Goal: Task Accomplishment & Management: Manage account settings

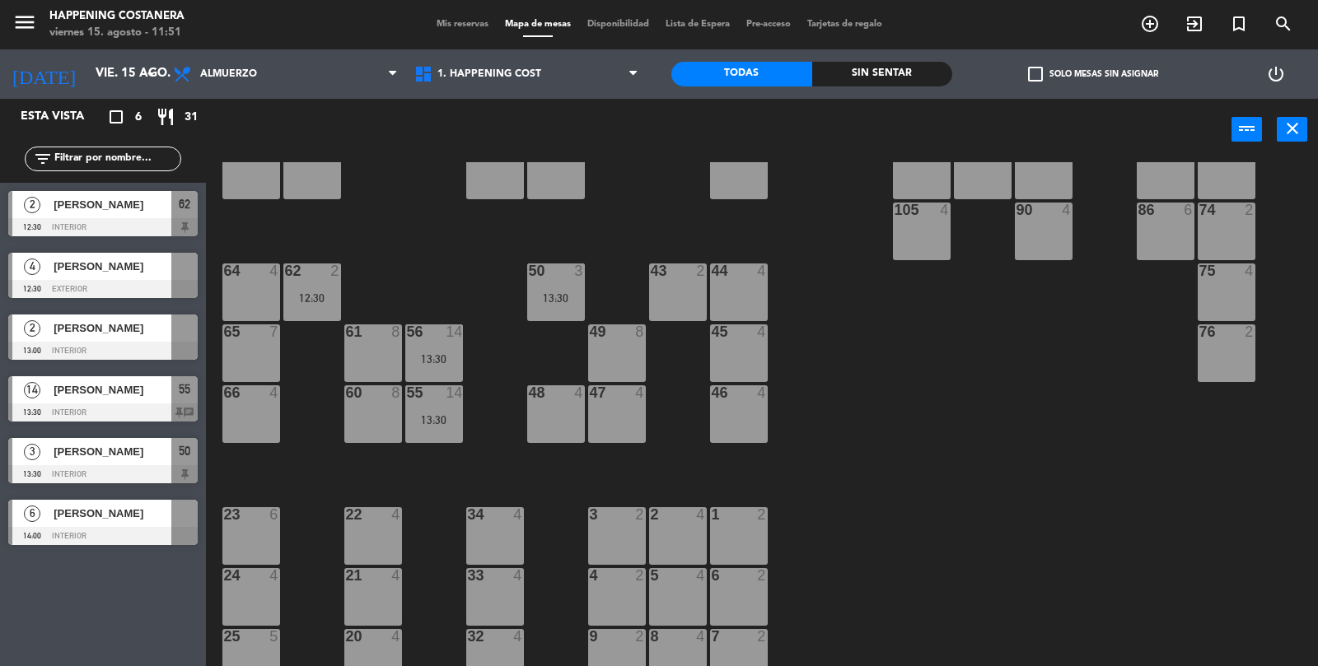
scroll to position [66, 0]
click at [606, 371] on div "49 8" at bounding box center [617, 353] width 58 height 58
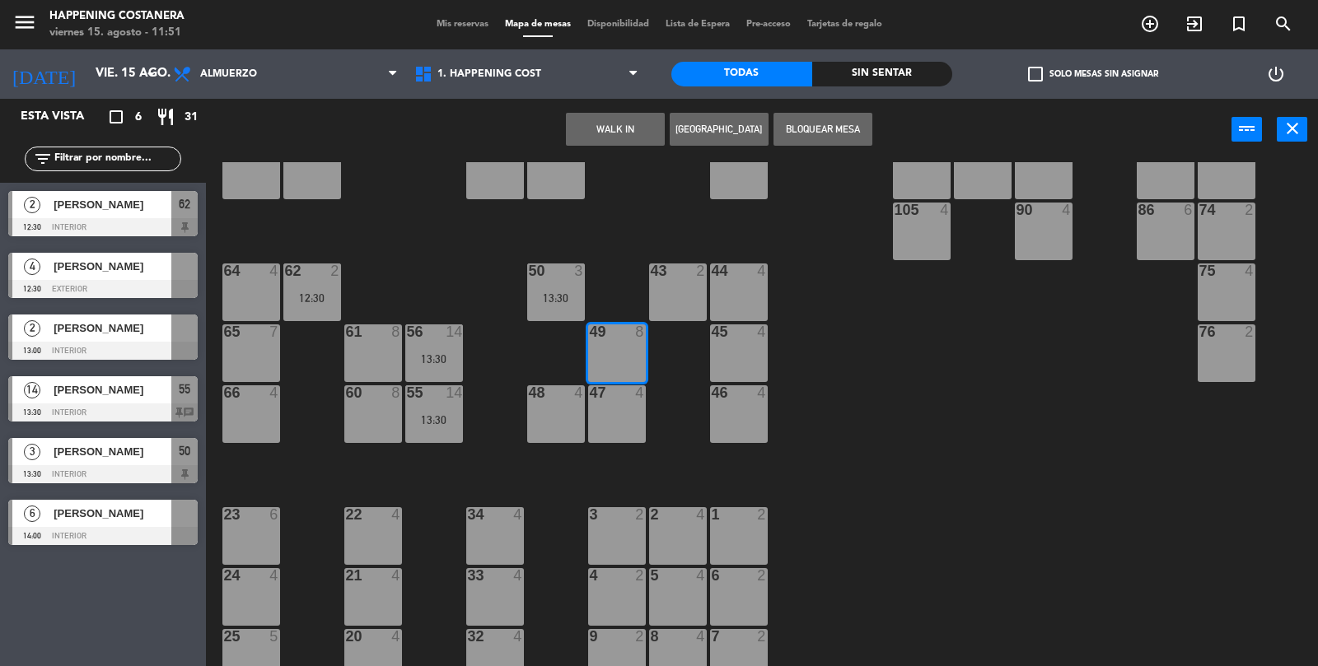
click at [600, 132] on button "WALK IN" at bounding box center [615, 129] width 99 height 33
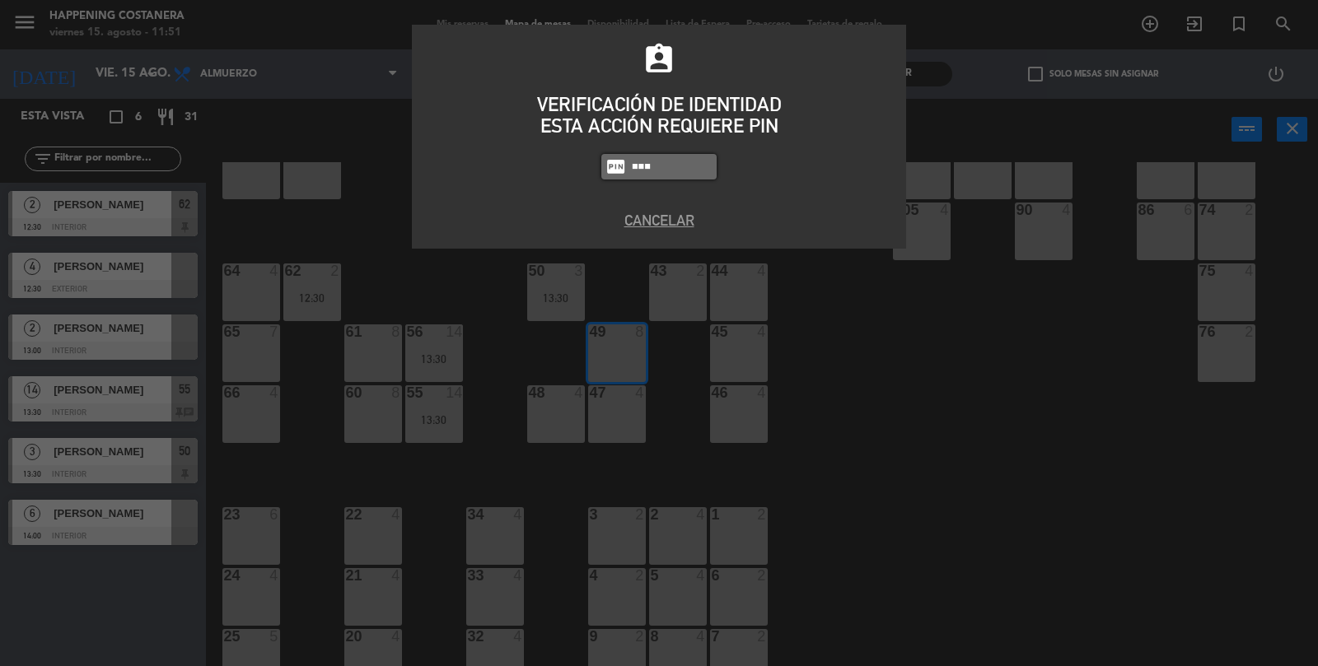
type input "3624"
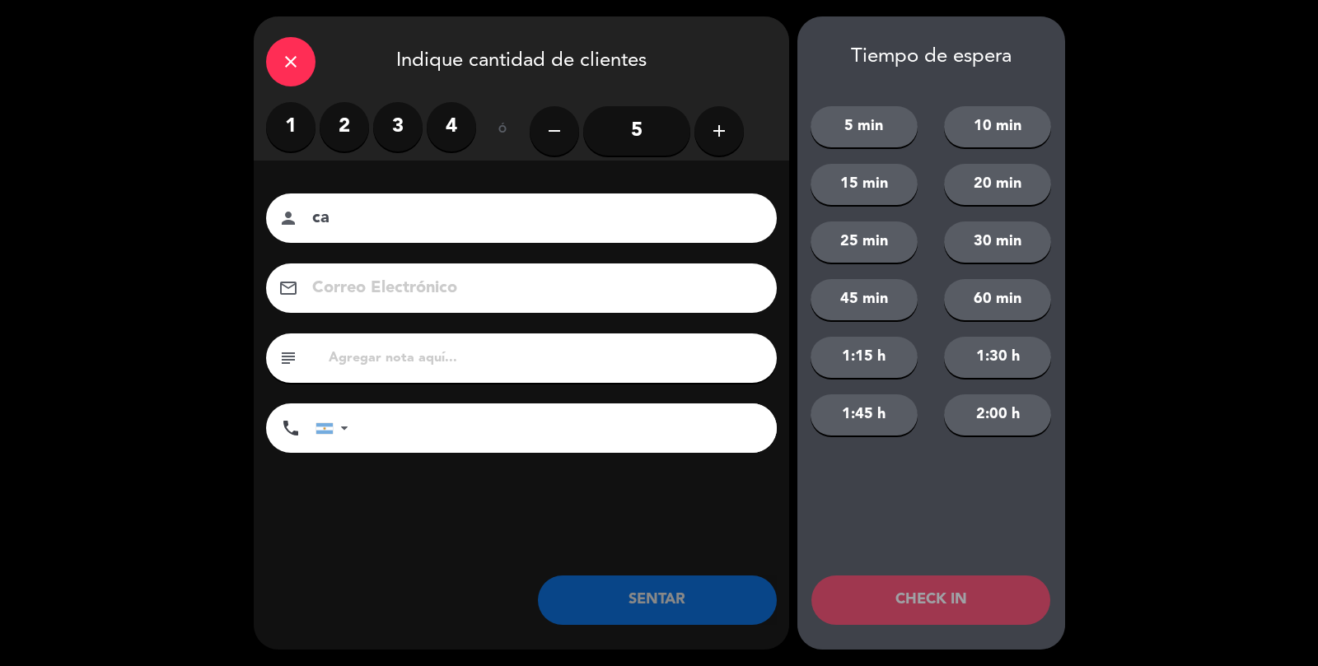
type input "c"
type input "[PERSON_NAME]"
click at [697, 122] on button "add" at bounding box center [718, 130] width 49 height 49
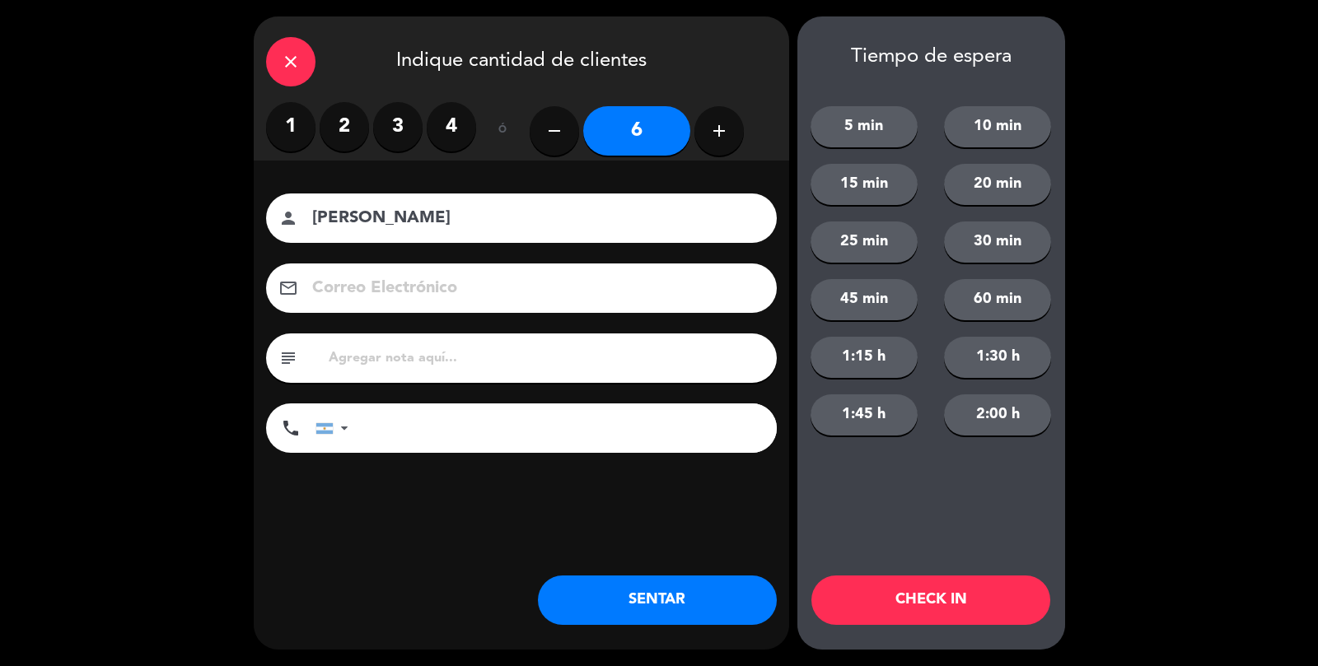
click at [706, 116] on button "add" at bounding box center [718, 130] width 49 height 49
click at [736, 122] on button "add" at bounding box center [718, 130] width 49 height 49
type input "8"
click at [665, 603] on button "SENTAR" at bounding box center [657, 600] width 239 height 49
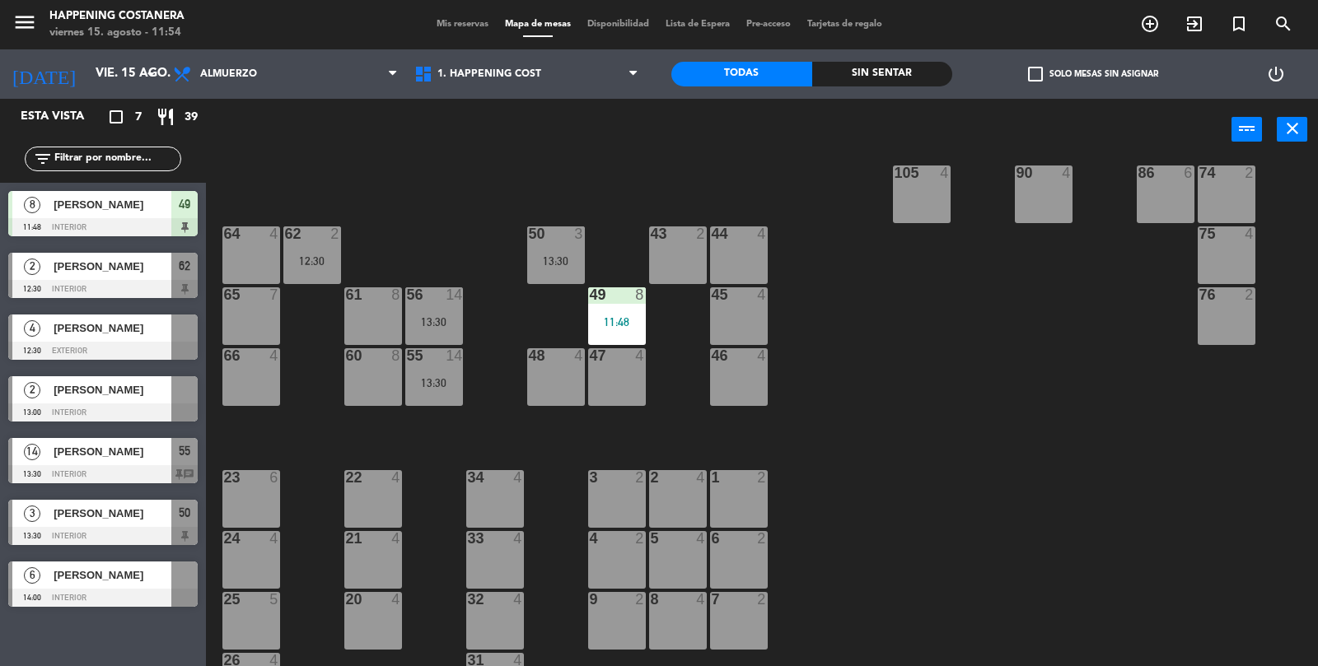
scroll to position [330, 0]
click at [66, 469] on div at bounding box center [102, 474] width 189 height 18
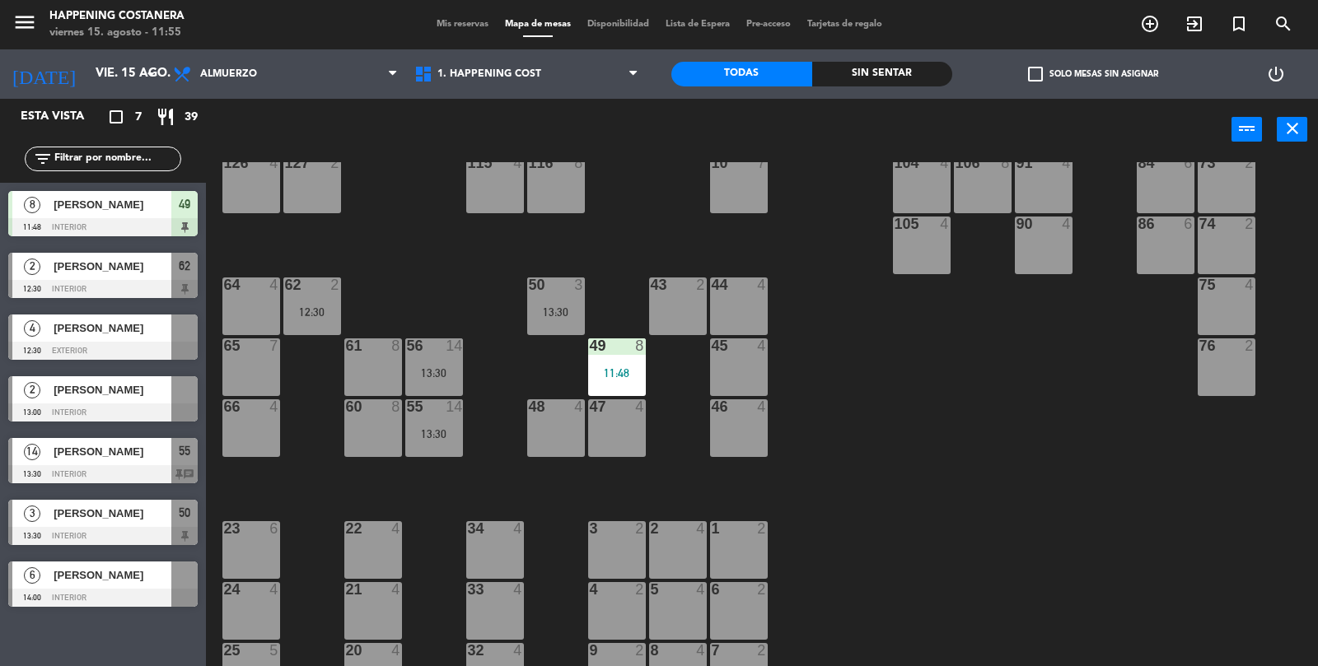
scroll to position [292, 0]
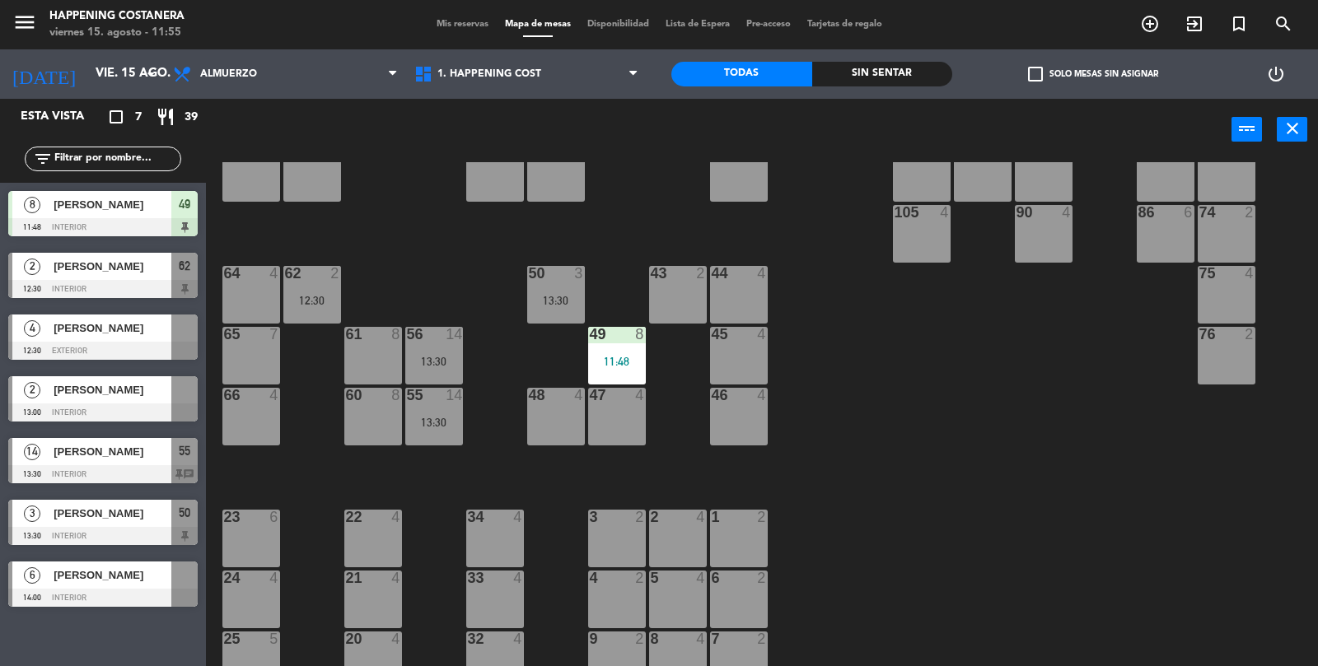
click at [612, 344] on div "49 8 11:48" at bounding box center [617, 356] width 58 height 58
click at [1025, 506] on div "69 2 122 6 121 6 120 6 14 4 CAVA 22 101 4 94 2 70 2 123 6 131 2 134 2 132 2 13 …" at bounding box center [768, 415] width 1099 height 506
click at [259, 421] on div "66 4" at bounding box center [251, 417] width 58 height 58
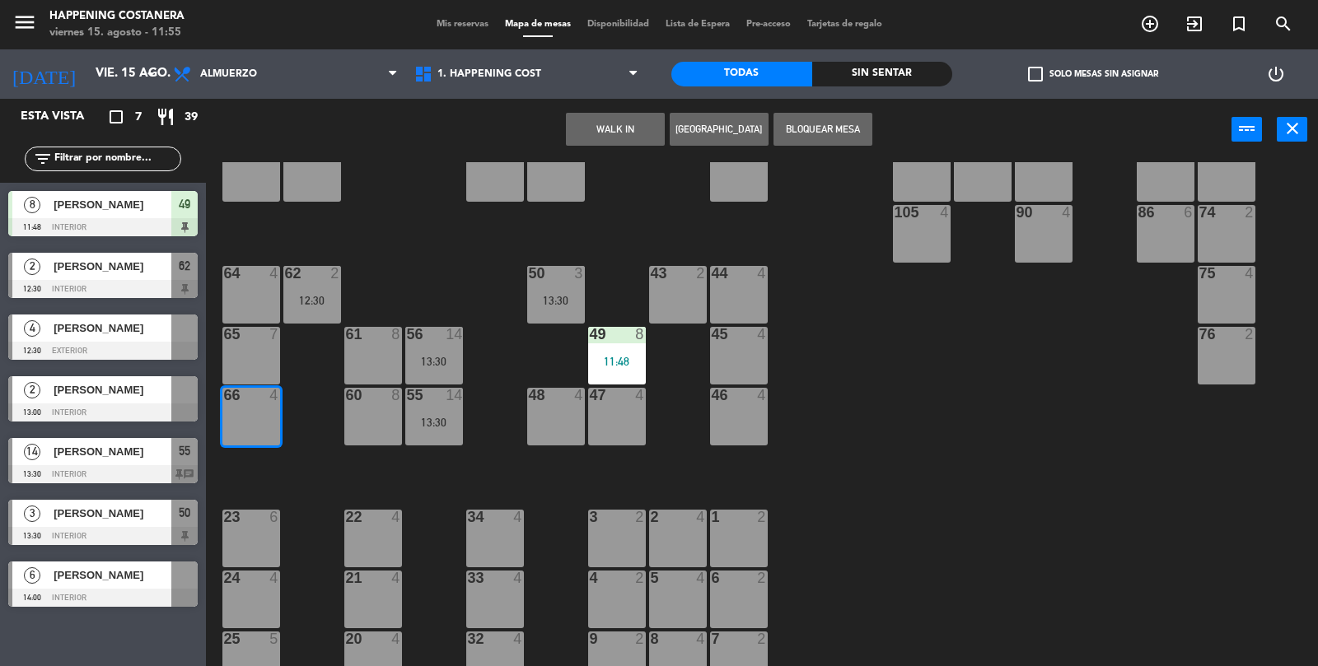
click at [607, 120] on button "WALK IN" at bounding box center [615, 129] width 99 height 33
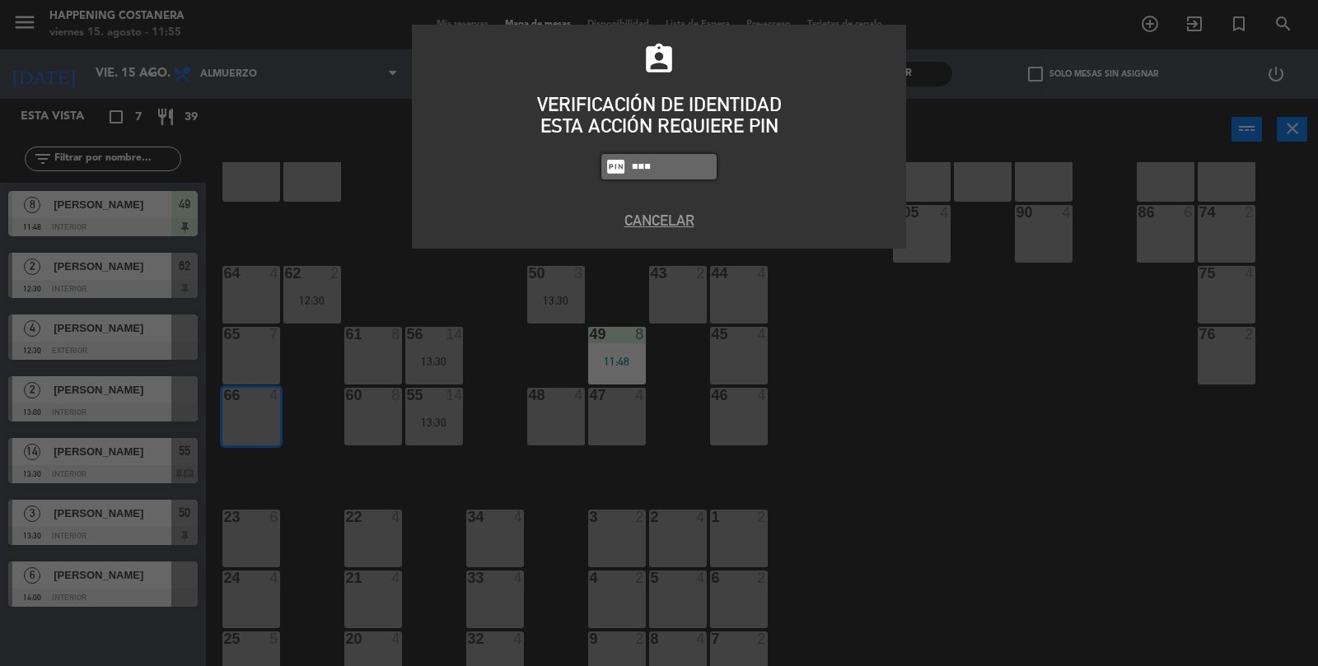
type input "8116"
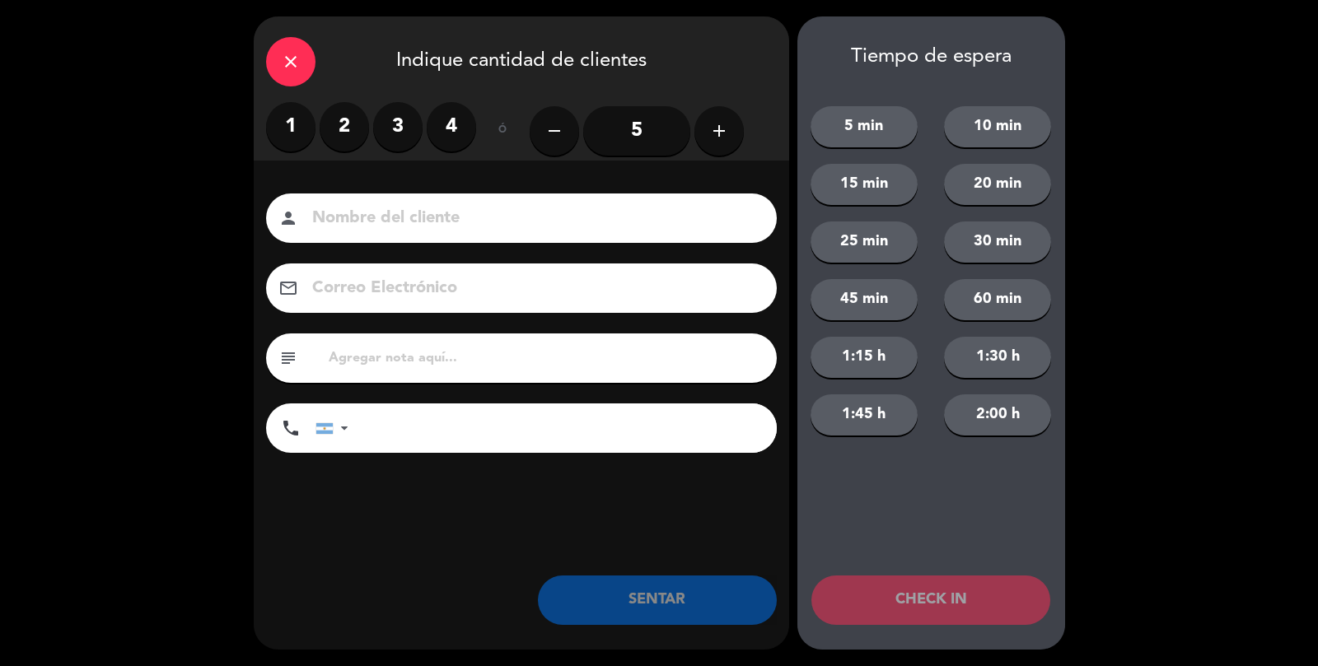
click at [351, 111] on label "2" at bounding box center [344, 126] width 49 height 49
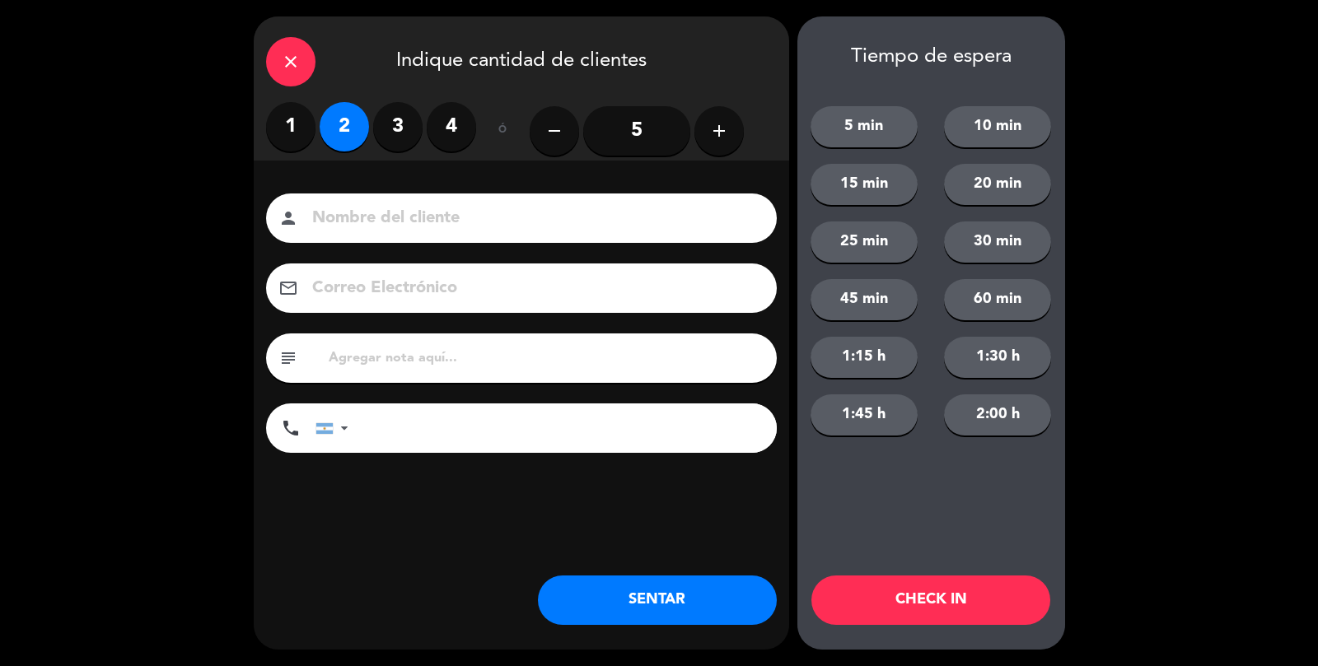
click at [357, 227] on input at bounding box center [532, 218] width 445 height 29
type input ",,,...CALLE TEMPRANA"
click at [670, 608] on button "SENTAR" at bounding box center [657, 600] width 239 height 49
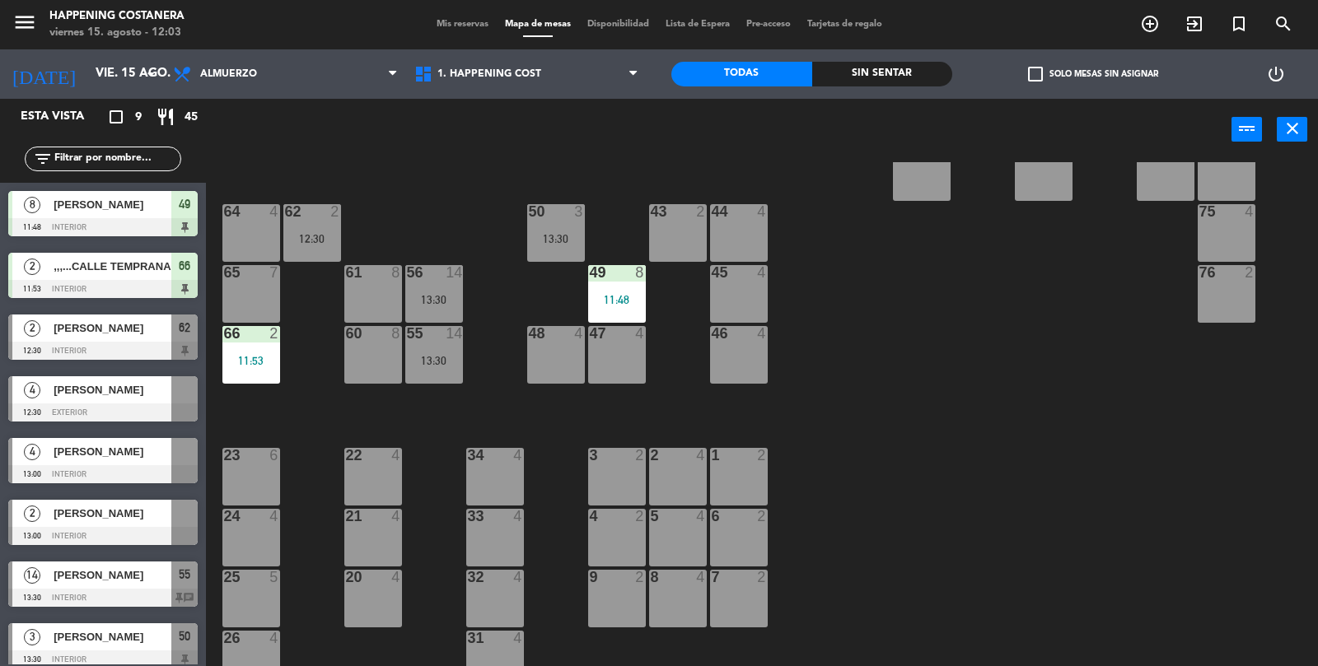
scroll to position [352, 0]
click at [1222, 555] on div "69 2 122 6 121 6 120 6 14 4 CAVA 22 101 4 94 2 70 2 123 6 131 2 134 2 132 2 13 …" at bounding box center [768, 415] width 1099 height 506
click at [1127, 534] on div "69 2 122 6 121 6 120 6 14 4 CAVA 22 101 4 94 2 70 2 123 6 131 2 134 2 132 2 13 …" at bounding box center [768, 415] width 1099 height 506
click at [1100, 530] on div "69 2 122 6 121 6 120 6 14 4 CAVA 22 101 4 94 2 70 2 123 6 131 2 134 2 132 2 13 …" at bounding box center [768, 415] width 1099 height 506
click at [324, 236] on div "12:30" at bounding box center [312, 240] width 58 height 12
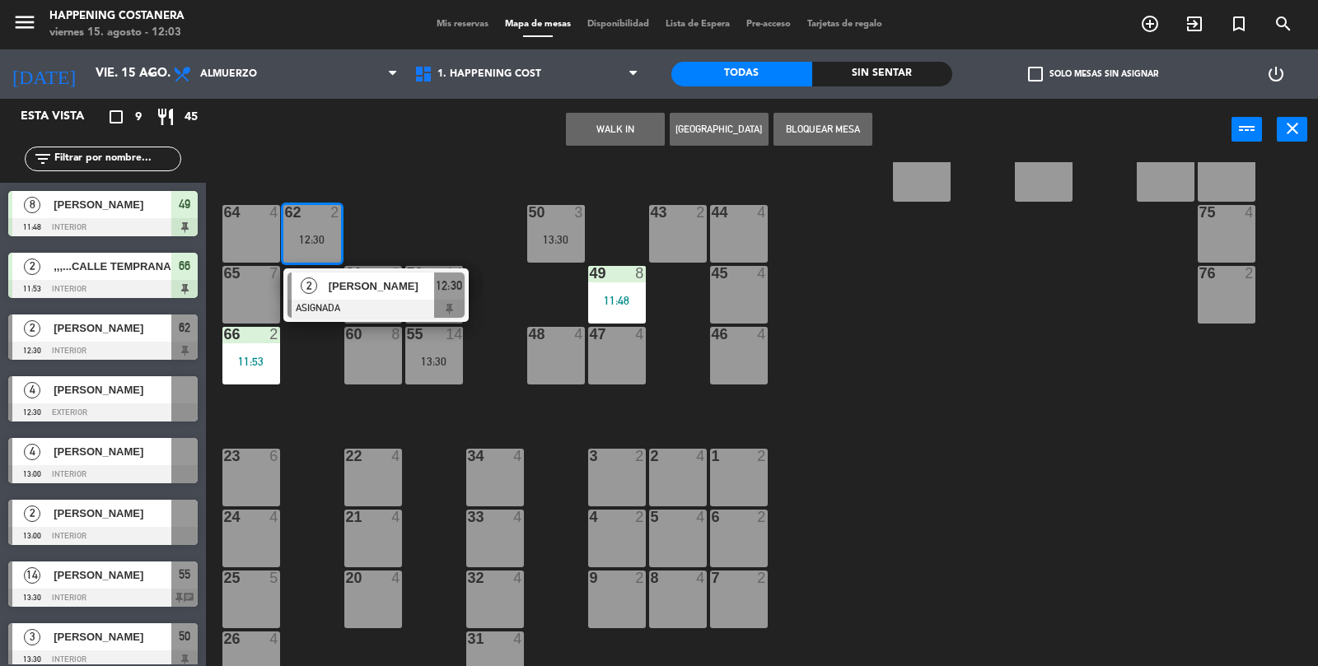
click at [733, 312] on div "45 4" at bounding box center [739, 295] width 58 height 58
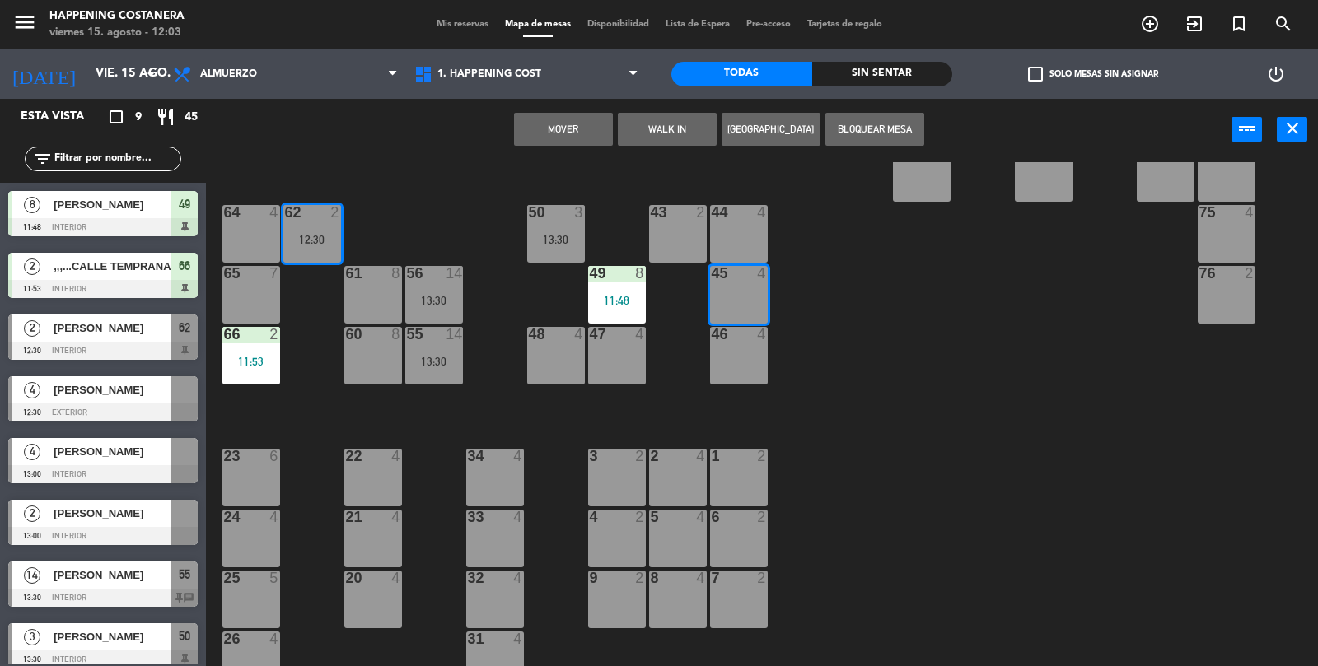
click at [557, 138] on button "Mover" at bounding box center [563, 129] width 99 height 33
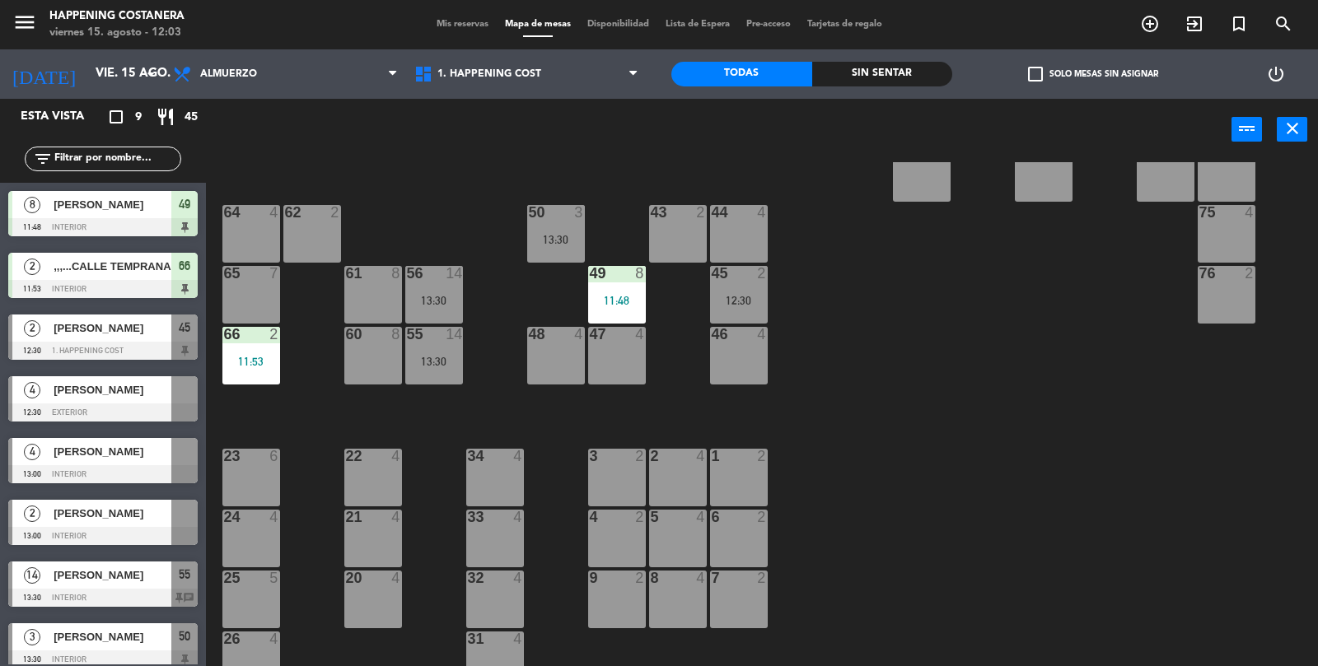
click at [323, 253] on div "62 2" at bounding box center [312, 234] width 58 height 58
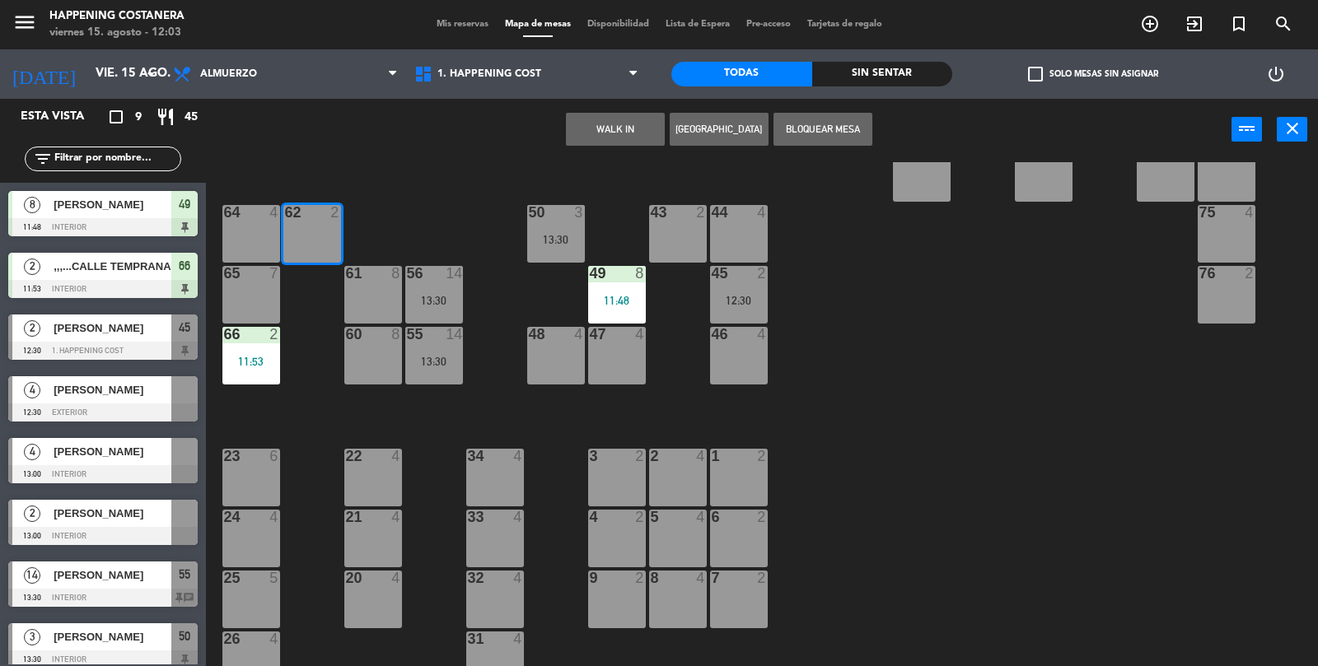
click at [604, 128] on button "WALK IN" at bounding box center [615, 129] width 99 height 33
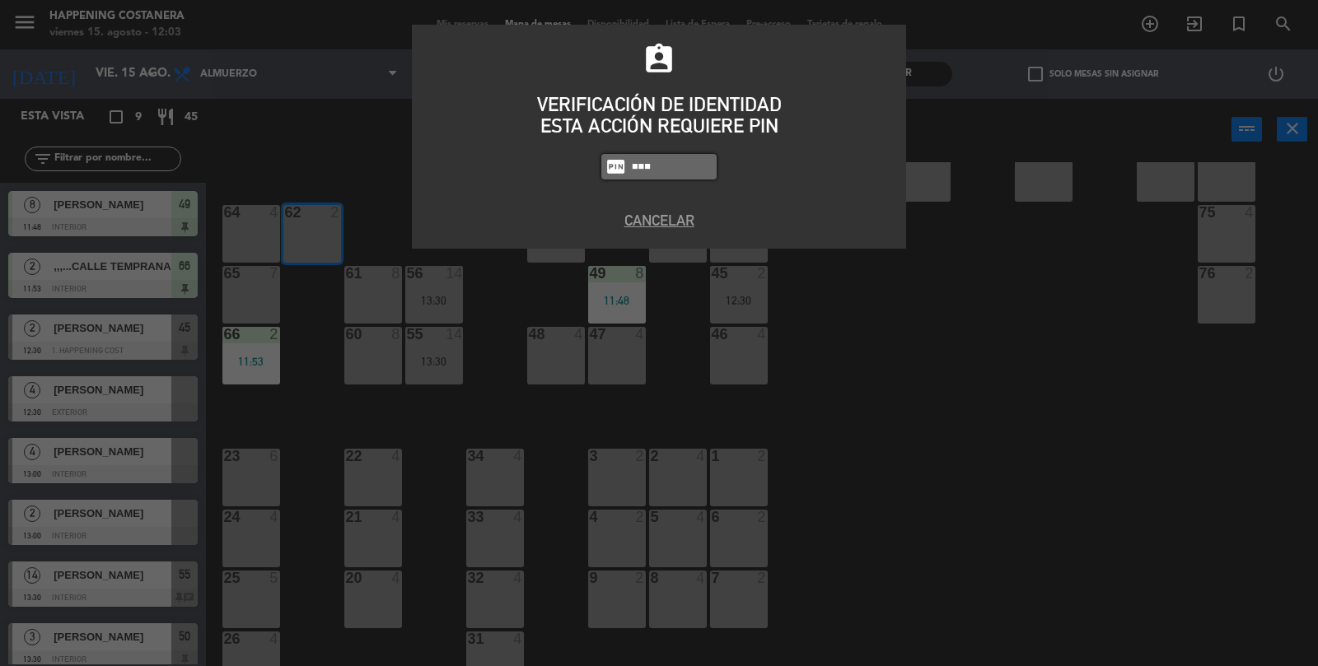
type input "9660"
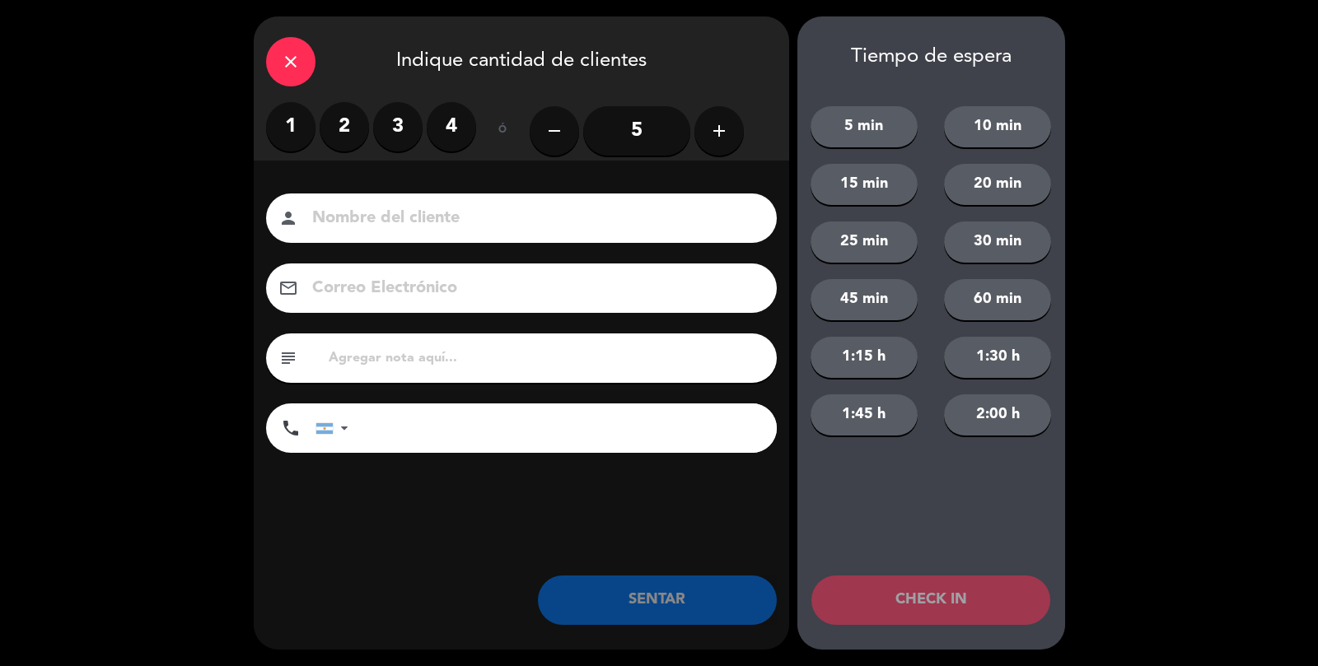
click at [329, 148] on div "1 2 3 4" at bounding box center [371, 126] width 210 height 49
click at [296, 138] on label "1" at bounding box center [290, 126] width 49 height 49
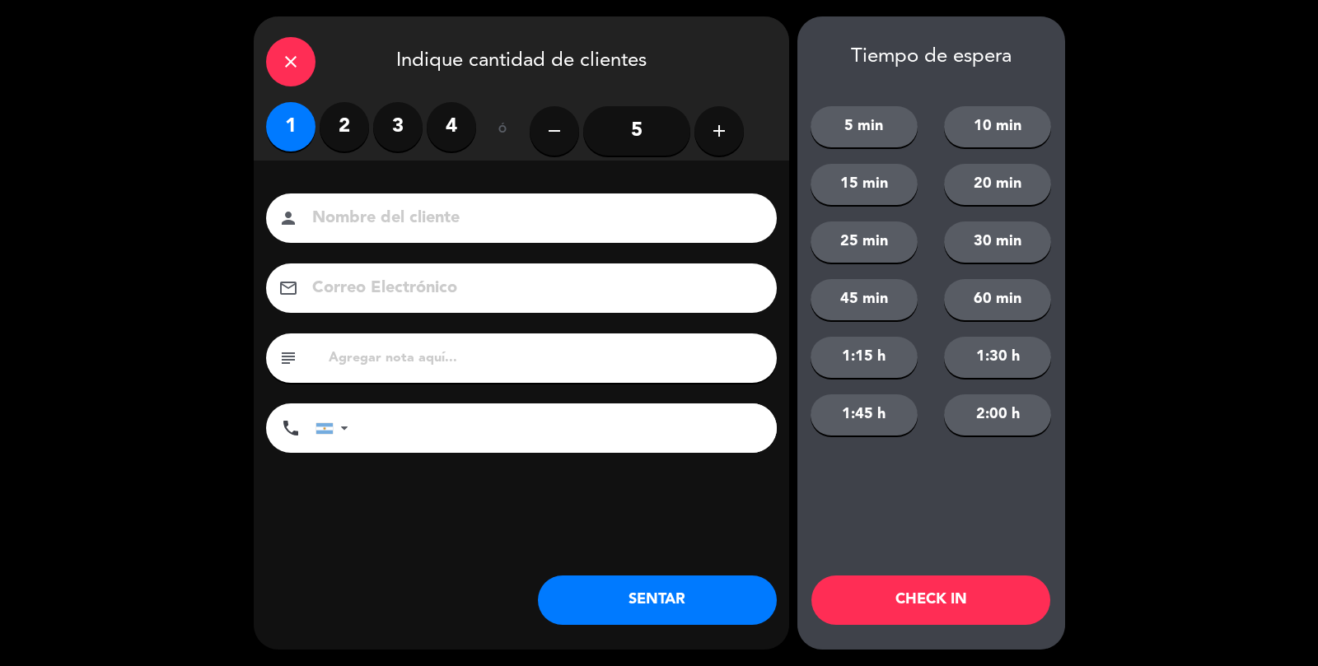
click at [328, 226] on input at bounding box center [532, 218] width 445 height 29
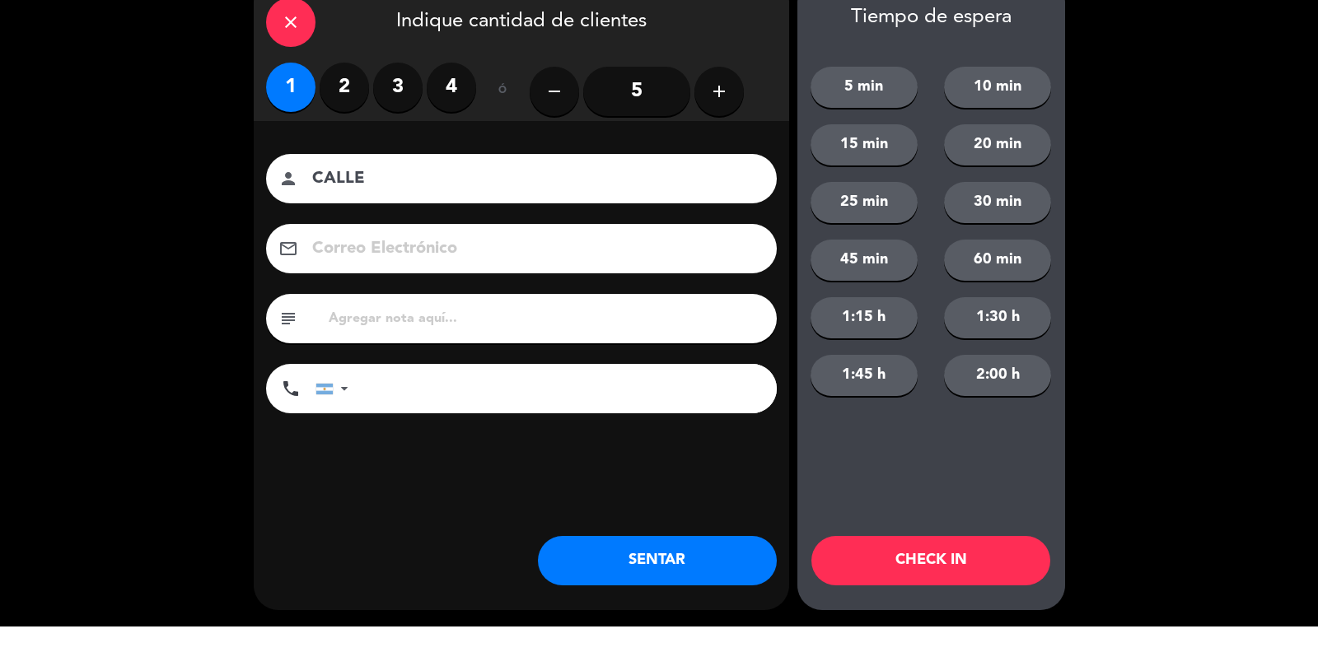
type input "CALLE"
click at [629, 619] on button "SENTAR" at bounding box center [657, 600] width 239 height 49
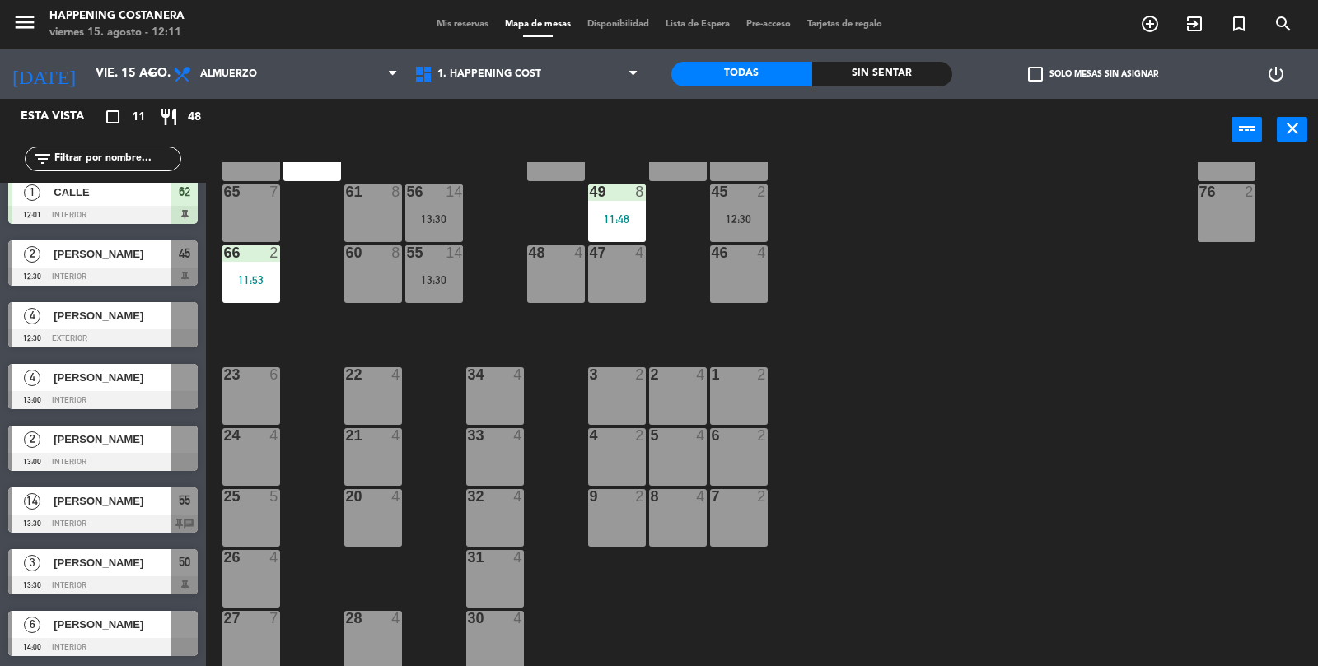
scroll to position [0, 0]
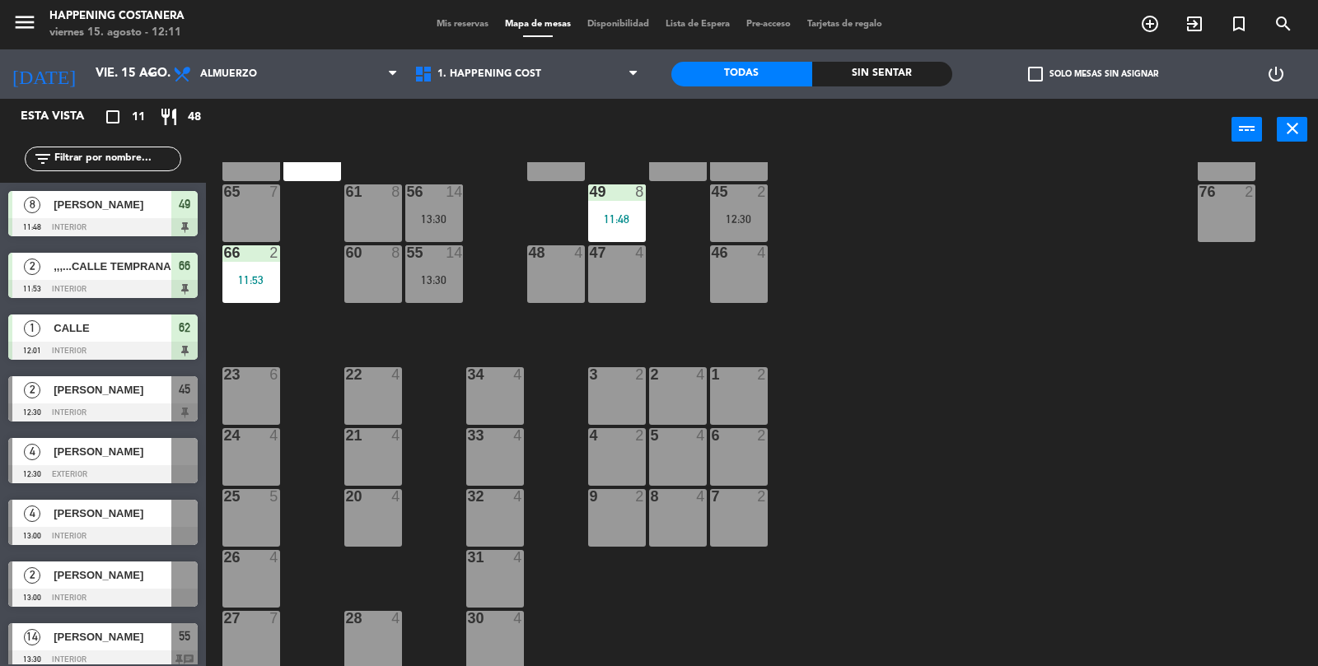
click at [413, 264] on div "55 14 13:30" at bounding box center [434, 274] width 58 height 58
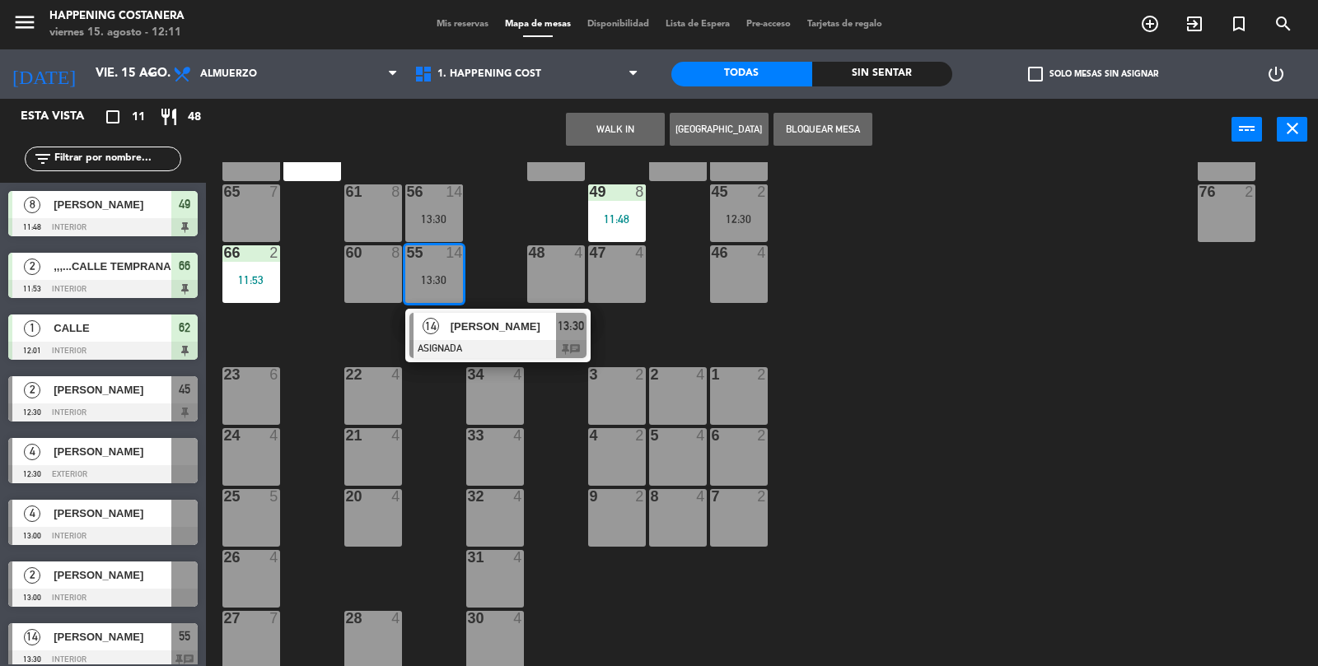
click at [477, 326] on span "[PERSON_NAME]" at bounding box center [502, 326] width 105 height 17
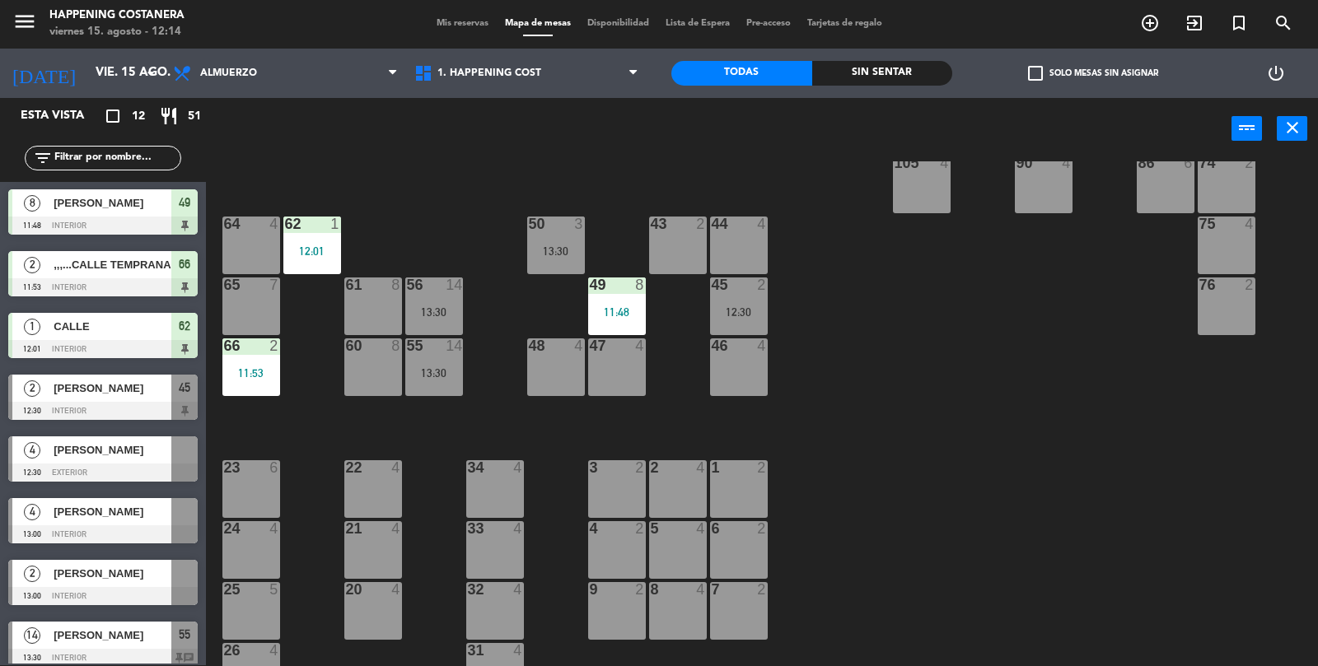
scroll to position [336, 0]
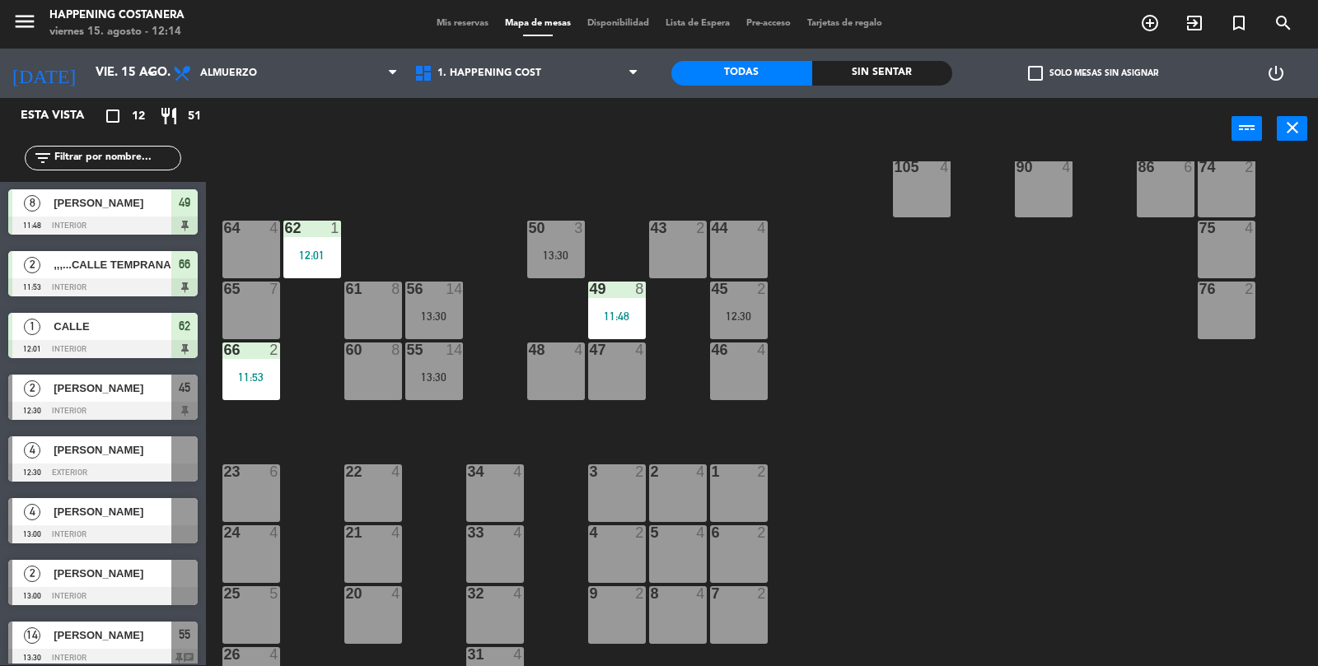
click at [324, 245] on div "62 1 12:01" at bounding box center [312, 250] width 58 height 58
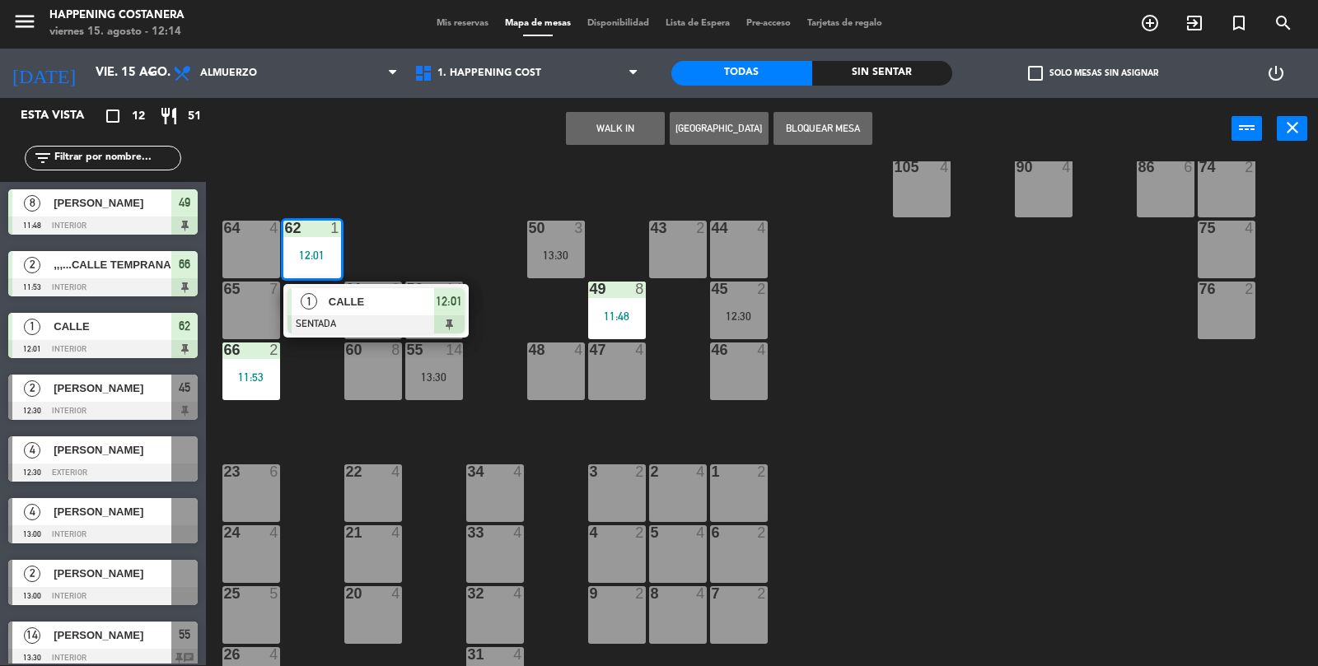
click at [1016, 455] on div "69 2 122 6 121 6 120 6 14 4 CAVA 22 101 4 94 2 70 2 123 6 131 2 134 2 132 2 13 …" at bounding box center [768, 414] width 1099 height 506
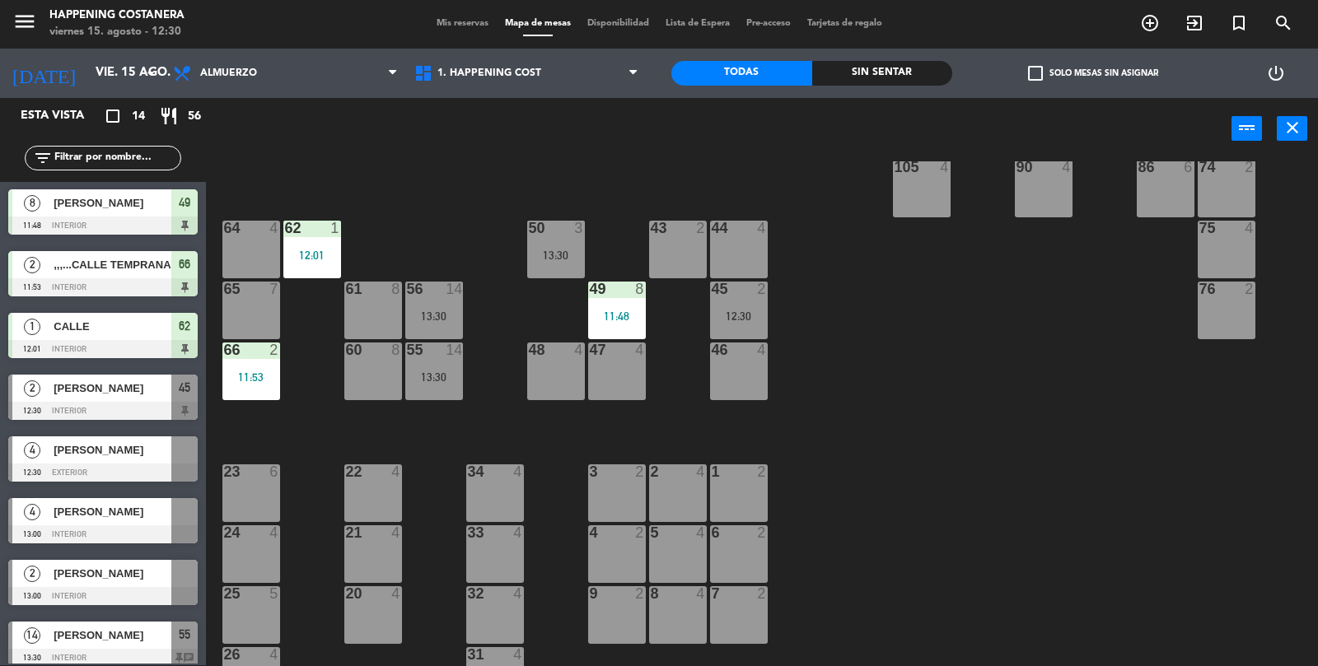
scroll to position [434, 0]
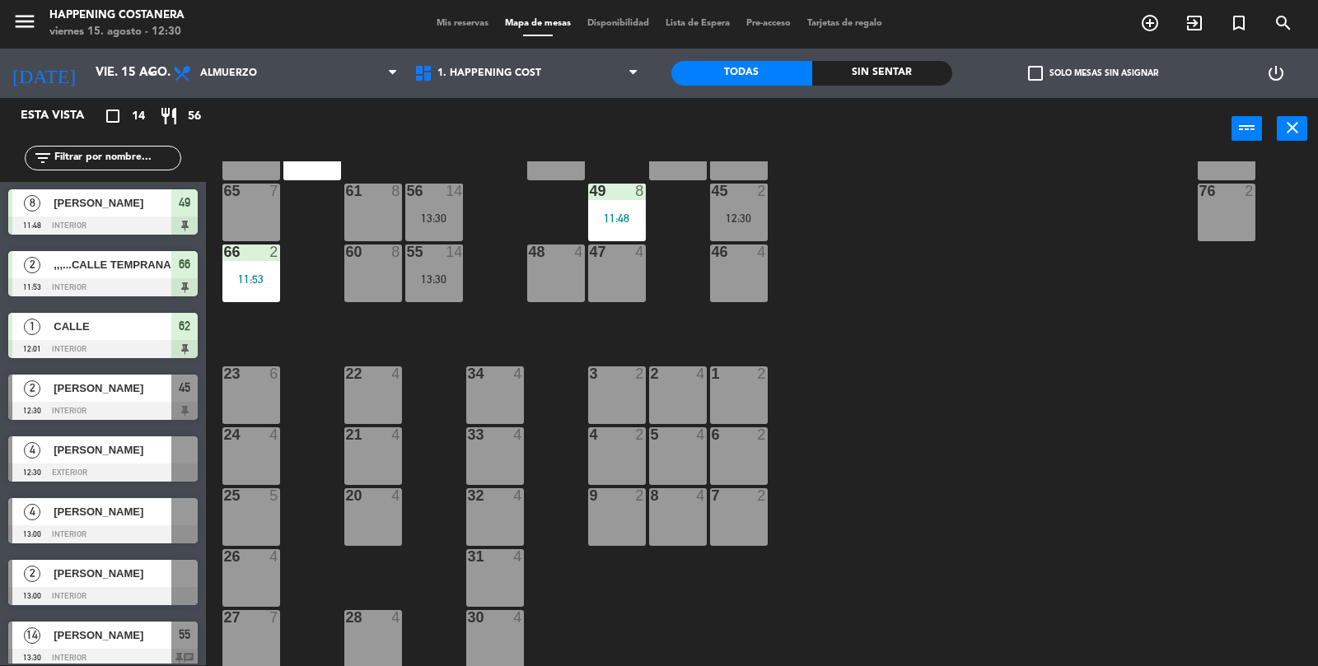
click at [499, 573] on div "31 4" at bounding box center [495, 578] width 58 height 58
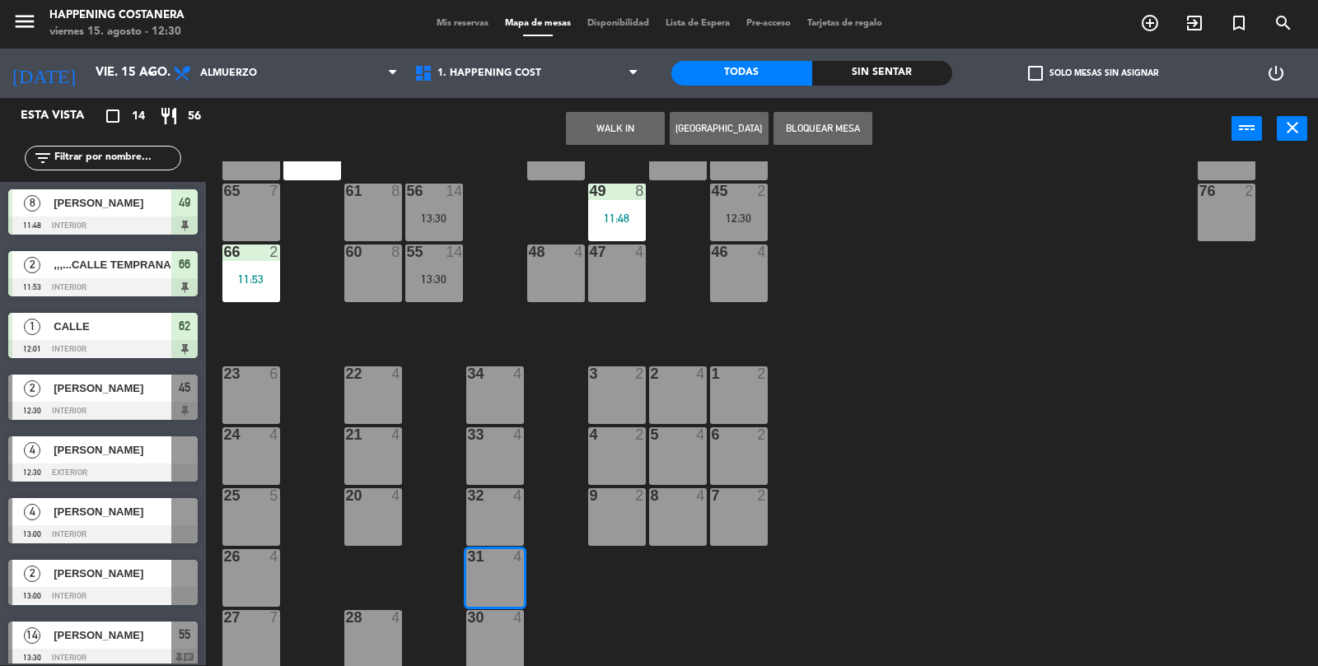
click at [615, 124] on button "WALK IN" at bounding box center [615, 128] width 99 height 33
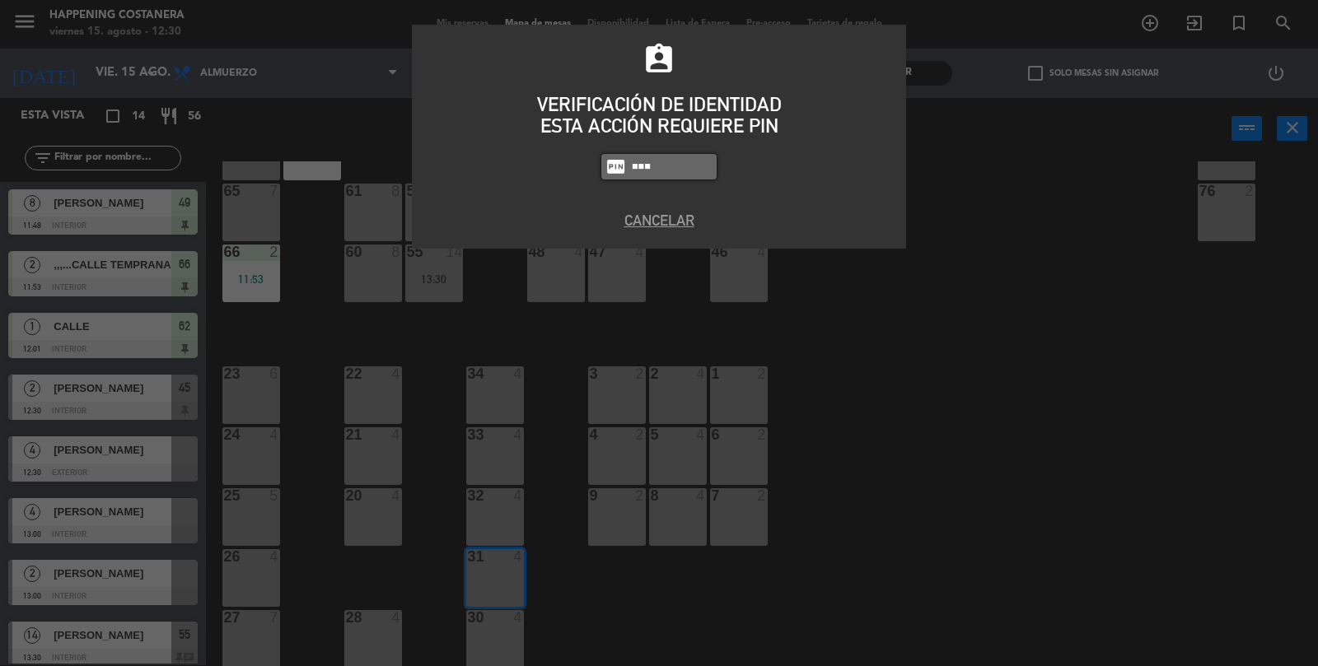
type input "8116"
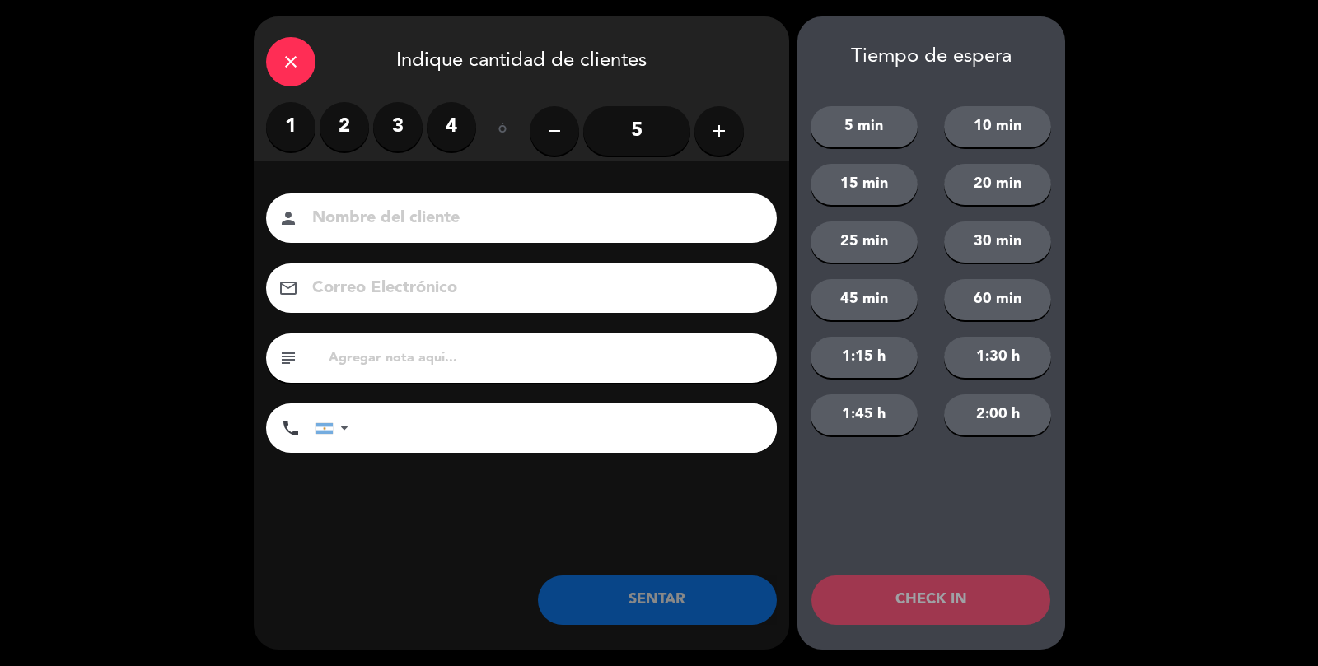
click at [352, 128] on label "2" at bounding box center [344, 126] width 49 height 49
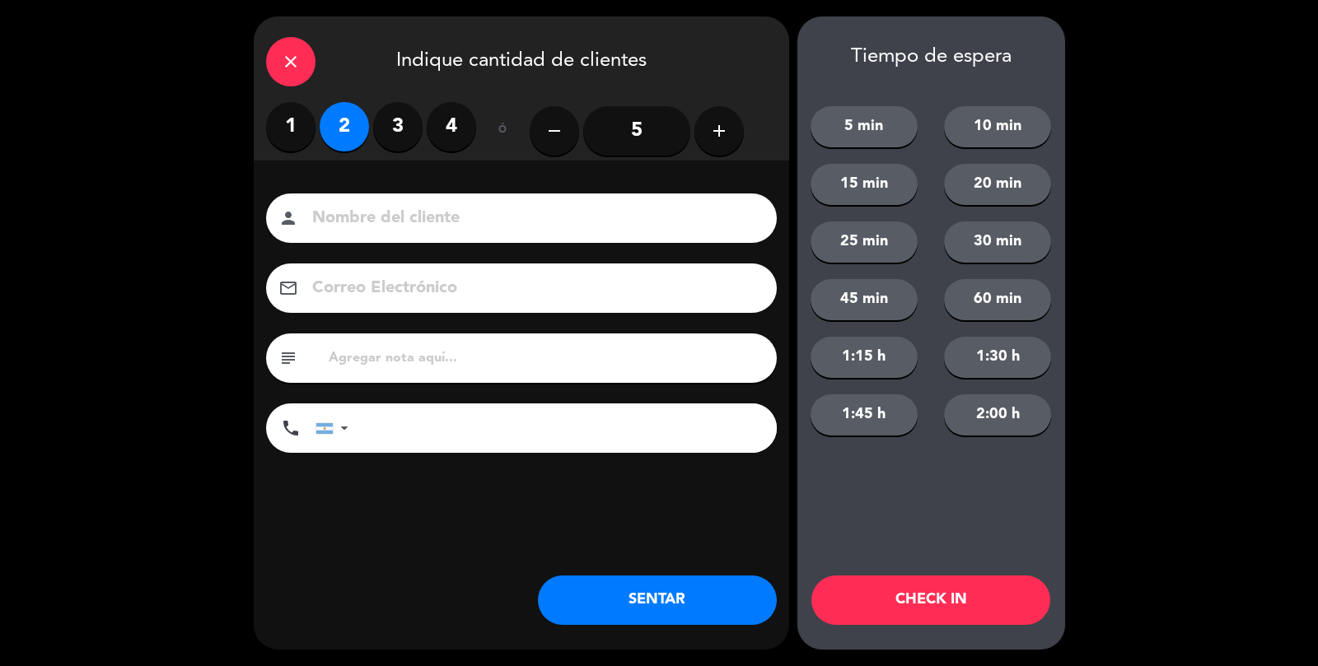
click at [363, 219] on input at bounding box center [532, 218] width 445 height 29
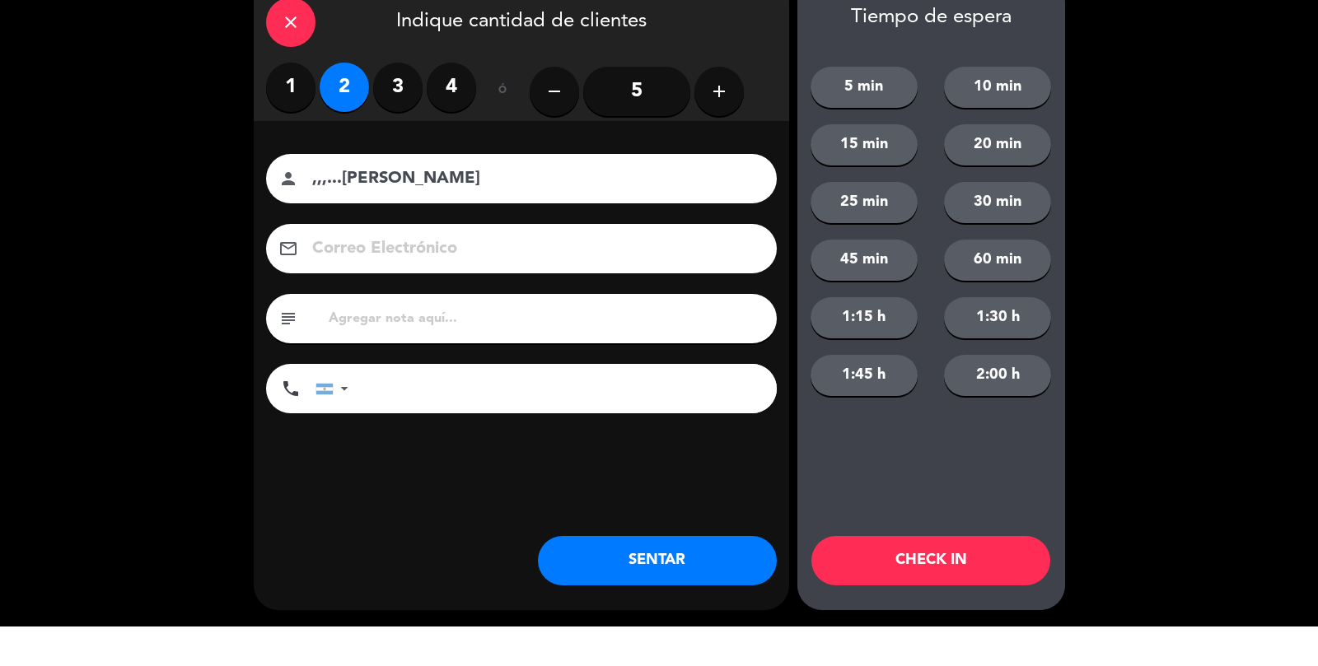
type input ",,,...[PERSON_NAME]"
click at [674, 610] on button "SENTAR" at bounding box center [657, 600] width 239 height 49
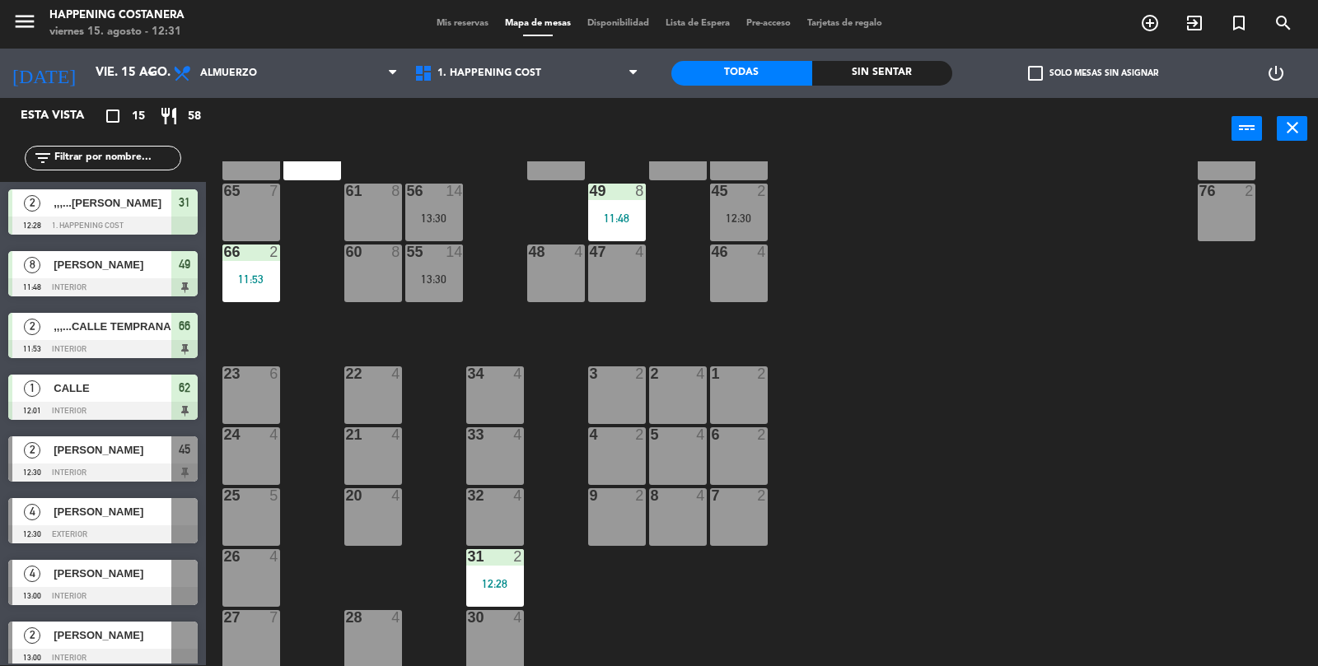
scroll to position [0, 0]
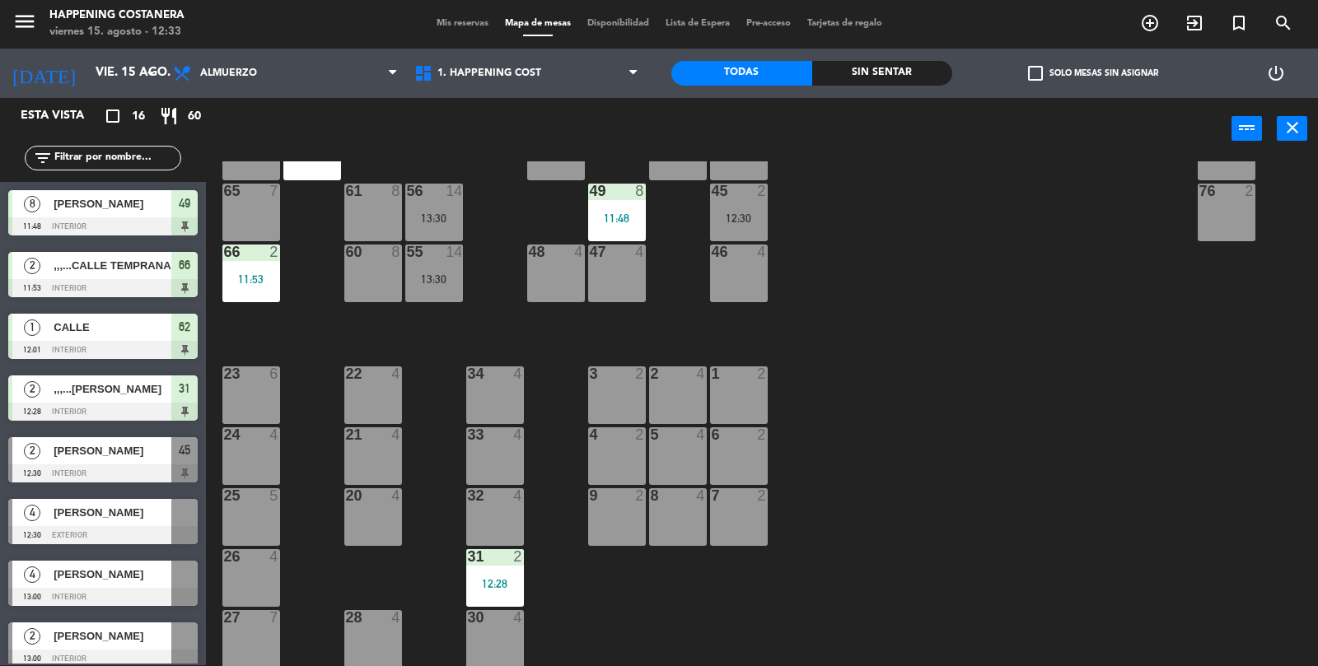
click at [76, 158] on input "text" at bounding box center [117, 158] width 128 height 18
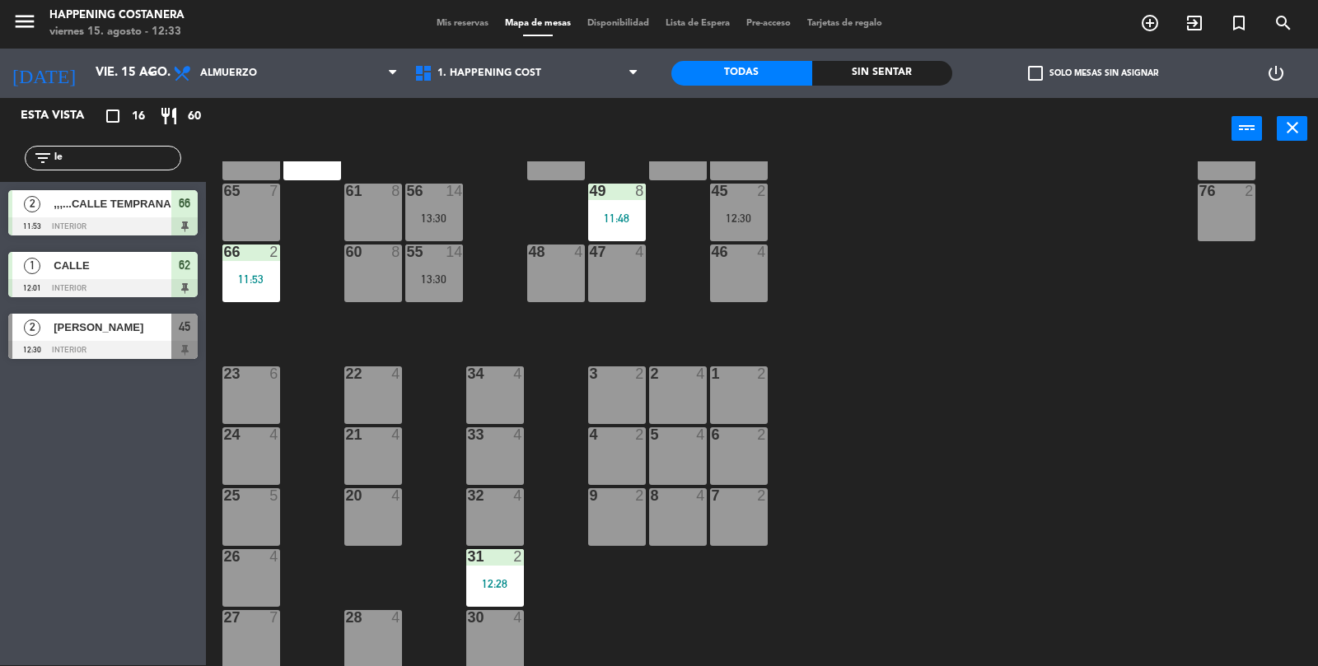
type input "le"
click at [63, 335] on span "[PERSON_NAME]" at bounding box center [113, 327] width 118 height 17
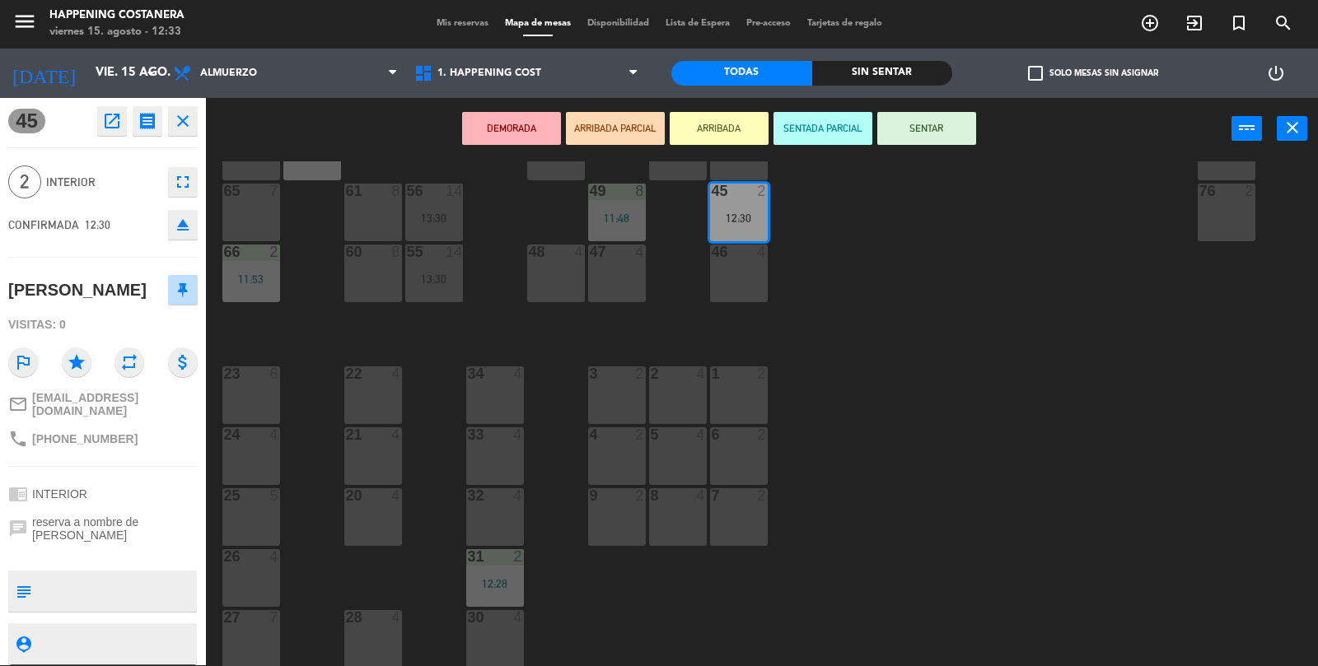
click at [897, 334] on div "69 2 122 6 121 6 120 6 14 4 CAVA 22 101 4 94 2 70 2 123 6 131 2 134 2 132 2 13 …" at bounding box center [768, 414] width 1099 height 506
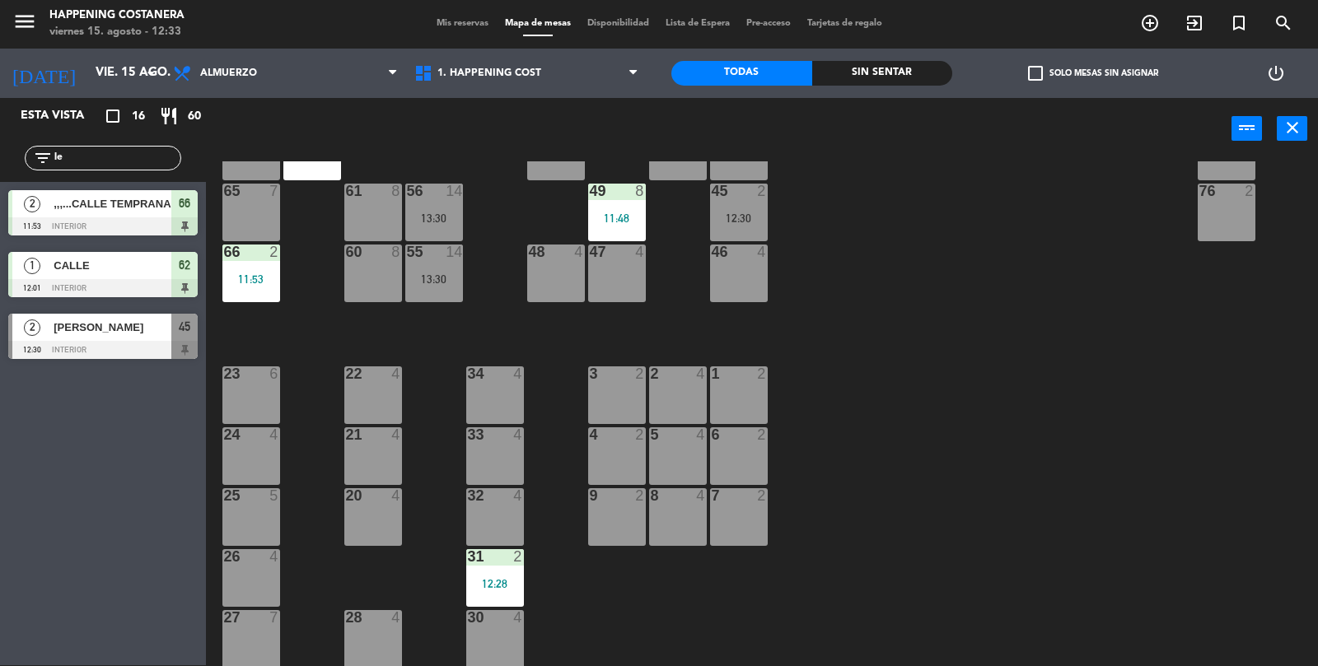
click at [740, 219] on div "12:30" at bounding box center [739, 218] width 58 height 12
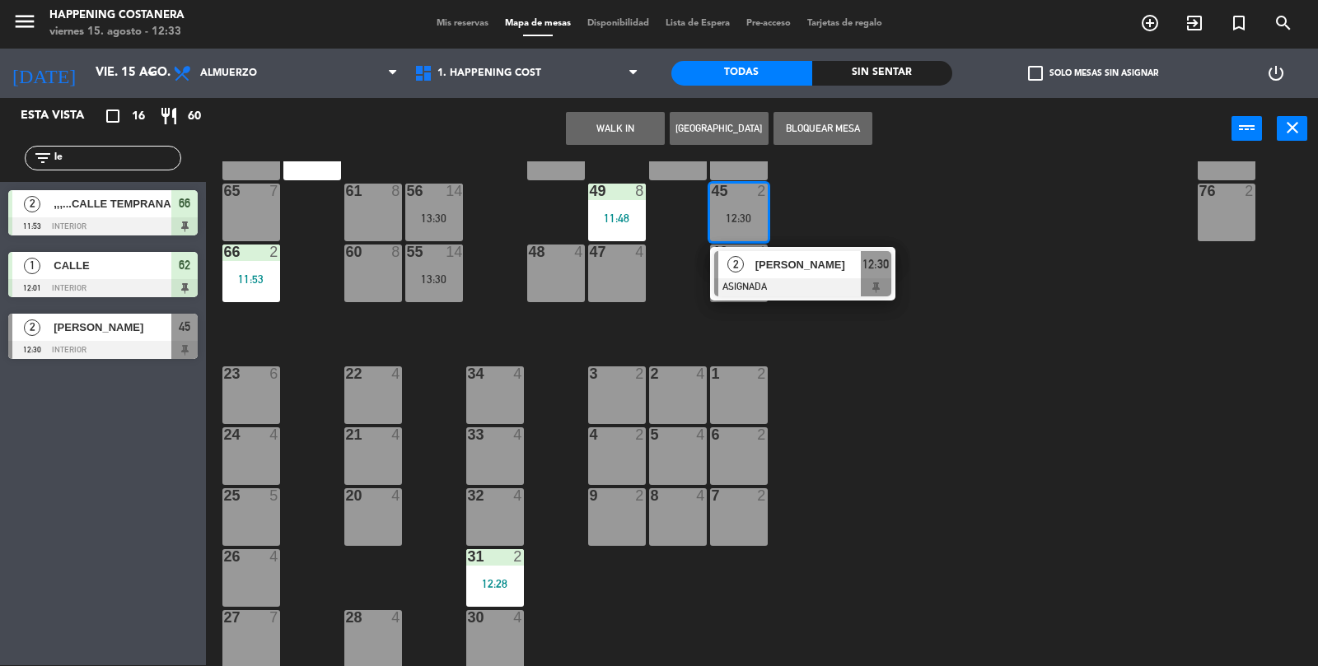
click at [798, 287] on div at bounding box center [802, 287] width 177 height 18
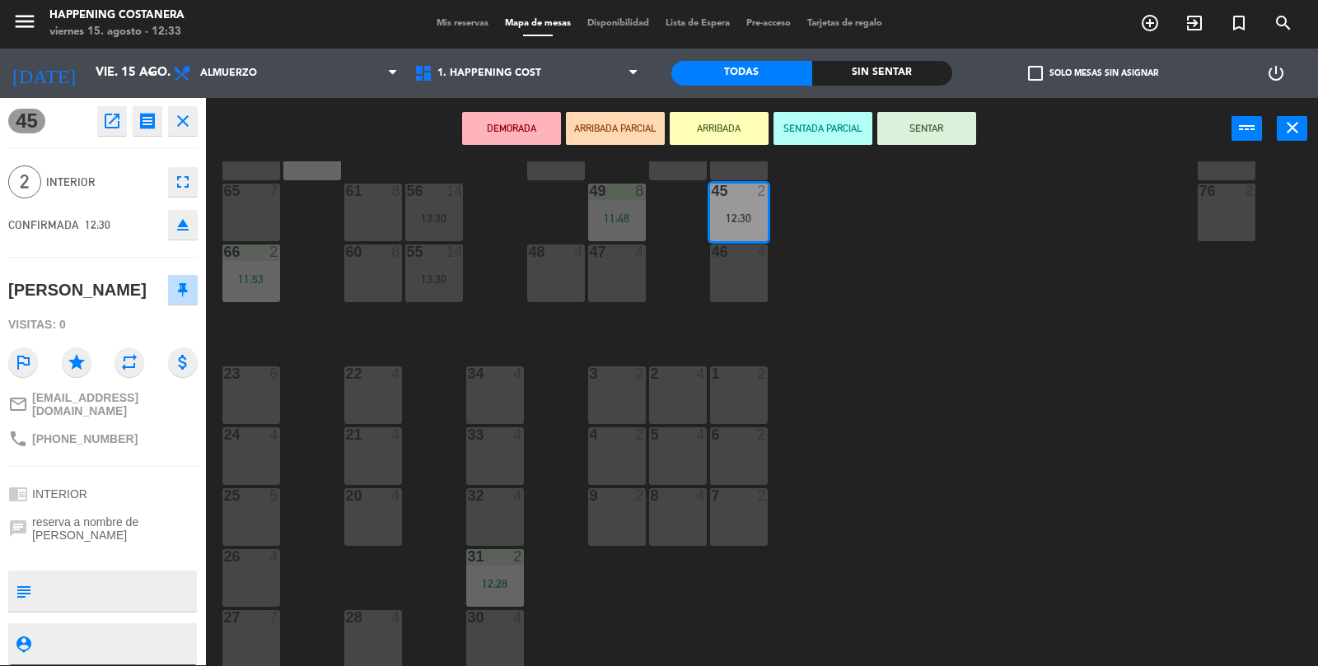
click at [931, 119] on button "SENTAR" at bounding box center [926, 128] width 99 height 33
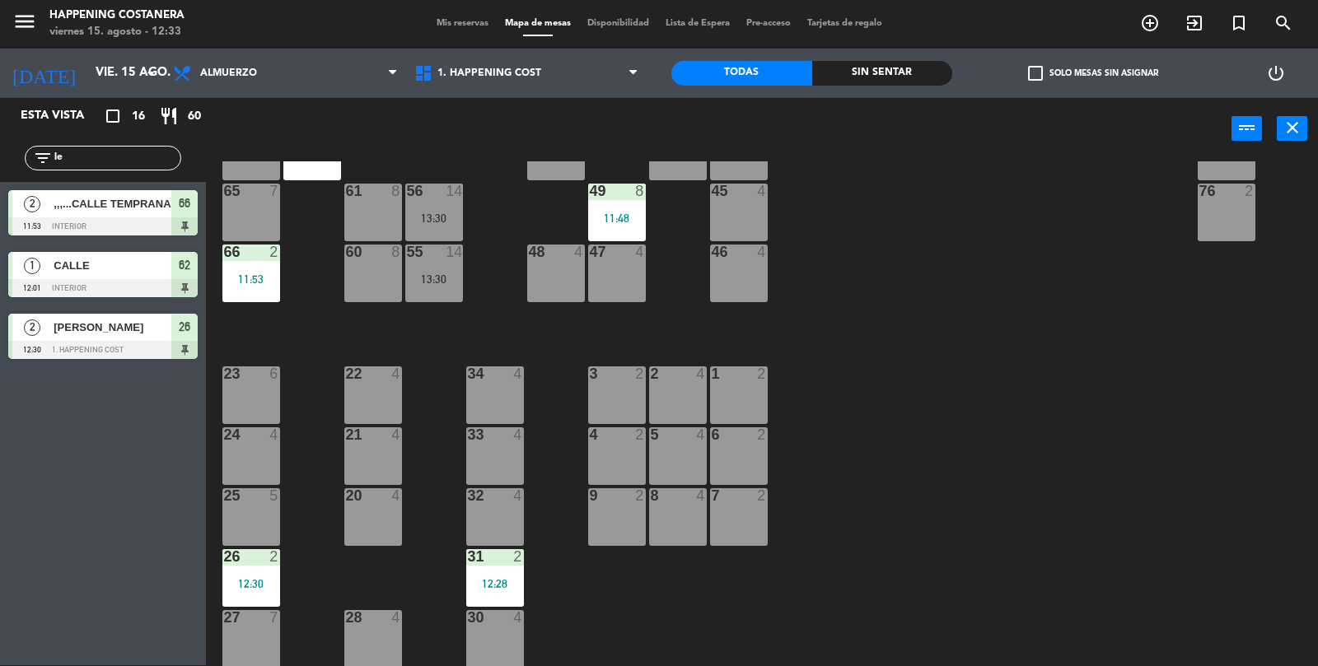
click at [880, 465] on div "69 2 122 6 121 6 120 6 14 4 CAVA 22 101 4 94 2 70 2 123 6 131 2 134 2 132 2 13 …" at bounding box center [768, 414] width 1099 height 506
click at [84, 151] on input "le" at bounding box center [117, 158] width 128 height 18
type input "l"
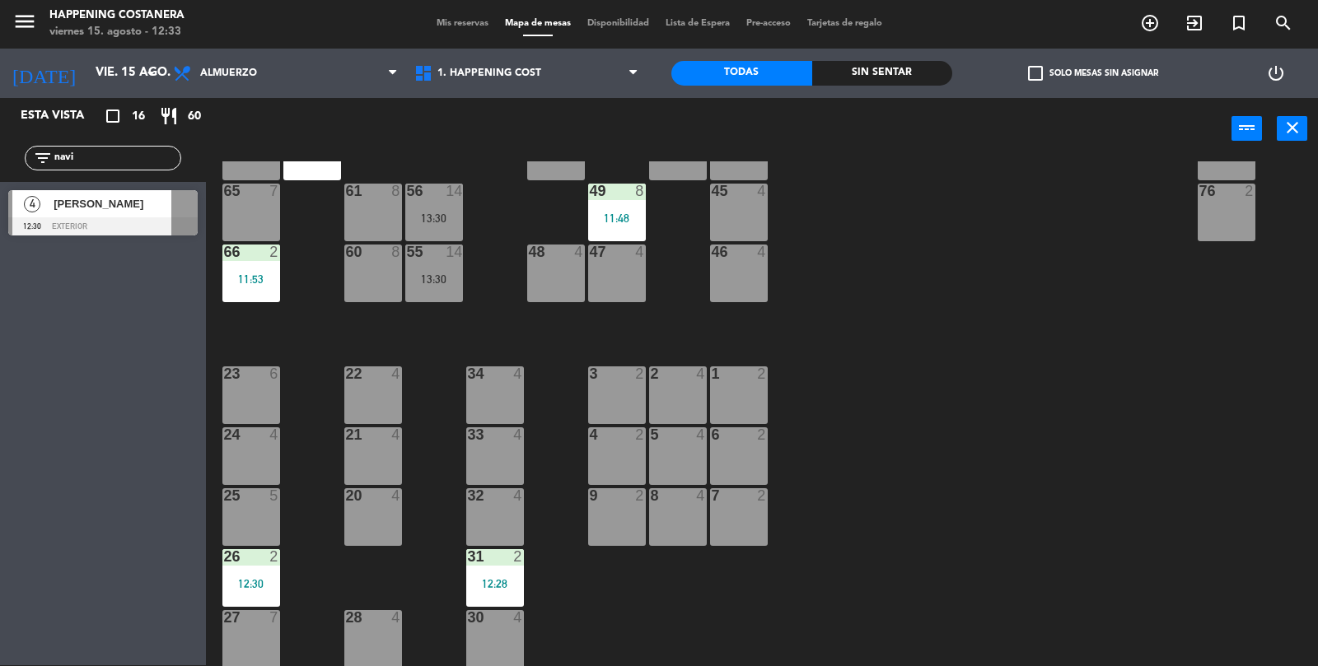
type input "navi"
click at [64, 216] on div "[PERSON_NAME]" at bounding box center [111, 203] width 119 height 27
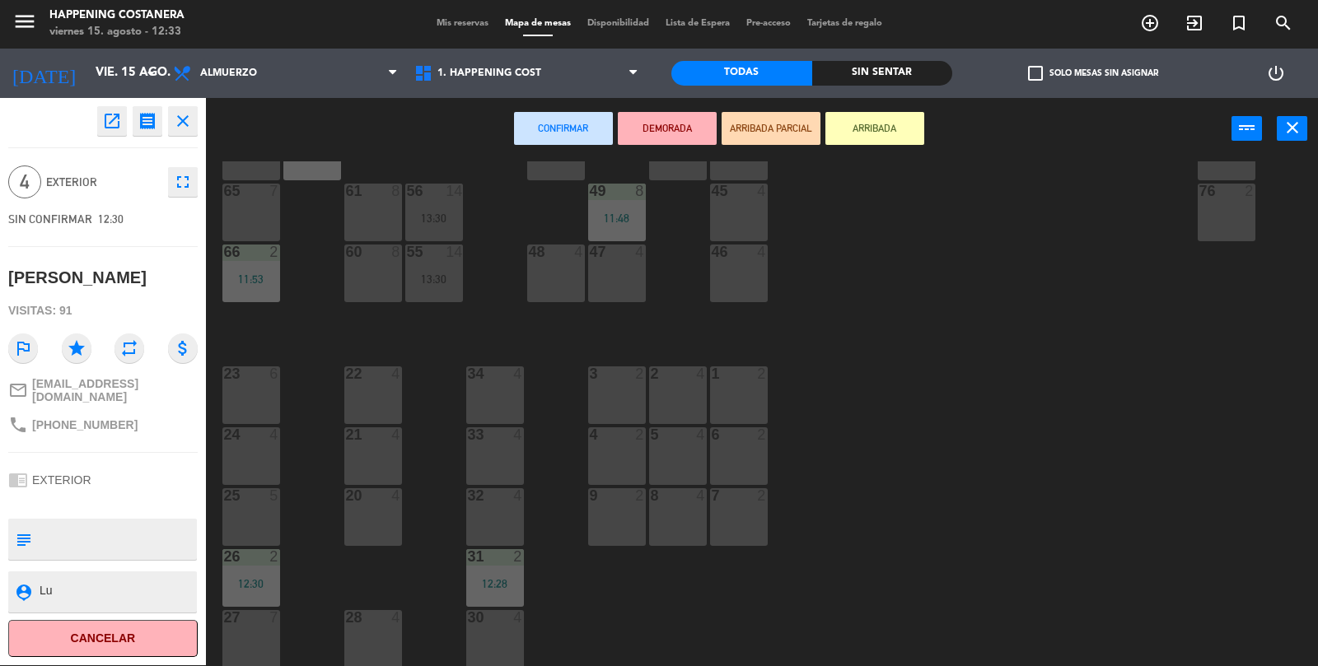
click at [1032, 446] on div "69 2 122 6 121 6 120 6 14 4 CAVA 22 101 4 94 2 70 2 123 6 131 2 134 2 132 2 13 …" at bounding box center [768, 414] width 1099 height 506
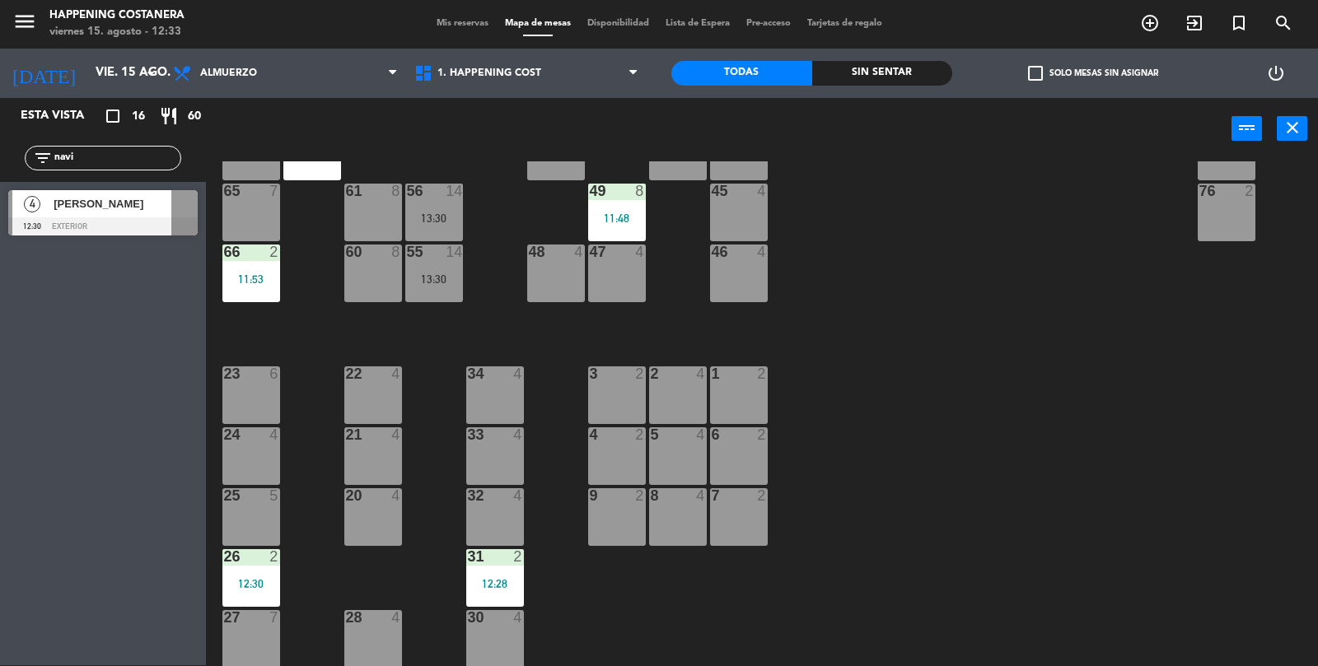
scroll to position [432, 0]
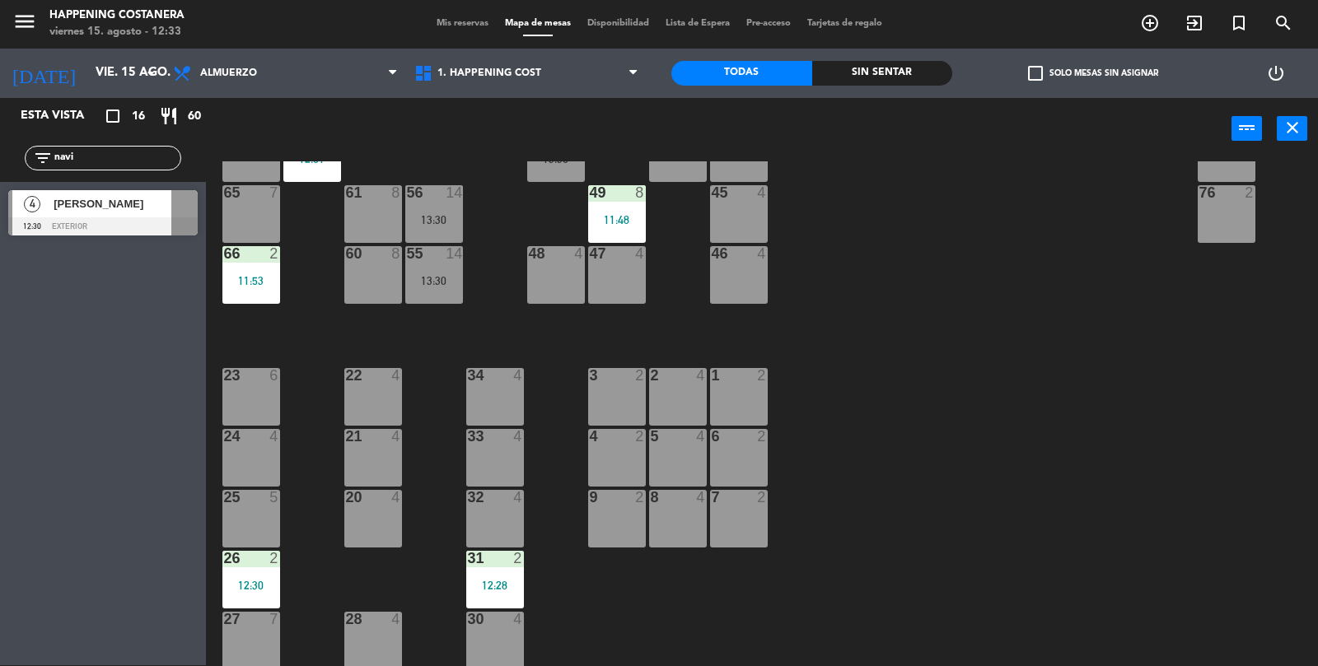
click at [66, 212] on div "[PERSON_NAME]" at bounding box center [111, 203] width 119 height 27
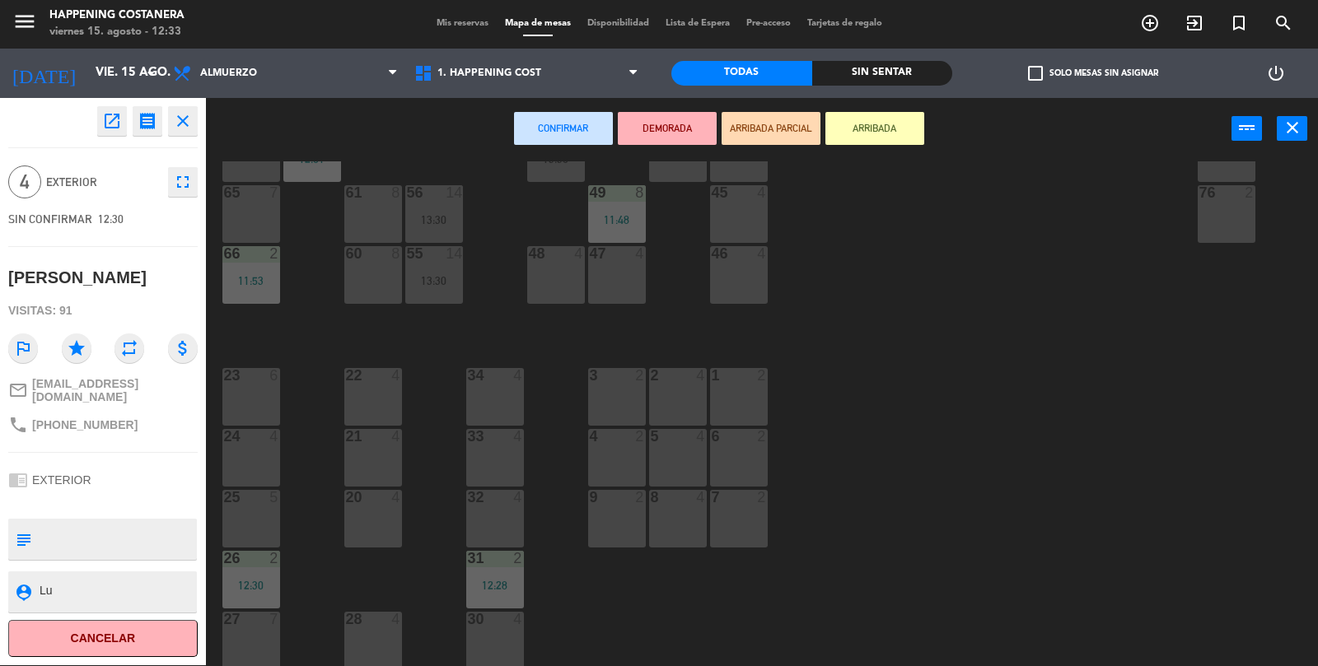
click at [245, 457] on div "24 4" at bounding box center [251, 458] width 58 height 58
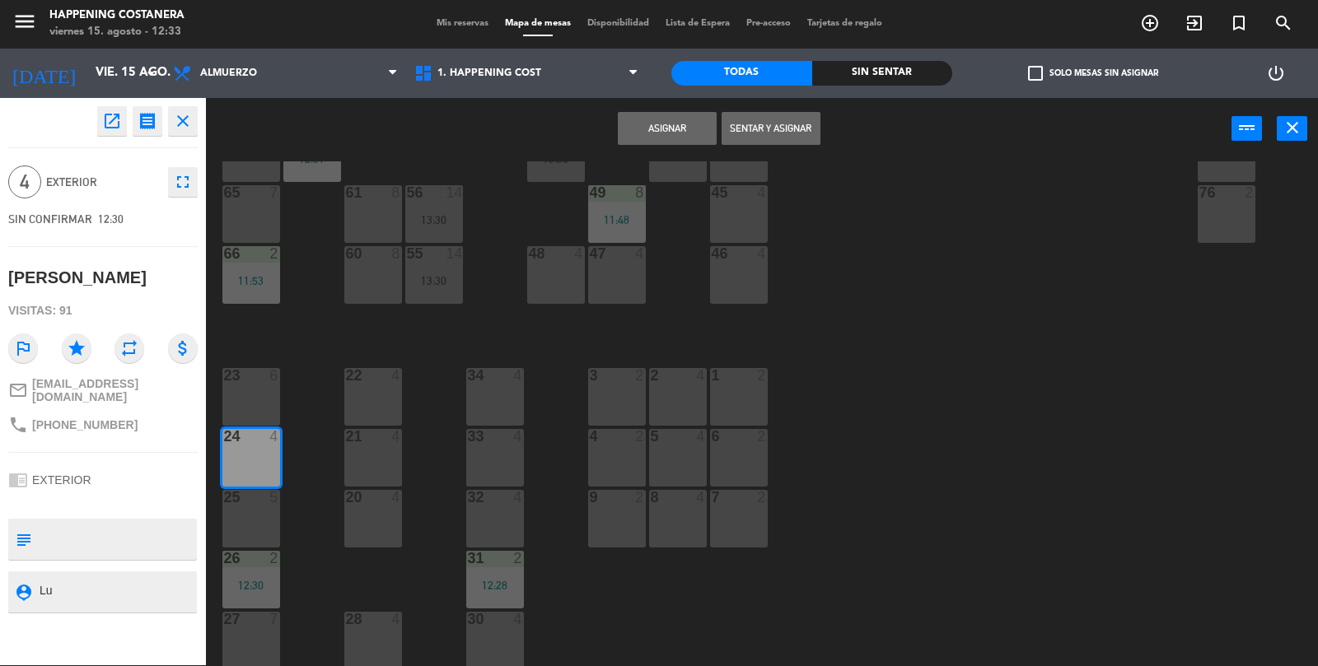
click at [785, 139] on button "Sentar y Asignar" at bounding box center [770, 128] width 99 height 33
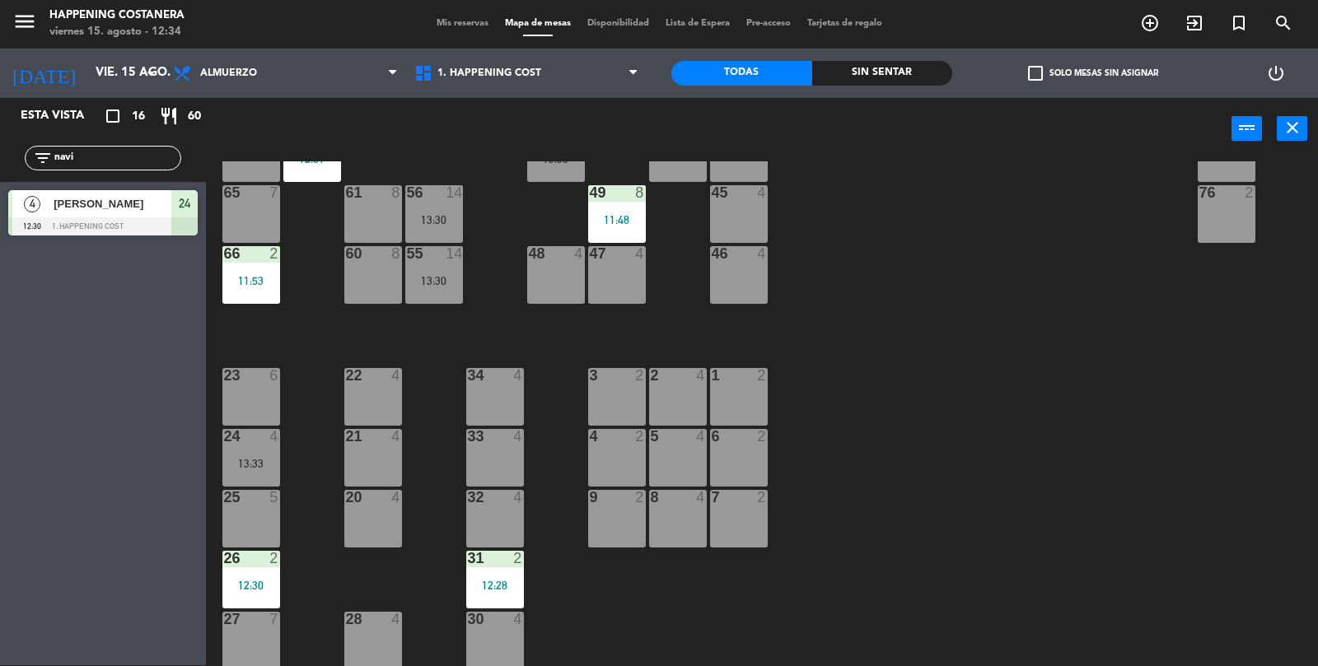
click at [237, 455] on div "24 4 13:33" at bounding box center [251, 458] width 58 height 58
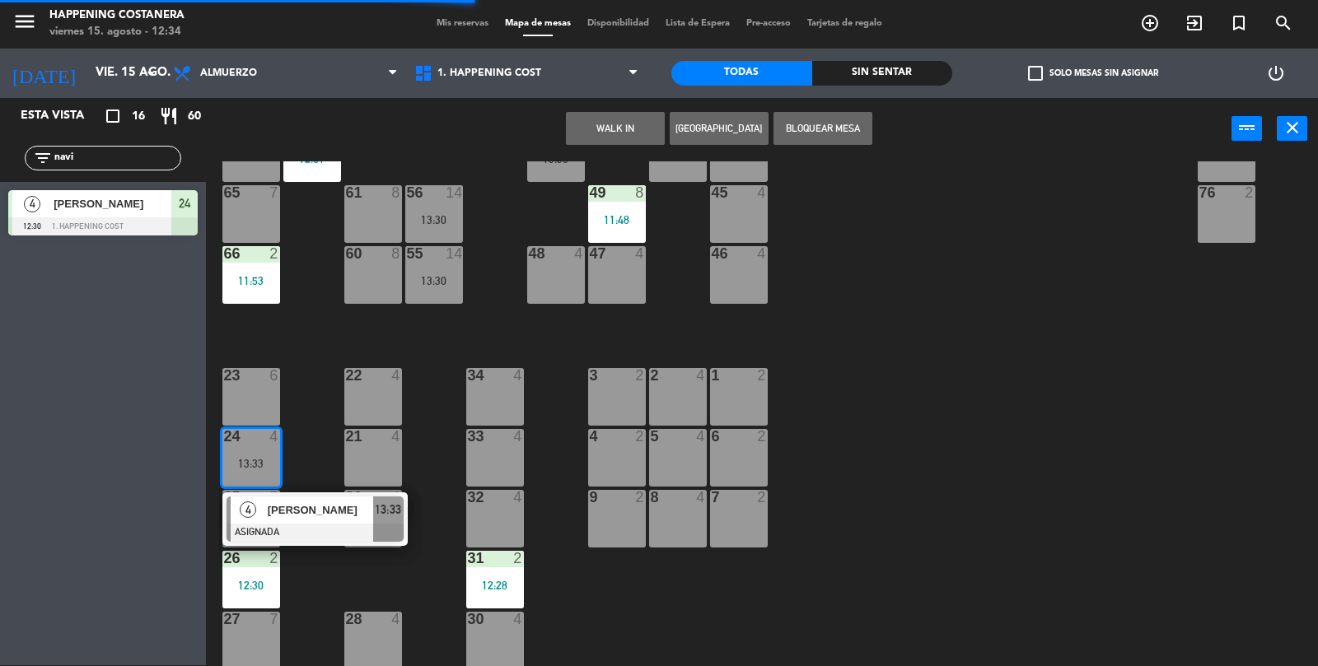
scroll to position [434, 0]
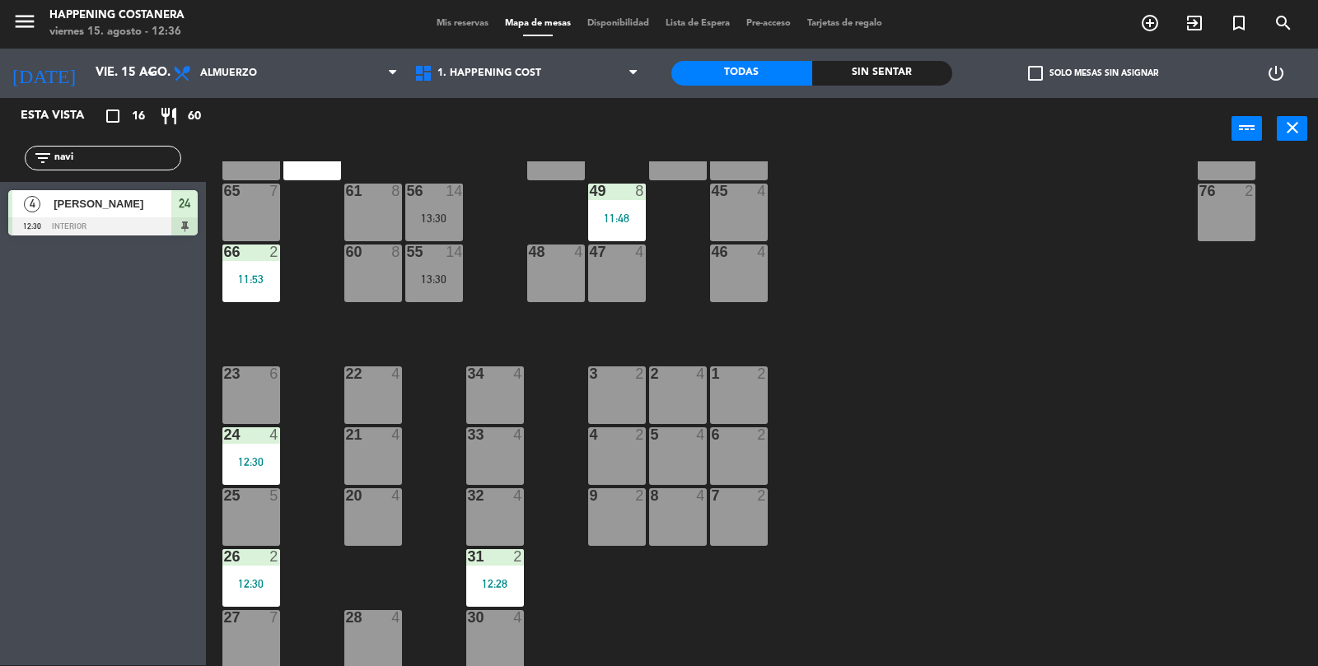
click at [236, 578] on div "12:30" at bounding box center [251, 584] width 58 height 12
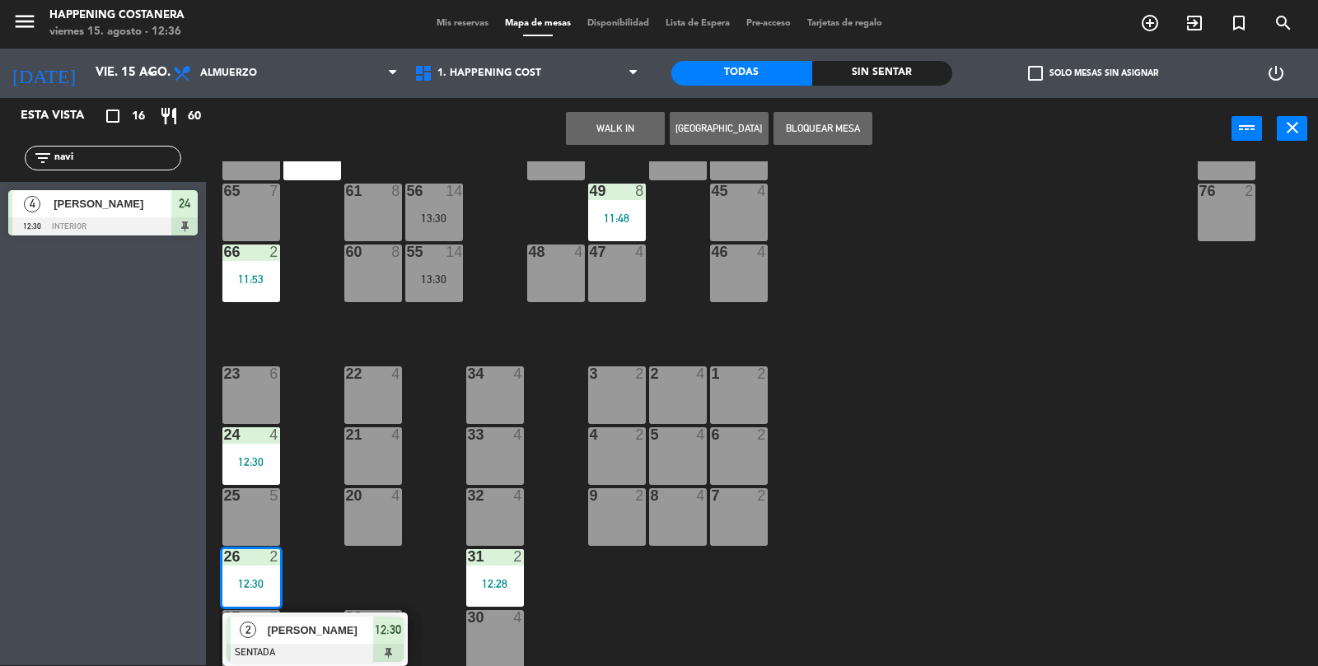
click at [266, 623] on div "[PERSON_NAME]" at bounding box center [319, 630] width 107 height 27
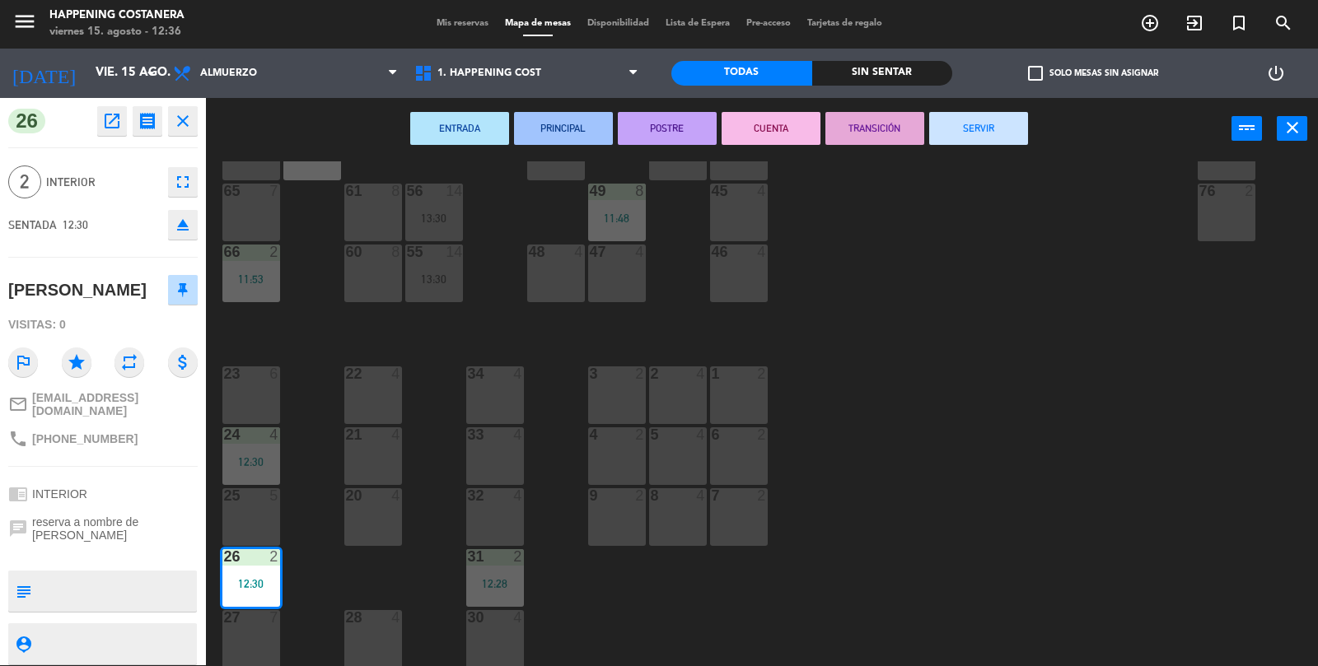
click at [1191, 460] on div "69 2 122 6 121 6 120 6 14 4 CAVA 22 101 4 94 2 70 2 123 6 131 2 134 2 132 2 13 …" at bounding box center [768, 414] width 1099 height 506
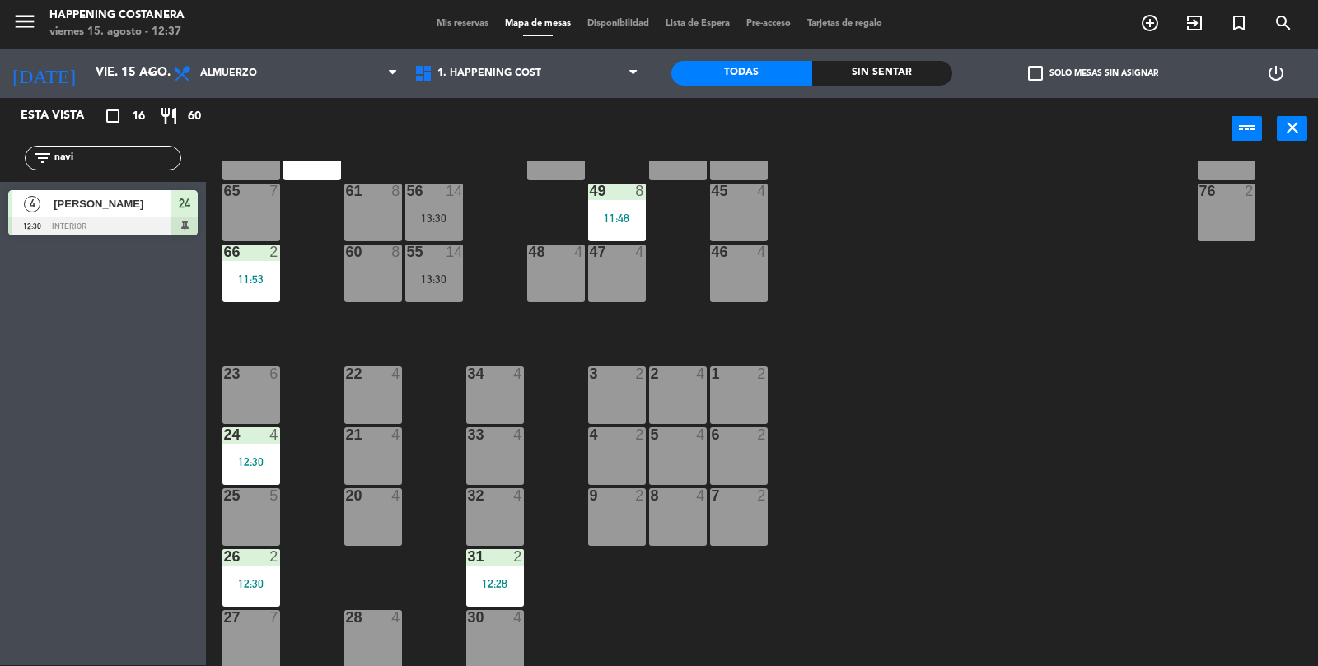
click at [505, 586] on div "12:28" at bounding box center [495, 584] width 58 height 12
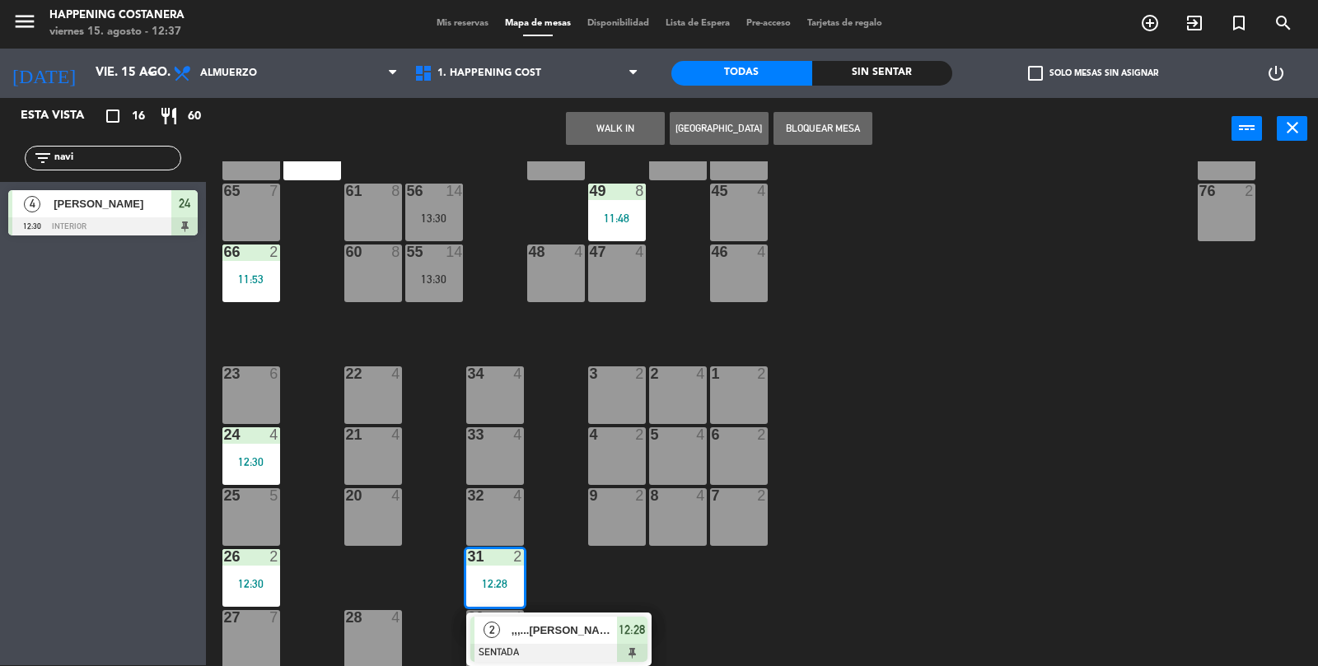
click at [1013, 510] on div "69 2 122 6 121 6 120 6 14 4 CAVA 22 101 4 94 2 70 2 123 6 131 2 134 2 132 2 13 …" at bounding box center [768, 414] width 1099 height 506
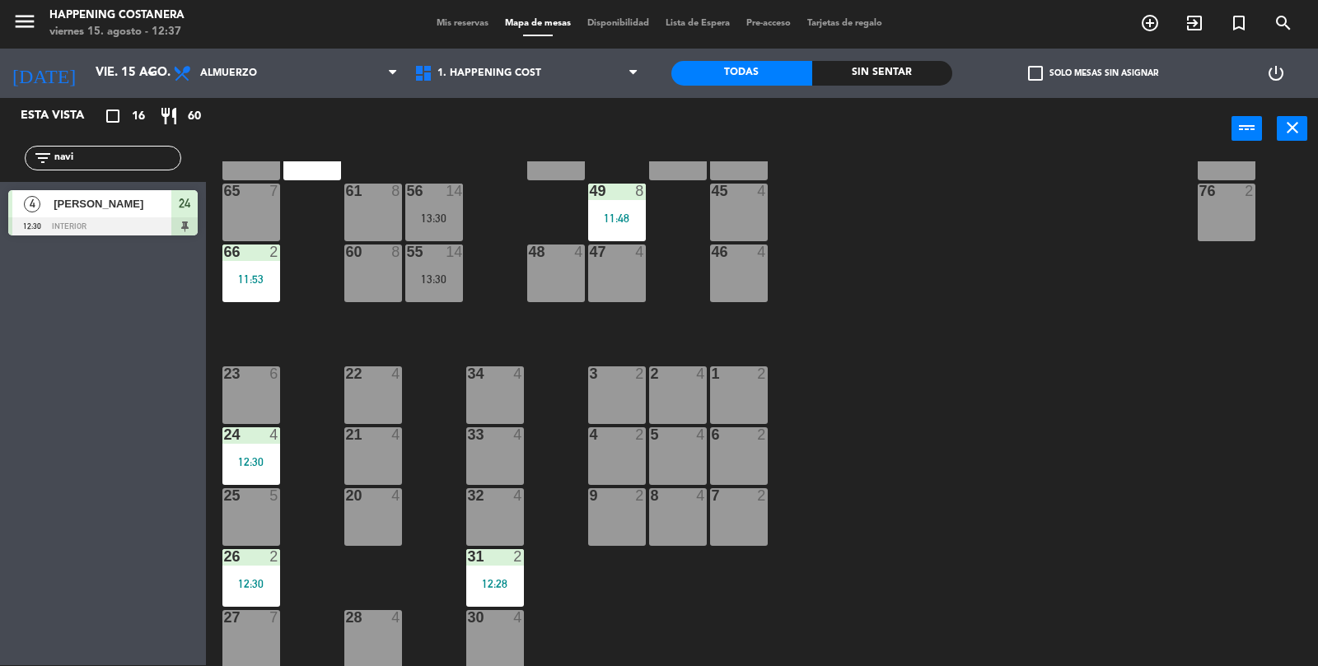
click at [119, 161] on input "navi" at bounding box center [117, 158] width 128 height 18
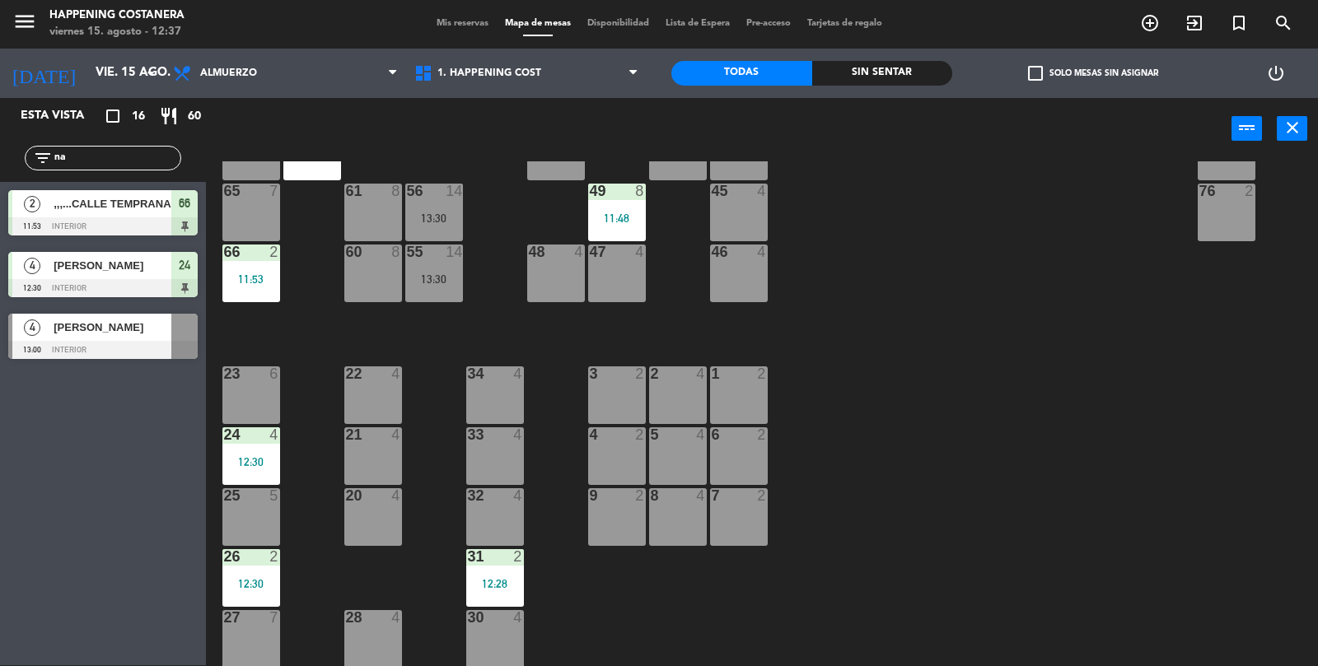
type input "n"
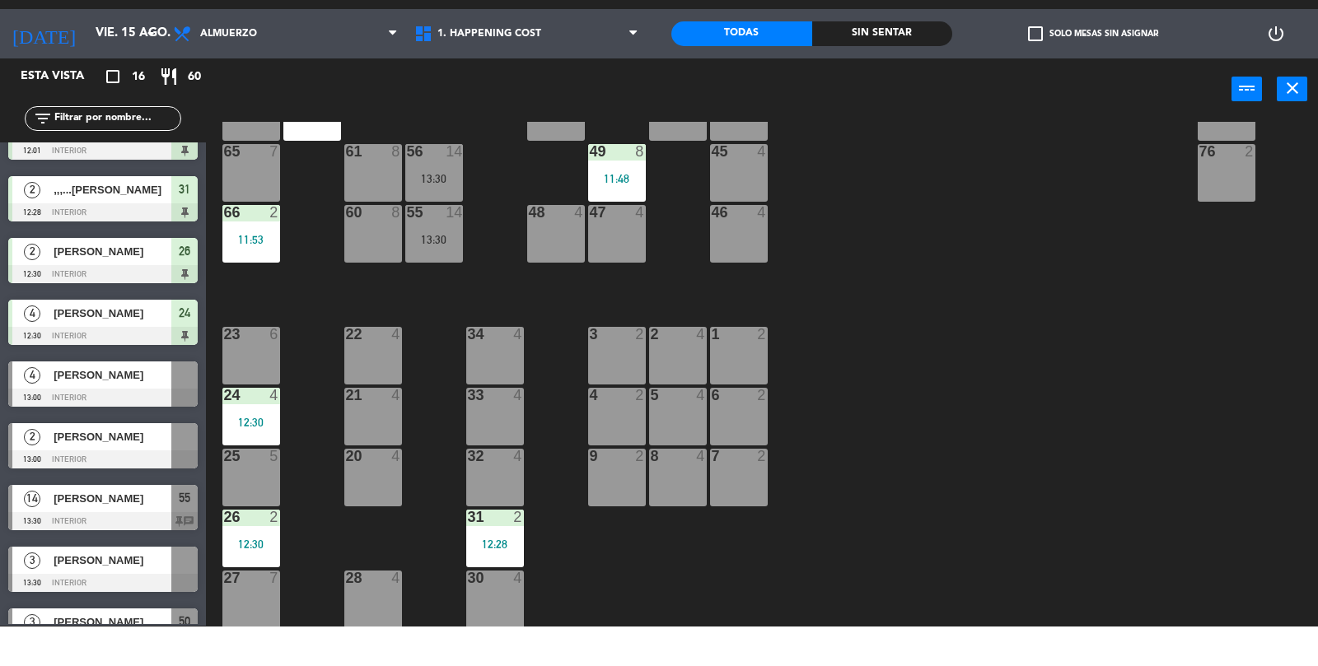
scroll to position [506, 0]
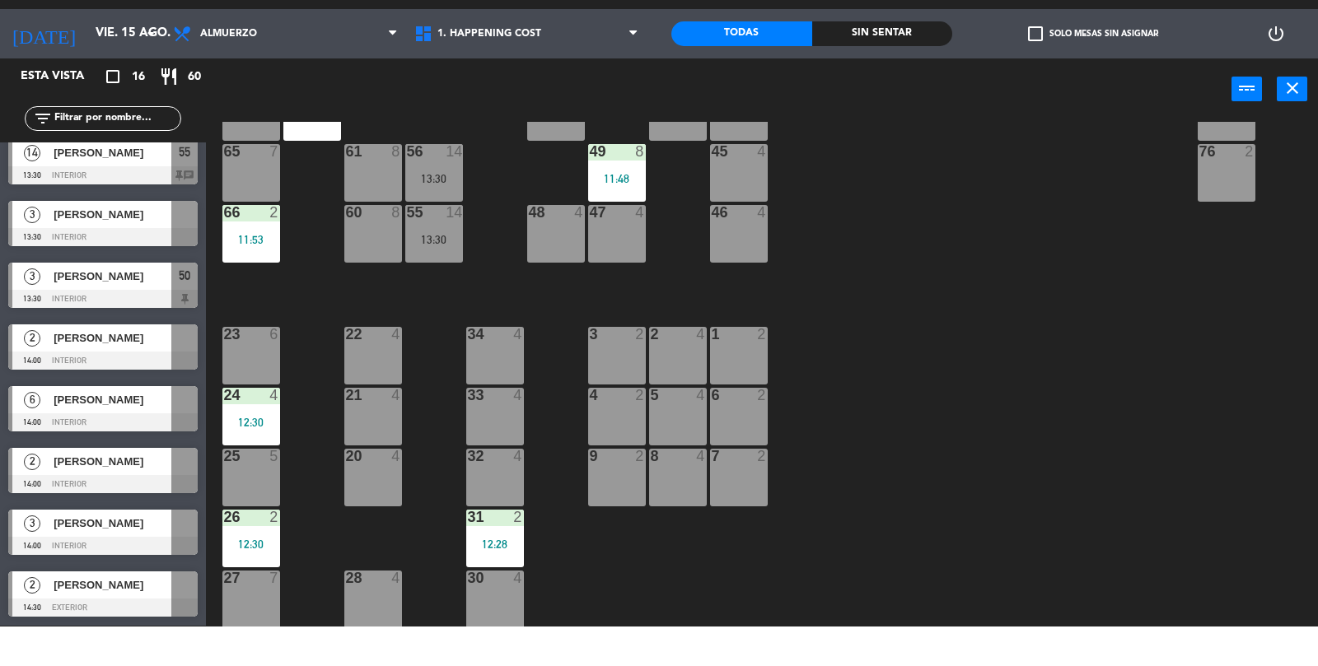
click at [247, 456] on div "12:30" at bounding box center [251, 462] width 58 height 12
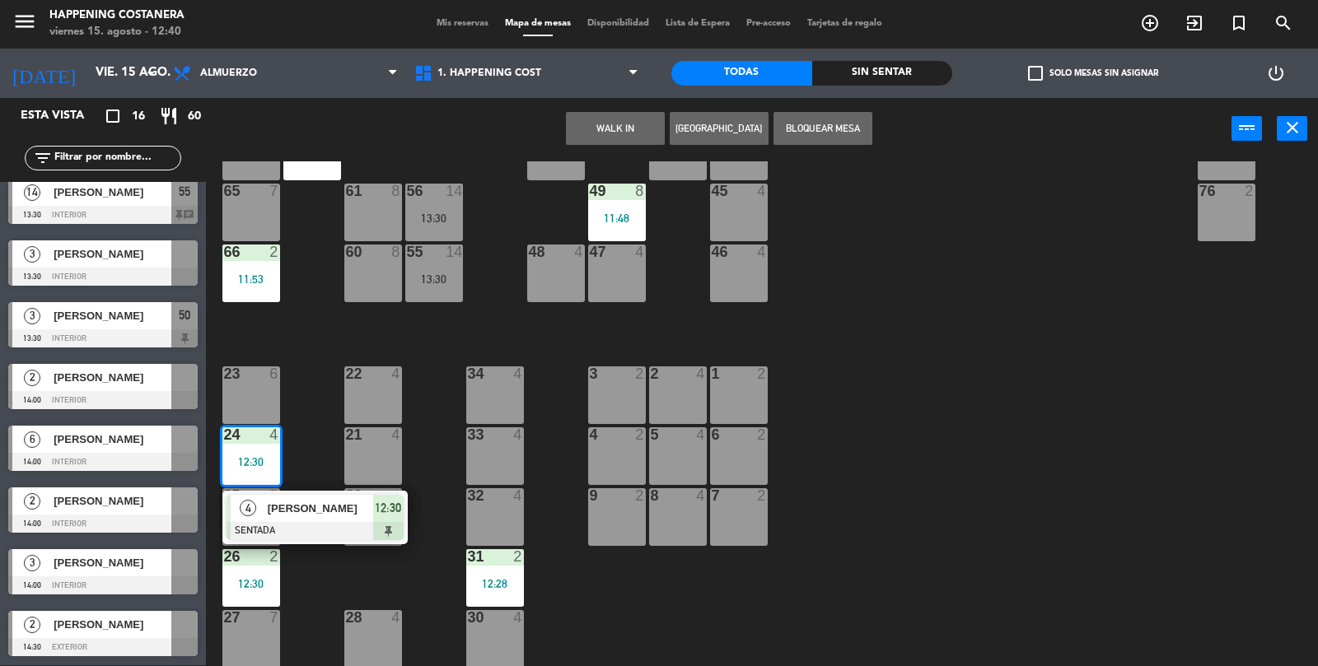
click at [1143, 456] on div "69 2 122 6 121 6 120 6 14 4 CAVA 22 101 4 94 2 70 2 123 6 131 2 134 2 132 2 13 …" at bounding box center [768, 414] width 1099 height 506
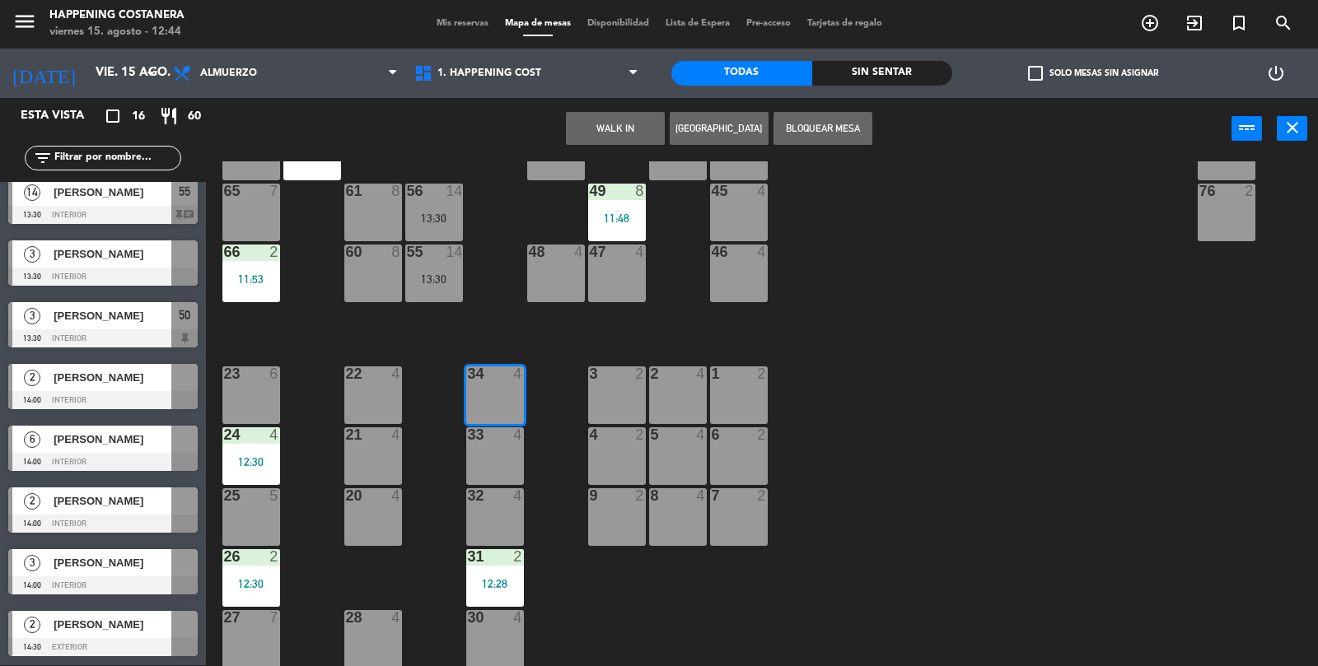
click at [615, 139] on button "WALK IN" at bounding box center [615, 128] width 99 height 33
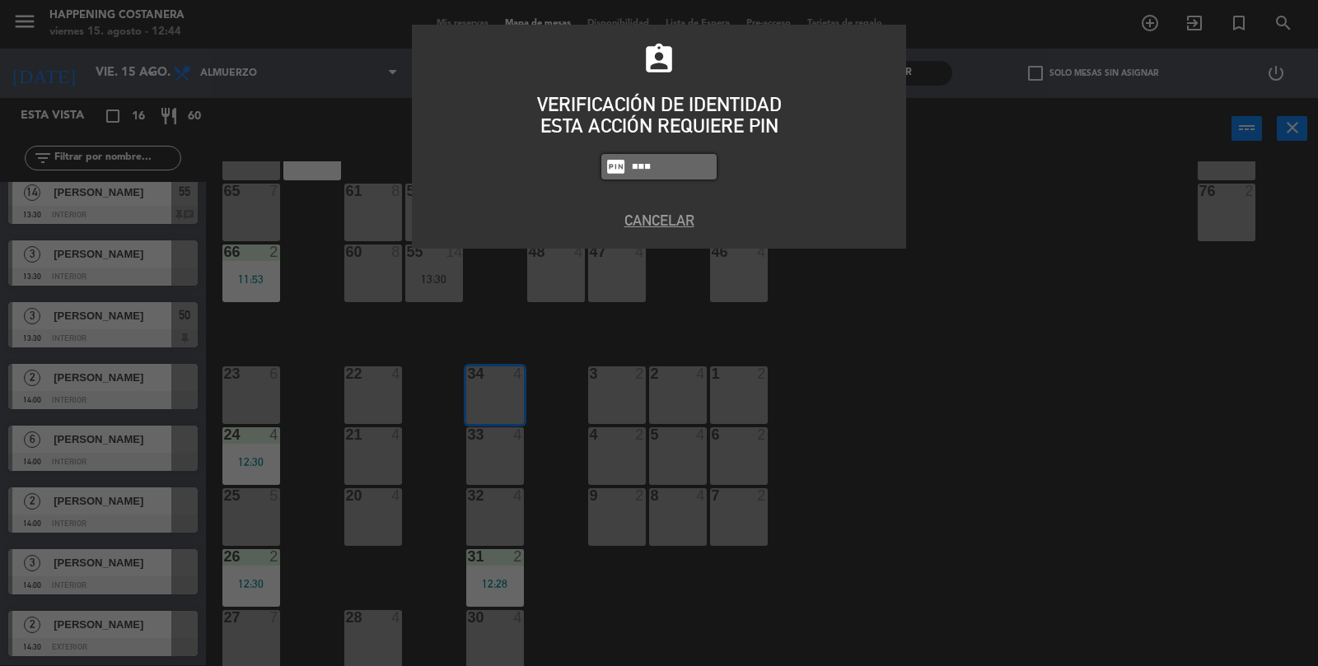
type input "8116"
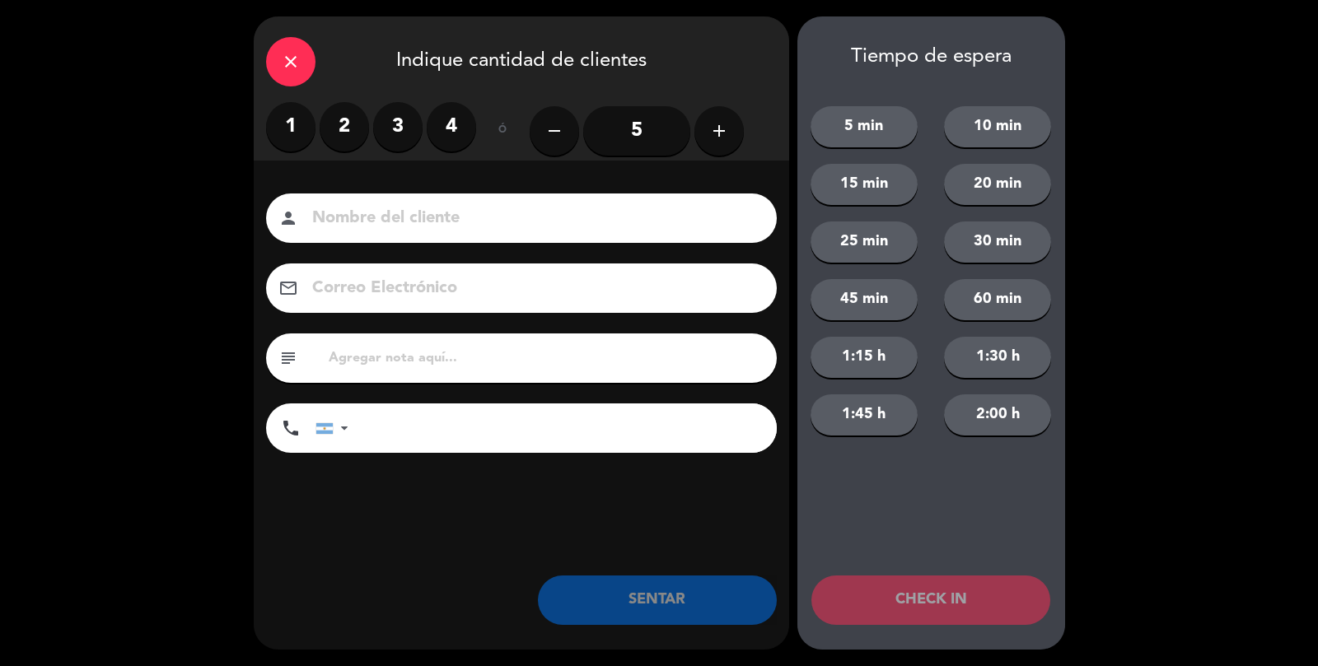
click at [348, 145] on label "2" at bounding box center [344, 126] width 49 height 49
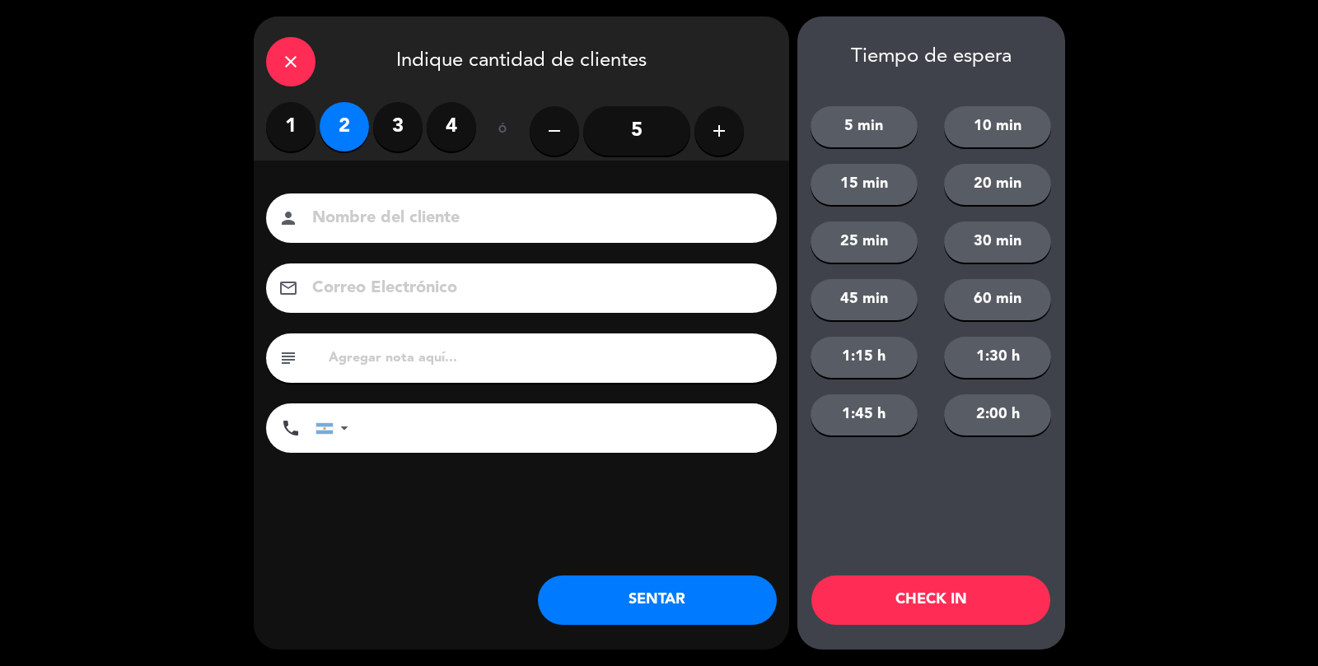
click at [372, 221] on input at bounding box center [532, 218] width 445 height 29
type input ",,,...[PERSON_NAME]"
click at [672, 594] on button "SENTAR" at bounding box center [657, 600] width 239 height 49
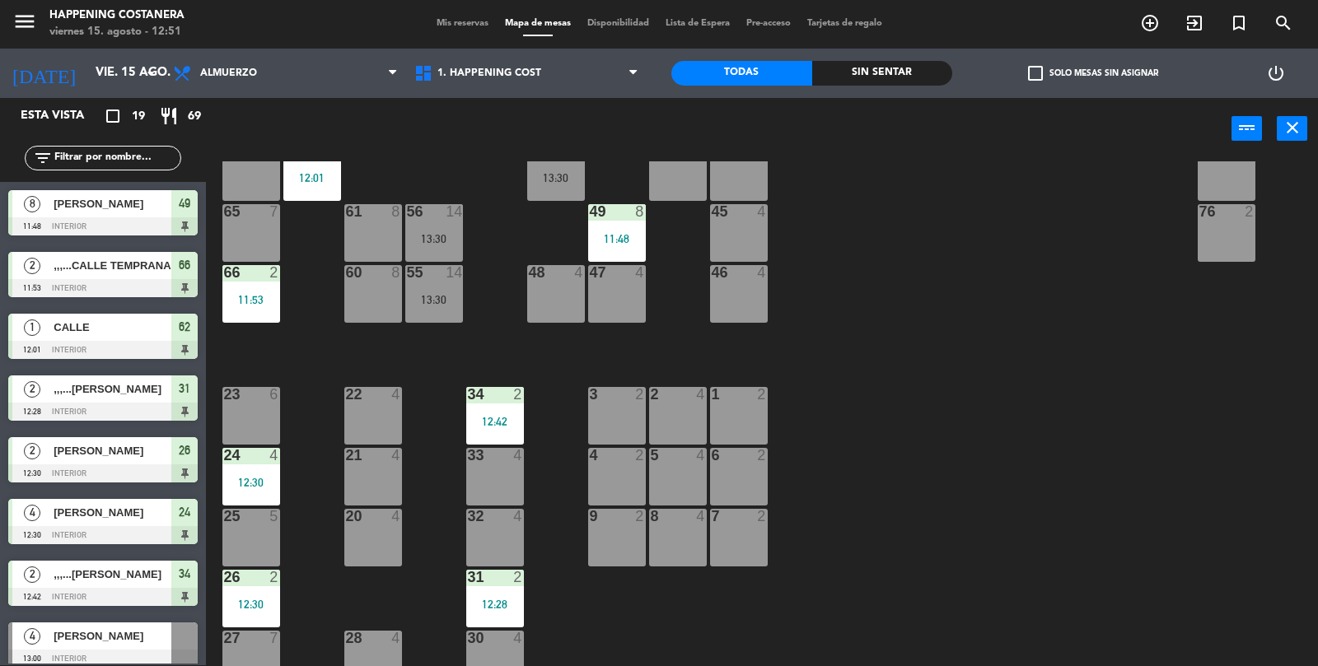
scroll to position [413, 0]
click at [609, 301] on div "47 4" at bounding box center [617, 295] width 58 height 58
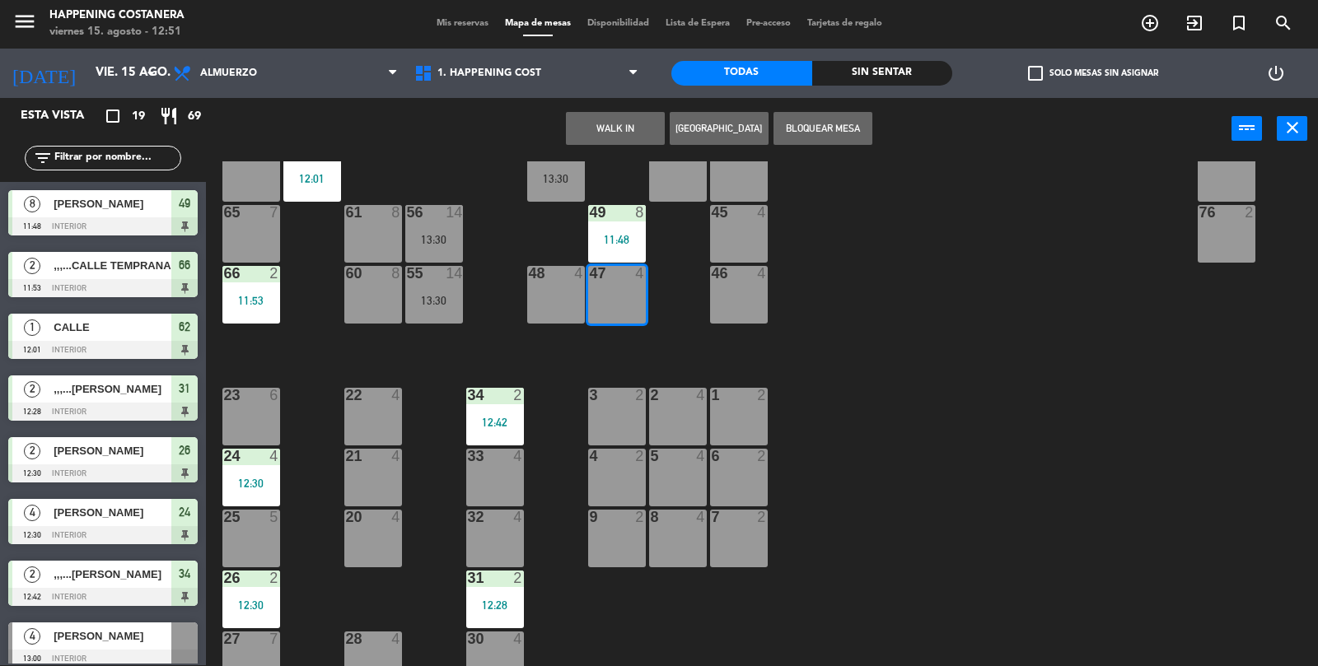
click at [610, 127] on button "WALK IN" at bounding box center [615, 128] width 99 height 33
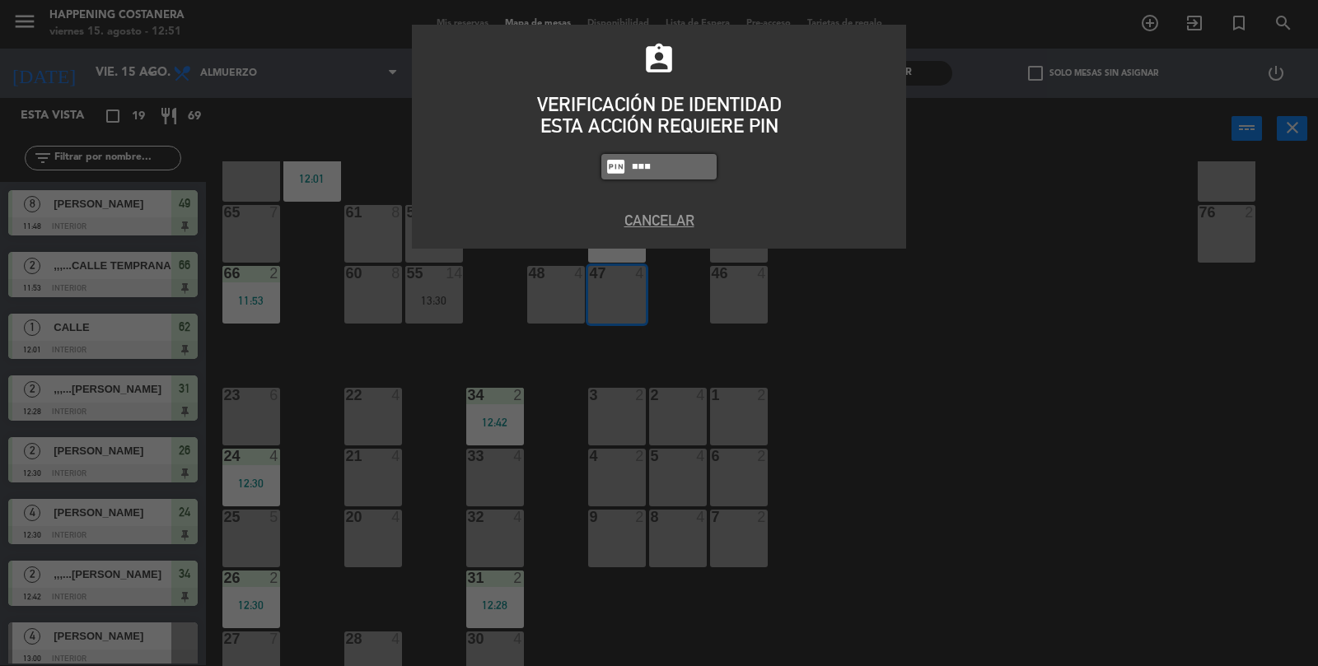
type input "8116"
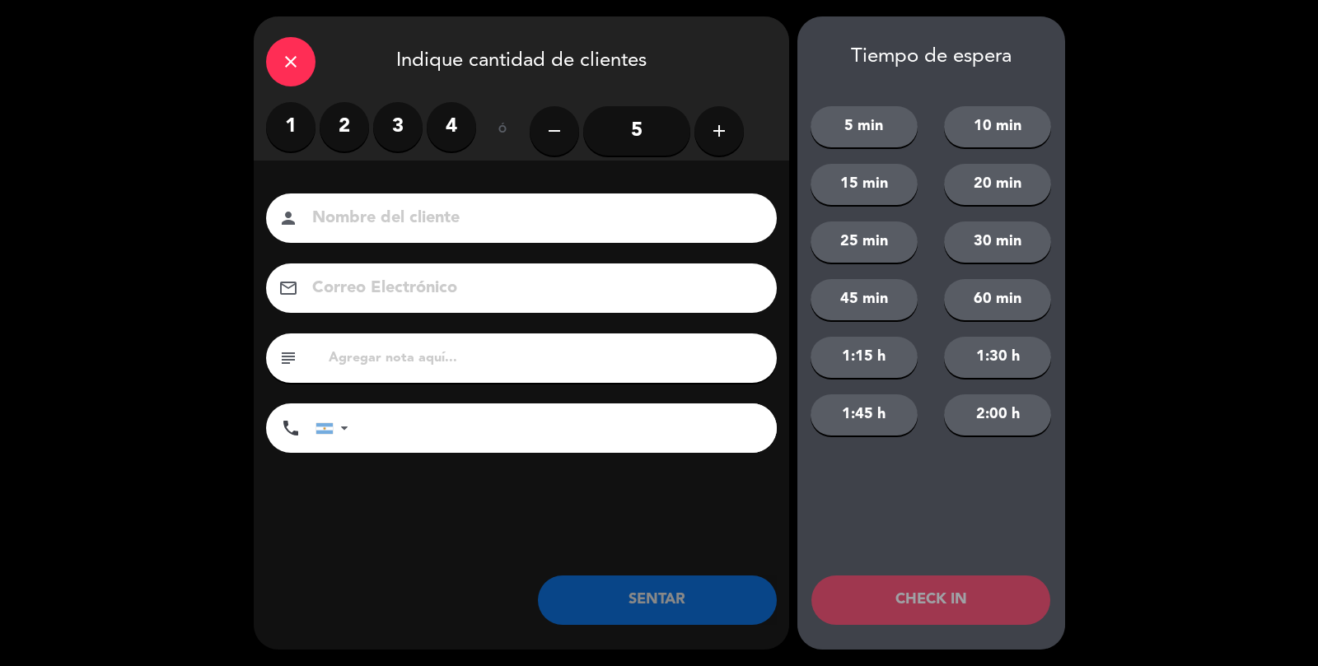
click at [454, 113] on label "4" at bounding box center [451, 126] width 49 height 49
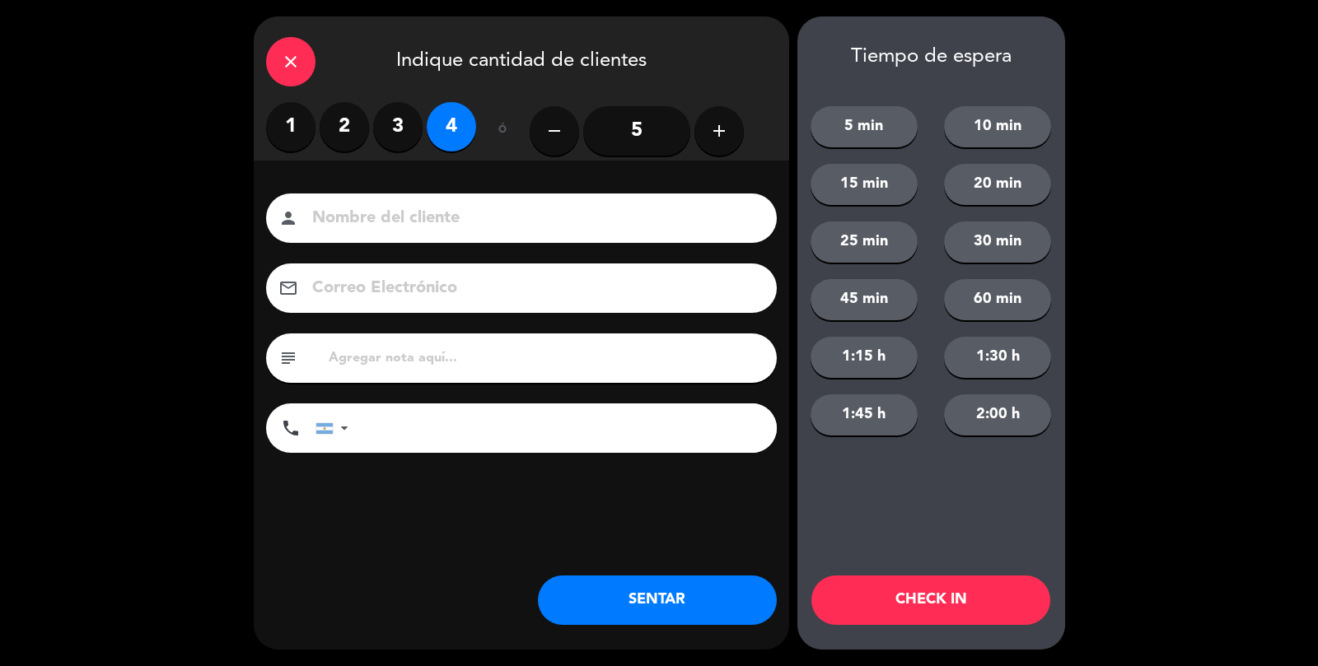
click at [406, 231] on input at bounding box center [532, 218] width 445 height 29
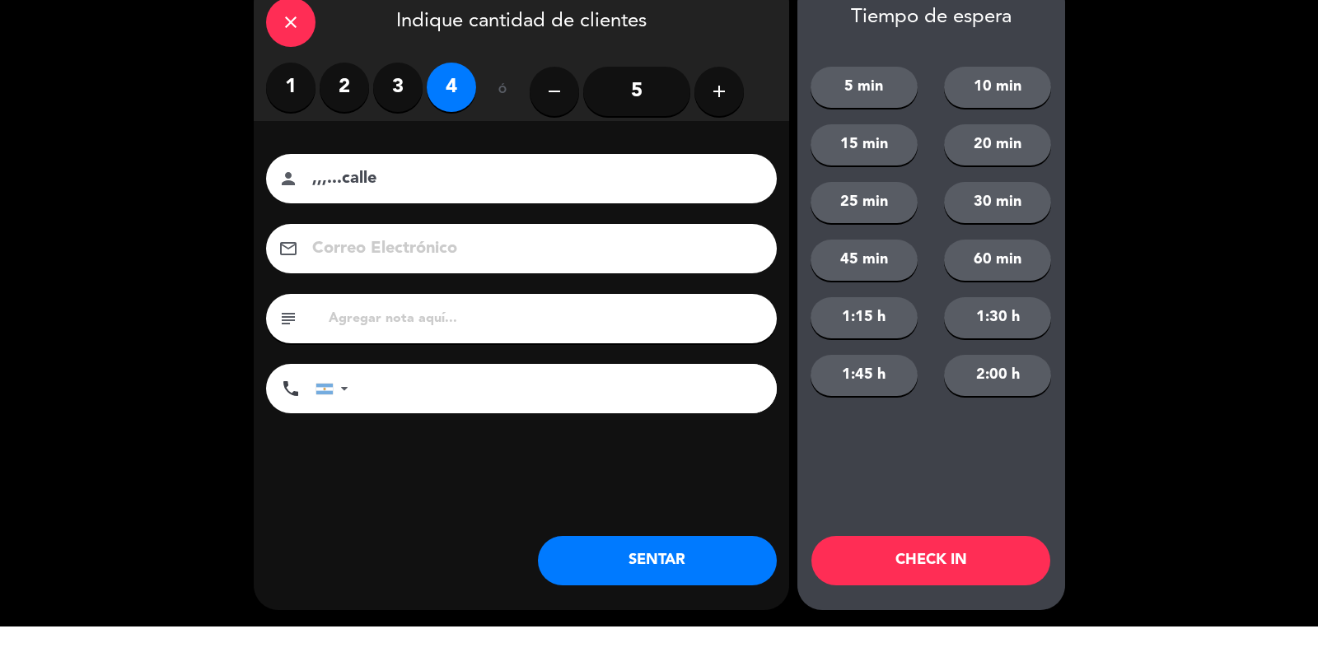
type input ",,,...calle"
click at [654, 596] on button "SENTAR" at bounding box center [657, 600] width 239 height 49
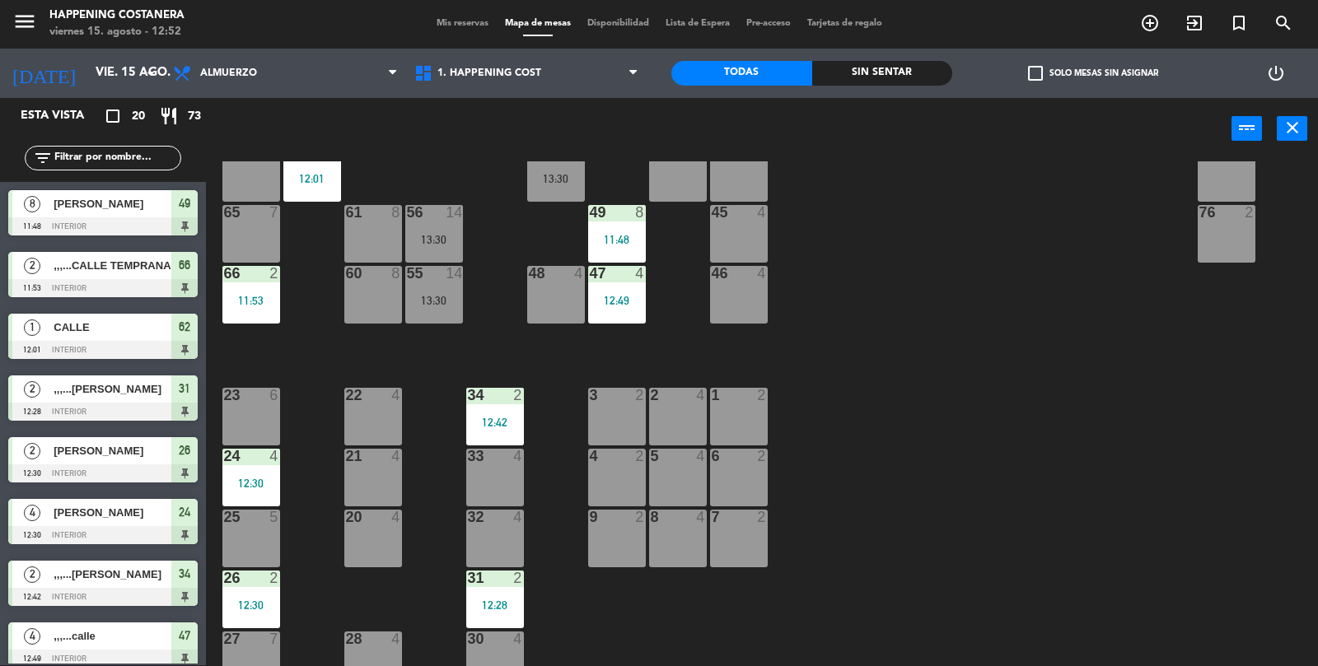
click at [1276, 47] on div "menu Happening Costanera viernes 15. agosto - 12:52 Mis reservas Mapa de mesas …" at bounding box center [659, 23] width 1318 height 49
click at [1160, 21] on icon "search" at bounding box center [1150, 23] width 20 height 20
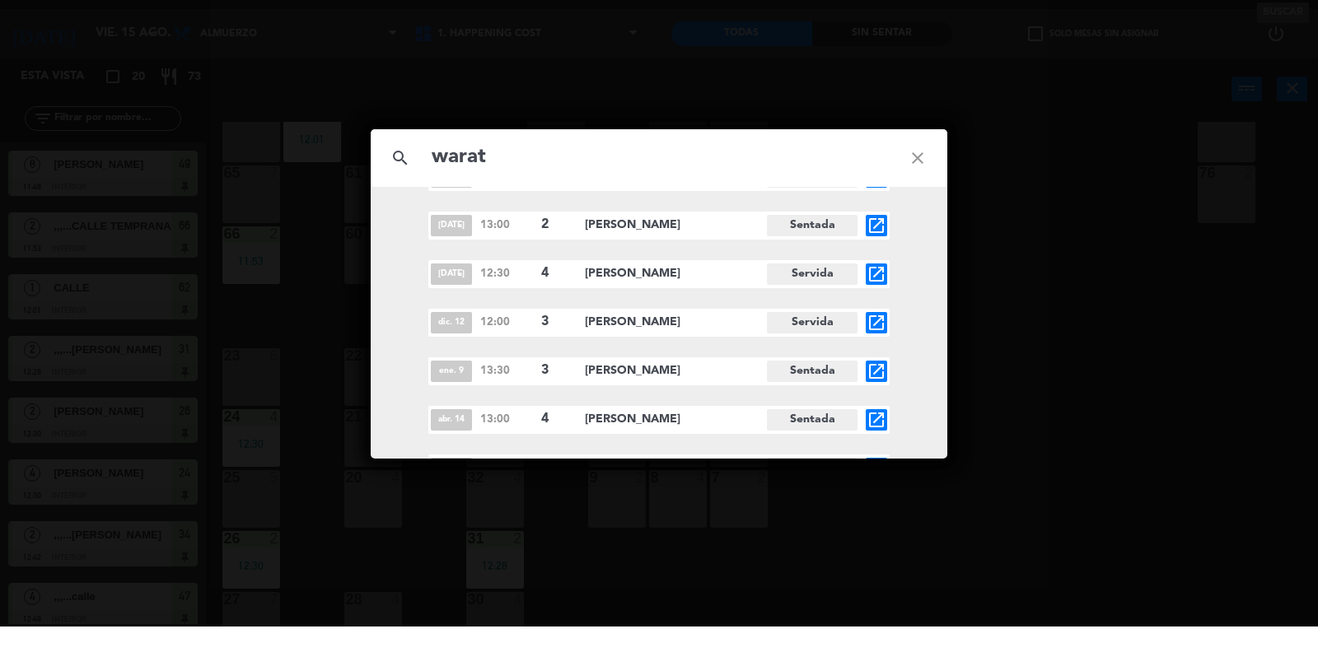
scroll to position [44, 0]
type input "warat"
click at [916, 209] on icon "close" at bounding box center [917, 197] width 59 height 59
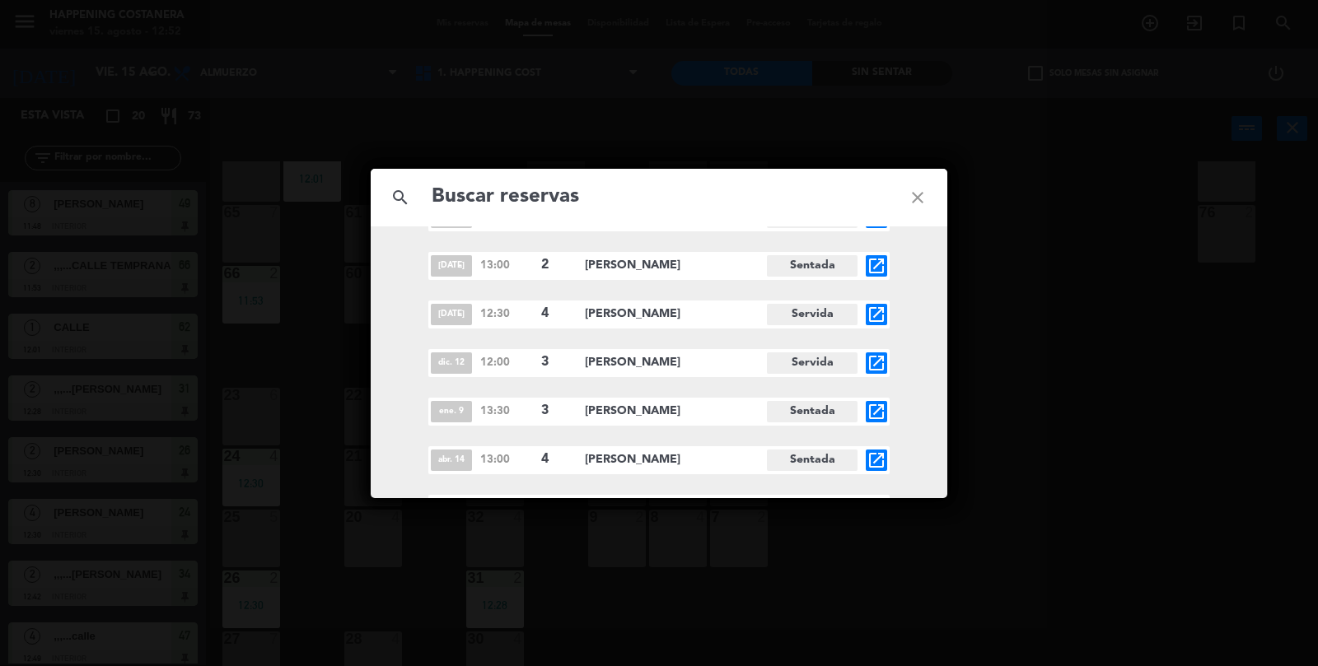
click at [896, 197] on icon "close" at bounding box center [917, 197] width 59 height 59
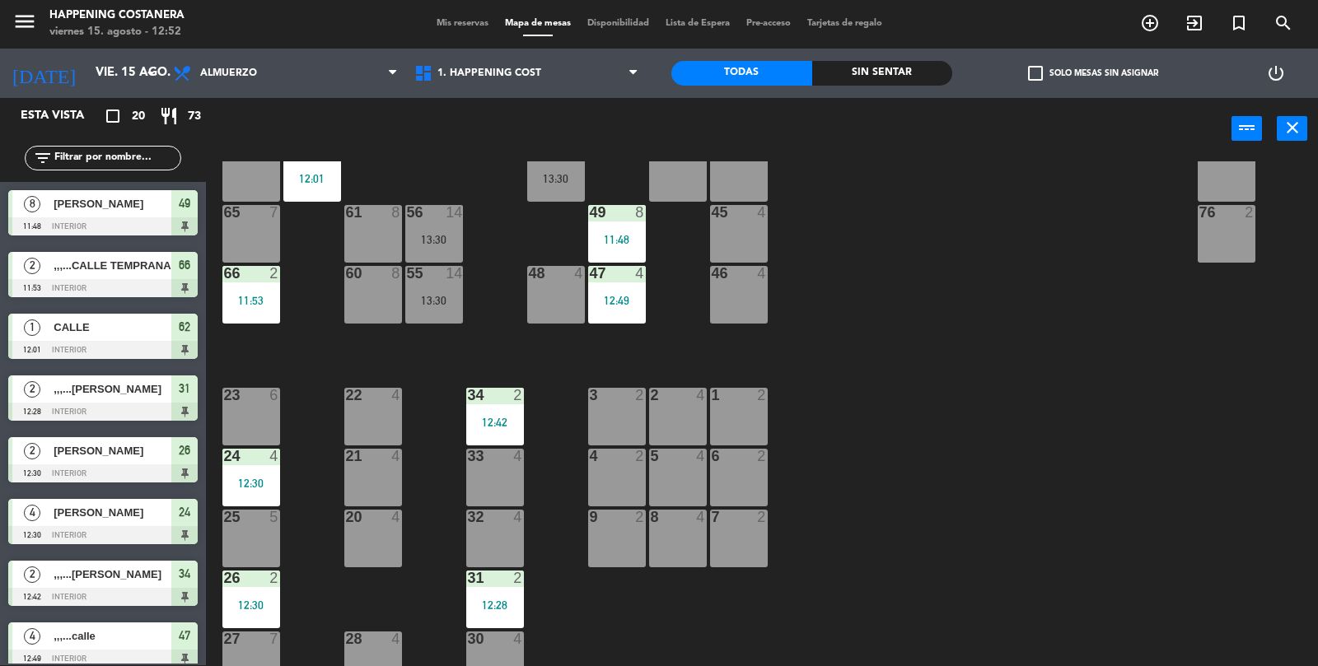
click at [920, 410] on div "69 2 122 6 121 6 120 6 14 4 CAVA 22 101 4 94 2 70 2 123 6 131 2 134 2 132 2 13 …" at bounding box center [768, 414] width 1099 height 506
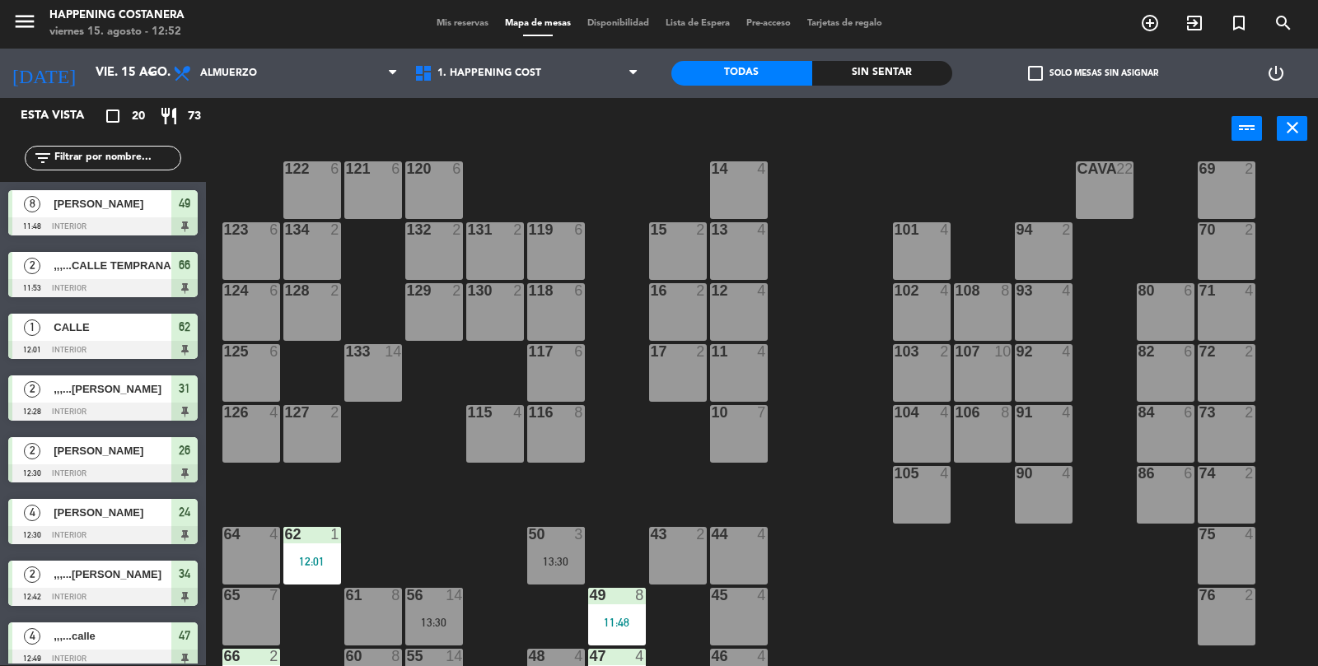
scroll to position [0, 0]
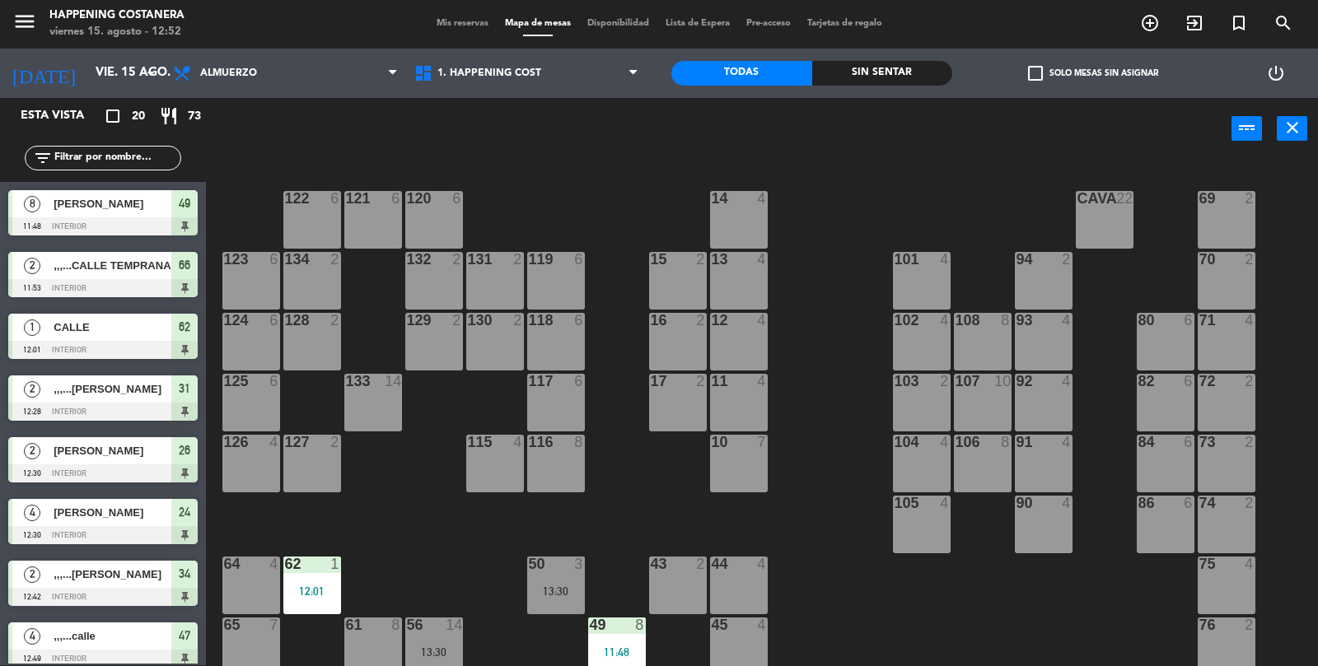
click at [800, 553] on div "69 2 122 6 121 6 120 6 14 4 CAVA 22 101 4 94 2 70 2 123 6 131 2 134 2 132 2 13 …" at bounding box center [768, 414] width 1099 height 506
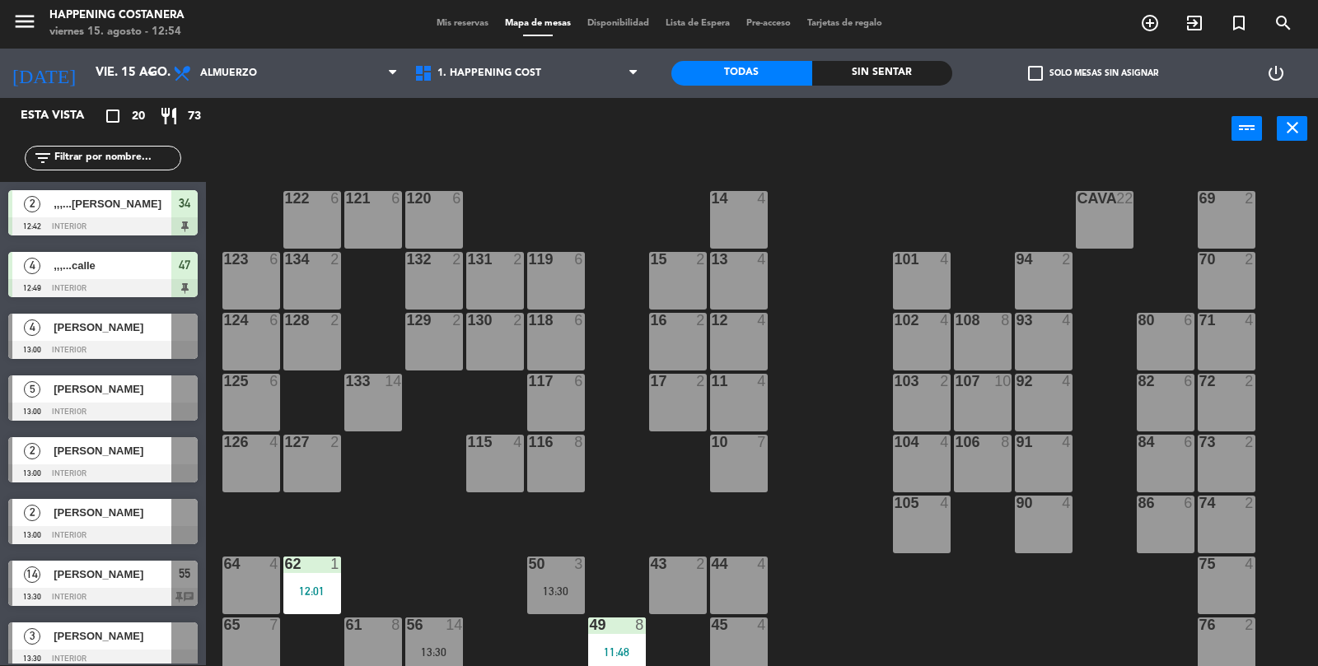
scroll to position [375, 0]
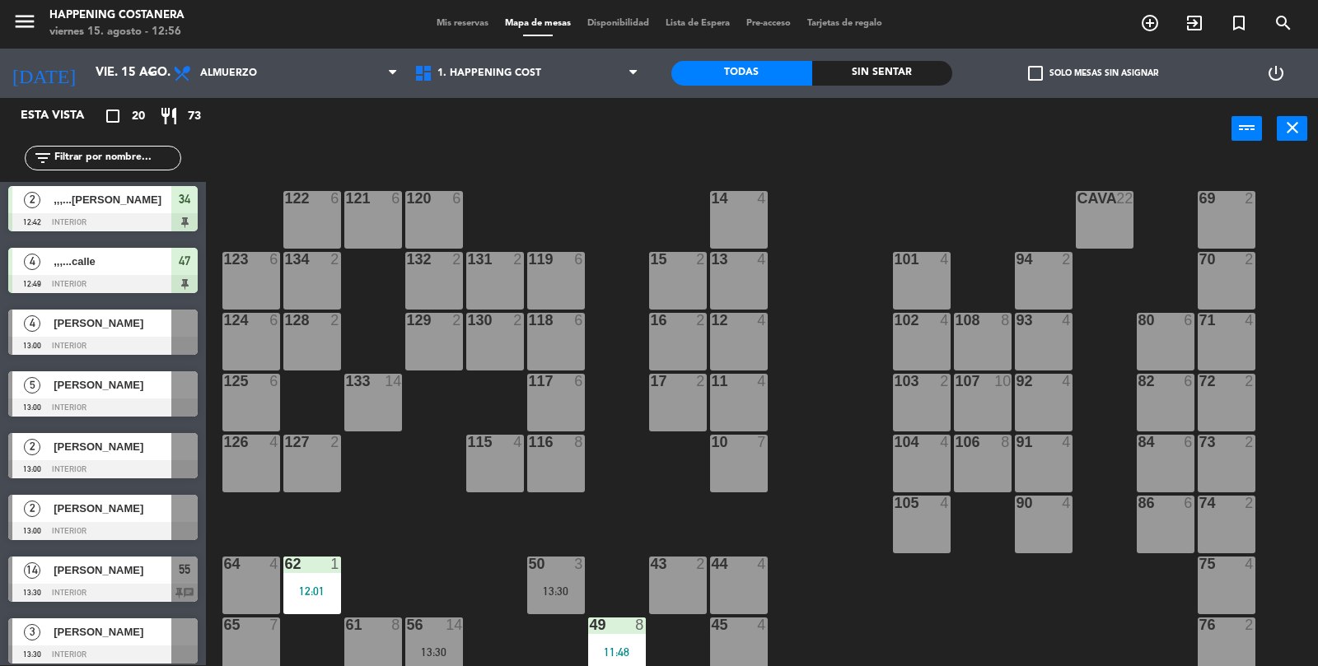
click at [557, 413] on div "117 6" at bounding box center [556, 403] width 58 height 58
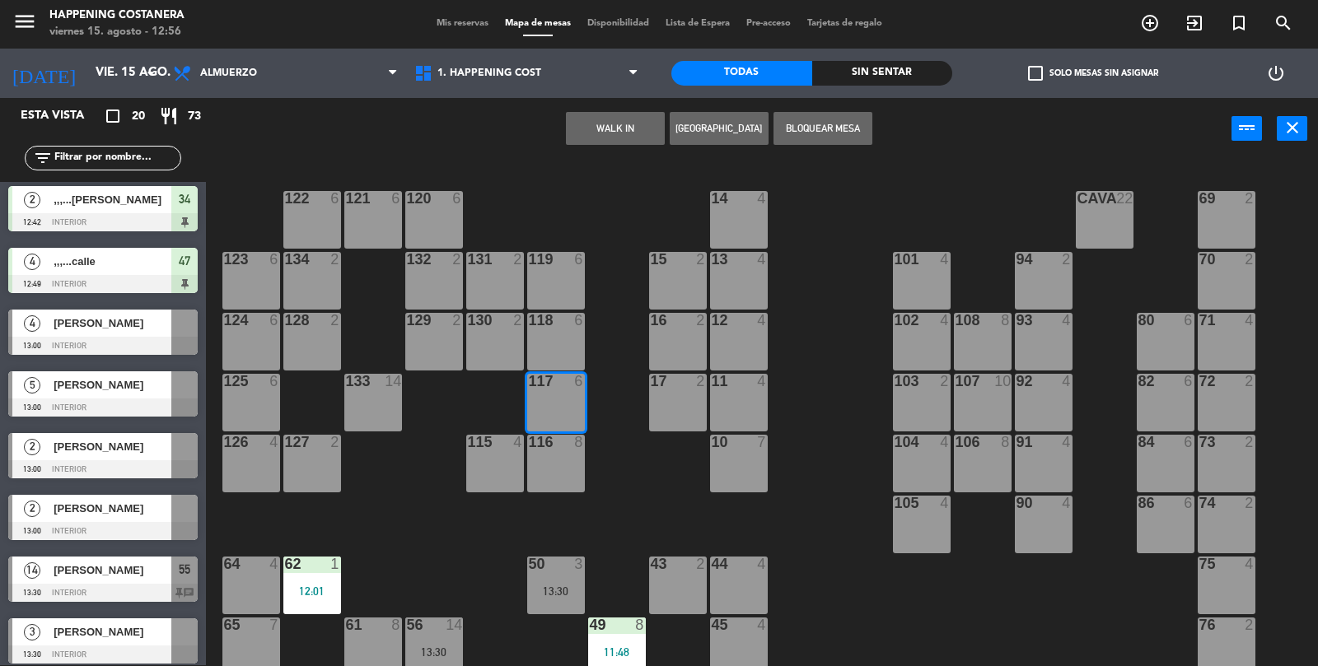
click at [599, 142] on button "WALK IN" at bounding box center [615, 128] width 99 height 33
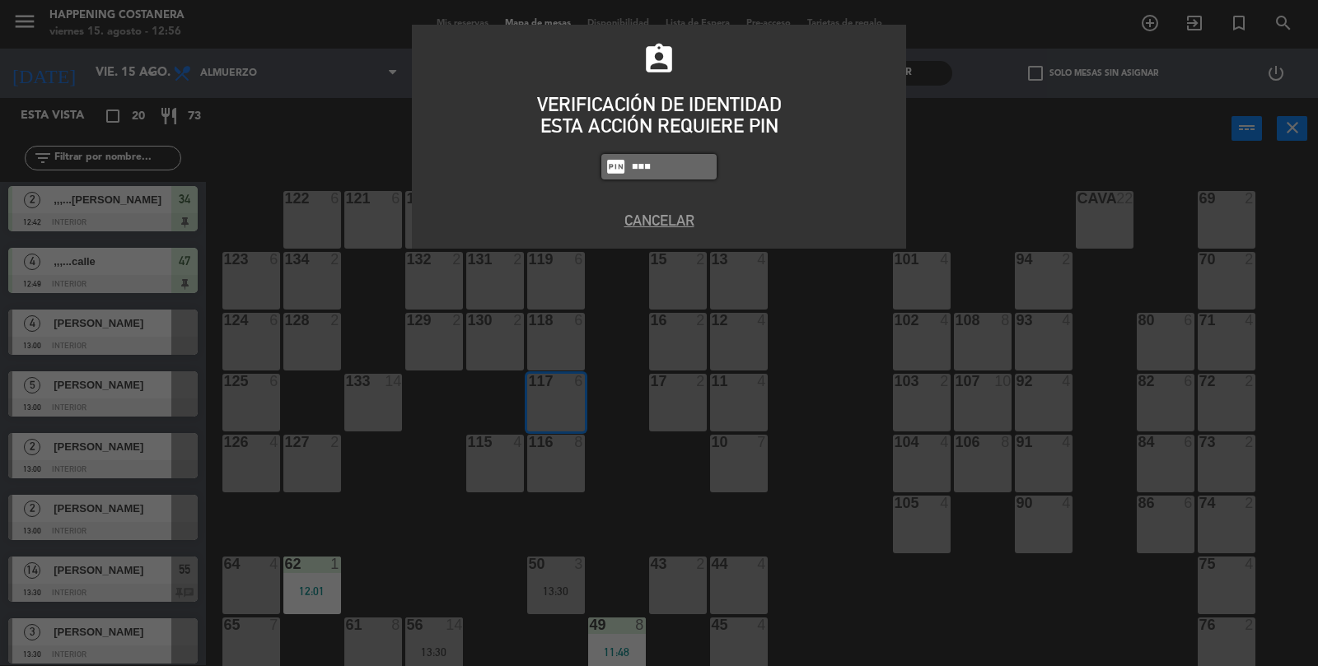
type input "6437"
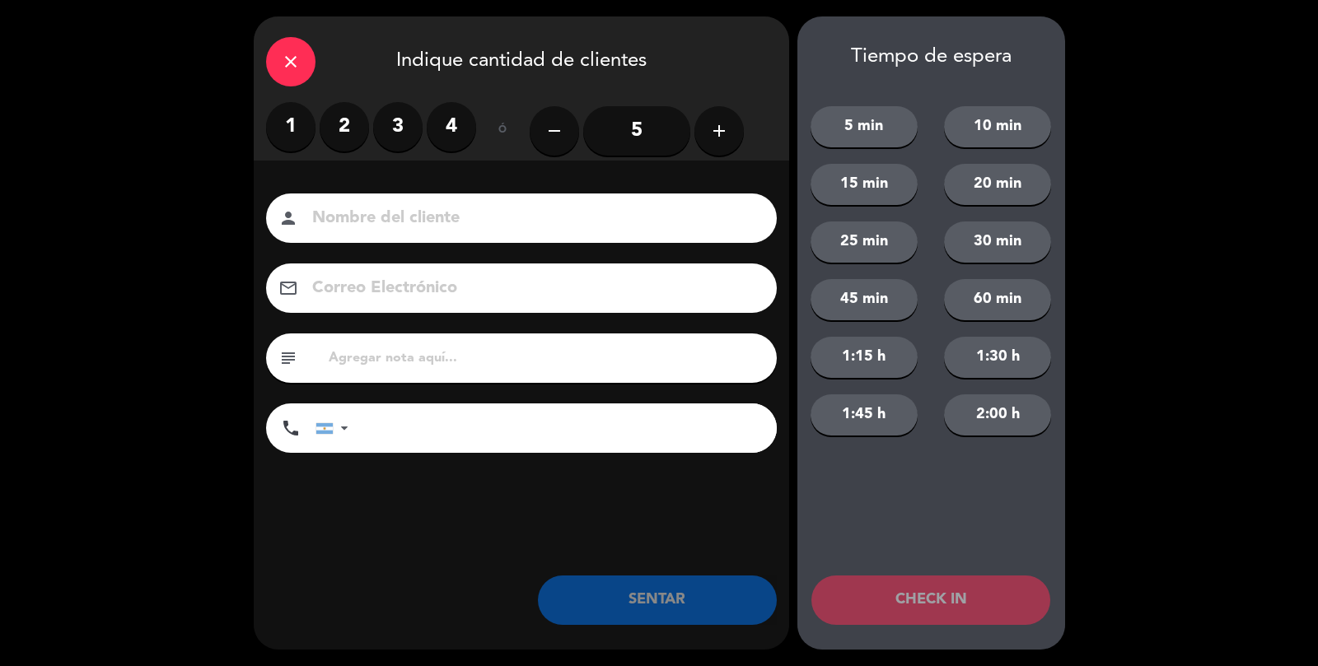
click at [348, 133] on label "2" at bounding box center [344, 126] width 49 height 49
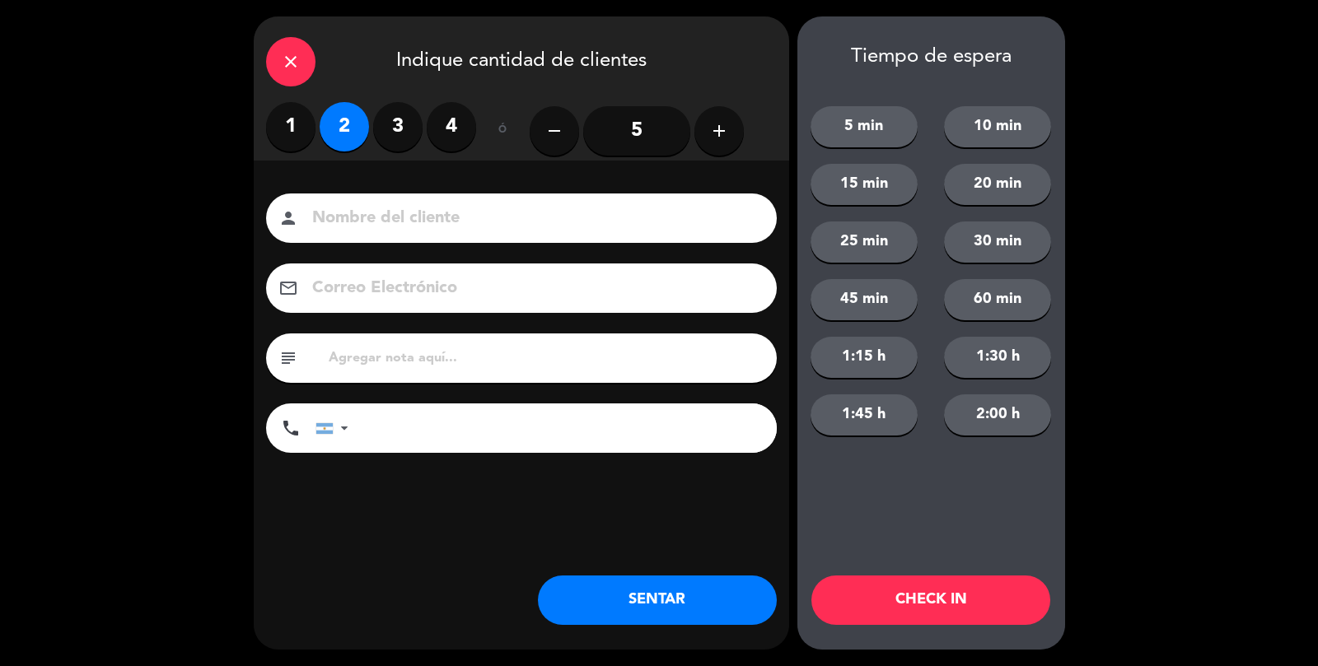
click at [628, 607] on button "SENTAR" at bounding box center [657, 600] width 239 height 49
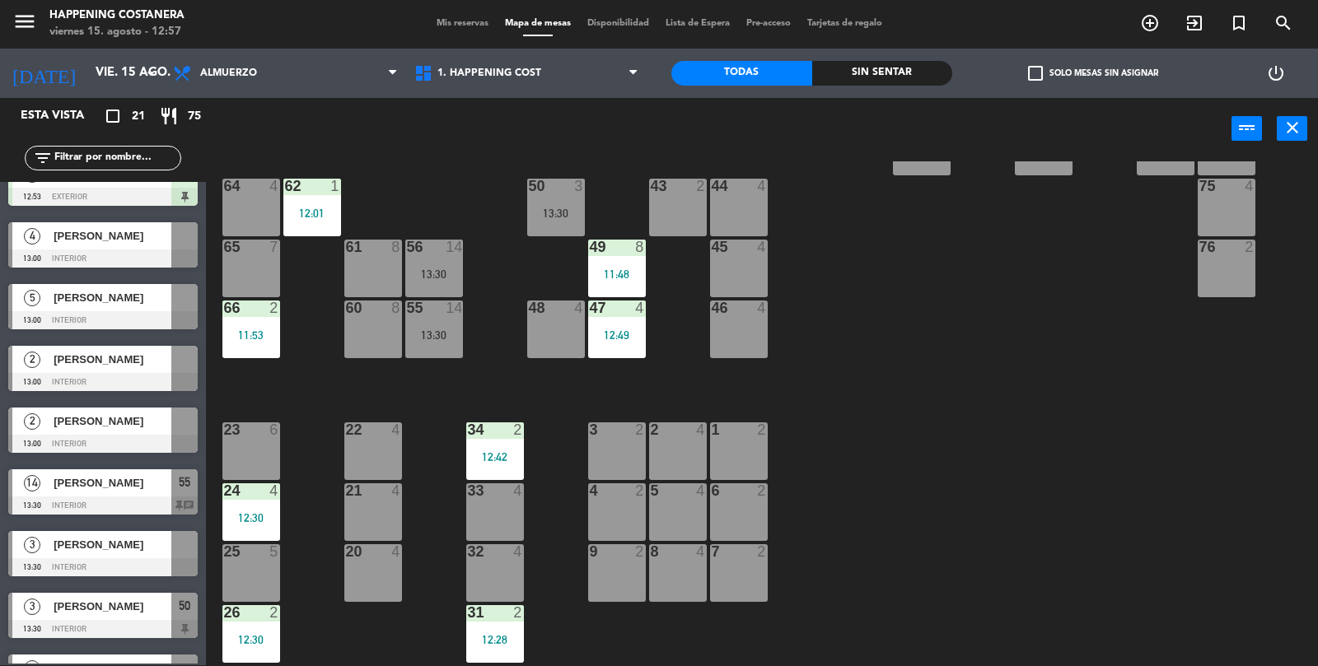
scroll to position [376, 0]
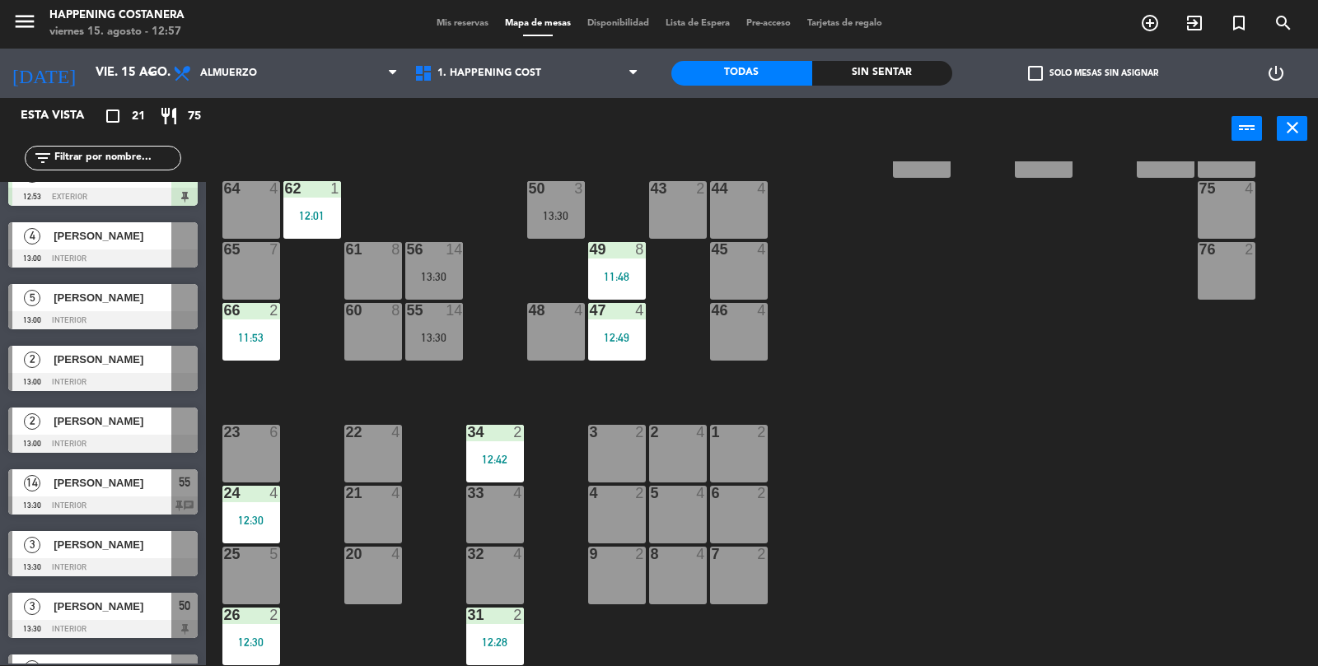
click at [57, 161] on input "text" at bounding box center [117, 158] width 128 height 18
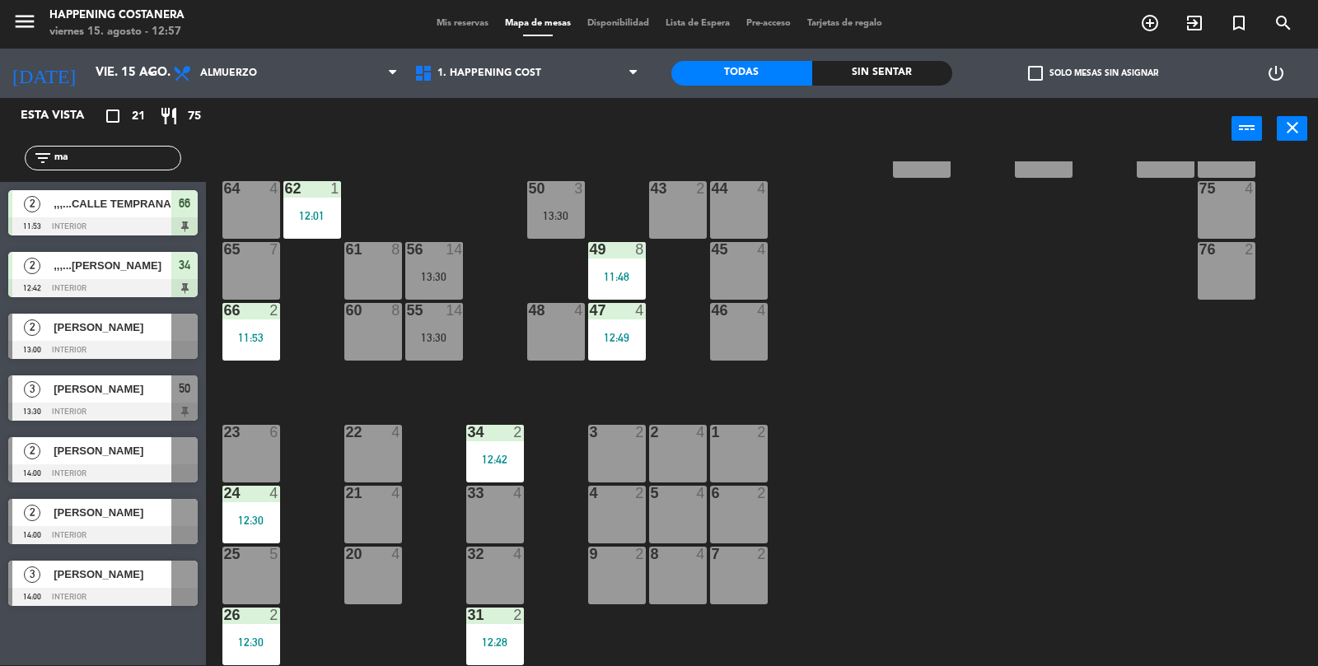
scroll to position [0, 0]
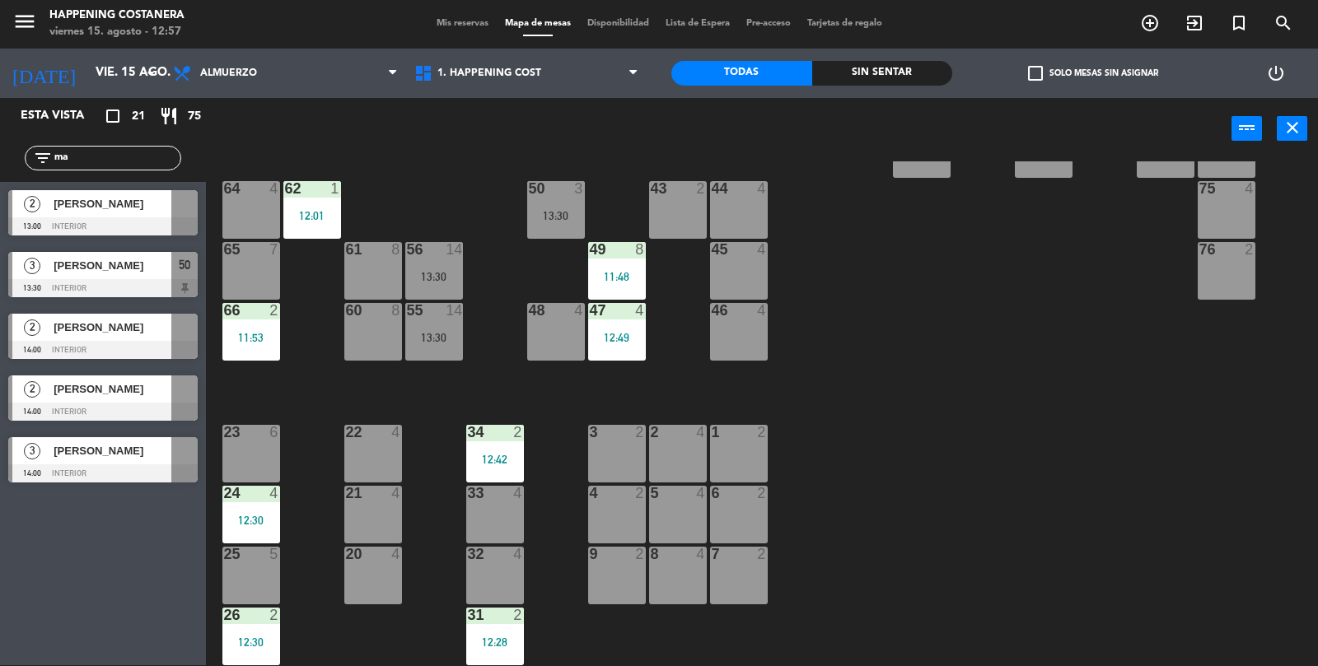
type input "m"
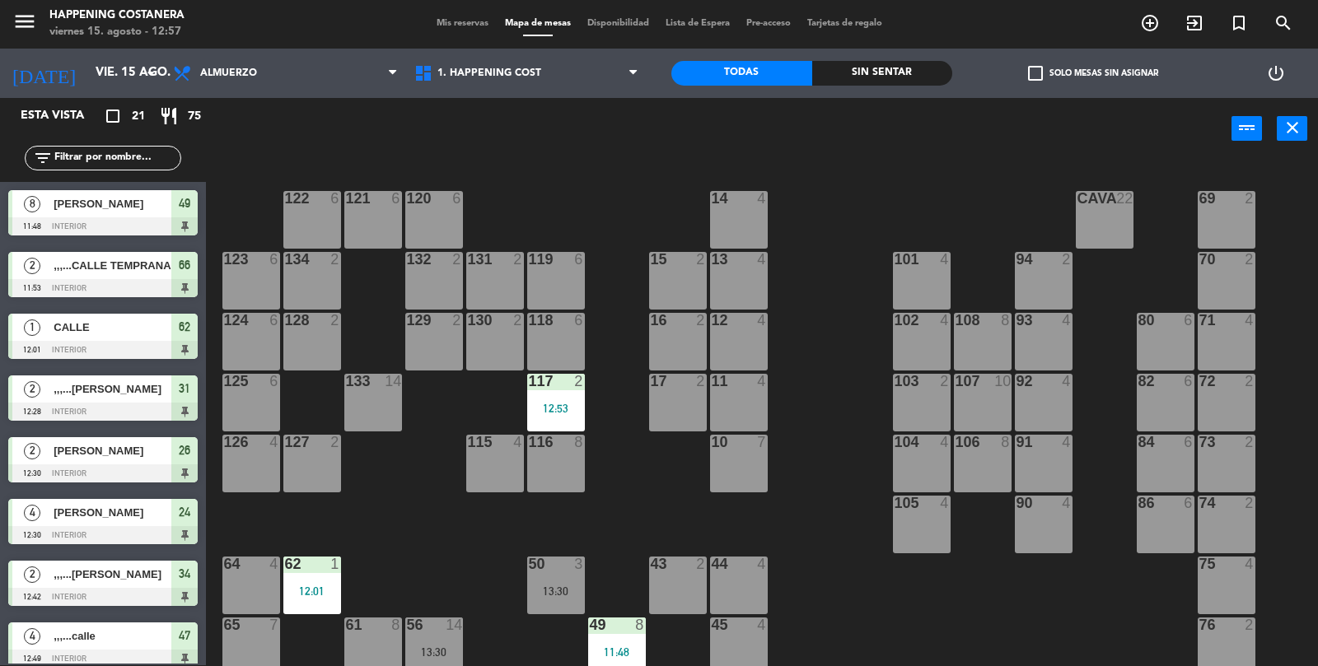
click at [1149, 18] on icon "add_circle_outline" at bounding box center [1150, 23] width 20 height 20
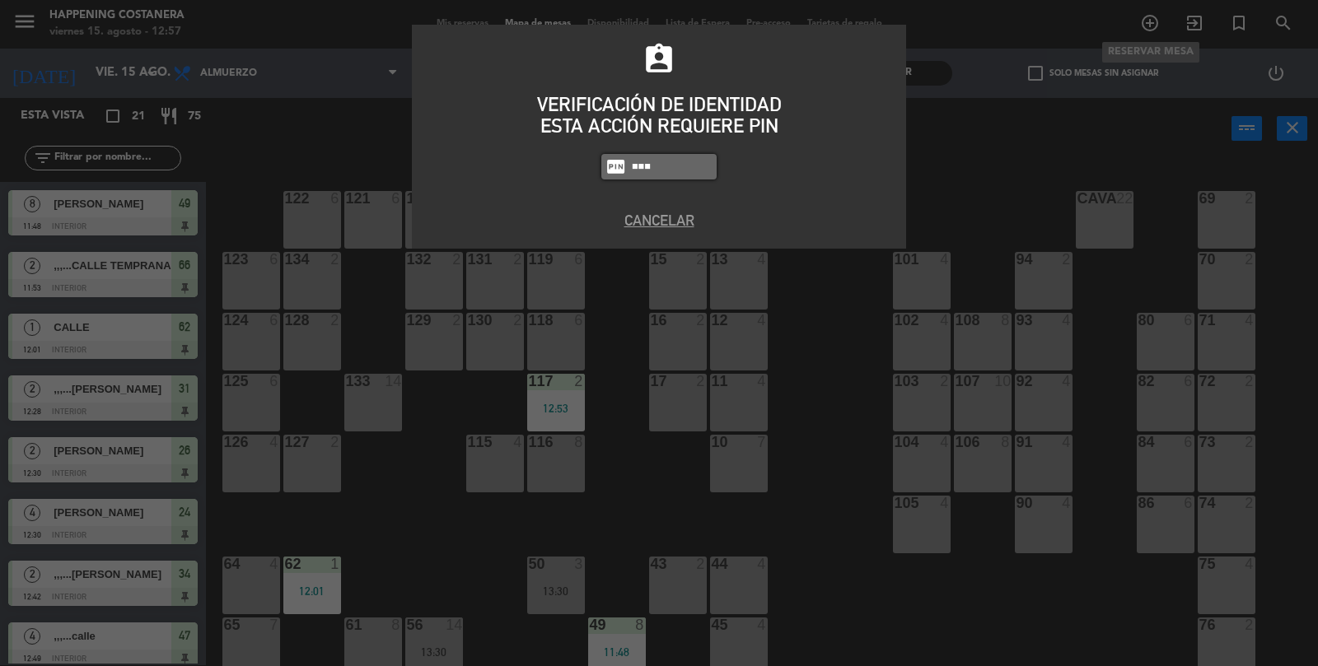
type input "6437"
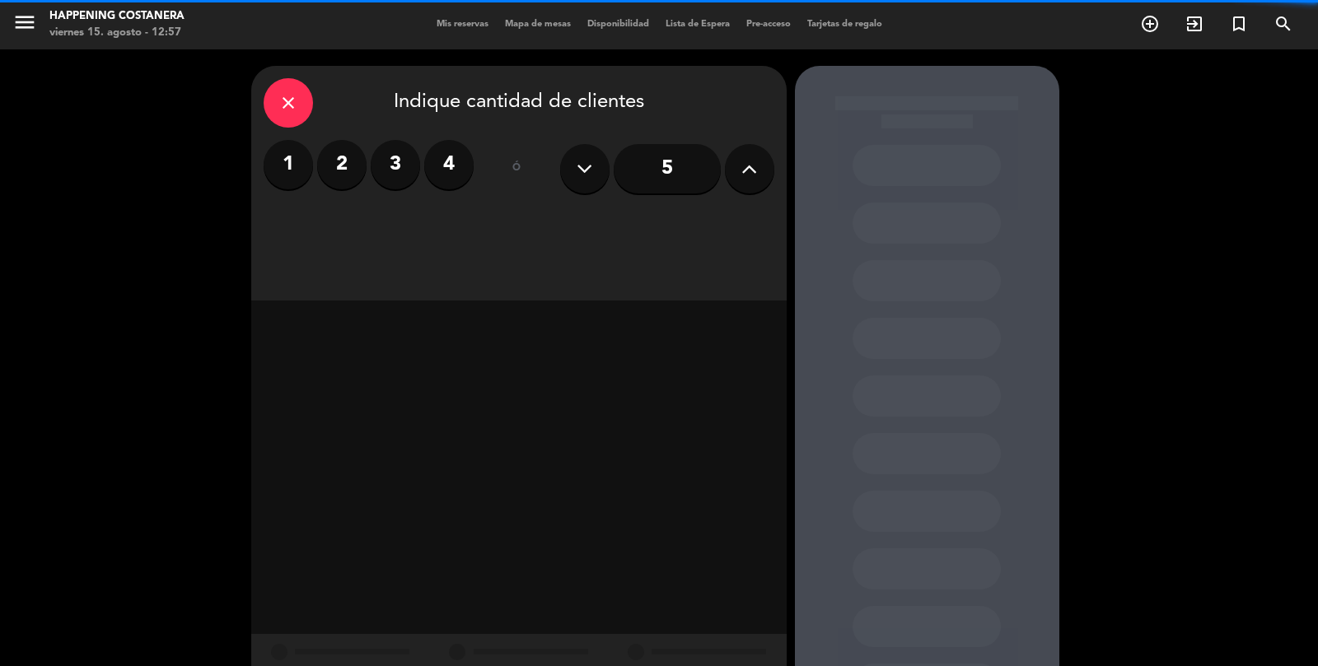
click at [399, 140] on label "3" at bounding box center [395, 164] width 49 height 49
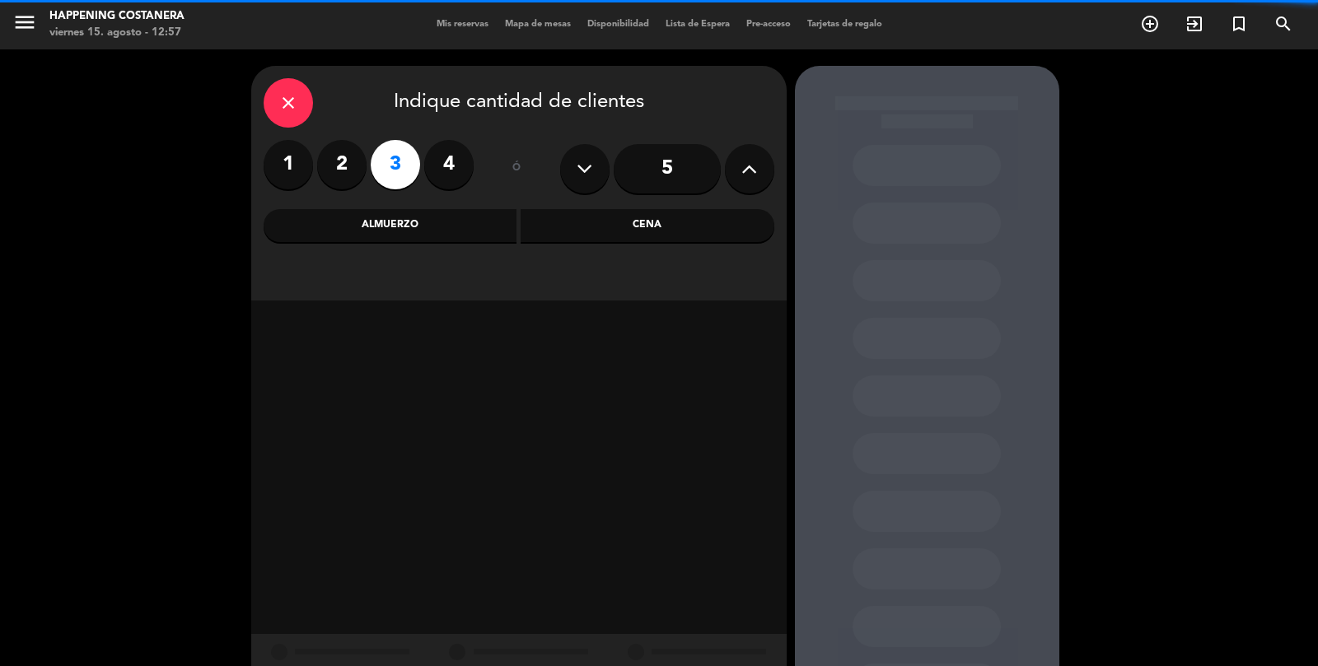
click at [376, 209] on div "Almuerzo" at bounding box center [391, 225] width 254 height 33
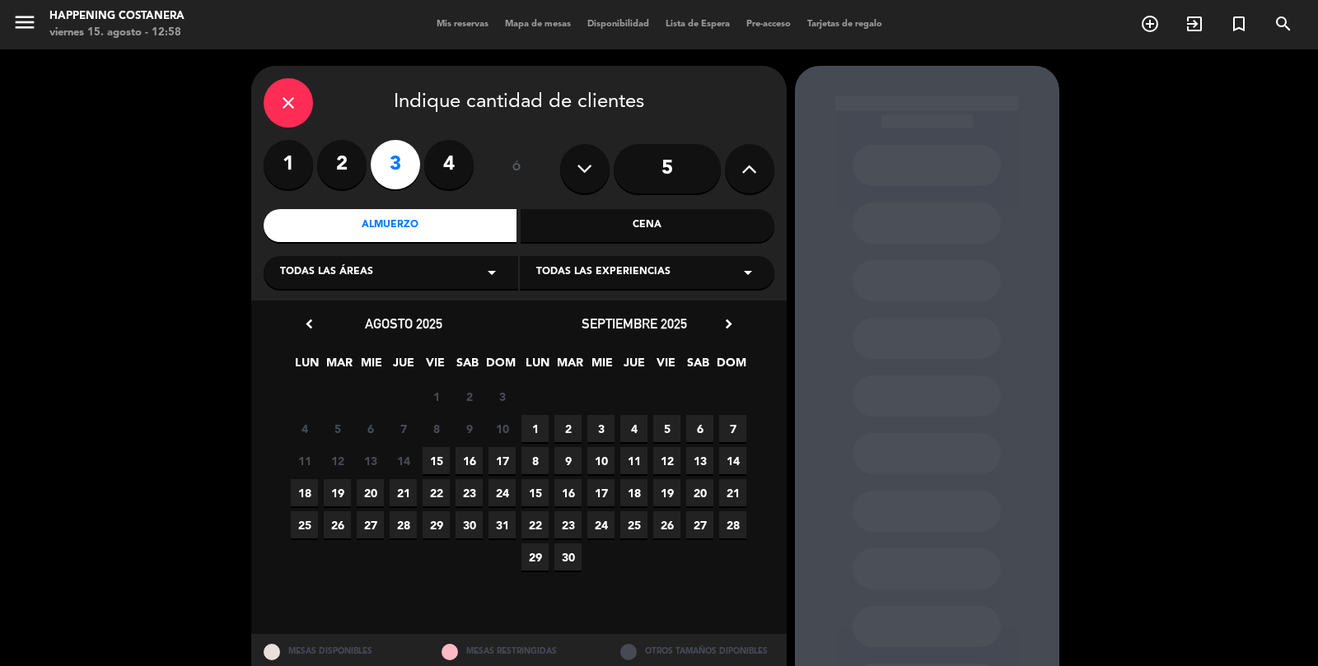
click at [428, 469] on span "15" at bounding box center [435, 460] width 27 height 27
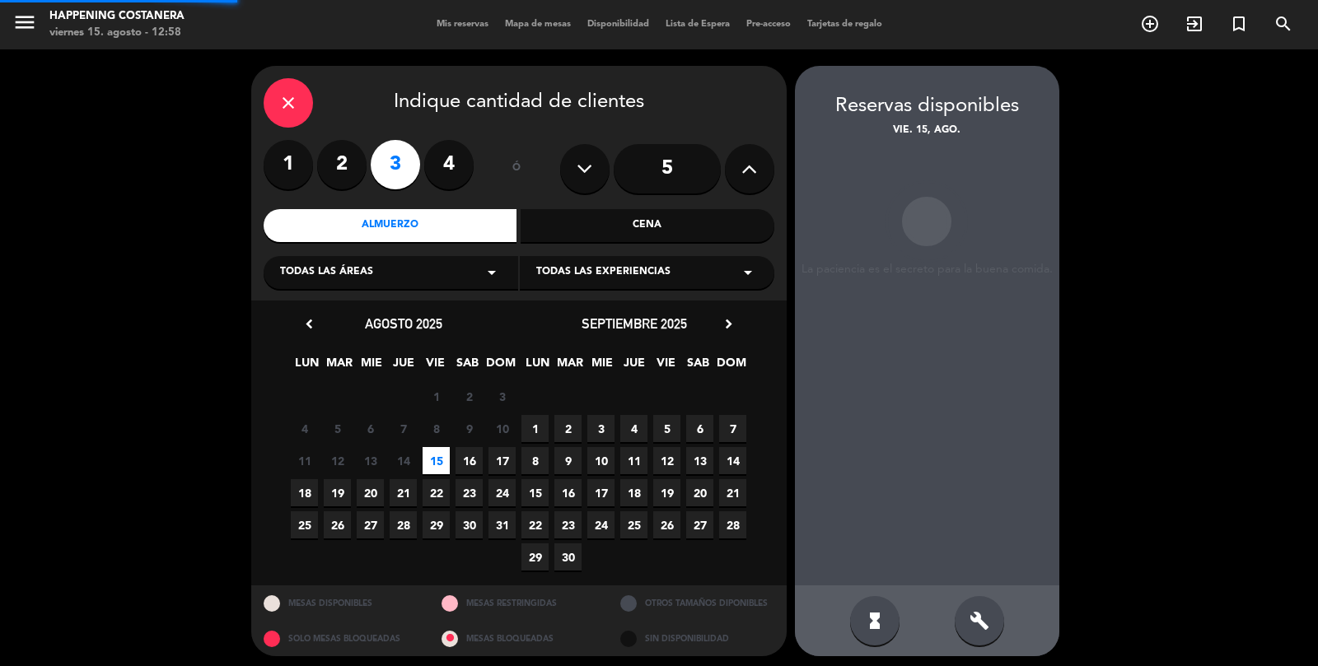
scroll to position [66, 0]
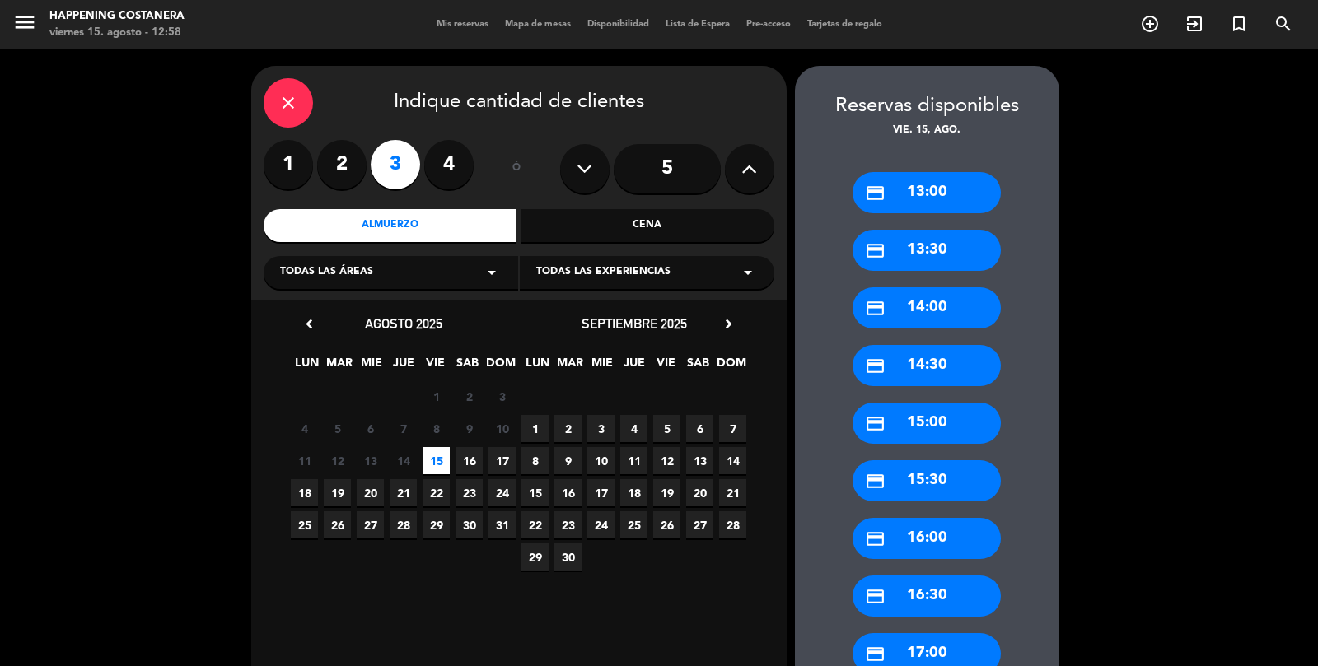
click at [909, 230] on div "credit_card 13:30" at bounding box center [926, 250] width 148 height 41
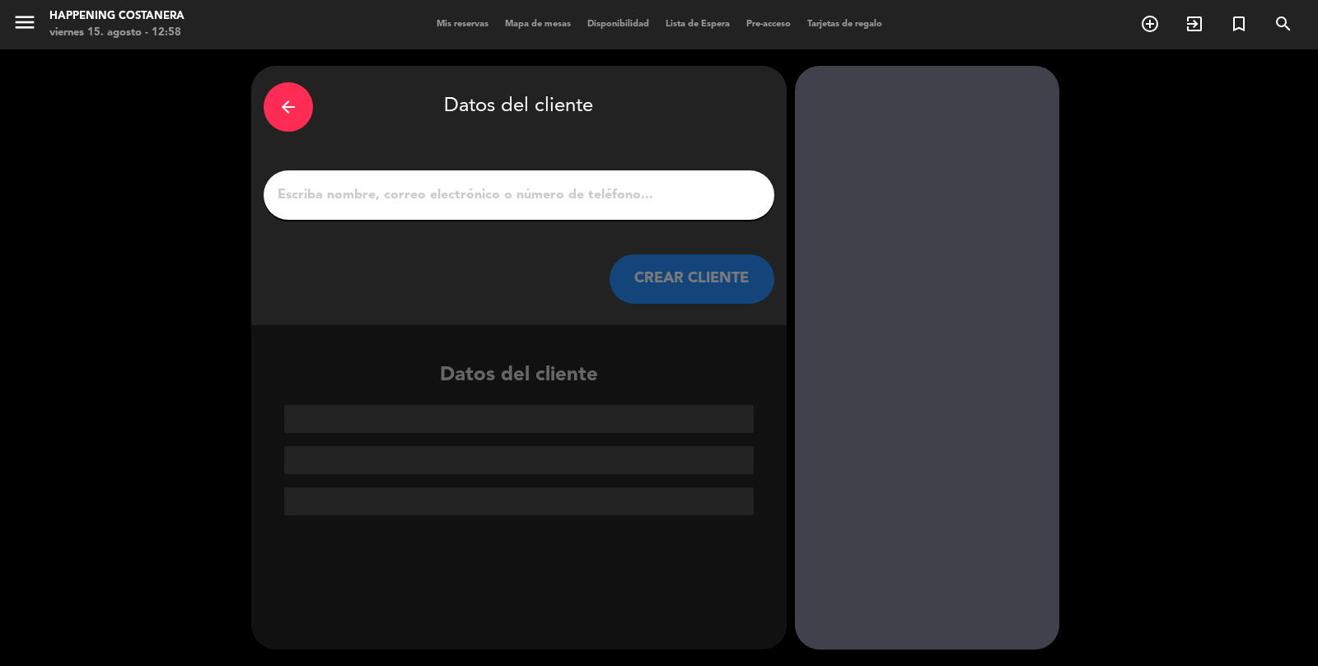
click at [323, 184] on input "1" at bounding box center [519, 195] width 486 height 23
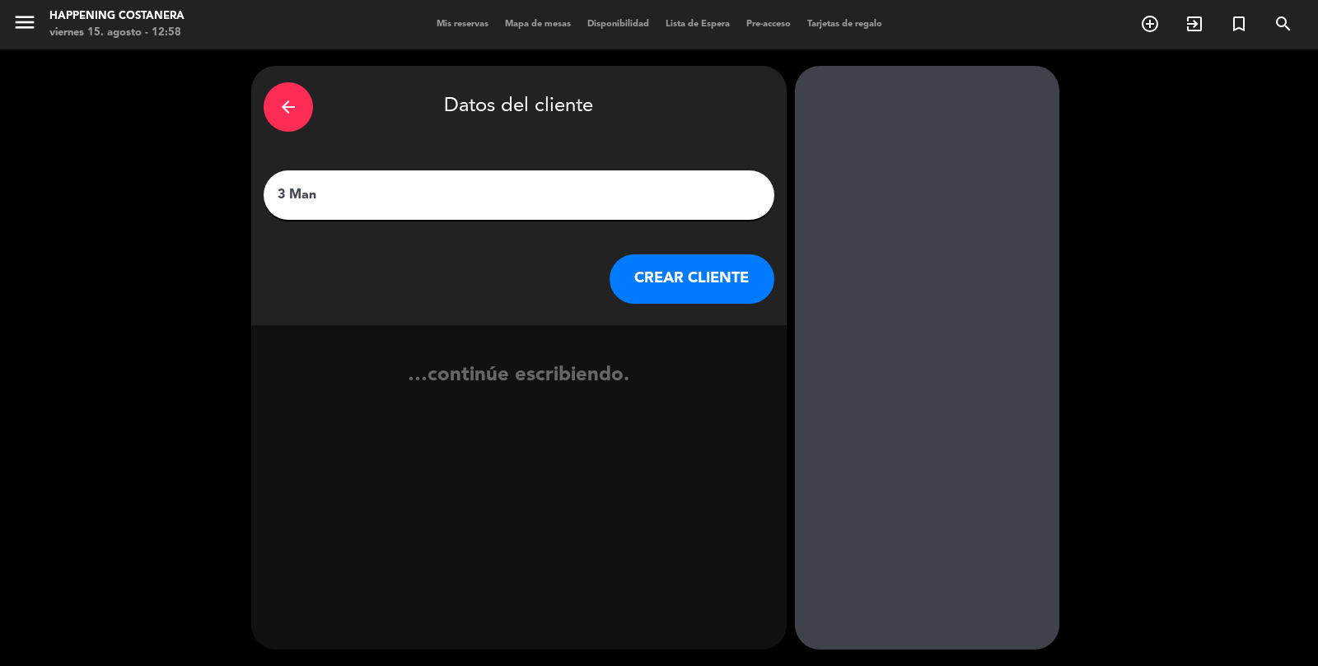
type input "3 Mana"
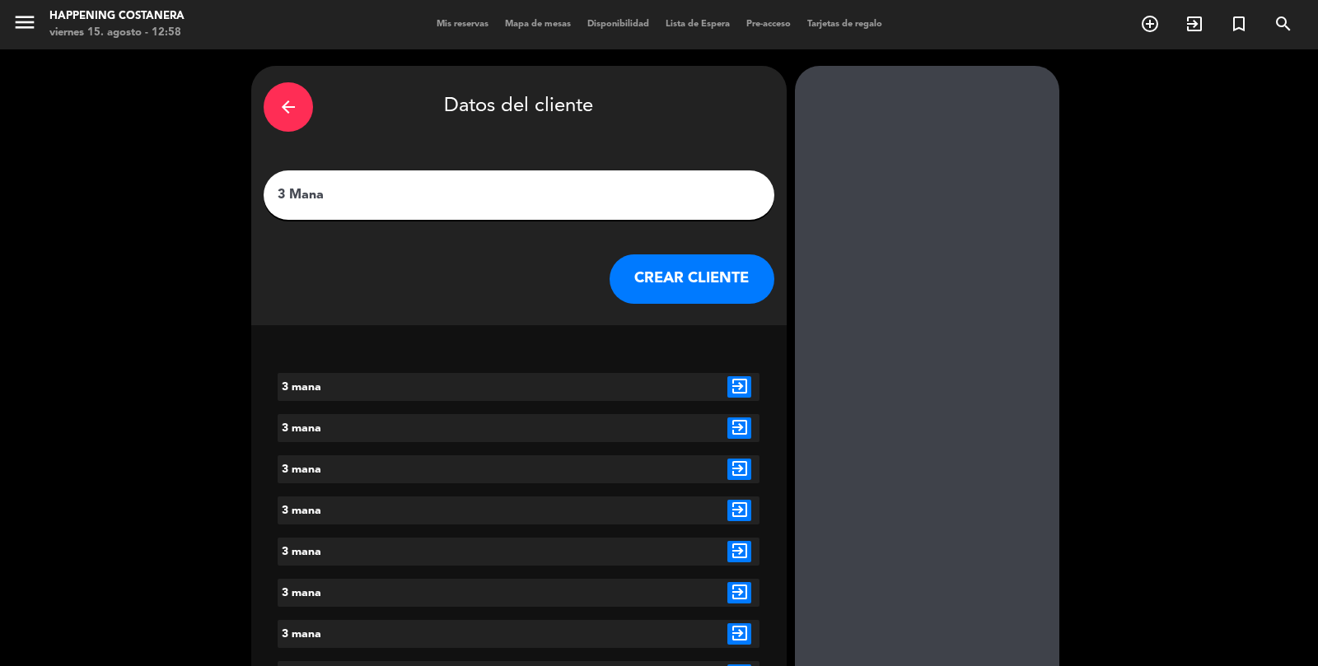
click at [739, 376] on icon "exit_to_app" at bounding box center [739, 386] width 24 height 21
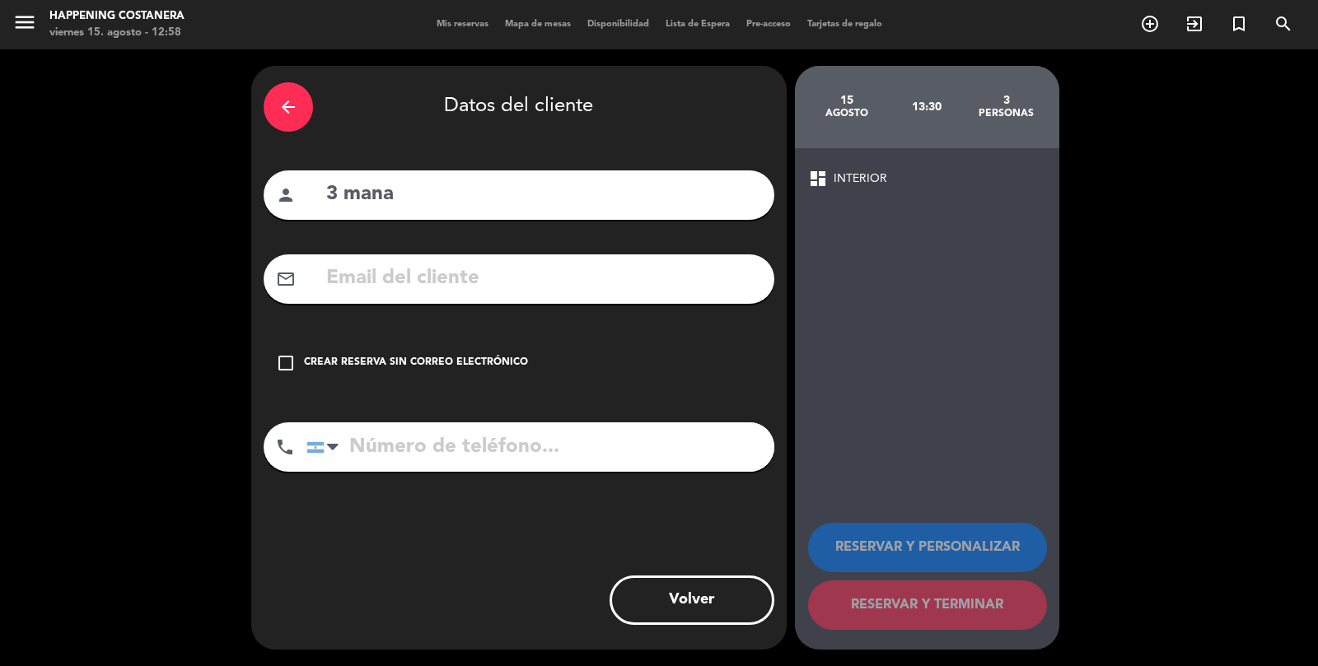
click at [276, 353] on icon "check_box_outline_blank" at bounding box center [286, 363] width 20 height 20
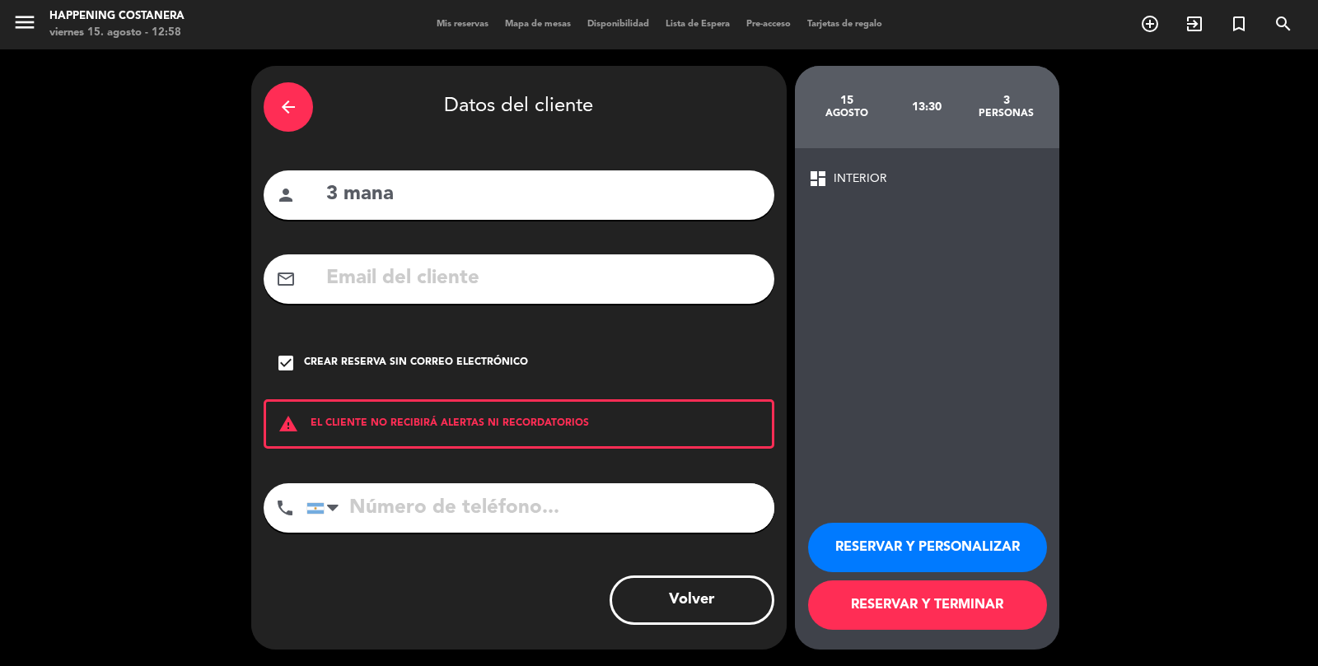
scroll to position [79, 0]
click at [913, 600] on button "RESERVAR Y TERMINAR" at bounding box center [927, 605] width 239 height 49
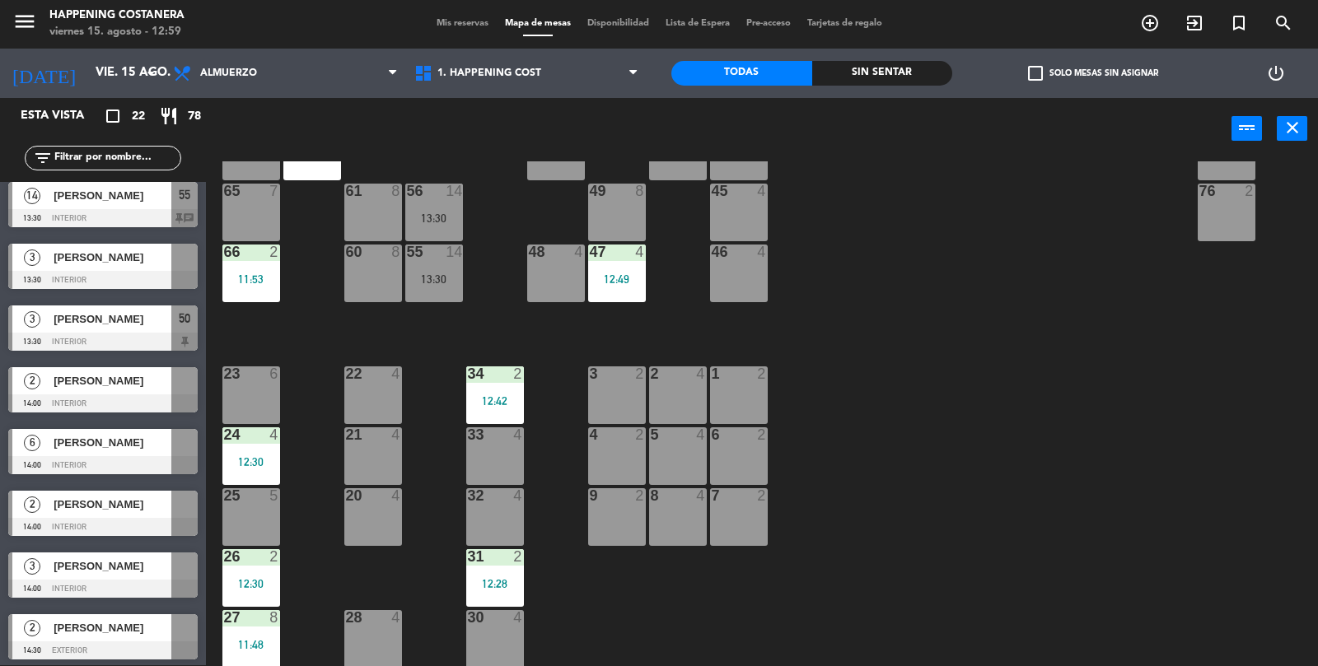
scroll to position [877, 0]
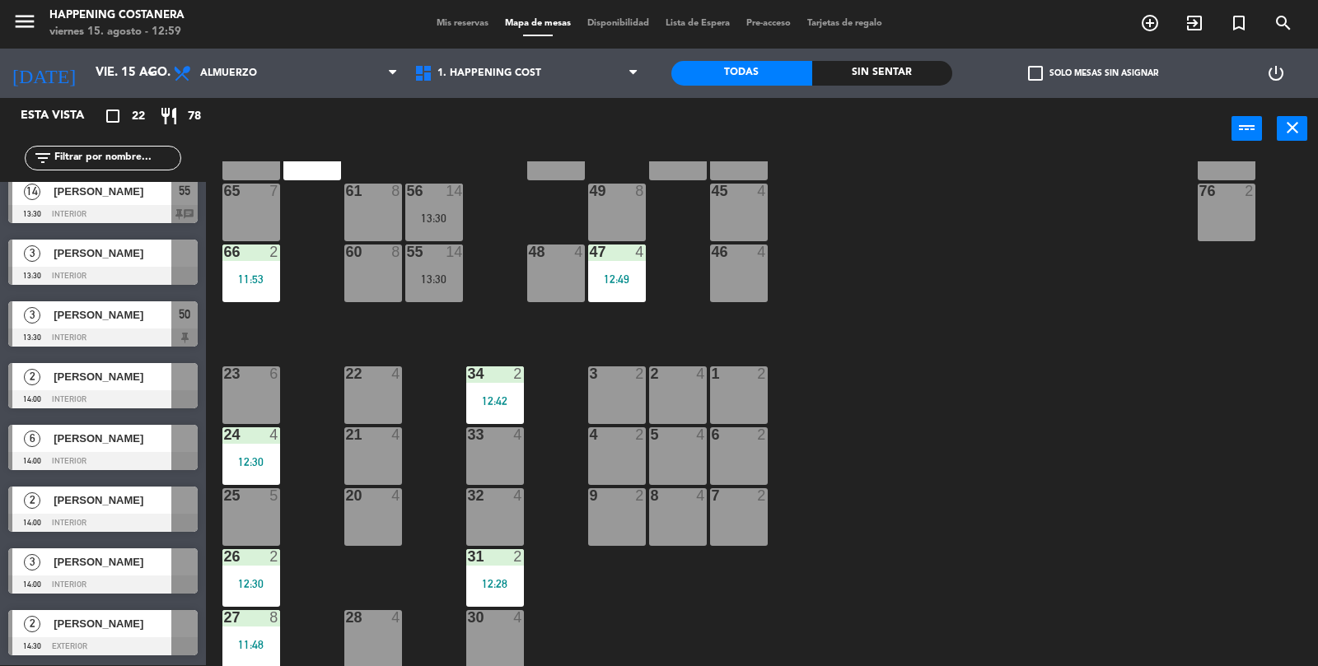
click at [97, 461] on div at bounding box center [102, 461] width 189 height 18
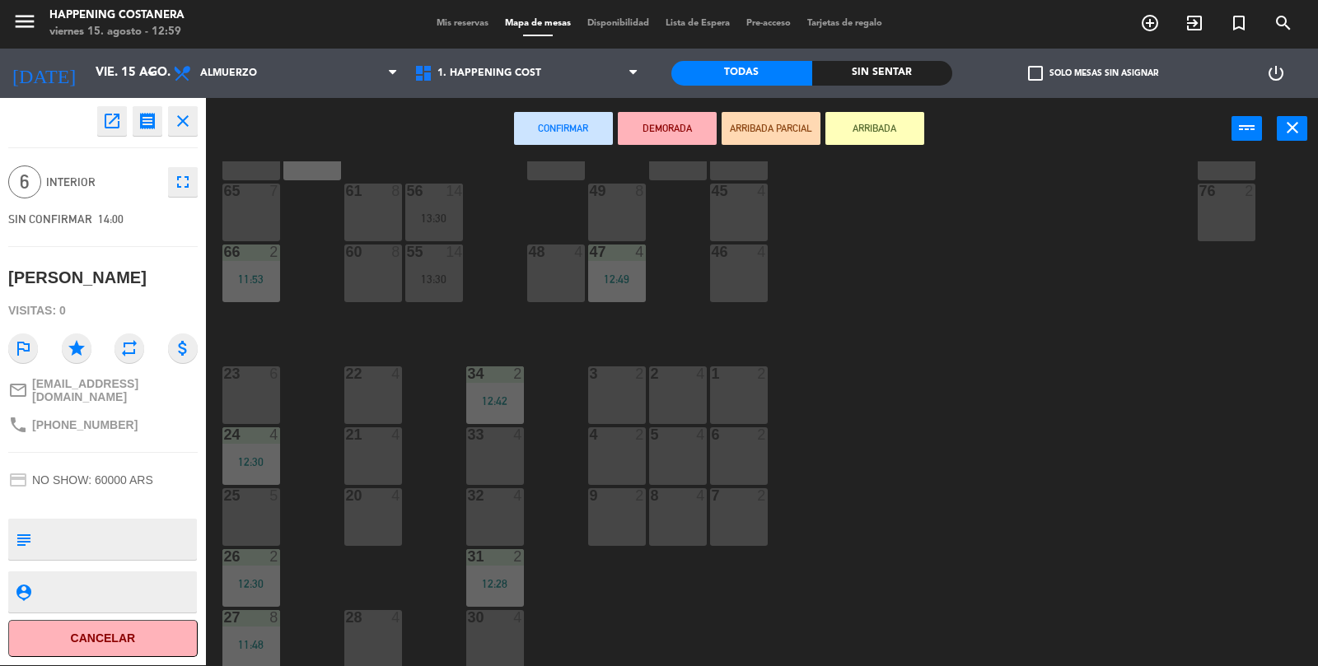
click at [287, 579] on div "69 2 122 6 121 6 120 6 14 4 CAVA 22 101 4 94 2 70 2 123 6 131 2 134 2 132 2 13 …" at bounding box center [768, 414] width 1099 height 506
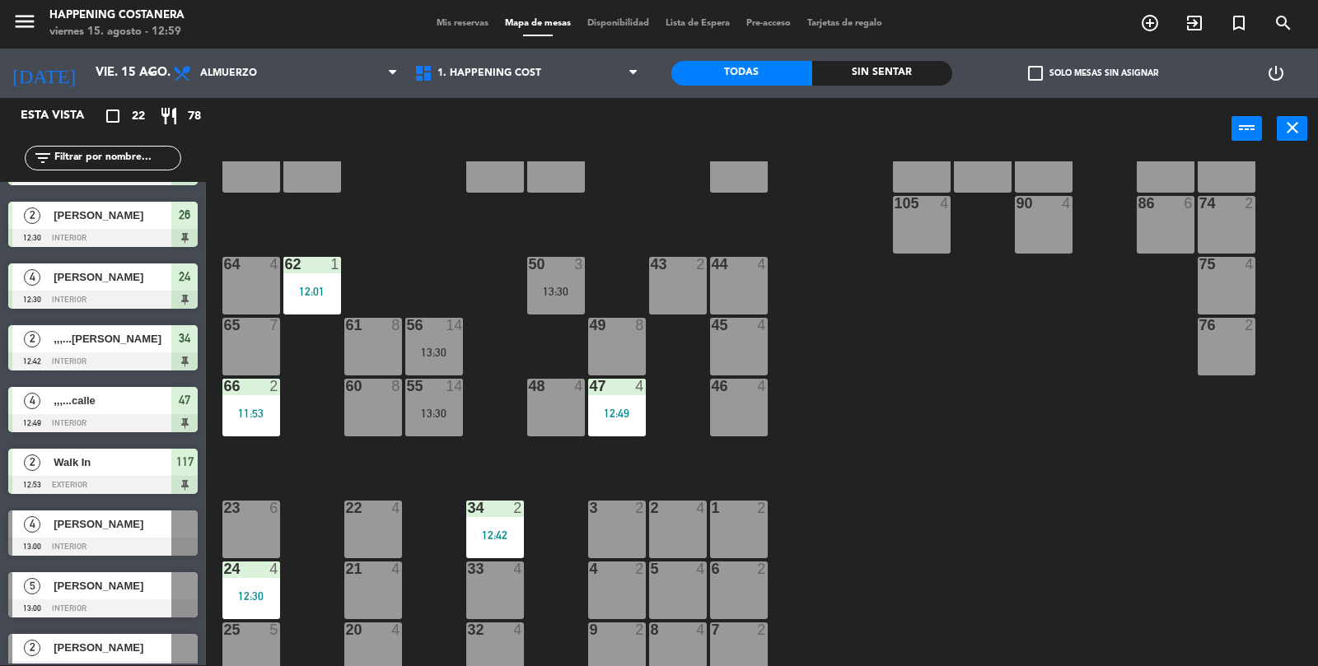
scroll to position [301, 0]
click at [57, 156] on input "text" at bounding box center [117, 158] width 128 height 18
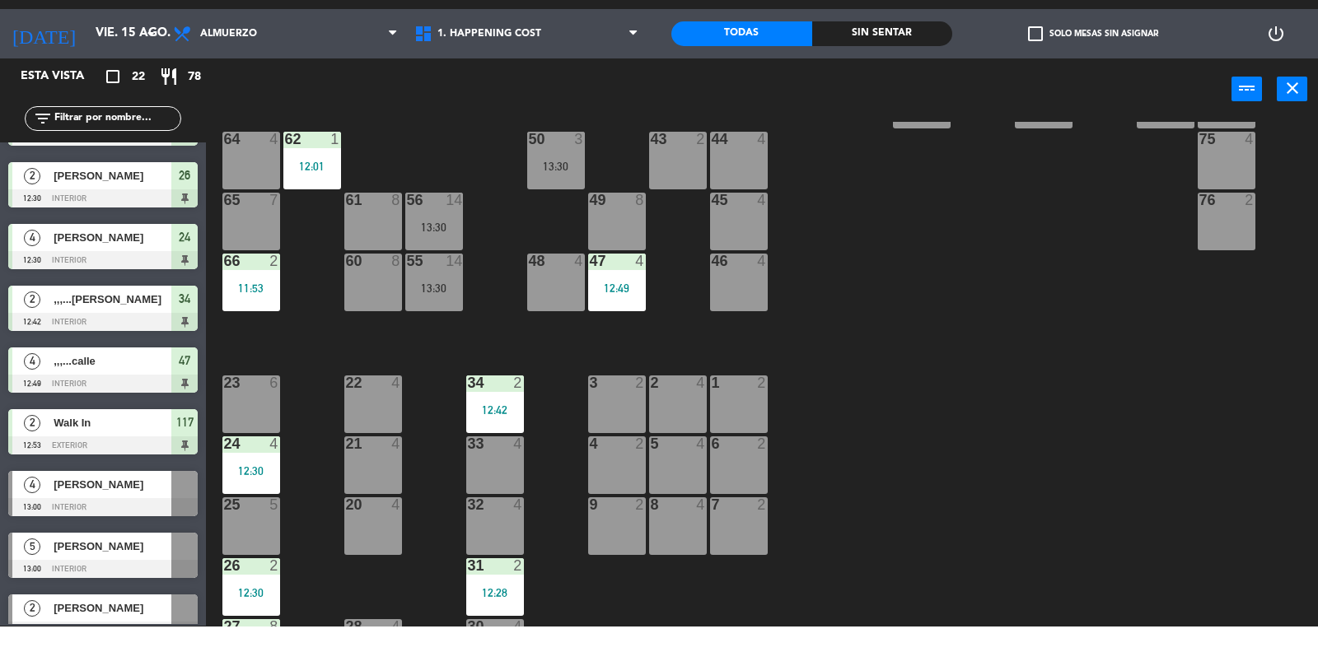
scroll to position [434, 0]
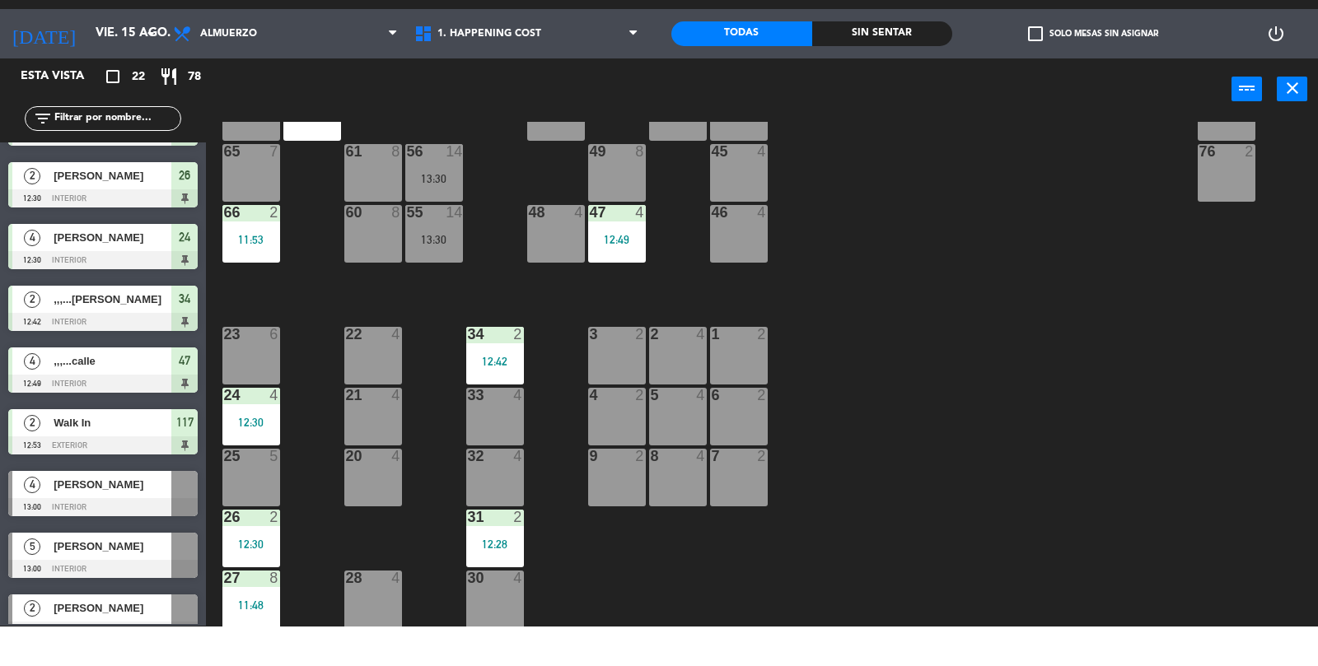
click at [745, 366] on div at bounding box center [738, 373] width 27 height 15
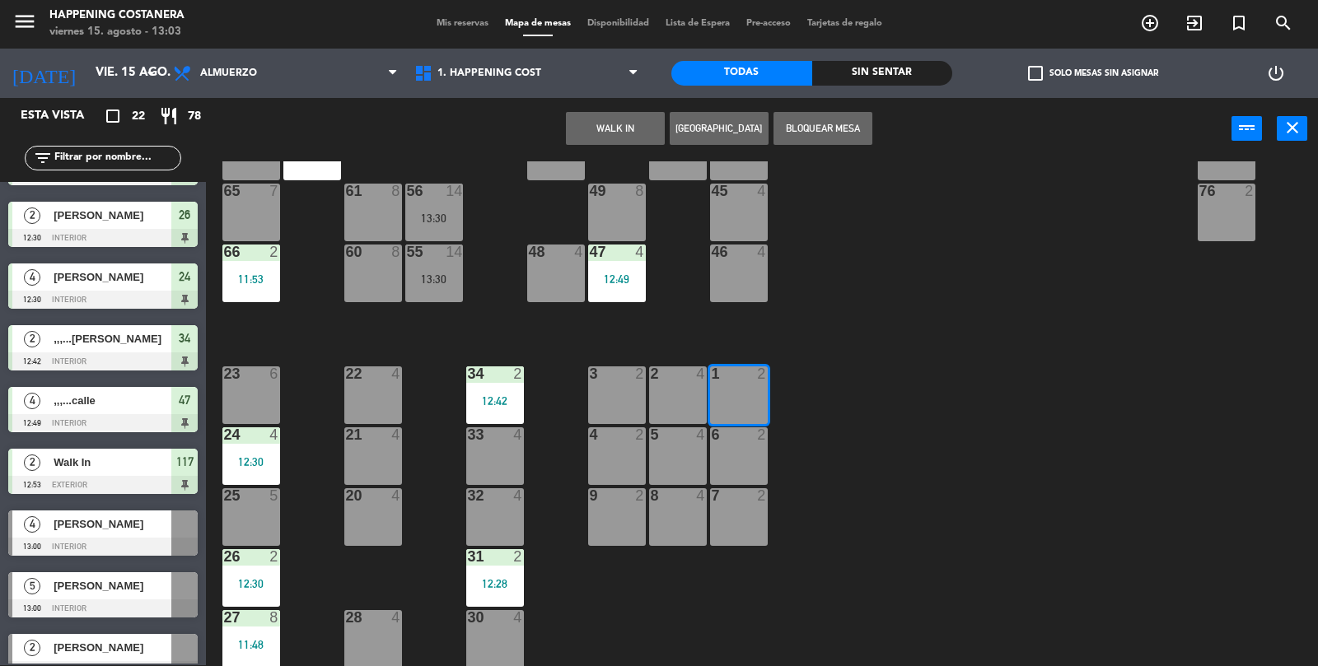
click at [623, 135] on button "WALK IN" at bounding box center [615, 128] width 99 height 33
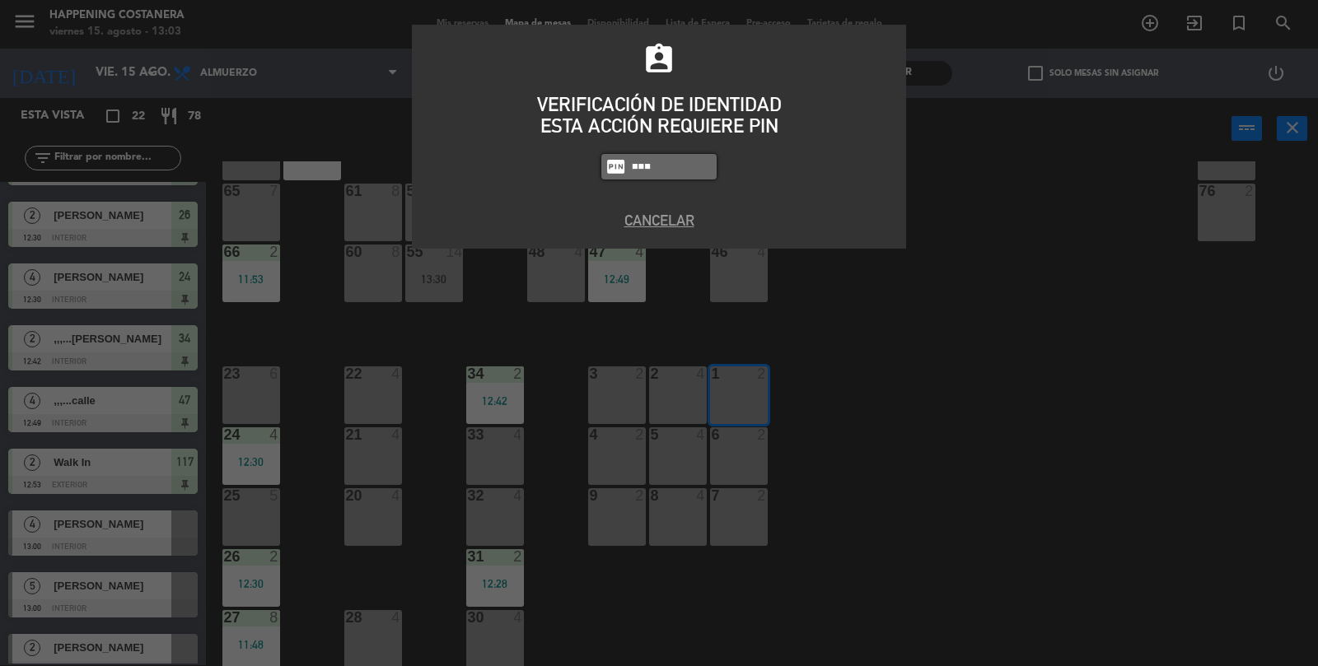
type input "8116"
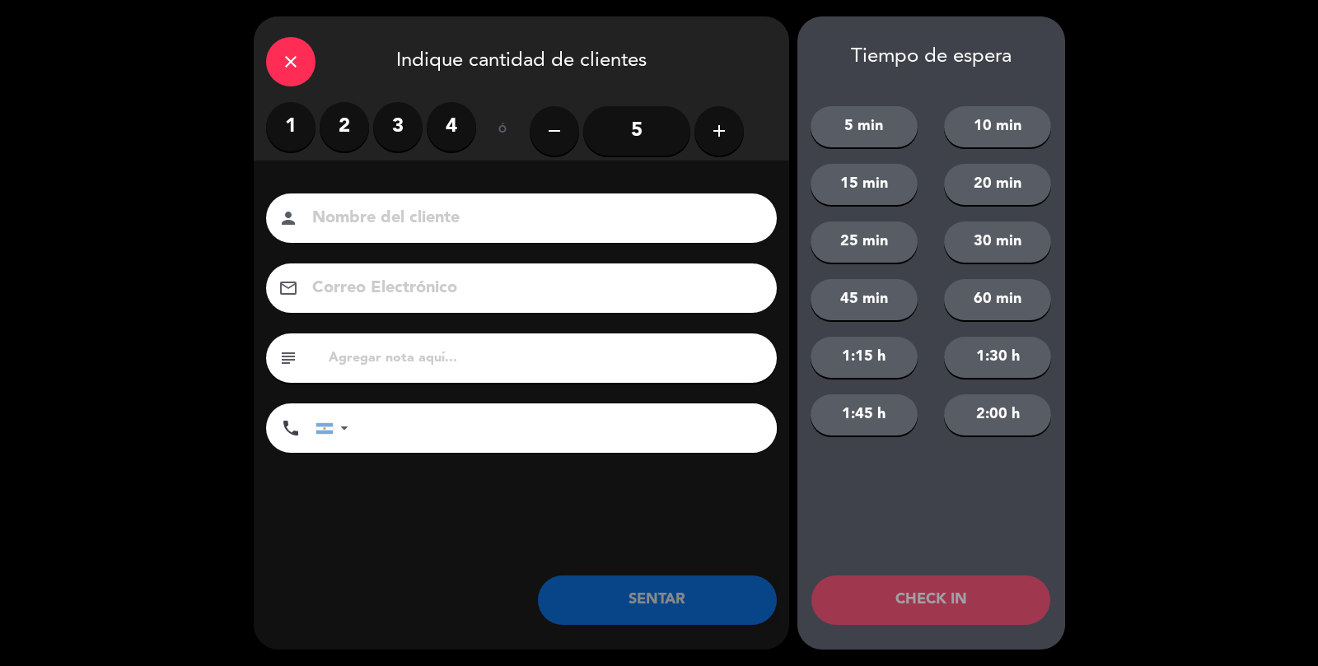
click at [341, 127] on label "2" at bounding box center [344, 126] width 49 height 49
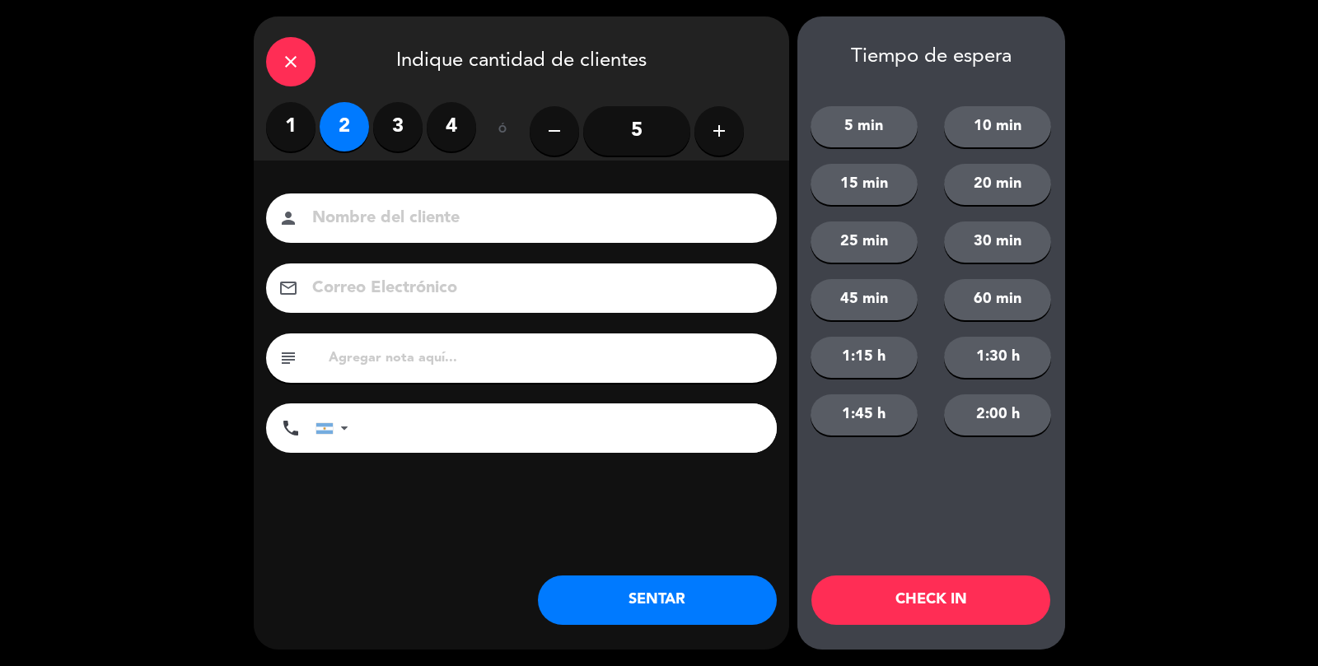
click at [356, 226] on input at bounding box center [532, 218] width 445 height 29
click at [677, 608] on button "SENTAR" at bounding box center [657, 600] width 239 height 49
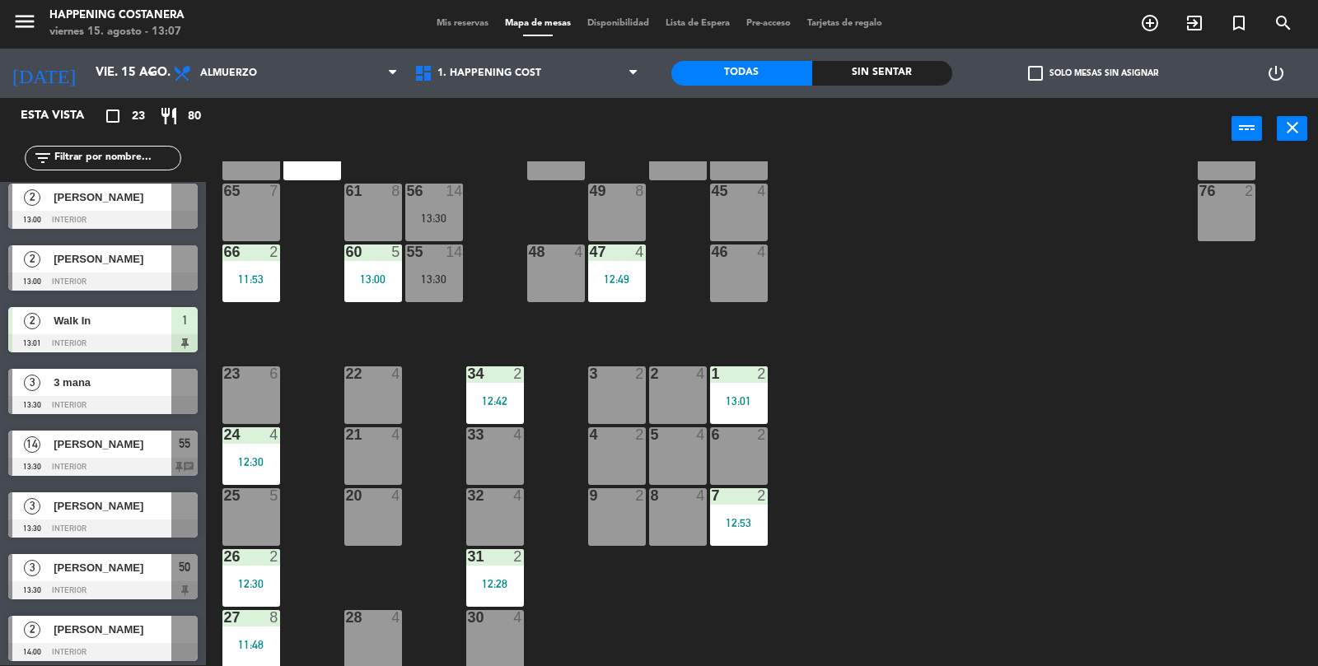
scroll to position [685, 0]
click at [120, 394] on div "3 mana" at bounding box center [111, 383] width 119 height 27
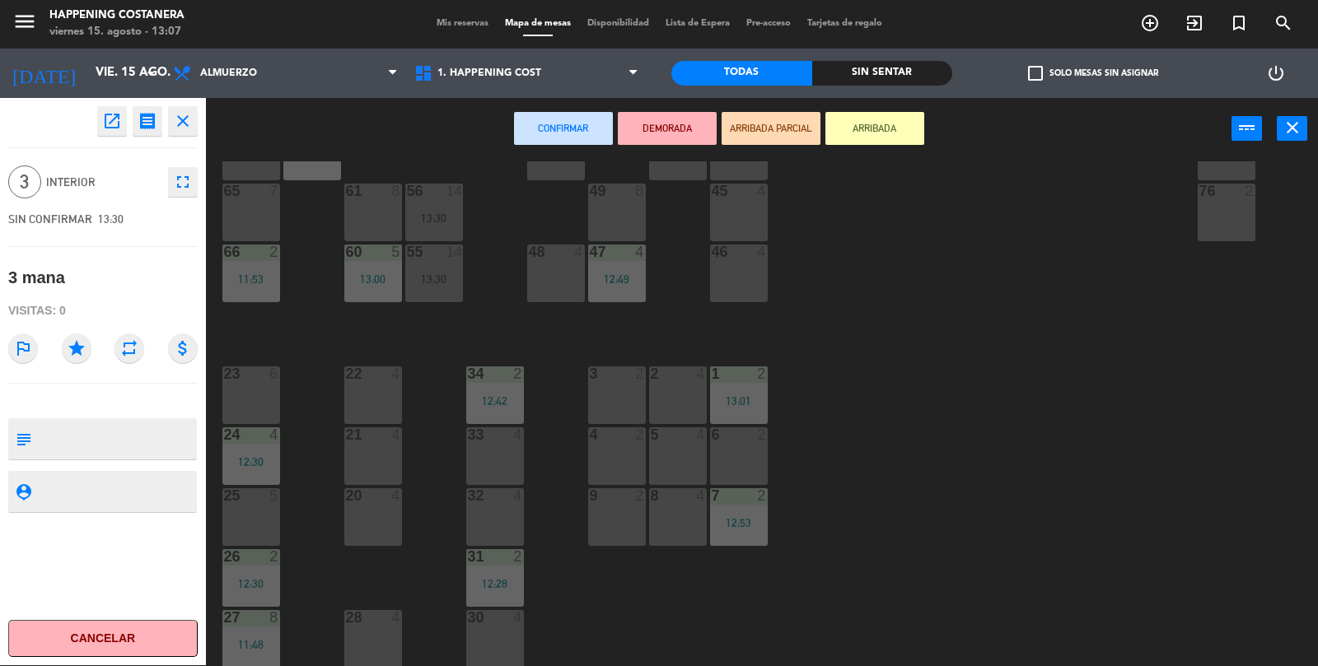
click at [763, 268] on div "46 4" at bounding box center [739, 274] width 58 height 58
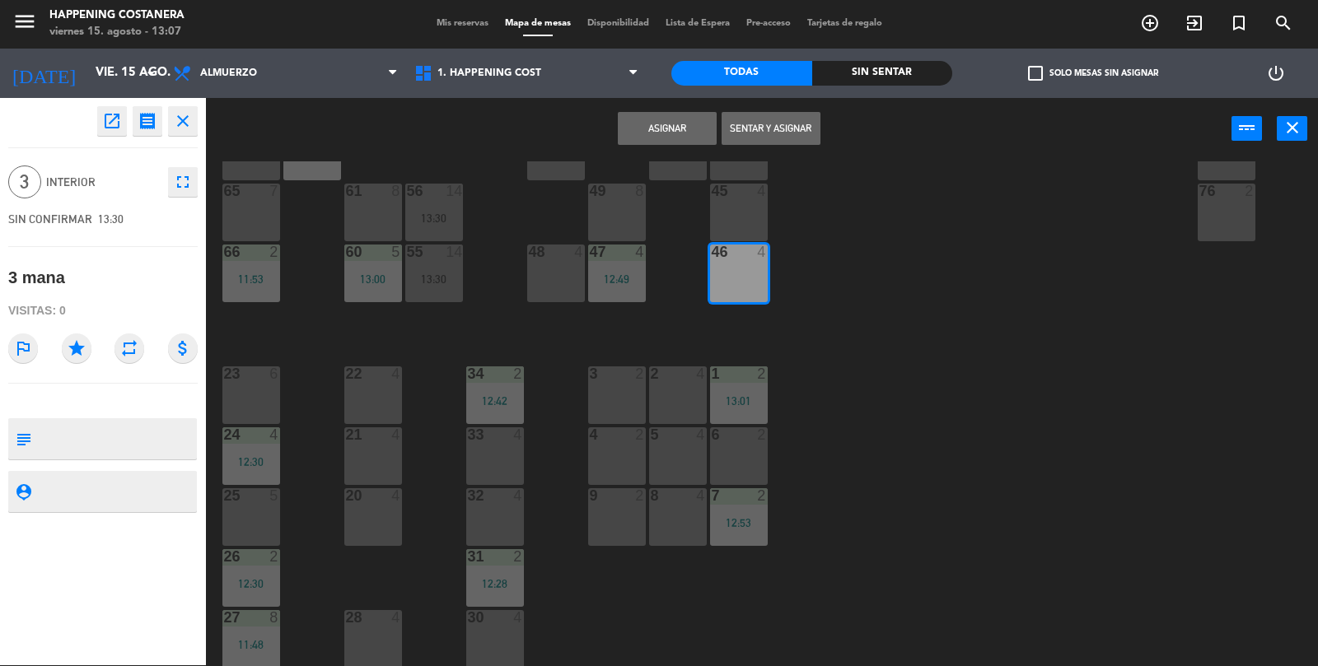
click at [666, 139] on button "Asignar" at bounding box center [667, 128] width 99 height 33
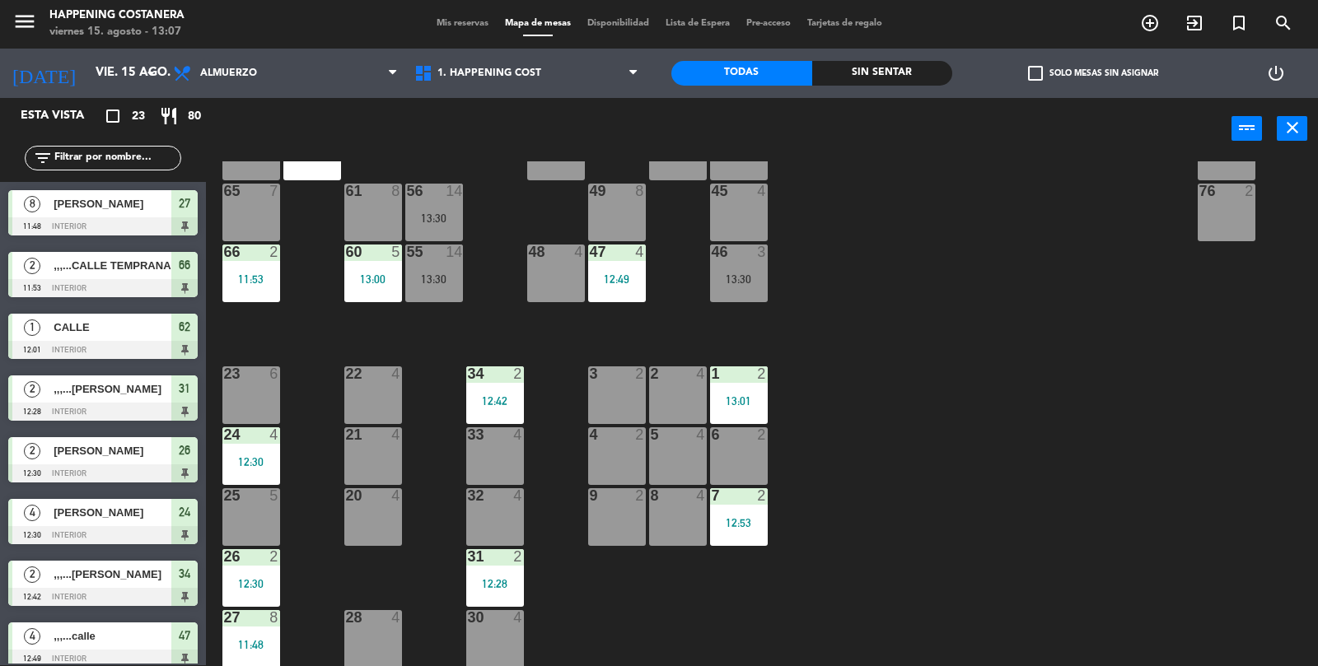
scroll to position [1, 0]
click at [741, 282] on div "13:30" at bounding box center [739, 279] width 58 height 12
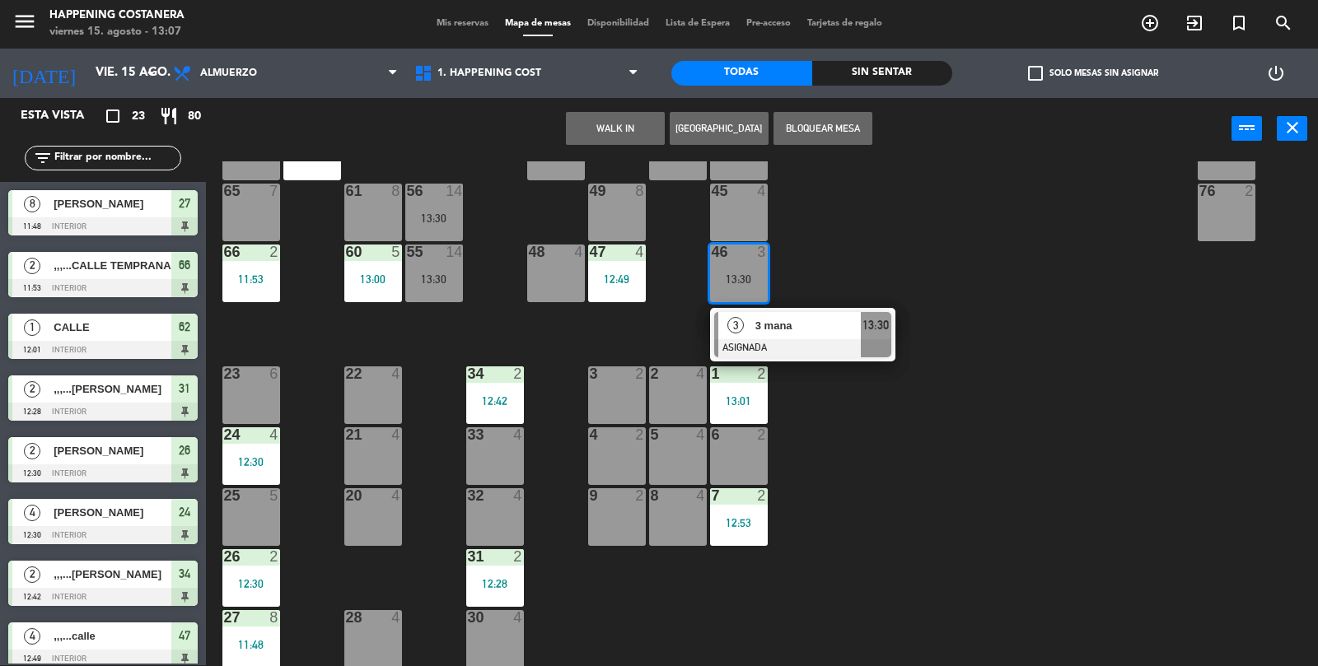
click at [807, 352] on div at bounding box center [802, 348] width 177 height 18
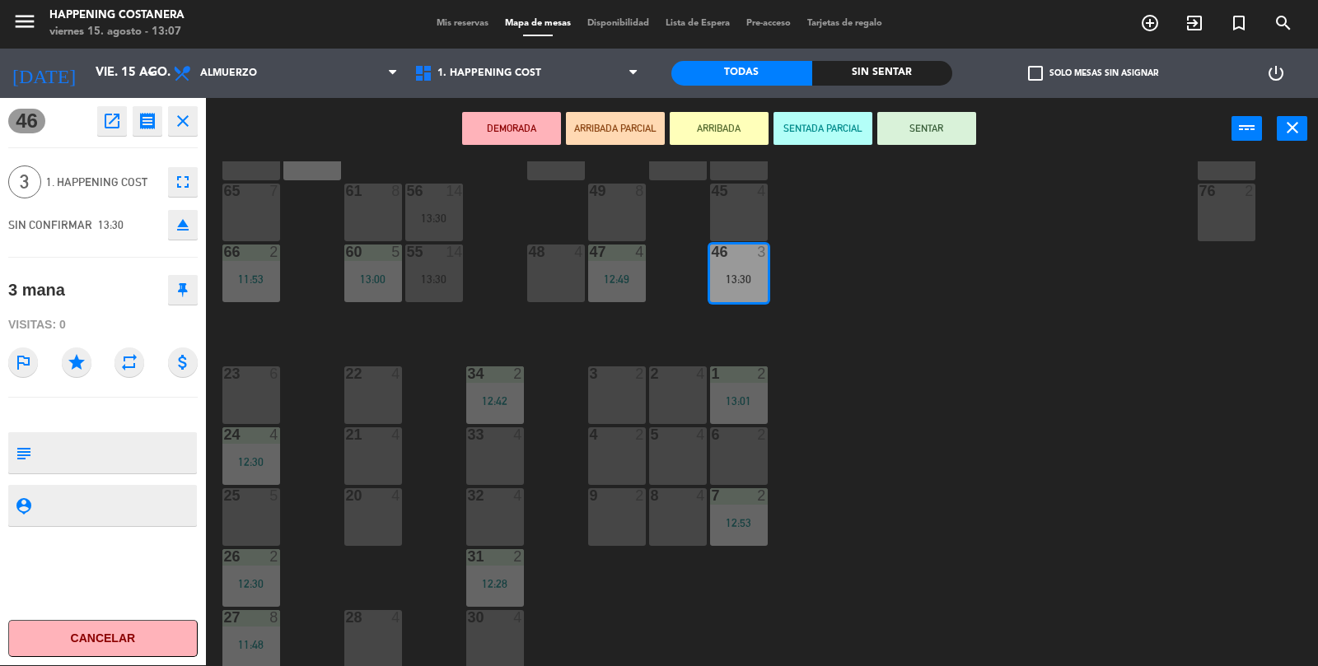
click at [735, 140] on button "ARRIBADA" at bounding box center [719, 128] width 99 height 33
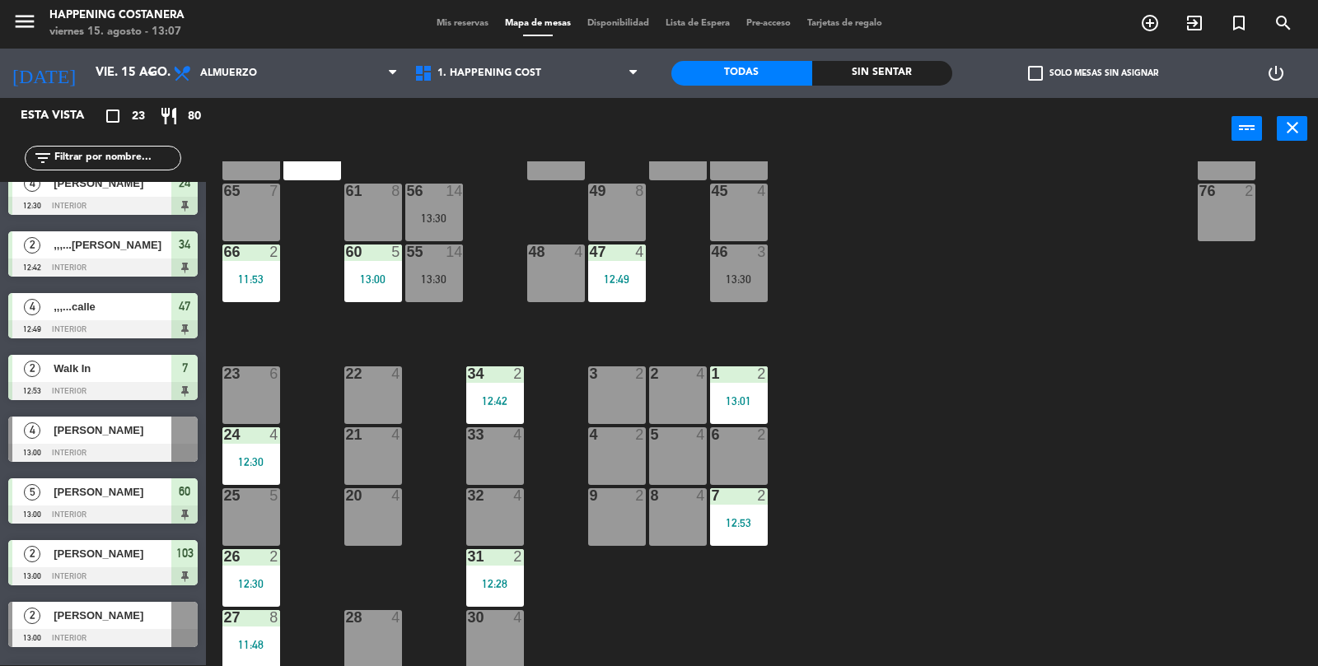
scroll to position [939, 0]
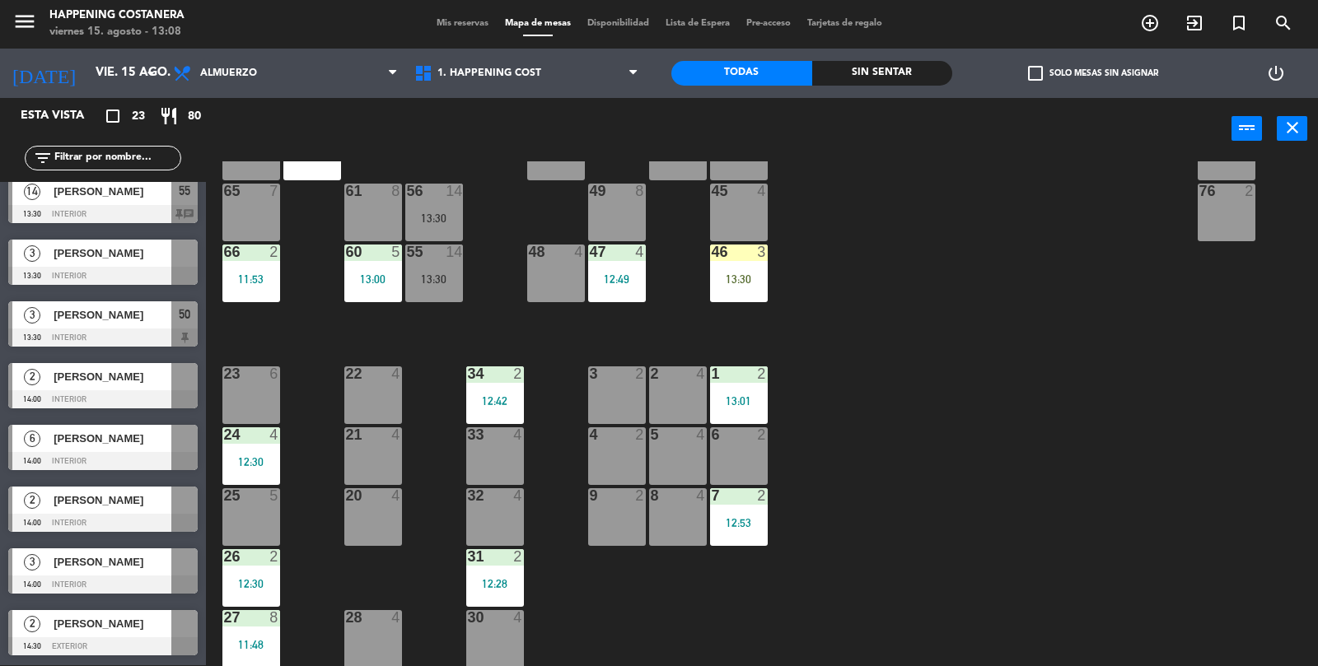
click at [243, 389] on div "23 6" at bounding box center [251, 395] width 58 height 58
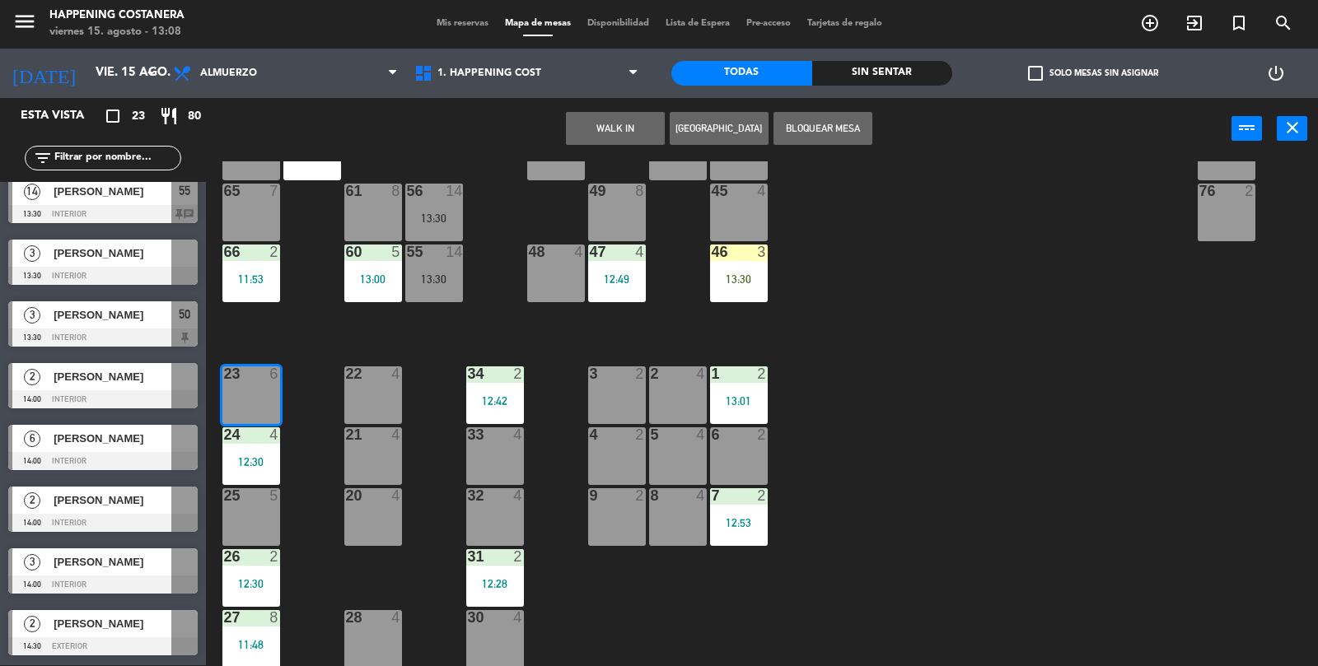
click at [633, 126] on button "WALK IN" at bounding box center [615, 128] width 99 height 33
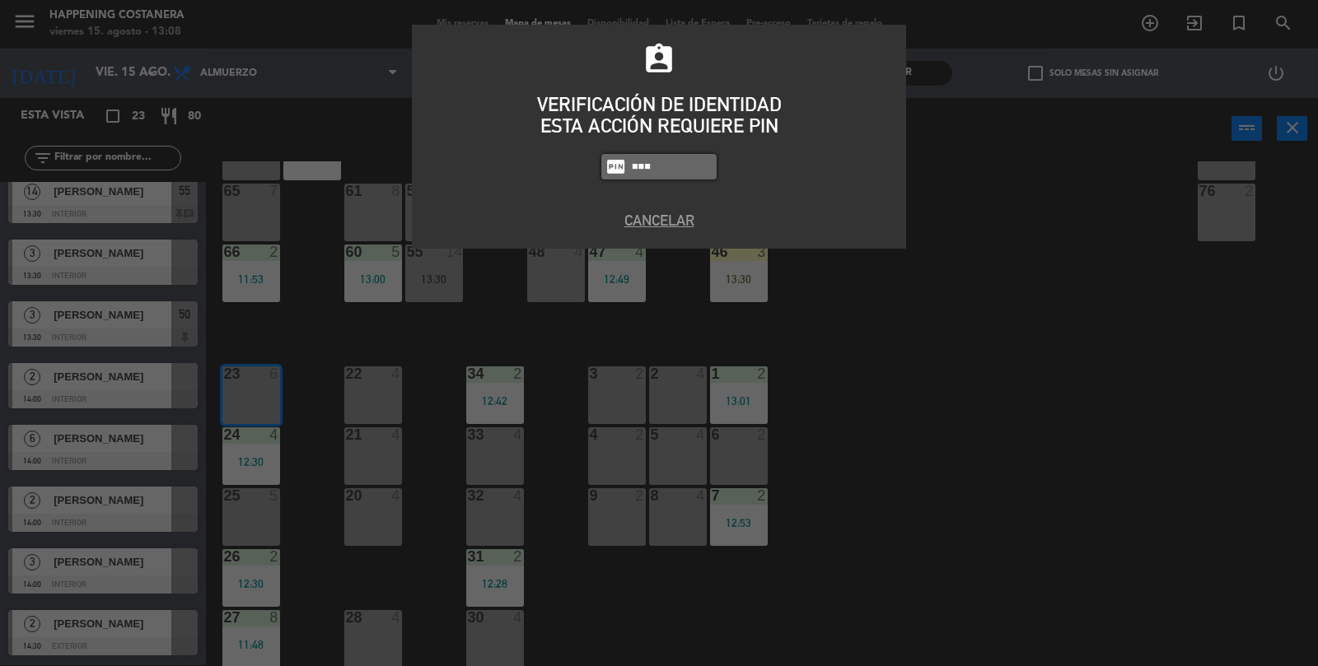
type input "8116"
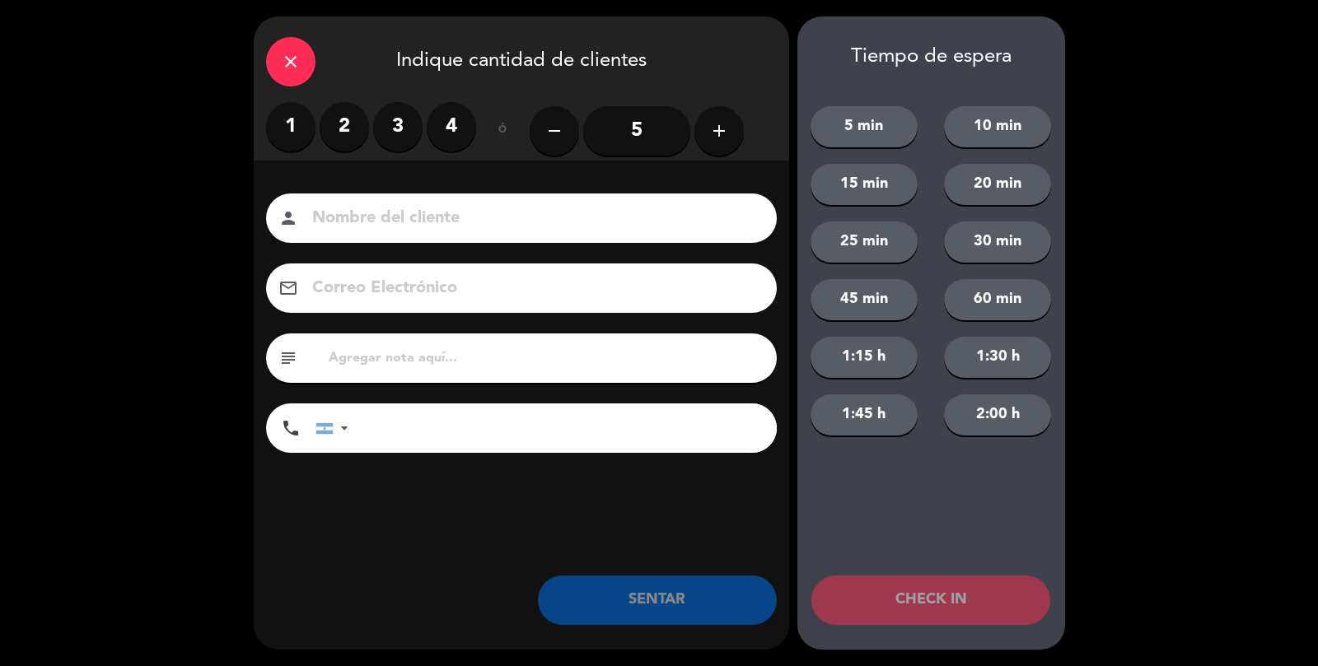
click at [429, 229] on input at bounding box center [532, 218] width 445 height 29
click at [642, 133] on input "5" at bounding box center [636, 130] width 107 height 49
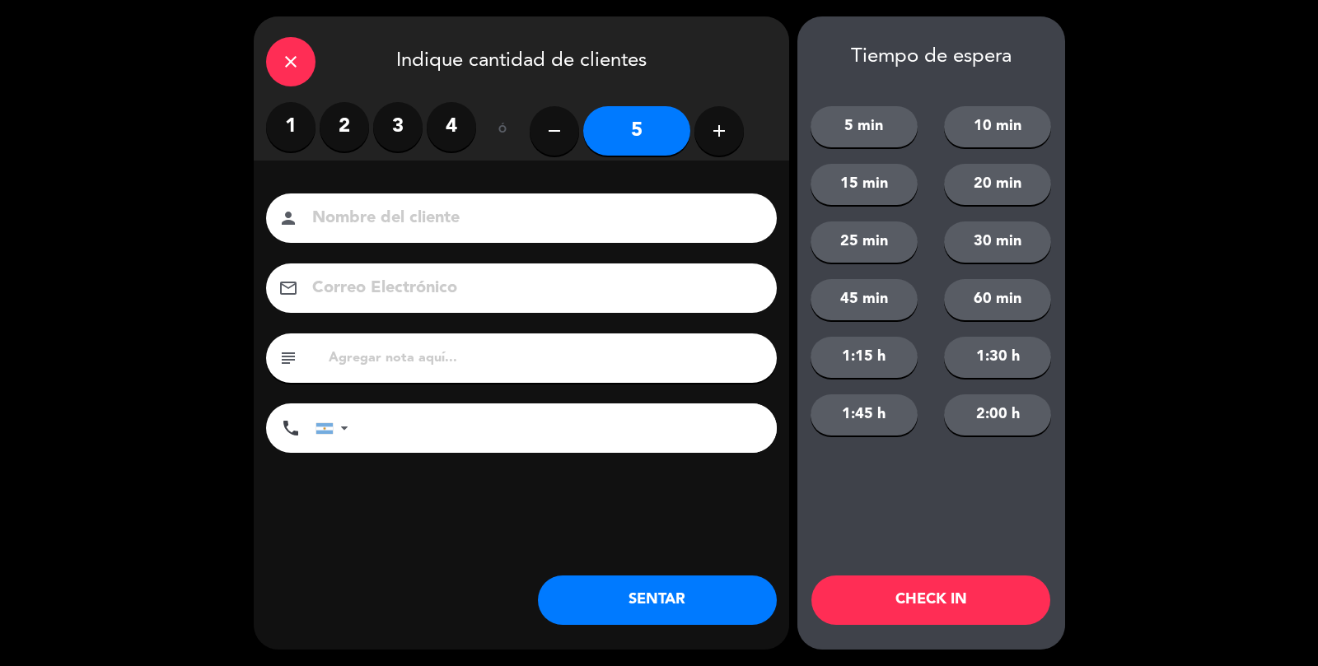
click at [368, 222] on input at bounding box center [532, 218] width 445 height 29
type input ",,,...calle"
click at [676, 605] on button "SENTAR" at bounding box center [657, 600] width 239 height 49
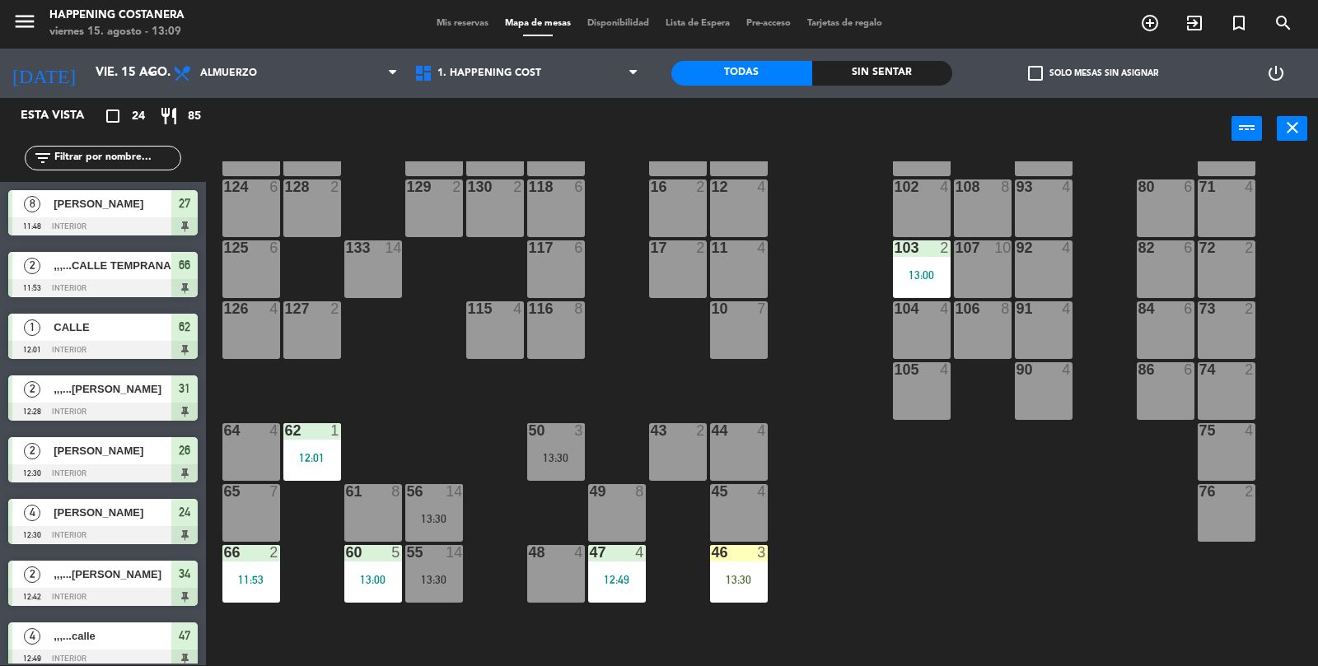
scroll to position [128, 0]
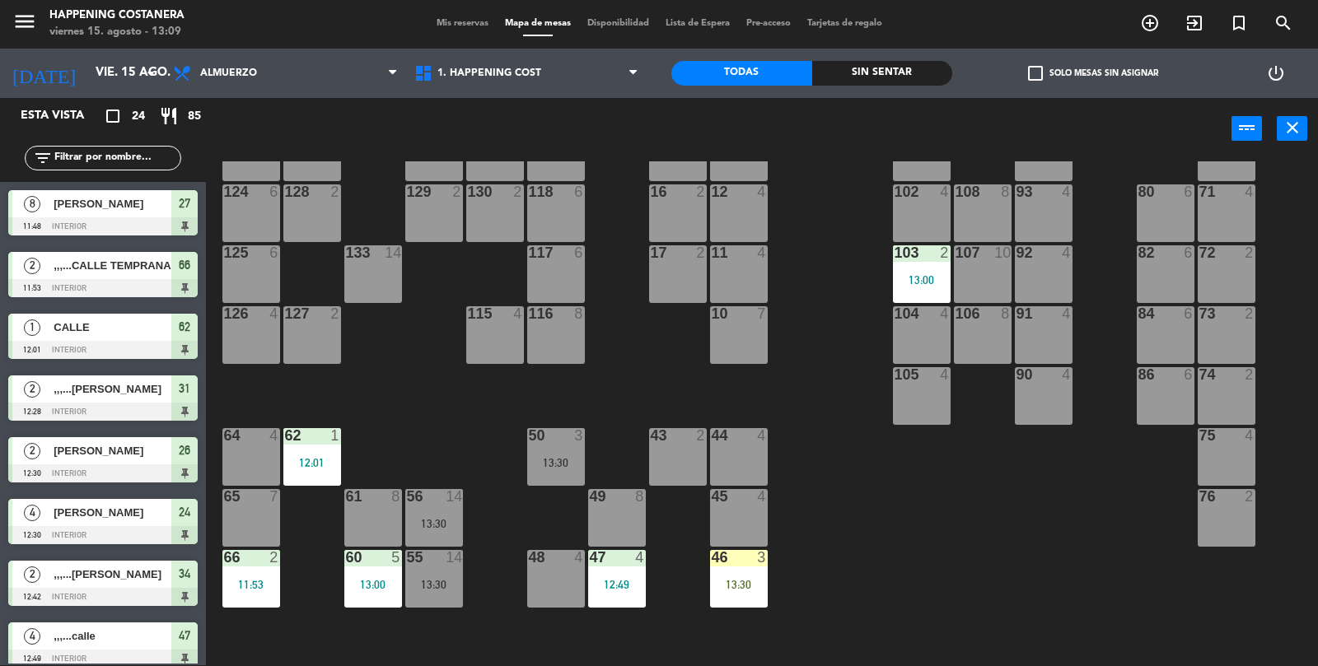
click at [324, 456] on div "12:01" at bounding box center [312, 462] width 58 height 12
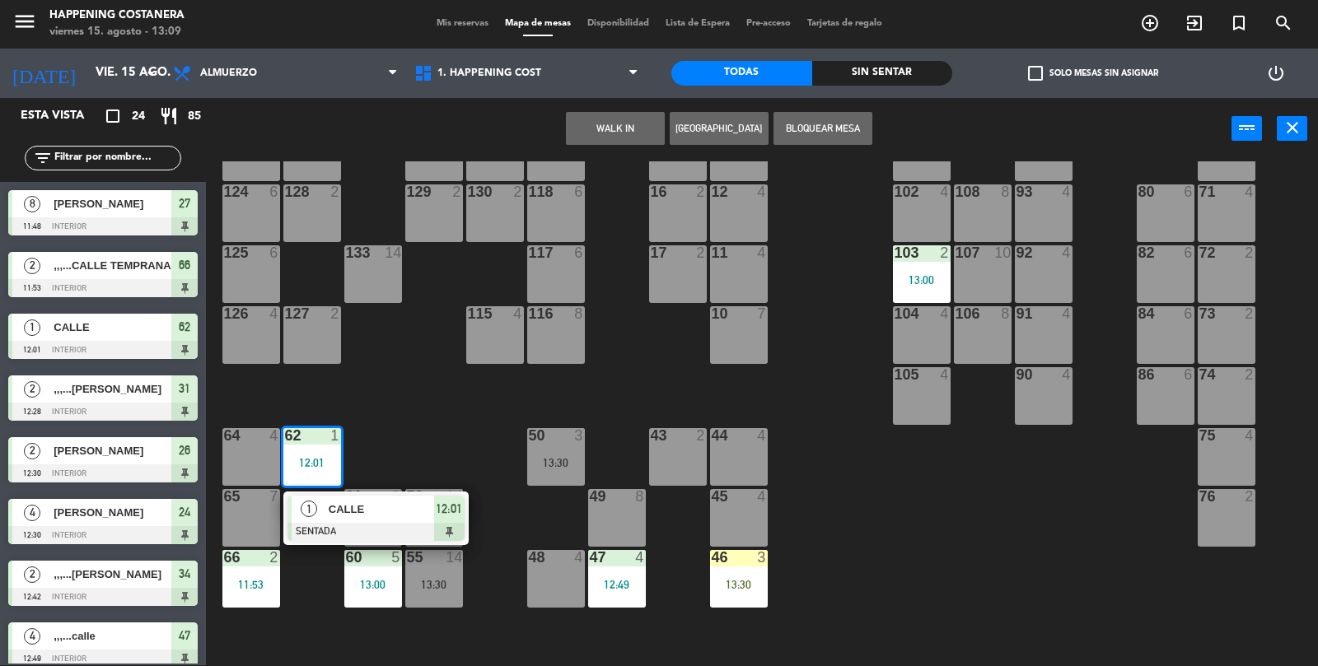
click at [385, 509] on span "CALLE" at bounding box center [381, 509] width 105 height 17
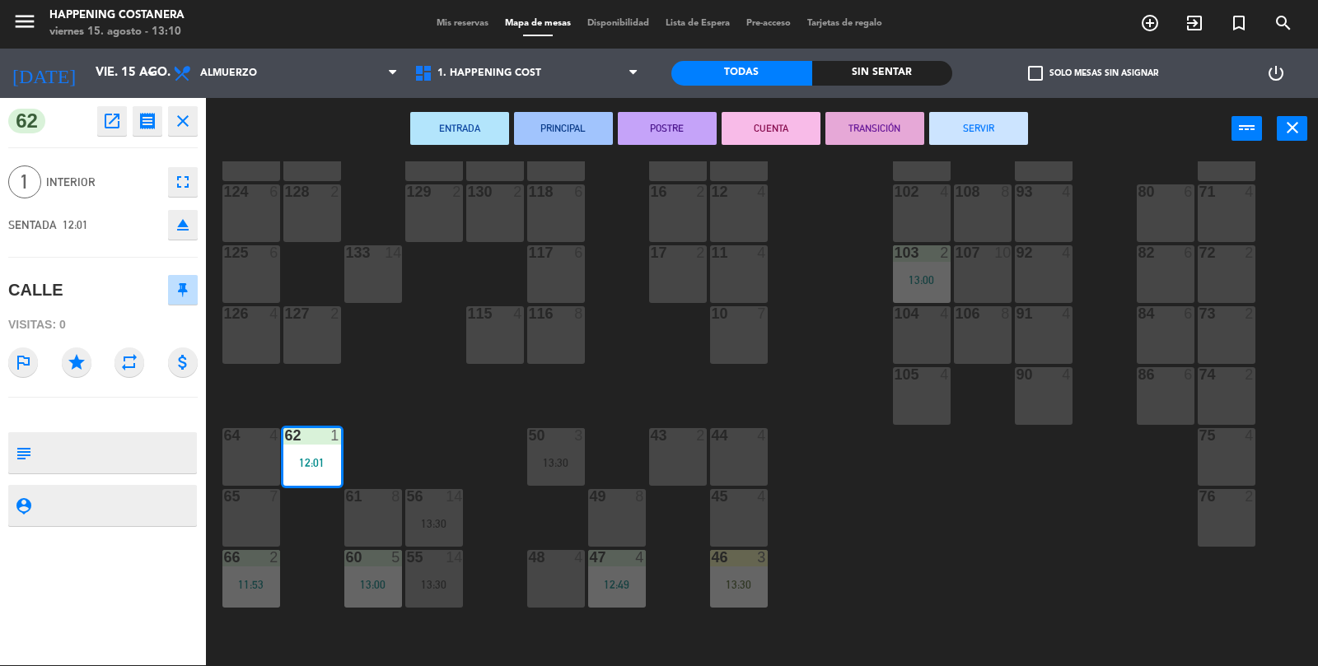
click at [983, 133] on button "SERVIR" at bounding box center [978, 128] width 99 height 33
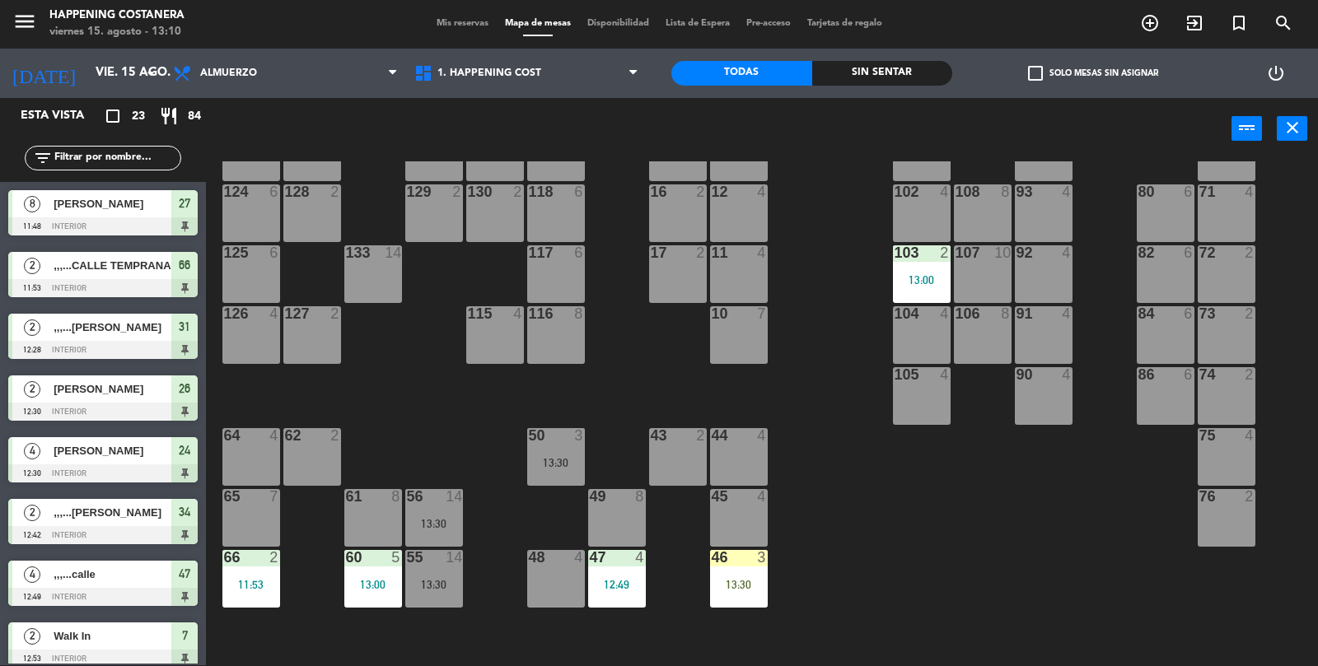
click at [254, 579] on div "11:53" at bounding box center [251, 585] width 58 height 12
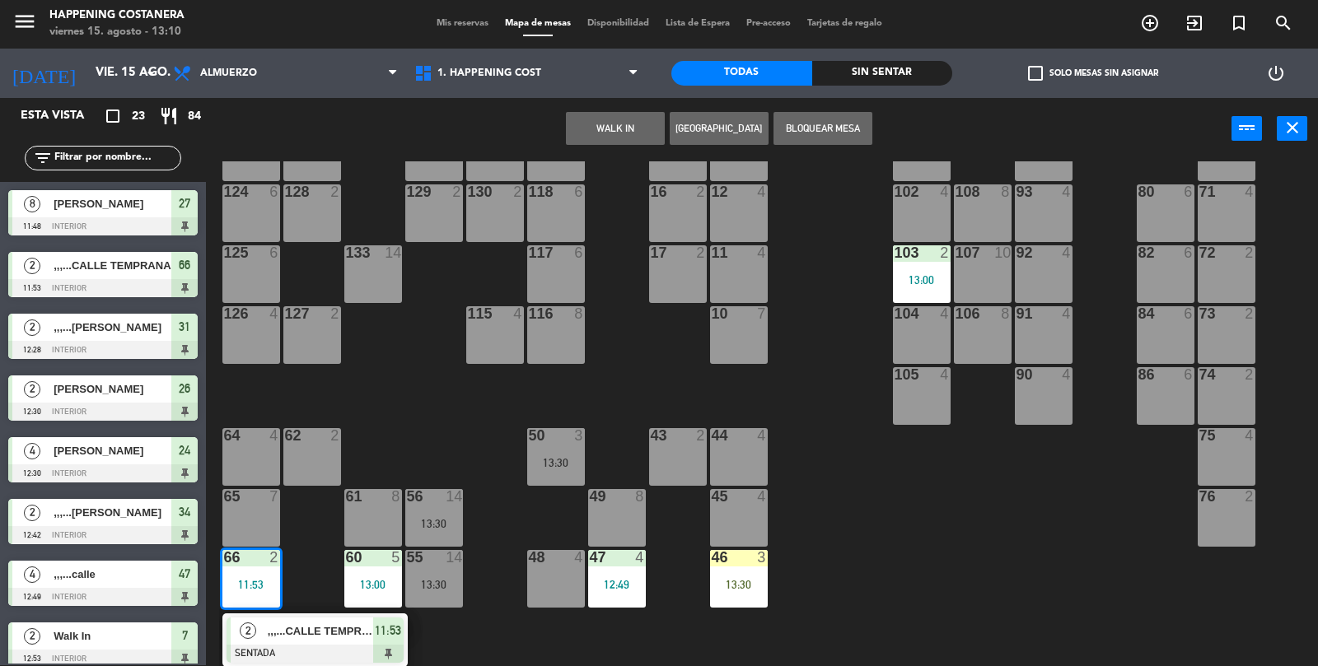
click at [347, 645] on div at bounding box center [314, 654] width 177 height 18
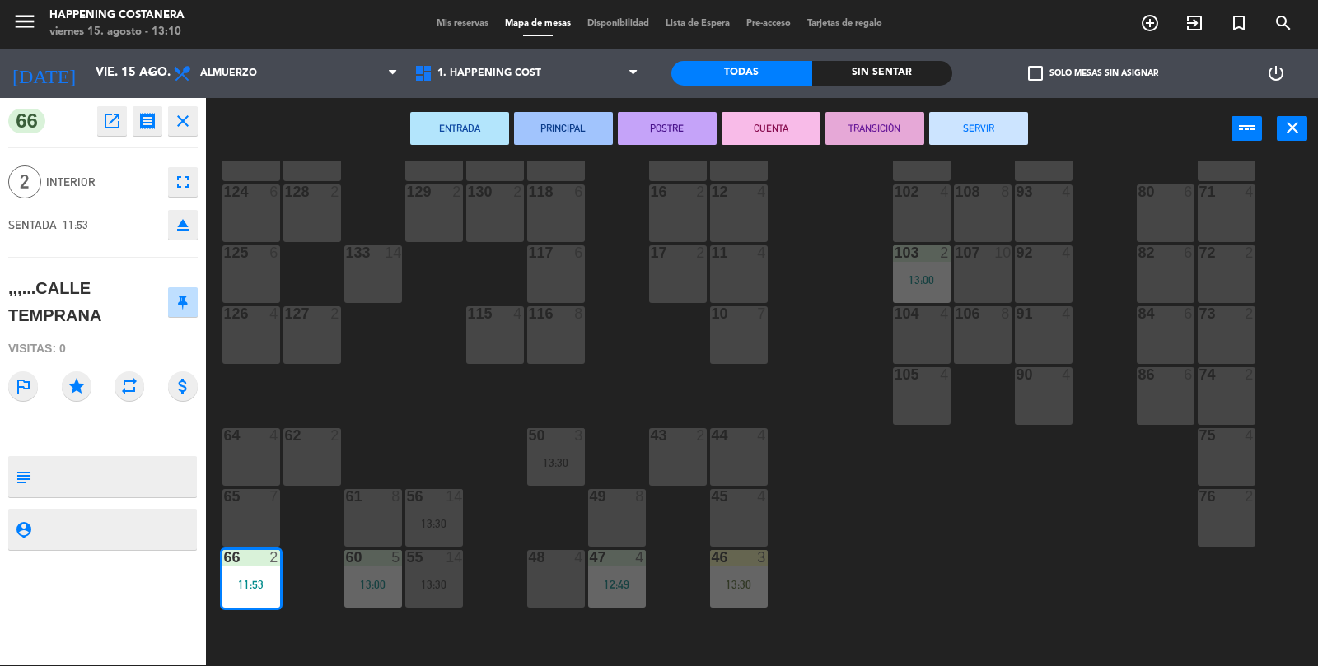
click at [973, 130] on button "SERVIR" at bounding box center [978, 128] width 99 height 33
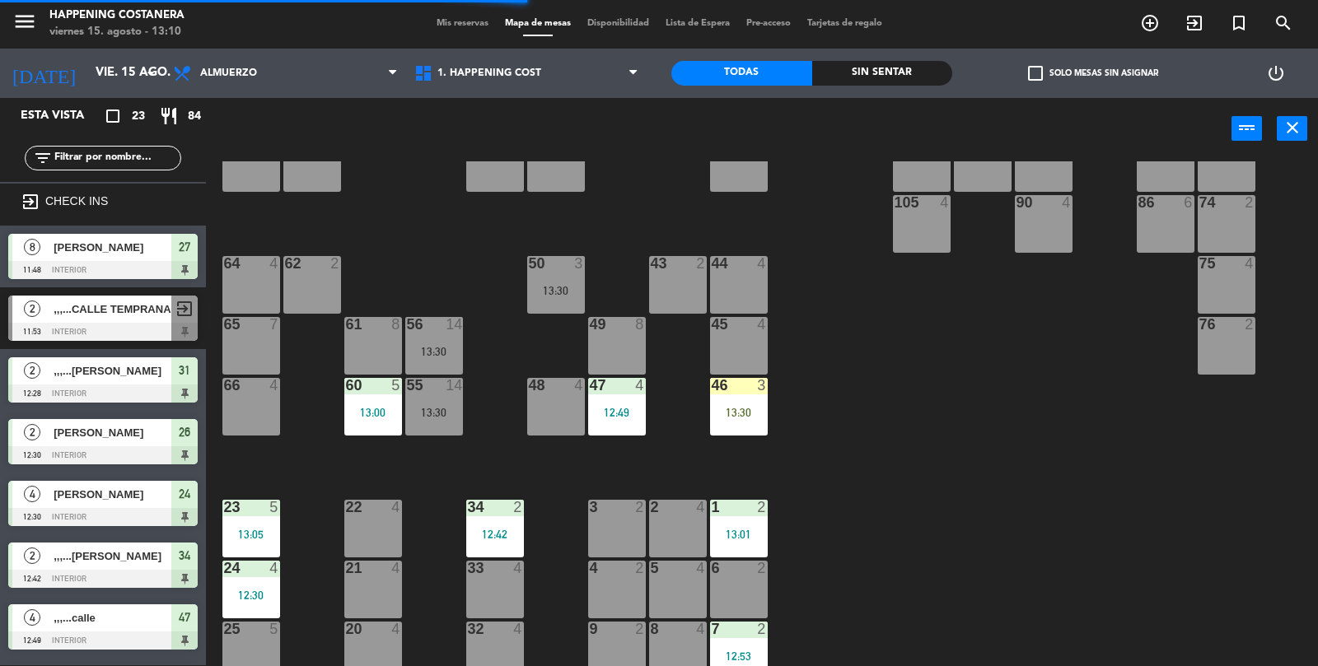
scroll to position [434, 0]
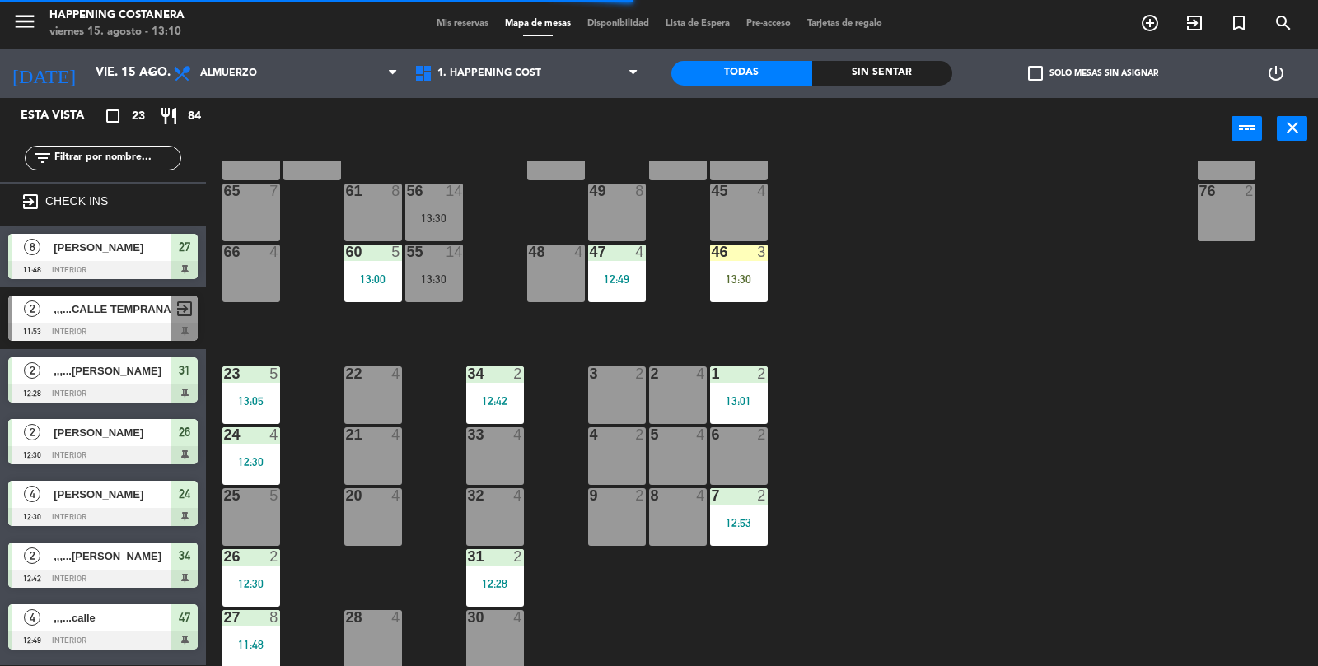
click at [252, 268] on div "66 4" at bounding box center [251, 274] width 58 height 58
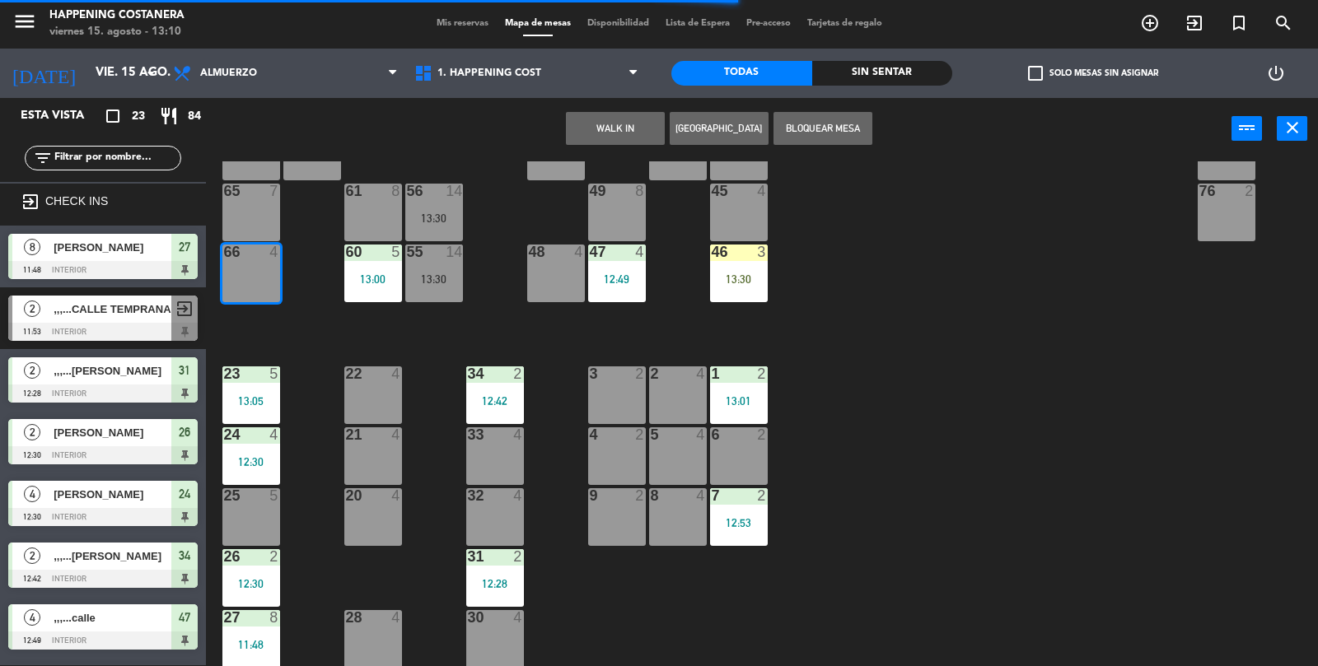
click at [619, 129] on button "WALK IN" at bounding box center [615, 128] width 99 height 33
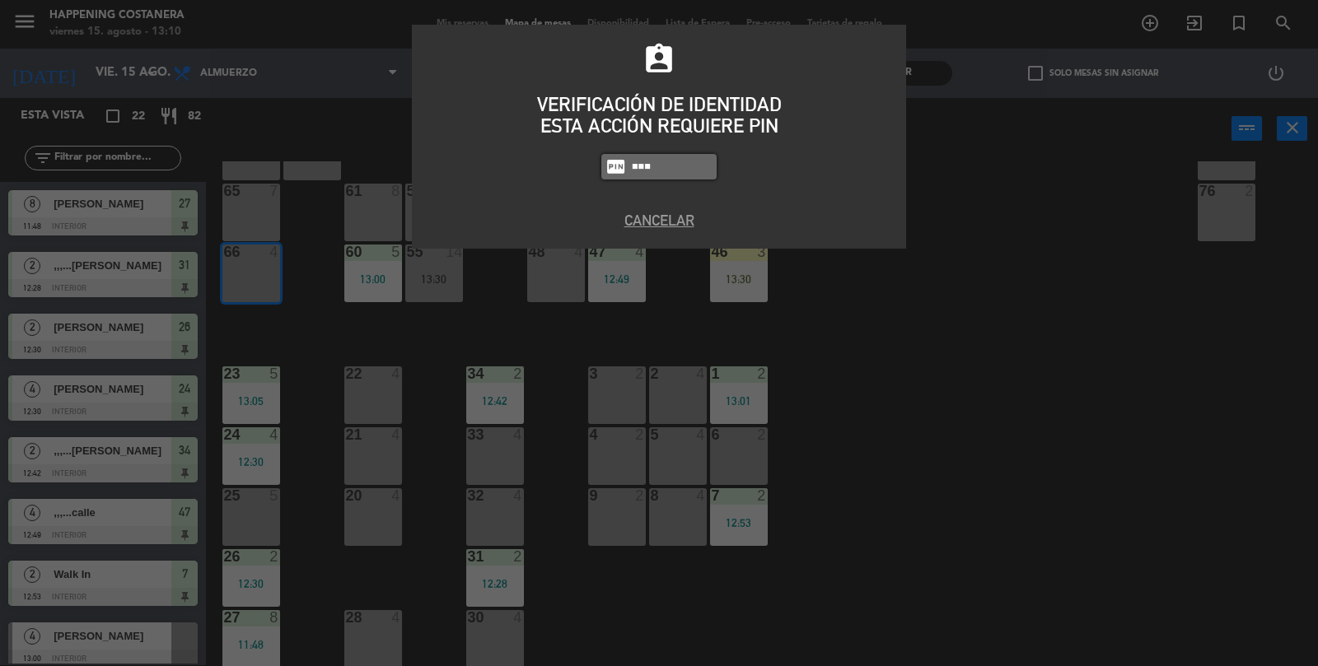
type input "8116"
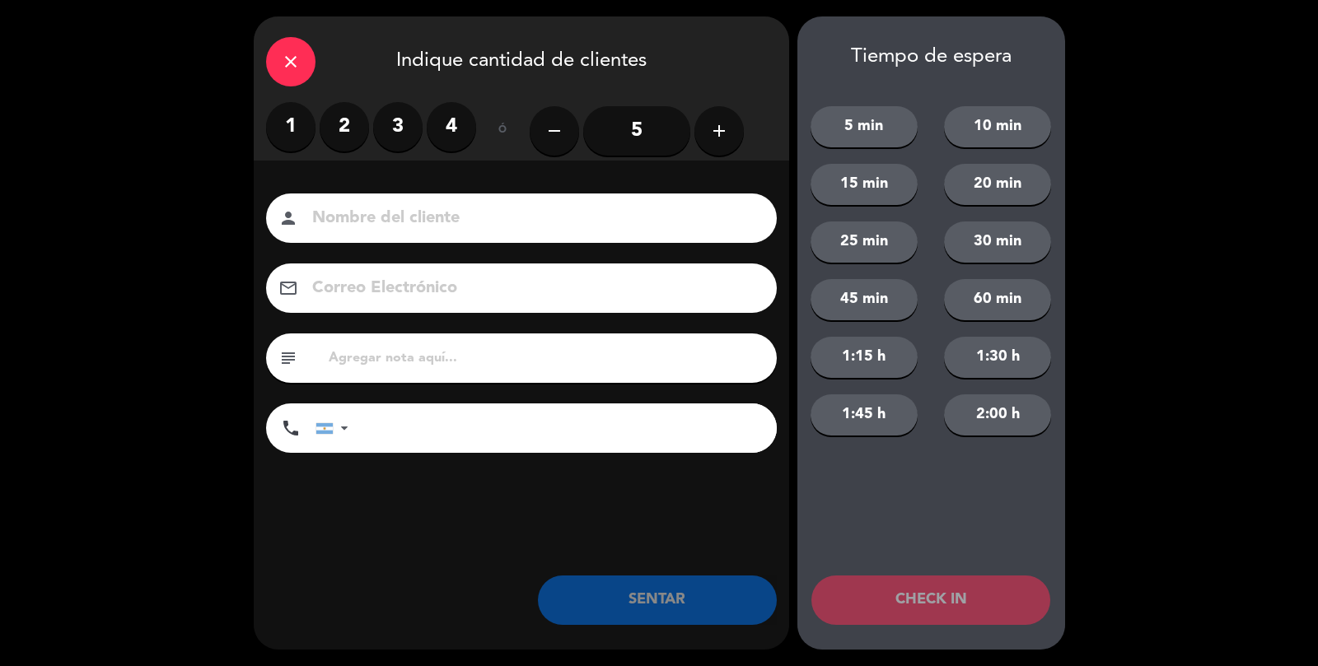
click at [347, 136] on label "2" at bounding box center [344, 126] width 49 height 49
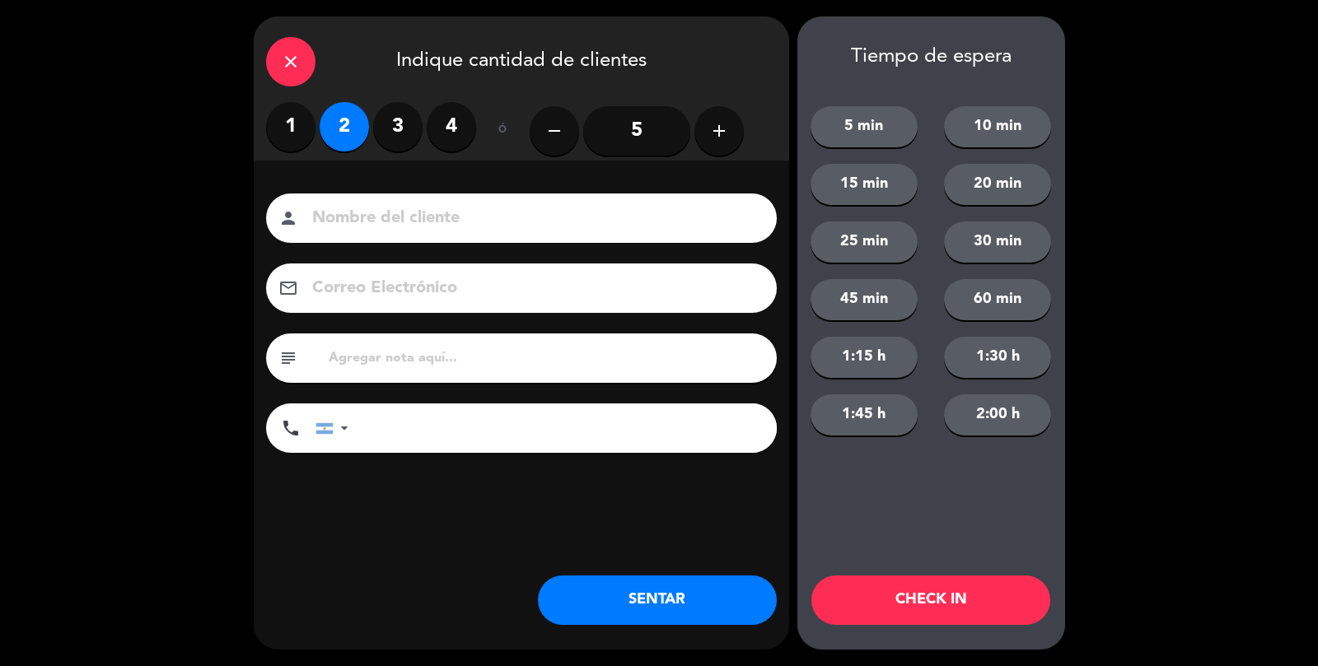
click at [364, 216] on input at bounding box center [532, 218] width 445 height 29
type input "."
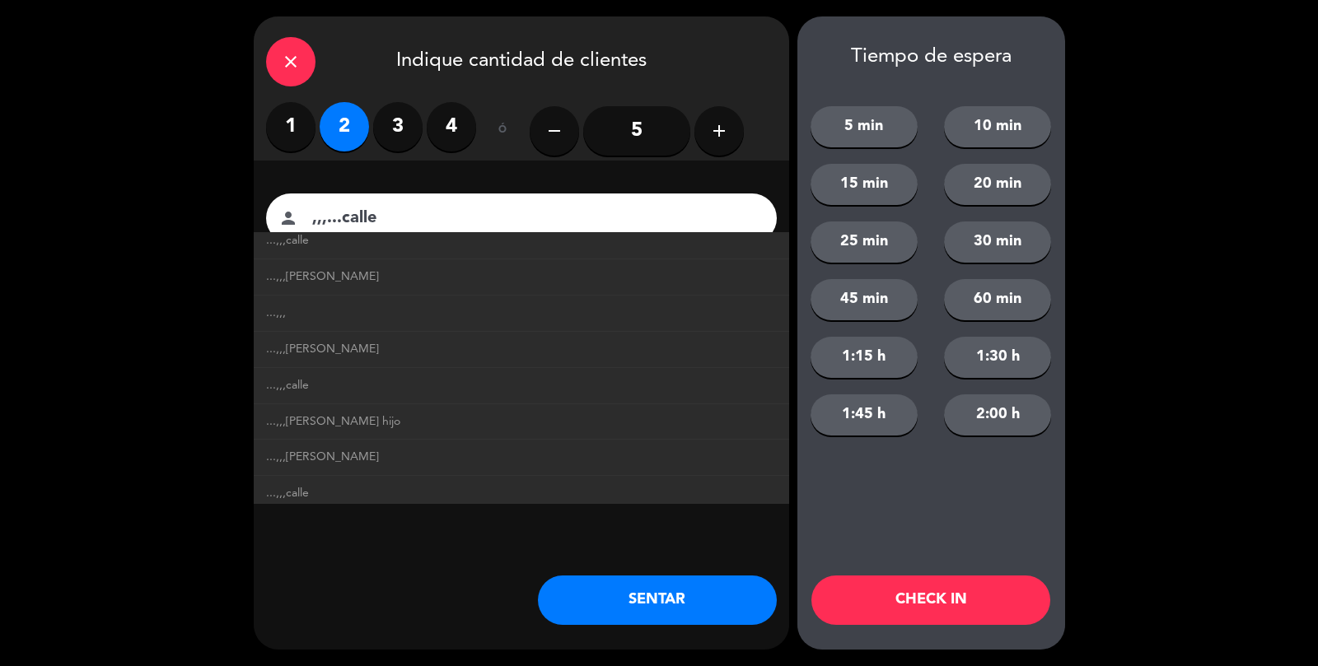
scroll to position [264, 0]
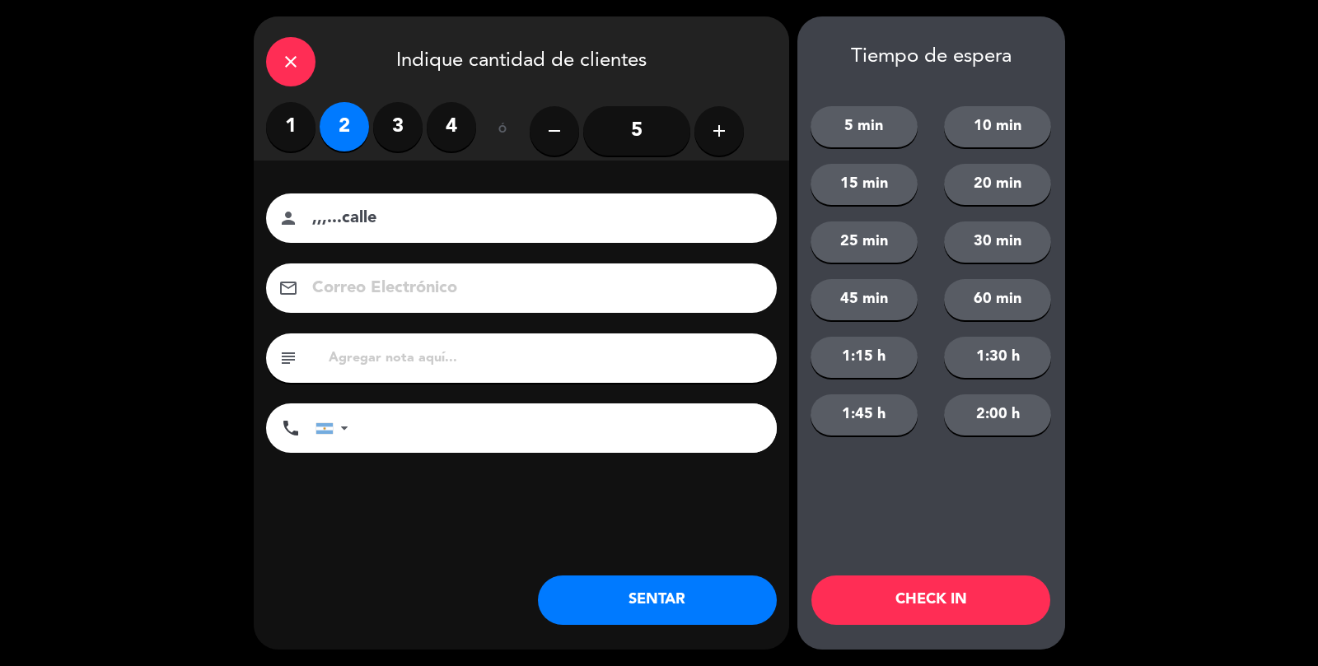
type input ",,,...calle"
click at [678, 610] on button "SENTAR" at bounding box center [657, 600] width 239 height 49
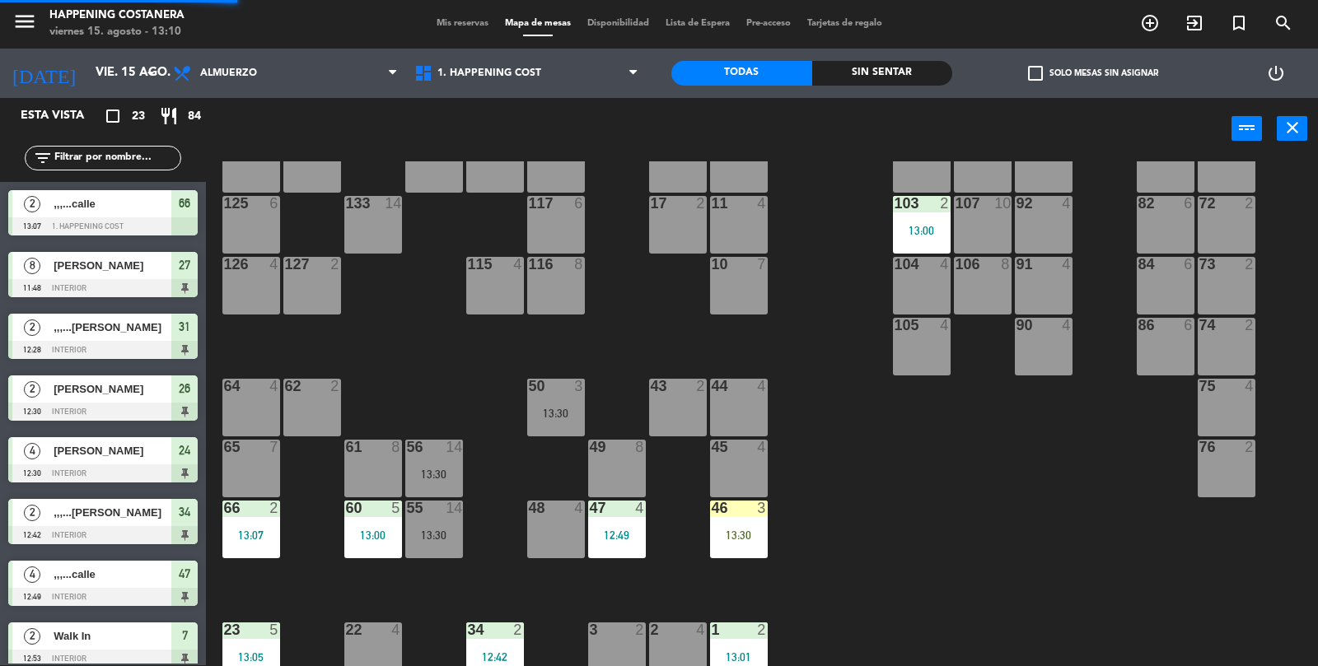
scroll to position [178, 0]
click at [262, 404] on div "64 4" at bounding box center [251, 408] width 58 height 58
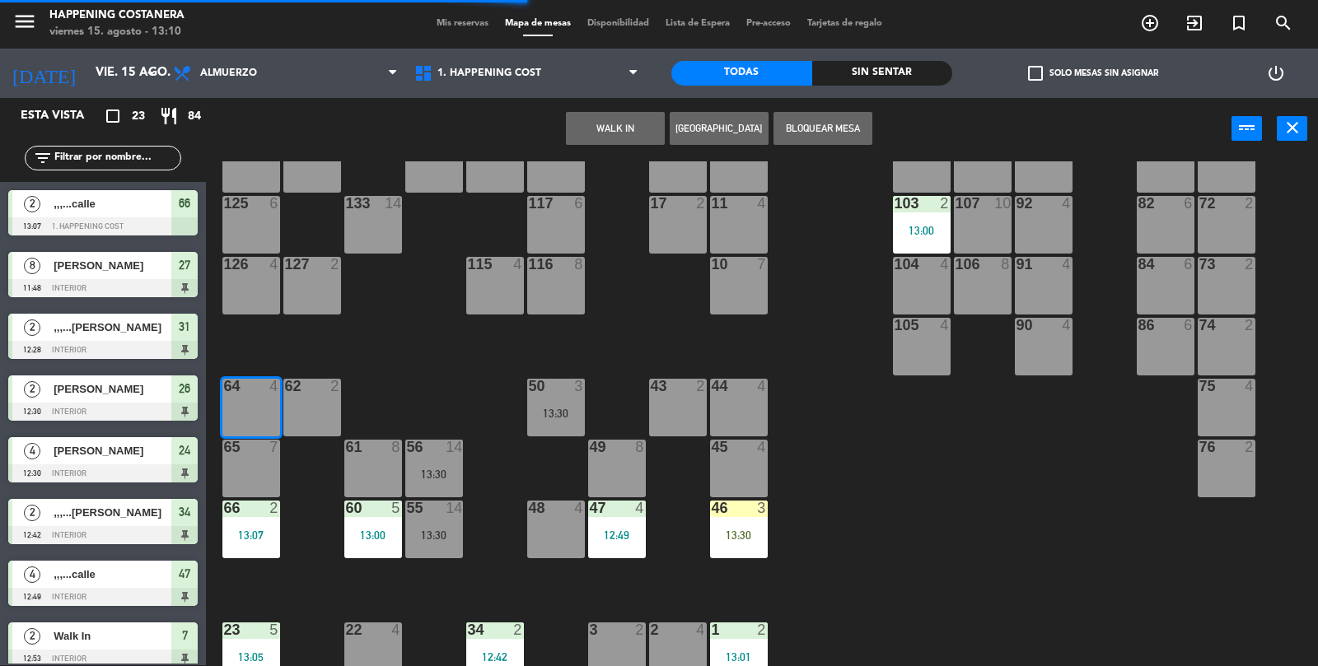
click at [628, 138] on button "WALK IN" at bounding box center [615, 128] width 99 height 33
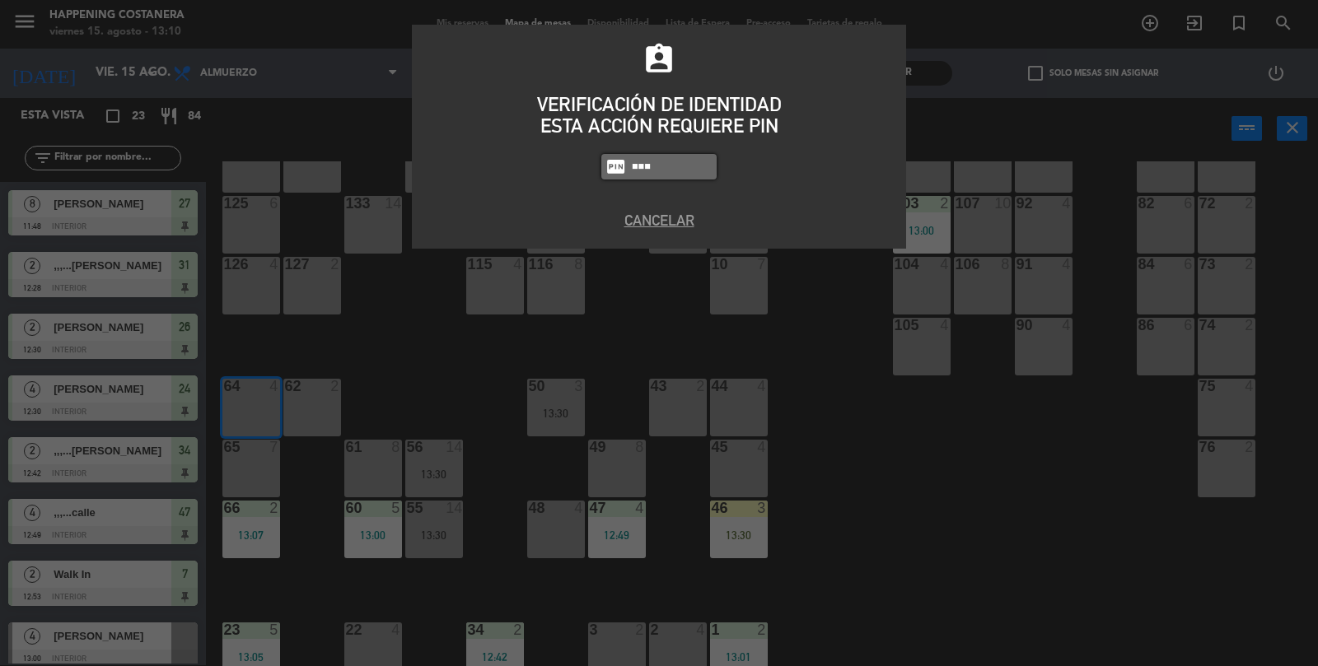
type input "8116"
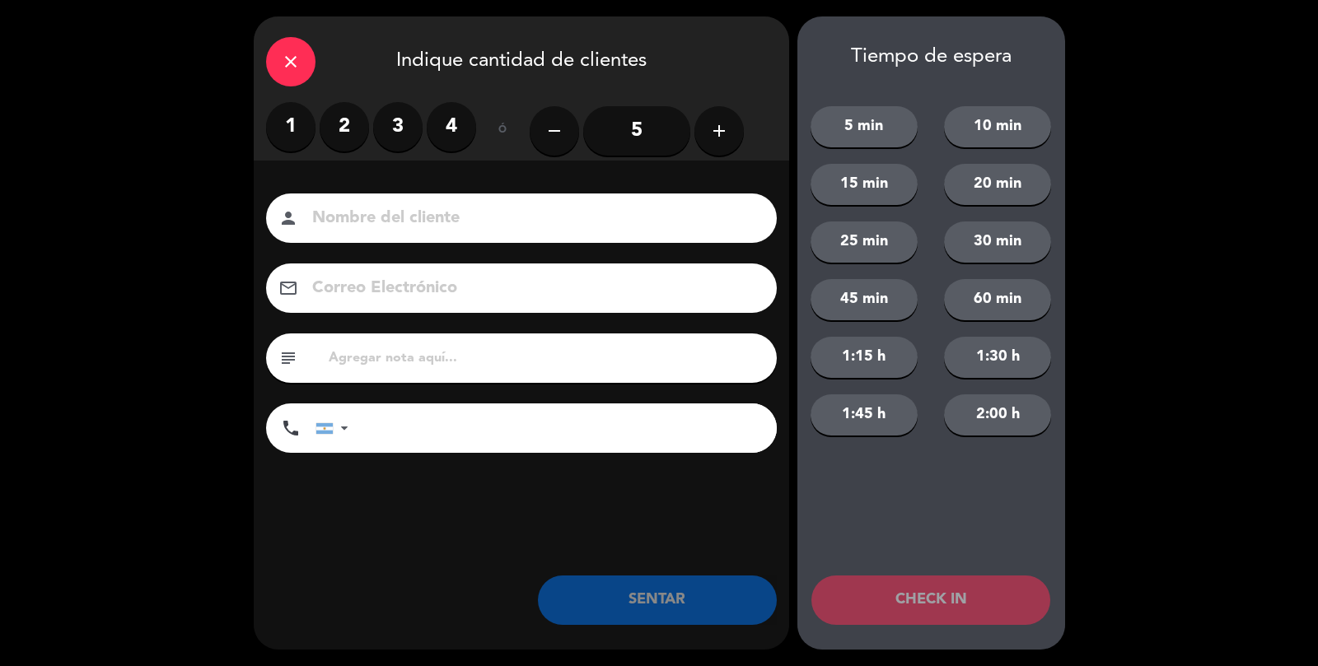
click at [338, 121] on label "2" at bounding box center [344, 126] width 49 height 49
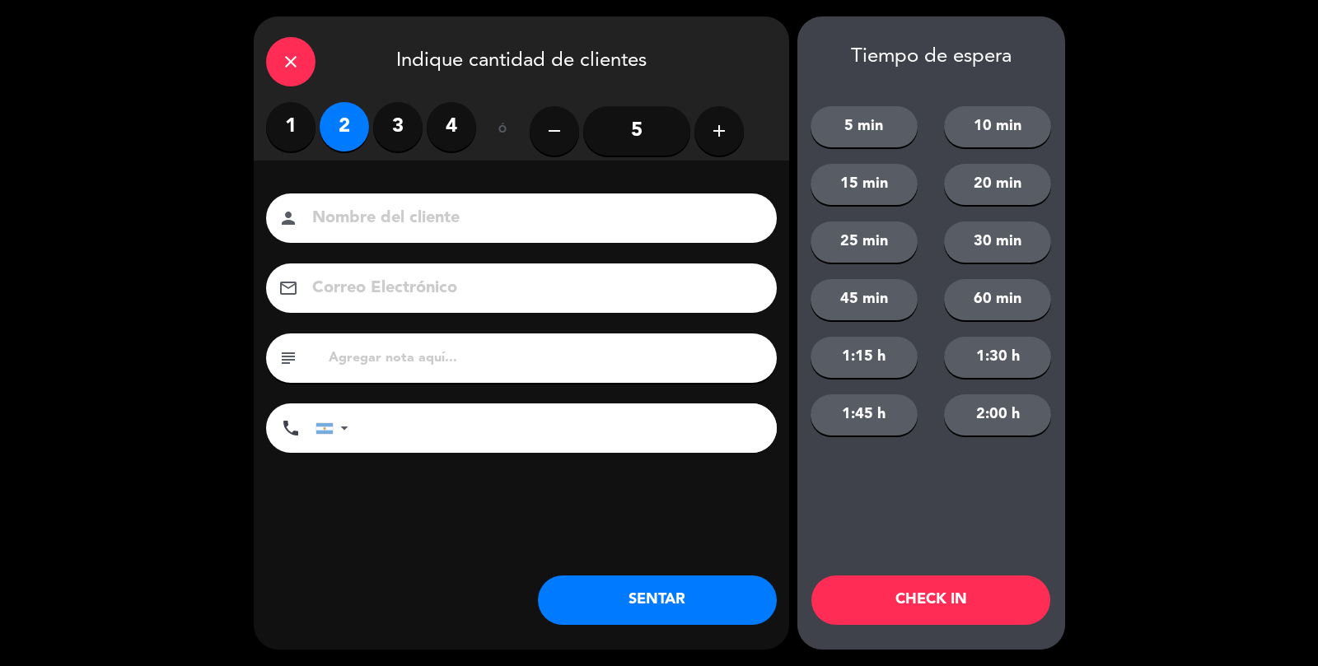
click at [392, 222] on input at bounding box center [532, 218] width 445 height 29
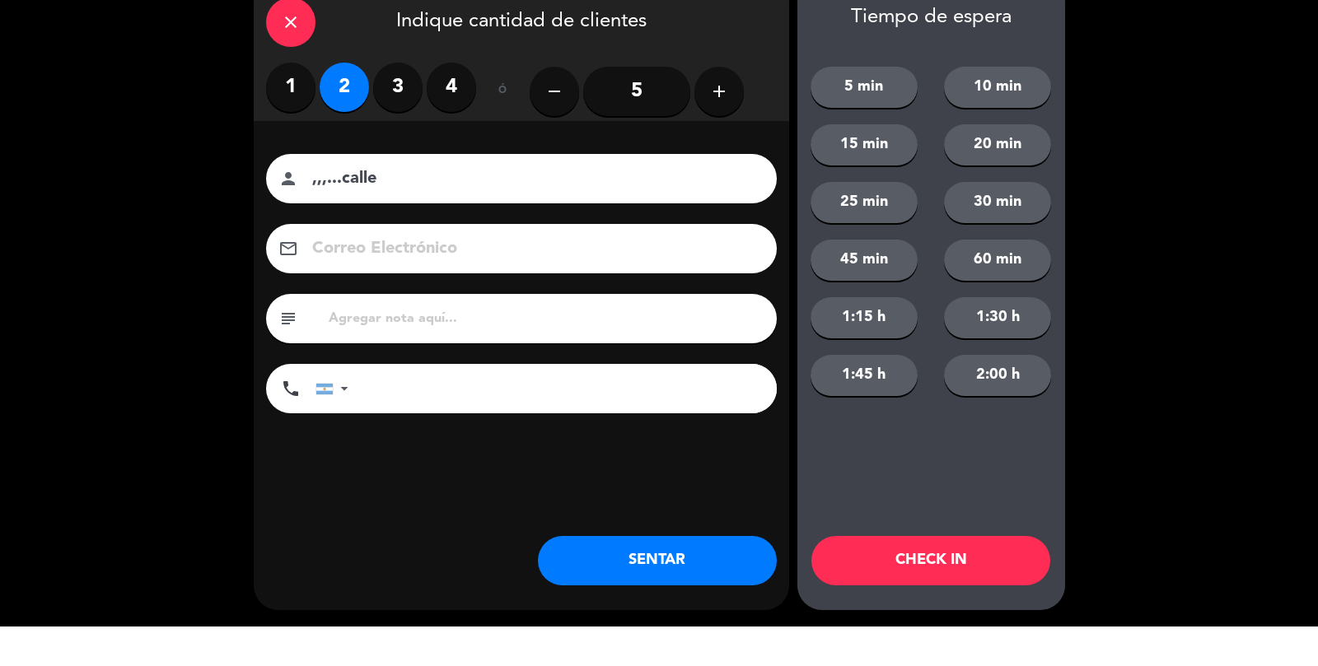
type input ",,,...calle"
click at [674, 608] on button "SENTAR" at bounding box center [657, 600] width 239 height 49
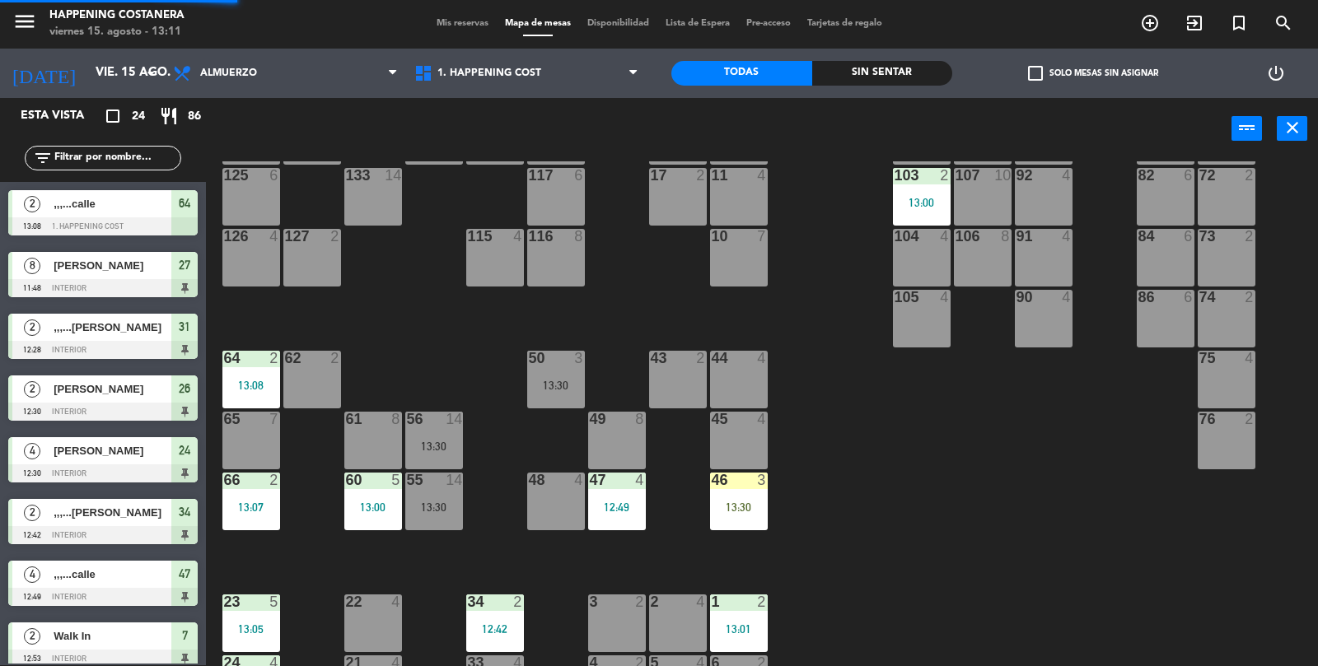
scroll to position [205, 0]
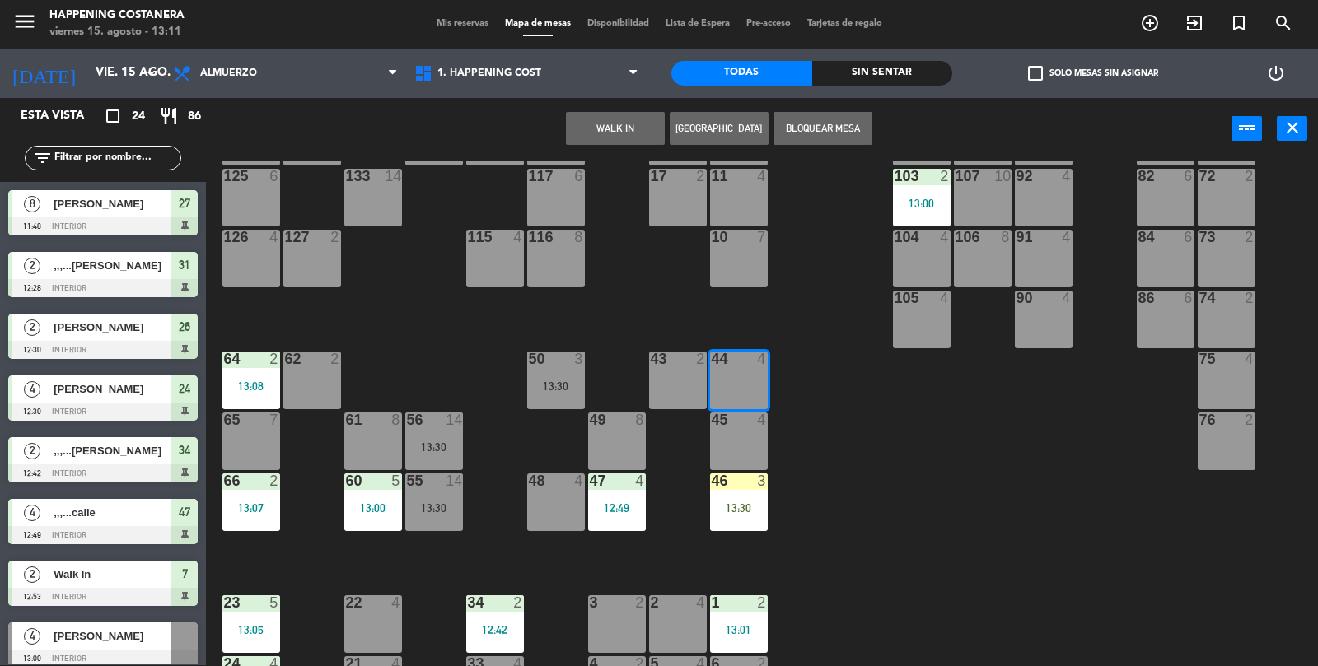
click at [630, 124] on button "WALK IN" at bounding box center [615, 128] width 99 height 33
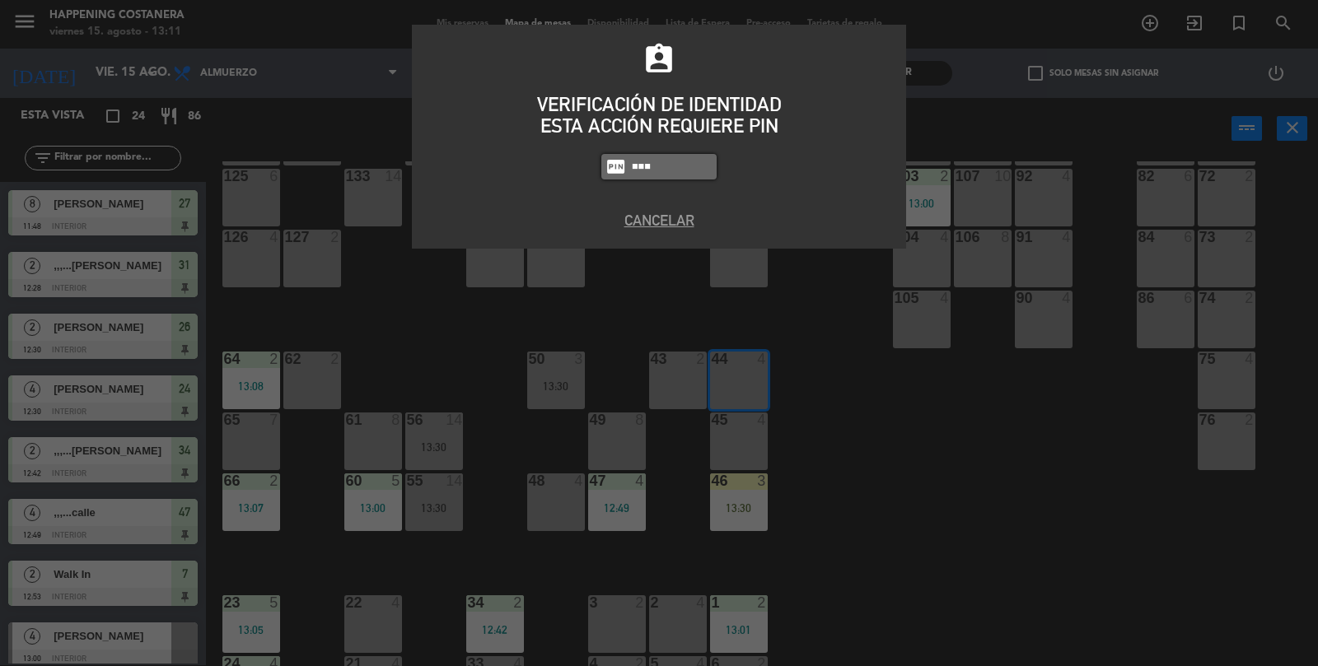
type input "8116"
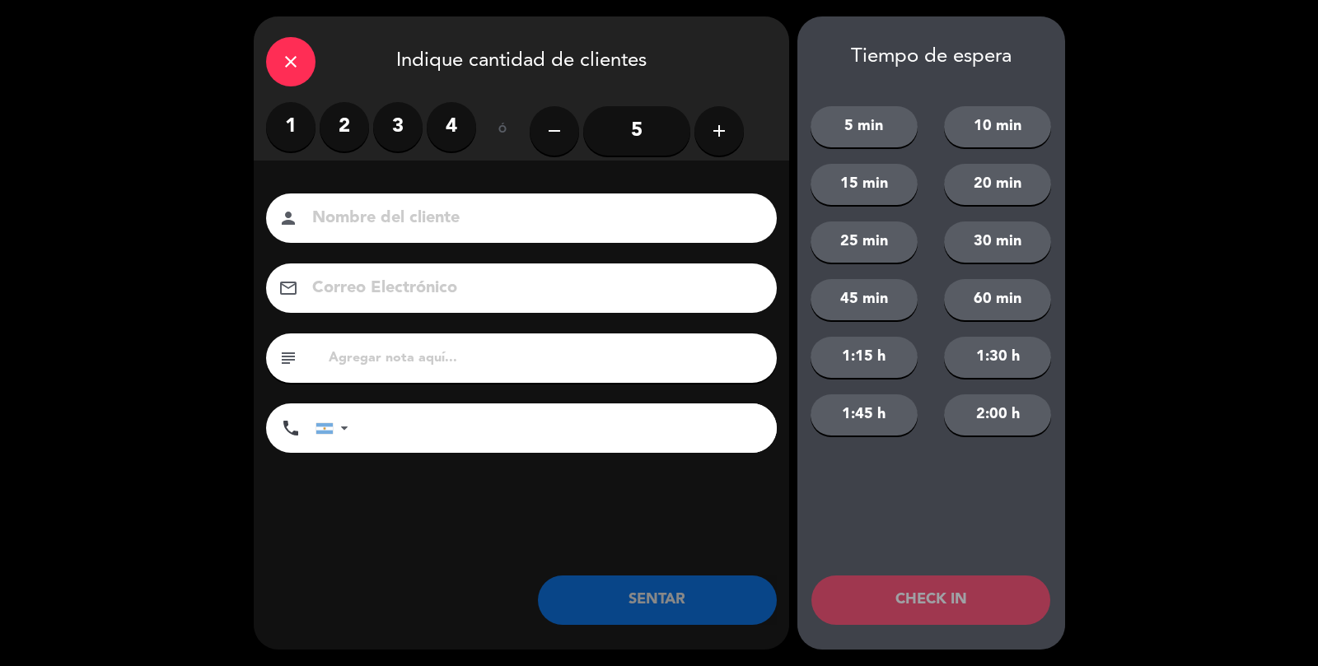
click at [328, 136] on label "2" at bounding box center [344, 126] width 49 height 49
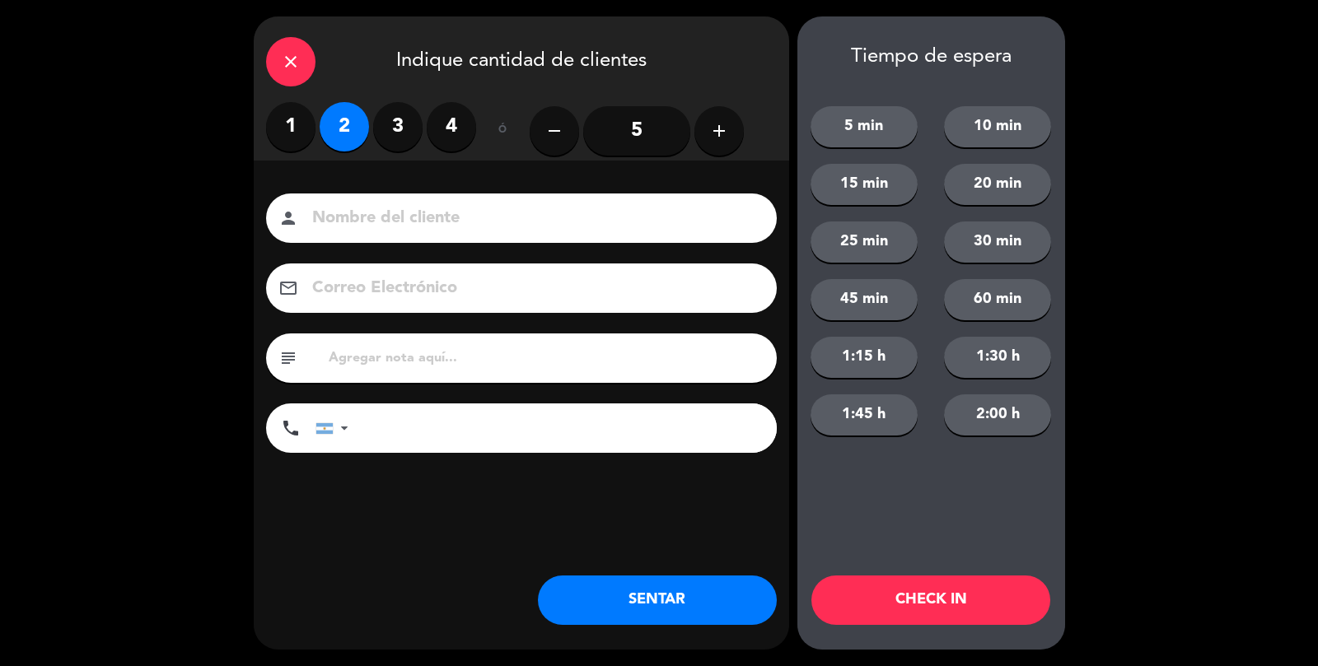
click at [400, 229] on input at bounding box center [532, 218] width 445 height 29
type input ",,,...calle"
click at [657, 612] on button "SENTAR" at bounding box center [657, 600] width 239 height 49
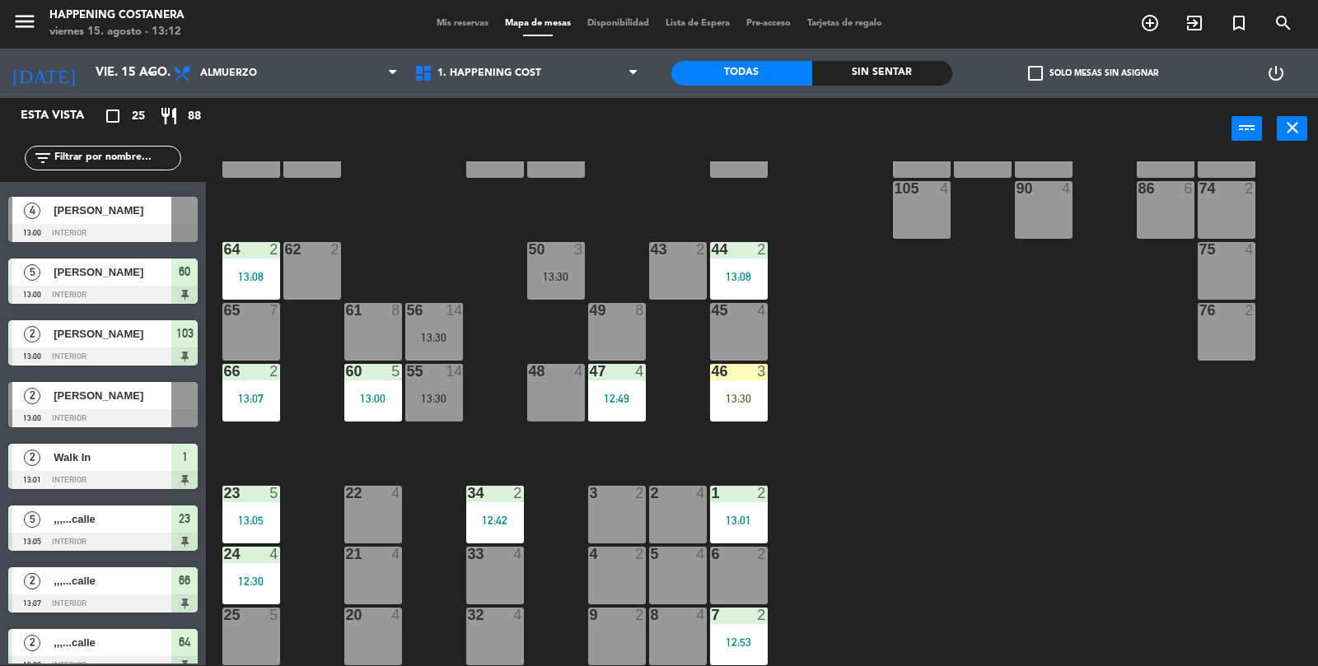
scroll to position [313, 0]
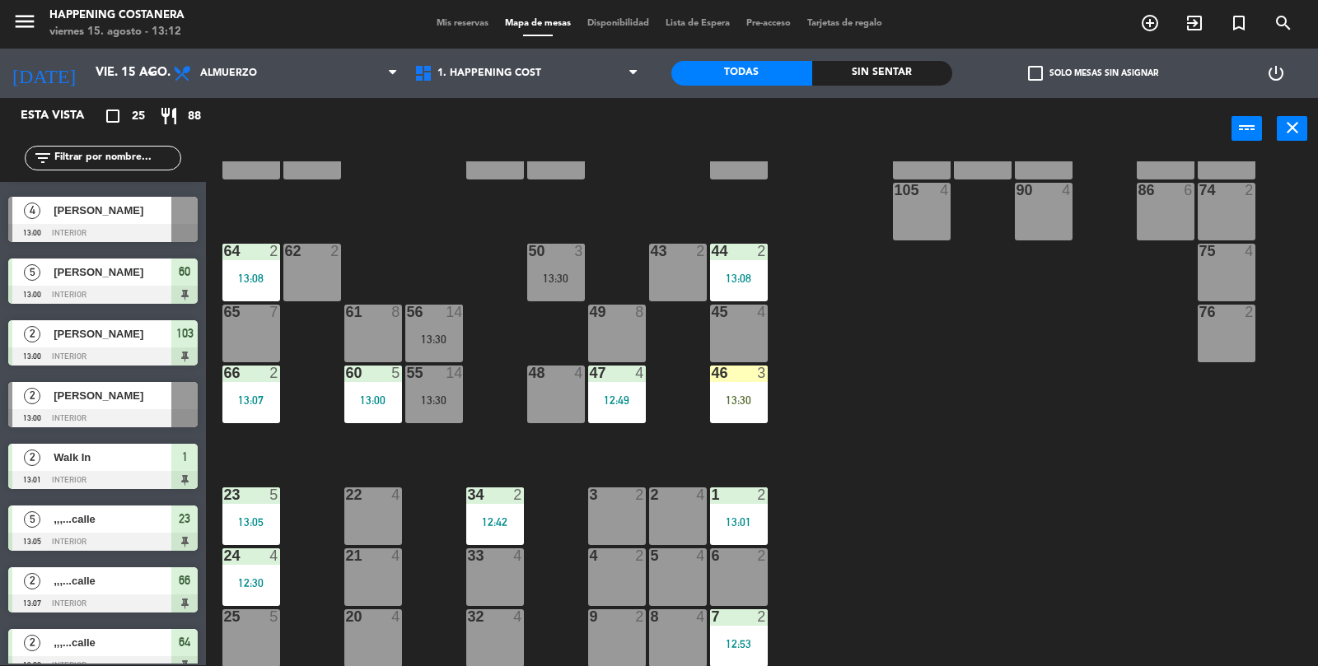
click at [88, 411] on div at bounding box center [102, 418] width 189 height 18
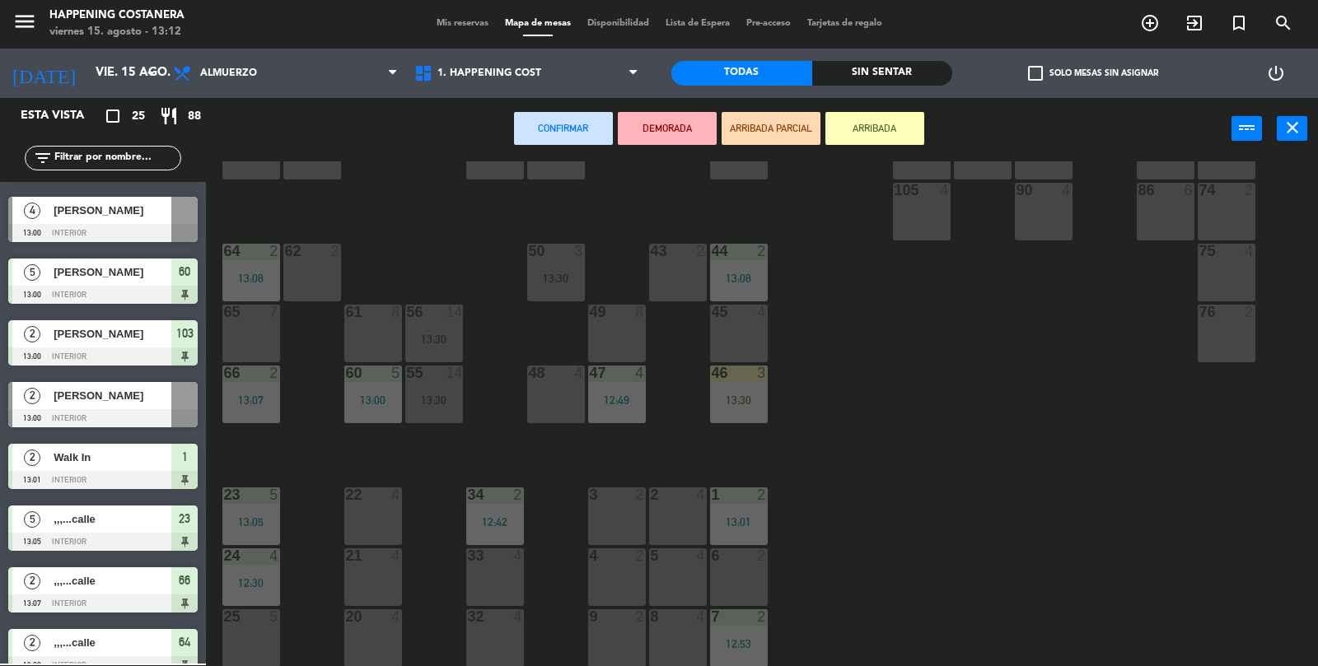
click at [659, 264] on div "43 2" at bounding box center [678, 273] width 58 height 58
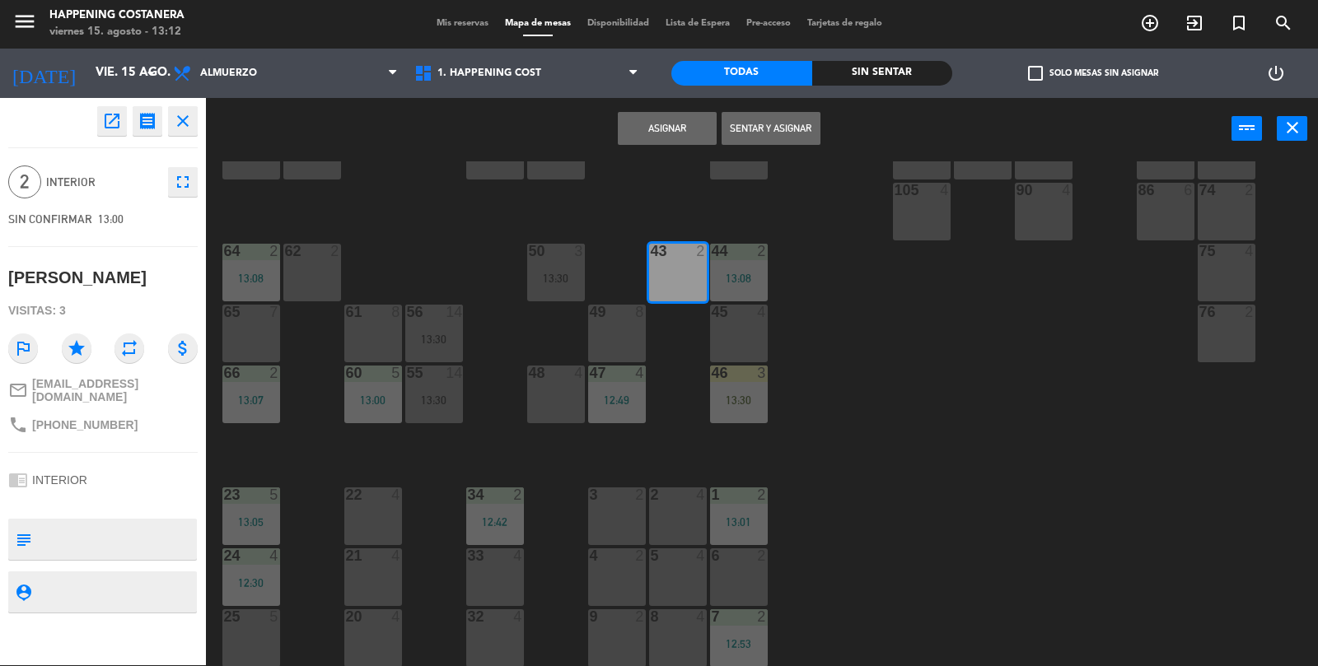
click at [749, 124] on button "Sentar y Asignar" at bounding box center [770, 128] width 99 height 33
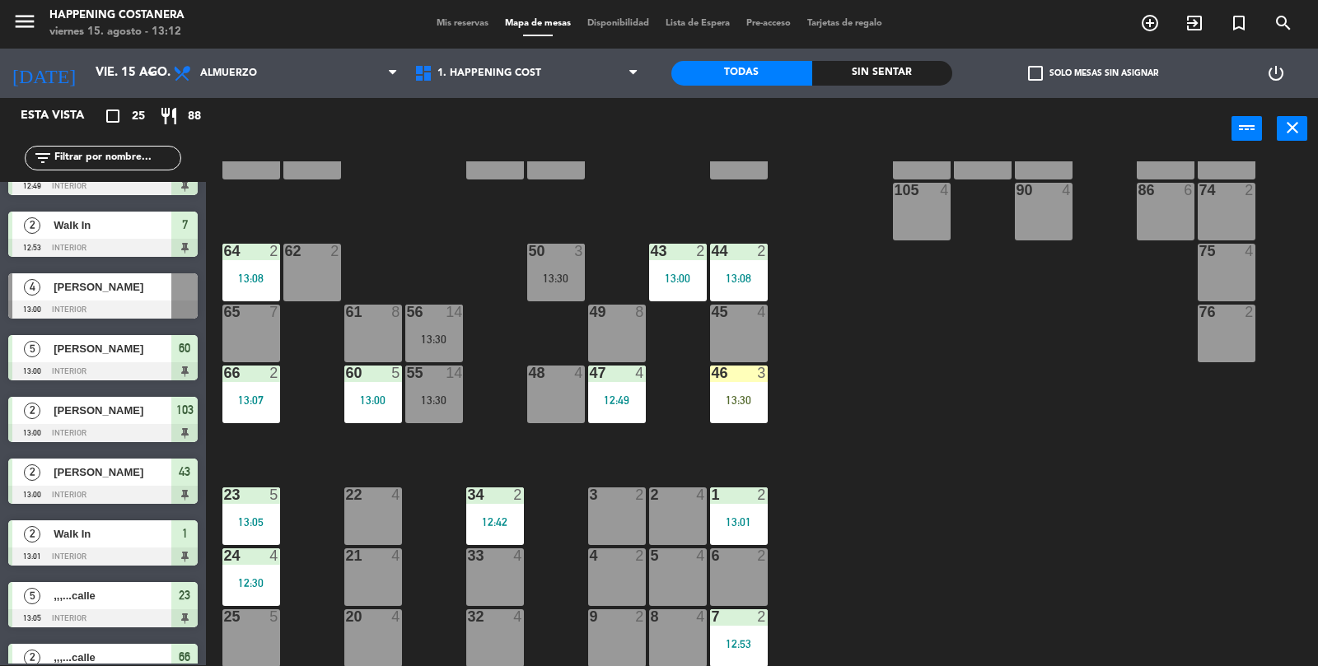
scroll to position [347, 0]
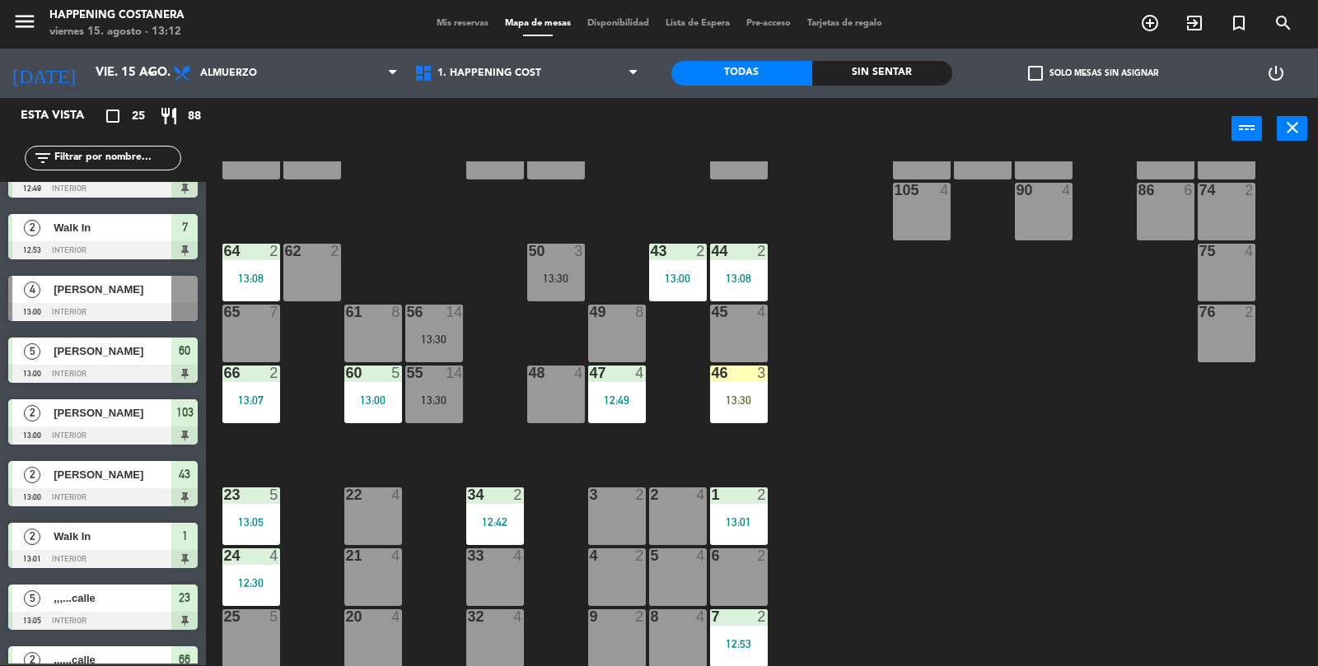
click at [133, 307] on div at bounding box center [102, 312] width 189 height 18
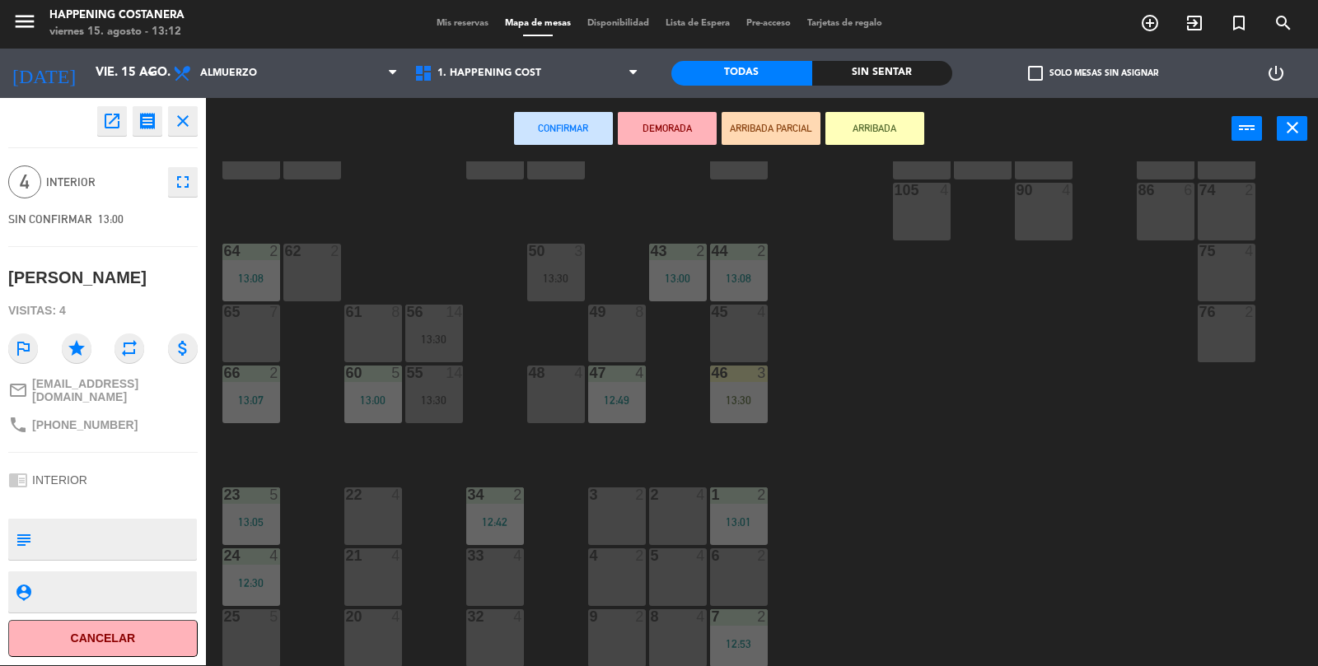
click at [393, 569] on div "21 4" at bounding box center [373, 577] width 58 height 58
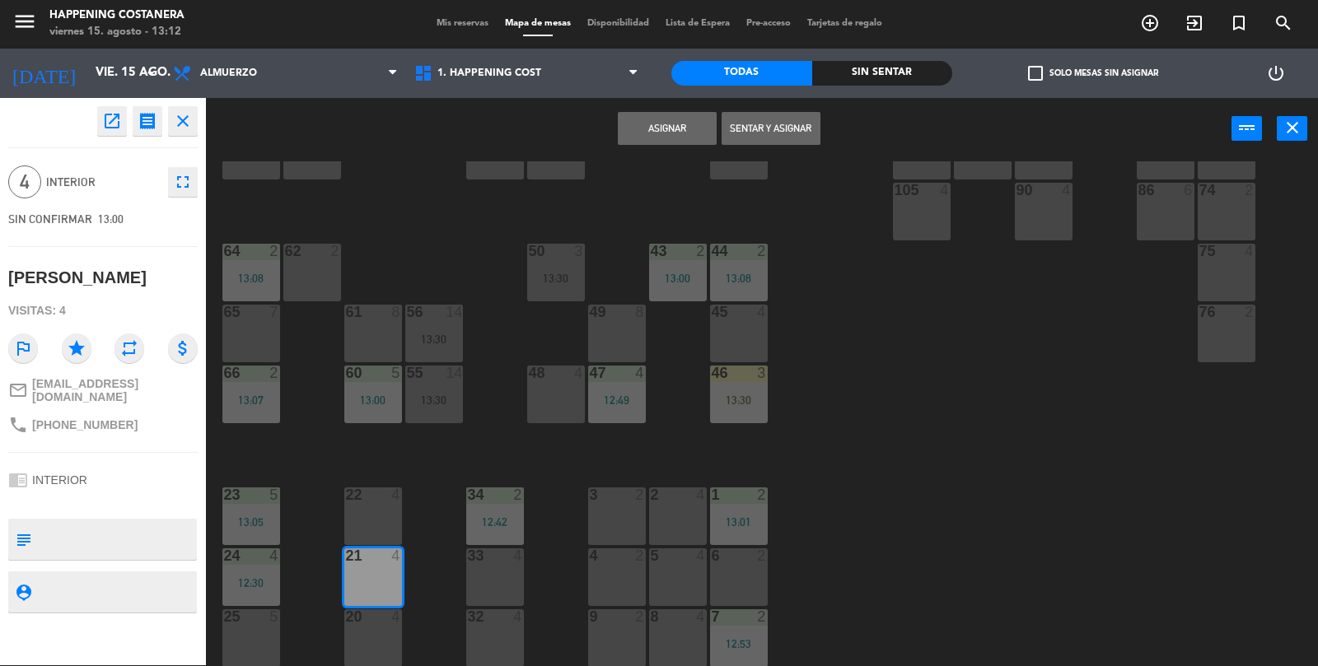
click at [784, 135] on button "Sentar y Asignar" at bounding box center [770, 128] width 99 height 33
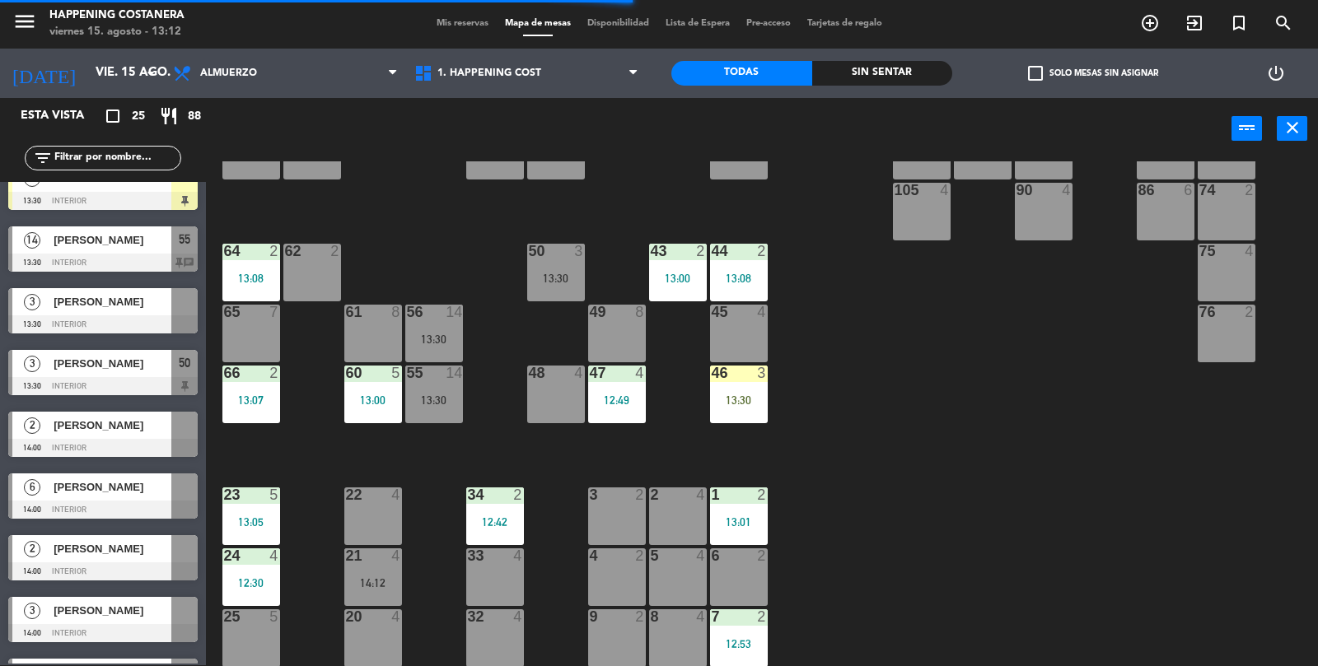
scroll to position [1062, 0]
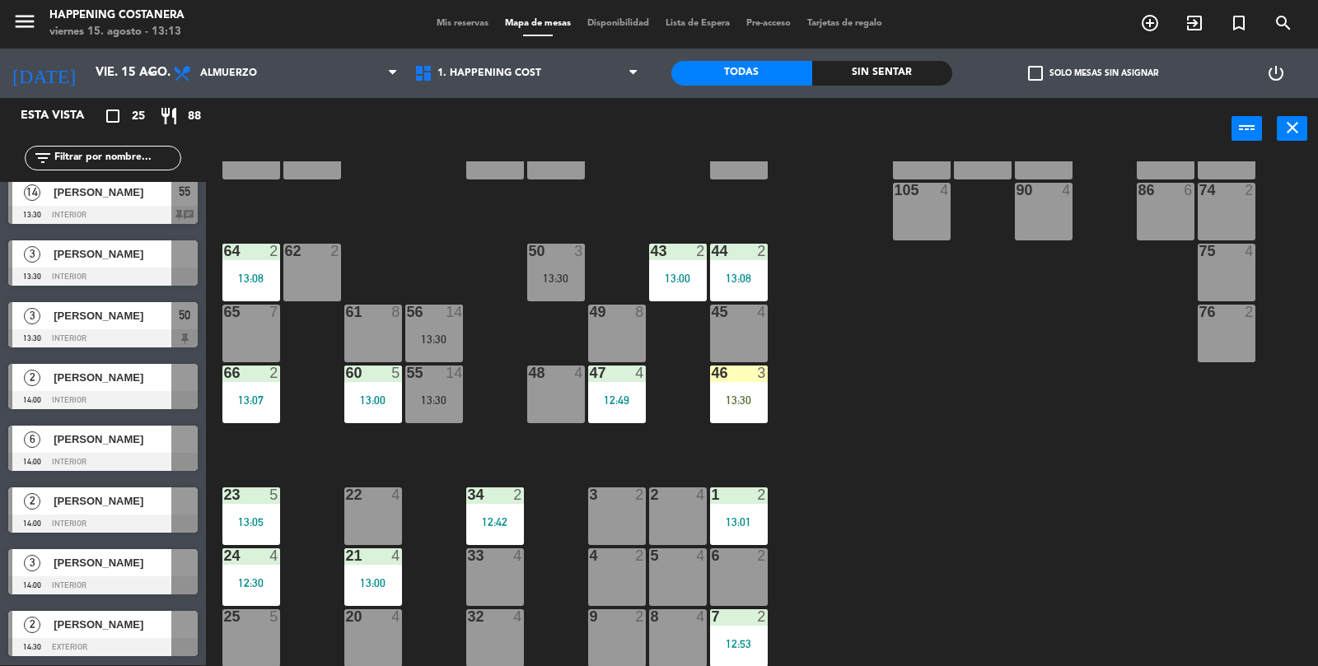
click at [1192, 529] on div "69 2 122 6 121 6 120 6 14 4 CAVA 22 101 4 94 2 70 2 123 6 131 2 134 2 132 2 13 …" at bounding box center [768, 414] width 1099 height 506
click at [753, 394] on div "13:30" at bounding box center [739, 400] width 58 height 12
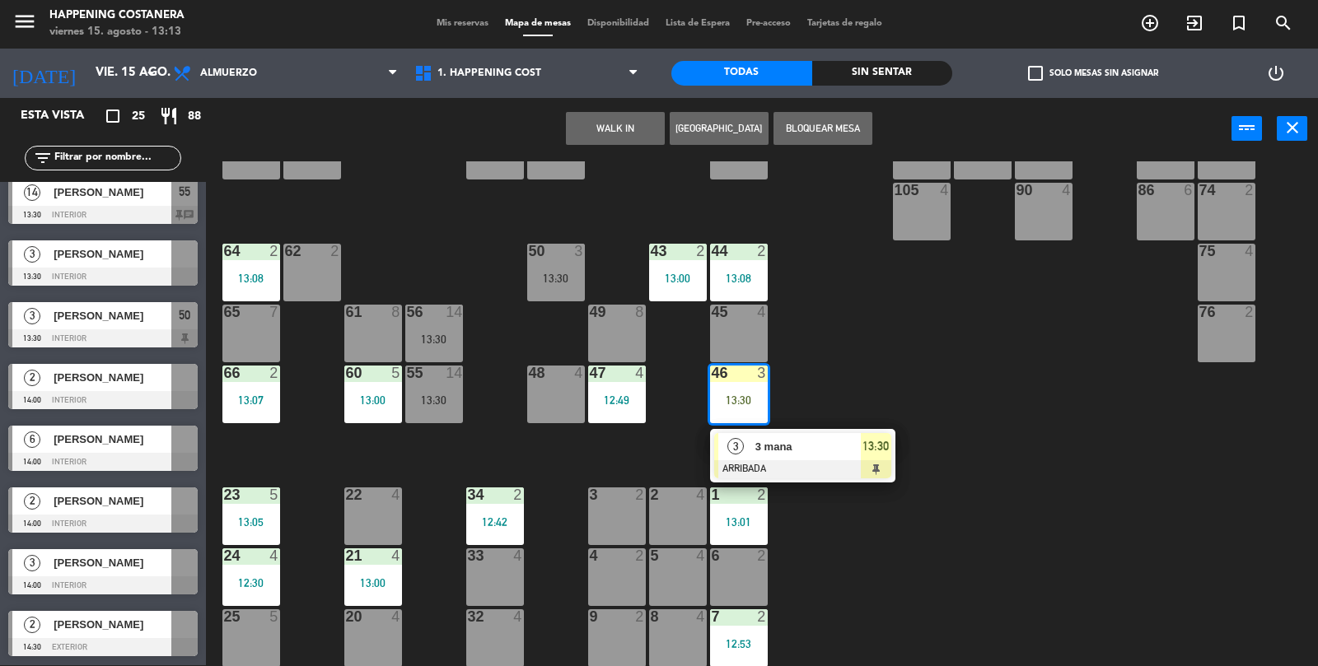
click at [1198, 515] on div "69 2 122 6 121 6 120 6 14 4 CAVA 22 101 4 94 2 70 2 123 6 131 2 134 2 132 2 13 …" at bounding box center [768, 414] width 1099 height 506
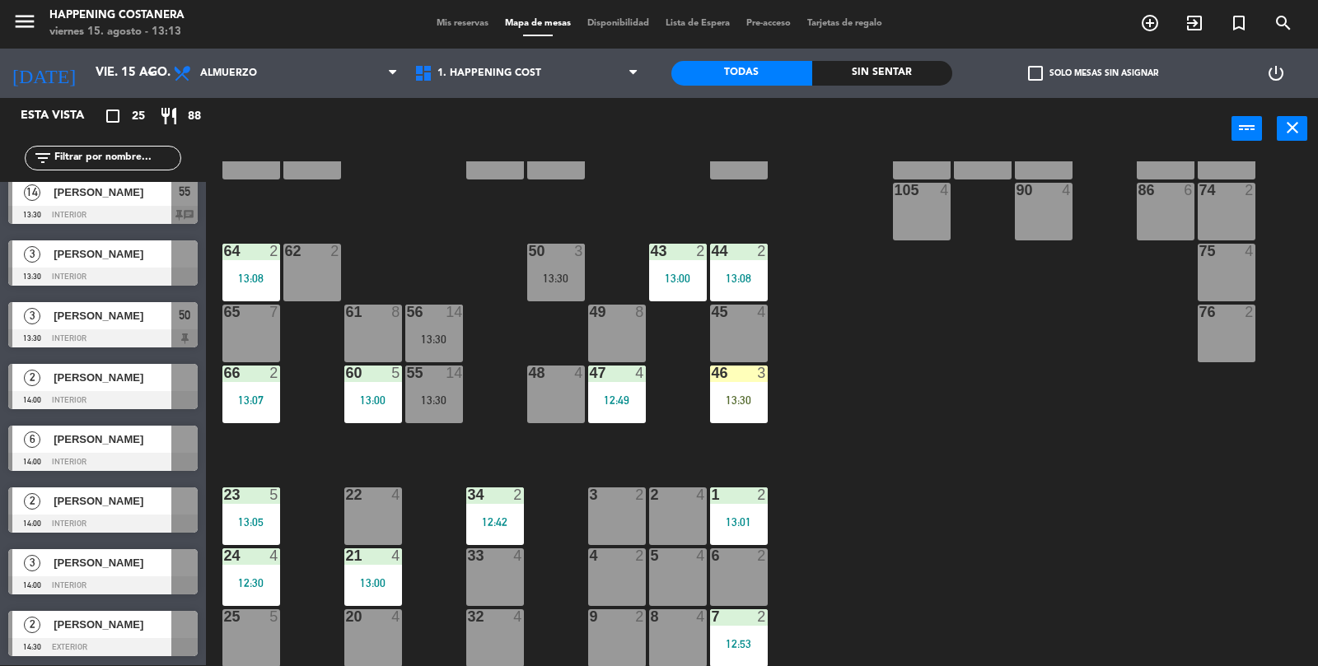
click at [300, 274] on div "62 2" at bounding box center [312, 273] width 58 height 58
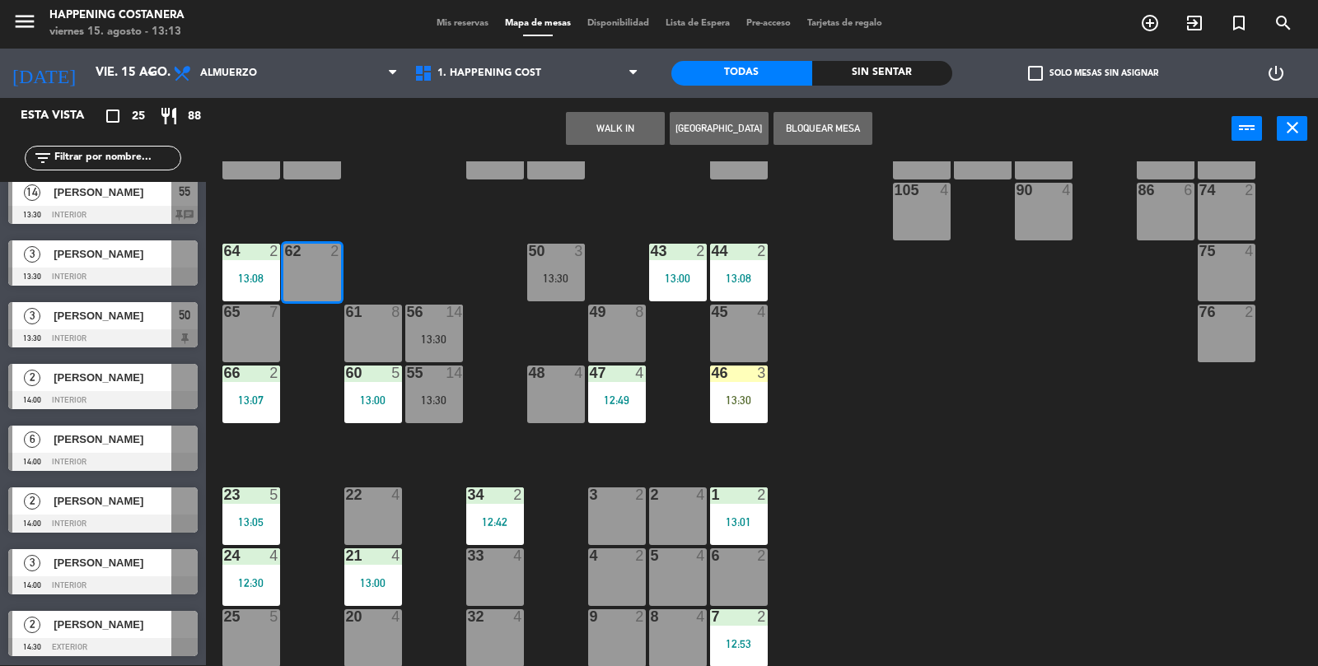
click at [609, 113] on button "WALK IN" at bounding box center [615, 128] width 99 height 33
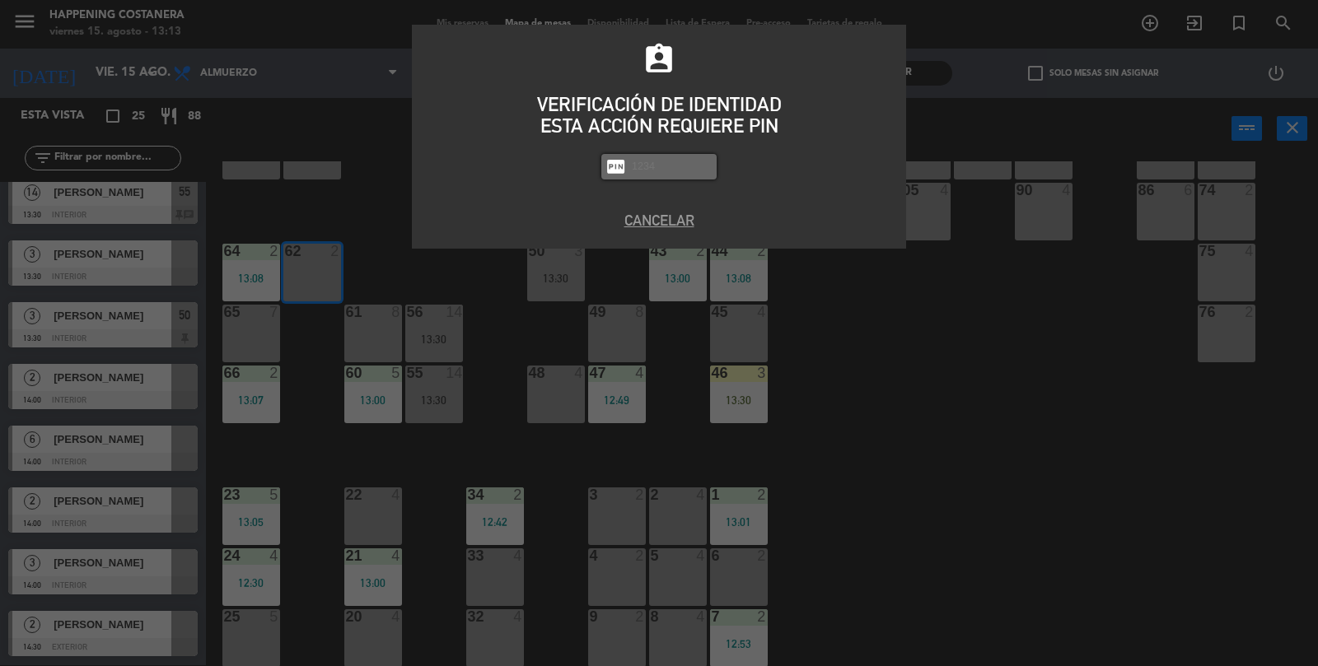
type input "9"
type input "9660"
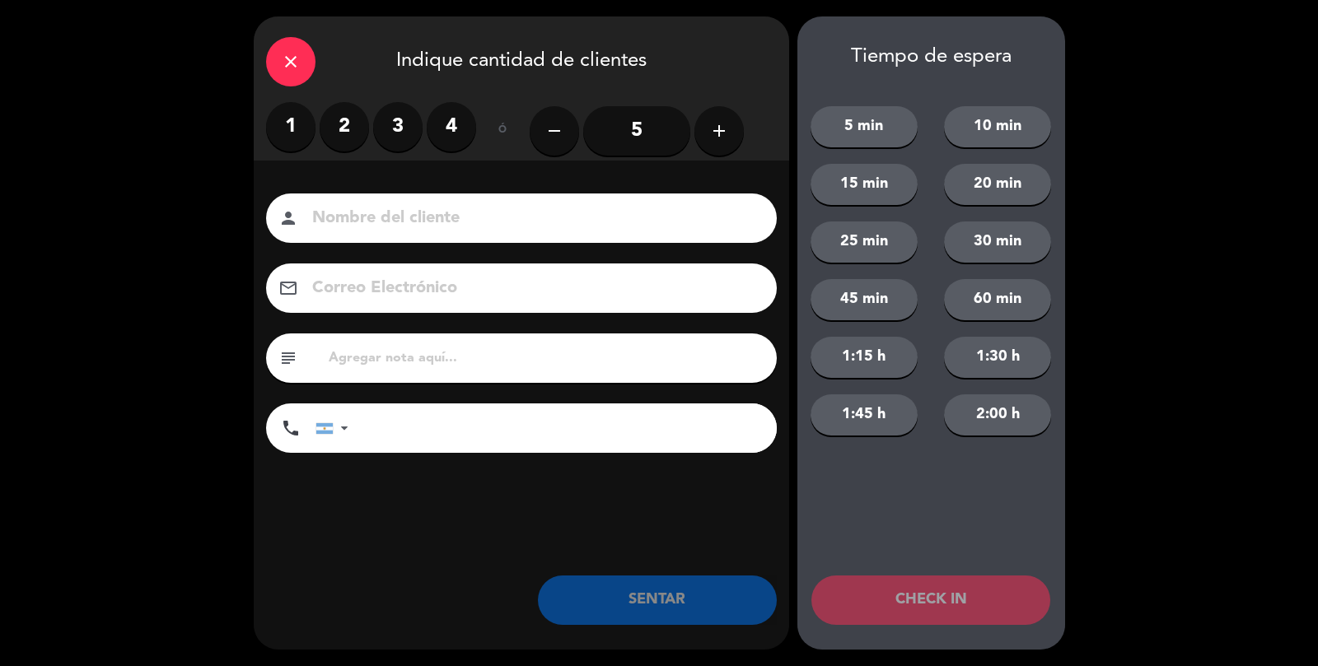
click at [324, 135] on label "2" at bounding box center [344, 126] width 49 height 49
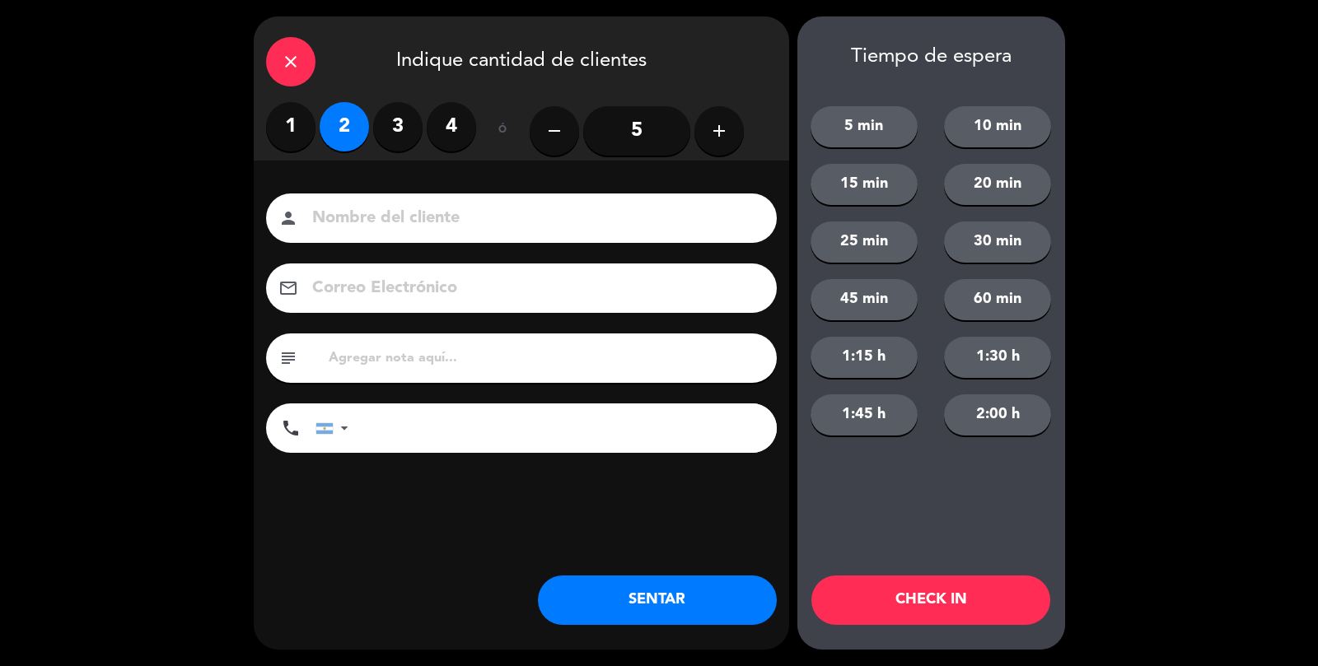
click at [315, 219] on input at bounding box center [532, 218] width 445 height 29
type input "calle"
click at [708, 605] on button "SENTAR" at bounding box center [657, 600] width 239 height 49
click at [700, 635] on div "close Indique cantidad de clientes 1 2 3 4 ó remove 5 add Nombre del cliente pe…" at bounding box center [521, 332] width 535 height 633
click at [698, 637] on div "close Indique cantidad de clientes 1 2 3 4 ó remove 5 add Nombre del cliente pe…" at bounding box center [521, 332] width 535 height 633
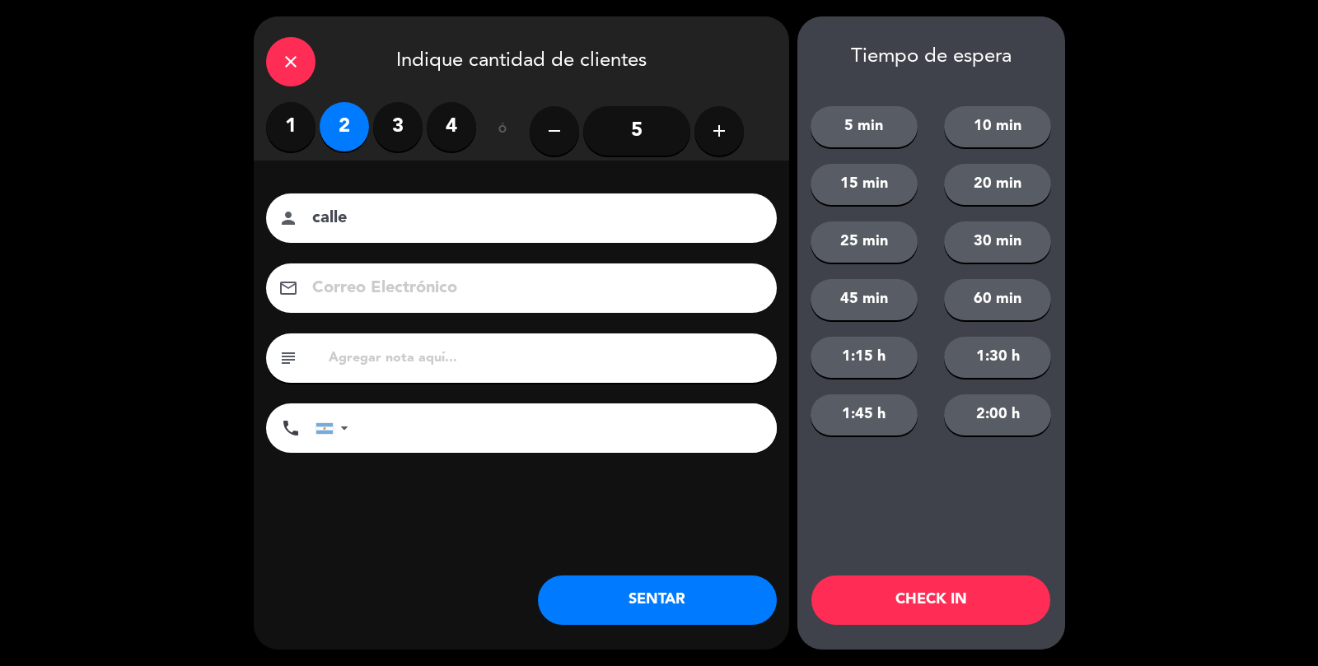
click at [703, 637] on div "close Indique cantidad de clientes 1 2 3 4 ó remove 5 add Nombre del cliente pe…" at bounding box center [521, 332] width 535 height 633
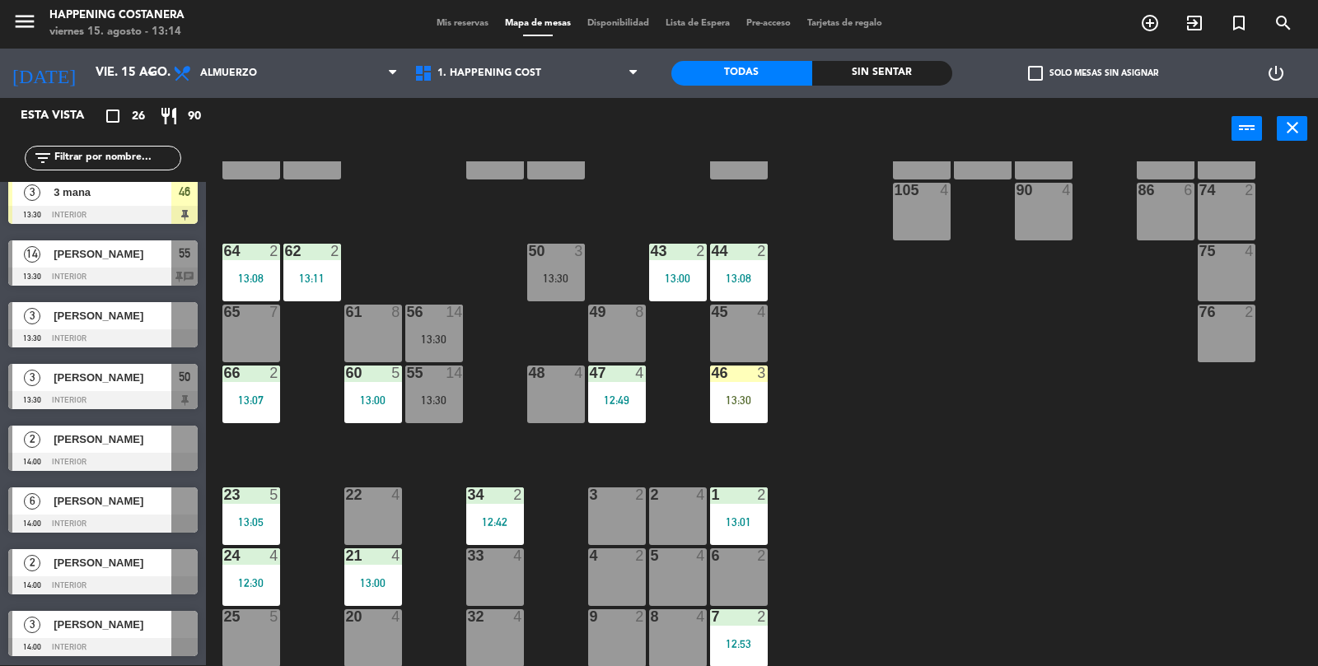
scroll to position [0, 0]
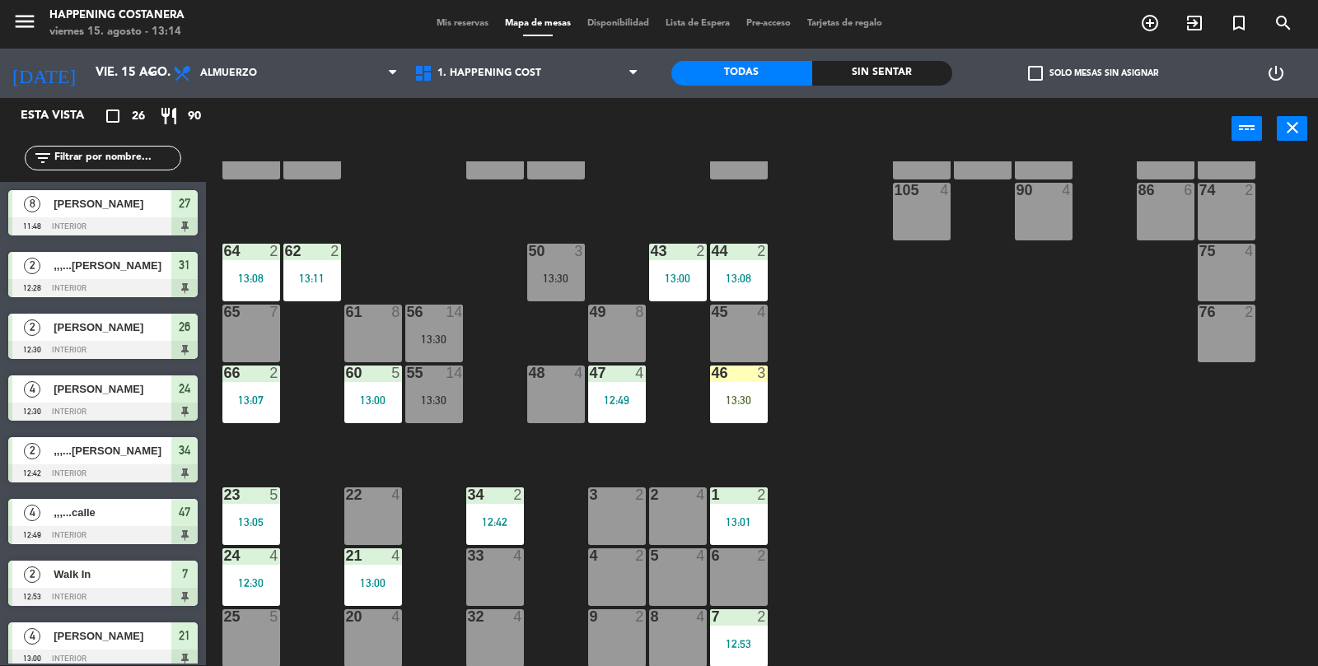
click at [96, 157] on input "text" at bounding box center [117, 158] width 128 height 18
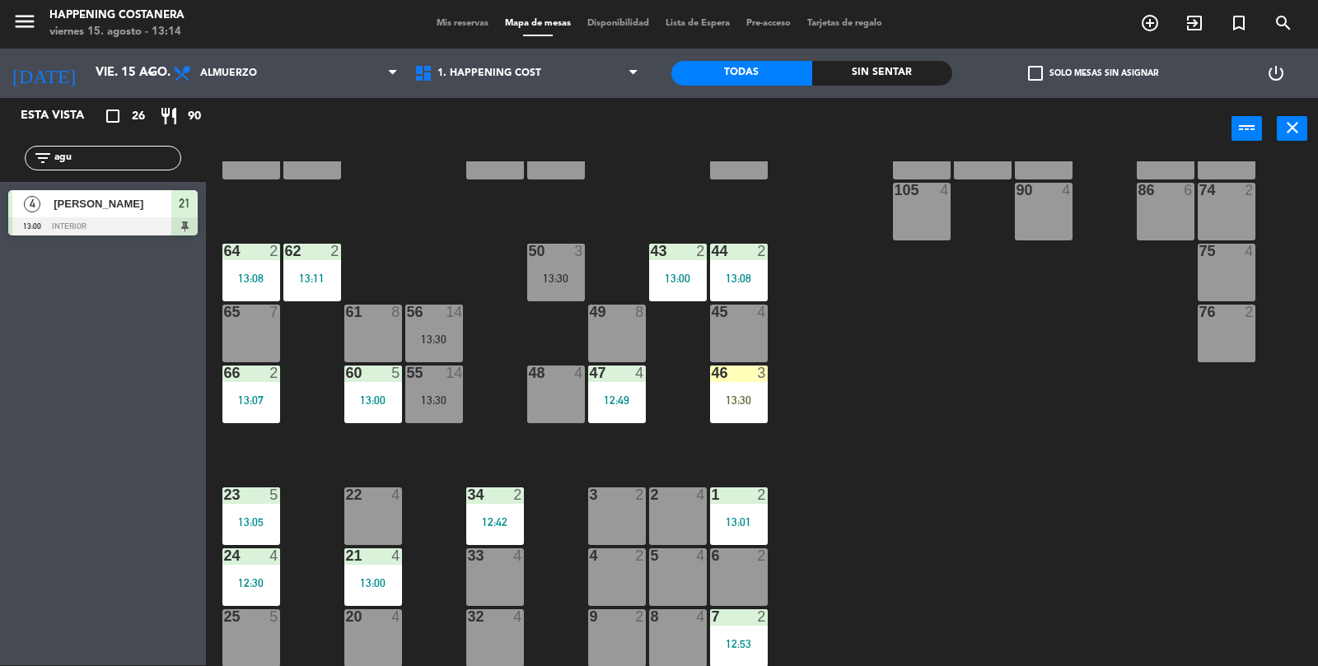
scroll to position [434, 0]
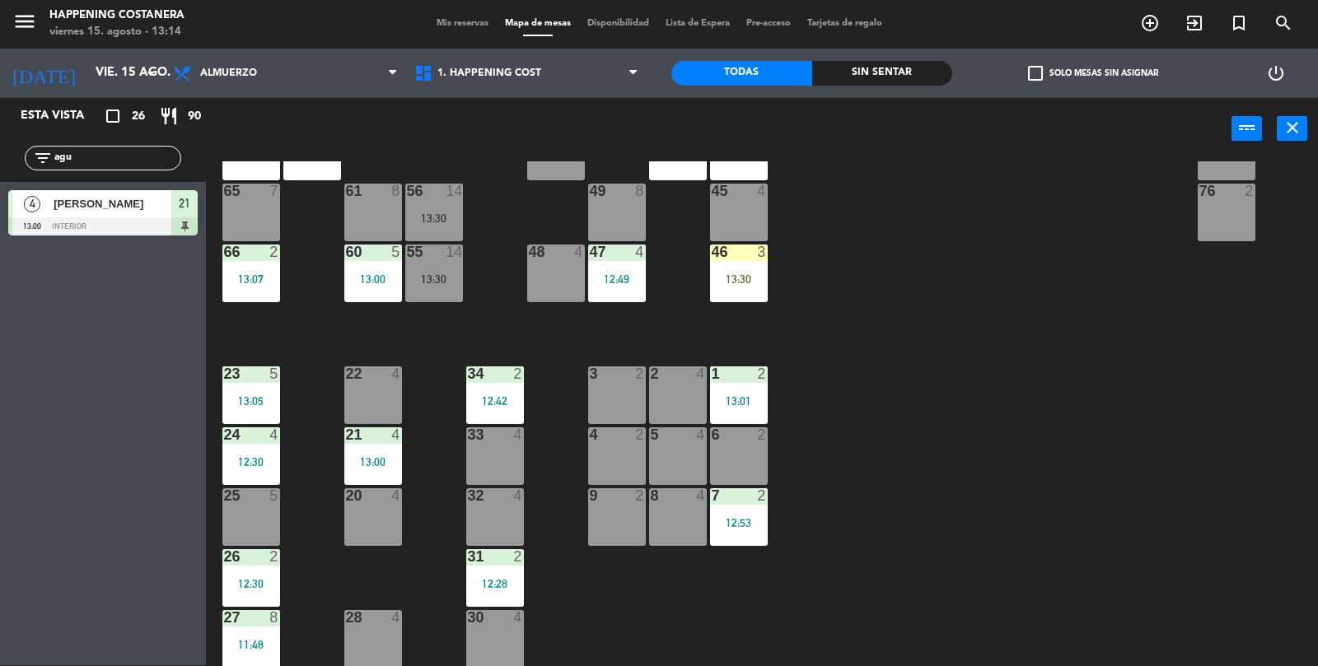
click at [99, 162] on input "agu" at bounding box center [117, 158] width 128 height 18
type input "a"
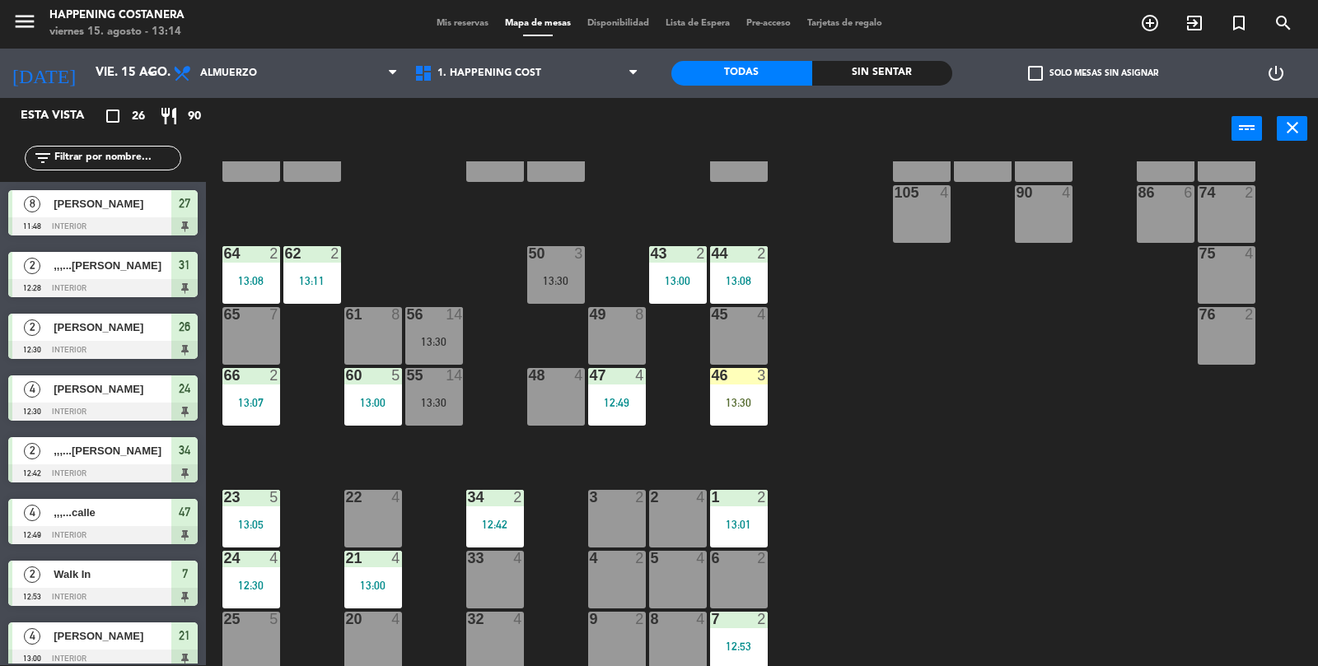
scroll to position [310, 0]
click at [1221, 566] on div "69 2 122 6 121 6 120 6 14 4 CAVA 22 101 4 94 2 70 2 123 6 131 2 134 2 132 2 13 …" at bounding box center [768, 414] width 1099 height 506
click at [1225, 534] on div "69 2 122 6 121 6 120 6 14 4 CAVA 22 101 4 94 2 70 2 123 6 131 2 134 2 132 2 13 …" at bounding box center [768, 414] width 1099 height 506
click at [1230, 588] on div "69 2 122 6 121 6 120 6 14 4 CAVA 22 101 4 94 2 70 2 123 6 131 2 134 2 132 2 13 …" at bounding box center [768, 414] width 1099 height 506
click at [1263, 534] on div "69 2 122 6 121 6 120 6 14 4 CAVA 22 101 4 94 2 70 2 123 6 131 2 134 2 132 2 13 …" at bounding box center [768, 414] width 1099 height 506
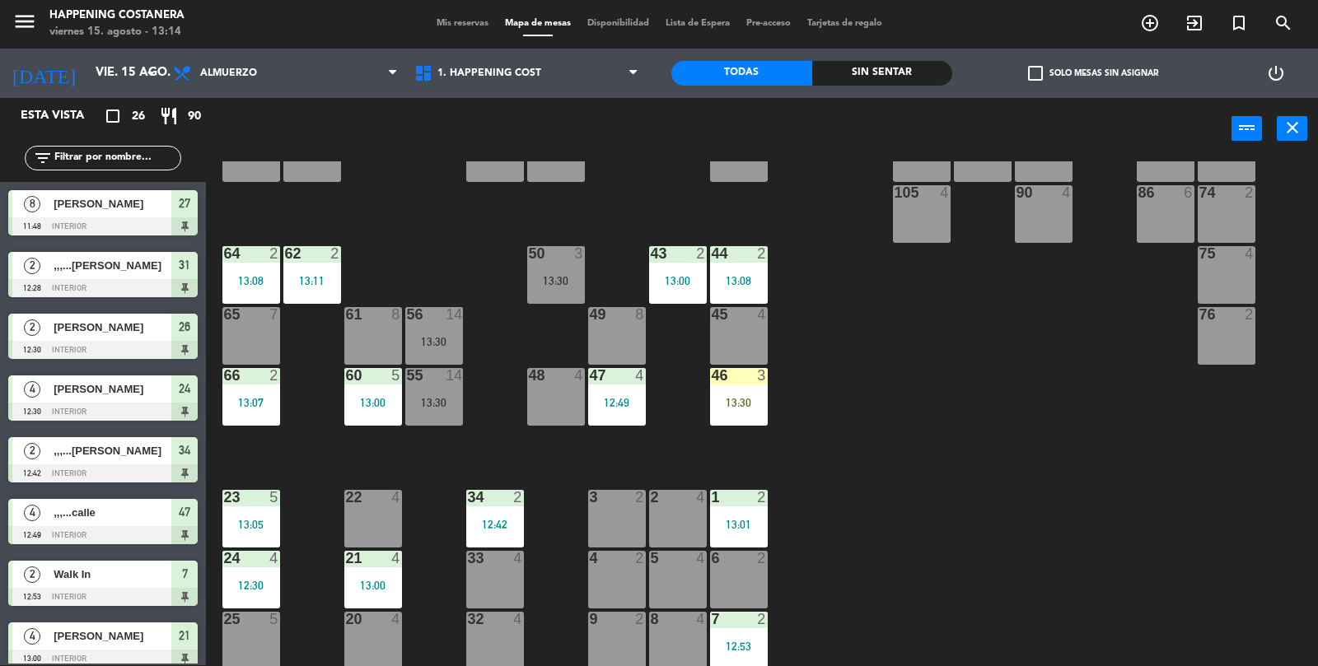
click at [1279, 558] on div "69 2 122 6 121 6 120 6 14 4 CAVA 22 101 4 94 2 70 2 123 6 131 2 134 2 132 2 13 …" at bounding box center [768, 414] width 1099 height 506
click at [1235, 502] on div "69 2 122 6 121 6 120 6 14 4 CAVA 22 101 4 94 2 70 2 123 6 131 2 134 2 132 2 13 …" at bounding box center [768, 414] width 1099 height 506
click at [1284, 511] on div "69 2 122 6 121 6 120 6 14 4 CAVA 22 101 4 94 2 70 2 123 6 131 2 134 2 132 2 13 …" at bounding box center [768, 414] width 1099 height 506
click at [399, 408] on div "60 5 13:00" at bounding box center [373, 397] width 58 height 58
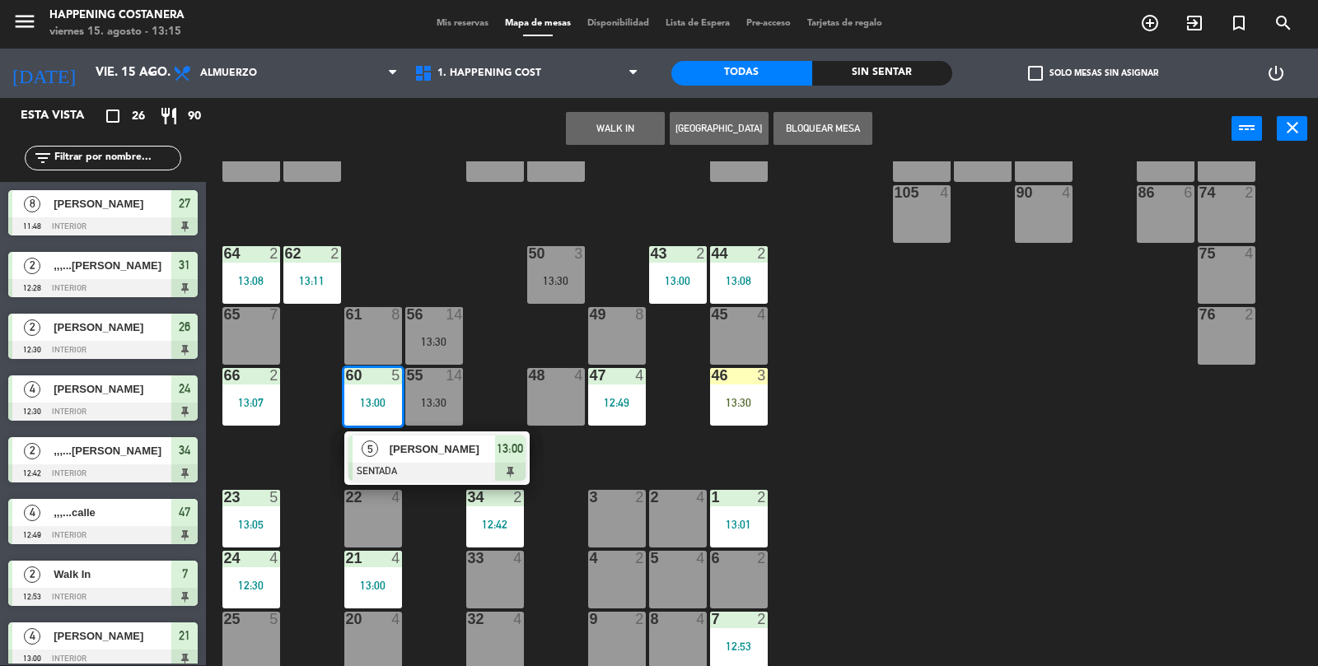
click at [1227, 472] on div "69 2 122 6 121 6 120 6 14 4 CAVA 22 101 4 94 2 70 2 123 6 131 2 134 2 132 2 13 …" at bounding box center [768, 414] width 1099 height 506
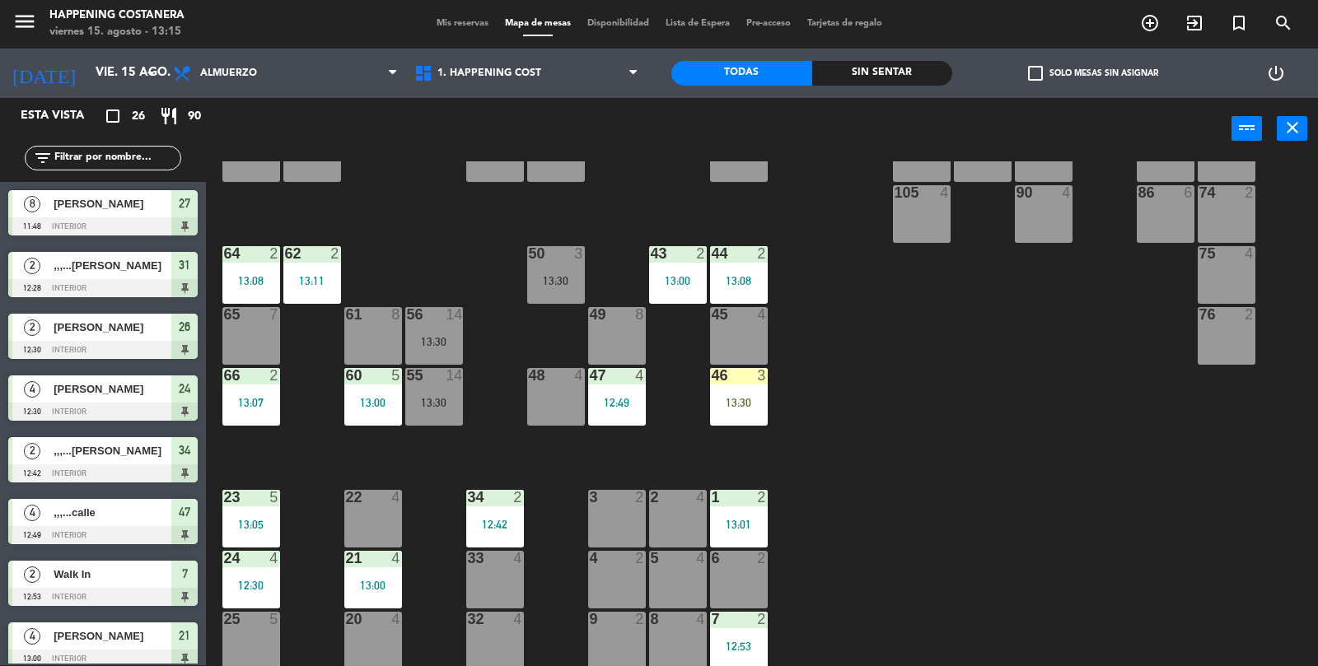
click at [1212, 486] on div "69 2 122 6 121 6 120 6 14 4 CAVA 22 101 4 94 2 70 2 123 6 131 2 134 2 132 2 13 …" at bounding box center [768, 414] width 1099 height 506
click at [1225, 487] on div "69 2 122 6 121 6 120 6 14 4 CAVA 22 101 4 94 2 70 2 123 6 131 2 134 2 132 2 13 …" at bounding box center [768, 414] width 1099 height 506
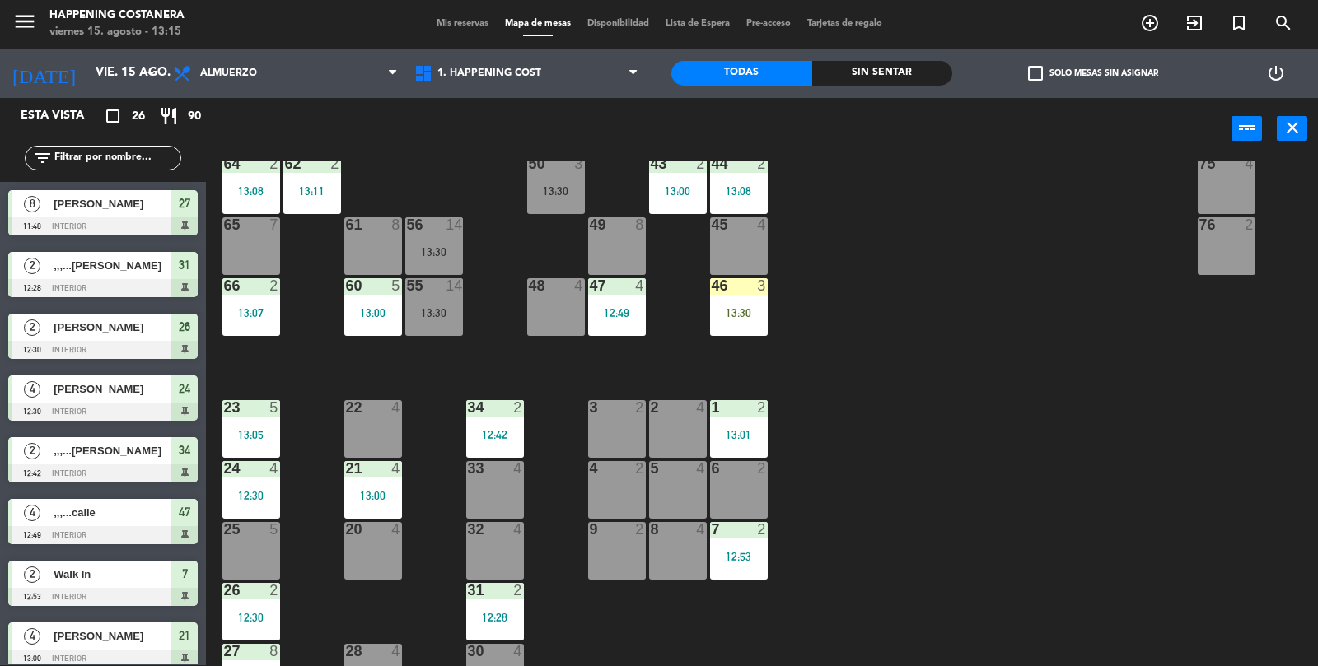
scroll to position [434, 0]
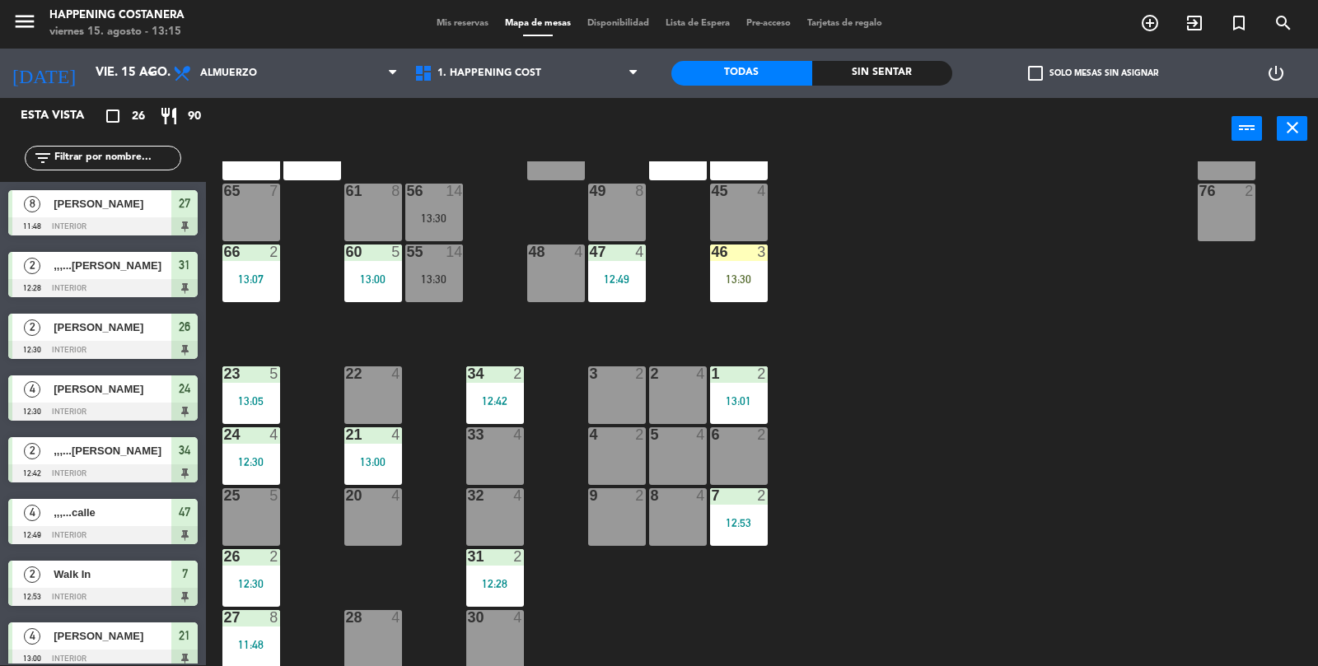
click at [326, 293] on div "69 2 122 6 121 6 120 6 14 4 CAVA 22 101 4 94 2 70 2 123 6 131 2 134 2 132 2 13 …" at bounding box center [768, 414] width 1099 height 506
click at [1219, 472] on div "69 2 122 6 121 6 120 6 14 4 CAVA 22 101 4 94 2 70 2 123 6 131 2 134 2 132 2 13 …" at bounding box center [768, 414] width 1099 height 506
click at [353, 265] on div "60 5 13:00" at bounding box center [373, 274] width 58 height 58
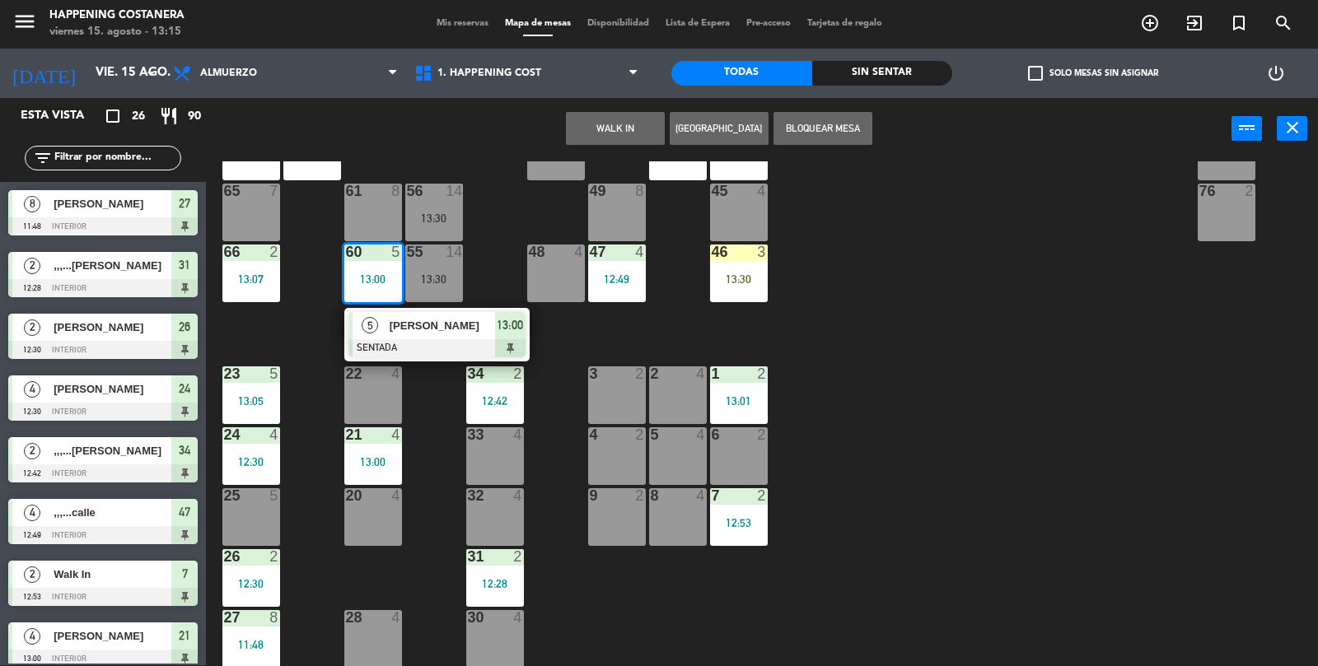
click at [1234, 477] on div "69 2 122 6 121 6 120 6 14 4 CAVA 22 101 4 94 2 70 2 123 6 131 2 134 2 132 2 13 …" at bounding box center [768, 414] width 1099 height 506
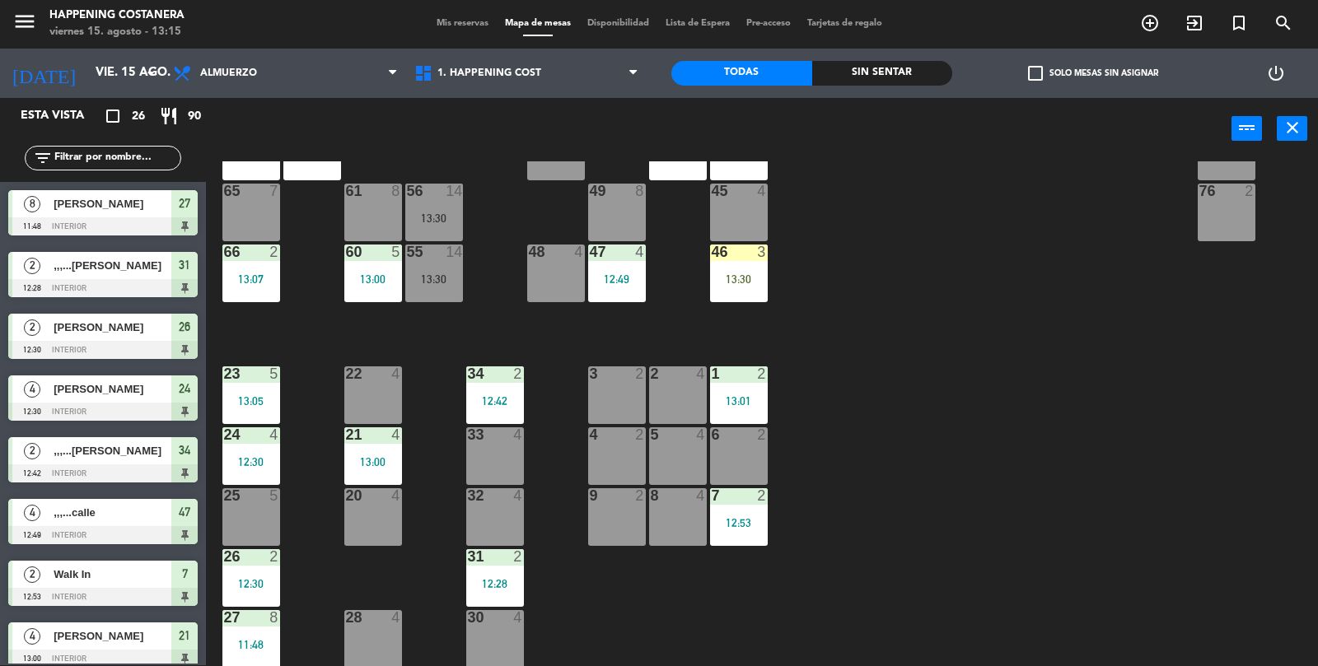
click at [1247, 477] on div "69 2 122 6 121 6 120 6 14 4 CAVA 22 101 4 94 2 70 2 123 6 131 2 134 2 132 2 13 …" at bounding box center [768, 414] width 1099 height 506
click at [269, 377] on div "5" at bounding box center [274, 373] width 10 height 15
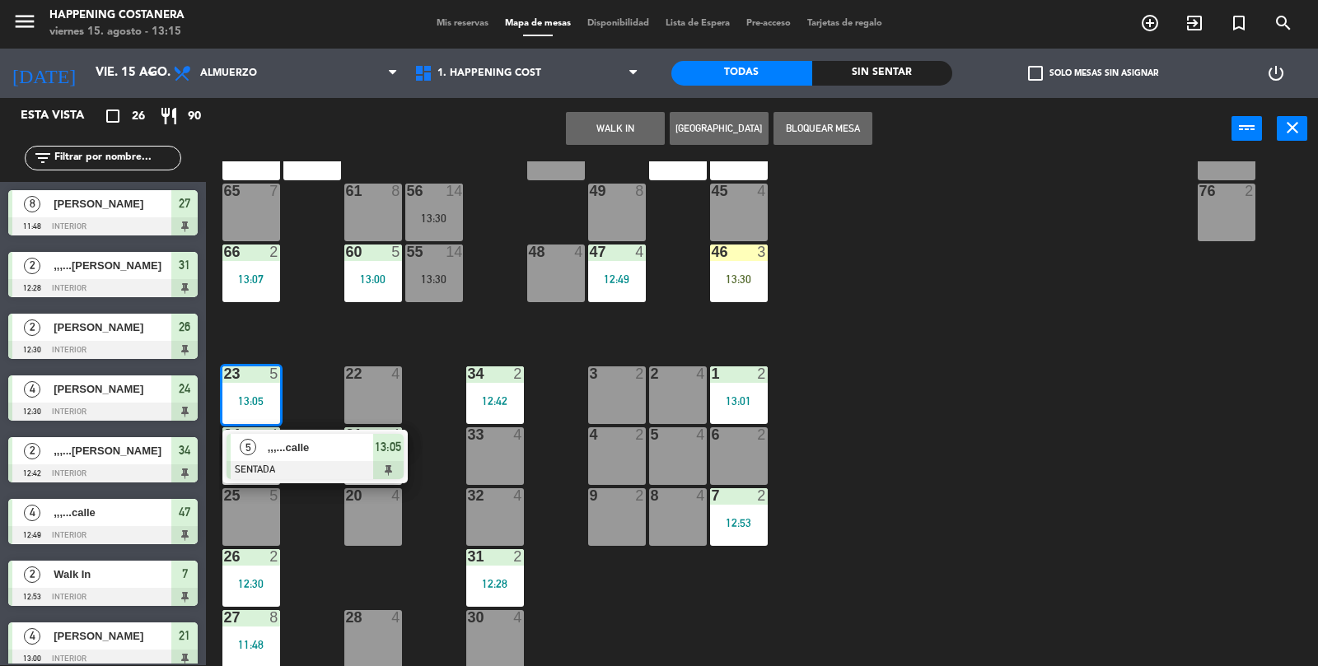
click at [273, 461] on div at bounding box center [314, 470] width 177 height 18
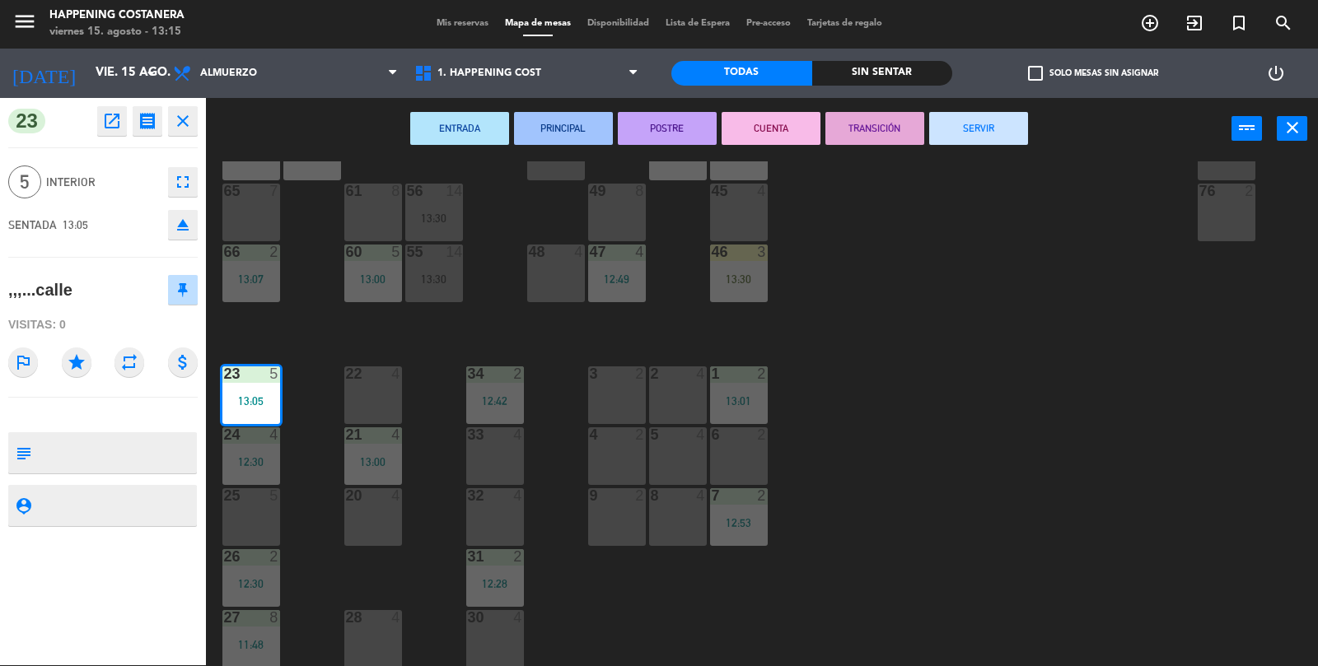
click at [1021, 138] on button "SERVIR" at bounding box center [978, 128] width 99 height 33
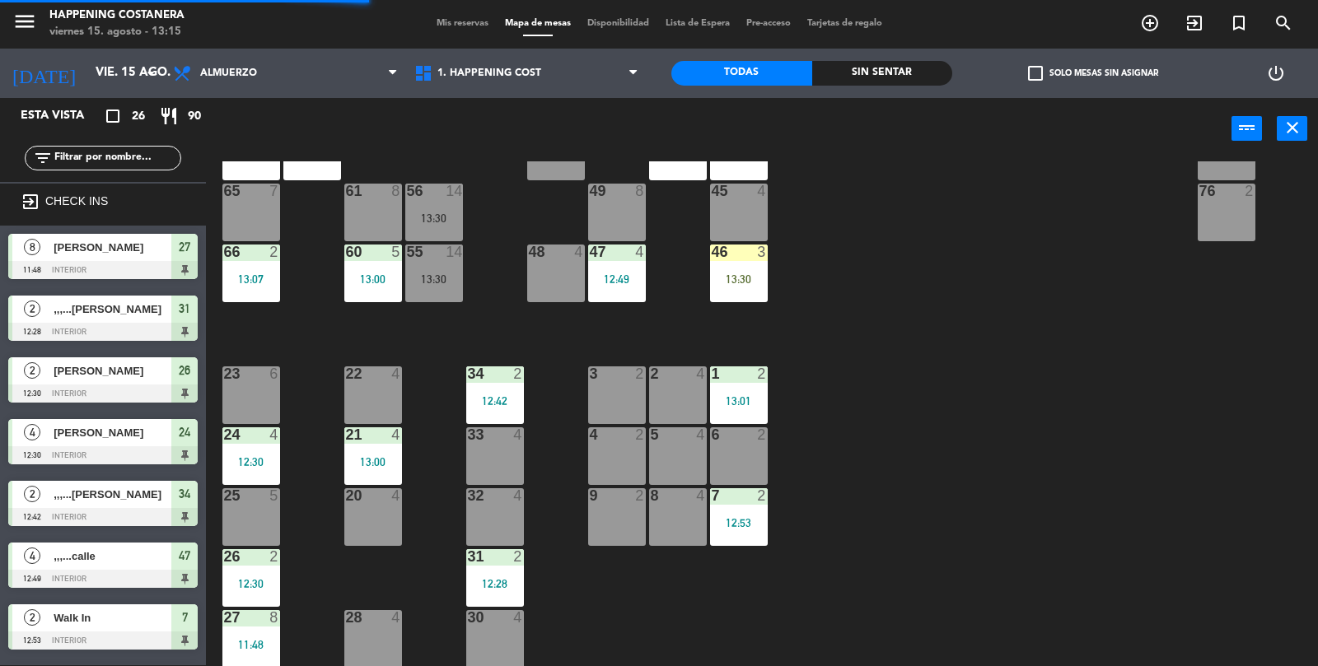
click at [390, 275] on div "13:00" at bounding box center [373, 279] width 58 height 12
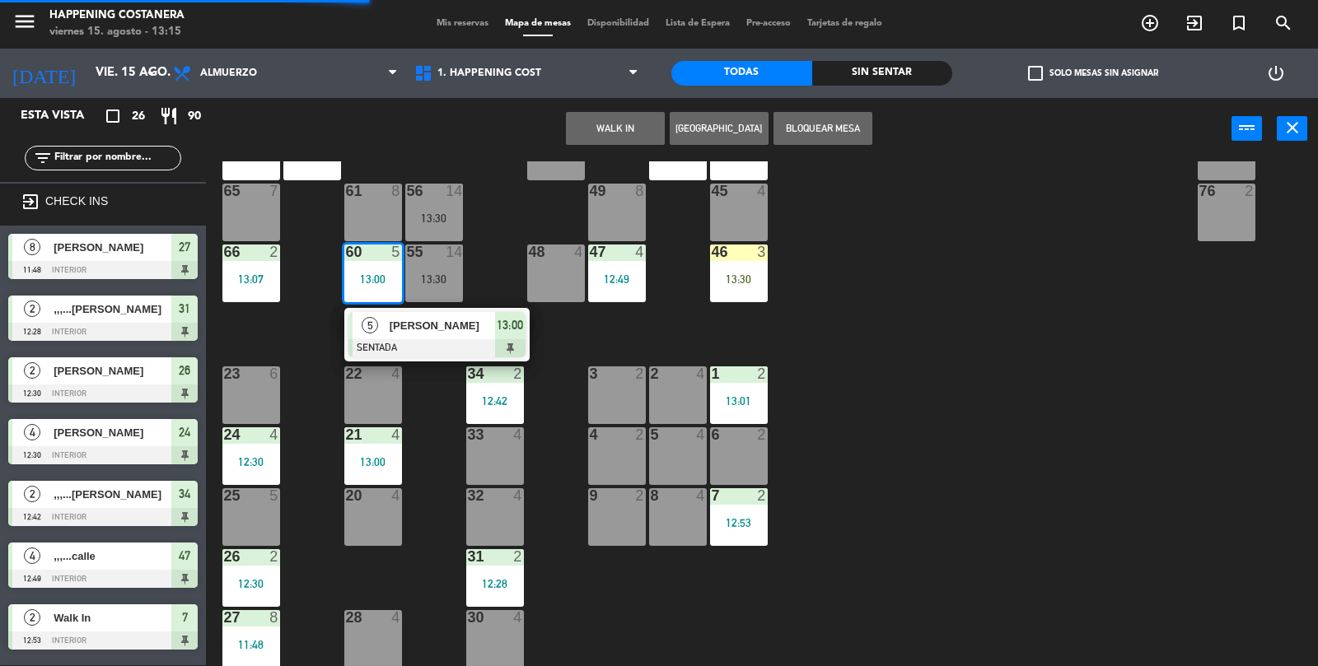
click at [245, 401] on div "23 6" at bounding box center [251, 395] width 58 height 58
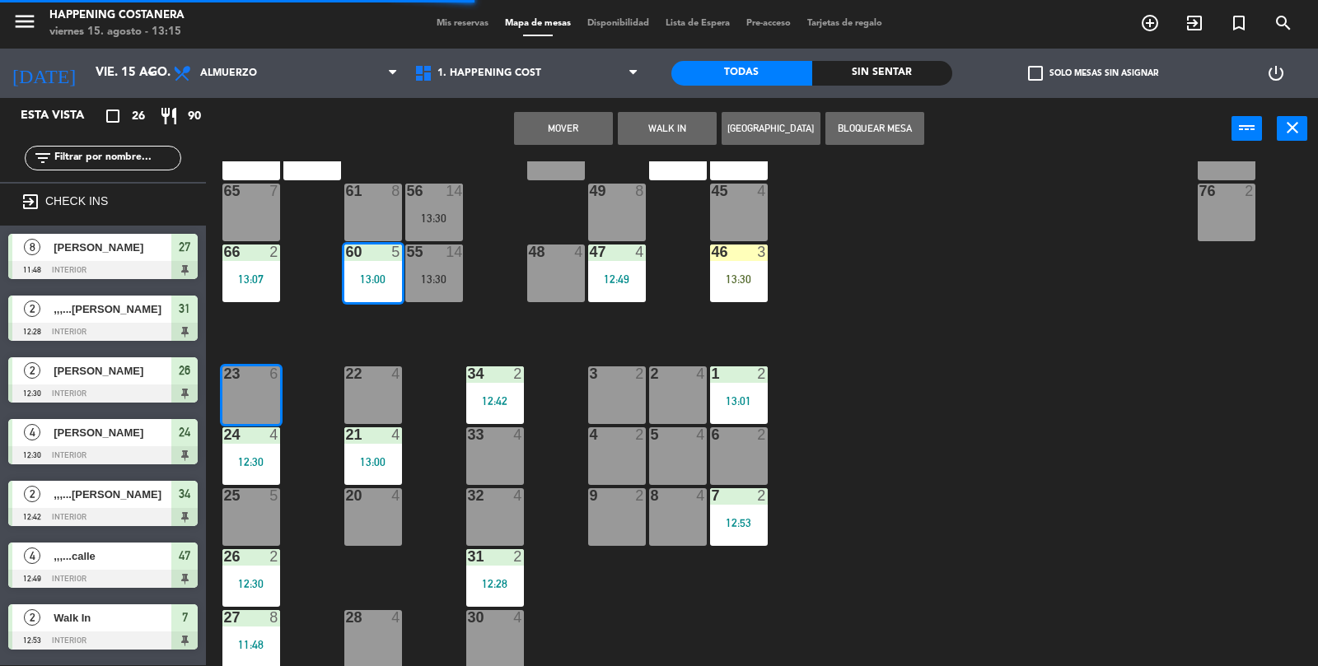
click at [550, 119] on button "Mover" at bounding box center [563, 128] width 99 height 33
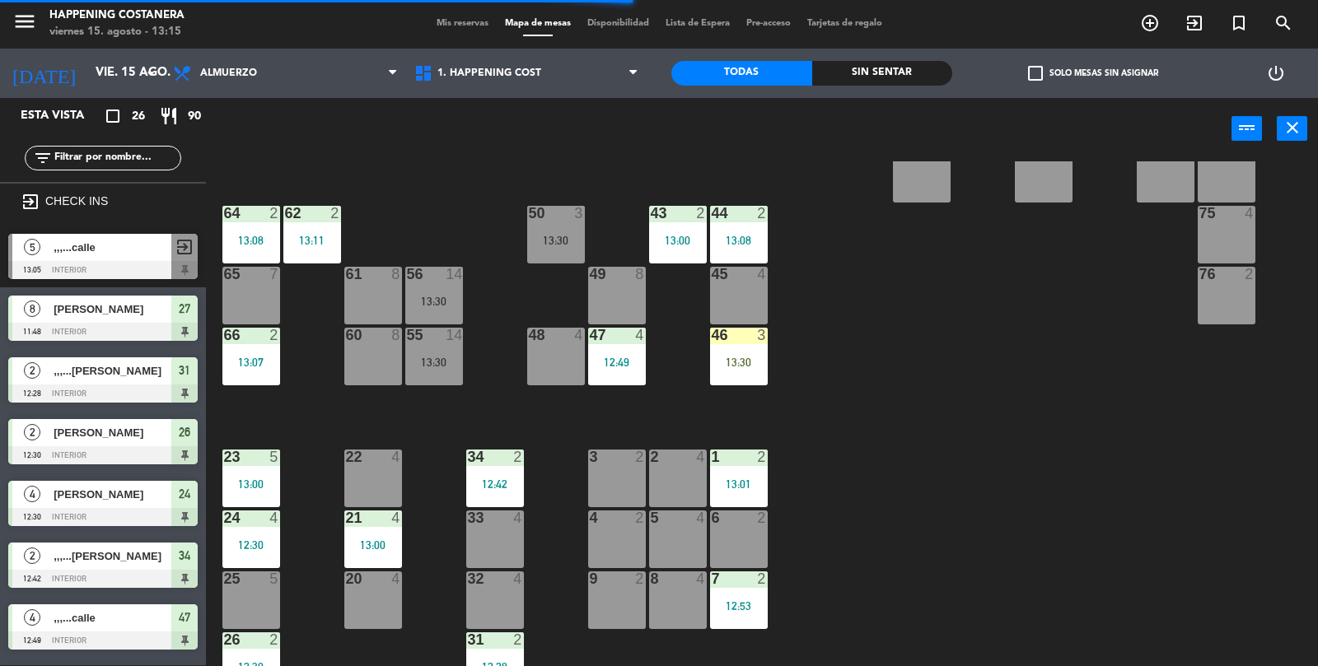
scroll to position [343, 0]
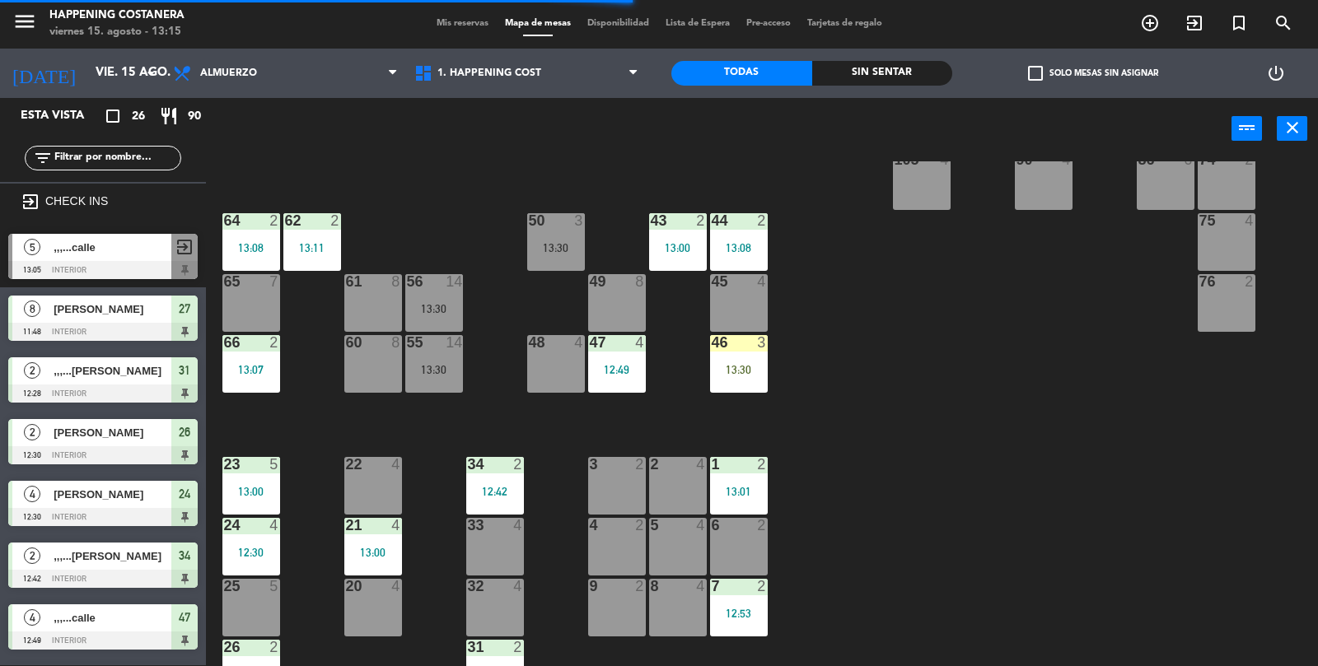
click at [614, 361] on div "47 4 12:49" at bounding box center [617, 364] width 58 height 58
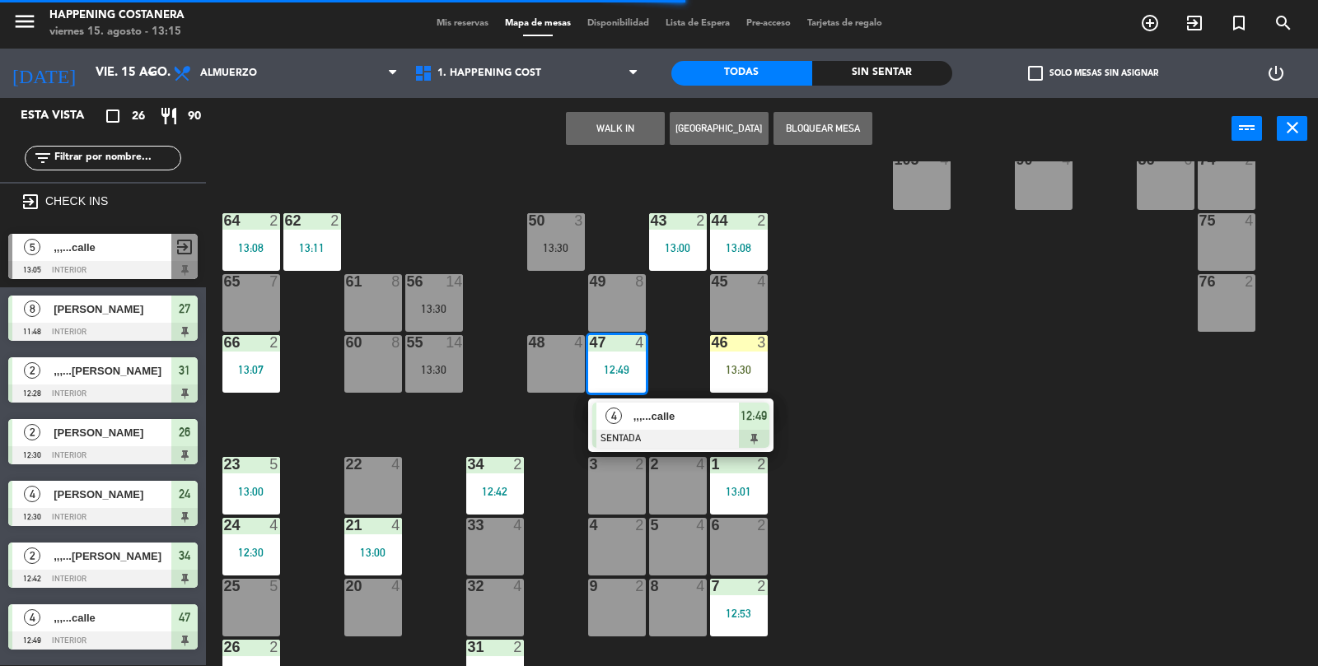
click at [1209, 572] on div "69 2 122 6 121 6 120 6 14 4 CAVA 22 101 4 94 2 70 2 123 6 131 2 134 2 132 2 13 …" at bounding box center [768, 414] width 1099 height 506
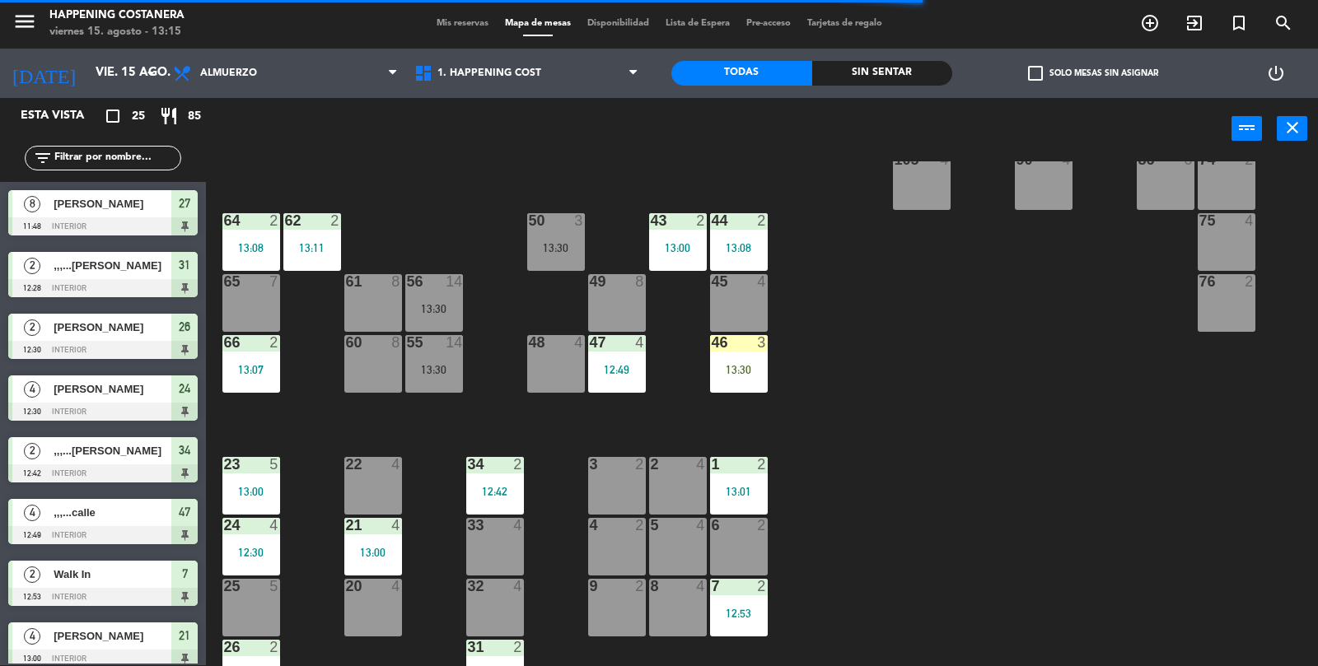
click at [725, 266] on div "44 2 13:08" at bounding box center [739, 242] width 58 height 58
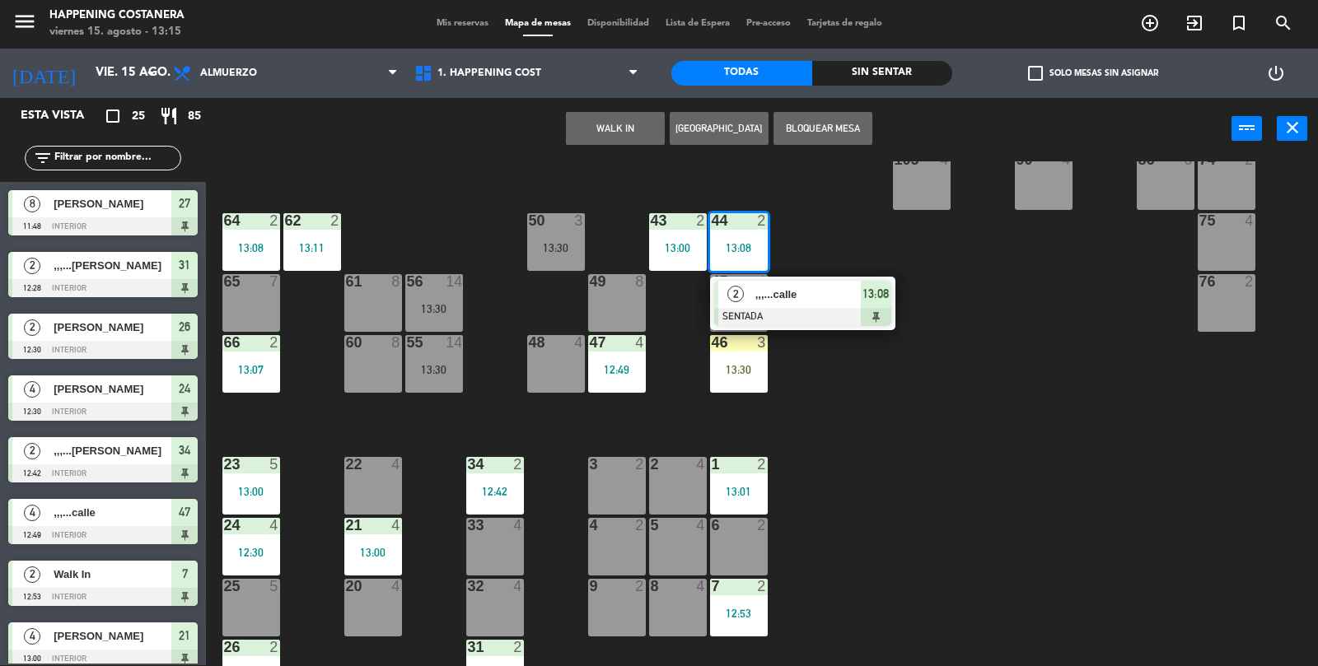
click at [1034, 439] on div "69 2 122 6 121 6 120 6 14 4 CAVA 22 101 4 94 2 70 2 123 6 131 2 134 2 132 2 13 …" at bounding box center [768, 414] width 1099 height 506
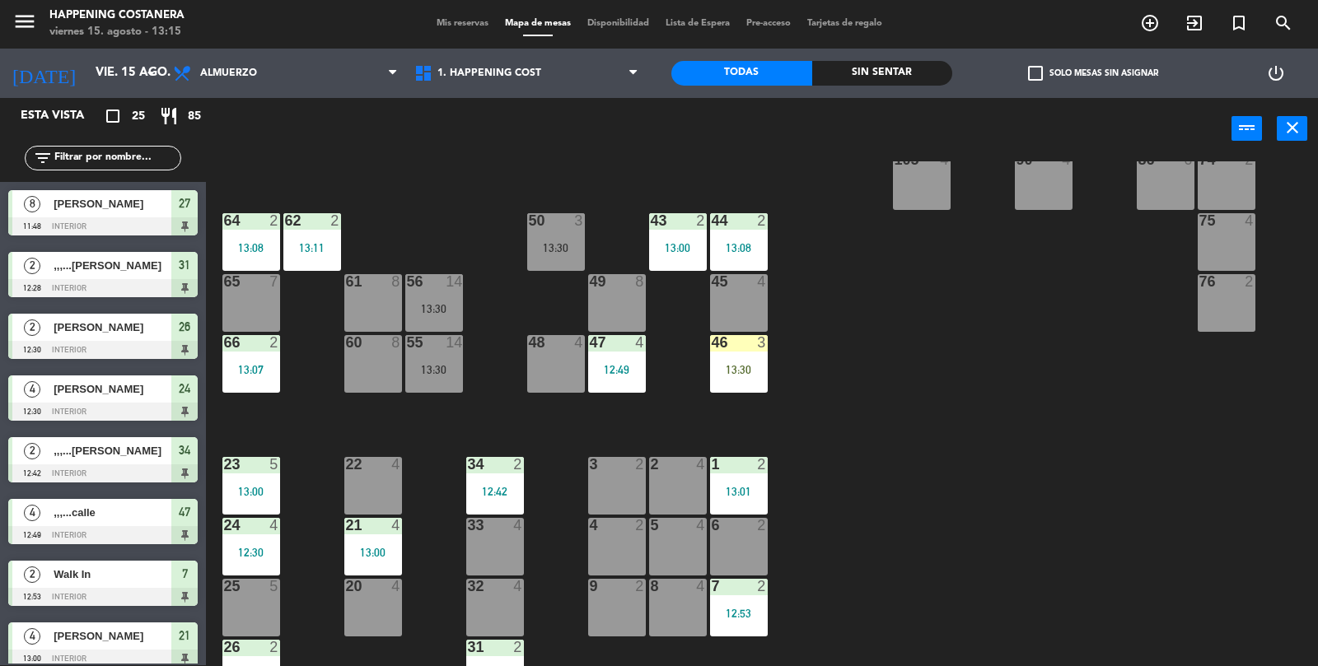
click at [673, 254] on div "43 2 13:00" at bounding box center [678, 242] width 58 height 58
click at [1050, 453] on div "69 2 122 6 121 6 120 6 14 4 CAVA 22 101 4 94 2 70 2 123 6 131 2 134 2 132 2 13 …" at bounding box center [768, 414] width 1099 height 506
click at [338, 284] on div "61" at bounding box center [345, 281] width 27 height 15
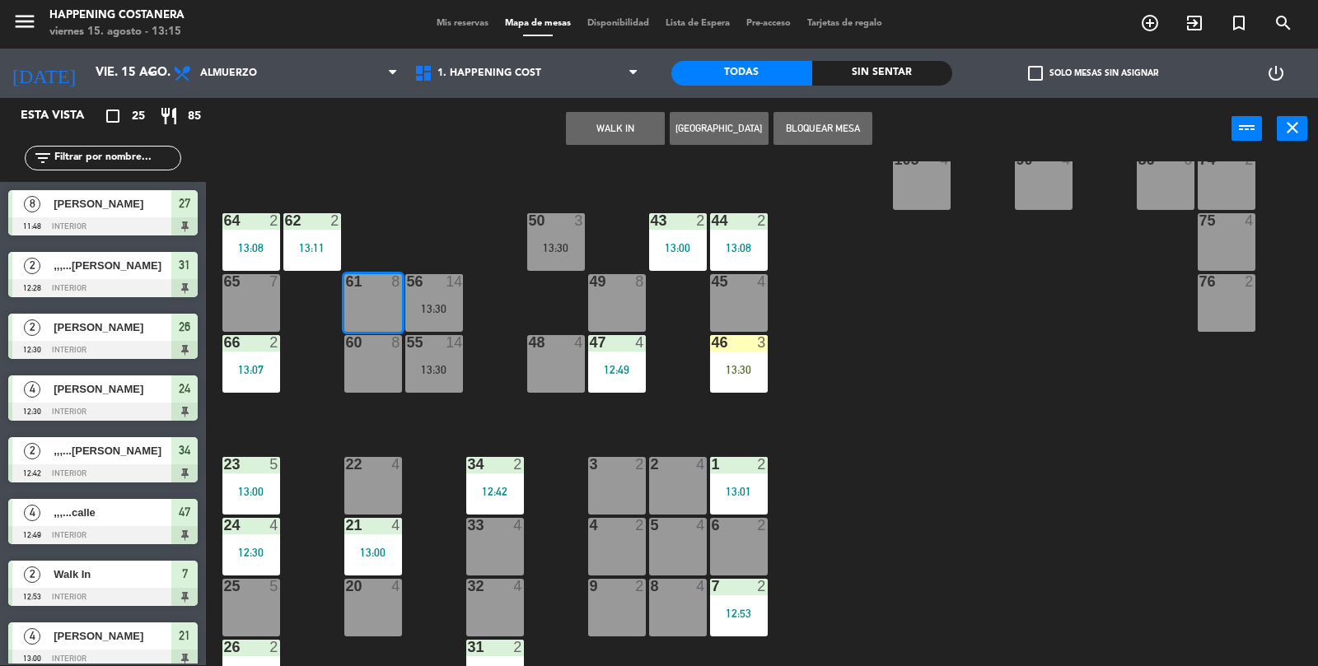
click at [1072, 452] on div "69 2 122 6 121 6 120 6 14 4 CAVA 22 101 4 94 2 70 2 123 6 131 2 134 2 132 2 13 …" at bounding box center [768, 414] width 1099 height 506
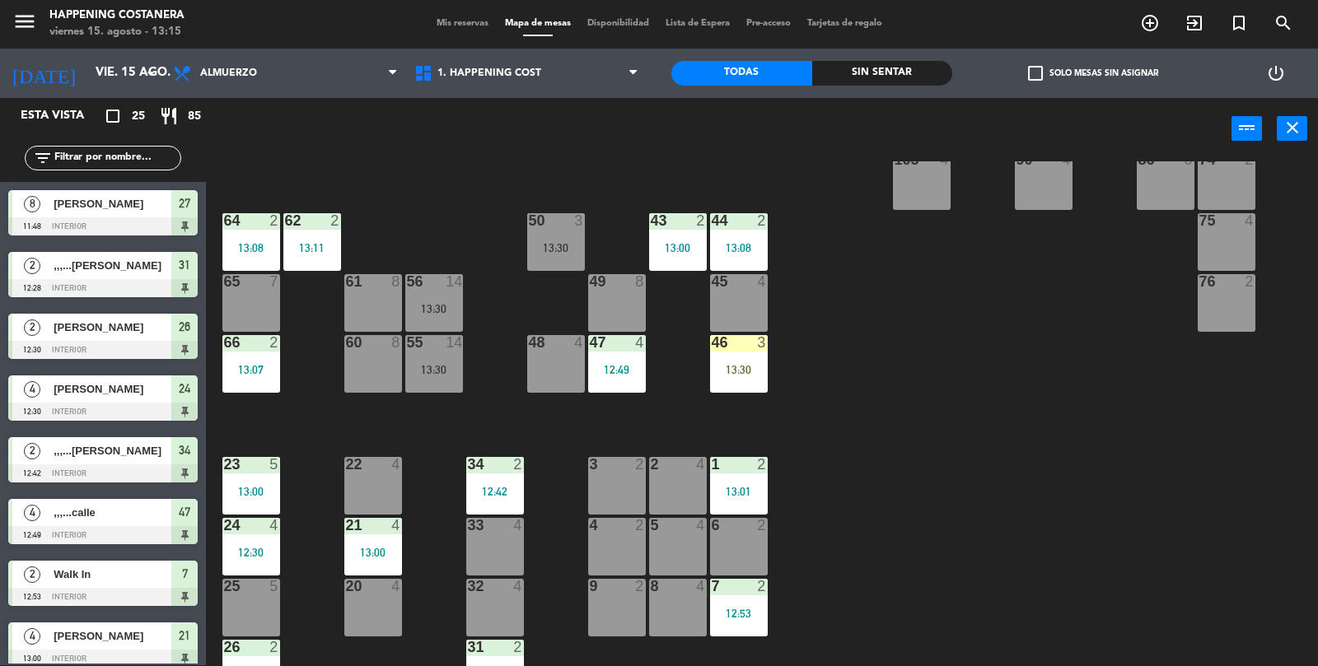
click at [327, 213] on div "2" at bounding box center [338, 220] width 27 height 15
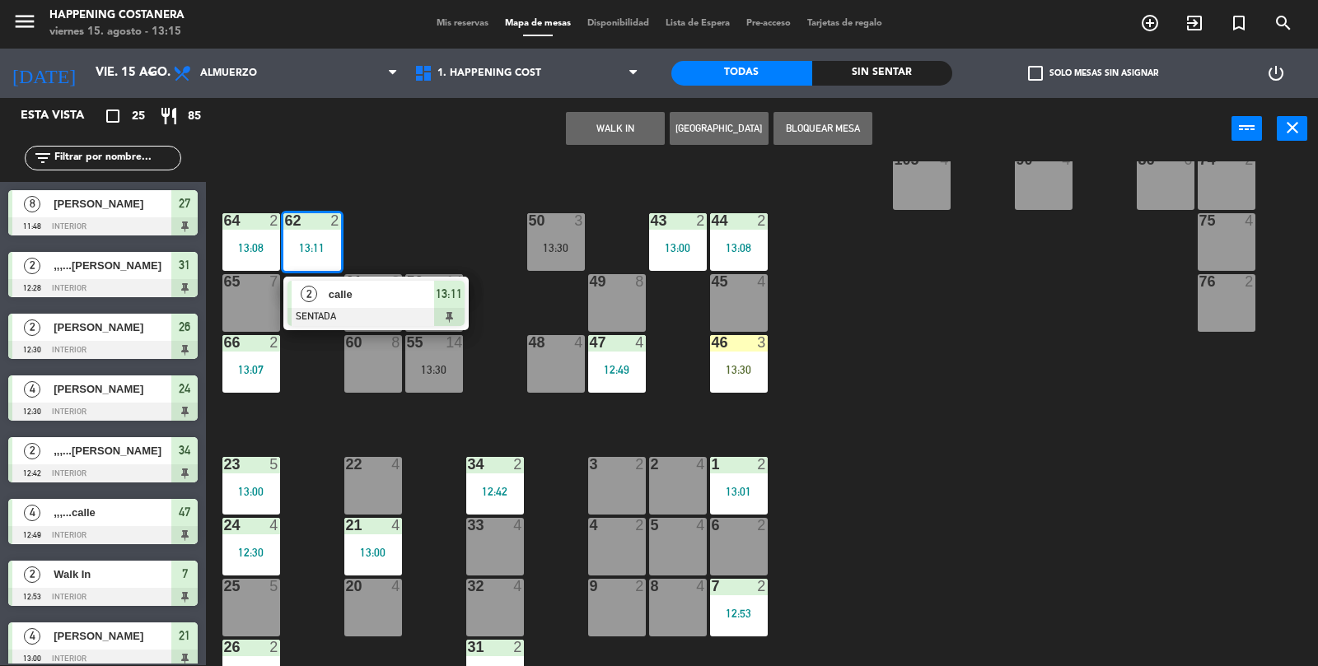
click at [316, 299] on div "2" at bounding box center [309, 294] width 35 height 27
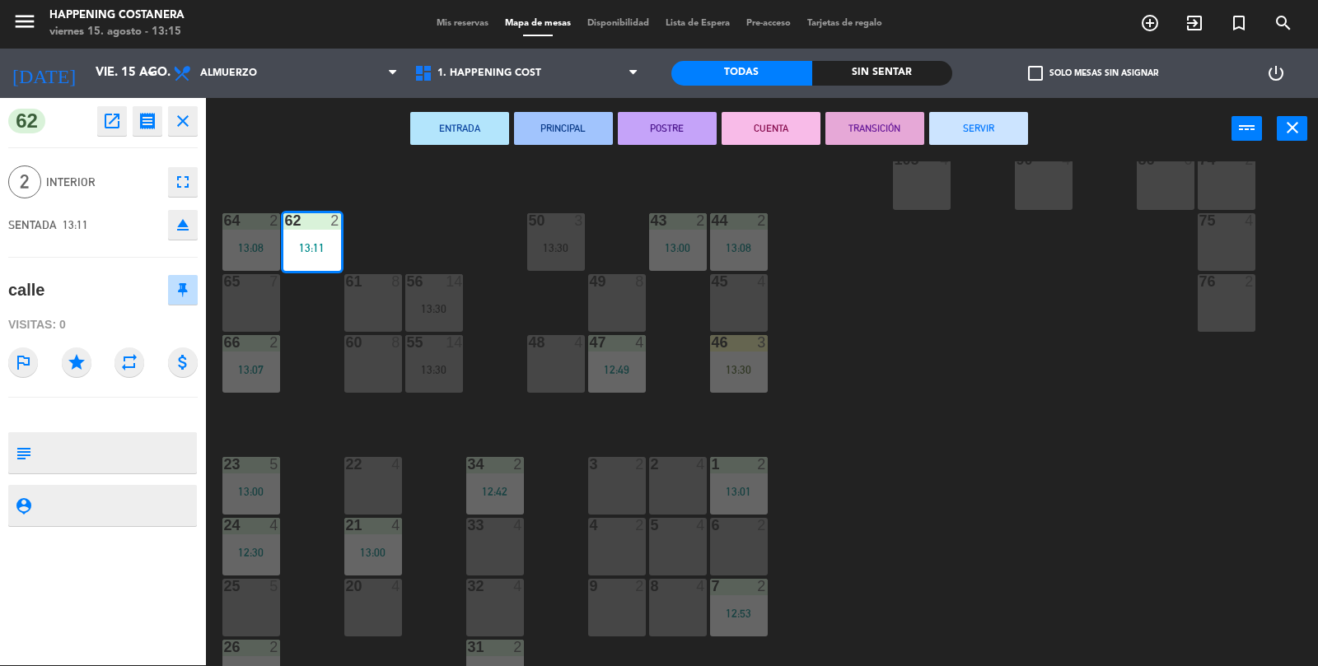
click at [1025, 123] on button "SERVIR" at bounding box center [978, 128] width 99 height 33
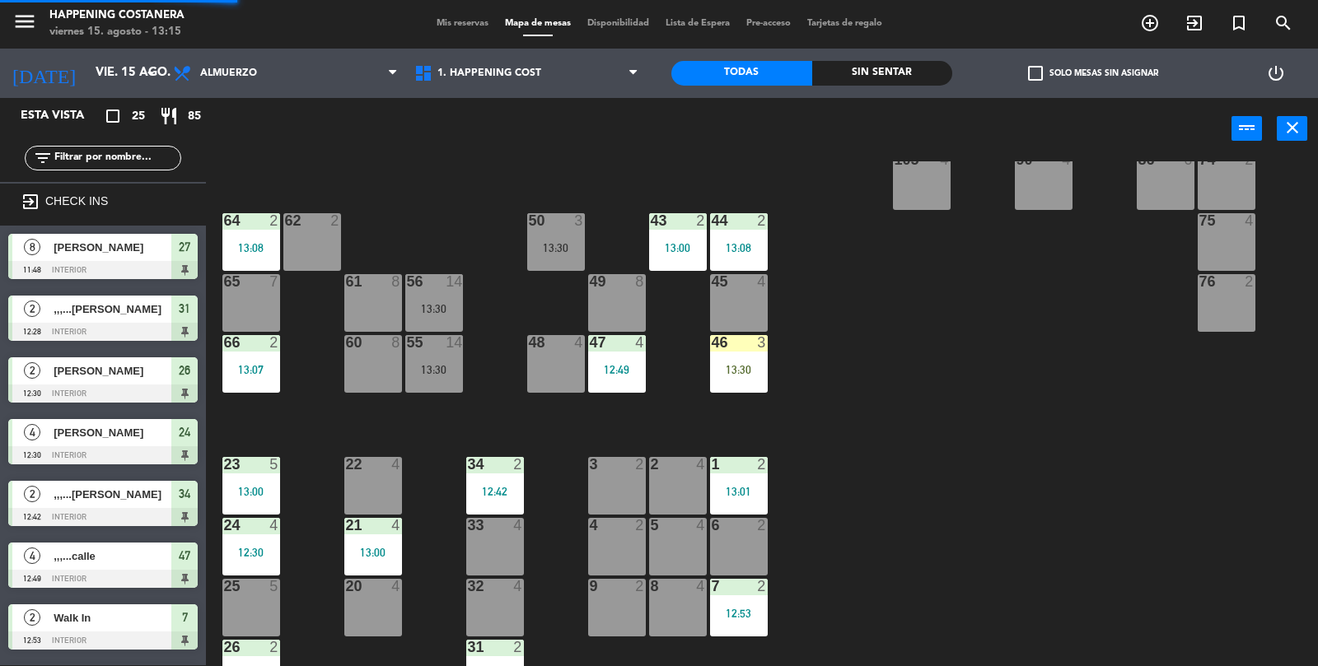
click at [676, 260] on div "43 2 13:00" at bounding box center [678, 242] width 58 height 58
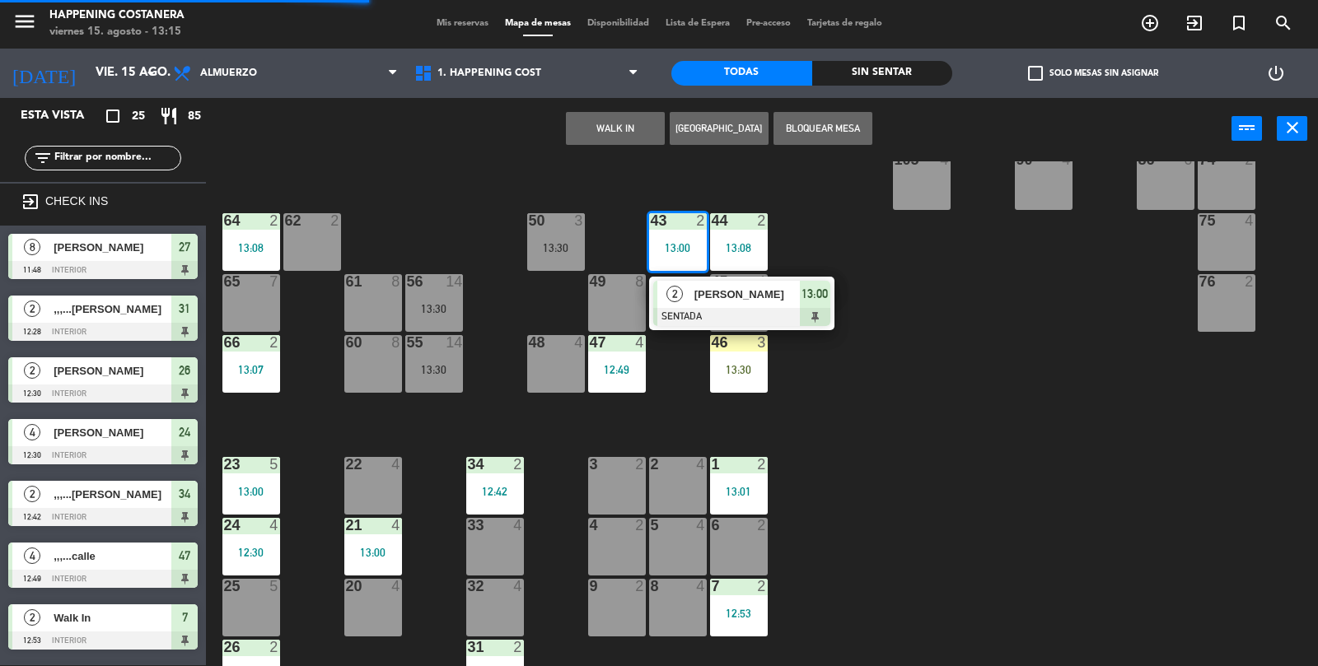
click at [298, 251] on div "62 2" at bounding box center [312, 242] width 58 height 58
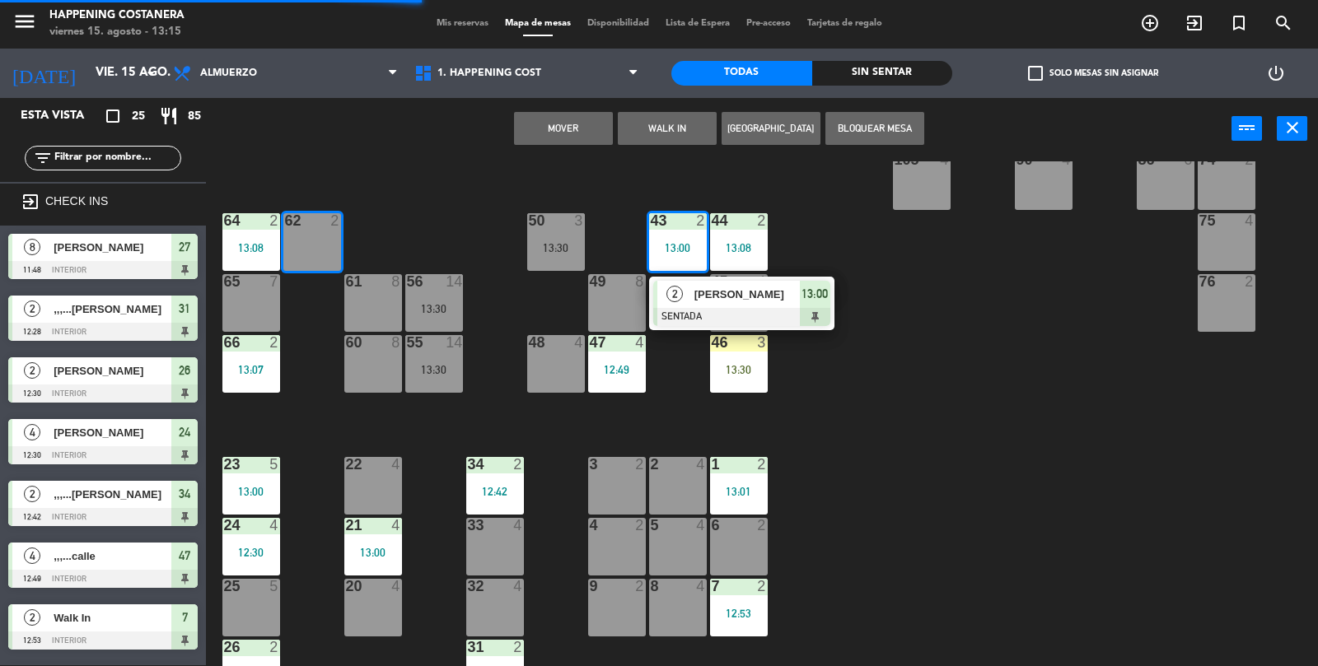
click at [595, 124] on button "Mover" at bounding box center [563, 128] width 99 height 33
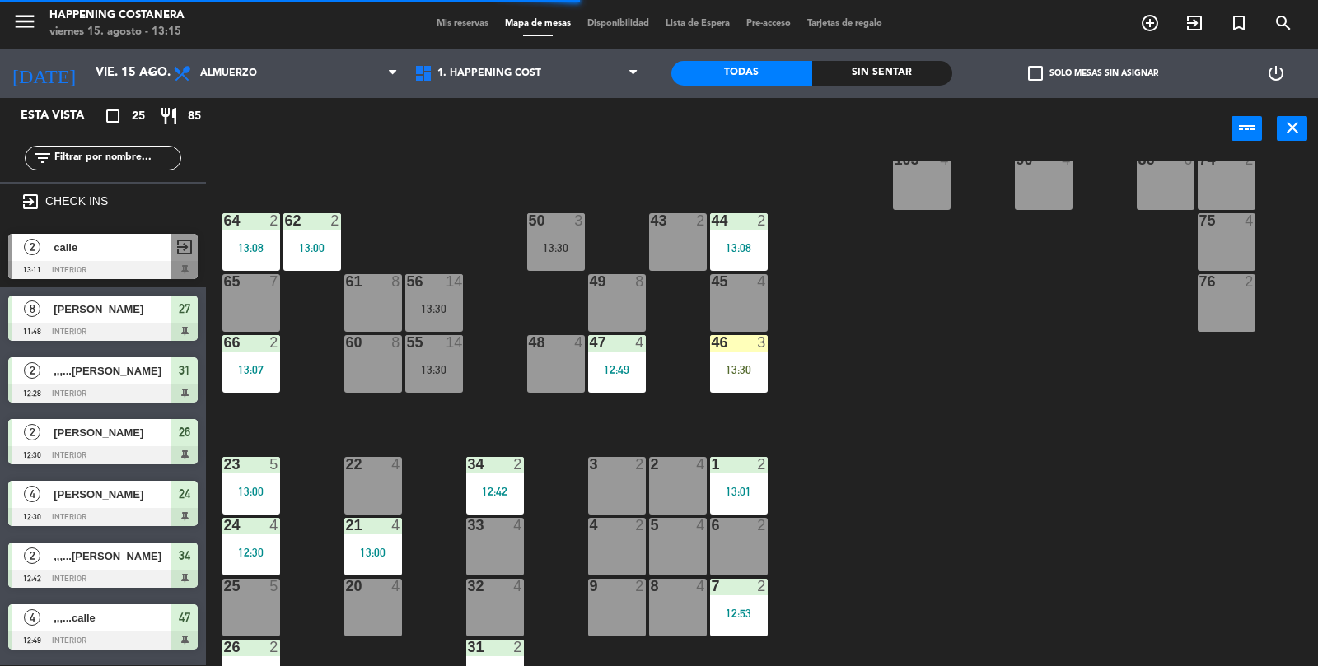
scroll to position [434, 0]
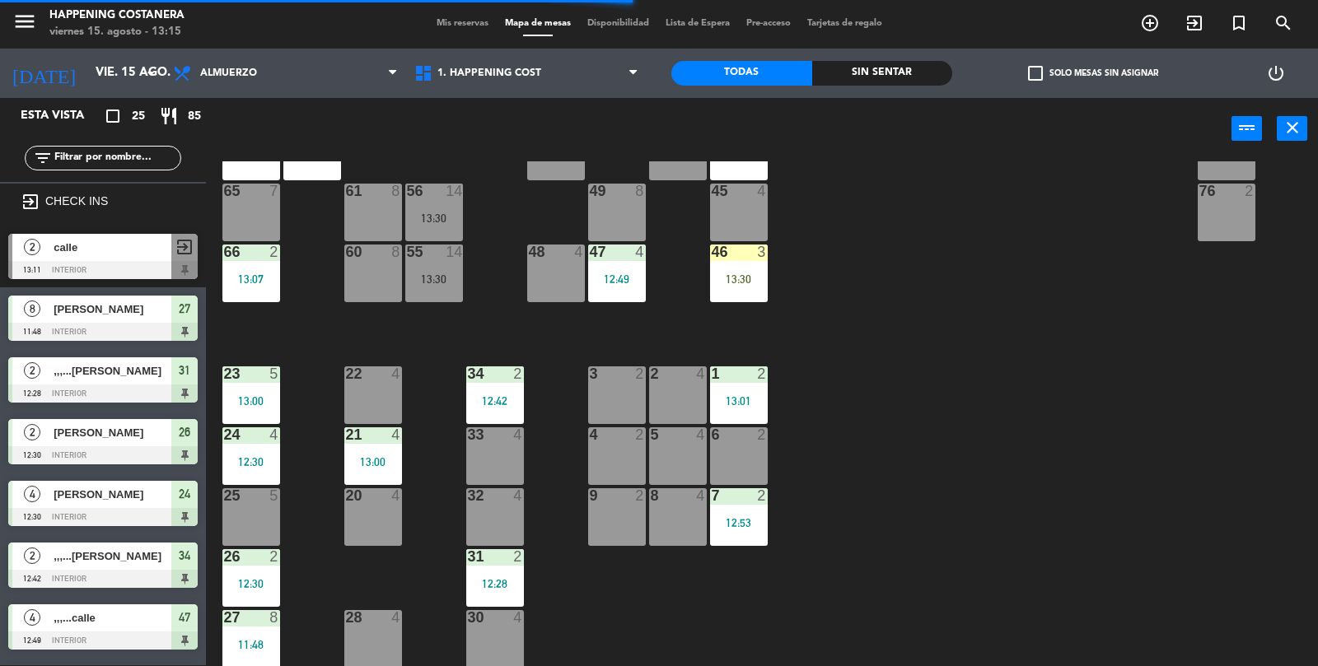
click at [1228, 433] on div "69 2 122 6 121 6 120 6 14 4 CAVA 22 101 4 94 2 70 2 123 6 131 2 134 2 132 2 13 …" at bounding box center [768, 414] width 1099 height 506
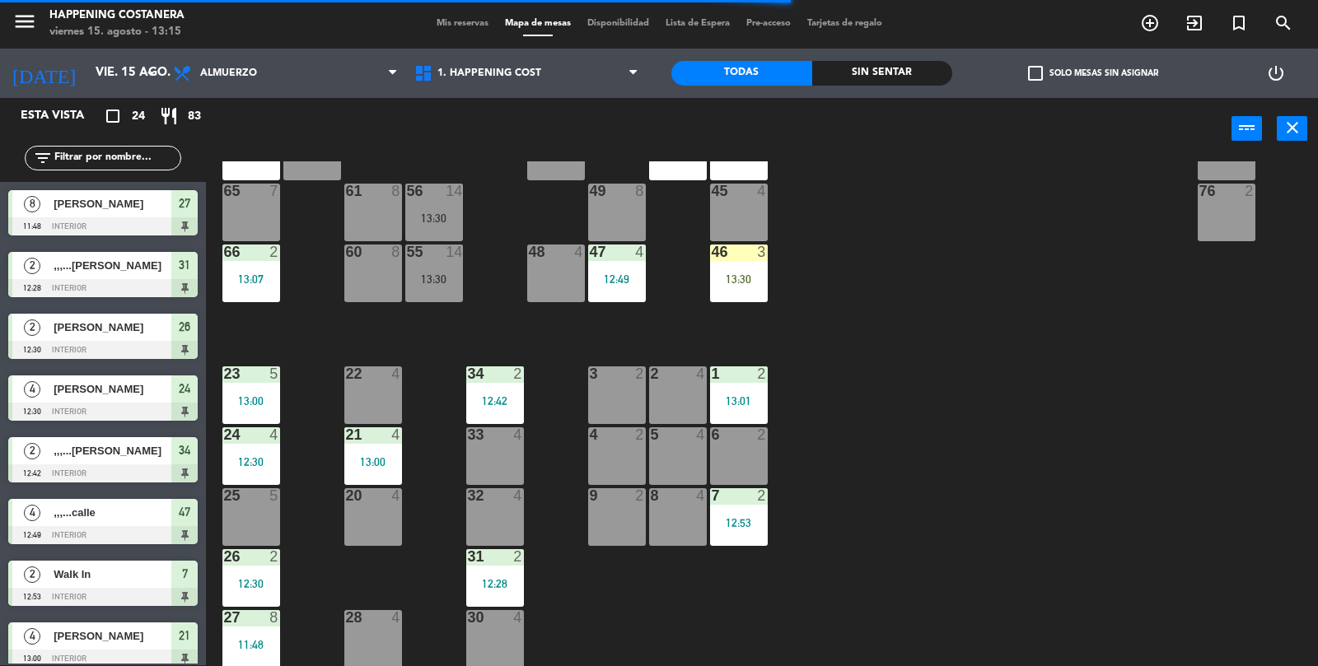
click at [1190, 427] on div "69 2 122 6 121 6 120 6 14 4 CAVA 22 101 4 94 2 70 2 123 6 131 2 134 2 132 2 13 …" at bounding box center [768, 414] width 1099 height 506
click at [736, 395] on div "13:01" at bounding box center [739, 401] width 58 height 12
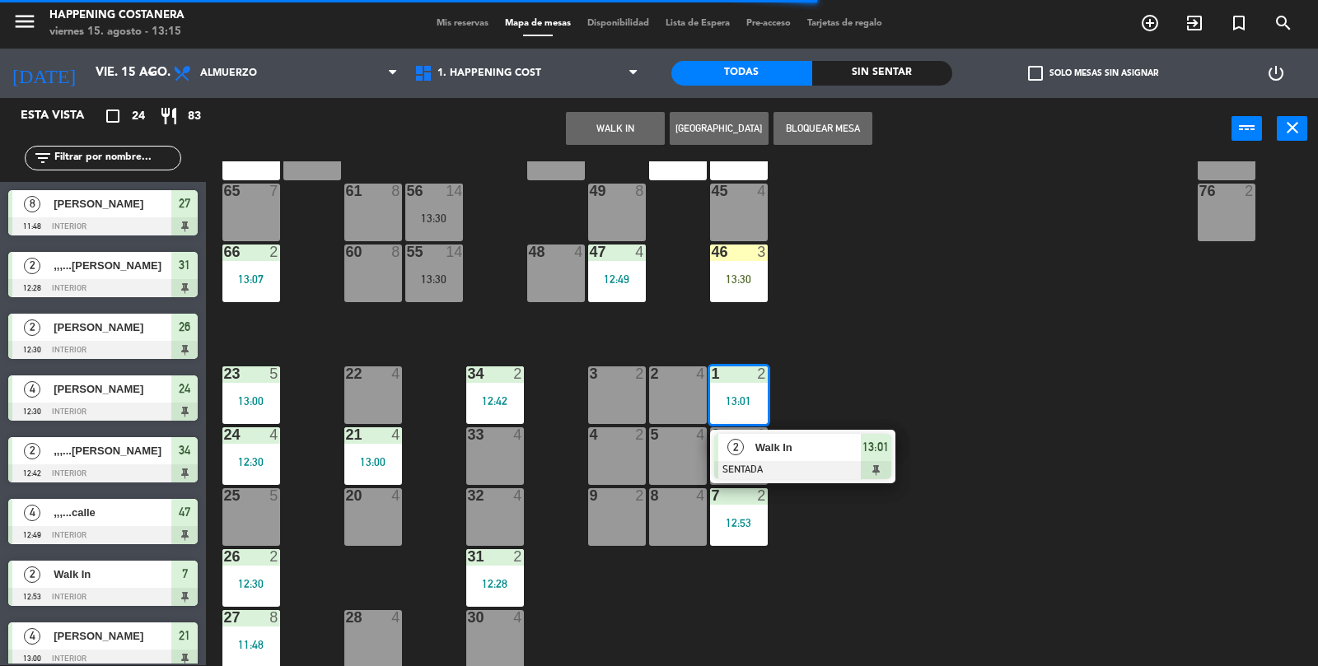
click at [1204, 436] on div "69 2 122 6 121 6 120 6 14 4 CAVA 22 101 4 94 2 70 2 123 6 131 2 134 2 132 2 13 …" at bounding box center [768, 414] width 1099 height 506
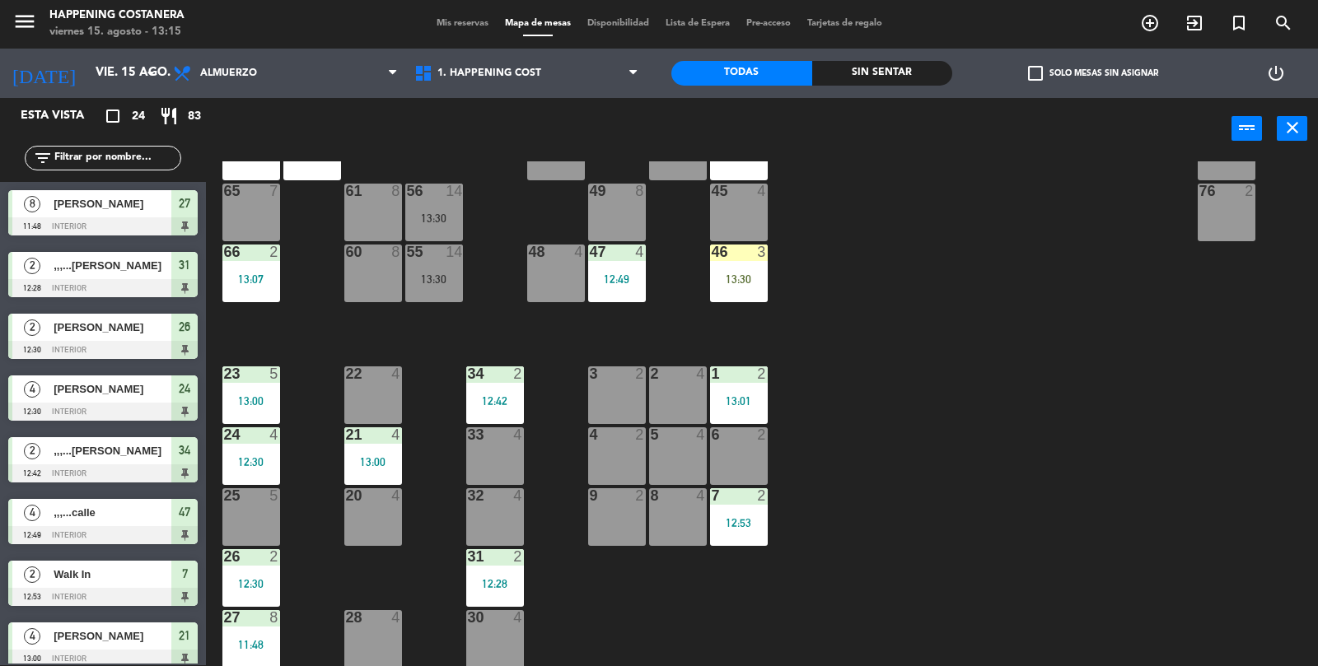
click at [1230, 432] on div "69 2 122 6 121 6 120 6 14 4 CAVA 22 101 4 94 2 70 2 123 6 131 2 134 2 132 2 13 …" at bounding box center [768, 414] width 1099 height 506
click at [534, 550] on div "2" at bounding box center [521, 556] width 27 height 15
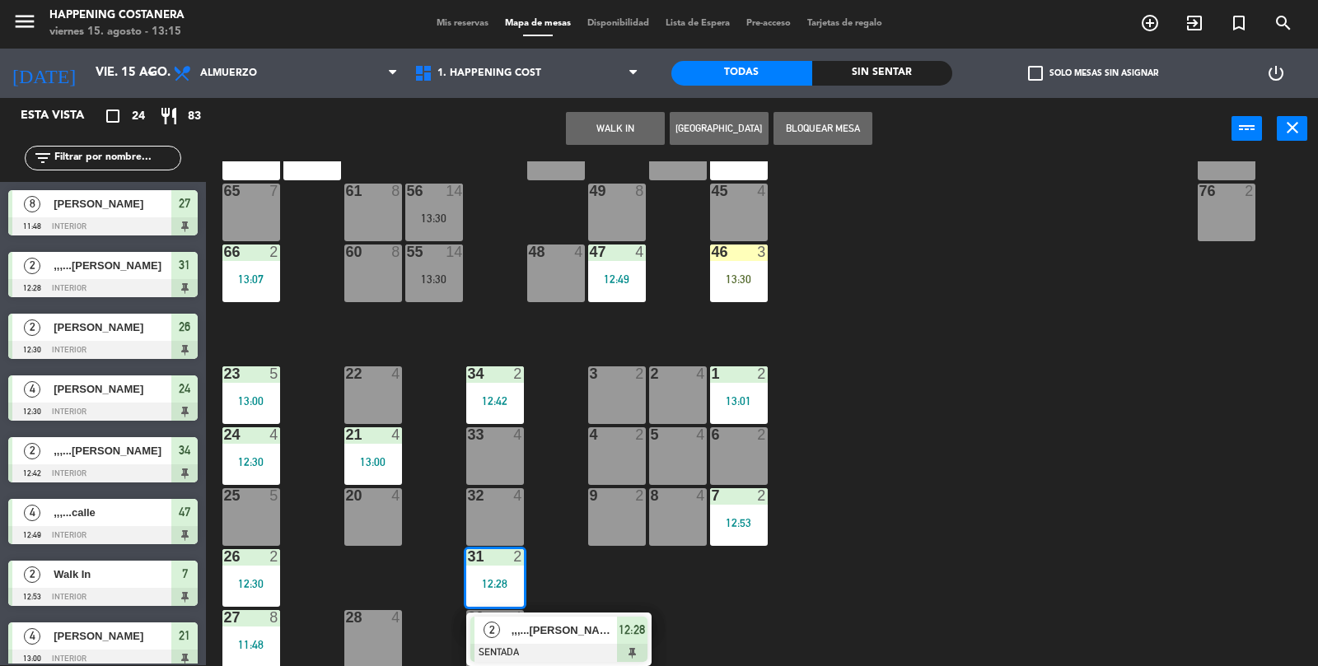
click at [1217, 402] on div "69 2 122 6 121 6 120 6 14 4 CAVA 22 101 4 94 2 70 2 123 6 131 2 134 2 132 2 13 …" at bounding box center [768, 414] width 1099 height 506
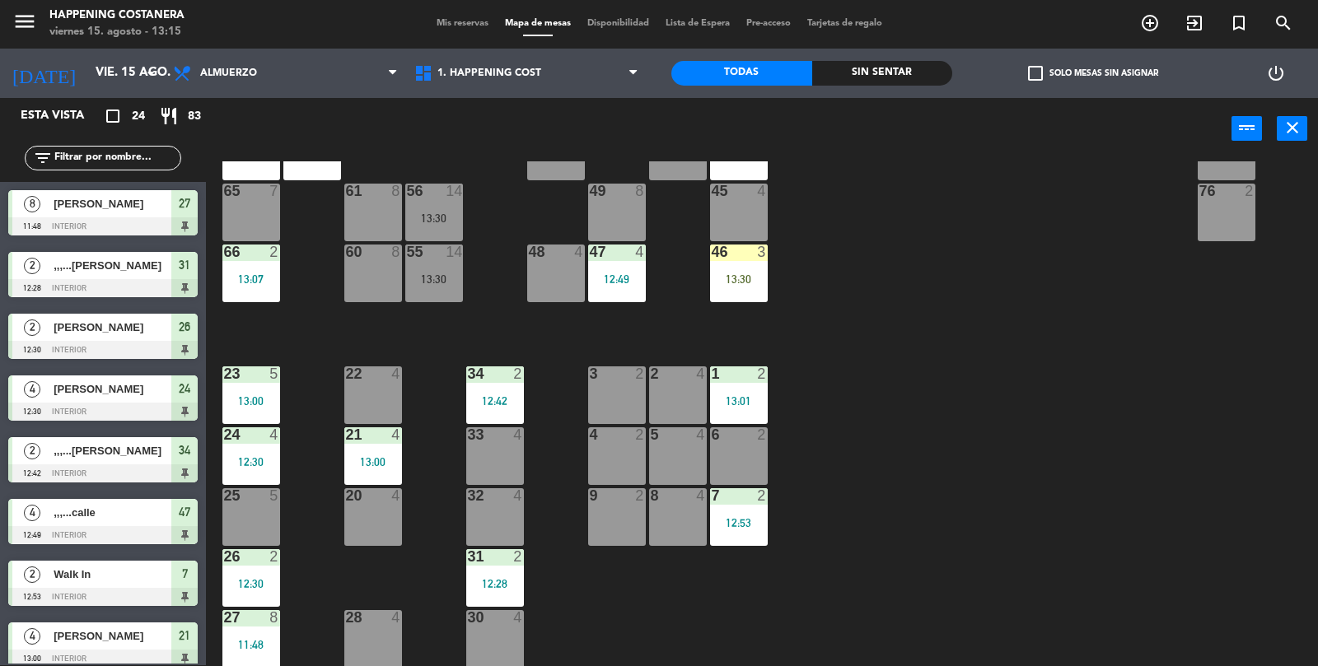
click at [486, 525] on div "32 4" at bounding box center [495, 517] width 58 height 58
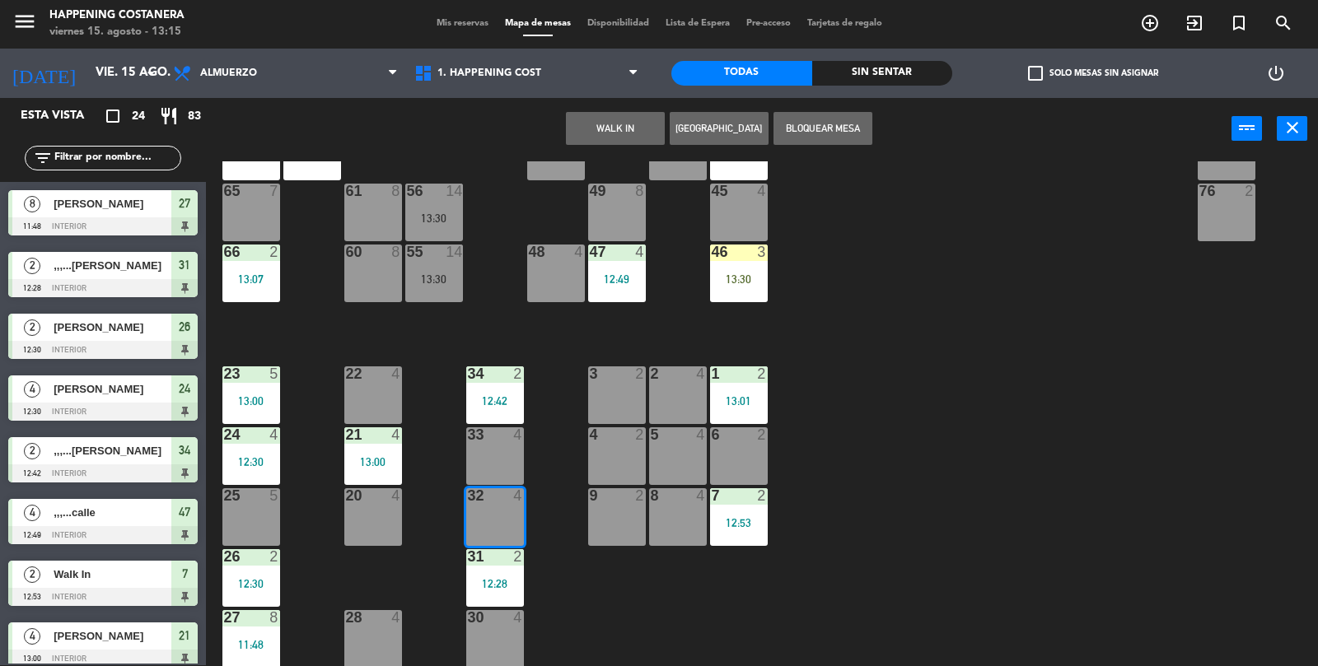
click at [615, 114] on button "WALK IN" at bounding box center [615, 128] width 99 height 33
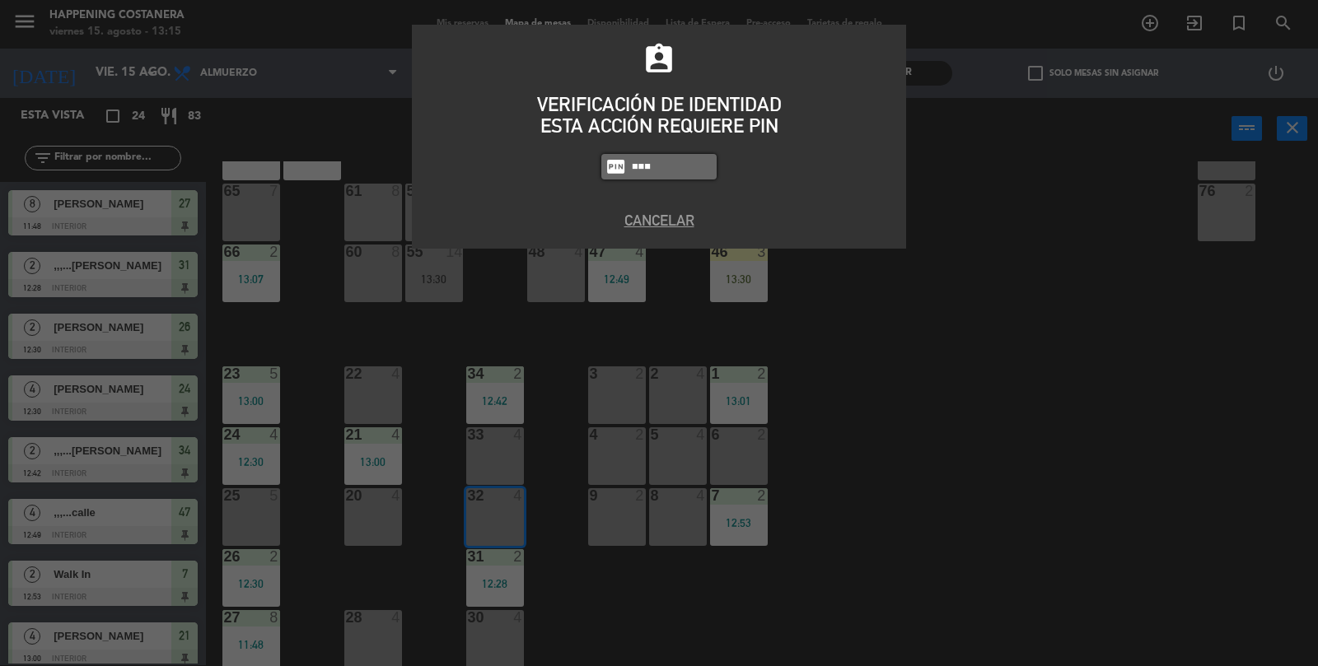
type input "9660"
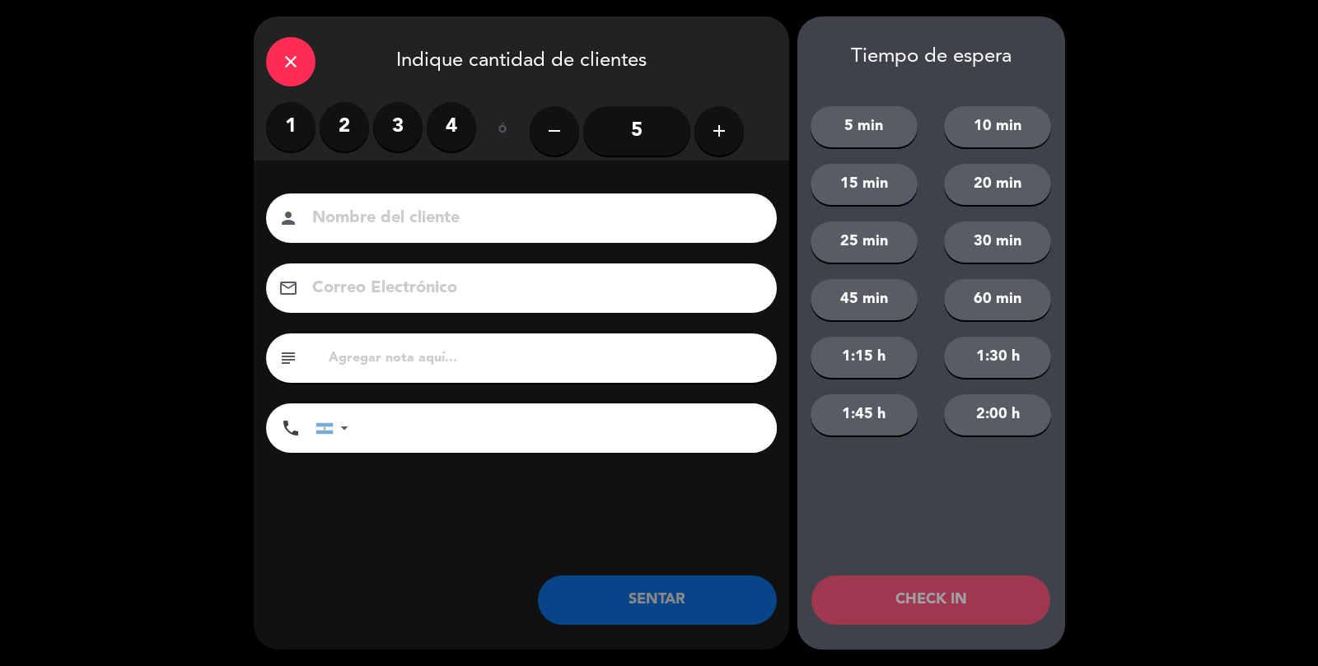
click at [372, 132] on div "1 2 3 4" at bounding box center [371, 126] width 210 height 49
click at [404, 138] on label "3" at bounding box center [397, 126] width 49 height 49
click at [399, 226] on input at bounding box center [532, 218] width 445 height 29
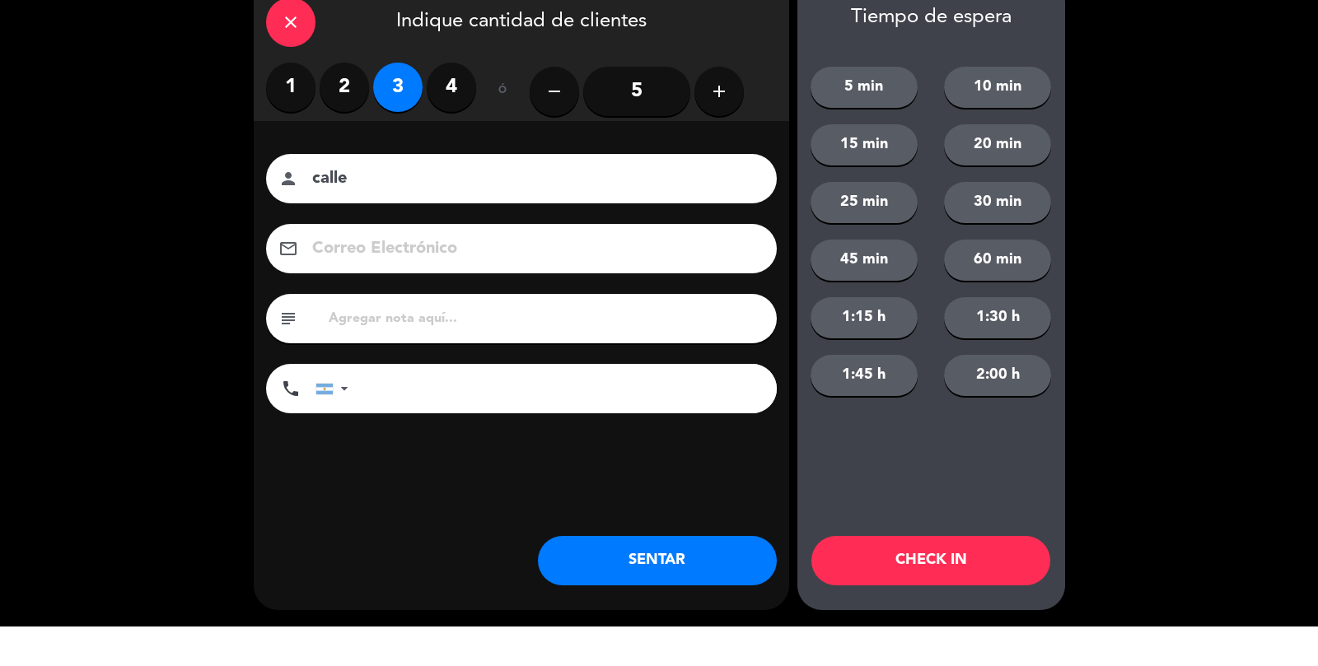
type input "calle"
click at [741, 600] on button "SENTAR" at bounding box center [657, 600] width 239 height 49
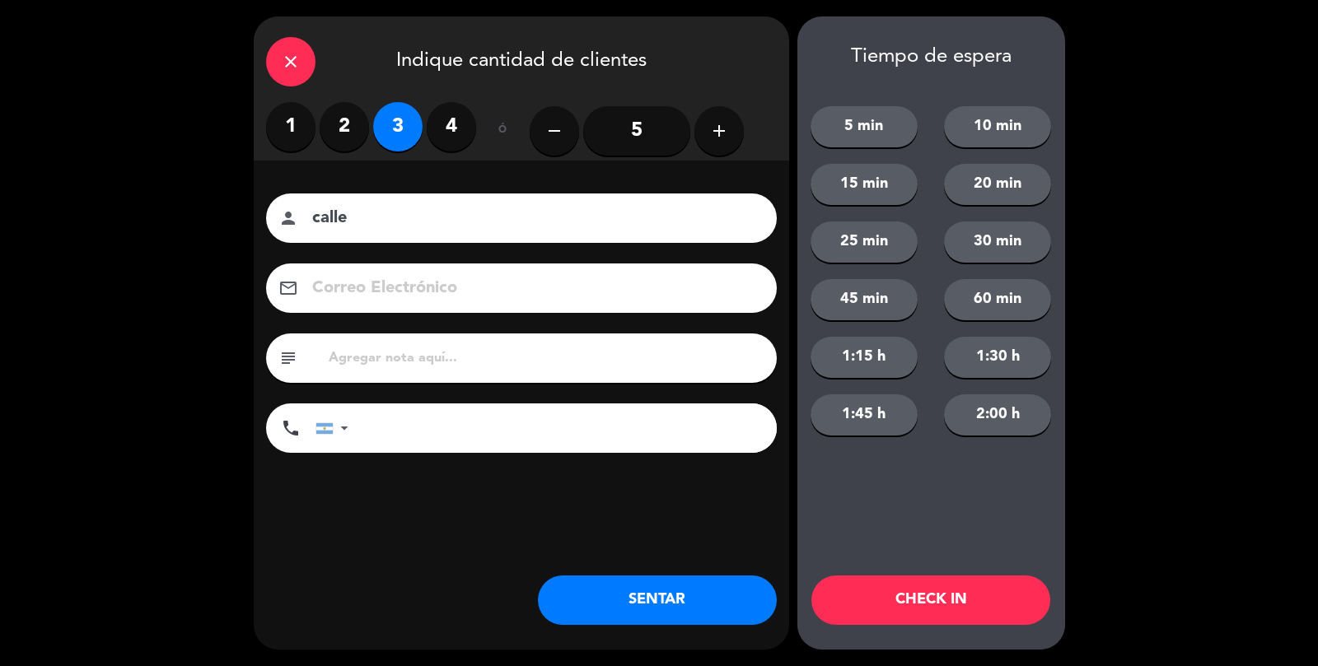
click at [726, 634] on div "close Indique cantidad de clientes 1 2 3 4 ó remove 5 add Nombre del cliente pe…" at bounding box center [521, 332] width 535 height 633
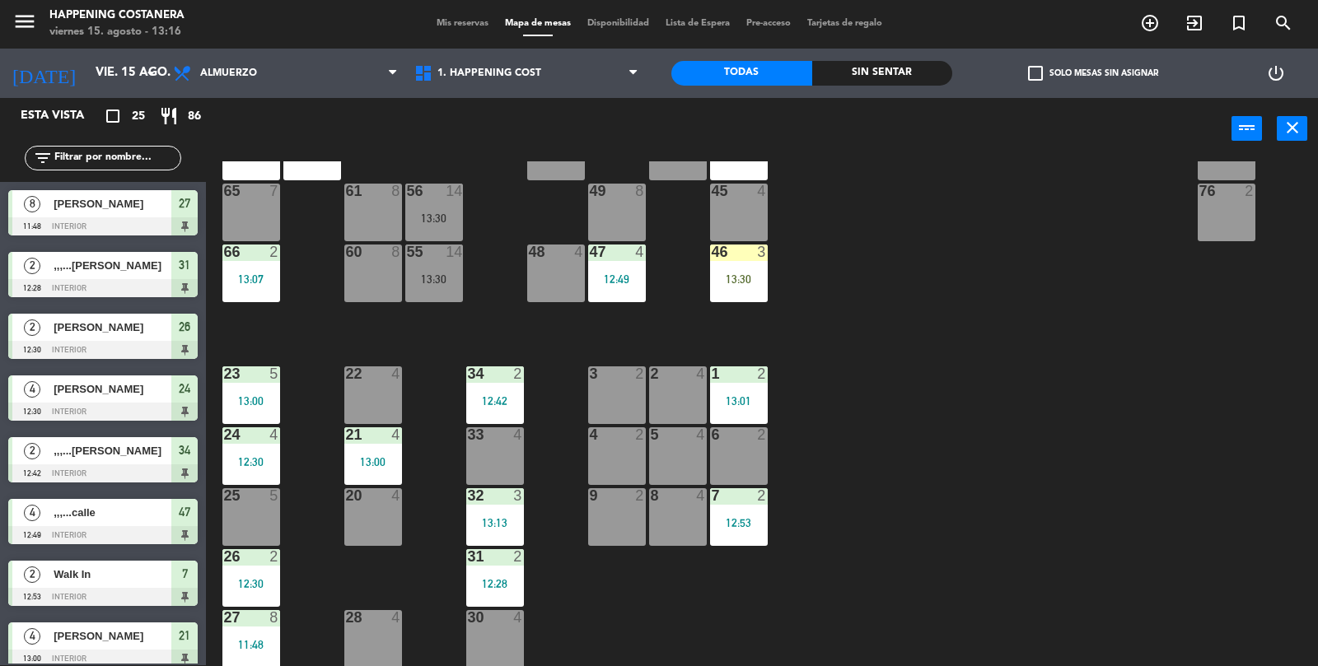
click at [1028, 73] on span "check_box_outline_blank" at bounding box center [1035, 73] width 15 height 15
click at [1093, 73] on input "check_box_outline_blank Solo mesas sin asignar" at bounding box center [1093, 73] width 0 height 0
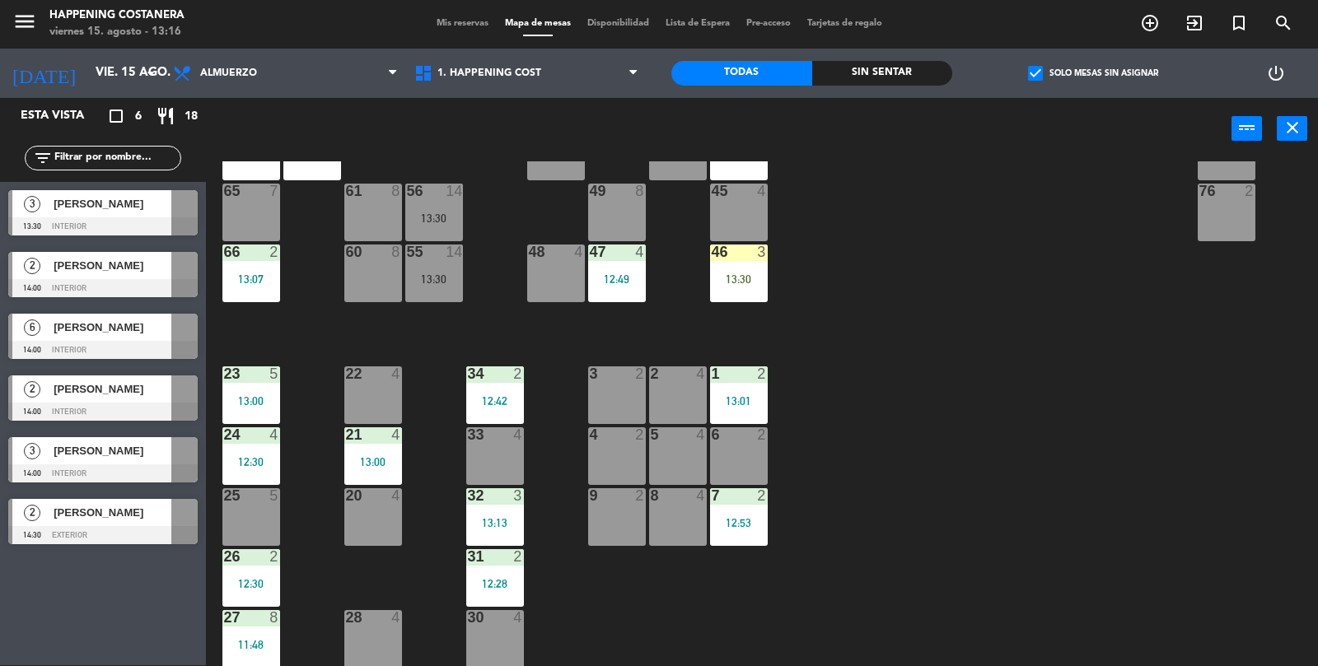
click at [1054, 71] on label "check_box Solo mesas sin asignar" at bounding box center [1093, 73] width 130 height 15
click at [1093, 73] on input "check_box Solo mesas sin asignar" at bounding box center [1093, 73] width 0 height 0
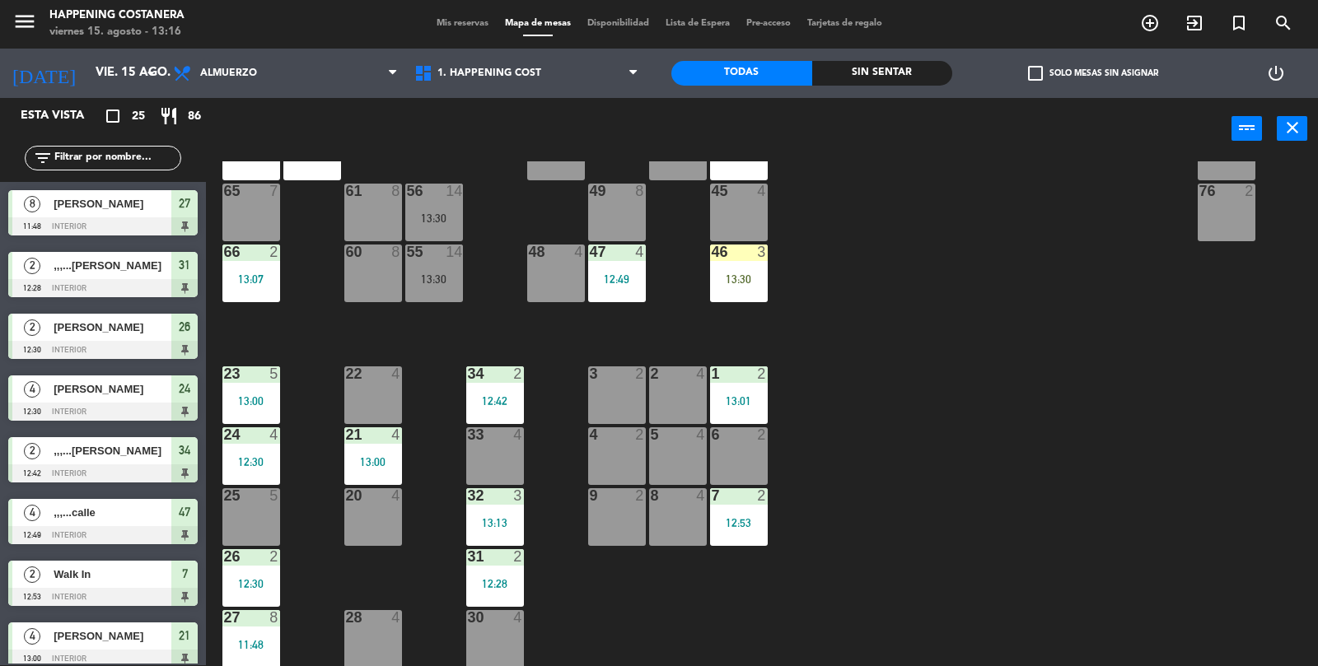
click at [1040, 77] on span "check_box_outline_blank" at bounding box center [1035, 73] width 15 height 15
click at [1093, 73] on input "check_box_outline_blank Solo mesas sin asignar" at bounding box center [1093, 73] width 0 height 0
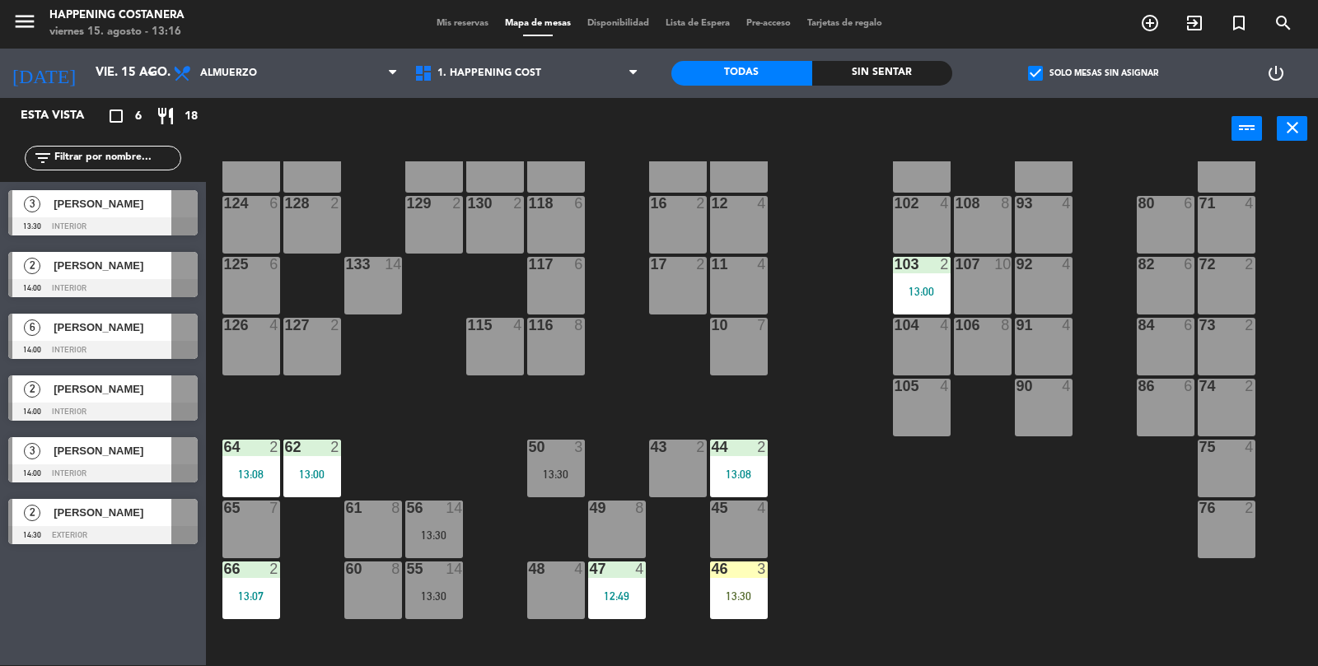
scroll to position [112, 0]
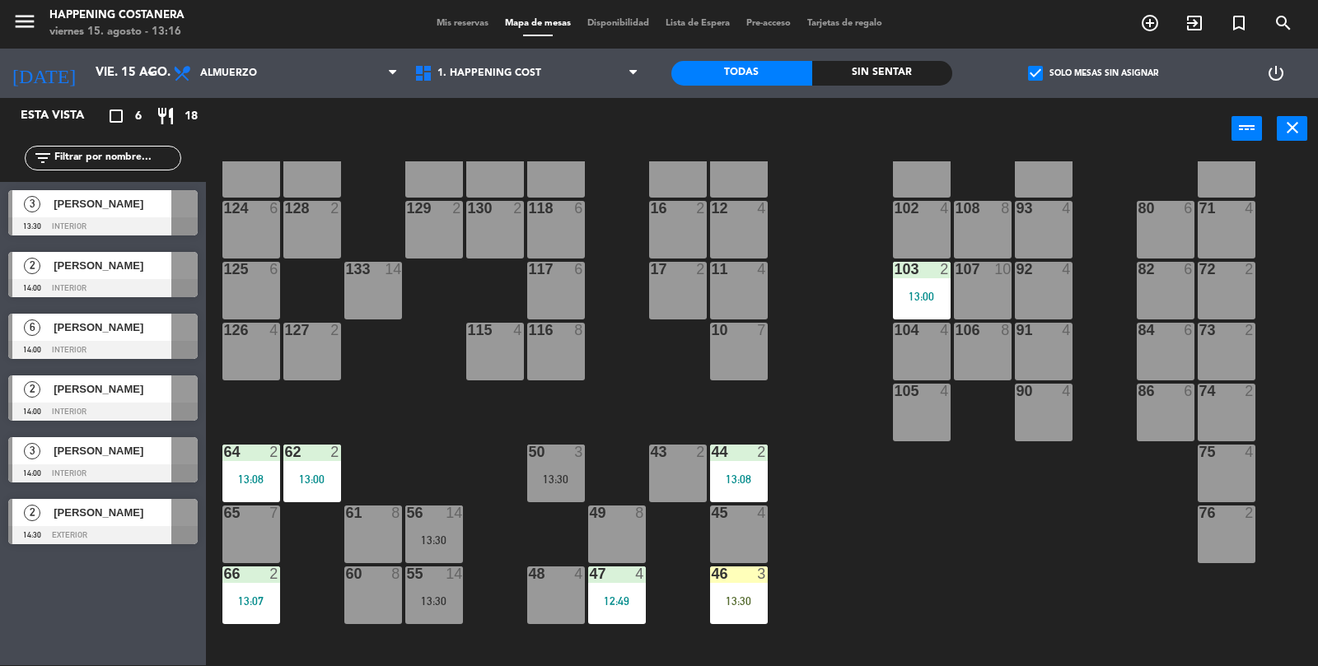
click at [62, 222] on div at bounding box center [102, 226] width 189 height 18
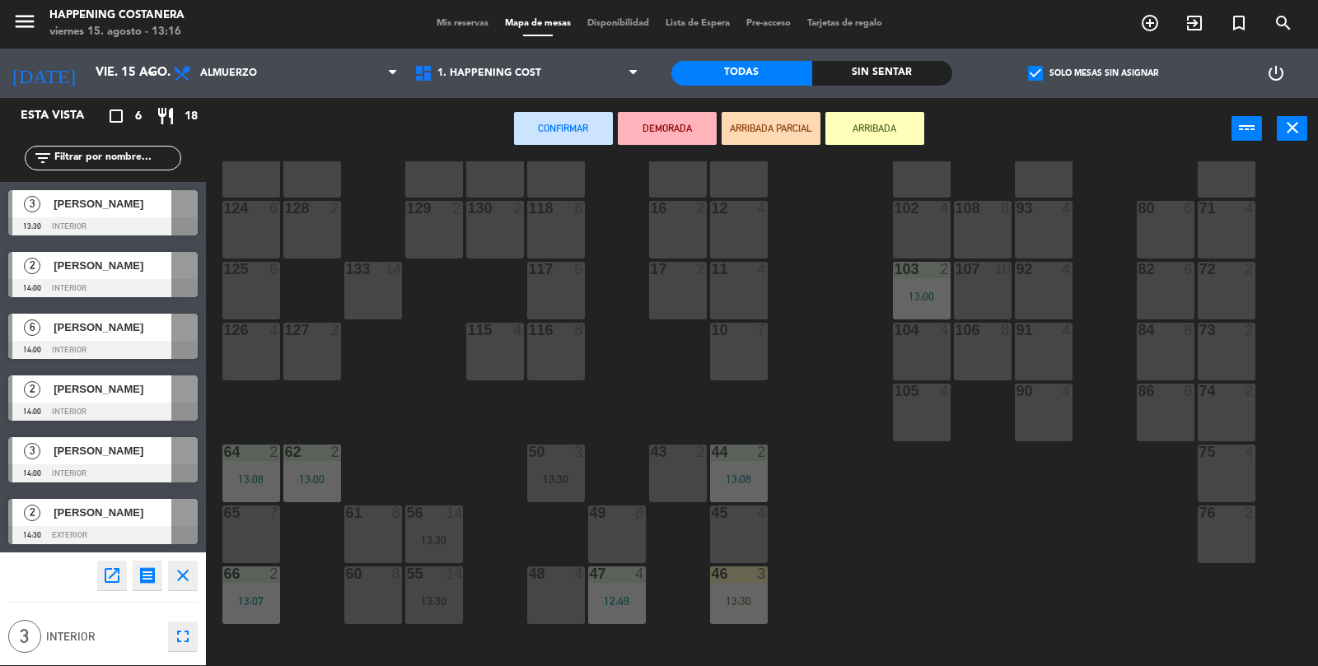
click at [936, 191] on div "101 4" at bounding box center [922, 169] width 58 height 58
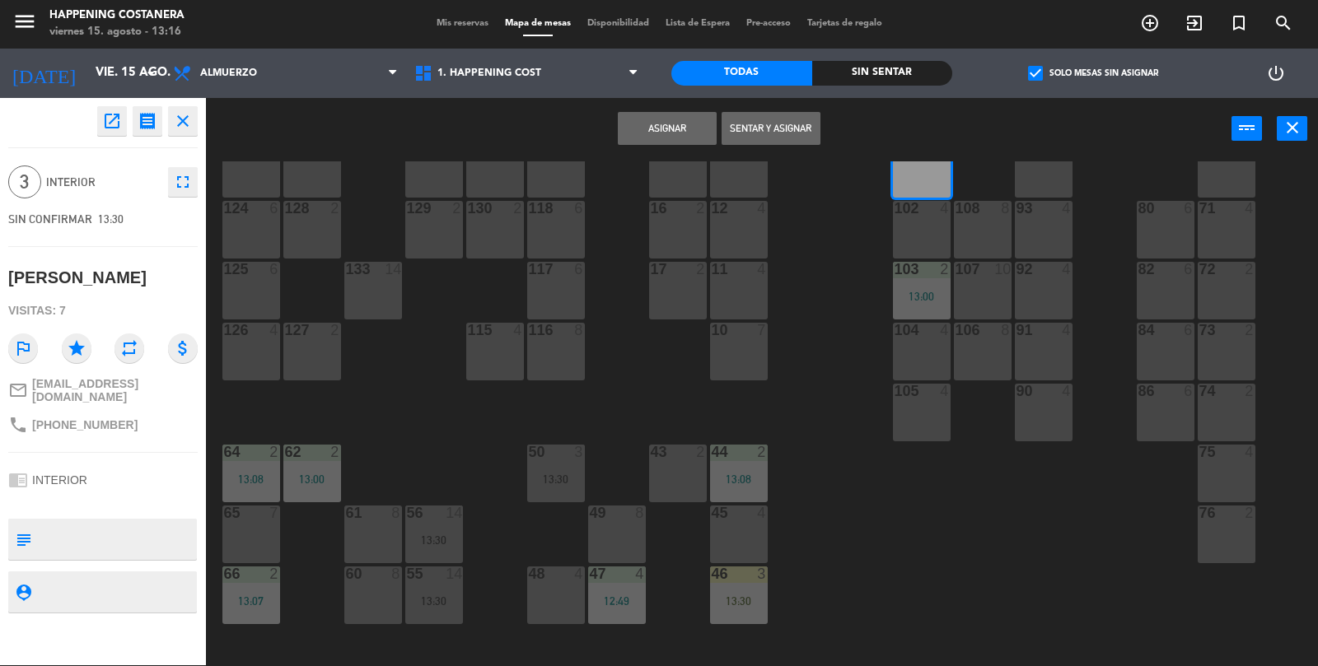
click at [999, 526] on div "69 2 122 6 121 6 120 6 14 4 CAVA 22 101 4 94 2 70 2 123 6 131 2 134 2 132 2 13 …" at bounding box center [768, 414] width 1099 height 506
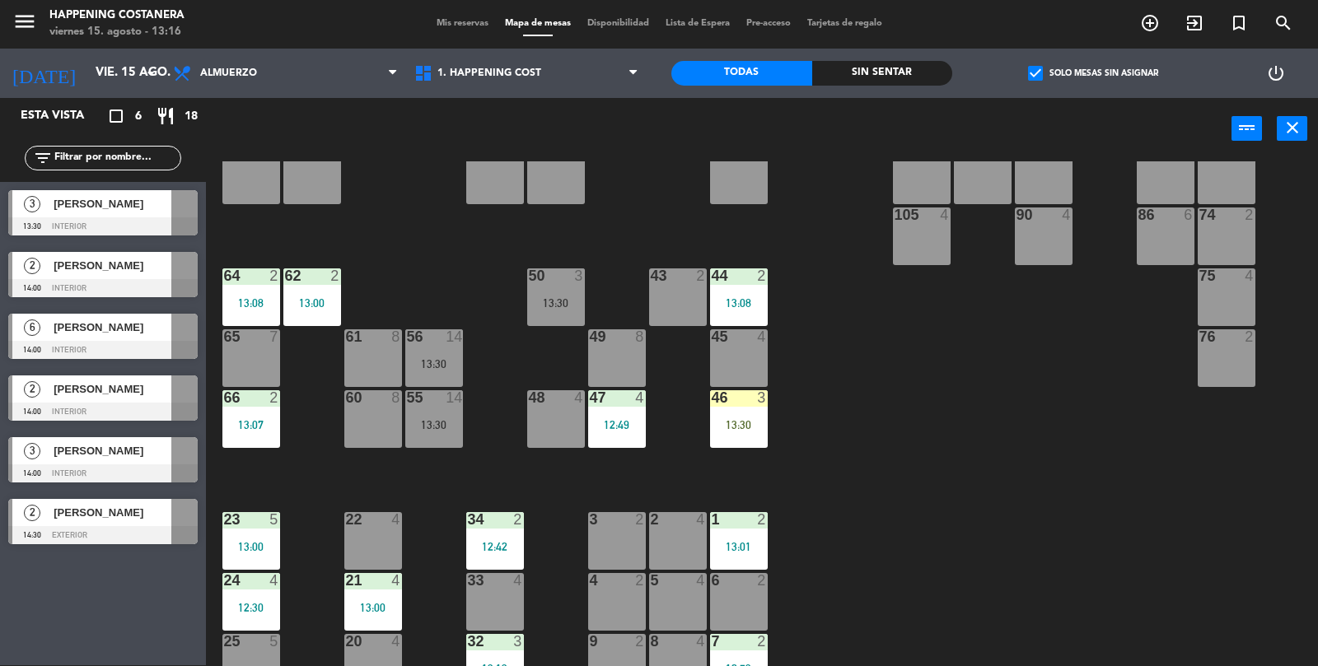
scroll to position [434, 0]
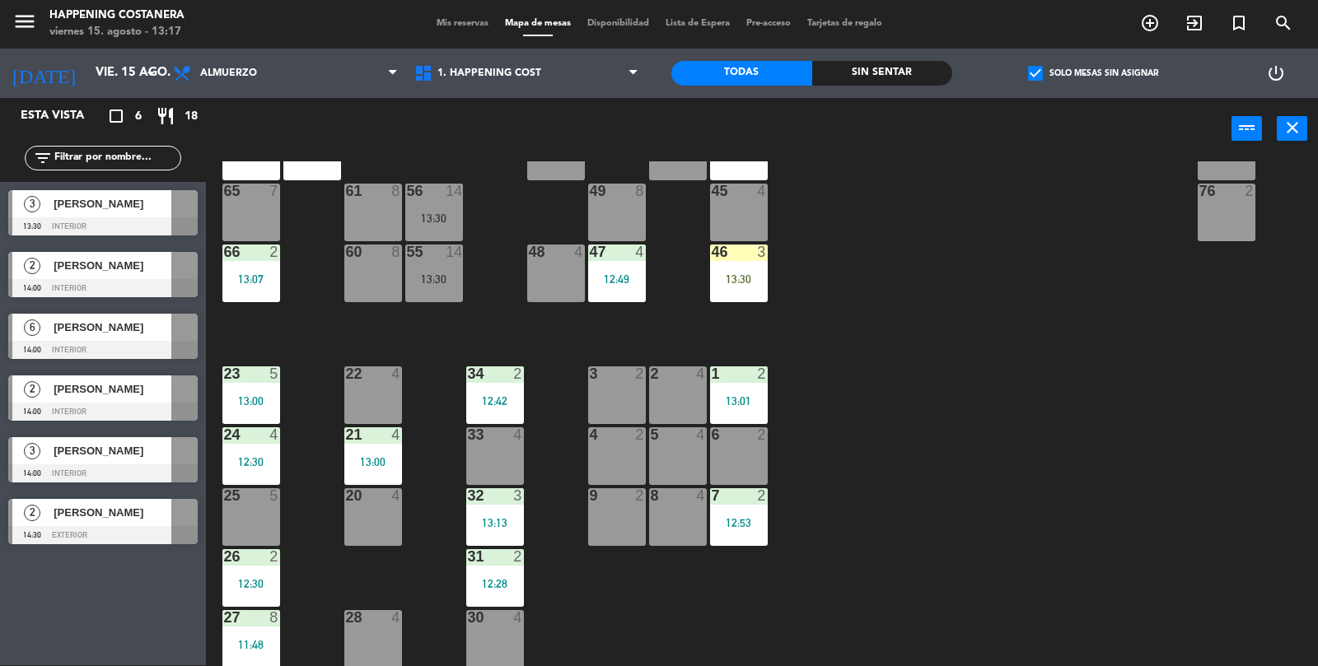
click at [1267, 561] on div "69 2 122 6 121 6 120 6 14 4 CAVA 22 101 4 94 2 70 2 123 6 131 2 134 2 132 2 13 …" at bounding box center [768, 414] width 1099 height 506
click at [1281, 504] on div "69 2 122 6 121 6 120 6 14 4 CAVA 22 101 4 94 2 70 2 123 6 131 2 134 2 132 2 13 …" at bounding box center [768, 414] width 1099 height 506
click at [90, 212] on span "[PERSON_NAME]" at bounding box center [113, 203] width 118 height 17
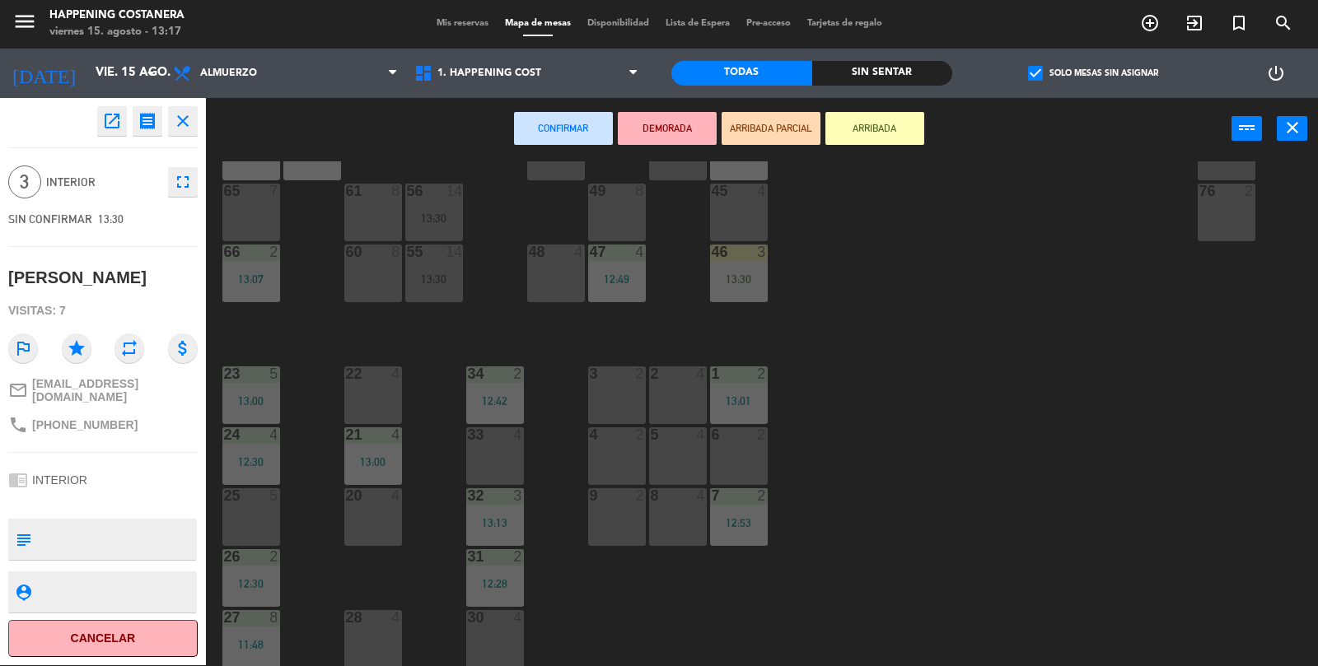
click at [1234, 512] on div "69 2 122 6 121 6 120 6 14 4 CAVA 22 101 4 94 2 70 2 123 6 131 2 134 2 132 2 13 …" at bounding box center [768, 414] width 1099 height 506
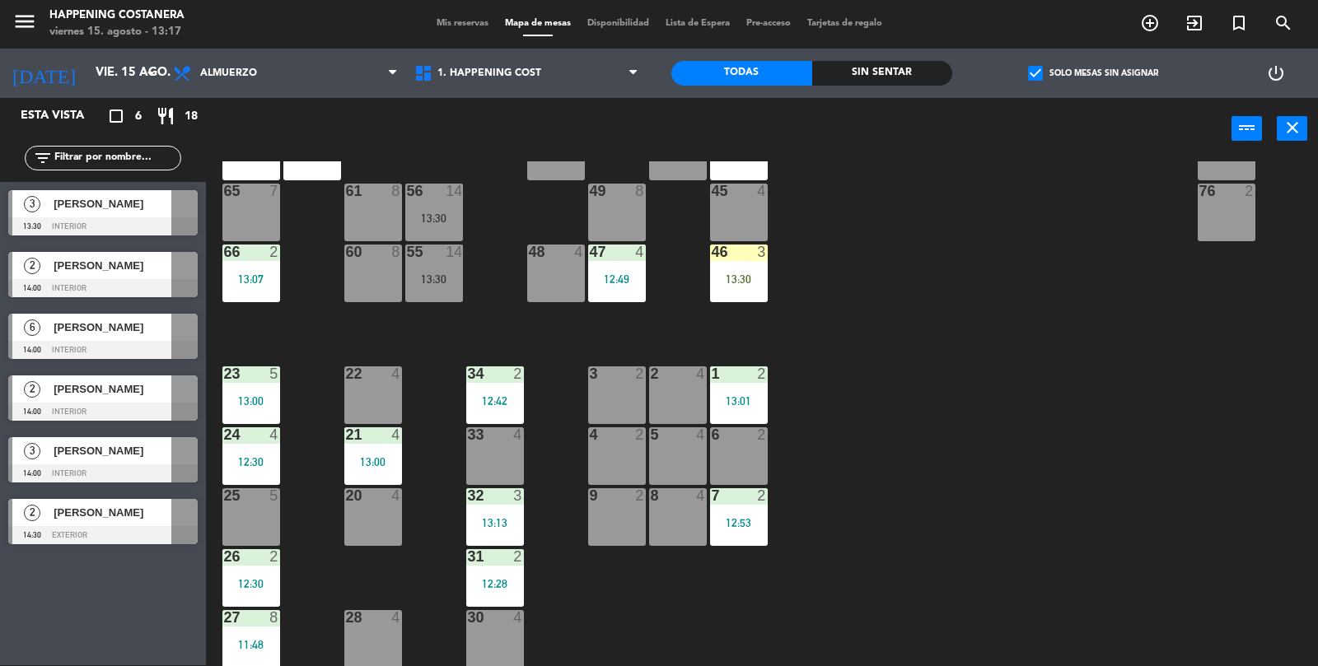
click at [1032, 81] on span "check_box" at bounding box center [1035, 73] width 15 height 15
click at [1093, 73] on input "check_box Solo mesas sin asignar" at bounding box center [1093, 73] width 0 height 0
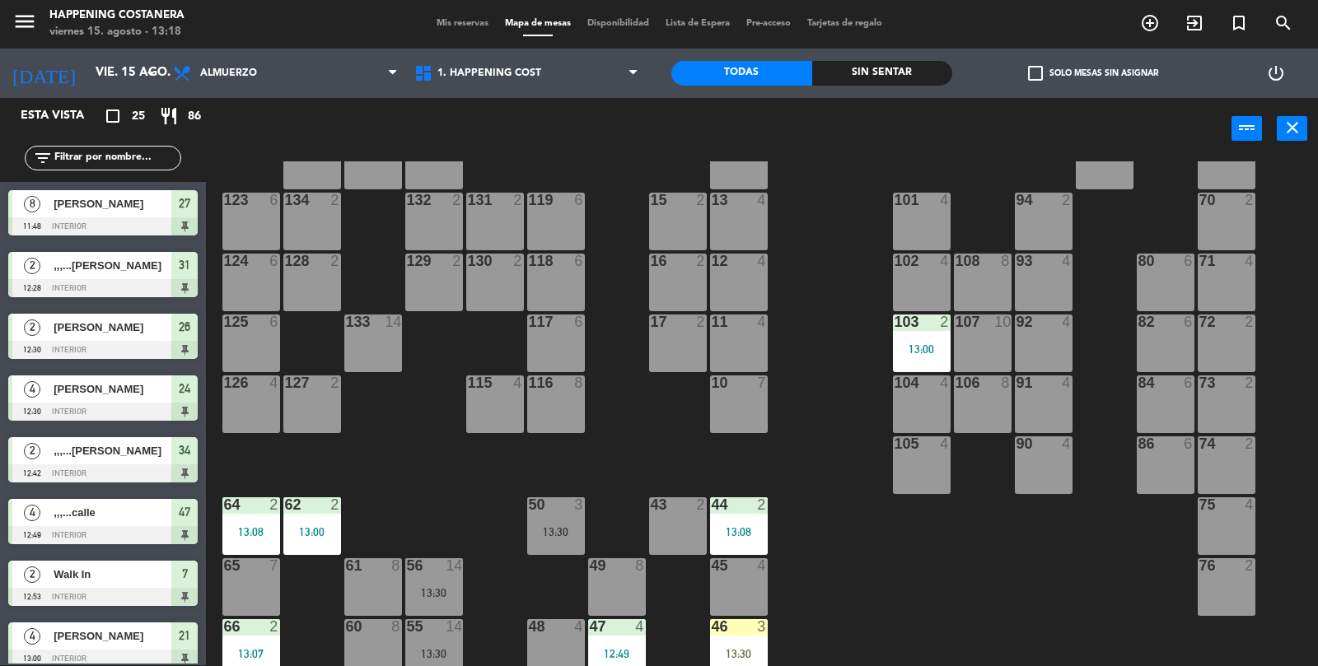
scroll to position [0, 0]
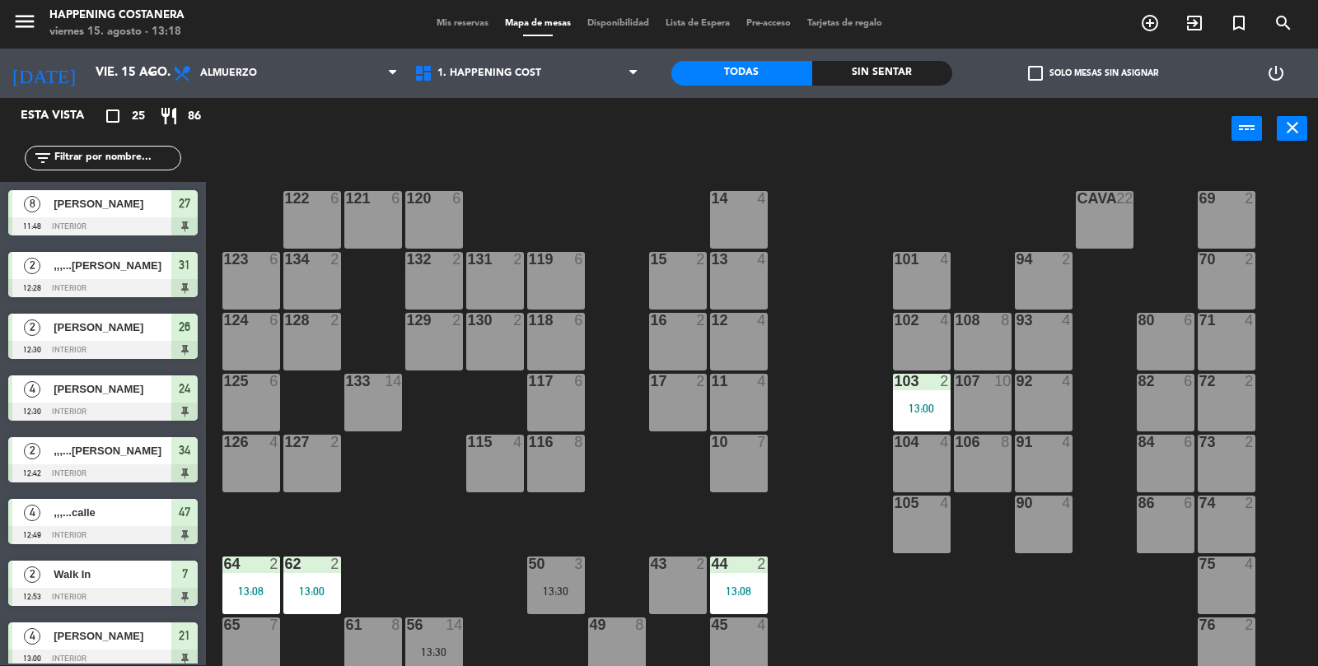
click at [921, 267] on div "101 4" at bounding box center [922, 260] width 58 height 16
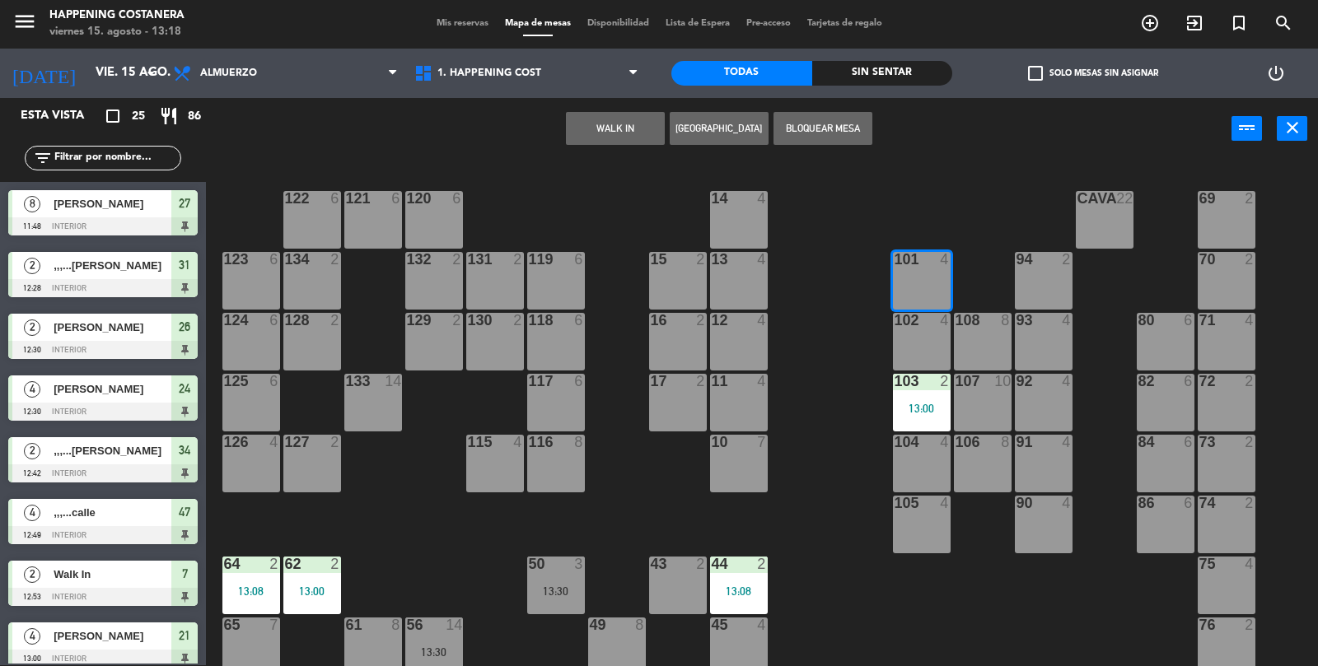
click at [600, 123] on button "WALK IN" at bounding box center [615, 128] width 99 height 33
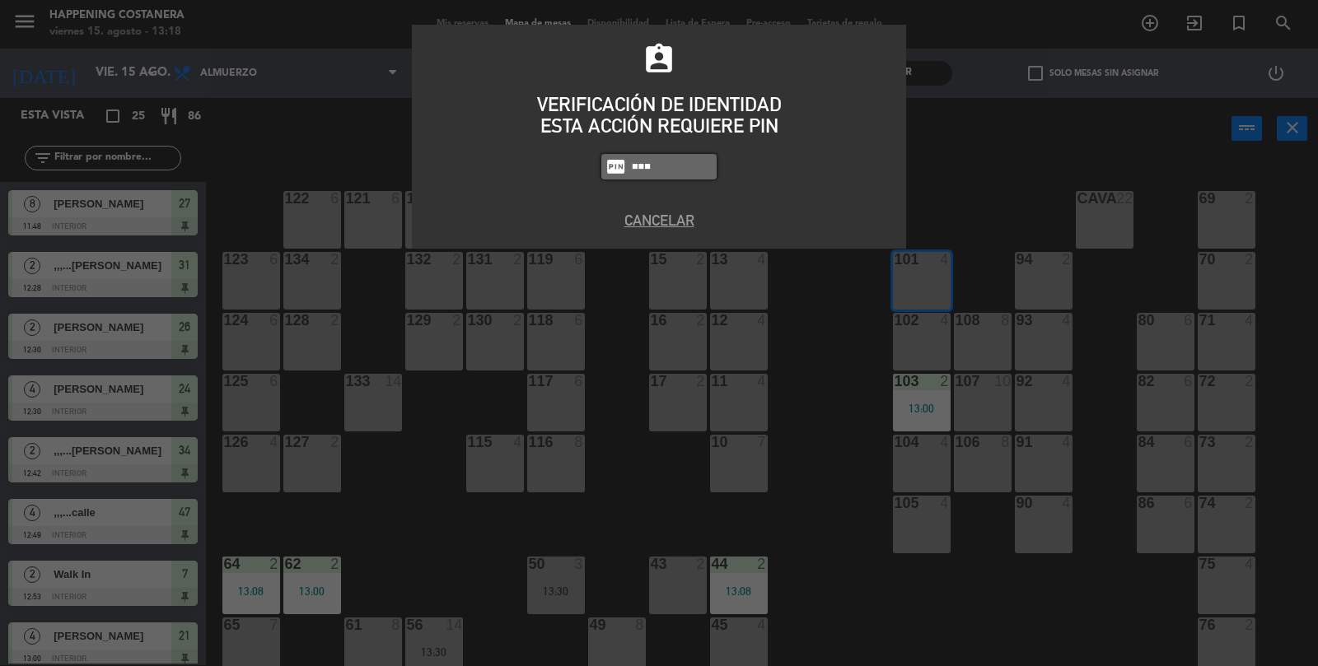
type input "9660"
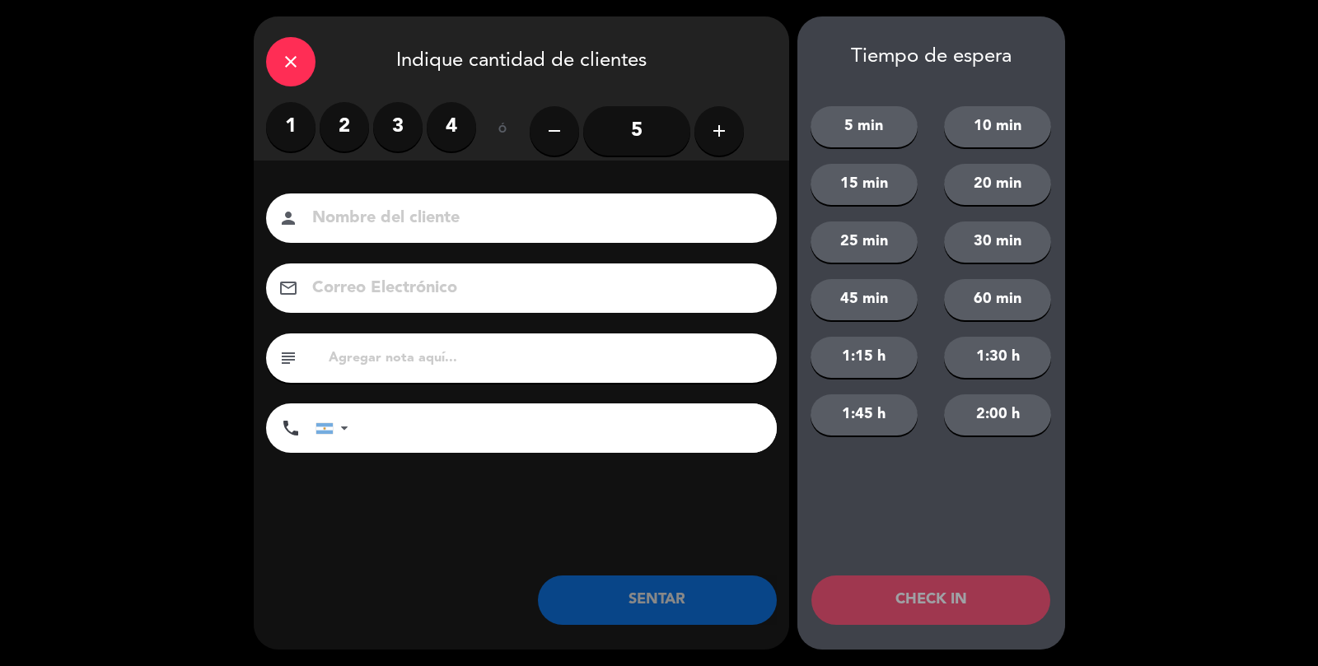
click at [328, 142] on label "2" at bounding box center [344, 126] width 49 height 49
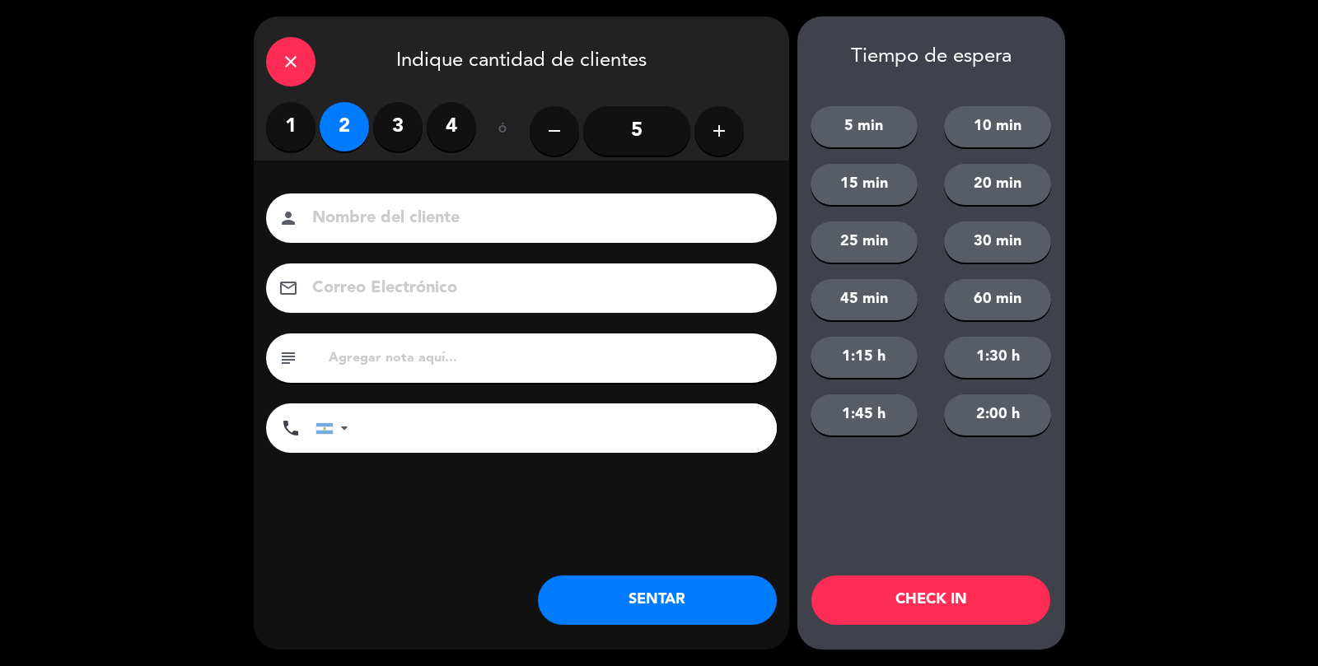
click at [326, 206] on input at bounding box center [532, 218] width 445 height 29
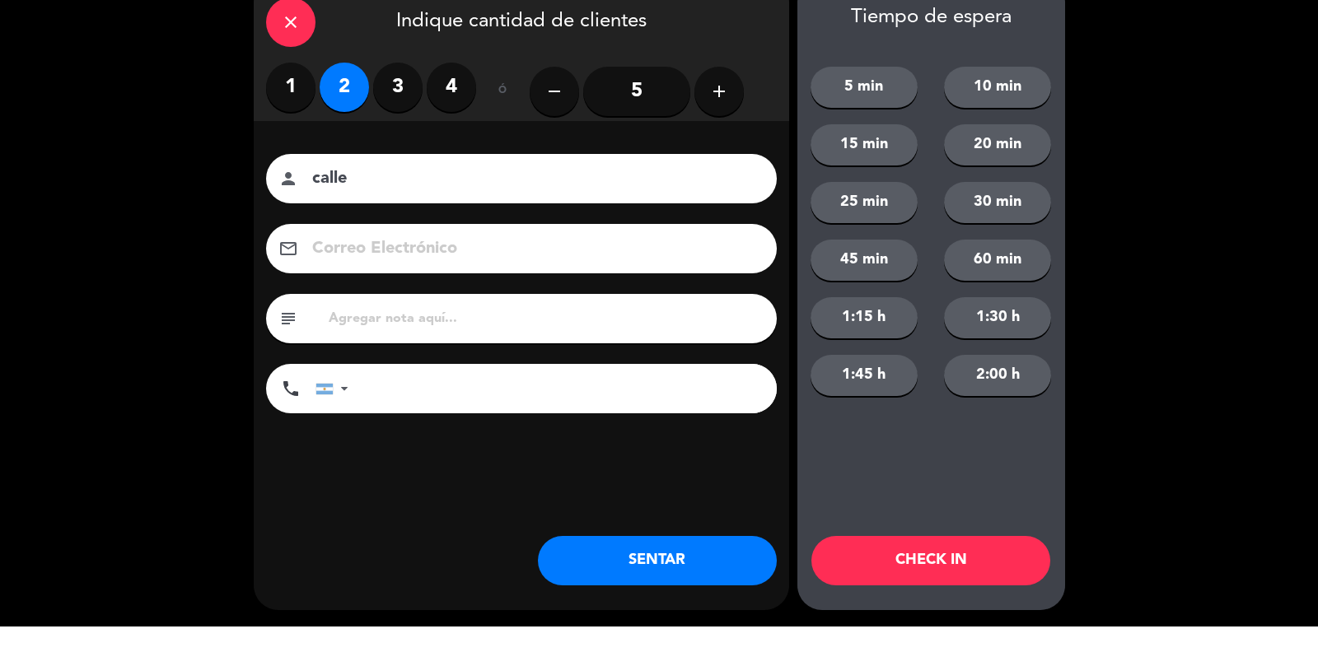
type input "calle"
click at [615, 611] on button "SENTAR" at bounding box center [657, 600] width 239 height 49
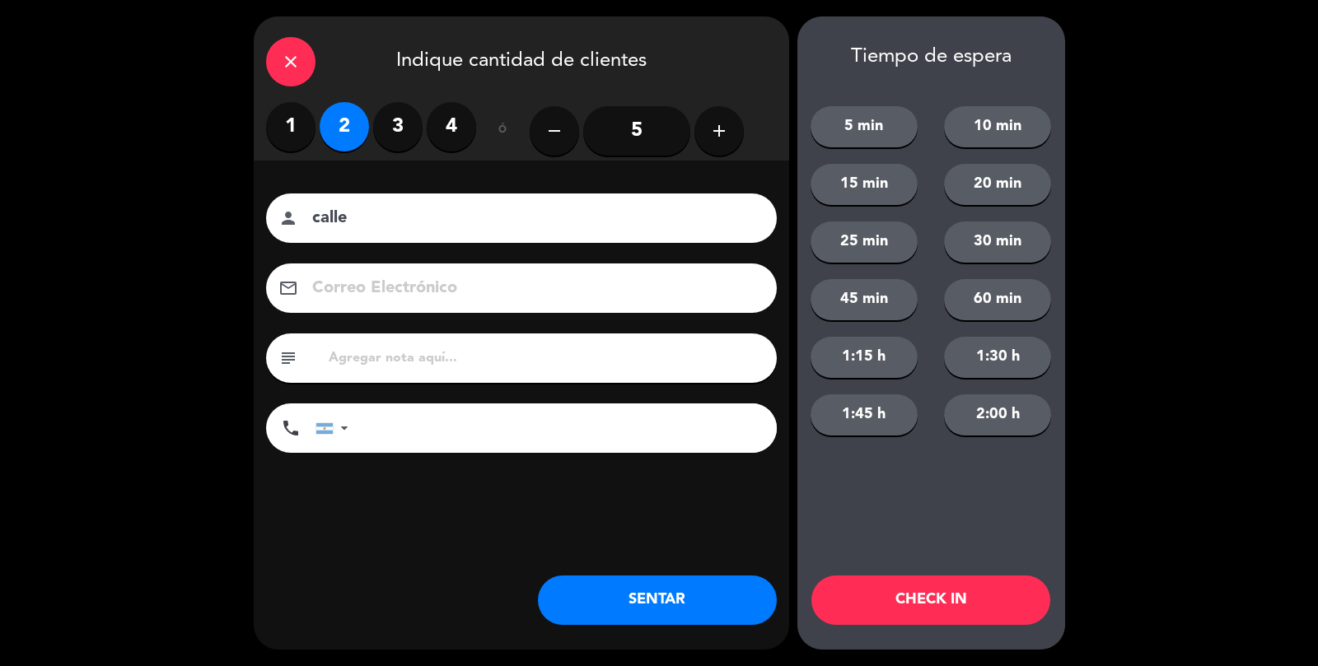
click at [632, 633] on div "close Indique cantidad de clientes 1 2 3 4 ó remove 5 add Nombre del cliente pe…" at bounding box center [521, 332] width 535 height 633
click at [607, 639] on div "close Indique cantidad de clientes 1 2 3 4 ó remove 5 add Nombre del cliente pe…" at bounding box center [521, 332] width 535 height 633
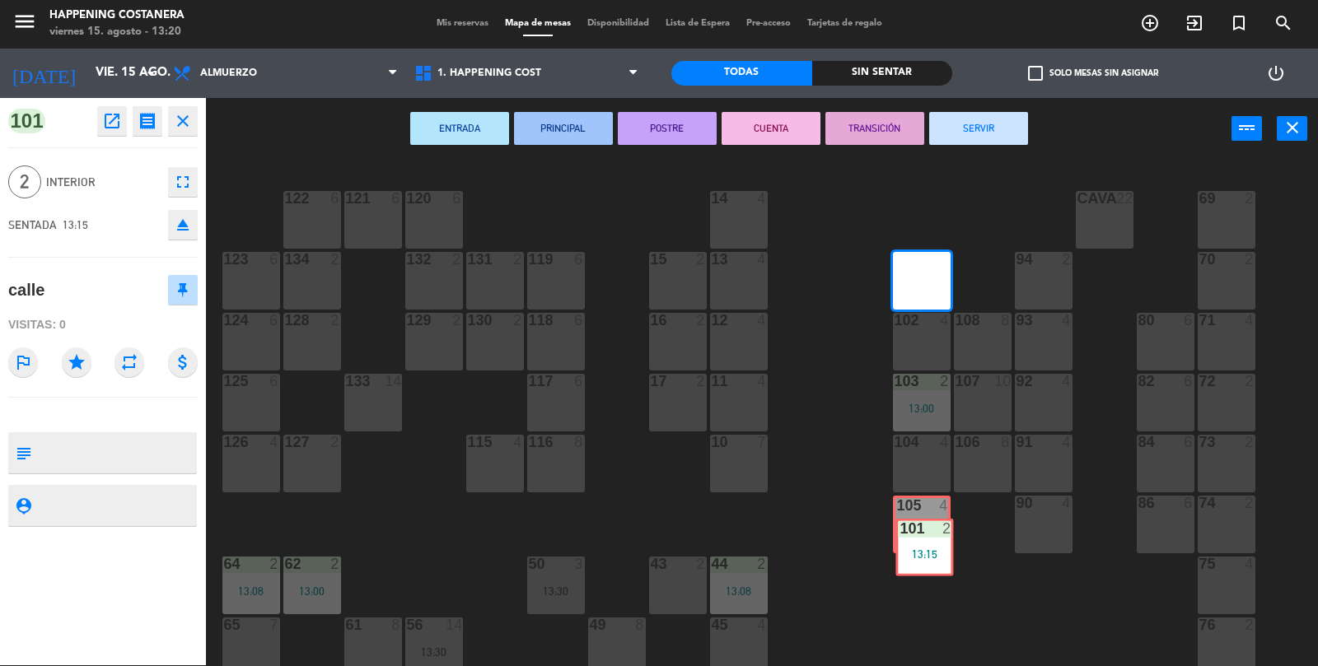
scroll to position [1, 0]
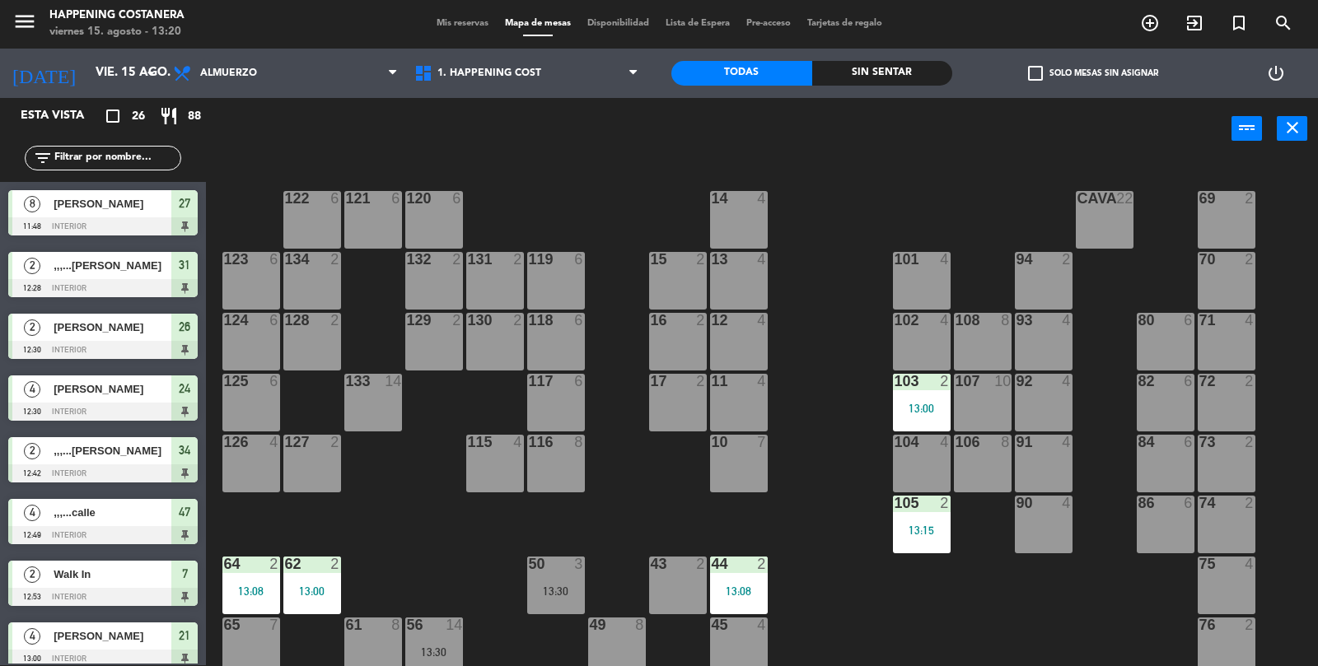
click at [999, 609] on div "69 2 122 6 121 6 120 6 14 4 CAVA 22 101 4 94 2 70 2 123 6 131 2 134 2 132 2 13 …" at bounding box center [768, 414] width 1099 height 506
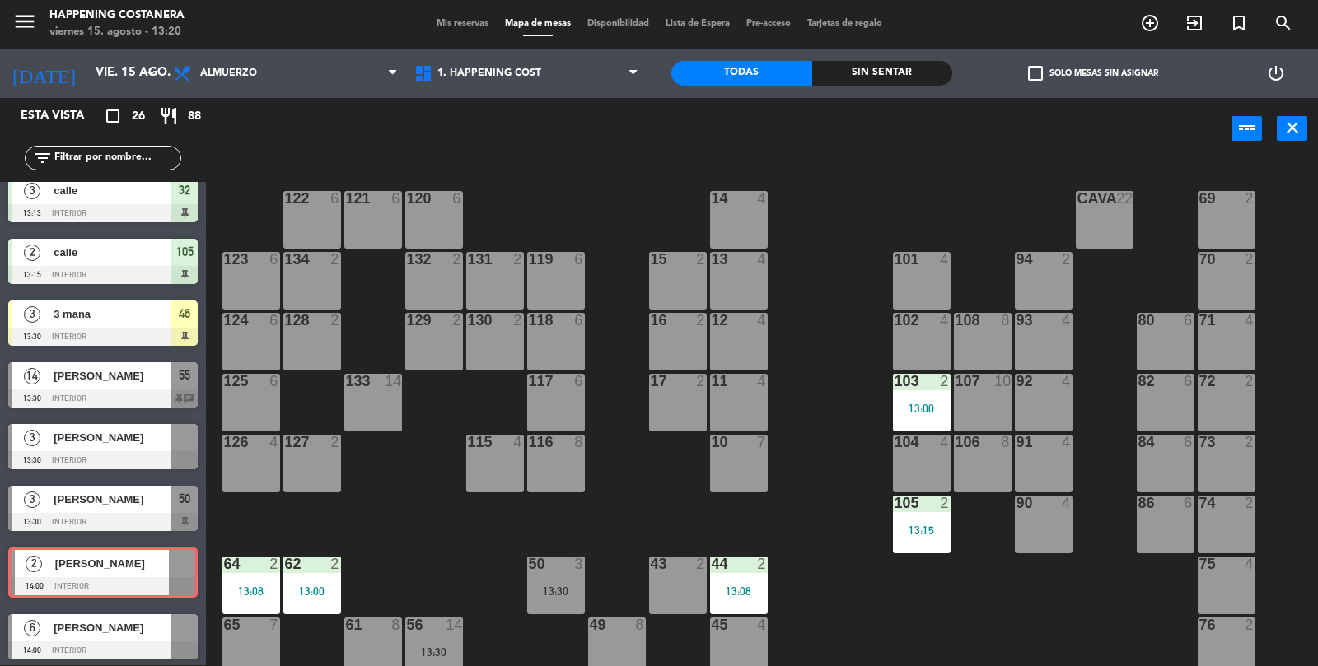
scroll to position [941, 0]
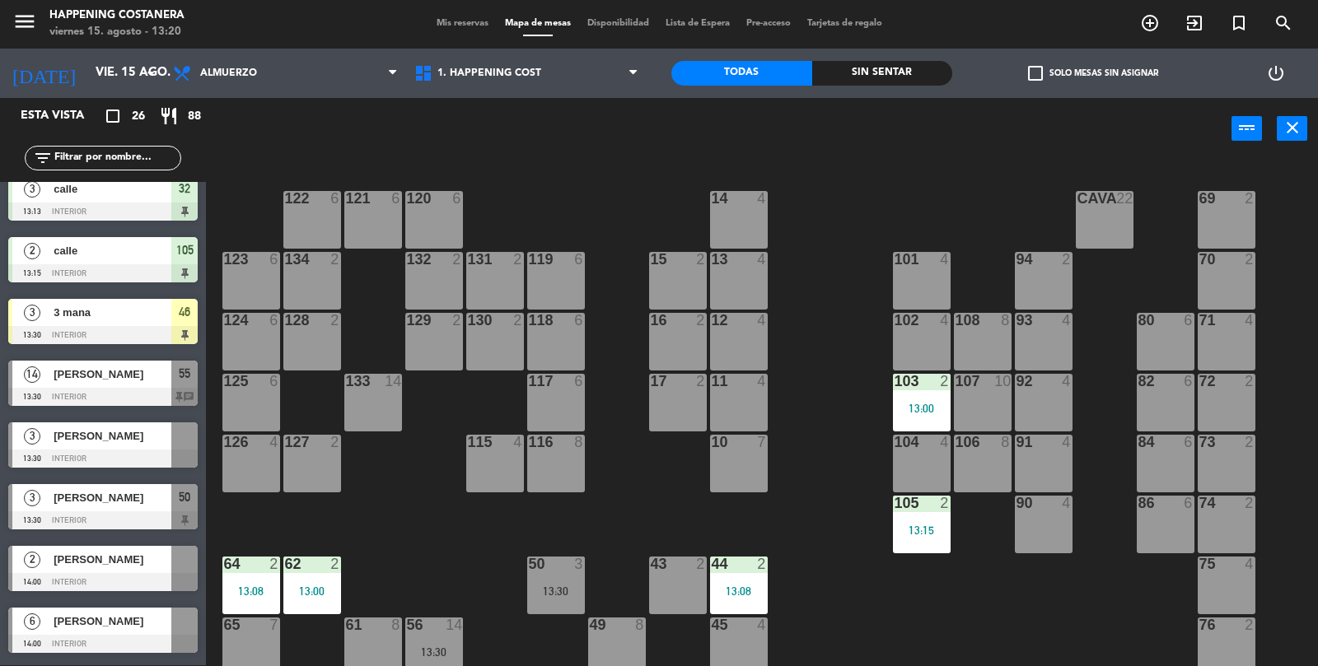
click at [1109, 628] on div "69 2 122 6 121 6 120 6 14 4 CAVA 22 101 4 94 2 70 2 123 6 131 2 134 2 132 2 13 …" at bounding box center [768, 414] width 1099 height 506
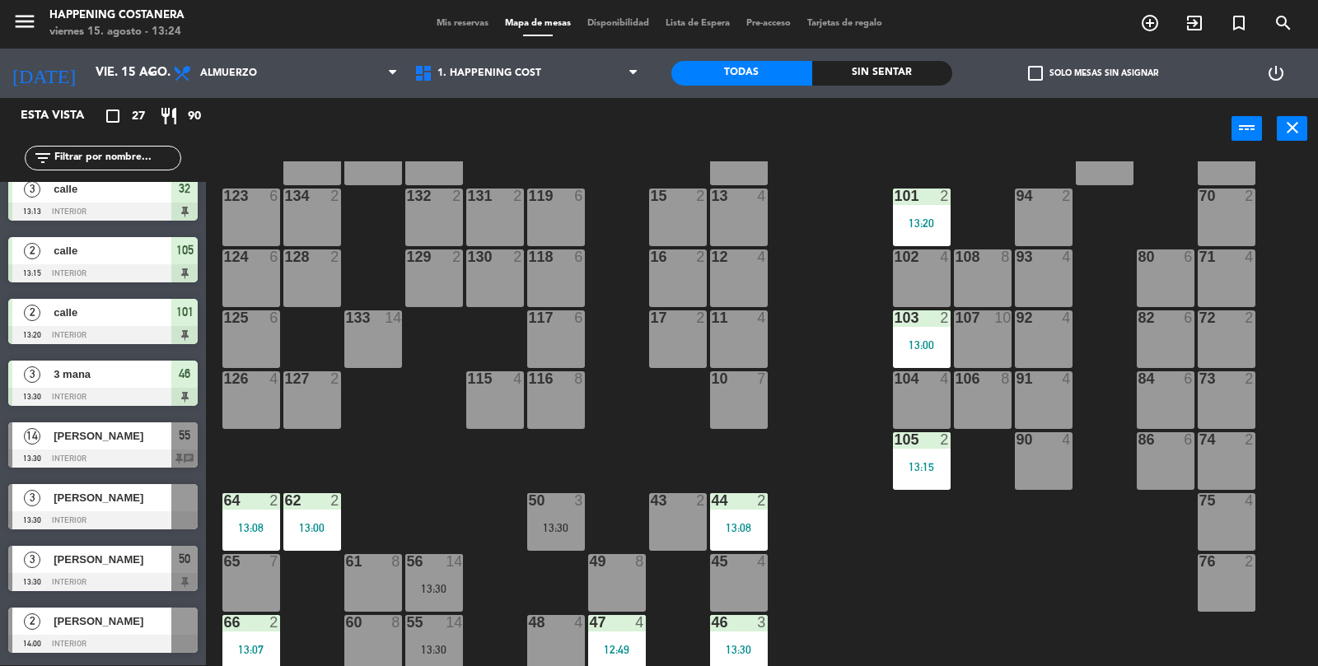
scroll to position [68, 0]
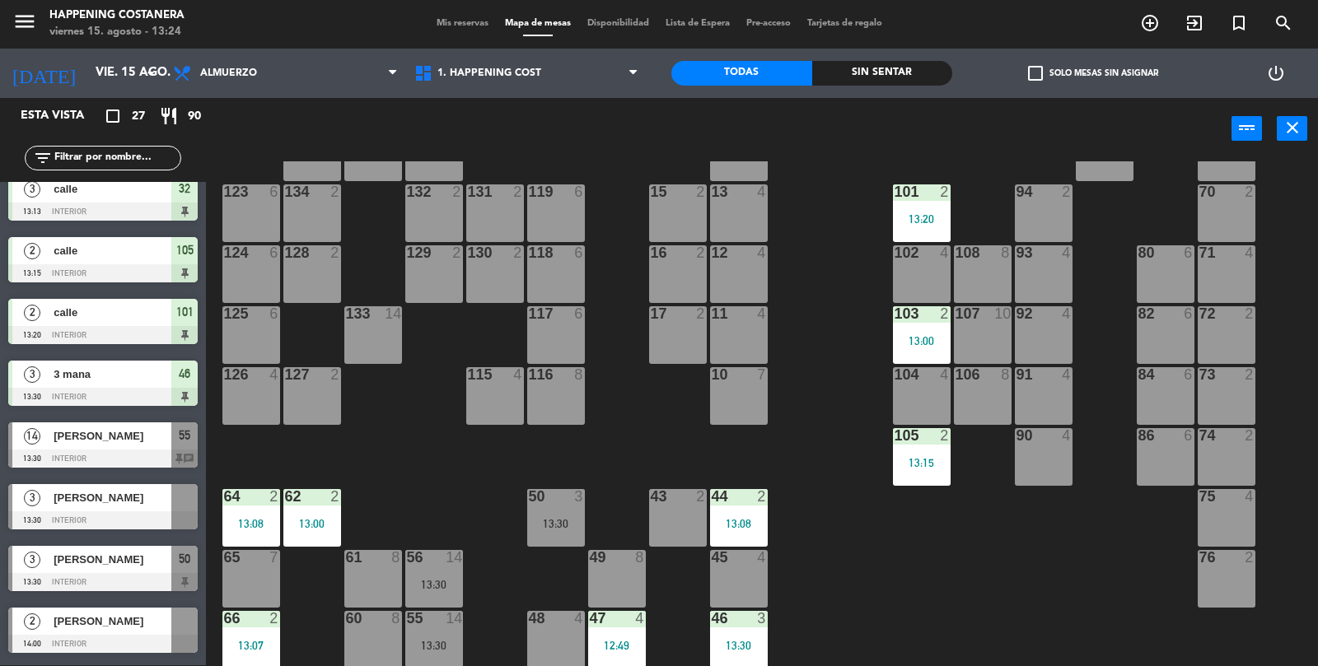
click at [125, 156] on input "text" at bounding box center [117, 158] width 128 height 18
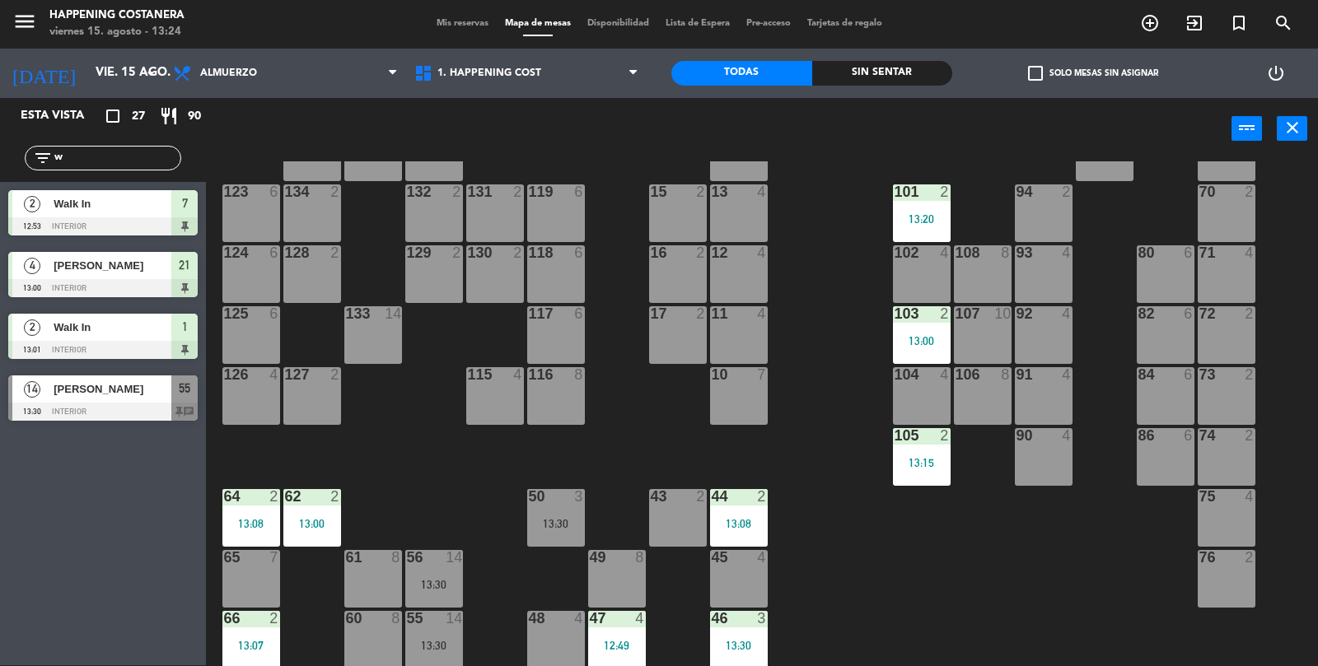
scroll to position [0, 0]
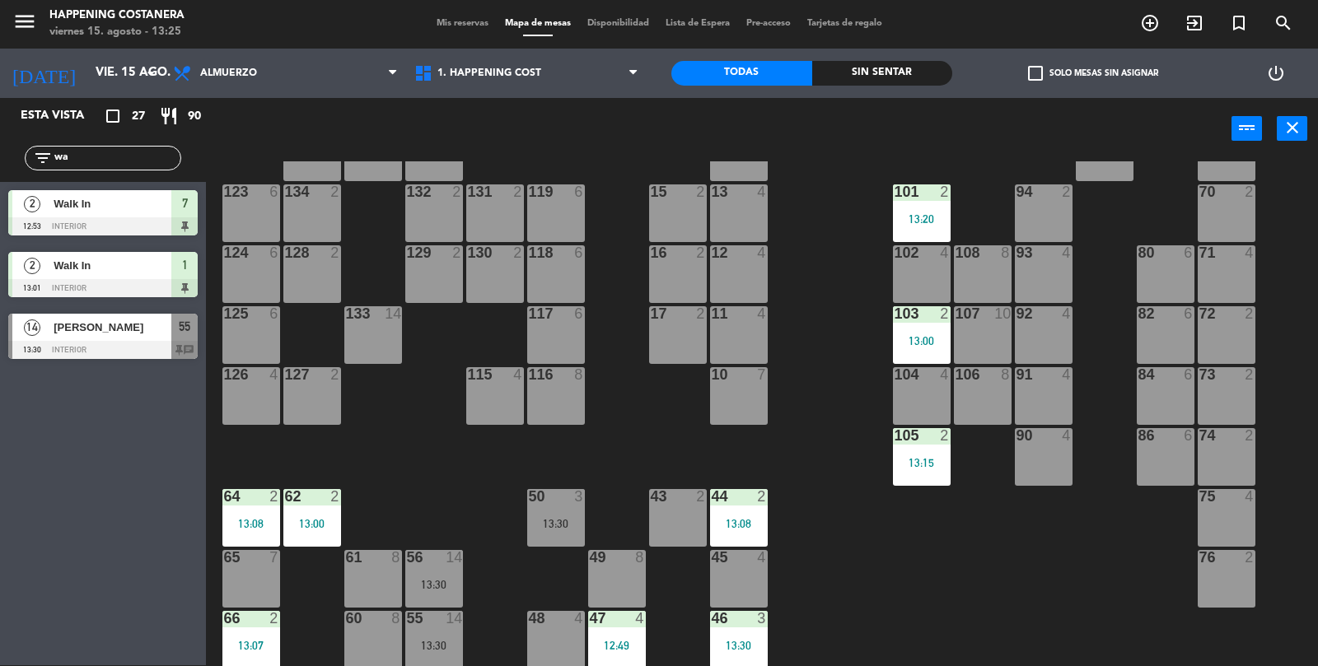
type input "wa"
click at [77, 350] on div at bounding box center [102, 350] width 189 height 18
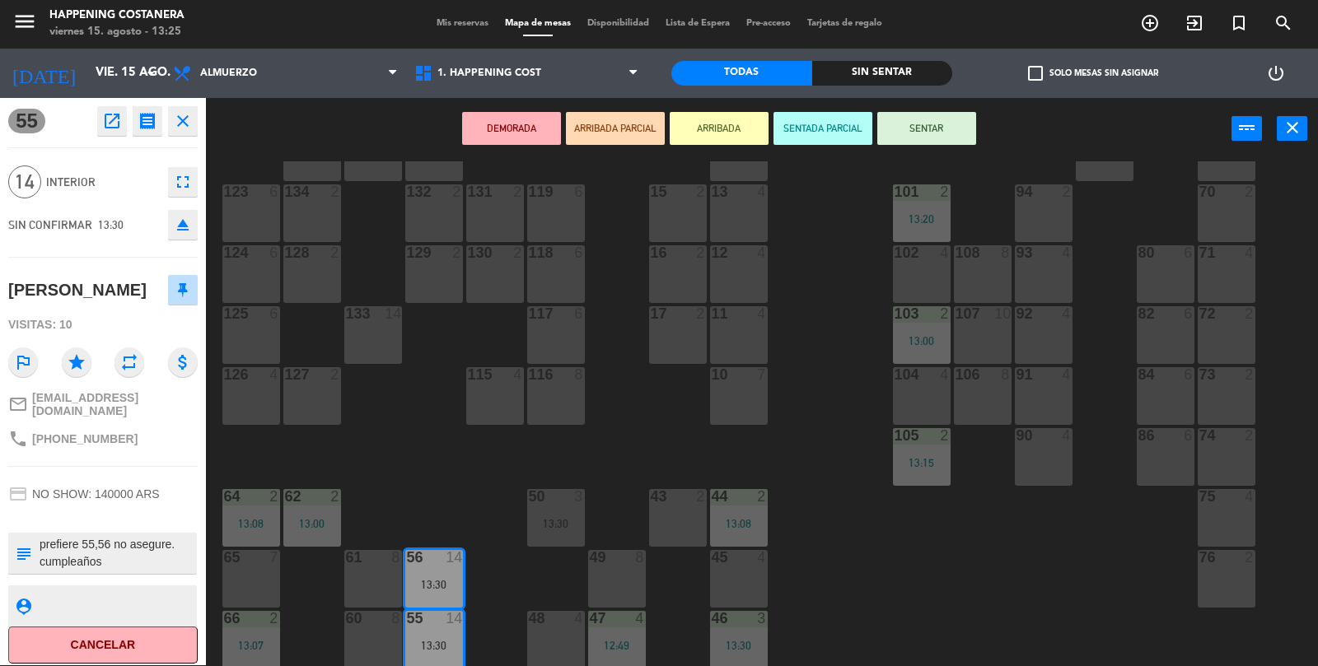
click at [931, 136] on button "SENTAR" at bounding box center [926, 128] width 99 height 33
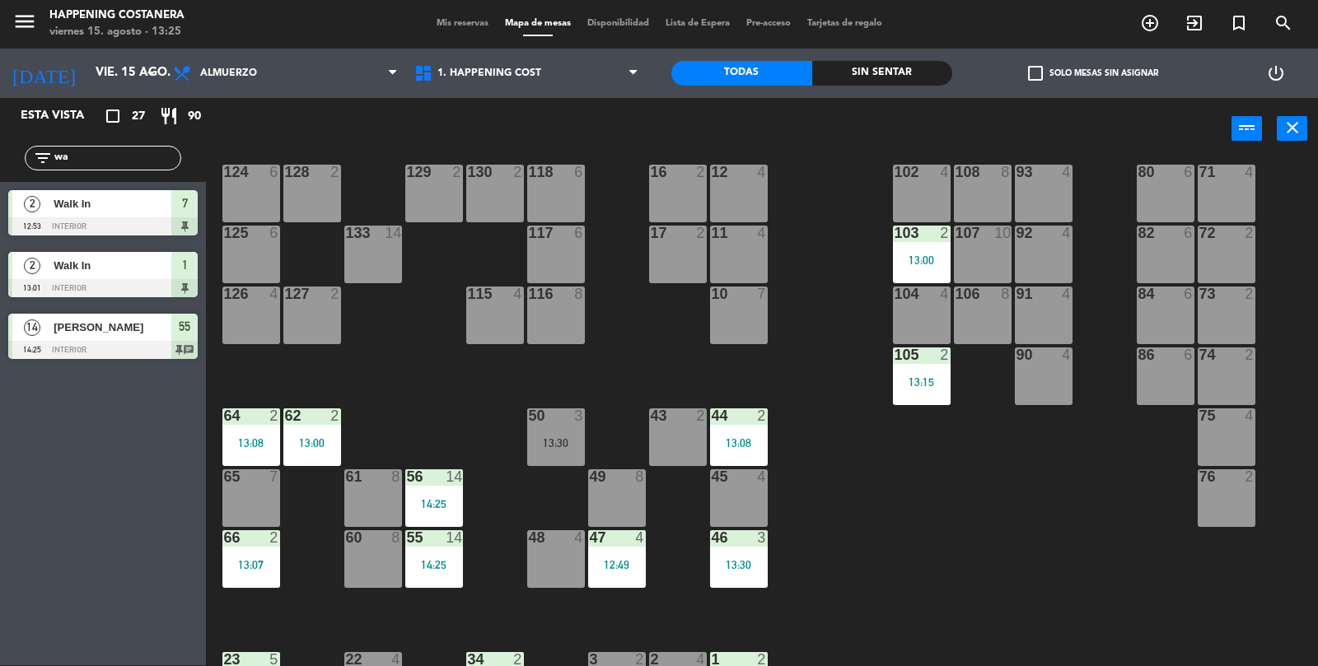
scroll to position [149, 0]
click at [129, 158] on input "wa" at bounding box center [117, 158] width 128 height 18
type input "w"
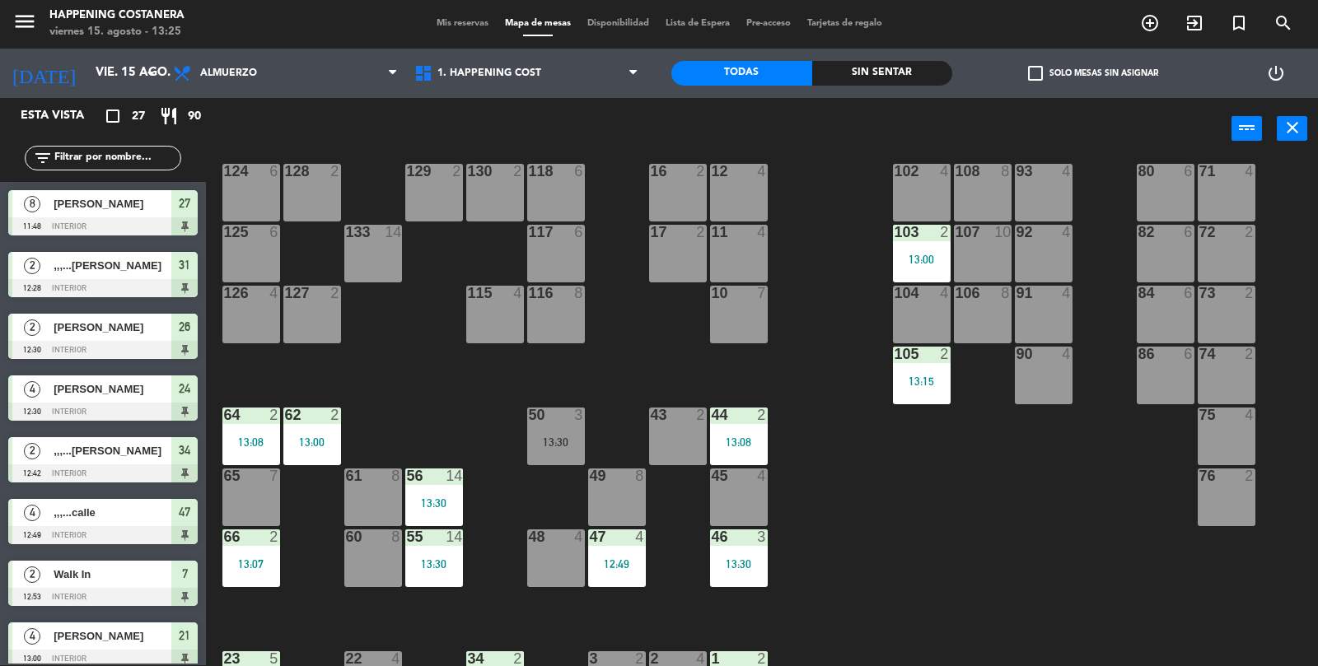
click at [567, 430] on div "50 3 13:30" at bounding box center [556, 437] width 58 height 58
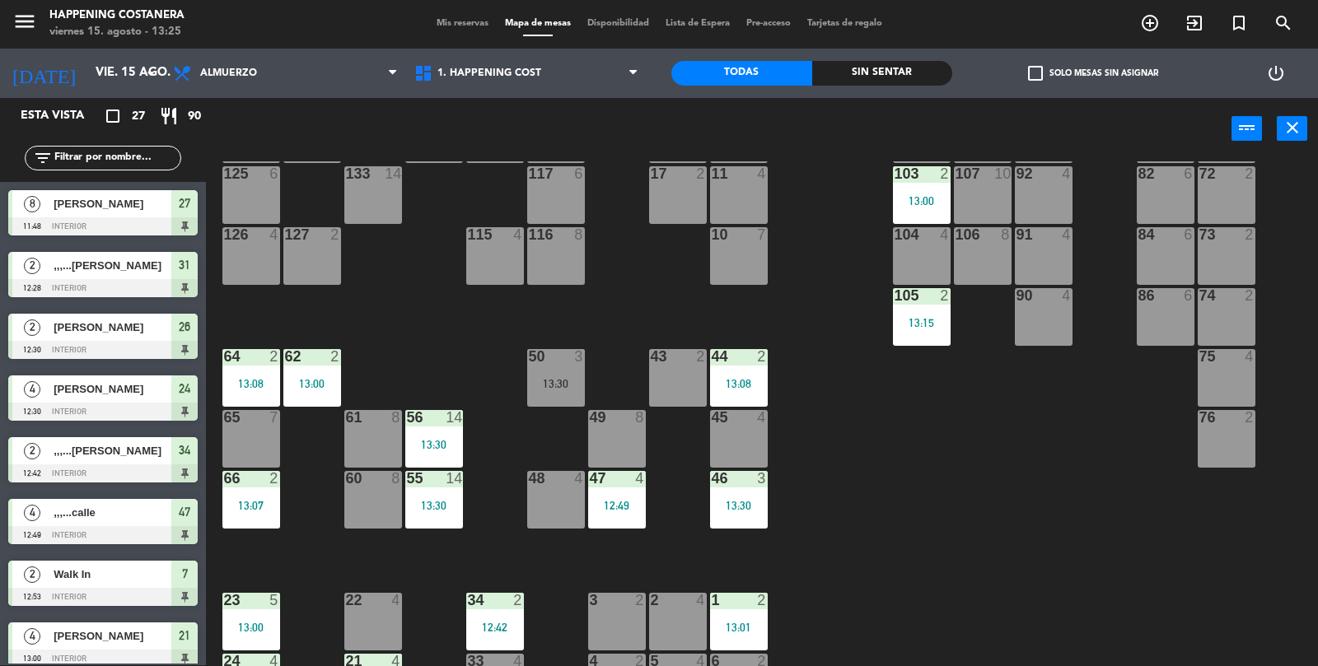
scroll to position [169, 0]
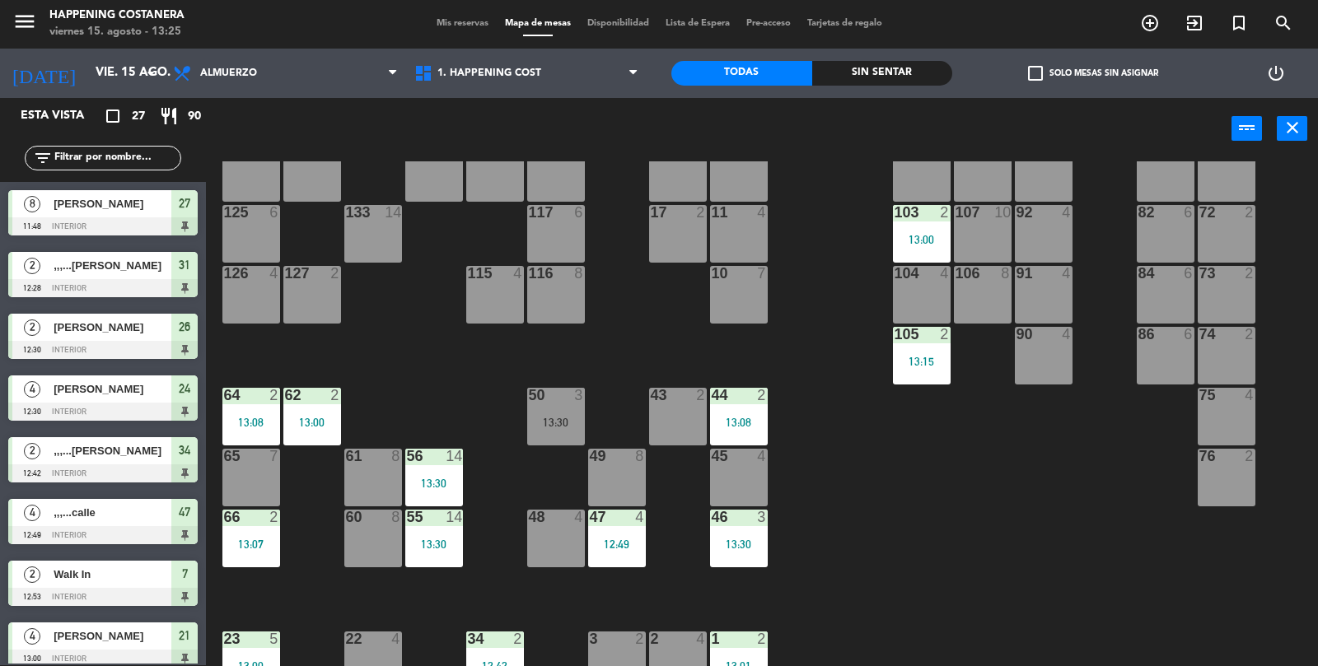
click at [552, 402] on div "50 3" at bounding box center [556, 396] width 58 height 16
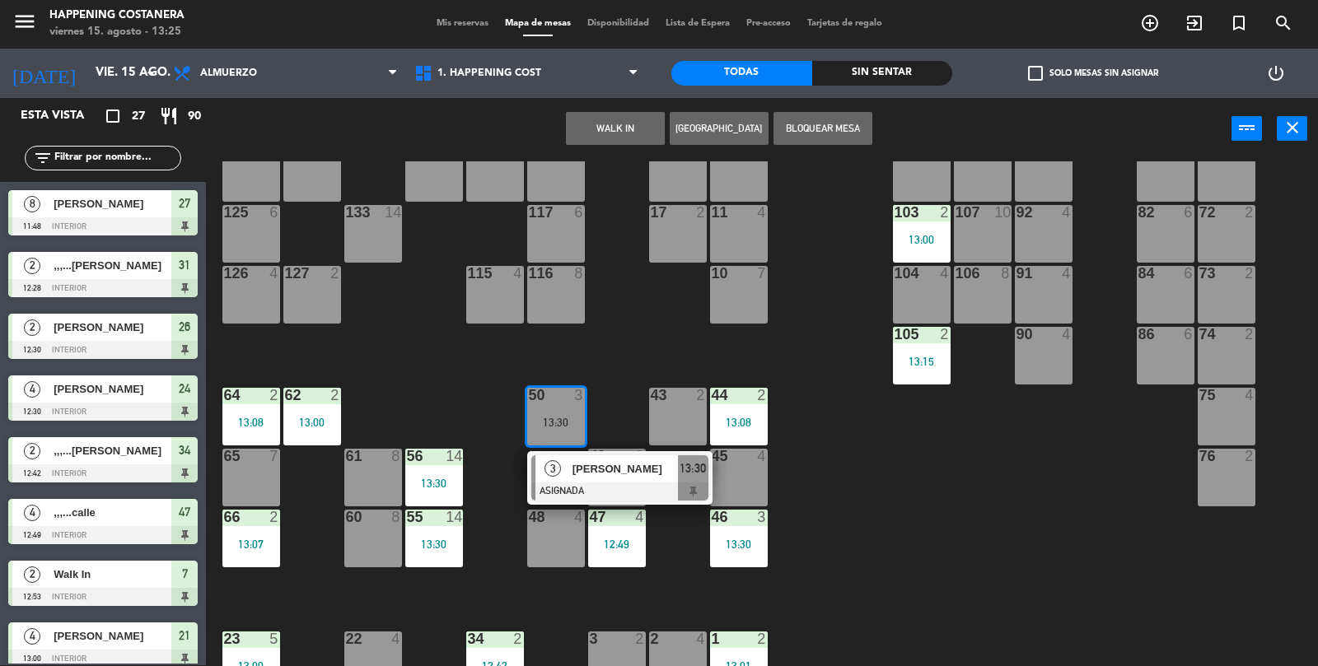
click at [555, 558] on div "48 4" at bounding box center [556, 539] width 58 height 58
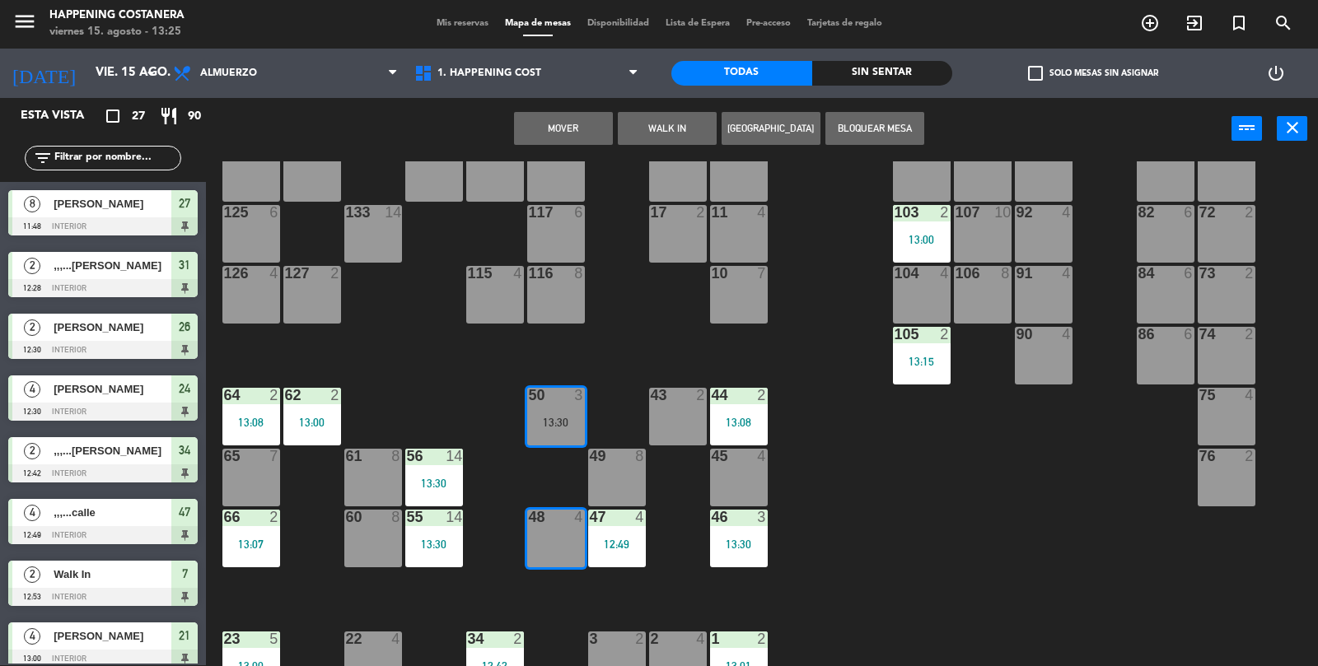
click at [574, 142] on button "Mover" at bounding box center [563, 128] width 99 height 33
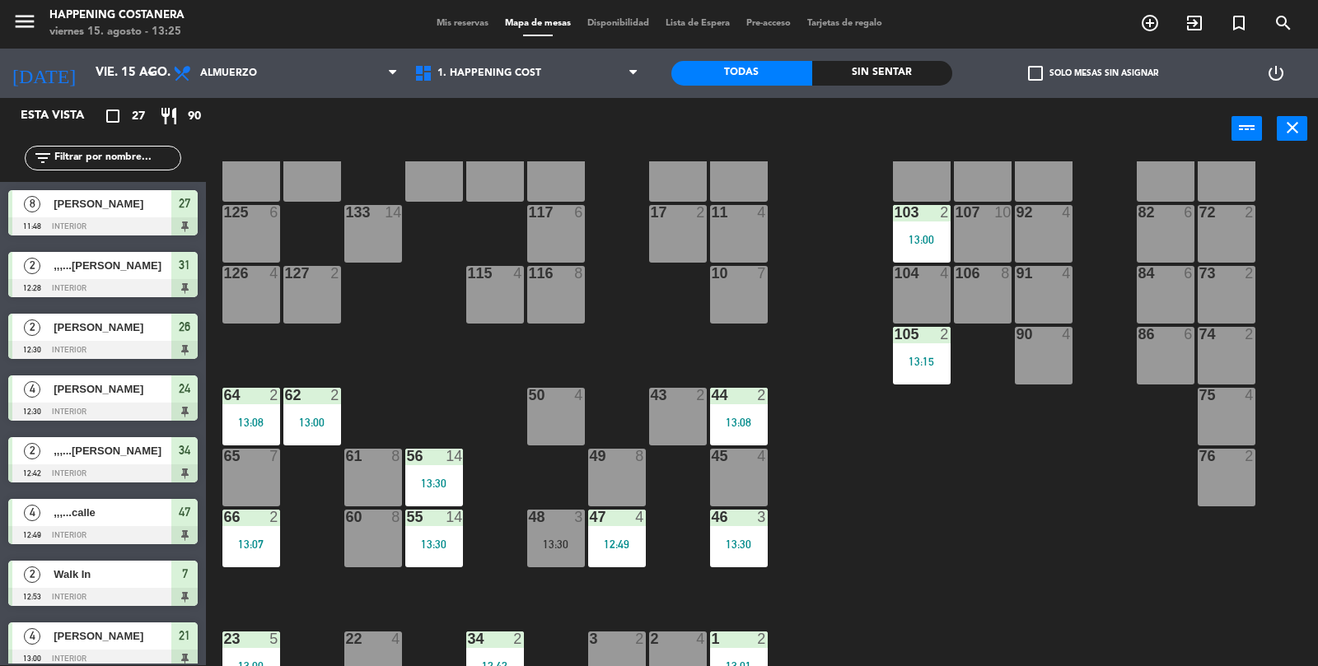
click at [562, 422] on div "50 4" at bounding box center [556, 417] width 58 height 58
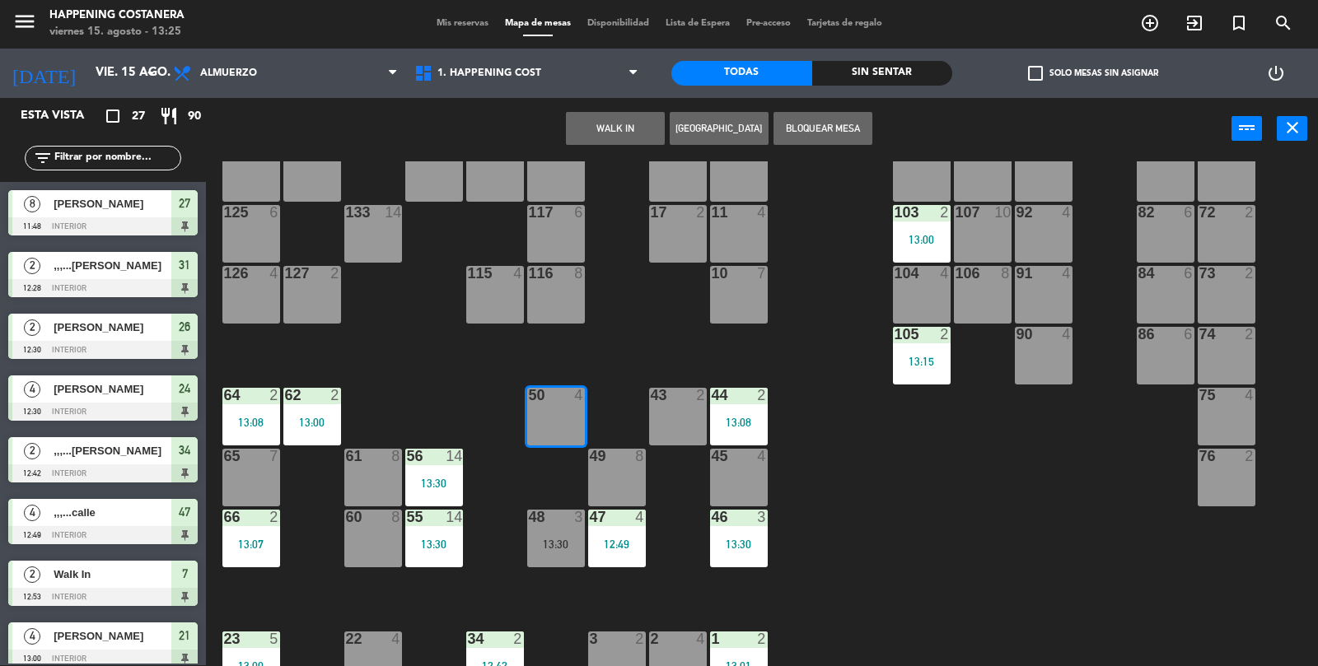
click at [625, 125] on button "WALK IN" at bounding box center [615, 128] width 99 height 33
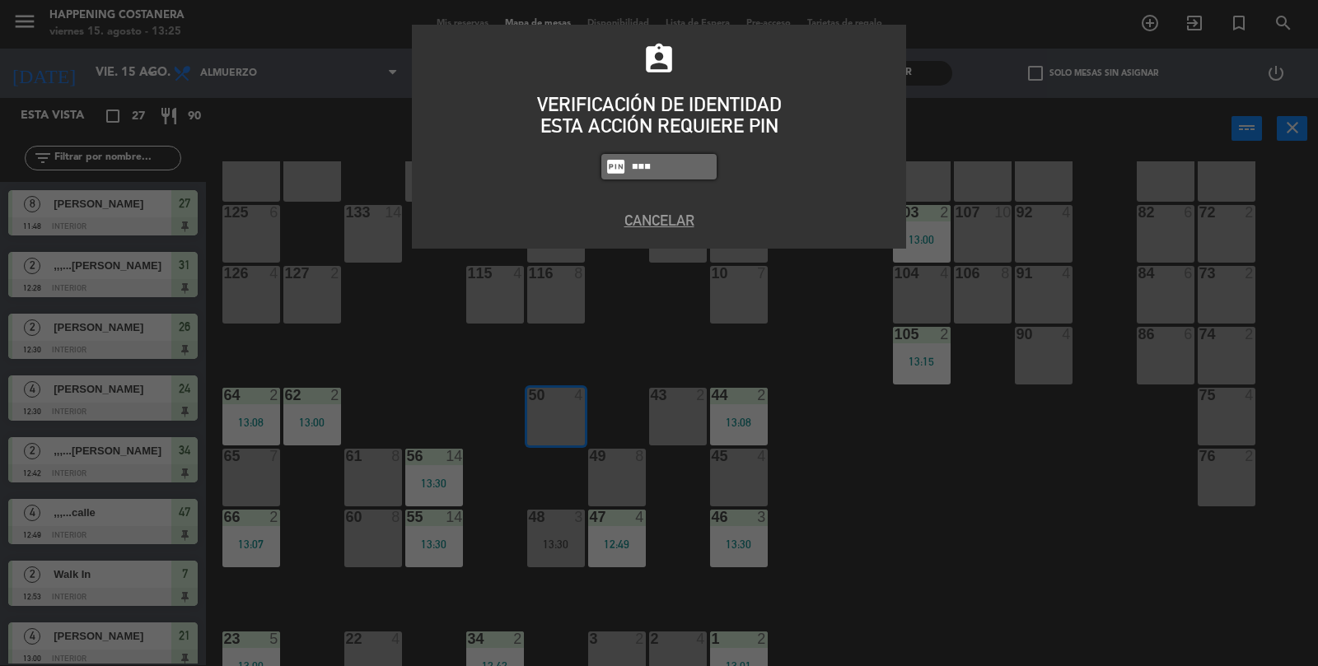
type input "8116"
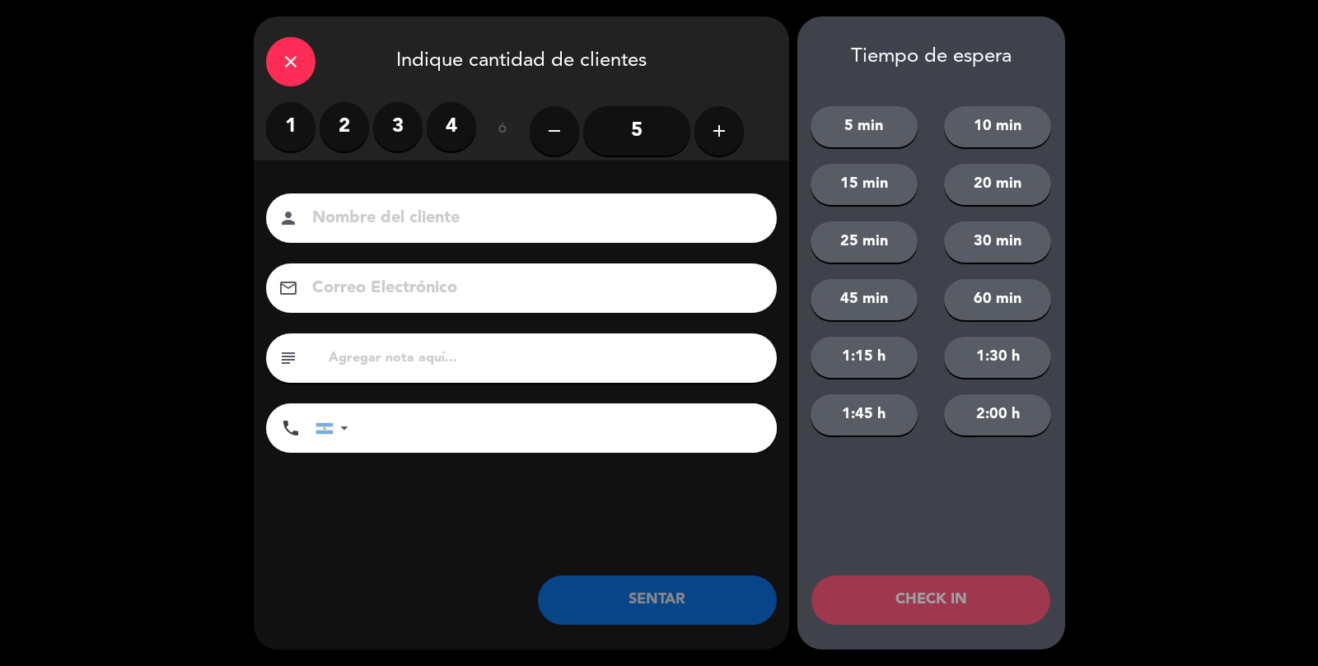
click at [391, 117] on label "3" at bounding box center [397, 126] width 49 height 49
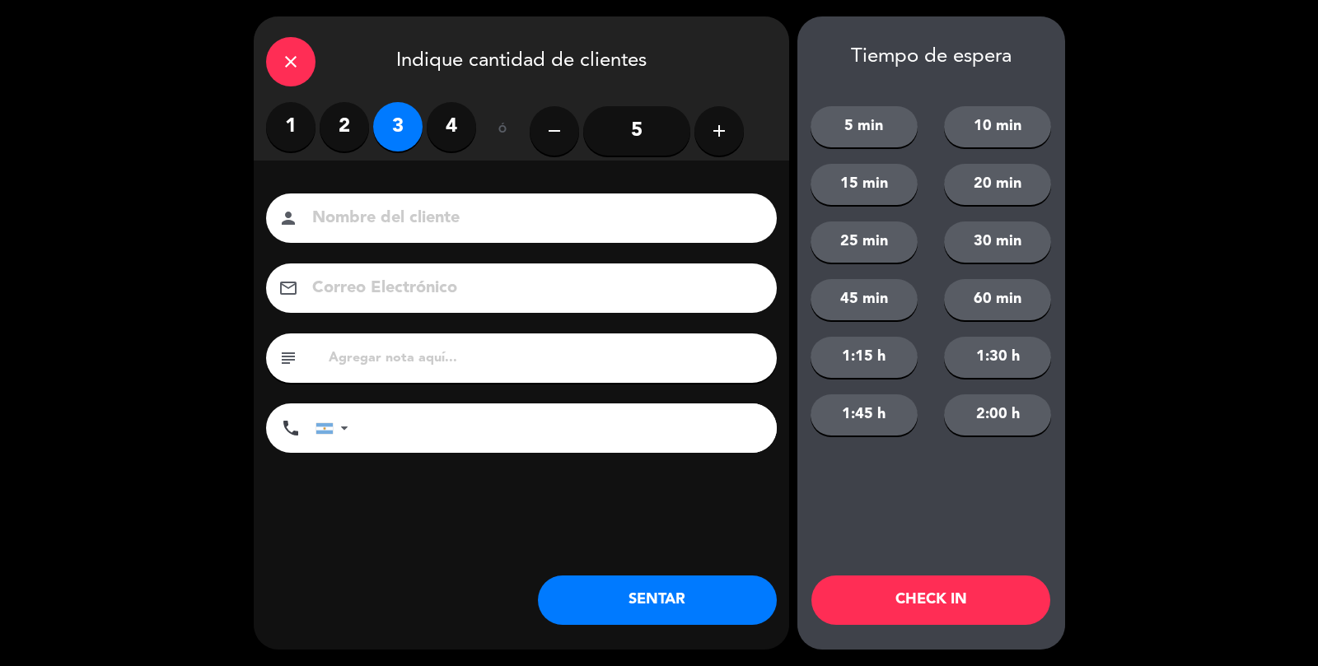
click at [357, 227] on input at bounding box center [532, 218] width 445 height 29
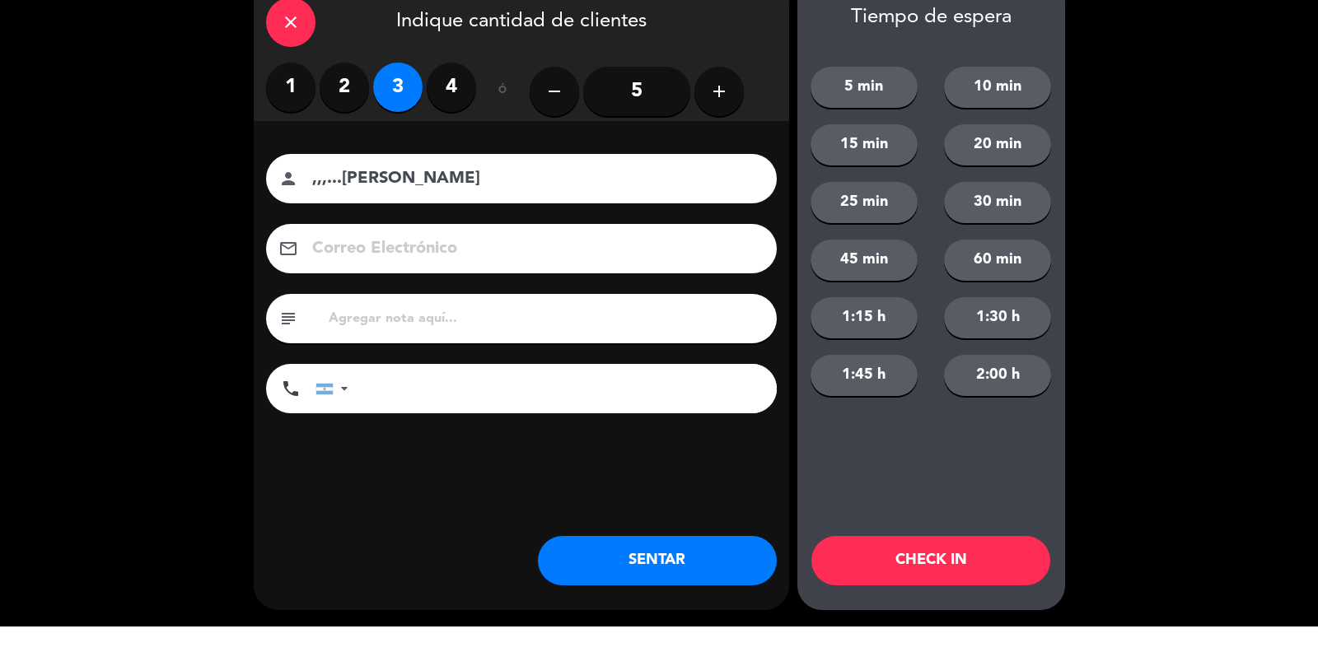
type input ",,,...[PERSON_NAME]"
click at [683, 604] on button "SENTAR" at bounding box center [657, 600] width 239 height 49
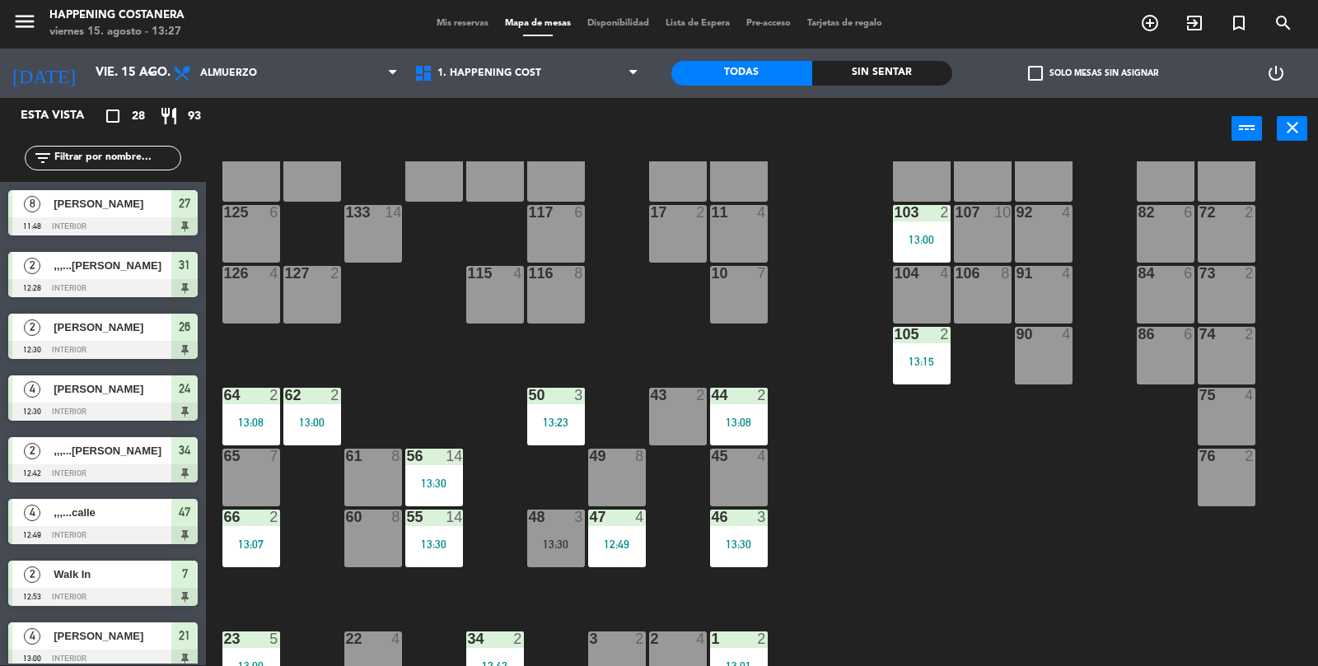
click at [87, 165] on input "text" at bounding box center [117, 158] width 128 height 18
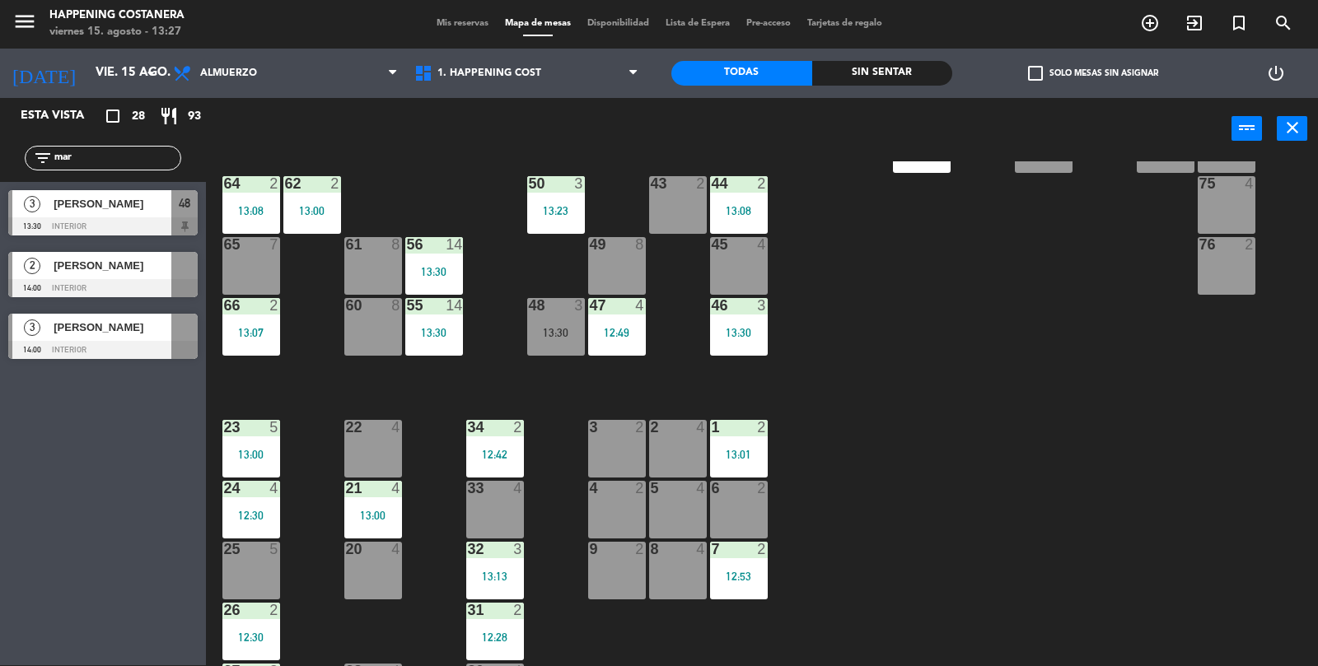
scroll to position [434, 0]
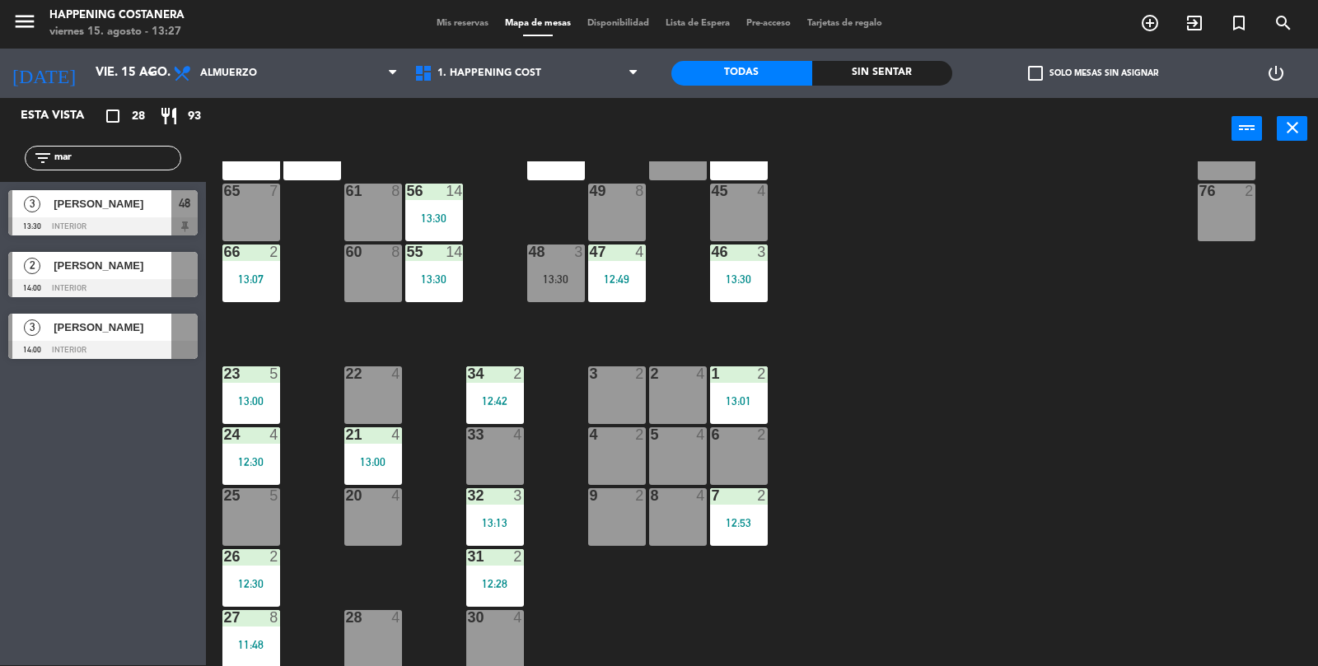
type input "mar"
click at [128, 201] on span "[PERSON_NAME]" at bounding box center [113, 203] width 118 height 17
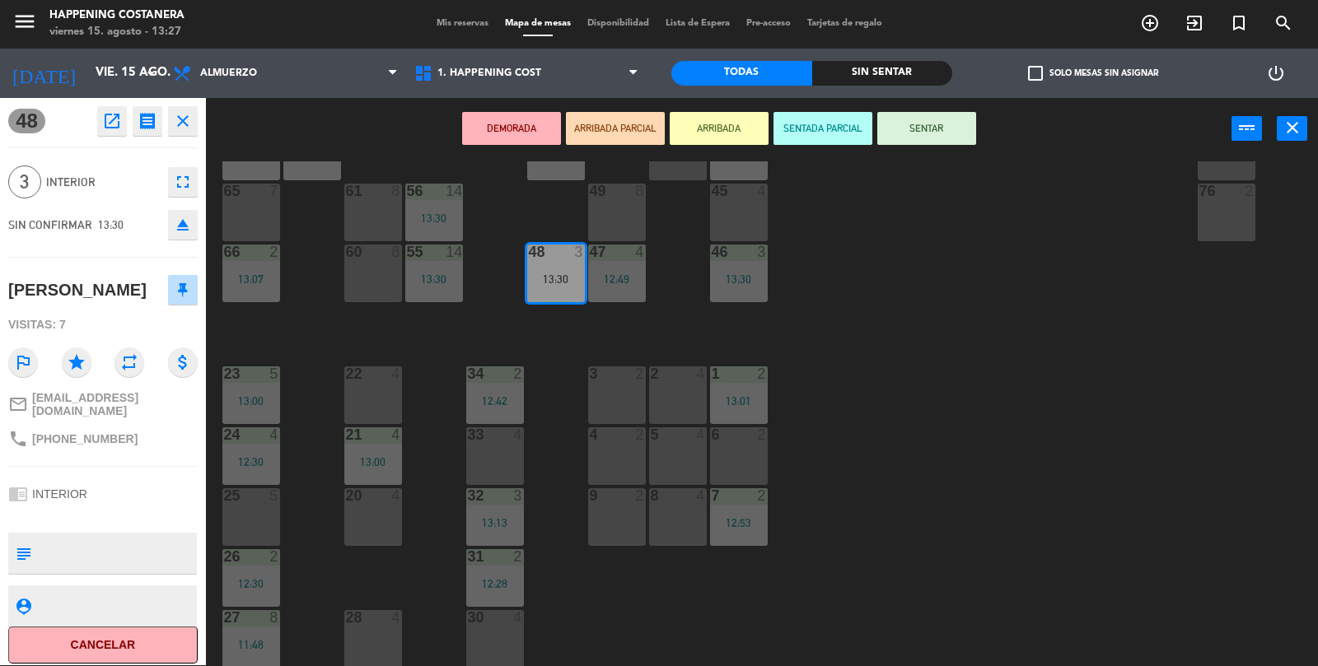
click at [264, 509] on div "25 5" at bounding box center [251, 517] width 58 height 58
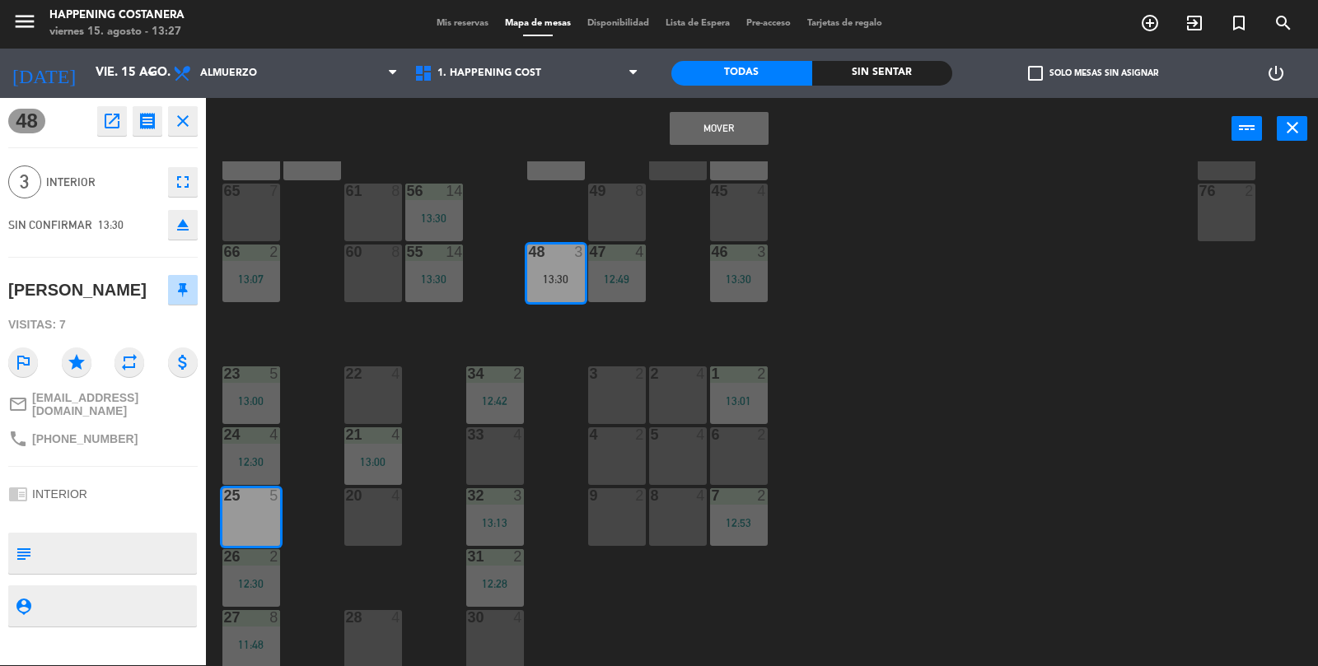
click at [752, 140] on button "Mover" at bounding box center [719, 128] width 99 height 33
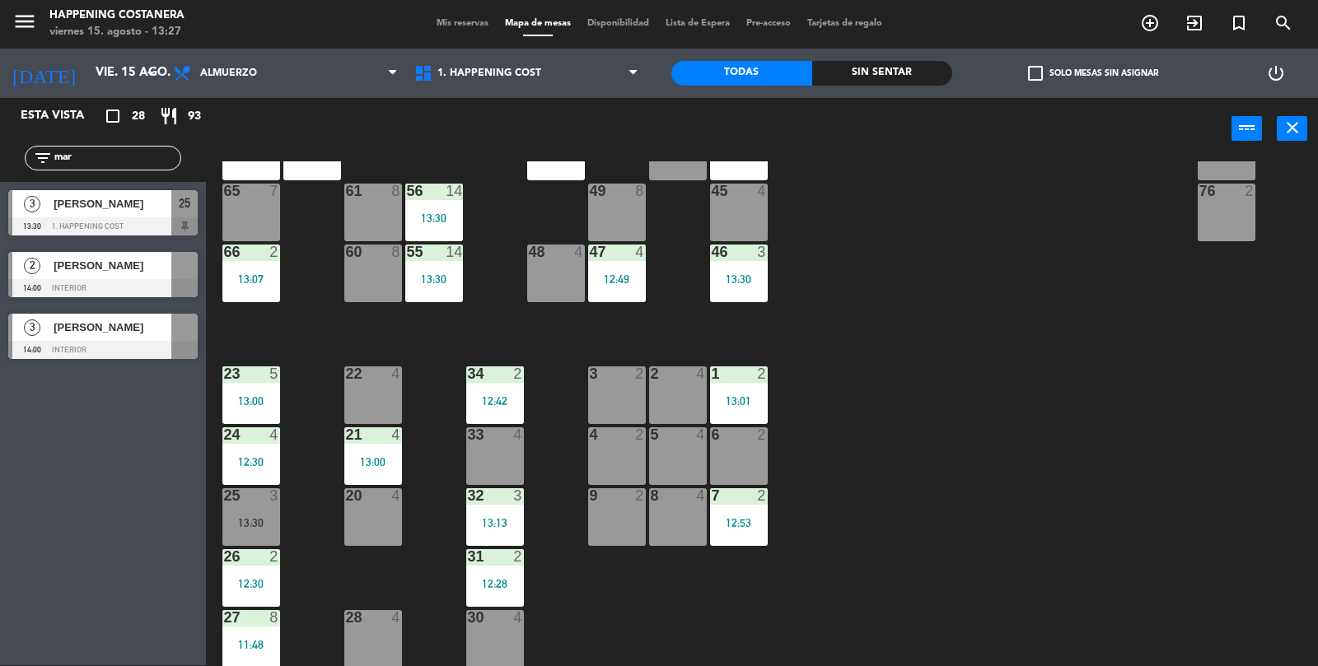
click at [117, 211] on span "[PERSON_NAME]" at bounding box center [113, 203] width 118 height 17
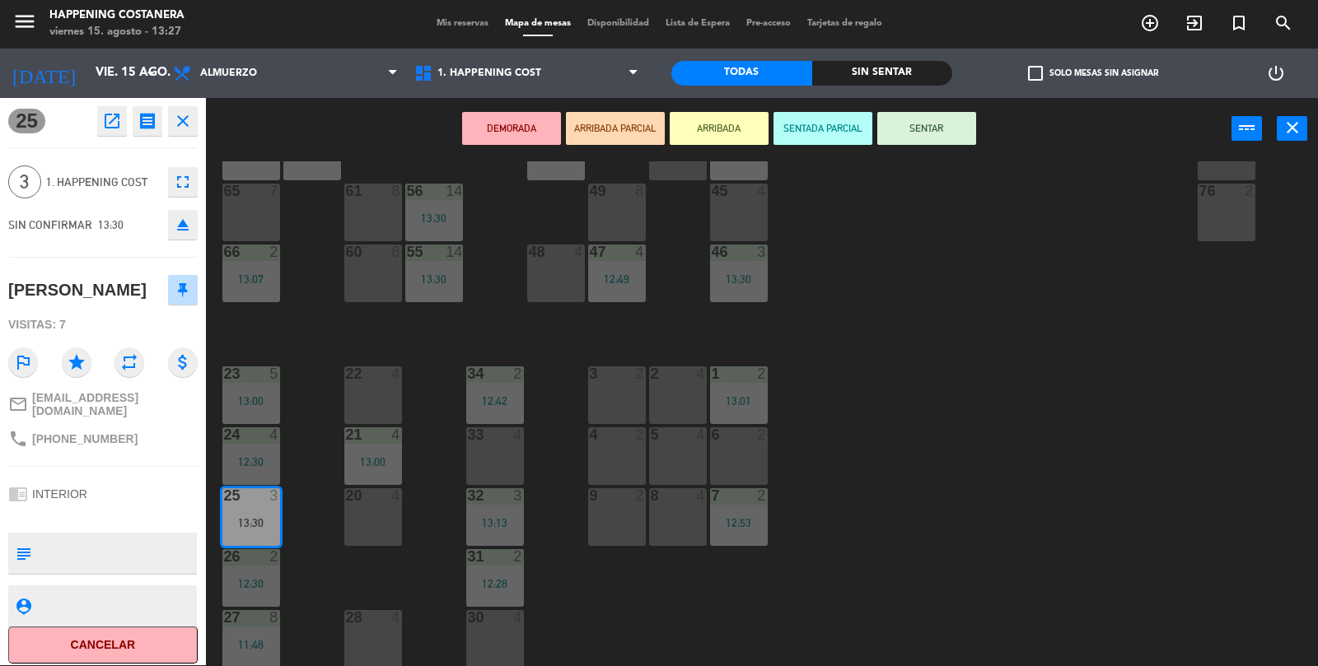
click at [940, 135] on button "SENTAR" at bounding box center [926, 128] width 99 height 33
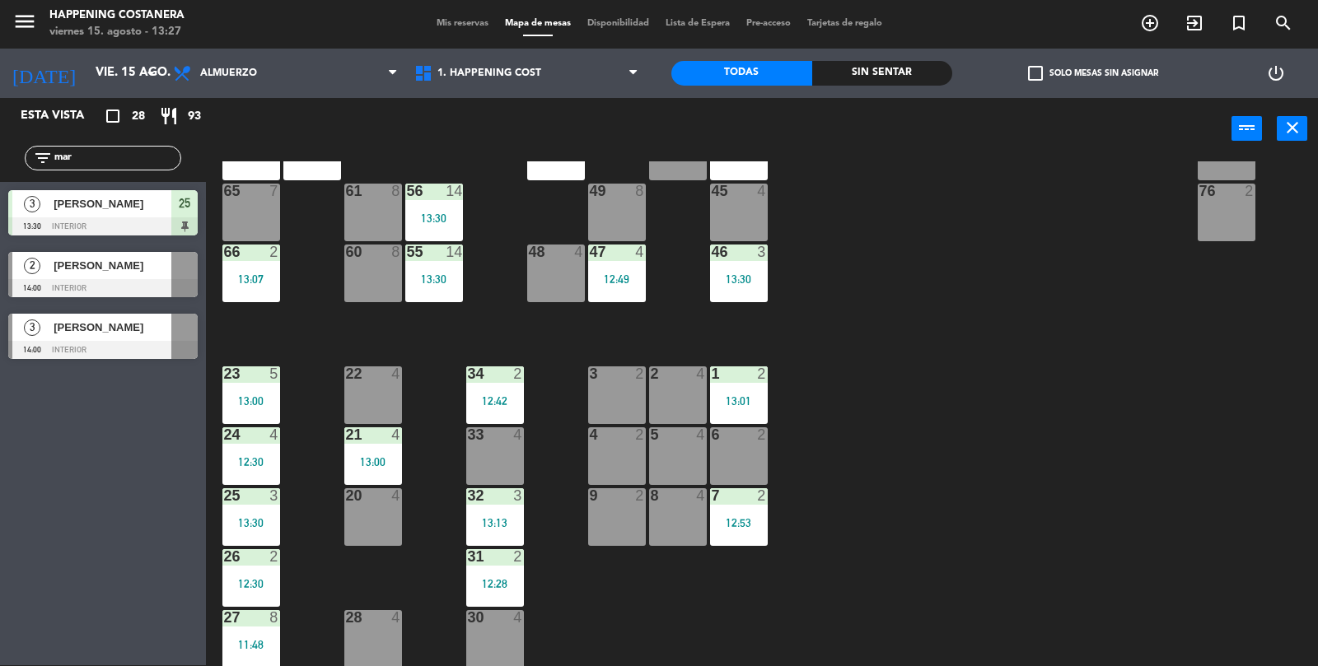
click at [125, 156] on input "mar" at bounding box center [117, 158] width 128 height 18
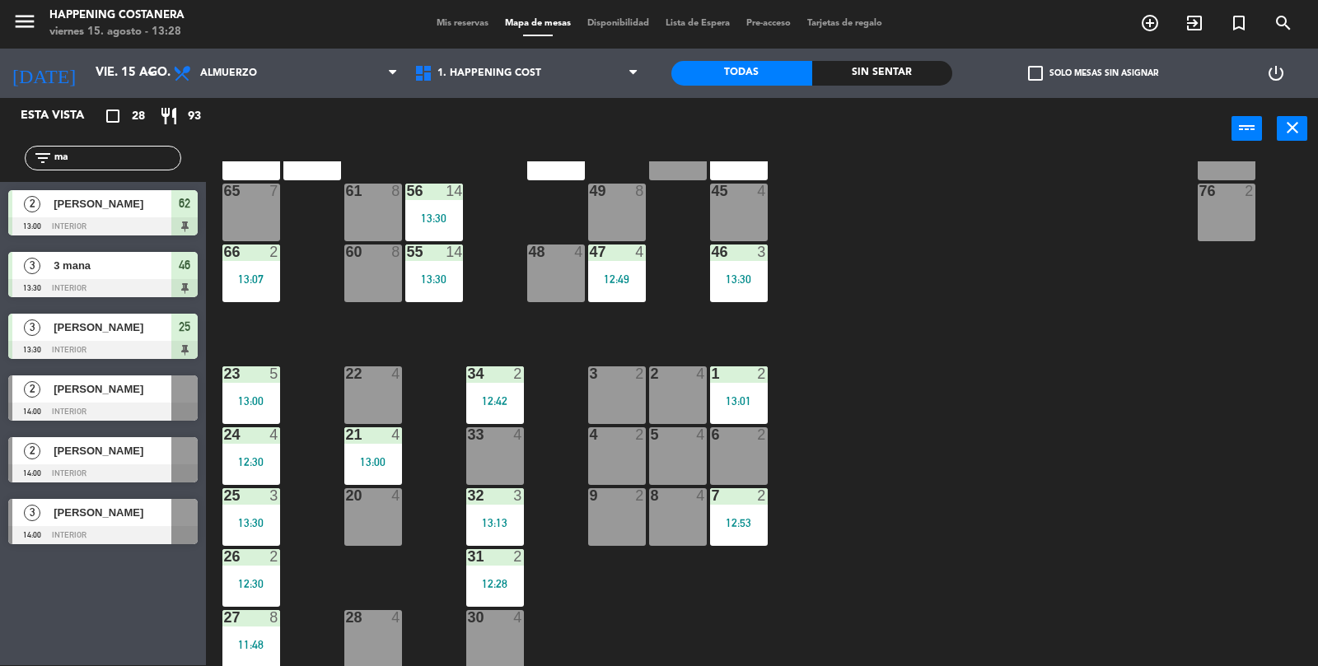
type input "m"
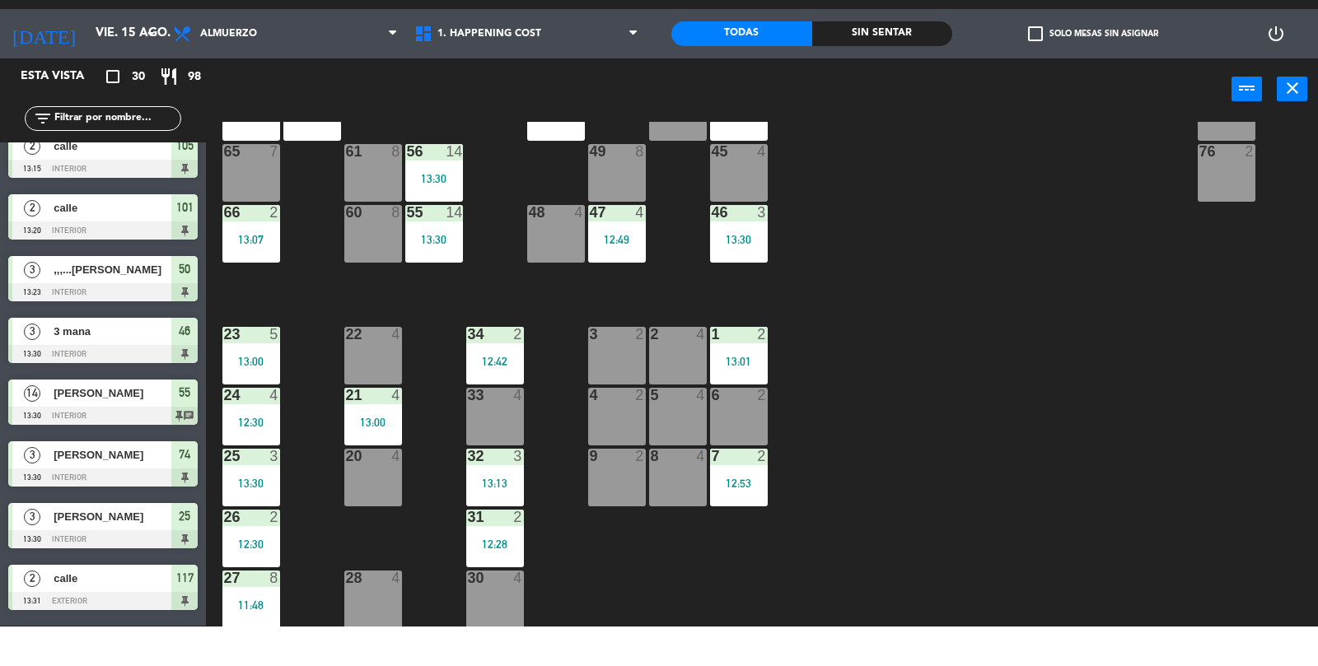
click at [1054, 568] on div "69 2 122 6 121 6 120 6 14 4 CAVA 22 101 2 13:20 94 2 70 2 123 6 131 2 134 2 132…" at bounding box center [768, 414] width 1099 height 506
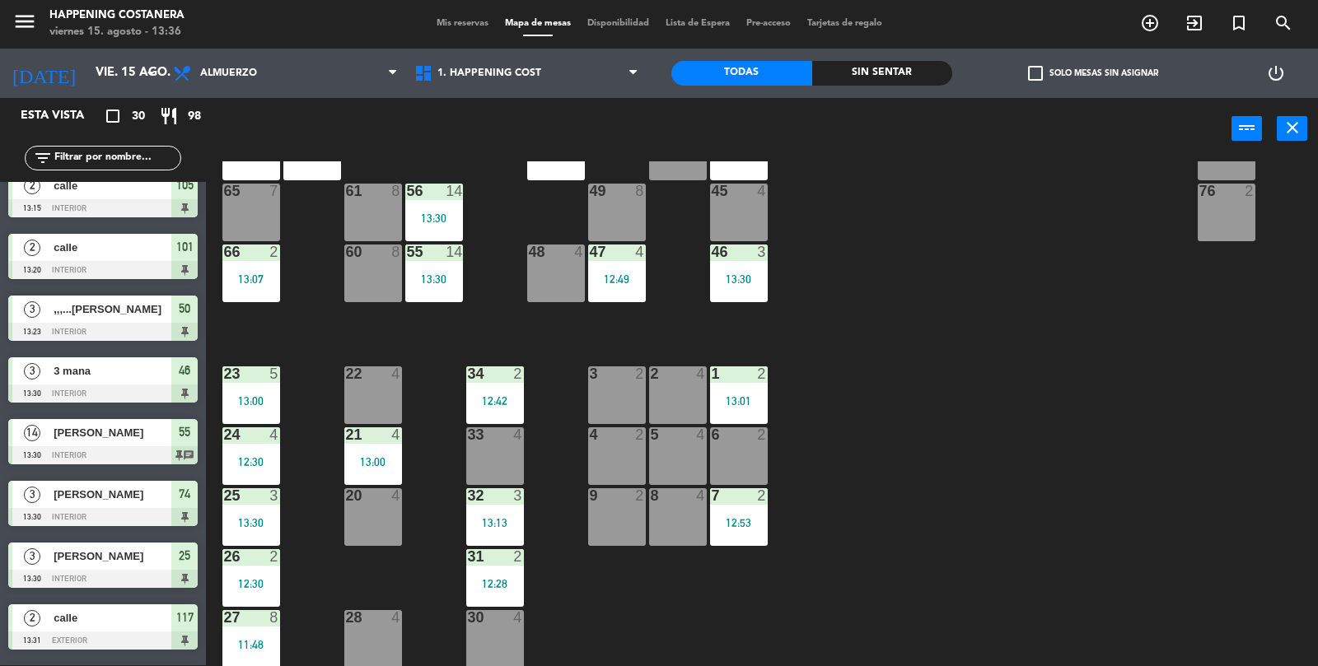
click at [1031, 68] on span "check_box_outline_blank" at bounding box center [1035, 73] width 15 height 15
click at [1093, 73] on input "check_box_outline_blank Solo mesas sin asignar" at bounding box center [1093, 73] width 0 height 0
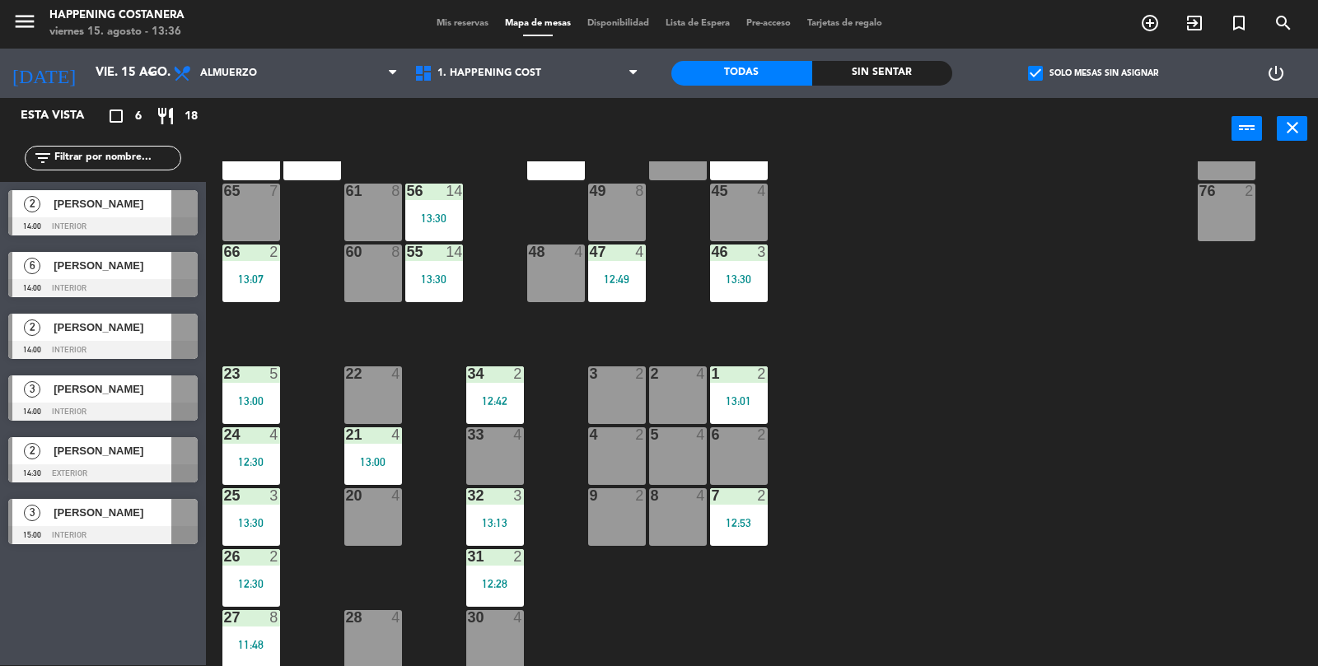
click at [63, 273] on span "[PERSON_NAME]" at bounding box center [113, 265] width 118 height 17
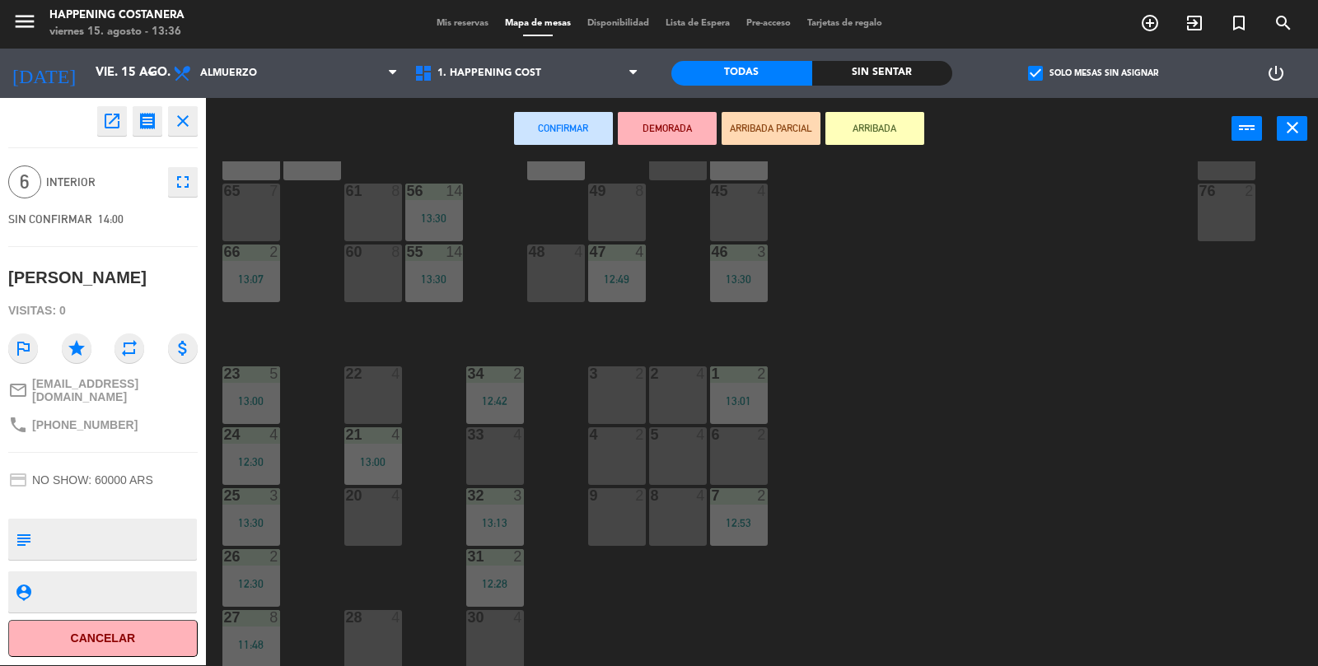
click at [874, 121] on button "ARRIBADA" at bounding box center [874, 128] width 99 height 33
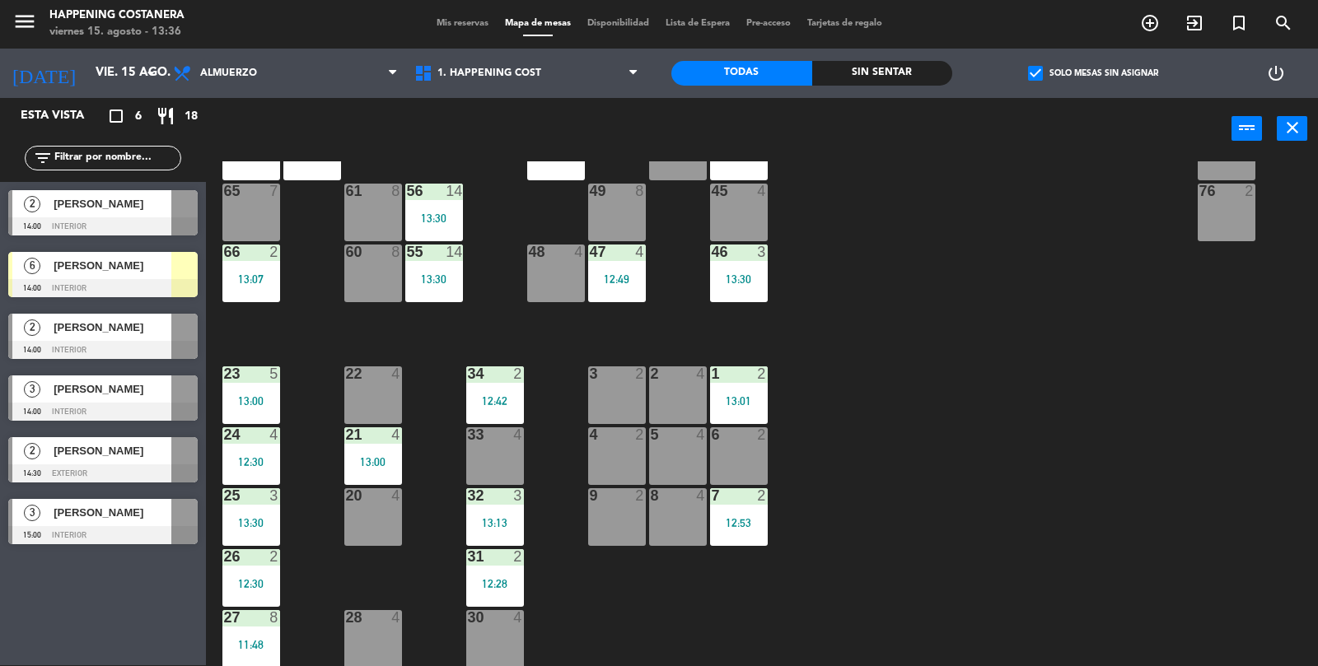
click at [96, 272] on span "[PERSON_NAME]" at bounding box center [113, 265] width 118 height 17
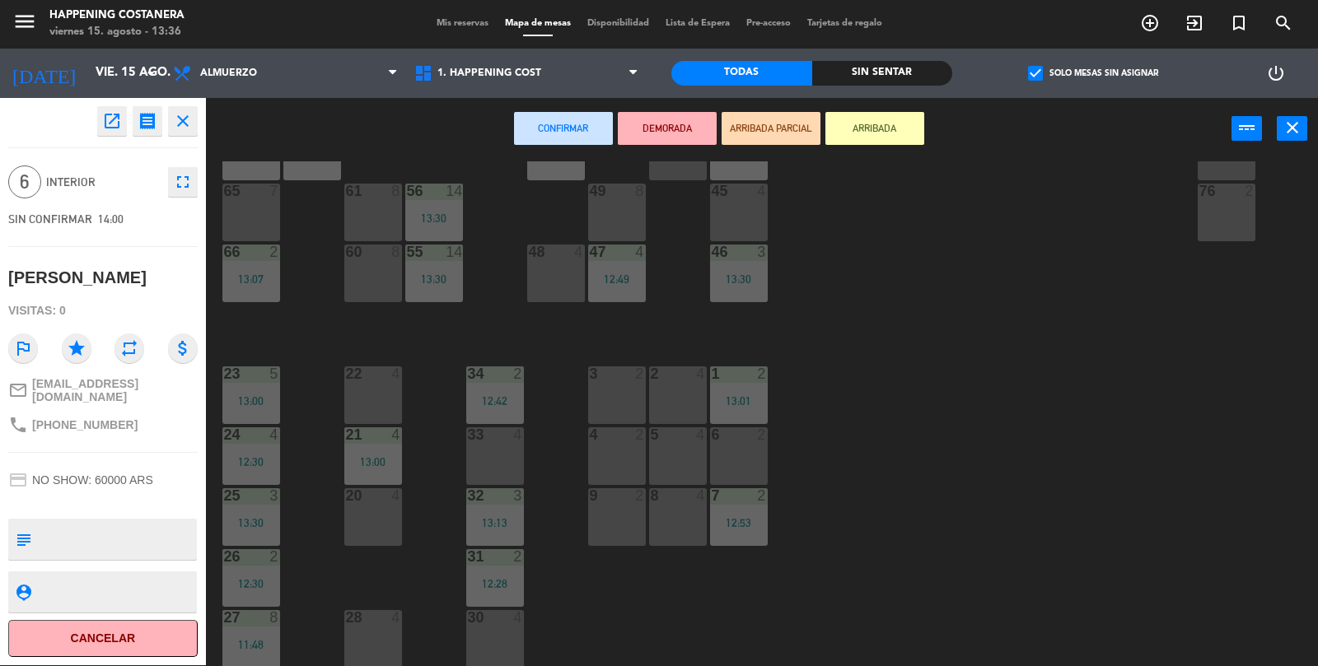
click at [268, 211] on div "65 7" at bounding box center [251, 213] width 58 height 58
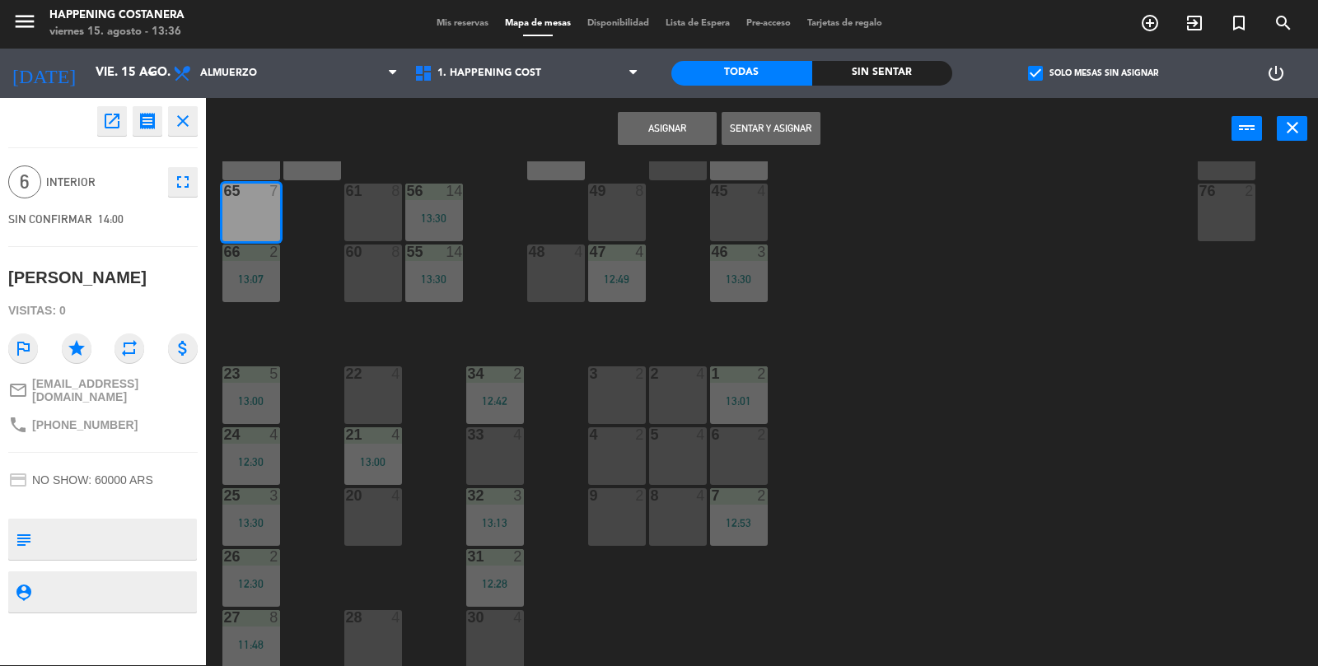
click at [643, 100] on div "Asignar Sentar y Asignar power_input close" at bounding box center [718, 129] width 1025 height 63
click at [1003, 418] on div "69 2 122 6 121 6 120 6 14 4 CAVA 22 101 2 13:20 94 2 70 2 123 6 131 2 134 2 132…" at bounding box center [768, 414] width 1099 height 506
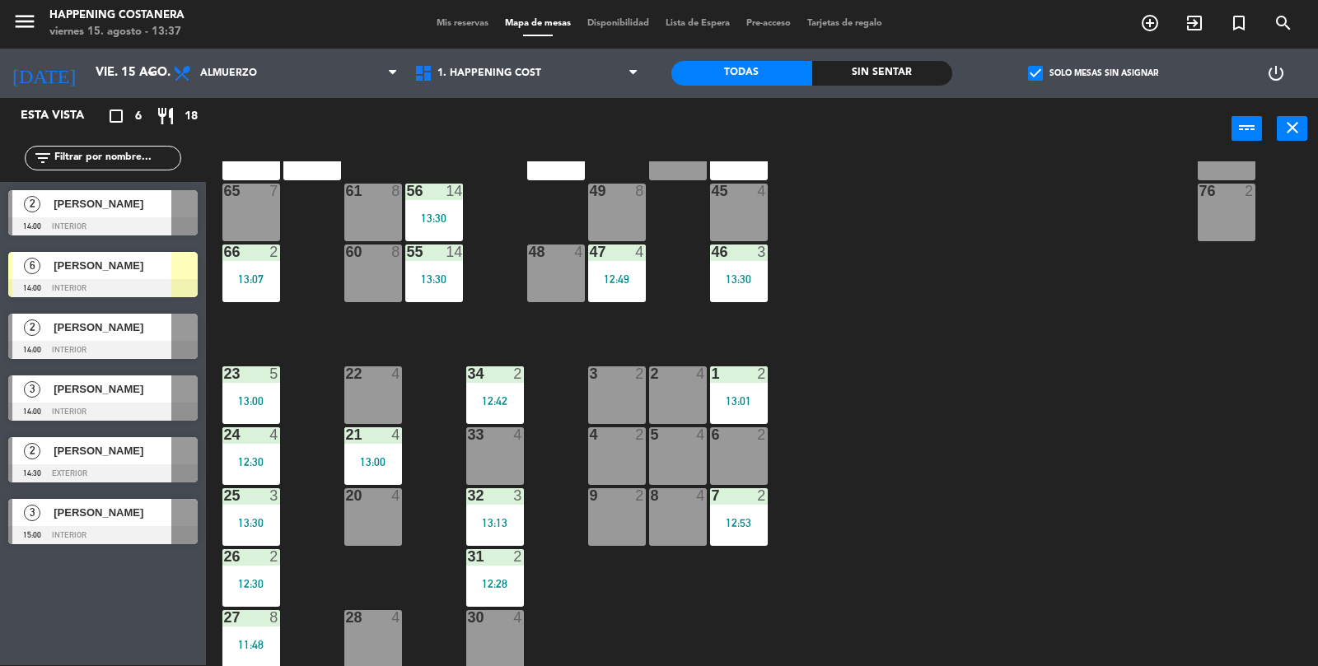
click at [93, 270] on span "[PERSON_NAME]" at bounding box center [113, 265] width 118 height 17
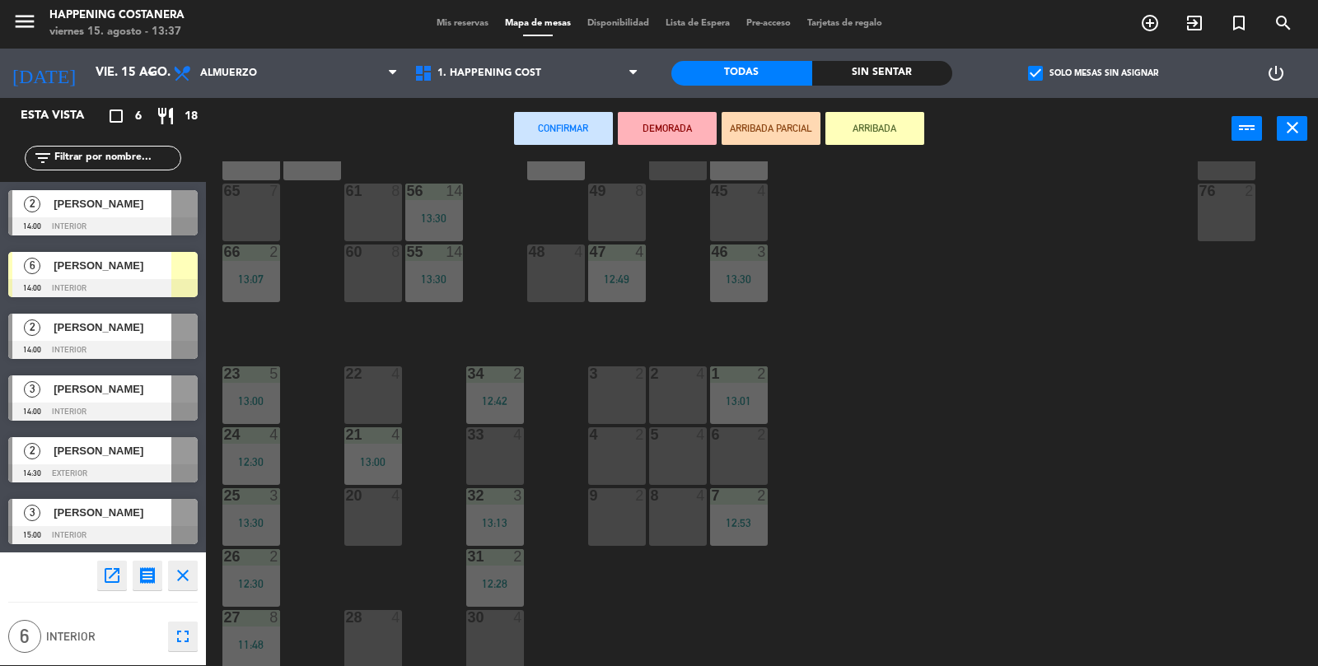
click at [303, 198] on div "69 2 122 6 121 6 120 6 14 4 CAVA 22 101 2 13:20 94 2 70 2 123 6 131 2 134 2 132…" at bounding box center [768, 414] width 1099 height 506
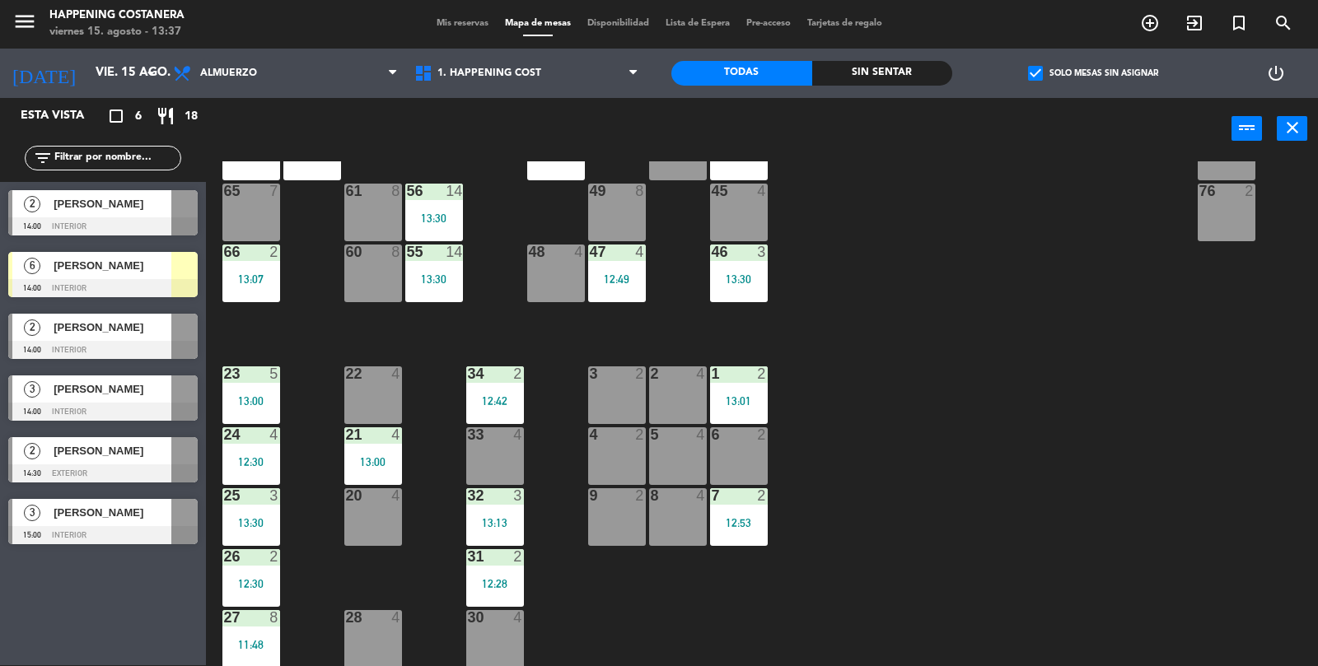
click at [93, 282] on div at bounding box center [102, 288] width 189 height 18
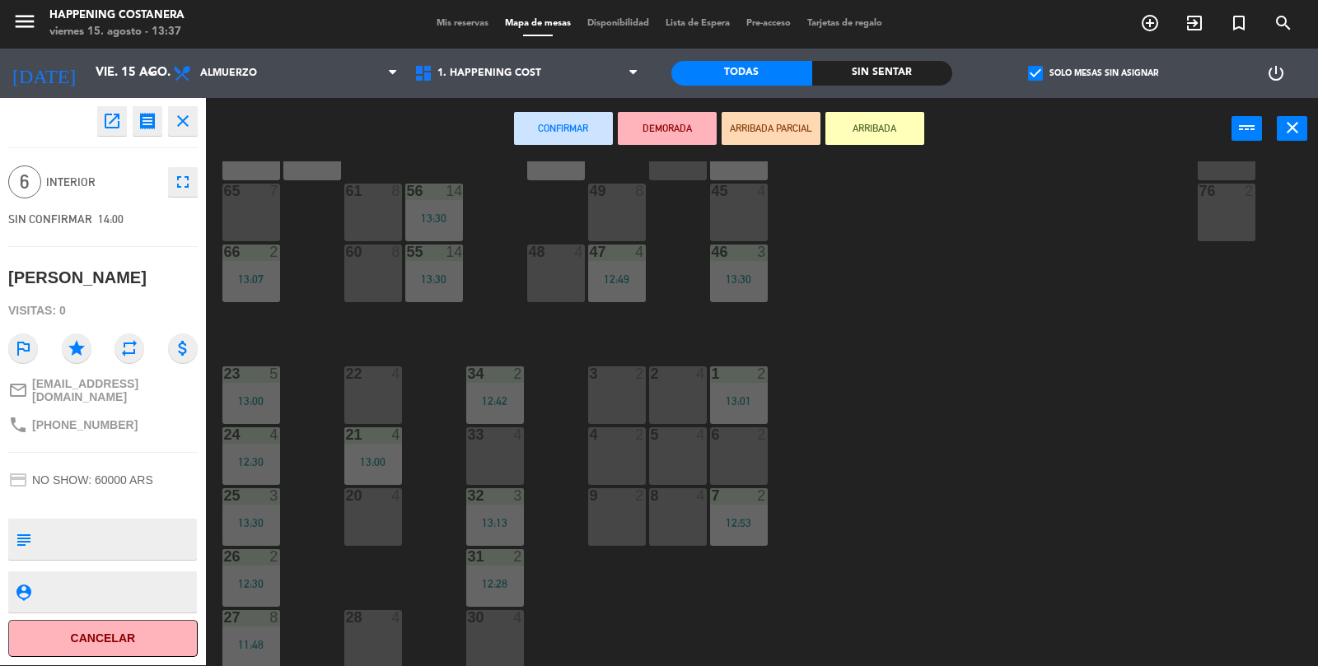
click at [277, 205] on div "65 7" at bounding box center [251, 213] width 58 height 58
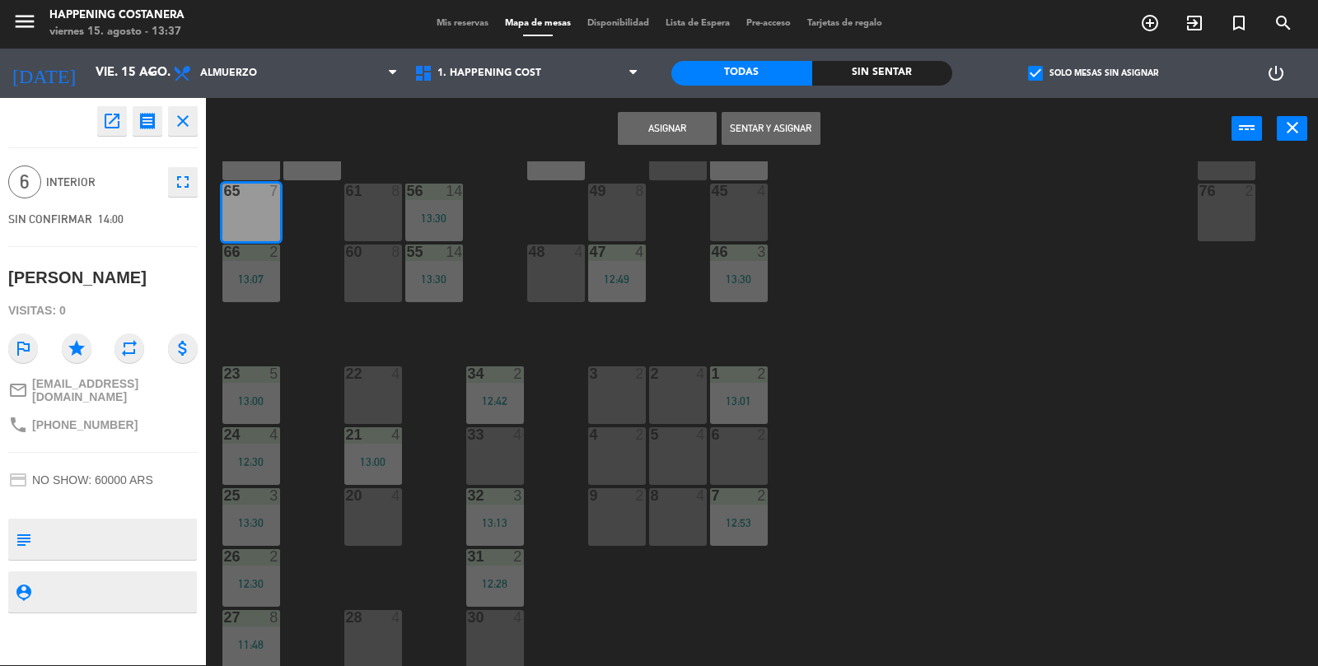
click at [676, 140] on button "Asignar" at bounding box center [667, 128] width 99 height 33
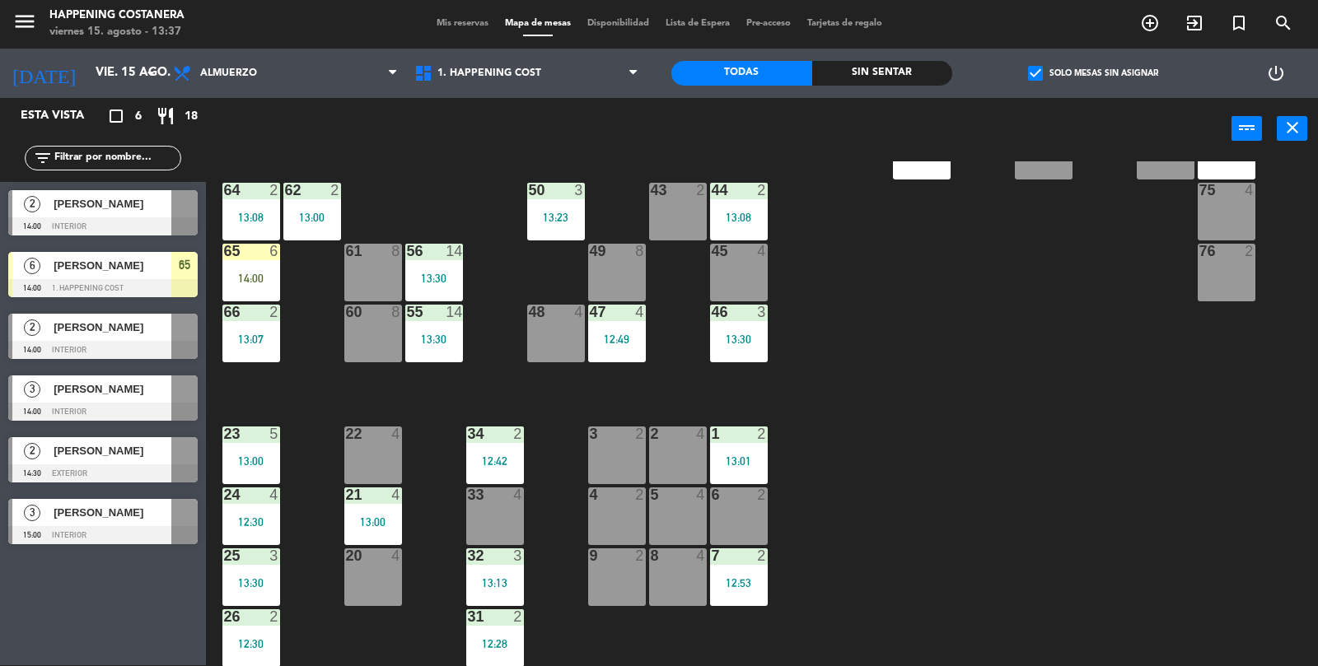
scroll to position [375, 0]
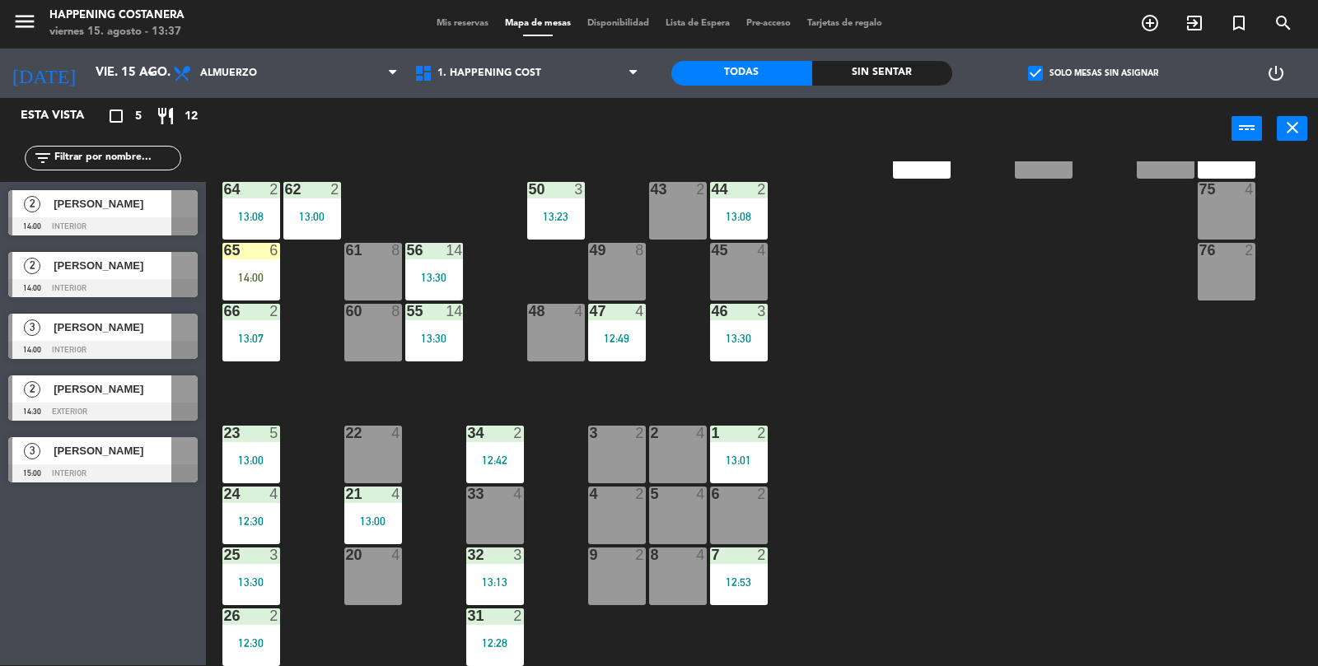
click at [957, 535] on div "69 2 122 6 121 6 120 6 14 4 CAVA 22 101 2 13:20 94 2 70 2 123 6 131 2 134 2 132…" at bounding box center [768, 414] width 1099 height 506
click at [962, 534] on div "69 2 122 6 121 6 120 6 14 4 CAVA 22 101 2 13:20 94 2 70 2 123 6 131 2 134 2 132…" at bounding box center [768, 414] width 1099 height 506
click at [979, 544] on div "69 2 122 6 121 6 120 6 14 4 CAVA 22 101 2 13:20 94 2 70 2 123 6 131 2 134 2 132…" at bounding box center [768, 414] width 1099 height 506
click at [986, 546] on div "69 2 122 6 121 6 120 6 14 4 CAVA 22 101 2 13:20 94 2 70 2 123 6 131 2 134 2 132…" at bounding box center [768, 414] width 1099 height 506
click at [1045, 72] on label "check_box Solo mesas sin asignar" at bounding box center [1093, 73] width 130 height 15
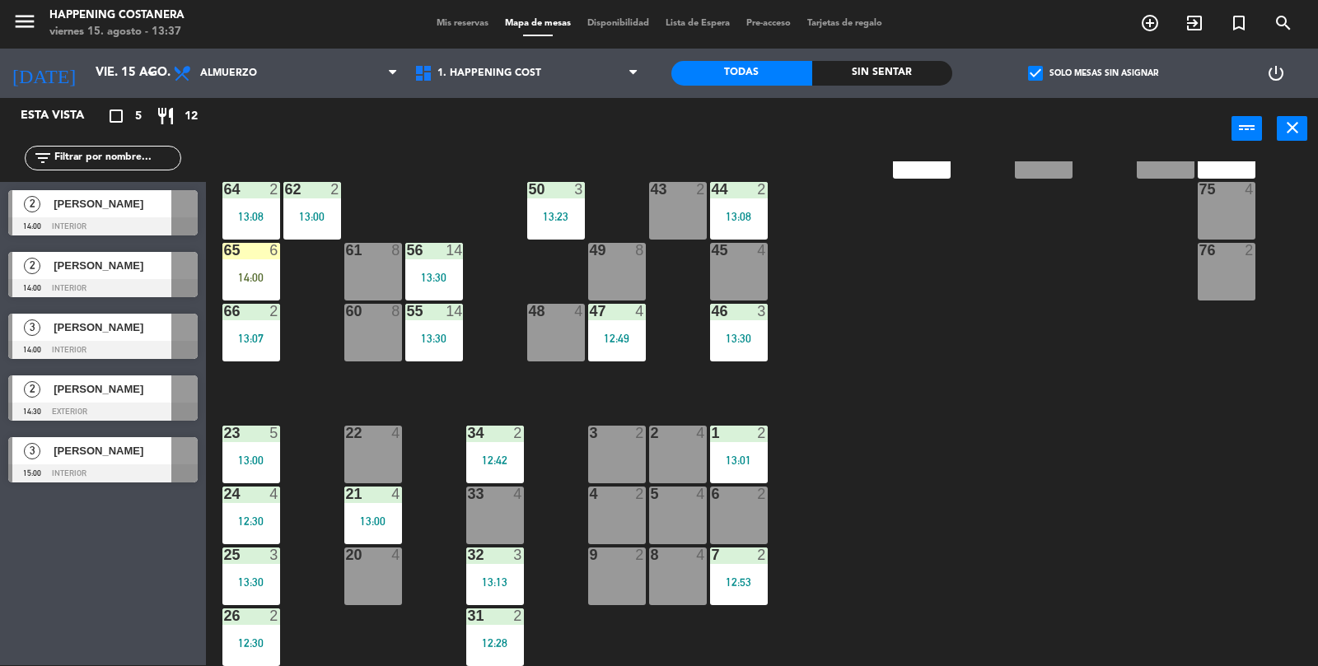
click at [1093, 73] on input "check_box Solo mesas sin asignar" at bounding box center [1093, 73] width 0 height 0
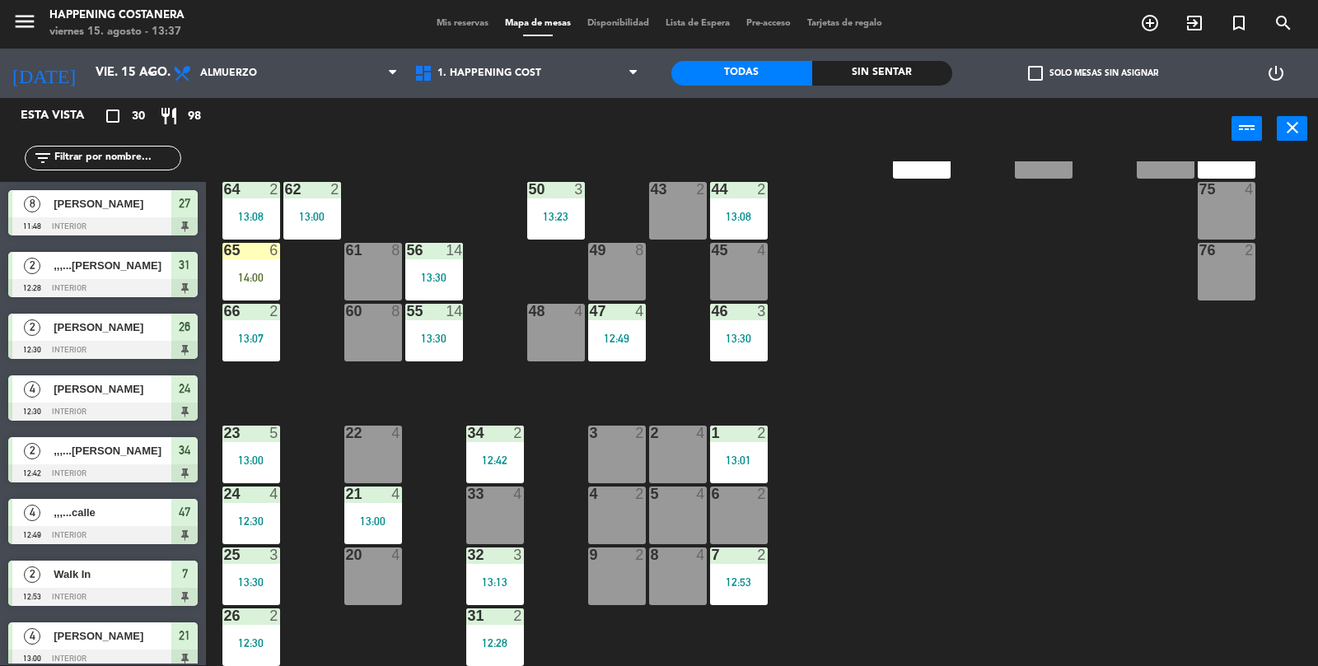
click at [424, 333] on div "13:30" at bounding box center [434, 339] width 58 height 12
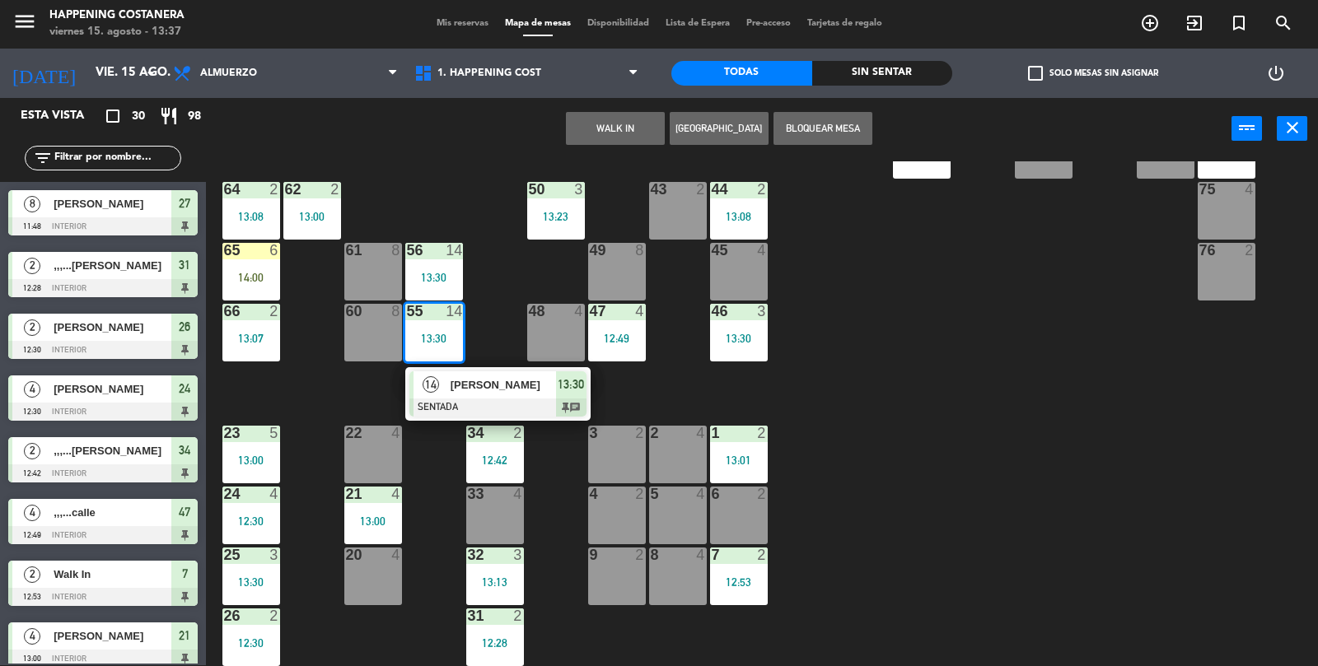
click at [967, 506] on div "69 2 122 6 121 6 120 6 14 4 CAVA 22 101 2 13:20 94 2 70 2 123 6 131 2 134 2 132…" at bounding box center [768, 414] width 1099 height 506
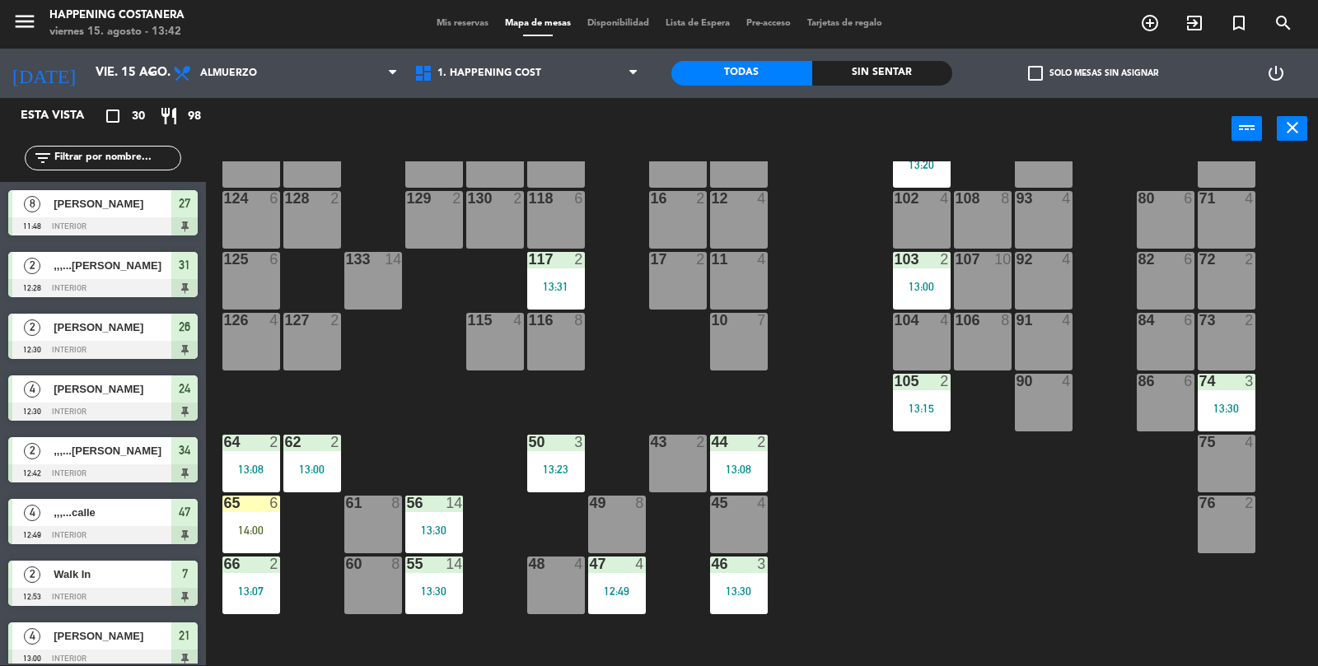
scroll to position [113, 0]
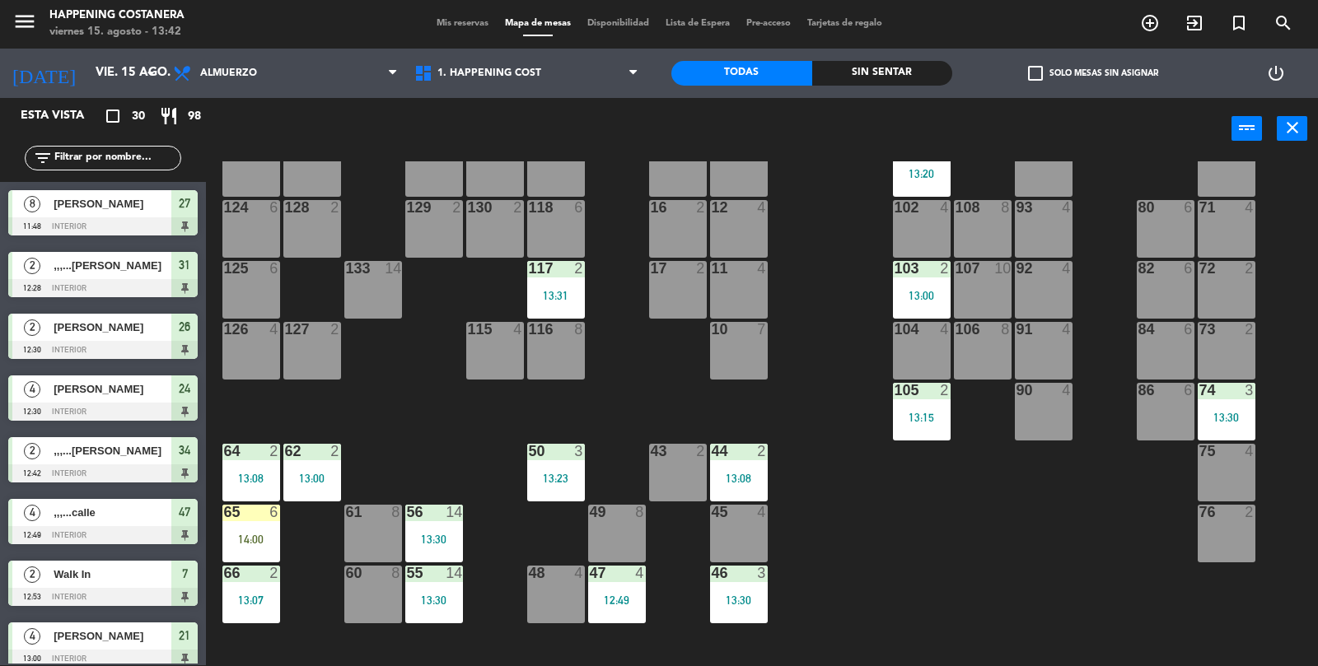
click at [969, 334] on div at bounding box center [982, 329] width 27 height 15
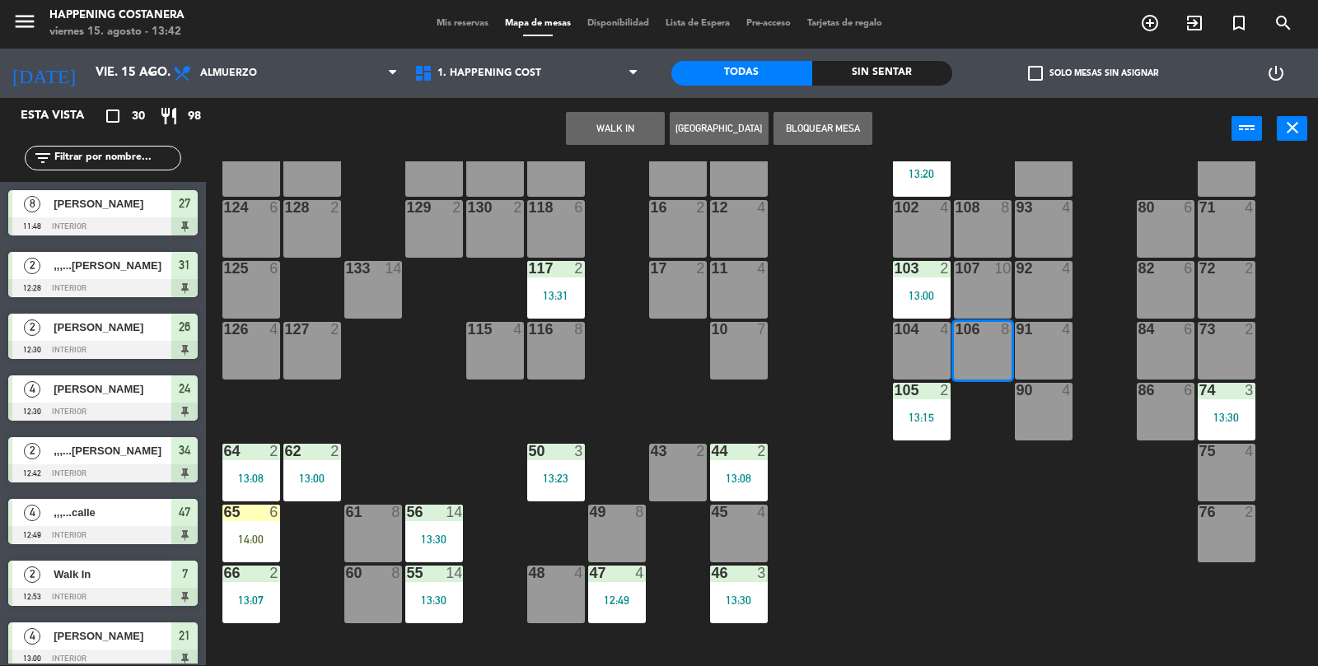
click at [629, 124] on button "WALK IN" at bounding box center [615, 128] width 99 height 33
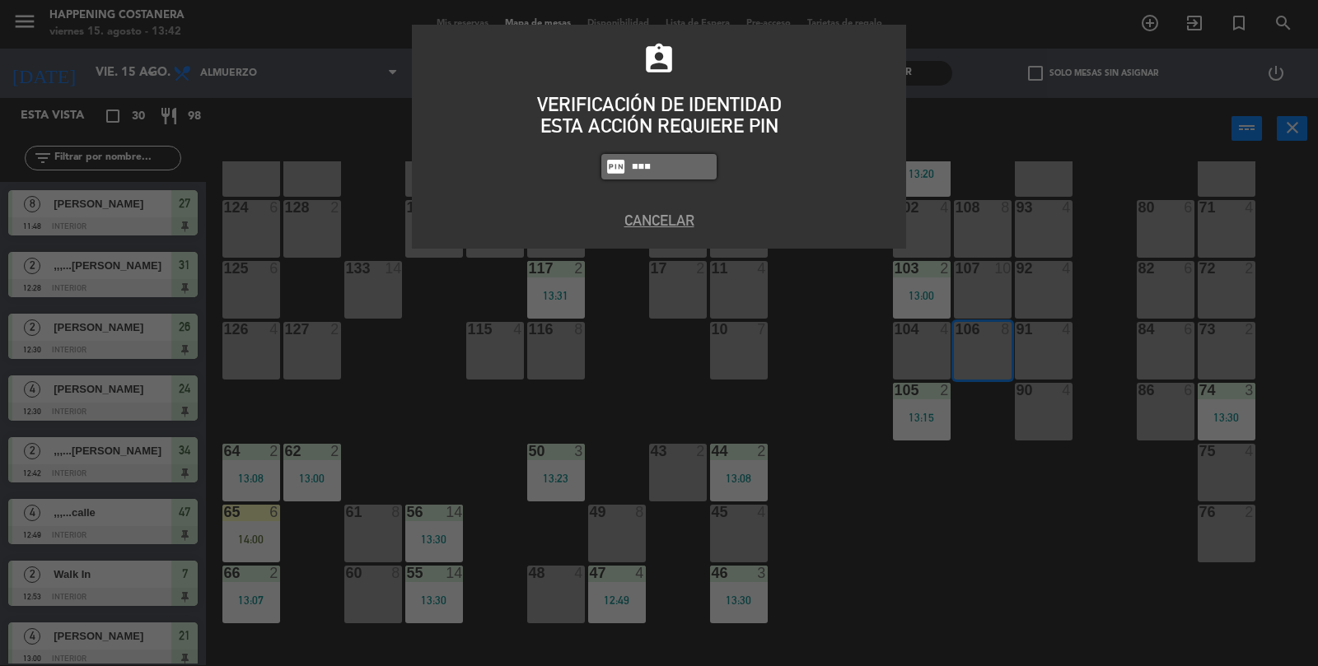
type input "9660"
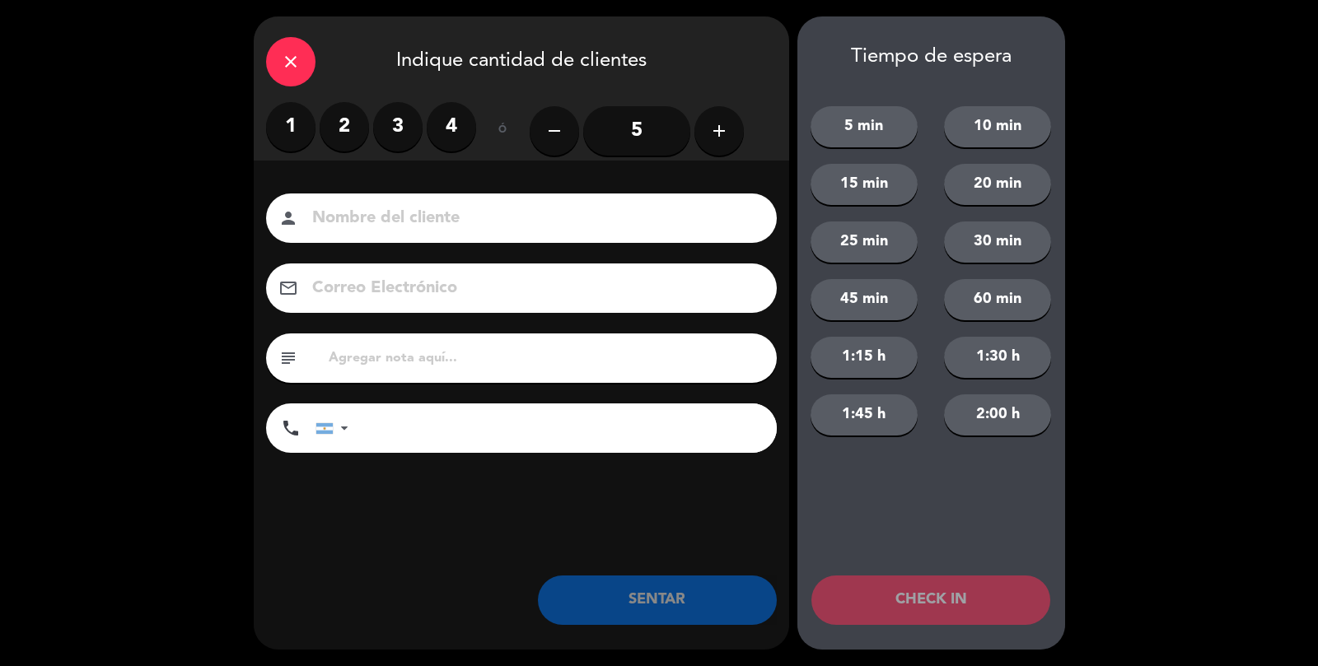
click at [628, 146] on input "5" at bounding box center [636, 130] width 107 height 49
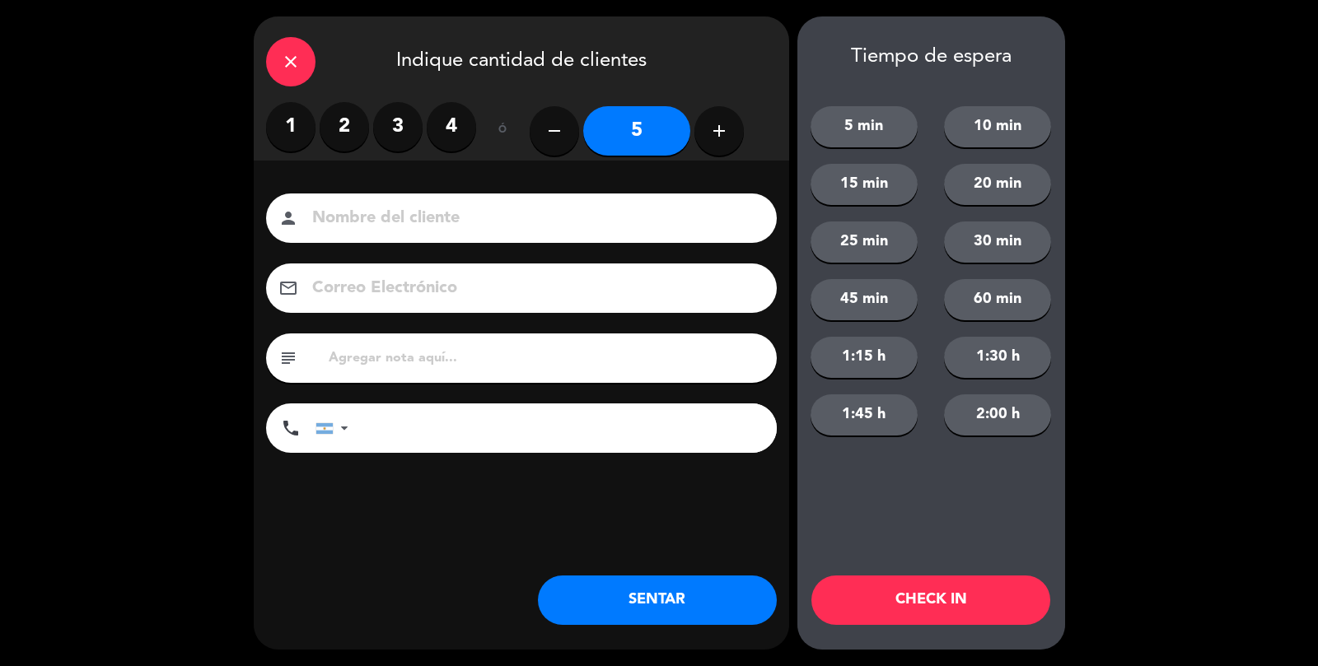
click at [558, 226] on input at bounding box center [532, 218] width 445 height 29
type input "calle"
click at [657, 617] on button "SENTAR" at bounding box center [657, 600] width 239 height 49
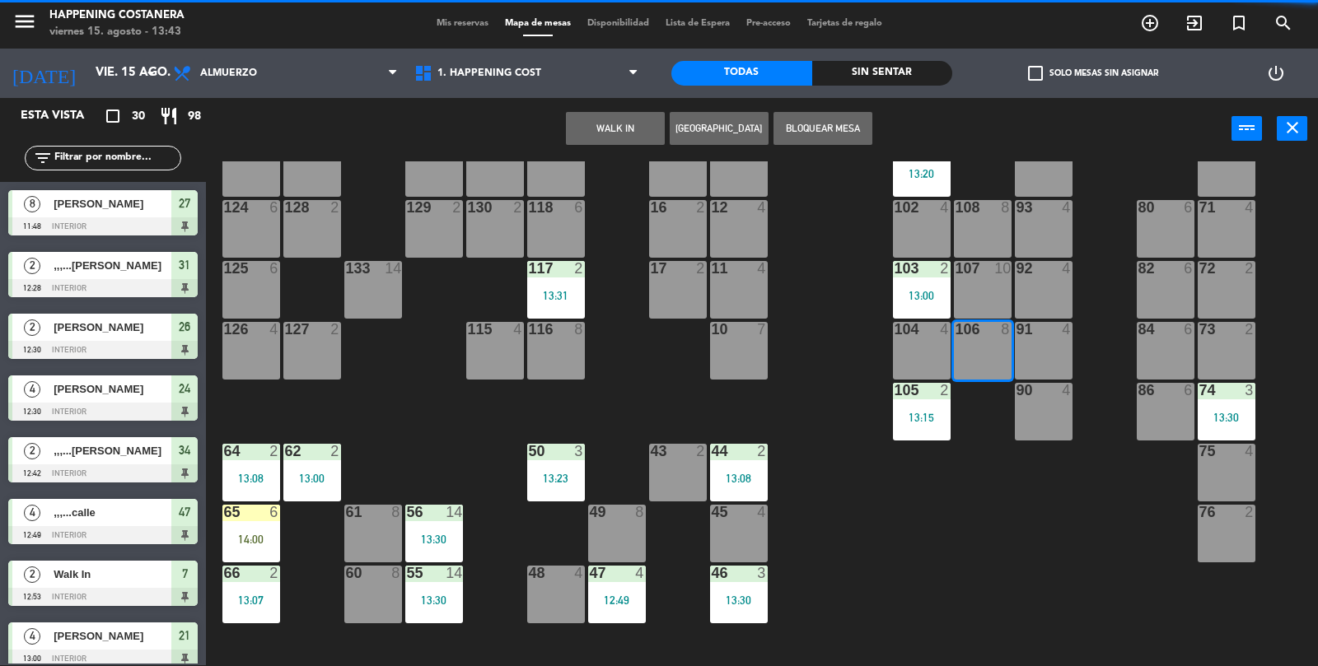
click at [717, 607] on div "46 3 13:30" at bounding box center [739, 595] width 58 height 58
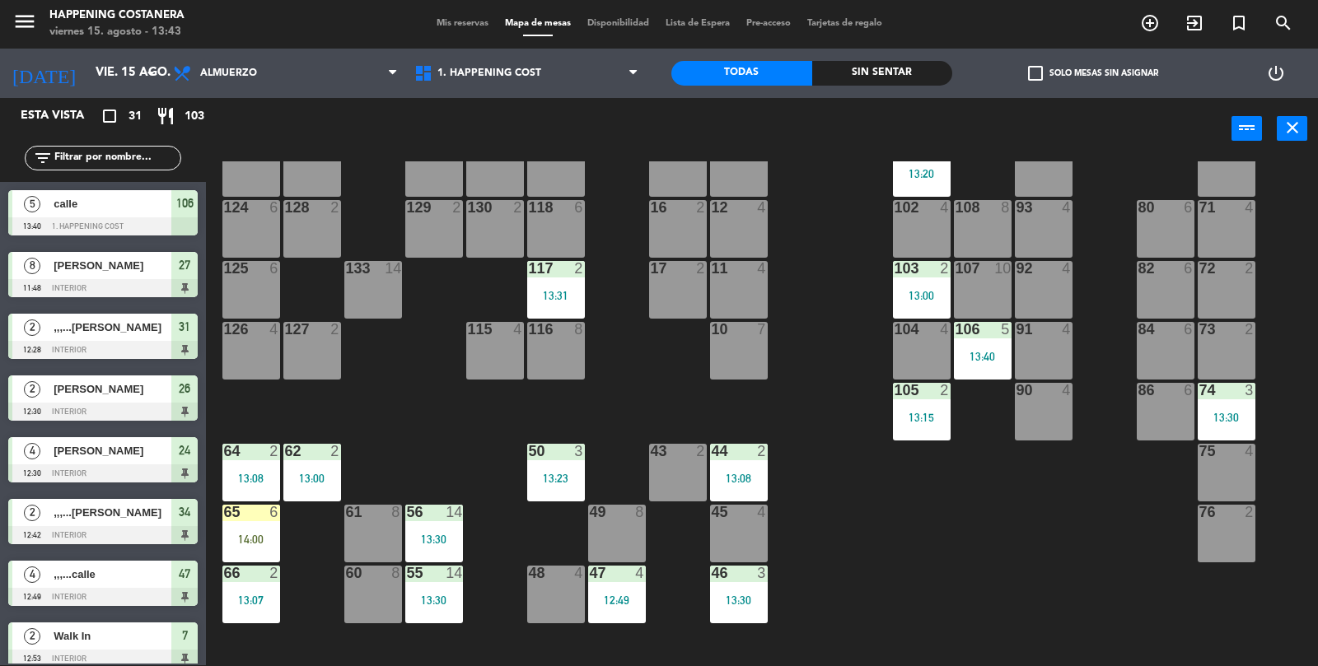
click at [1029, 595] on div "69 2 122 6 121 6 120 6 14 4 CAVA 22 101 2 13:20 94 2 70 2 123 6 131 2 134 2 132…" at bounding box center [768, 414] width 1099 height 506
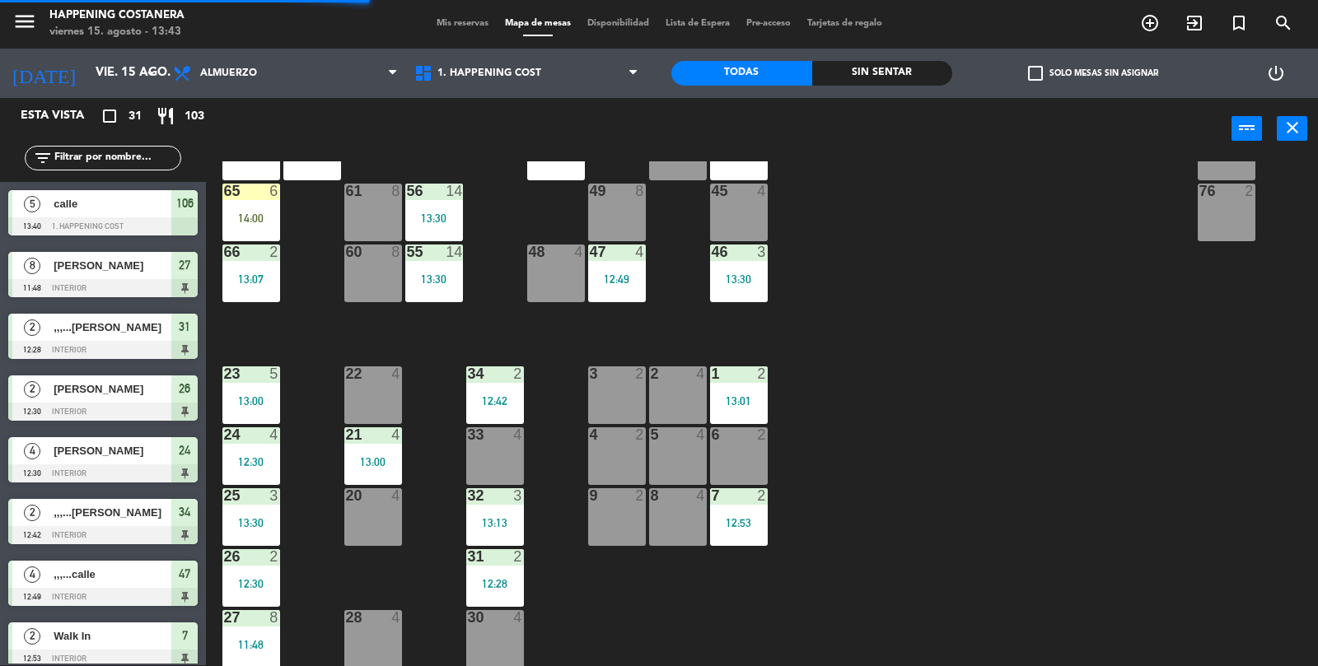
click at [739, 457] on div "6 2" at bounding box center [739, 456] width 58 height 58
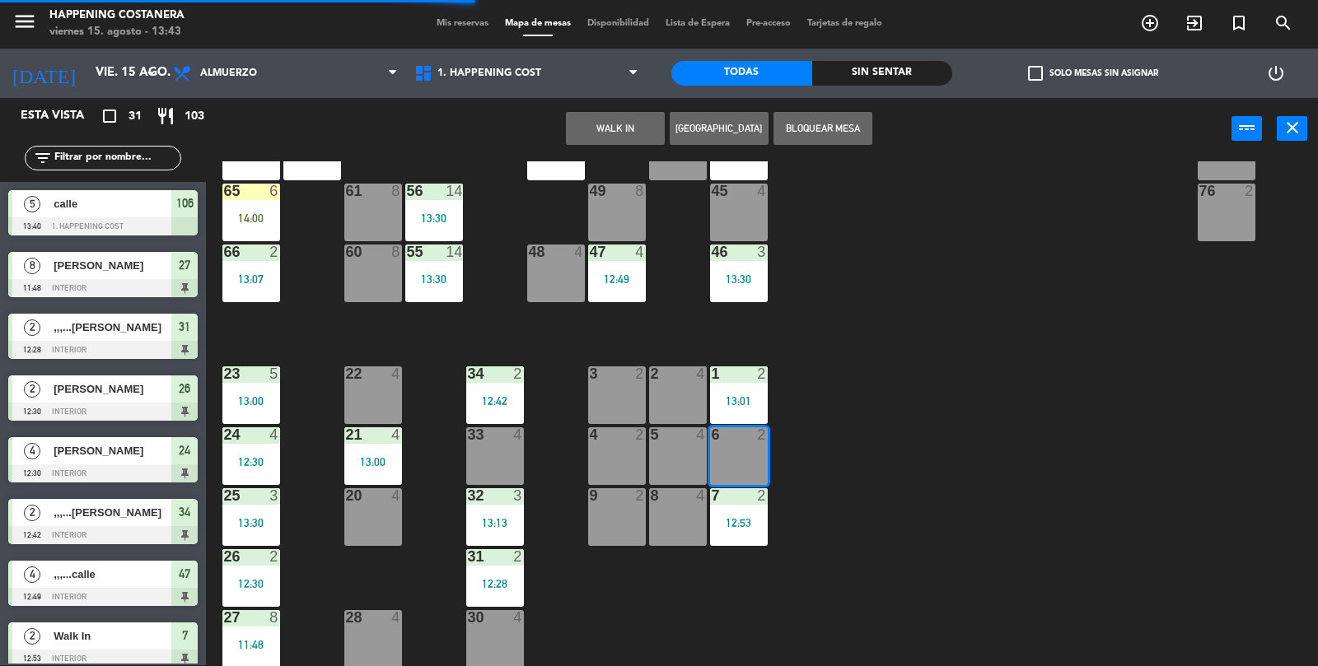
click at [607, 113] on button "WALK IN" at bounding box center [615, 128] width 99 height 33
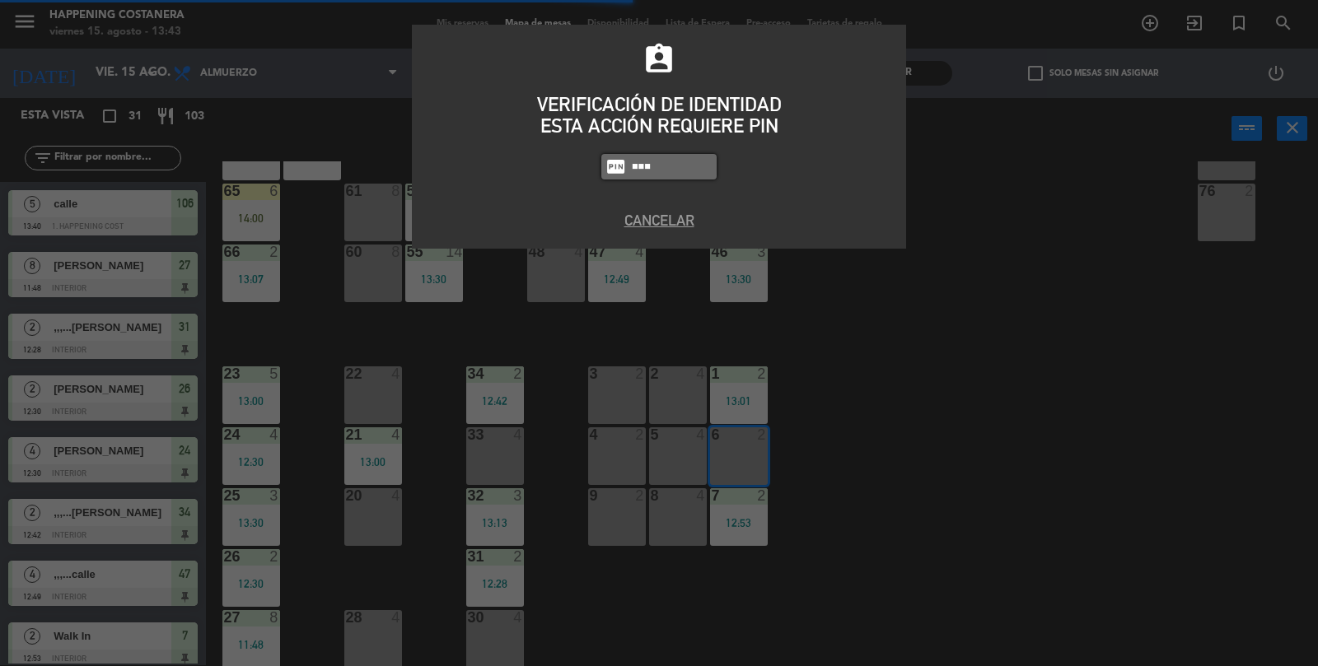
type input "9660"
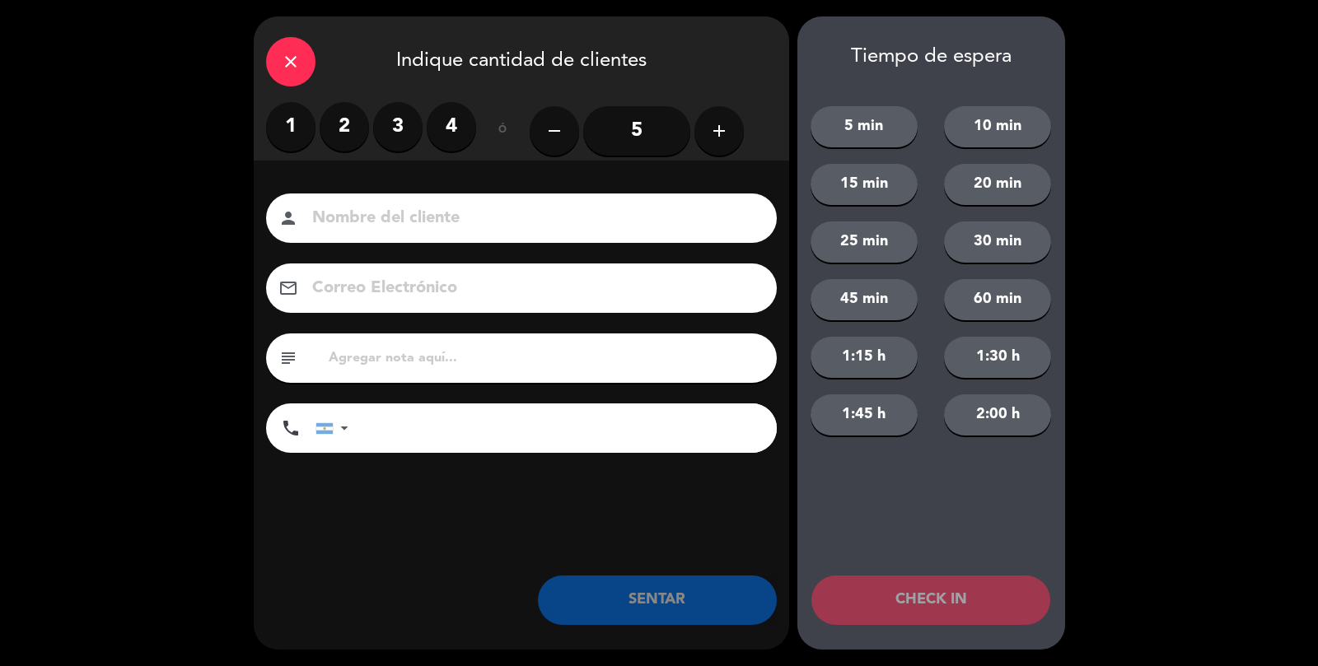
click at [324, 127] on label "2" at bounding box center [344, 126] width 49 height 49
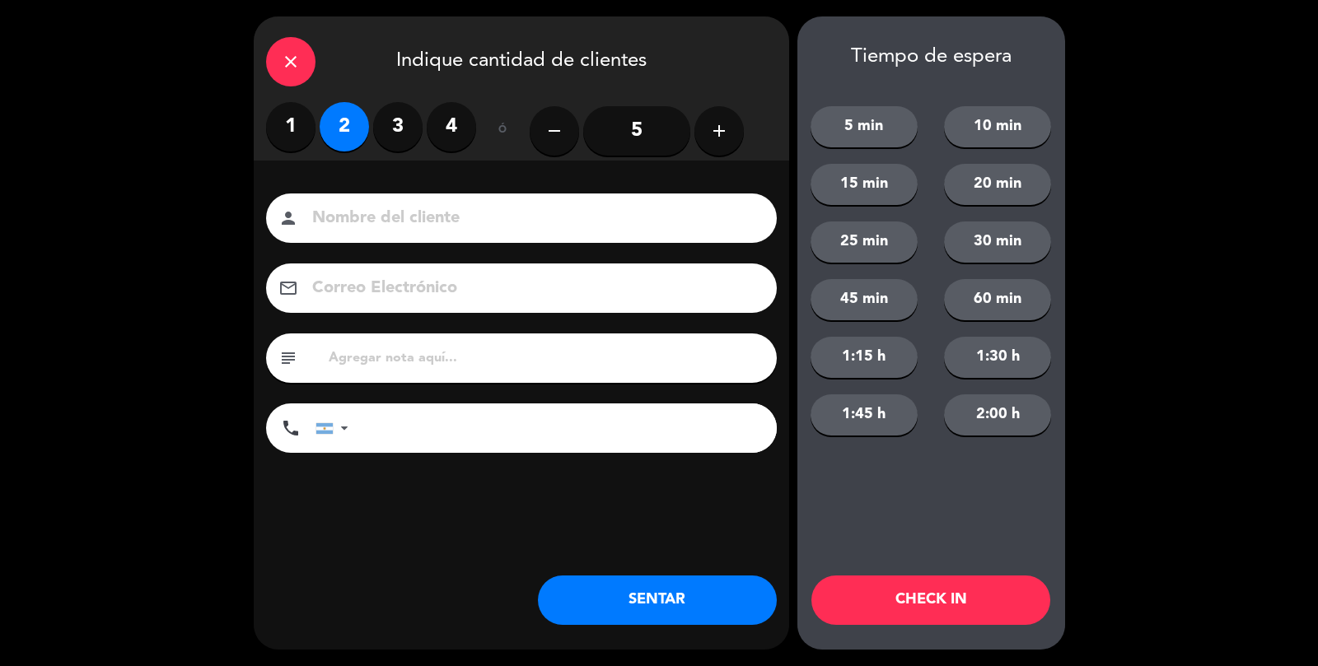
click at [352, 218] on input at bounding box center [532, 218] width 445 height 29
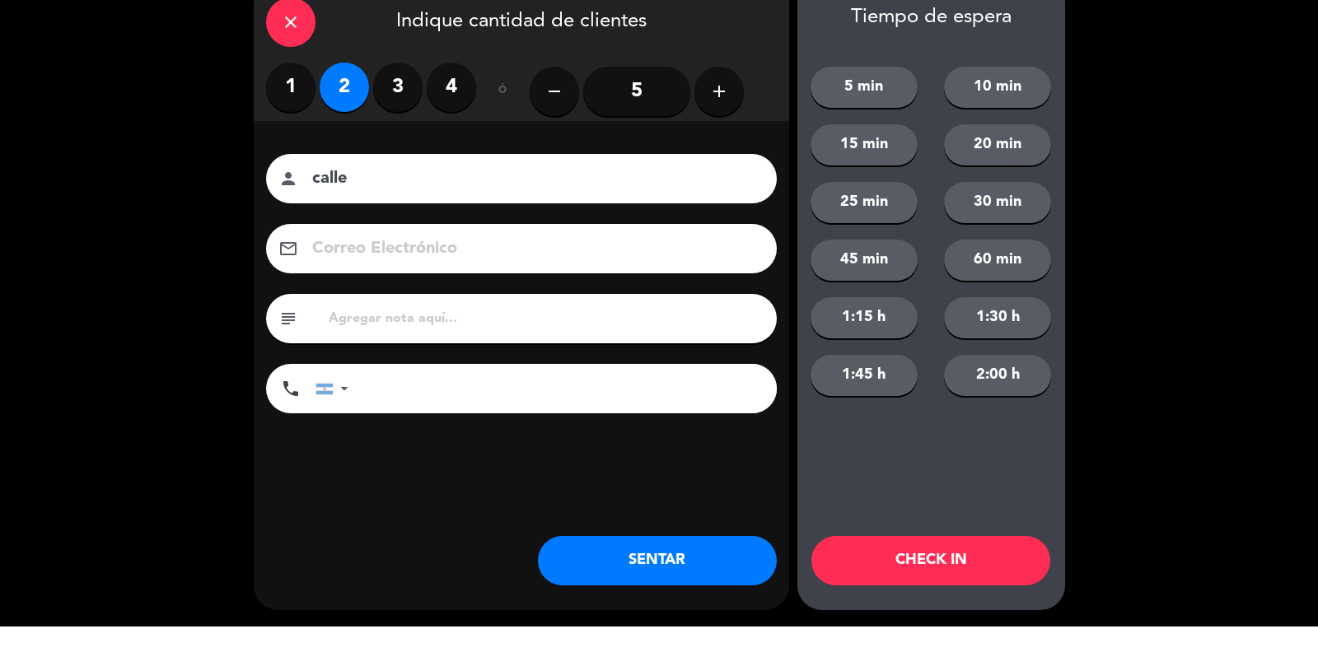
type input "calle"
click at [772, 600] on button "SENTAR" at bounding box center [657, 600] width 239 height 49
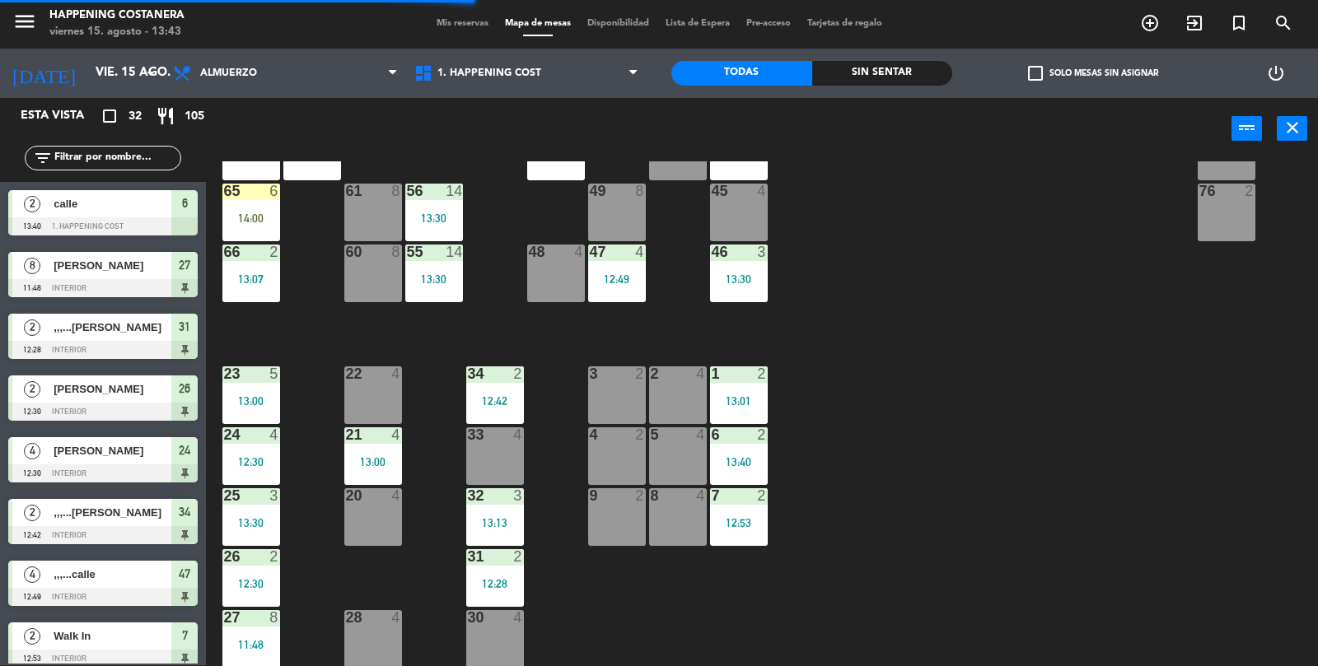
click at [1259, 516] on div "69 2 122 6 121 6 120 6 14 4 CAVA 22 101 2 13:20 94 2 70 2 123 6 131 2 134 2 132…" at bounding box center [768, 414] width 1099 height 506
click at [1272, 531] on div "69 2 122 6 121 6 120 6 14 4 CAVA 22 101 2 13:20 94 2 70 2 123 6 131 2 134 2 132…" at bounding box center [768, 414] width 1099 height 506
click at [1248, 537] on div "69 2 122 6 121 6 120 6 14 4 CAVA 22 101 2 13:20 94 2 70 2 123 6 131 2 134 2 132…" at bounding box center [768, 414] width 1099 height 506
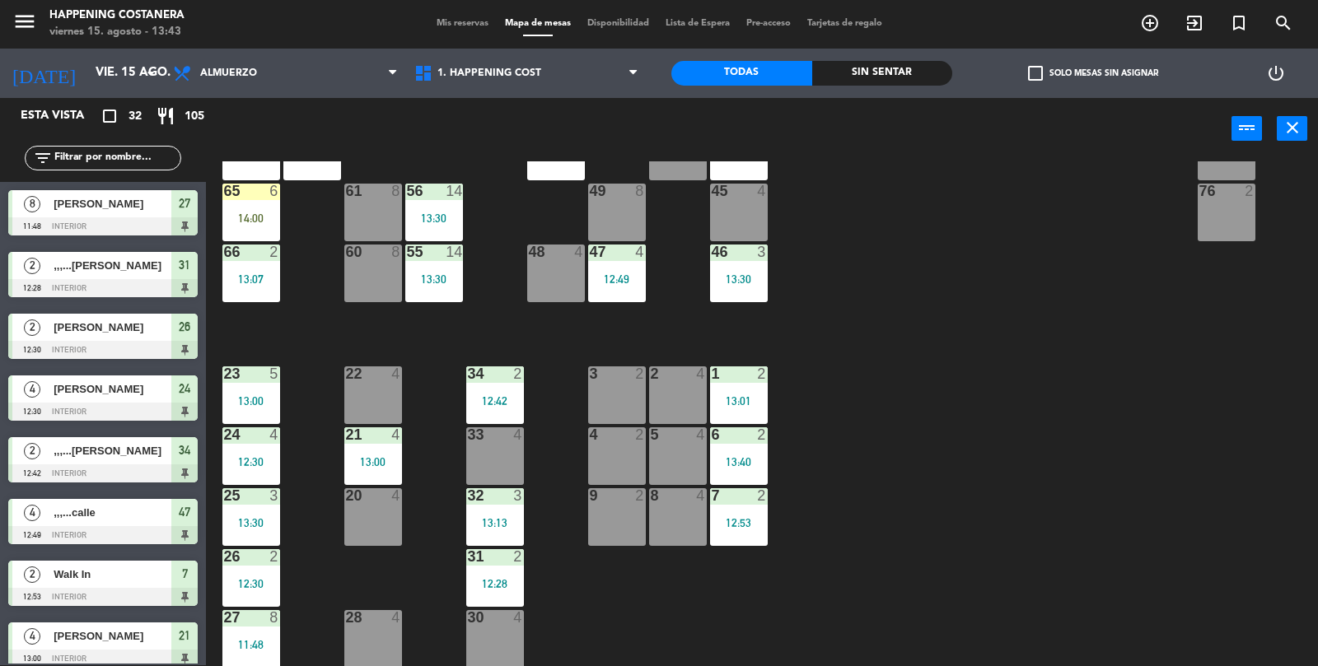
click at [1246, 534] on div "69 2 122 6 121 6 120 6 14 4 CAVA 22 101 2 13:20 94 2 70 2 123 6 131 2 134 2 132…" at bounding box center [768, 414] width 1099 height 506
click at [1186, 539] on div "69 2 122 6 121 6 120 6 14 4 CAVA 22 101 2 13:20 94 2 70 2 123 6 131 2 134 2 132…" at bounding box center [768, 414] width 1099 height 506
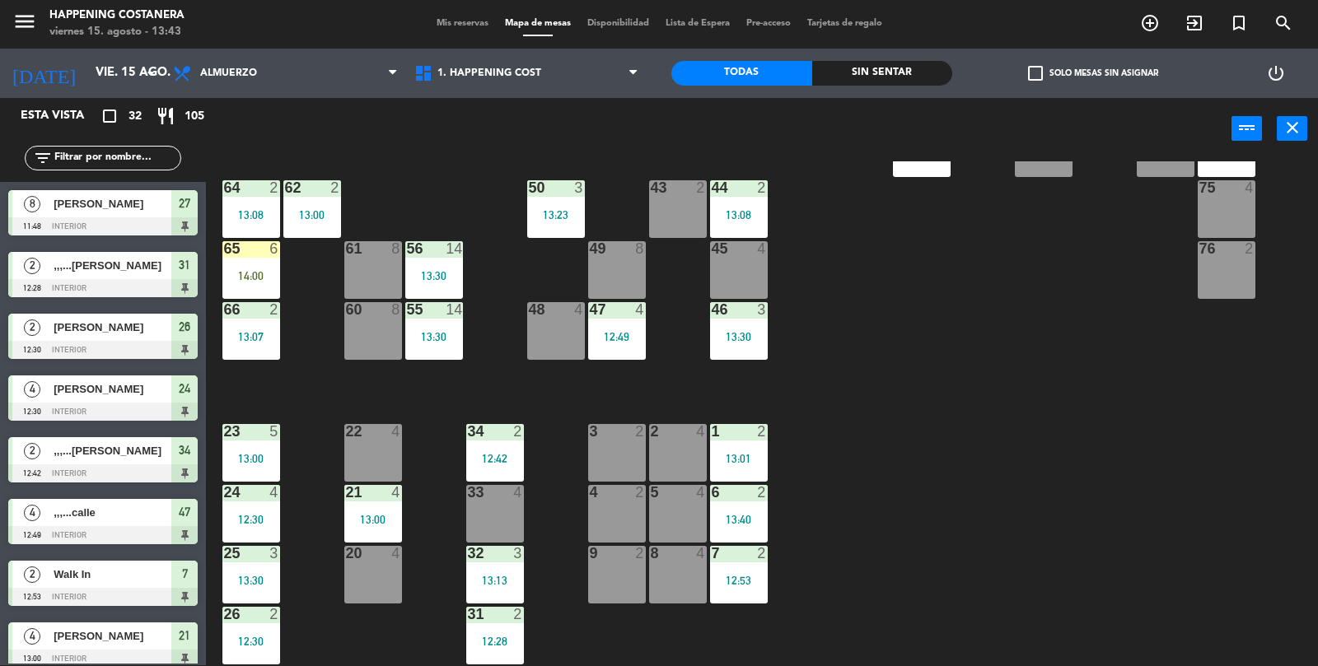
scroll to position [370, 0]
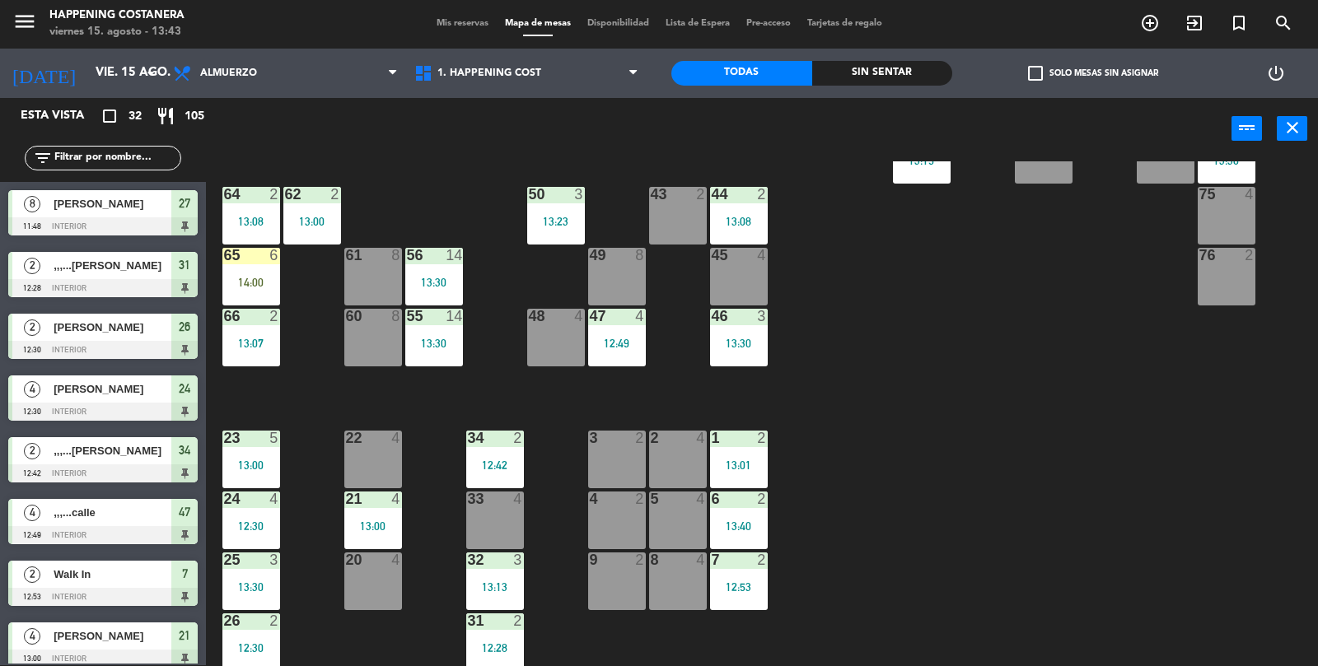
click at [728, 275] on div "45 4" at bounding box center [739, 277] width 58 height 58
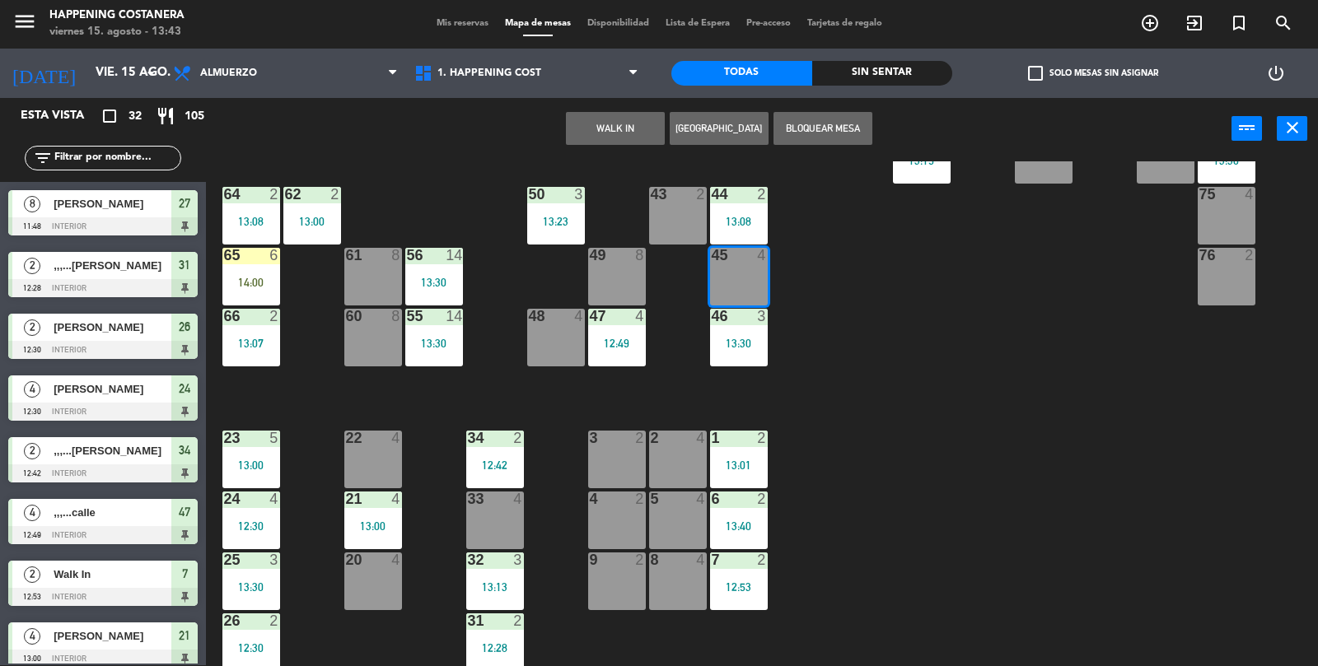
click at [566, 132] on button "WALK IN" at bounding box center [615, 128] width 99 height 33
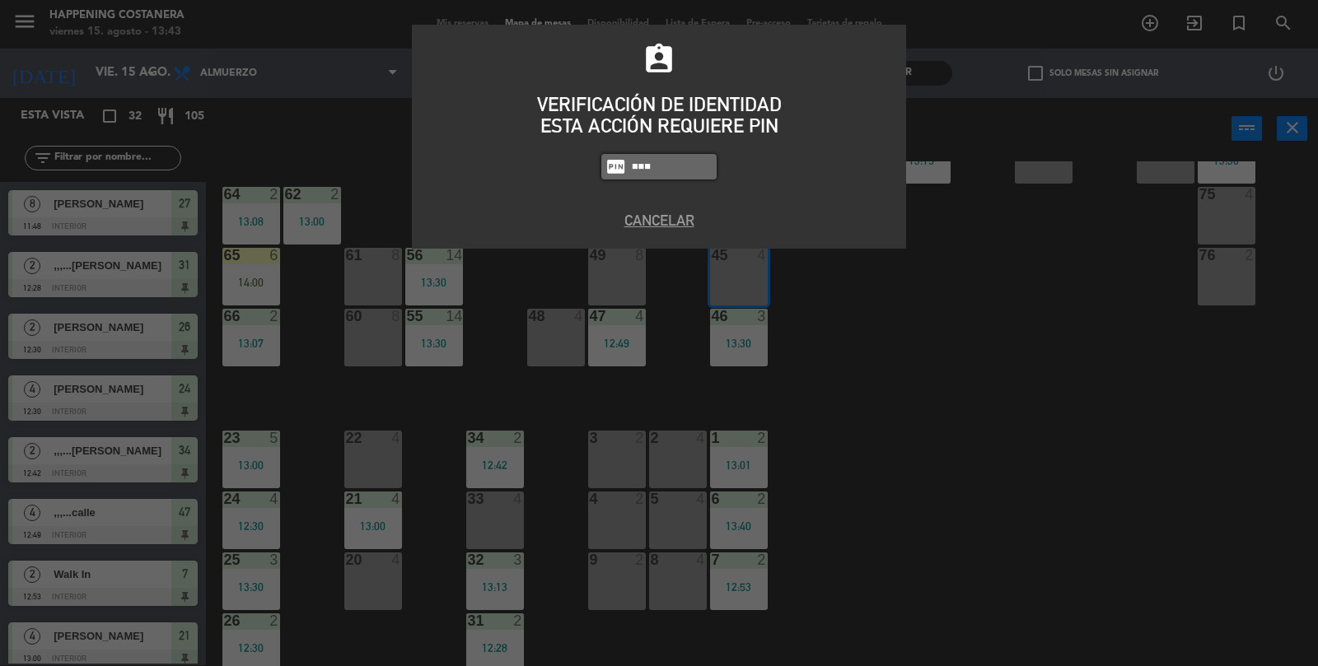
type input "9660"
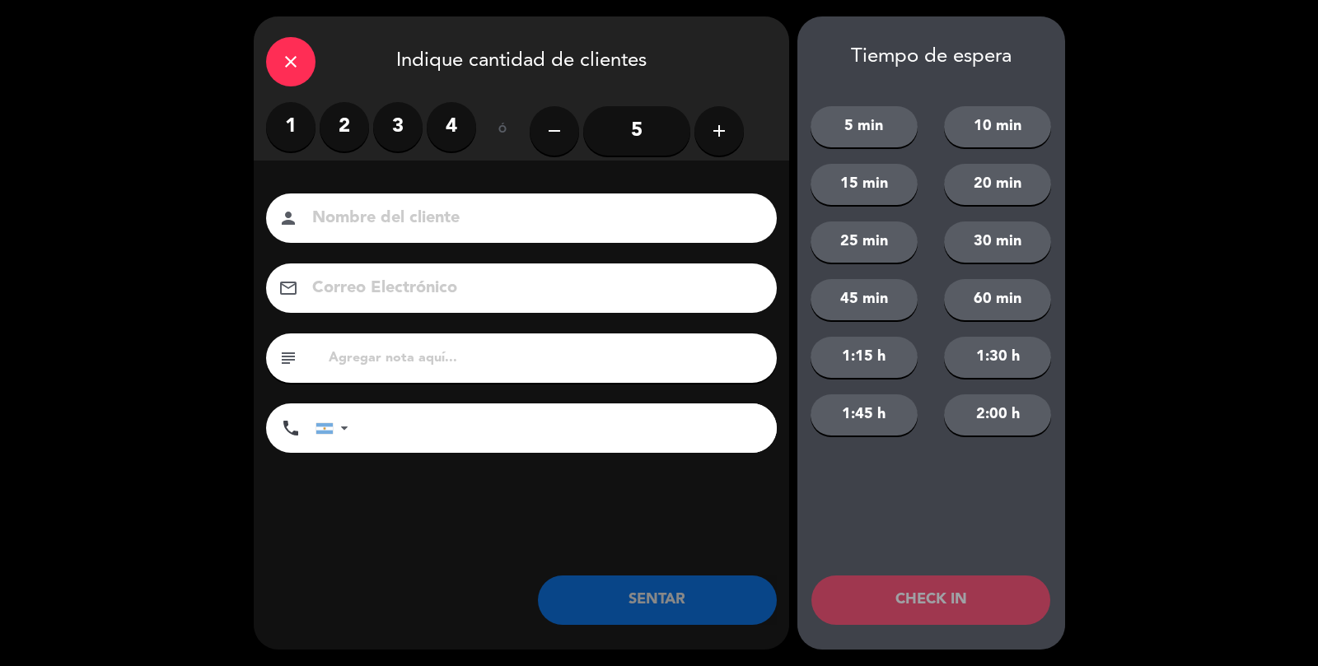
click at [394, 136] on label "3" at bounding box center [397, 126] width 49 height 49
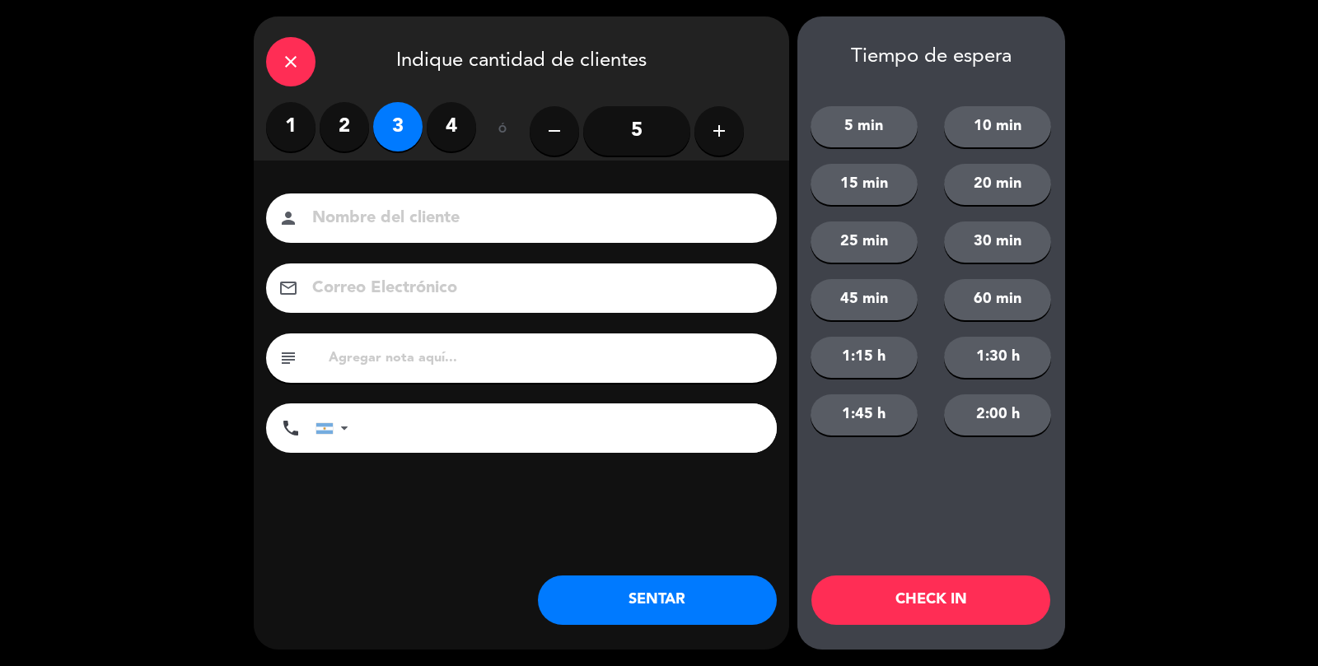
click at [394, 216] on input at bounding box center [532, 218] width 445 height 29
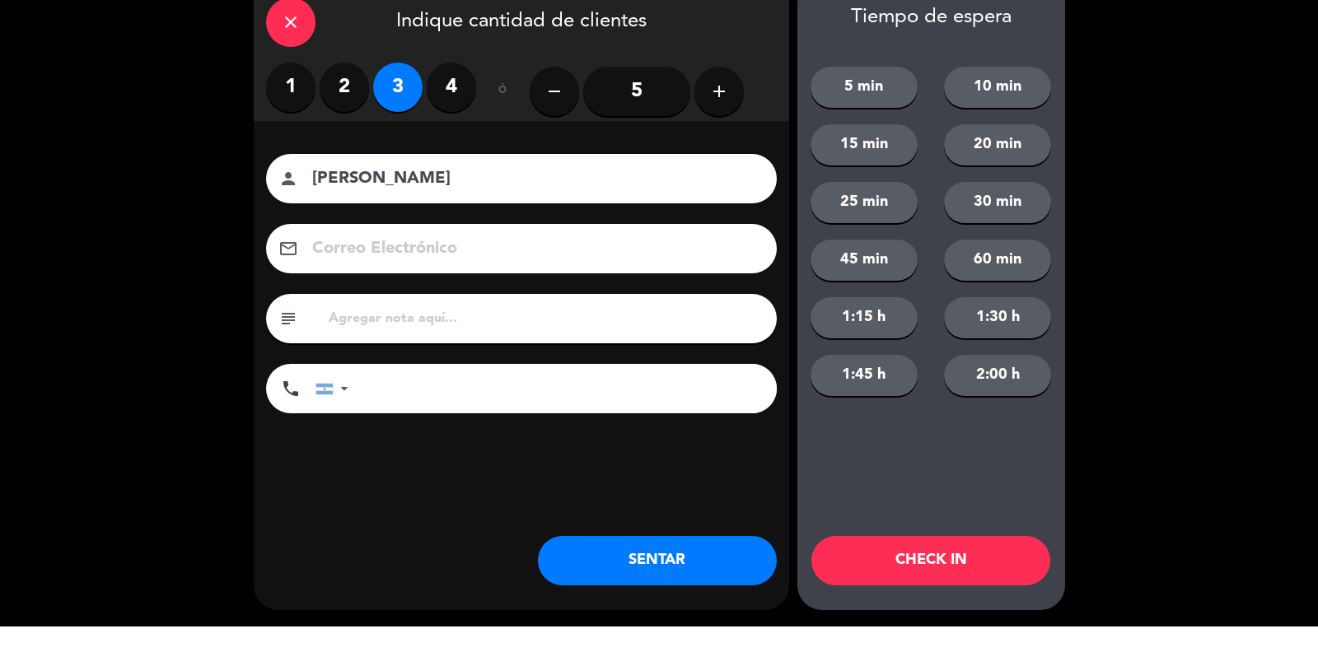
type input "[PERSON_NAME]"
click at [652, 608] on button "SENTAR" at bounding box center [657, 600] width 239 height 49
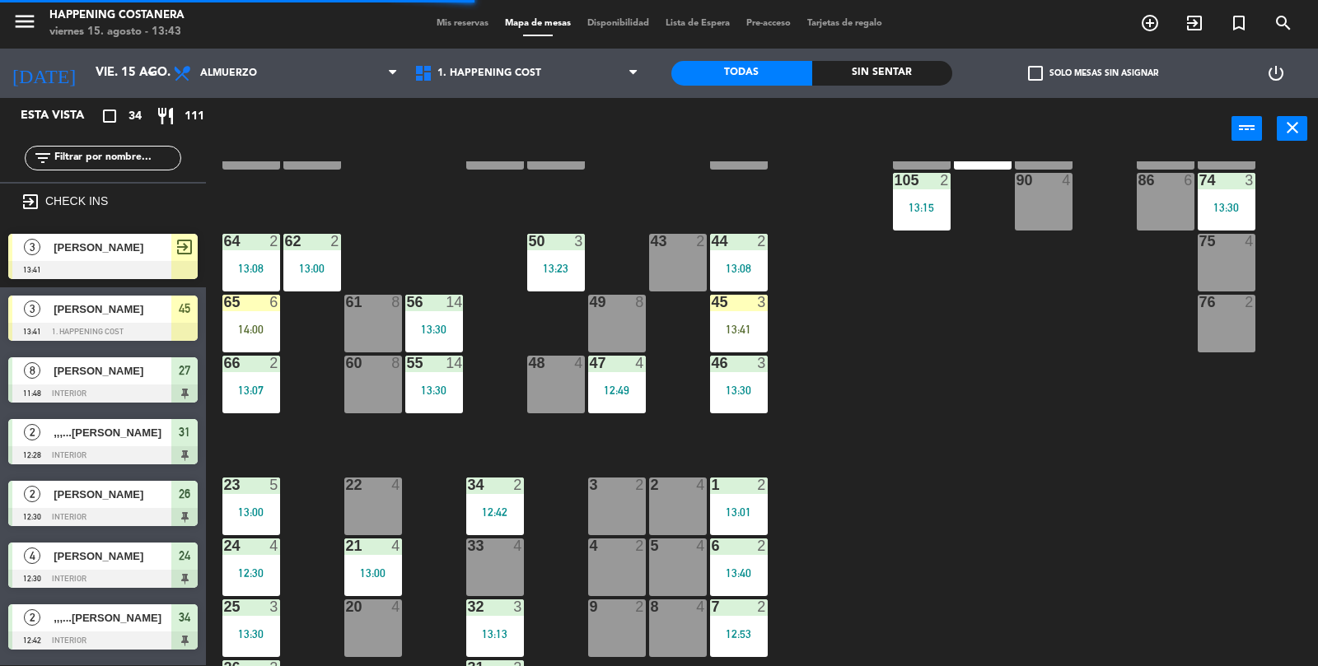
click at [1145, 461] on div "69 2 122 6 121 6 120 6 14 4 CAVA 22 101 2 13:20 94 2 70 2 123 6 131 2 134 2 132…" at bounding box center [768, 414] width 1099 height 506
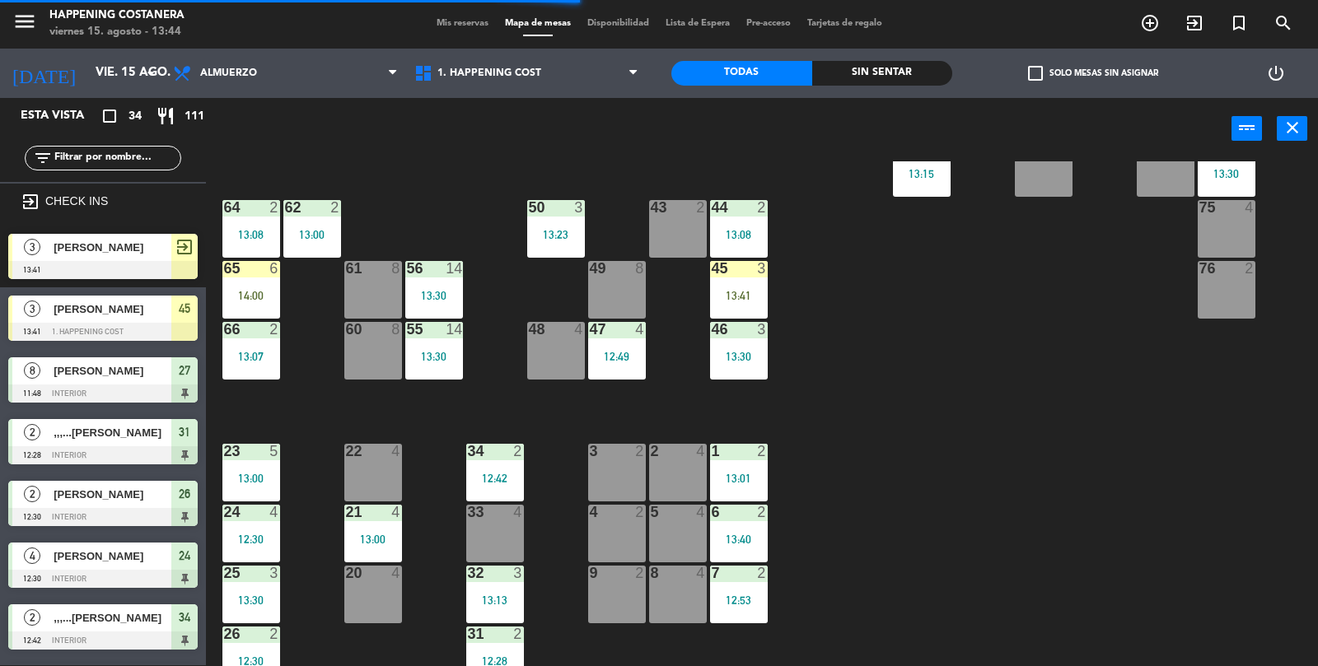
scroll to position [367, 0]
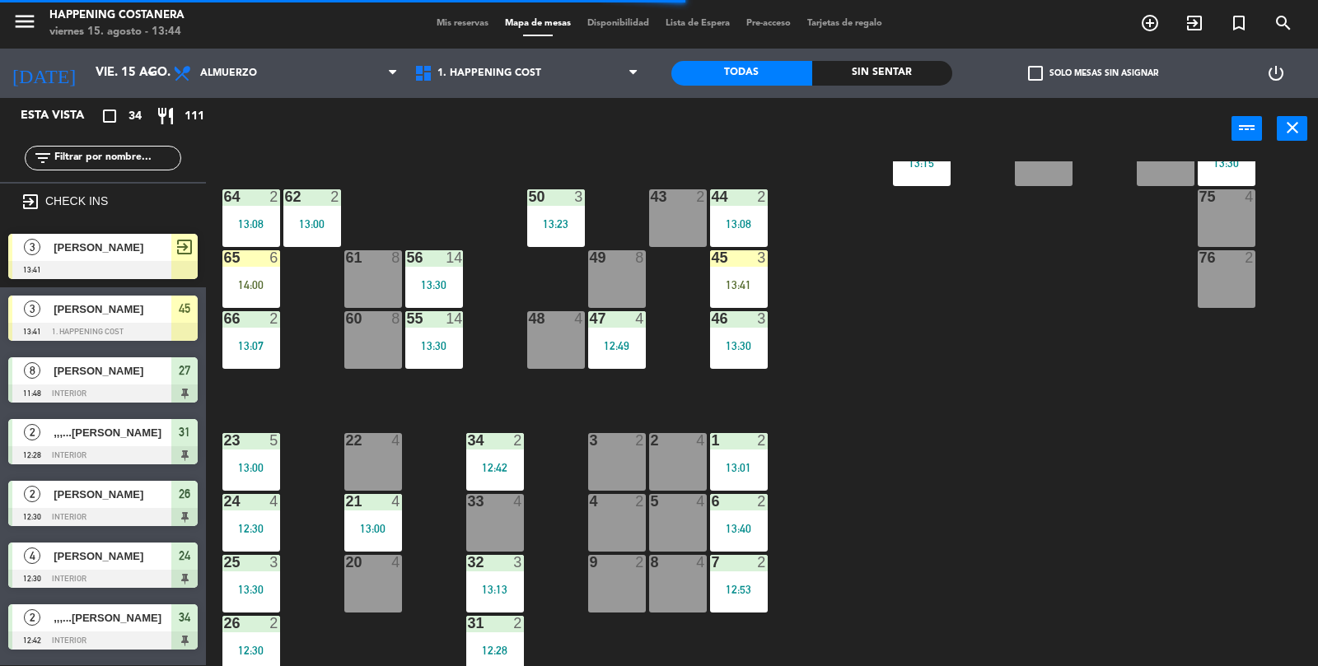
click at [1159, 515] on div "69 2 122 6 121 6 120 6 14 4 CAVA 22 101 2 13:20 94 2 70 2 123 6 131 2 134 2 132…" at bounding box center [768, 414] width 1099 height 506
click at [1146, 502] on div "69 2 122 6 121 6 120 6 14 4 CAVA 22 101 2 13:20 94 2 70 2 123 6 131 2 134 2 132…" at bounding box center [768, 414] width 1099 height 506
click at [1160, 469] on div "69 2 122 6 121 6 120 6 14 4 CAVA 22 101 2 13:20 94 2 70 2 123 6 131 2 134 2 132…" at bounding box center [768, 414] width 1099 height 506
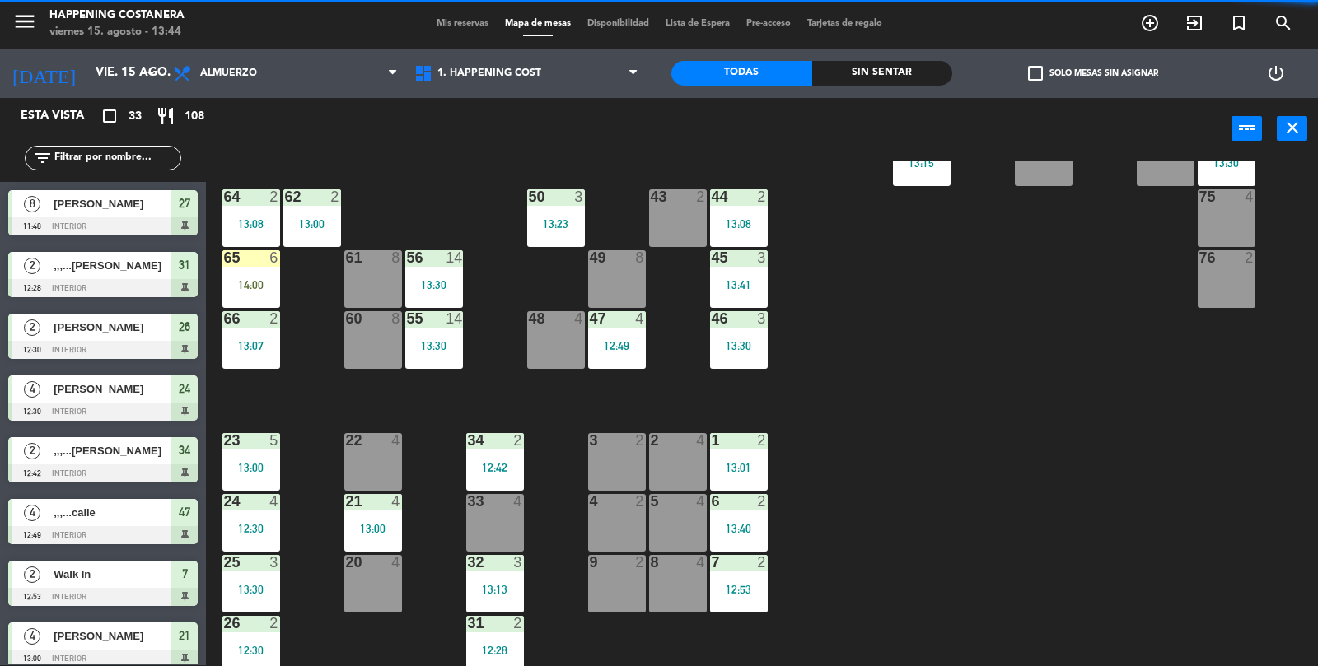
click at [1167, 462] on div "69 2 122 6 121 6 120 6 14 4 CAVA 22 101 2 13:20 94 2 70 2 123 6 131 2 134 2 132…" at bounding box center [768, 414] width 1099 height 506
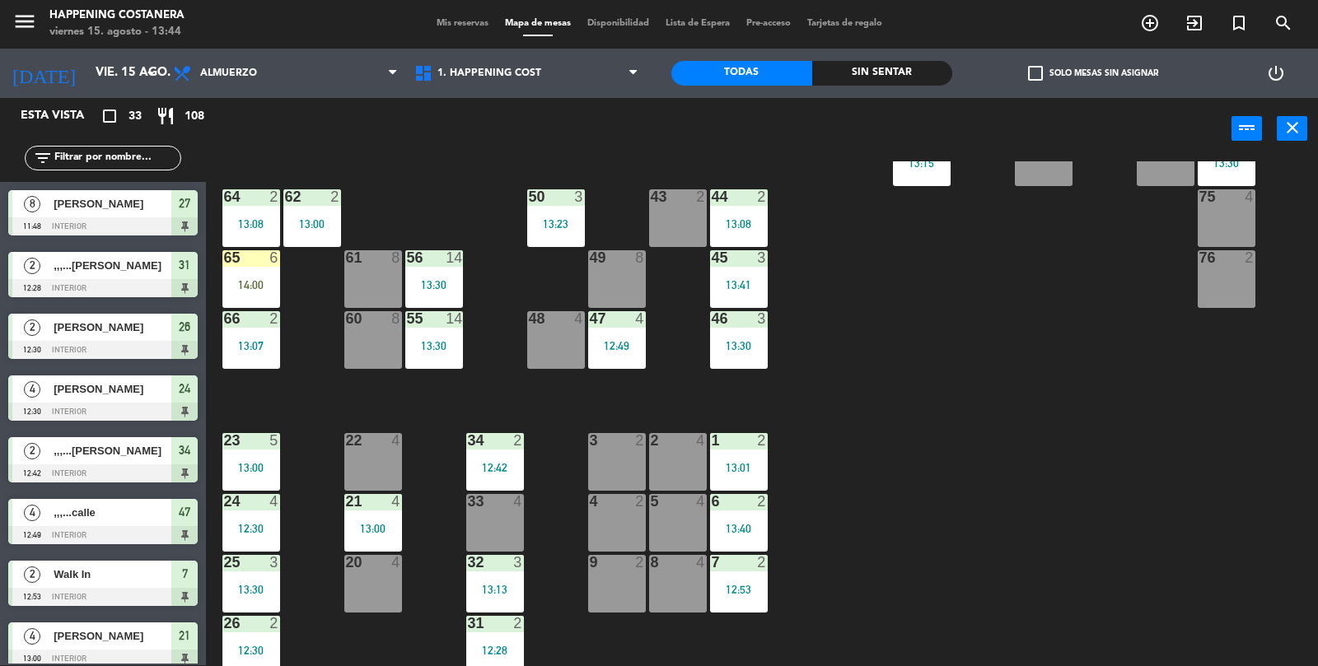
click at [1156, 469] on div "69 2 122 6 121 6 120 6 14 4 CAVA 22 101 2 13:20 94 2 70 2 123 6 131 2 134 2 132…" at bounding box center [768, 414] width 1099 height 506
click at [1039, 73] on span "check_box_outline_blank" at bounding box center [1035, 73] width 15 height 15
click at [1093, 73] on input "check_box_outline_blank Solo mesas sin asignar" at bounding box center [1093, 73] width 0 height 0
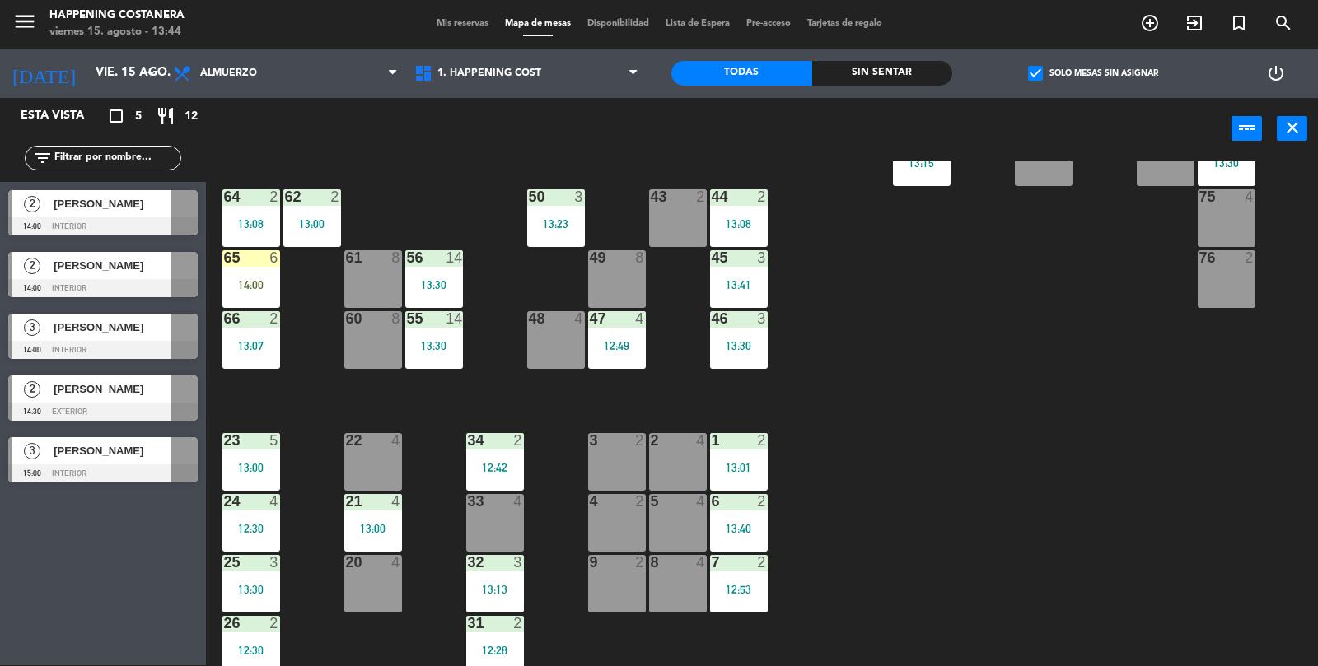
click at [1046, 72] on label "check_box Solo mesas sin asignar" at bounding box center [1093, 73] width 130 height 15
click at [1093, 73] on input "check_box Solo mesas sin asignar" at bounding box center [1093, 73] width 0 height 0
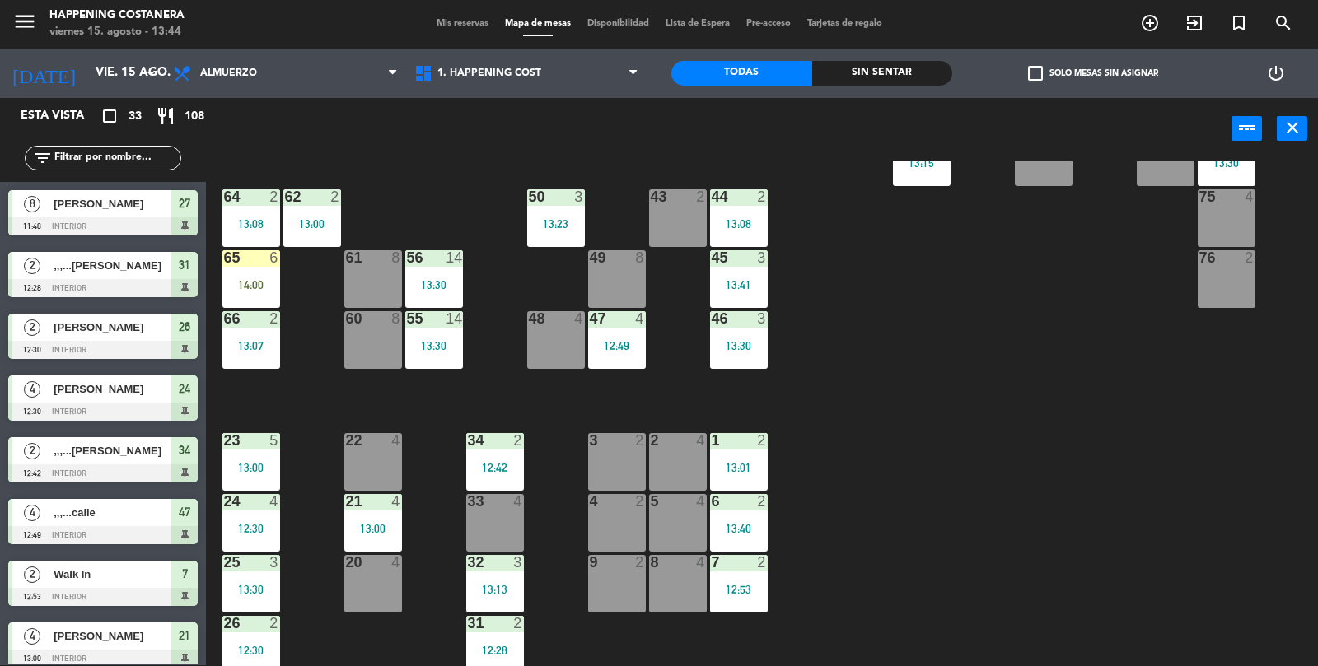
click at [1034, 74] on span "check_box_outline_blank" at bounding box center [1035, 73] width 15 height 15
click at [1093, 73] on input "check_box_outline_blank Solo mesas sin asignar" at bounding box center [1093, 73] width 0 height 0
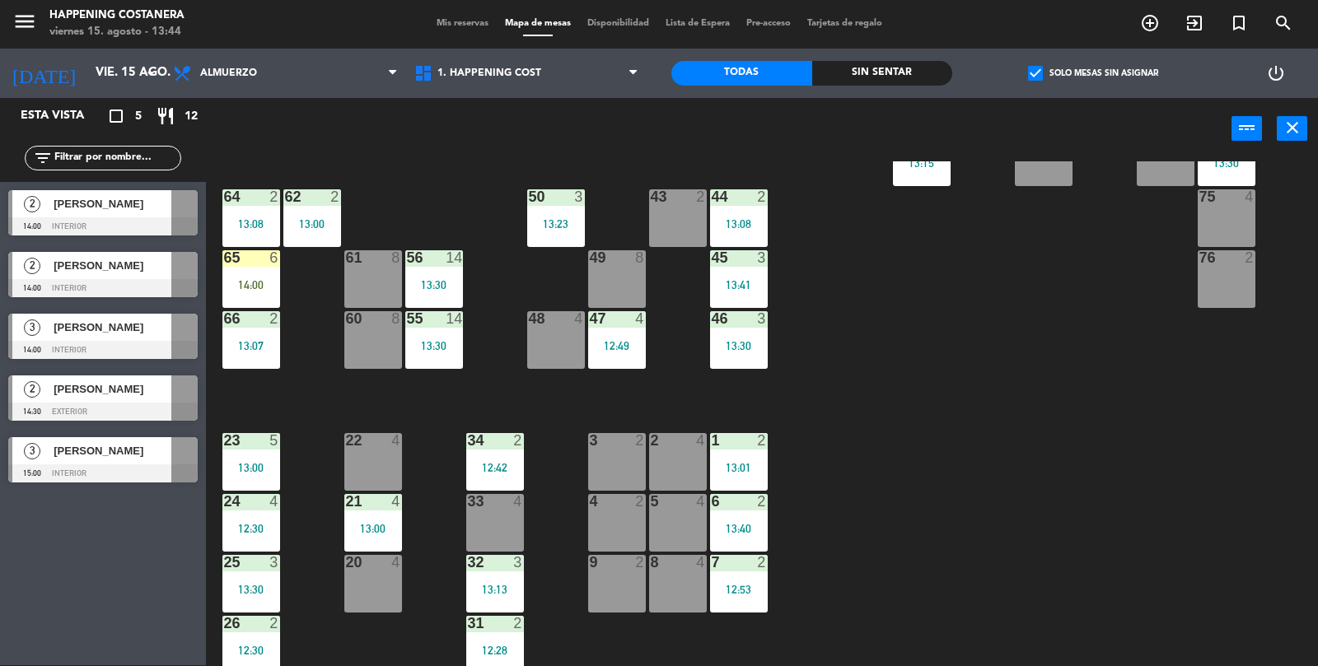
click at [1055, 72] on label "check_box Solo mesas sin asignar" at bounding box center [1093, 73] width 130 height 15
click at [1093, 73] on input "check_box Solo mesas sin asignar" at bounding box center [1093, 73] width 0 height 0
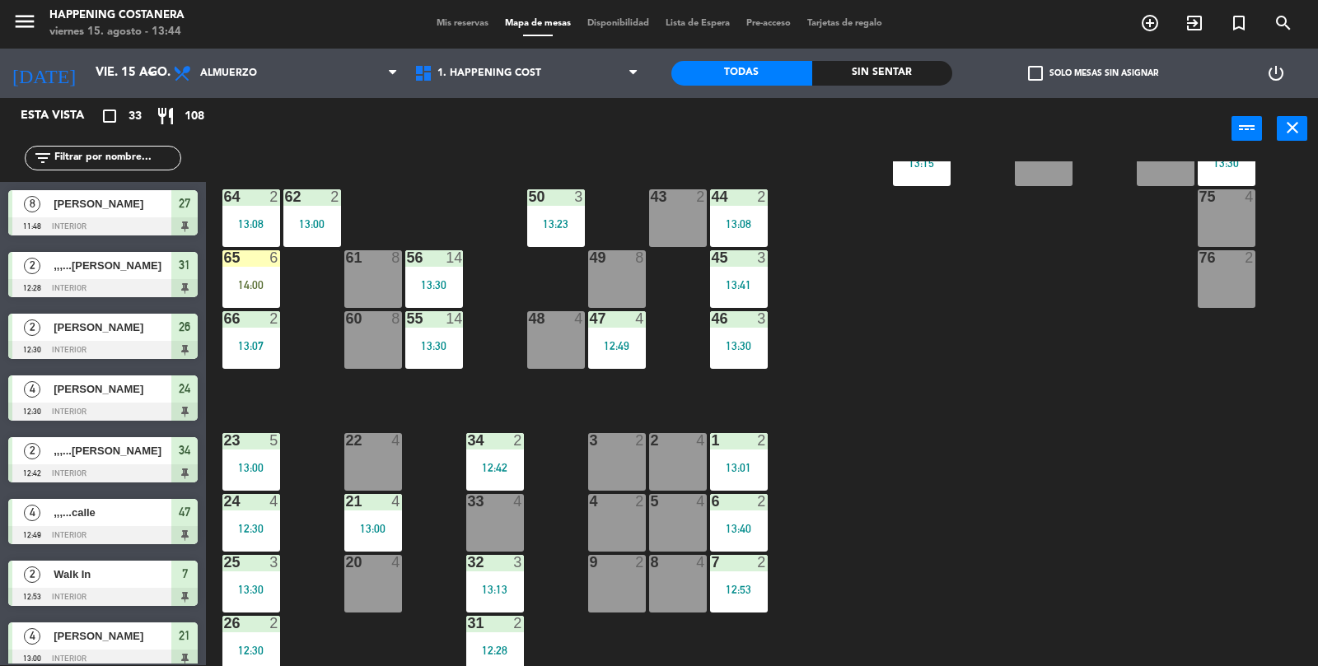
click at [1256, 374] on div "69 2 122 6 121 6 120 6 14 4 CAVA 22 101 2 13:20 94 2 70 2 123 6 131 2 134 2 132…" at bounding box center [768, 414] width 1099 height 506
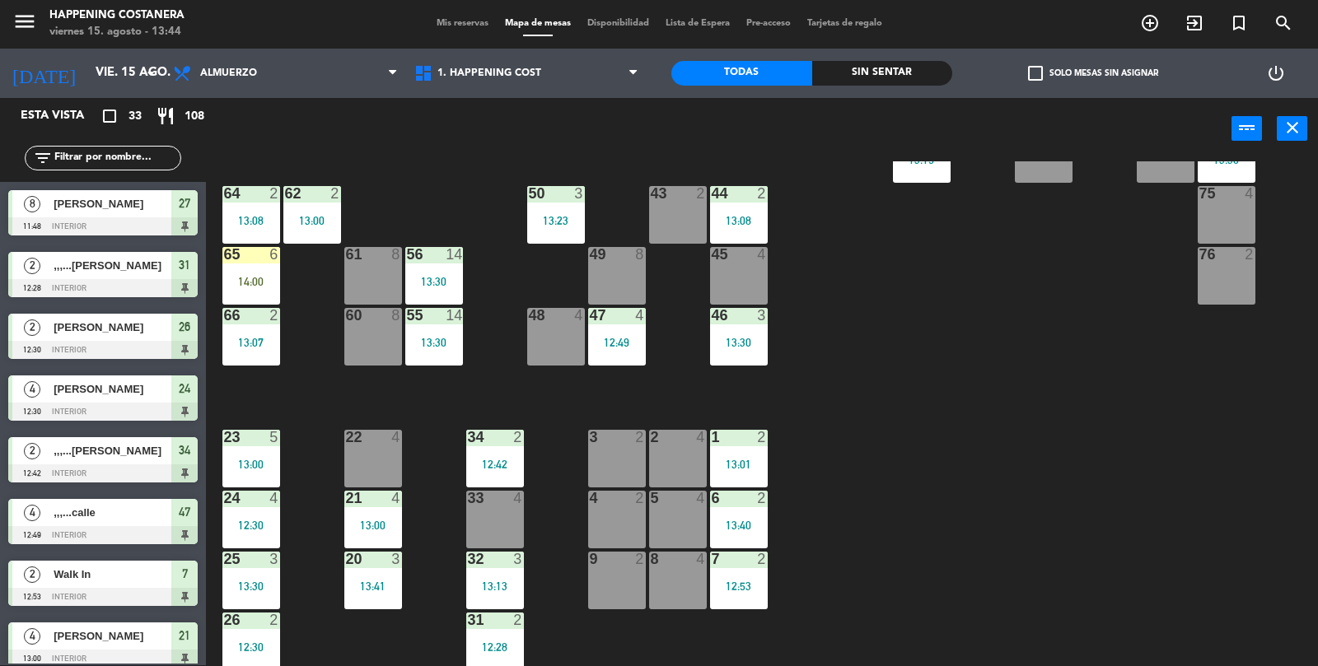
scroll to position [287, 0]
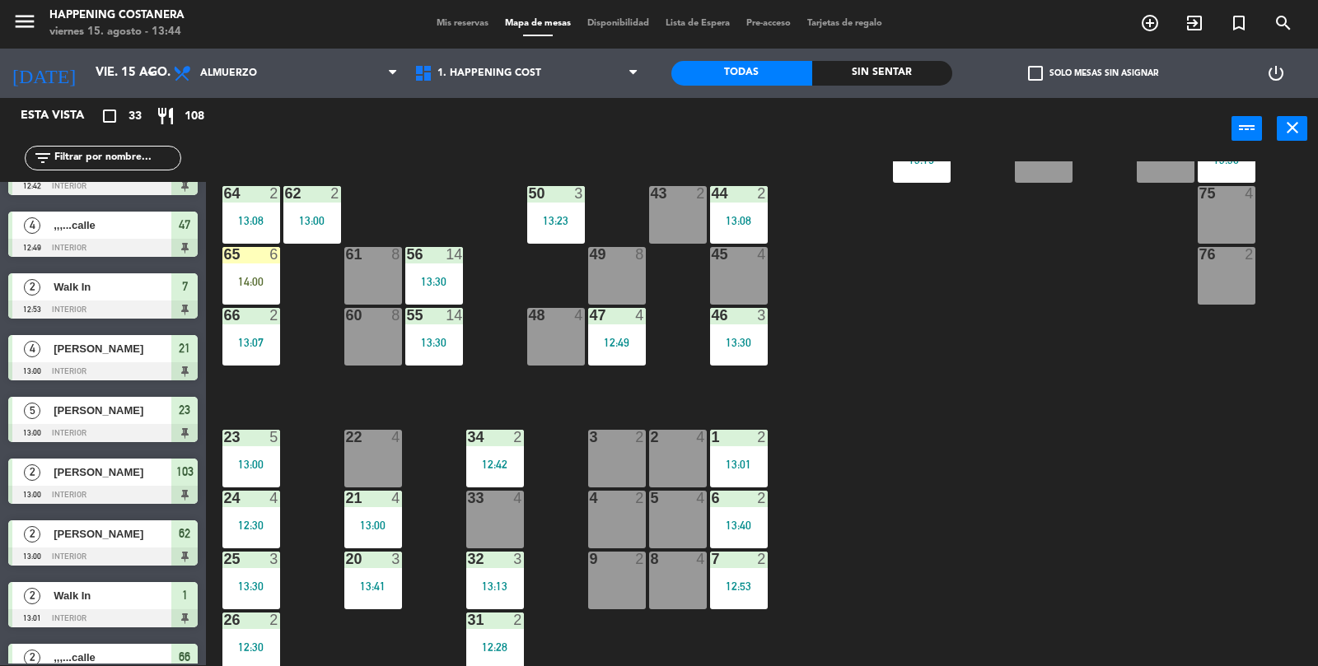
click at [588, 337] on div "12:49" at bounding box center [617, 343] width 58 height 12
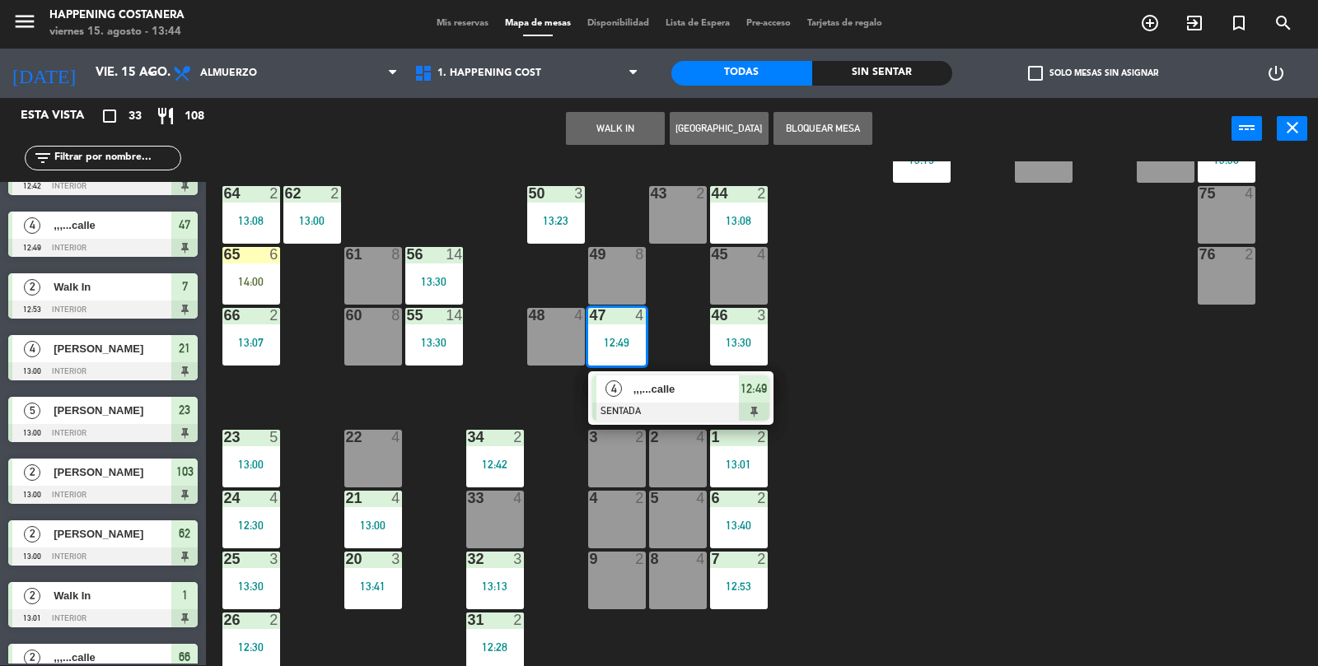
click at [663, 432] on div "2" at bounding box center [650, 437] width 27 height 15
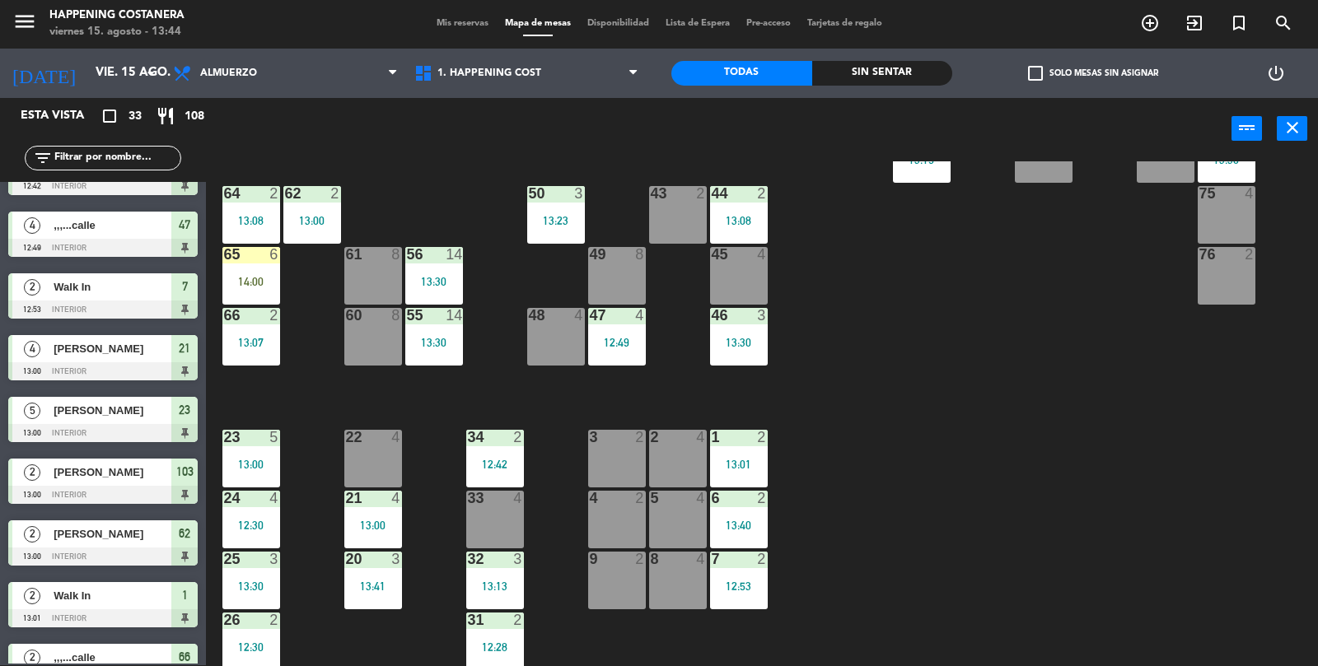
click at [615, 344] on div "12:49" at bounding box center [617, 343] width 58 height 12
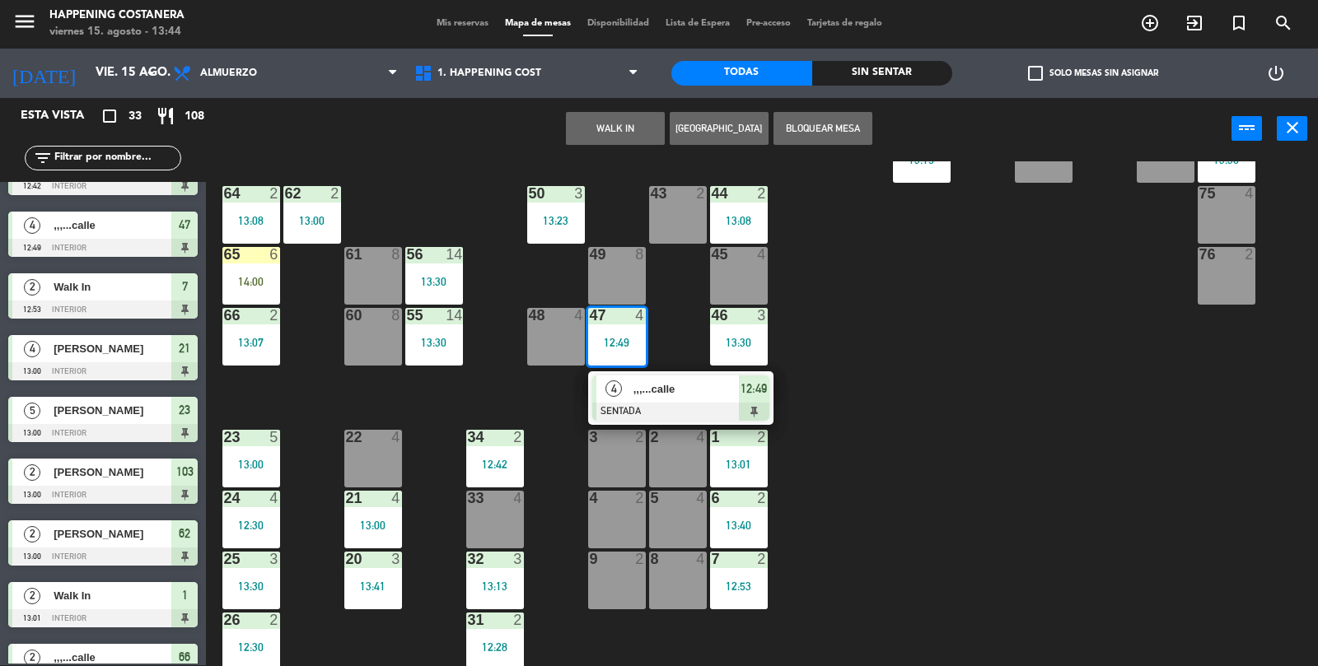
click at [653, 390] on span ",,,...calle" at bounding box center [685, 388] width 105 height 17
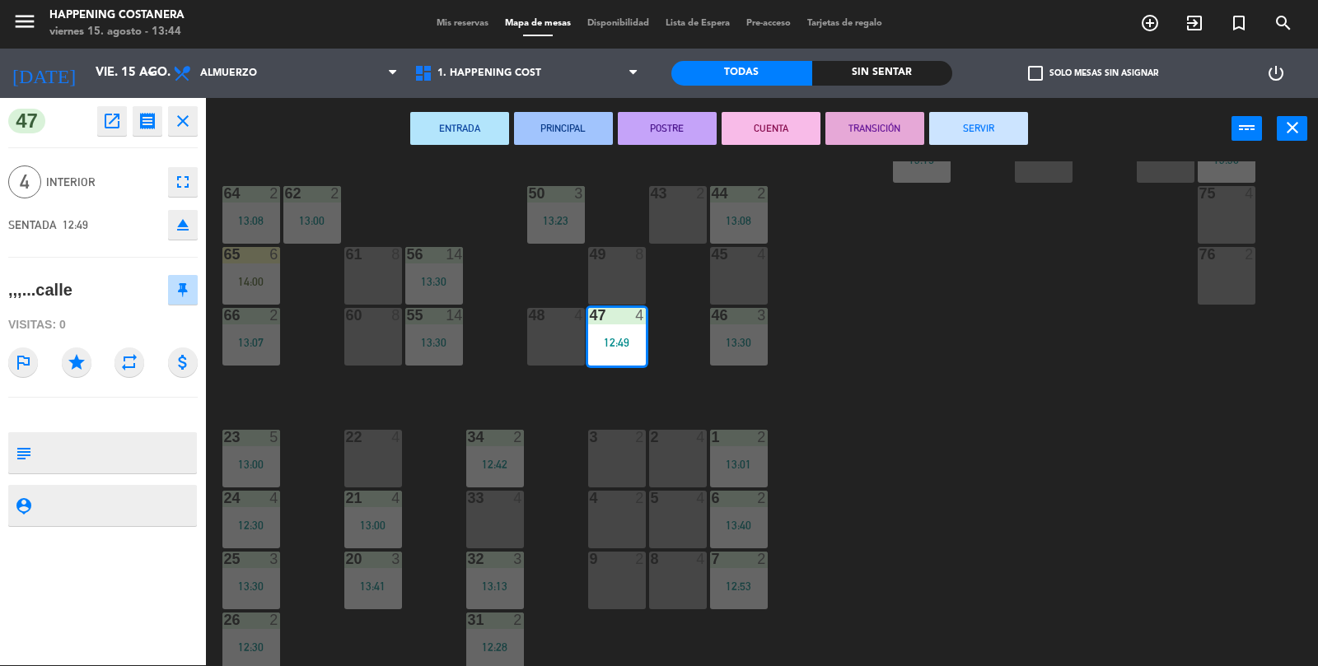
click at [1020, 133] on button "SERVIR" at bounding box center [978, 128] width 99 height 33
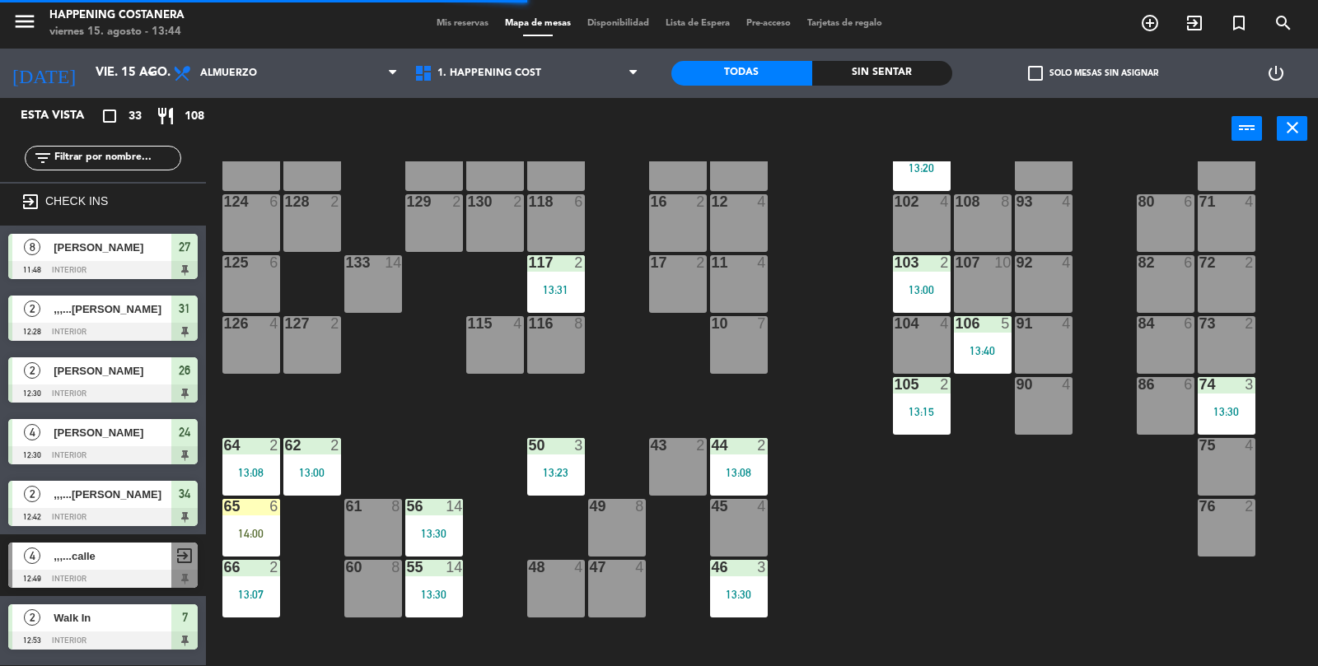
scroll to position [86, 0]
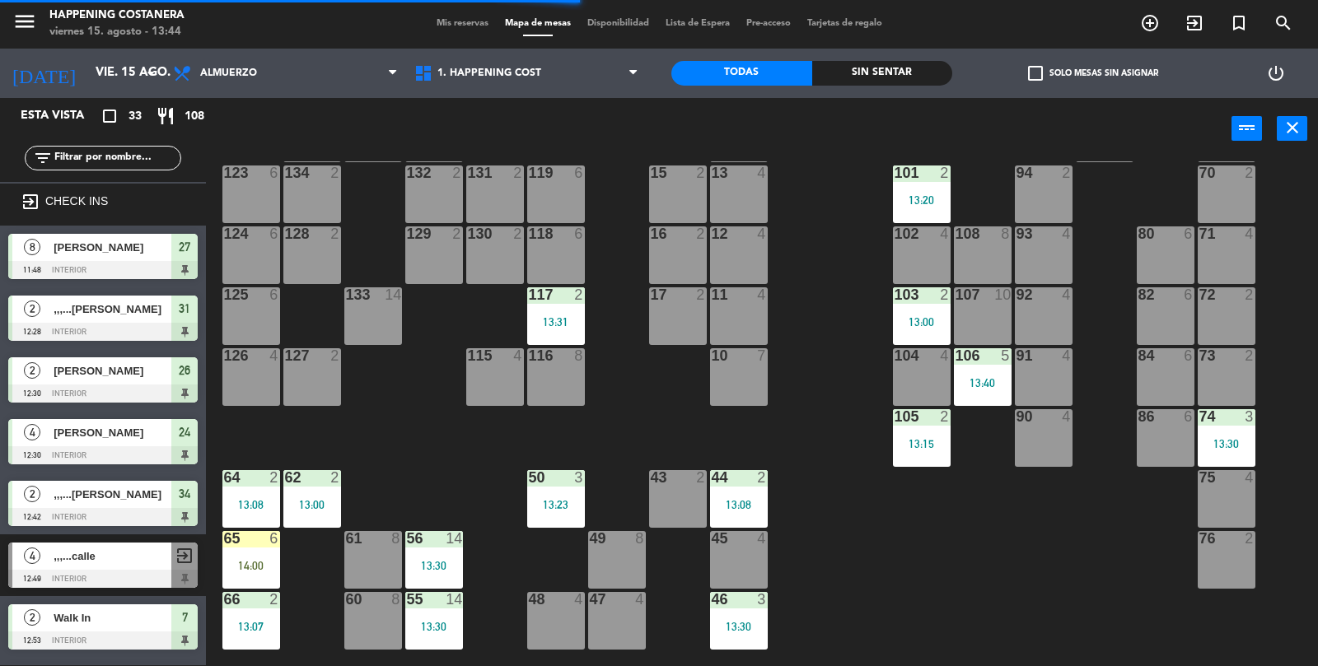
click at [1254, 426] on div "74 3 13:30" at bounding box center [1226, 438] width 58 height 58
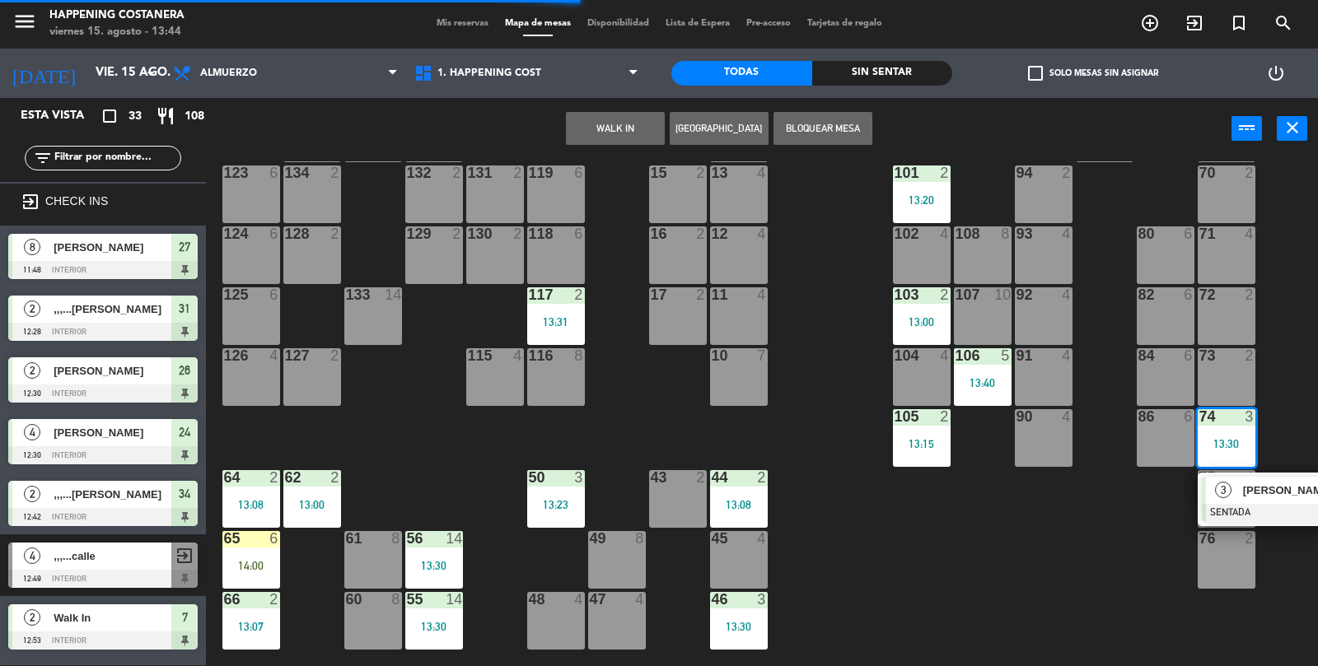
click at [1243, 375] on div "73 2" at bounding box center [1226, 377] width 58 height 58
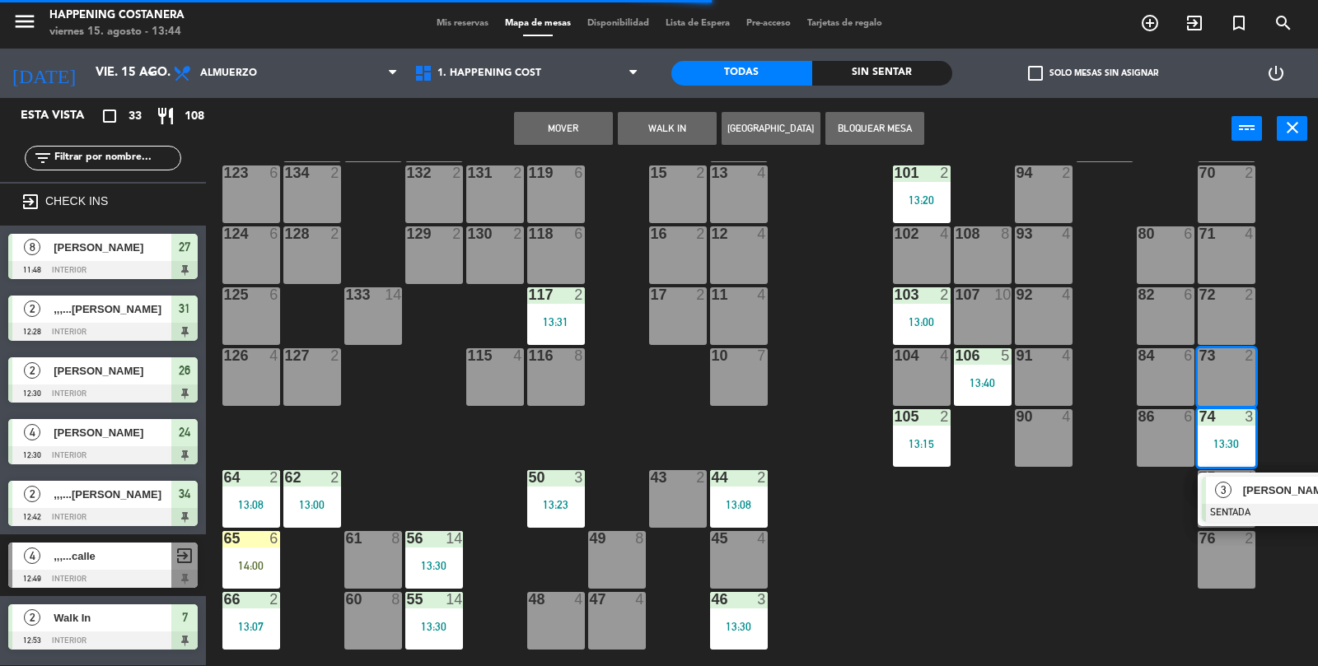
click at [570, 114] on button "Mover" at bounding box center [563, 128] width 99 height 33
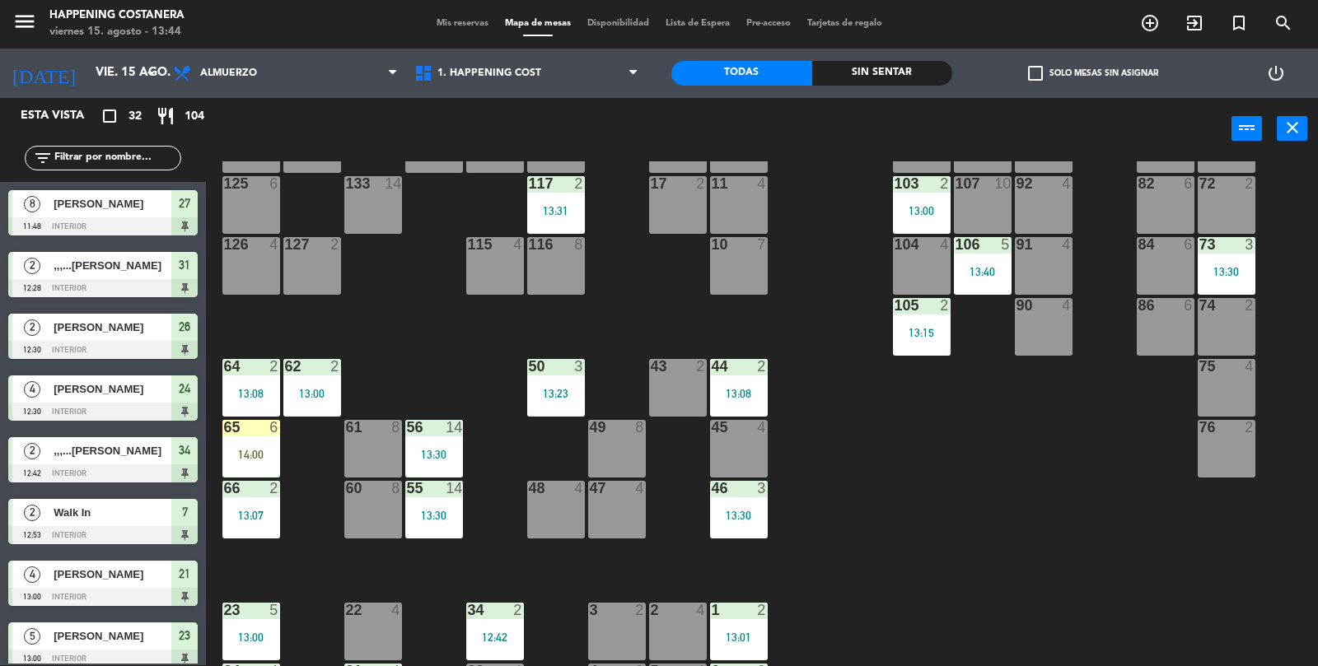
scroll to position [206, 0]
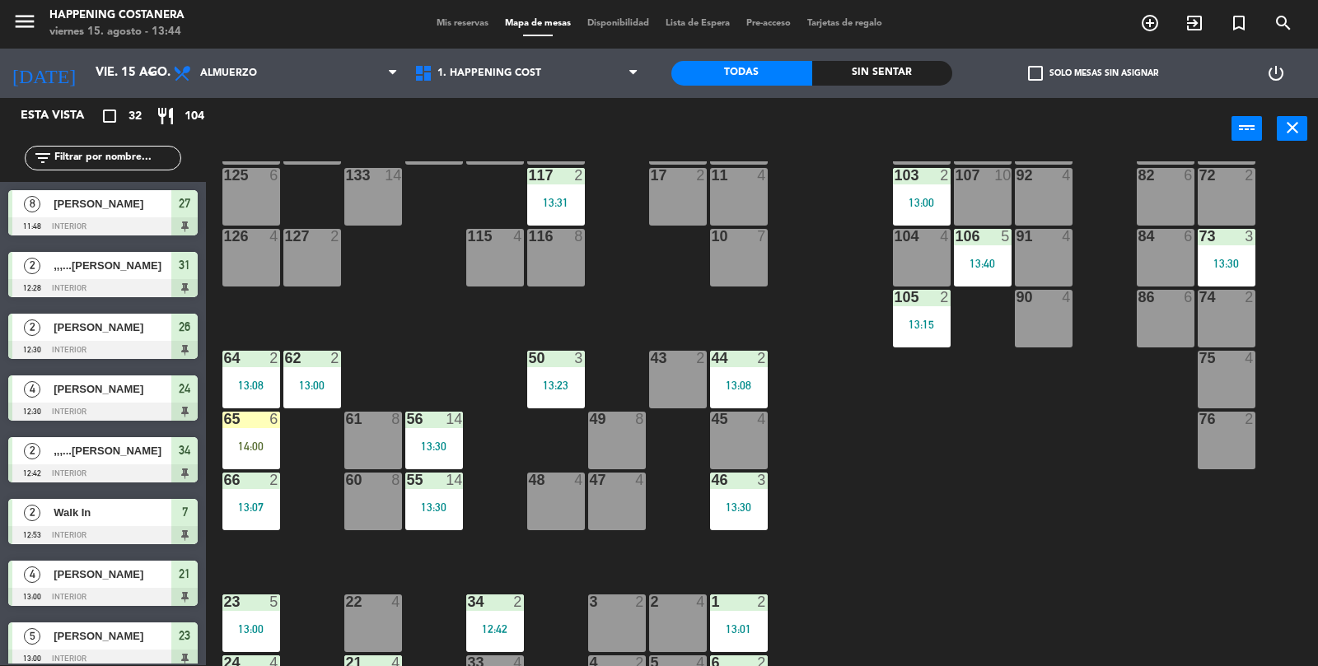
click at [1134, 544] on div "69 2 122 6 121 6 120 6 14 4 CAVA 22 101 2 13:20 94 2 70 2 123 6 131 2 134 2 132…" at bounding box center [768, 414] width 1099 height 506
click at [1143, 544] on div "69 2 122 6 121 6 120 6 14 4 CAVA 22 101 2 13:20 94 2 70 2 123 6 131 2 134 2 132…" at bounding box center [768, 414] width 1099 height 506
click at [1140, 538] on div "69 2 122 6 121 6 120 6 14 4 CAVA 22 101 2 13:20 94 2 70 2 123 6 131 2 134 2 132…" at bounding box center [768, 414] width 1099 height 506
click at [1143, 532] on div "69 2 122 6 121 6 120 6 14 4 CAVA 22 101 2 13:20 94 2 70 2 123 6 131 2 134 2 132…" at bounding box center [768, 414] width 1099 height 506
click at [1128, 526] on div "69 2 122 6 121 6 120 6 14 4 CAVA 22 101 2 13:20 94 2 70 2 123 6 131 2 134 2 132…" at bounding box center [768, 414] width 1099 height 506
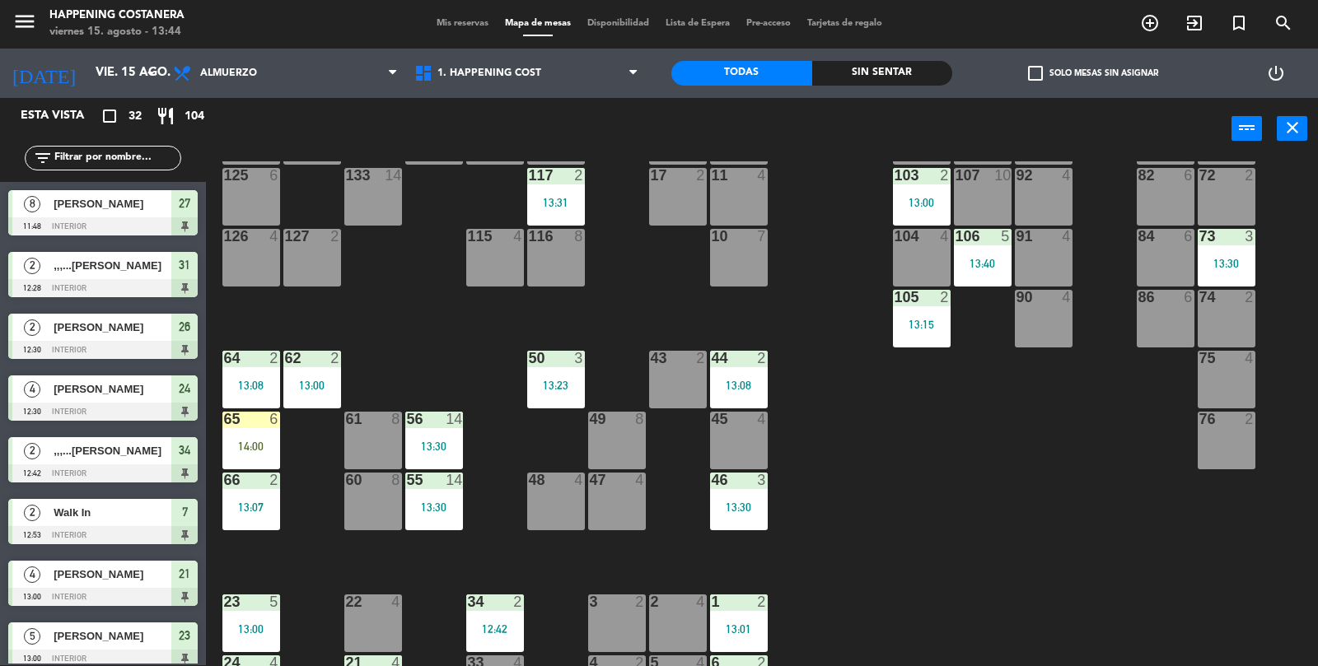
click at [1141, 529] on div "69 2 122 6 121 6 120 6 14 4 CAVA 22 101 2 13:20 94 2 70 2 123 6 131 2 134 2 132…" at bounding box center [768, 414] width 1099 height 506
click at [1154, 583] on div "69 2 122 6 121 6 120 6 14 4 CAVA 22 101 2 13:20 94 2 70 2 123 6 131 2 134 2 132…" at bounding box center [768, 414] width 1099 height 506
click at [1223, 529] on div "69 2 122 6 121 6 120 6 14 4 CAVA 22 101 2 13:20 94 2 70 2 123 6 131 2 134 2 132…" at bounding box center [768, 414] width 1099 height 506
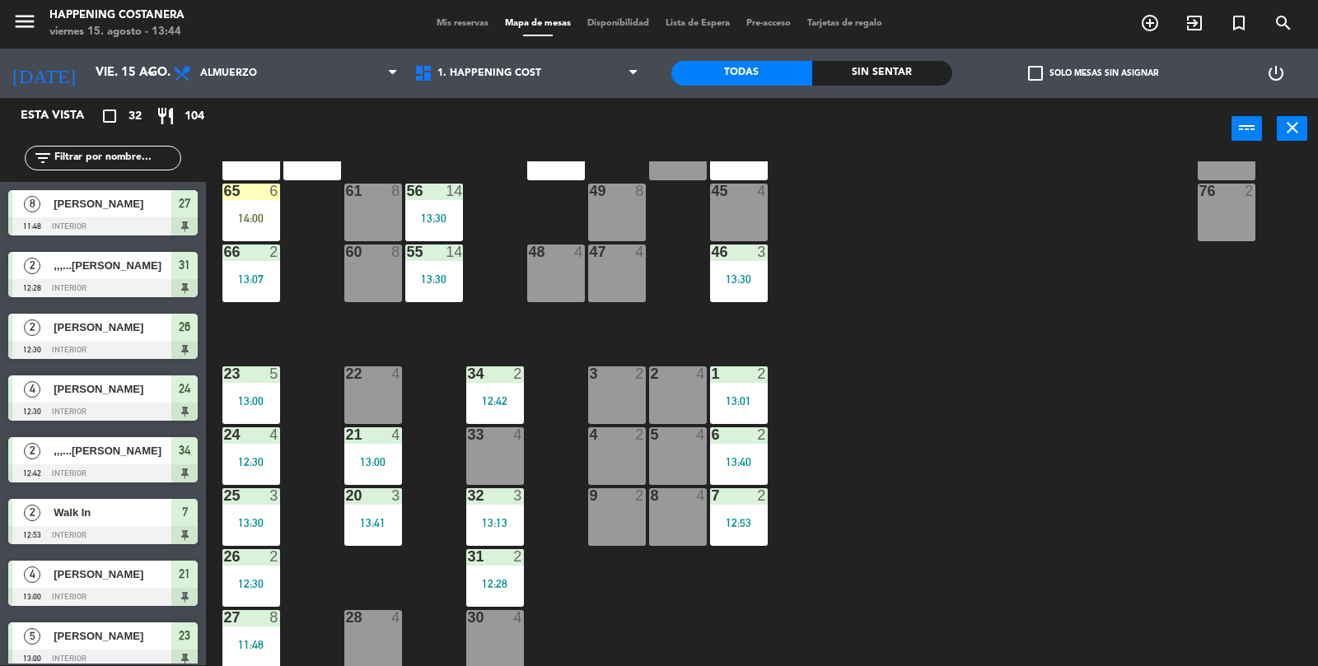
click at [1259, 497] on div "69 2 122 6 121 6 120 6 14 4 CAVA 22 101 2 13:20 94 2 70 2 123 6 131 2 134 2 132…" at bounding box center [768, 414] width 1099 height 506
click at [1213, 507] on div "69 2 122 6 121 6 120 6 14 4 CAVA 22 101 2 13:20 94 2 70 2 123 6 131 2 134 2 132…" at bounding box center [768, 414] width 1099 height 506
click at [1252, 464] on div "69 2 122 6 121 6 120 6 14 4 CAVA 22 101 2 13:20 94 2 70 2 123 6 131 2 134 2 132…" at bounding box center [768, 414] width 1099 height 506
click at [1221, 513] on div "69 2 122 6 121 6 120 6 14 4 CAVA 22 101 2 13:20 94 2 70 2 123 6 131 2 134 2 132…" at bounding box center [768, 414] width 1099 height 506
click at [1230, 492] on div "69 2 122 6 121 6 120 6 14 4 CAVA 22 101 2 13:20 94 2 70 2 123 6 131 2 134 2 132…" at bounding box center [768, 414] width 1099 height 506
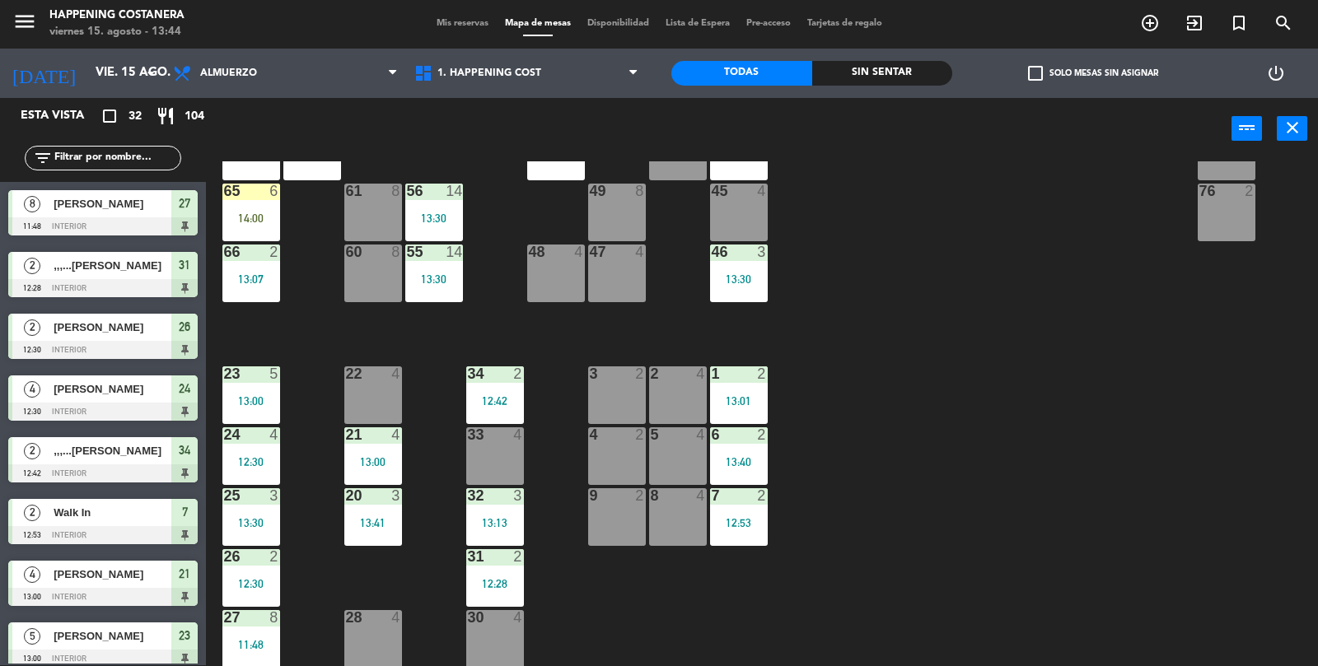
click at [1263, 450] on div "69 2 122 6 121 6 120 6 14 4 CAVA 22 101 2 13:20 94 2 70 2 123 6 131 2 134 2 132…" at bounding box center [768, 414] width 1099 height 506
click at [1238, 488] on div "69 2 122 6 121 6 120 6 14 4 CAVA 22 101 2 13:20 94 2 70 2 123 6 131 2 134 2 132…" at bounding box center [768, 414] width 1099 height 506
click at [1252, 482] on div "69 2 122 6 121 6 120 6 14 4 CAVA 22 101 2 13:20 94 2 70 2 123 6 131 2 134 2 132…" at bounding box center [768, 414] width 1099 height 506
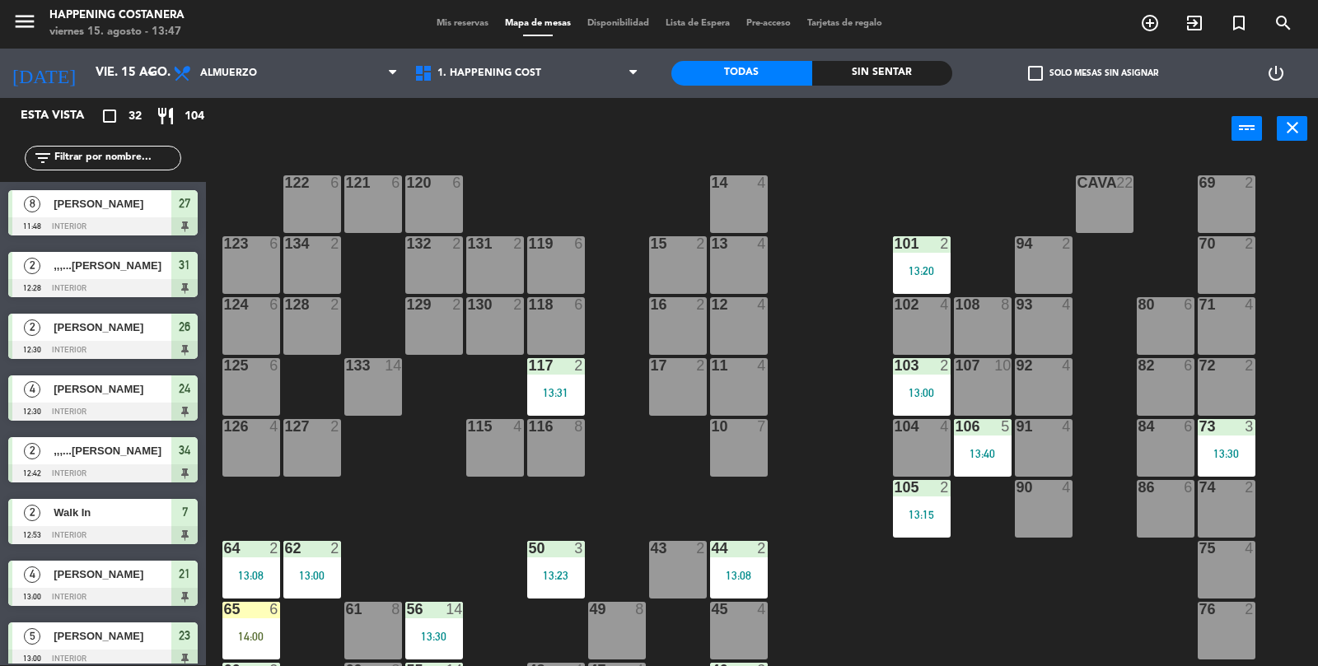
scroll to position [0, 0]
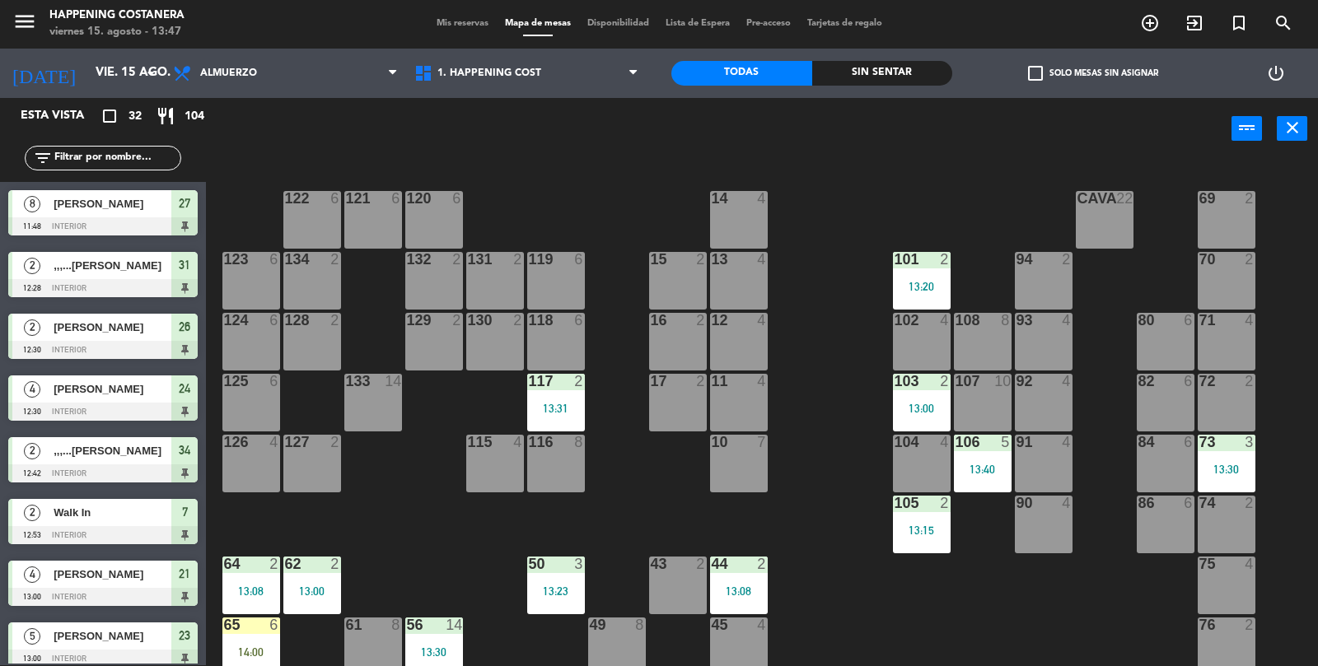
click at [1230, 517] on div "74 2" at bounding box center [1226, 525] width 58 height 58
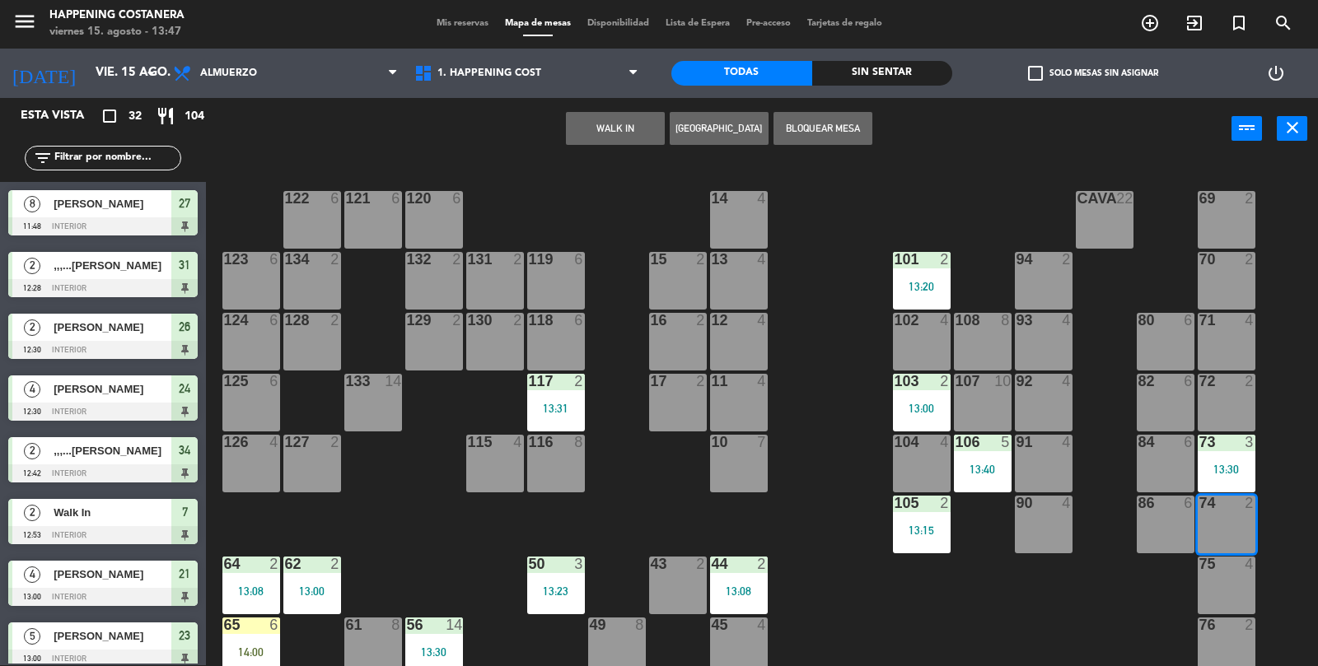
click at [633, 132] on button "WALK IN" at bounding box center [615, 128] width 99 height 33
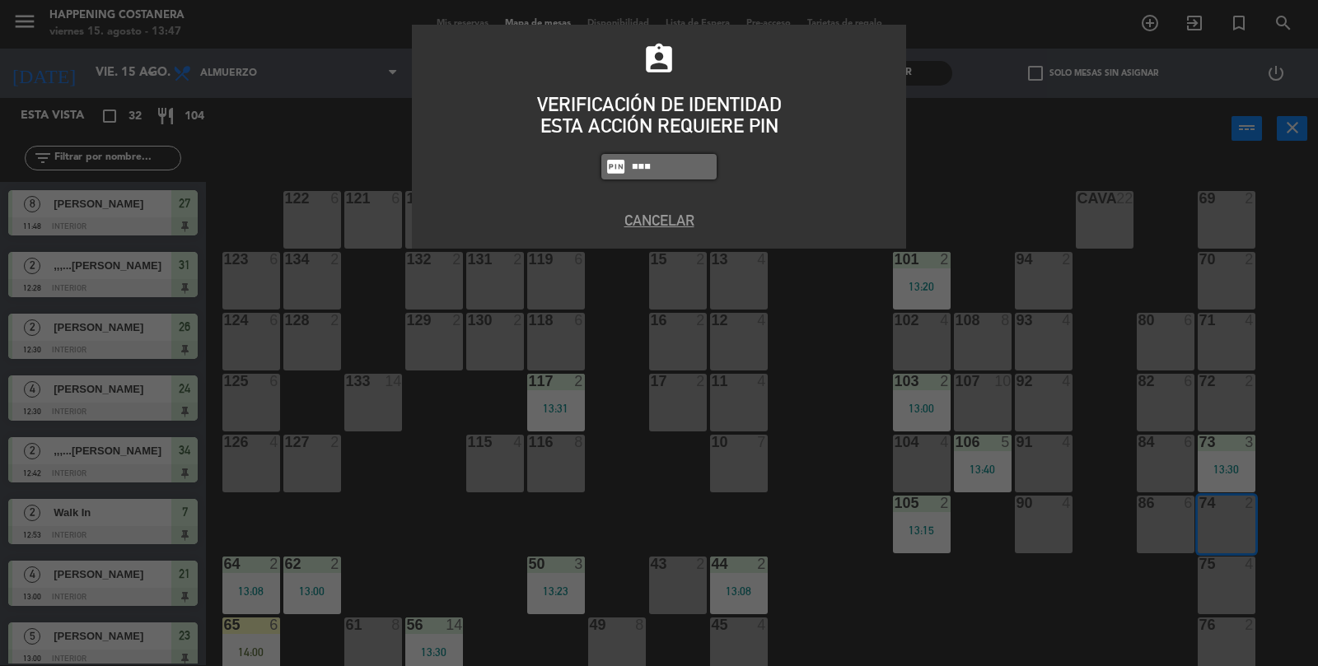
type input "9660"
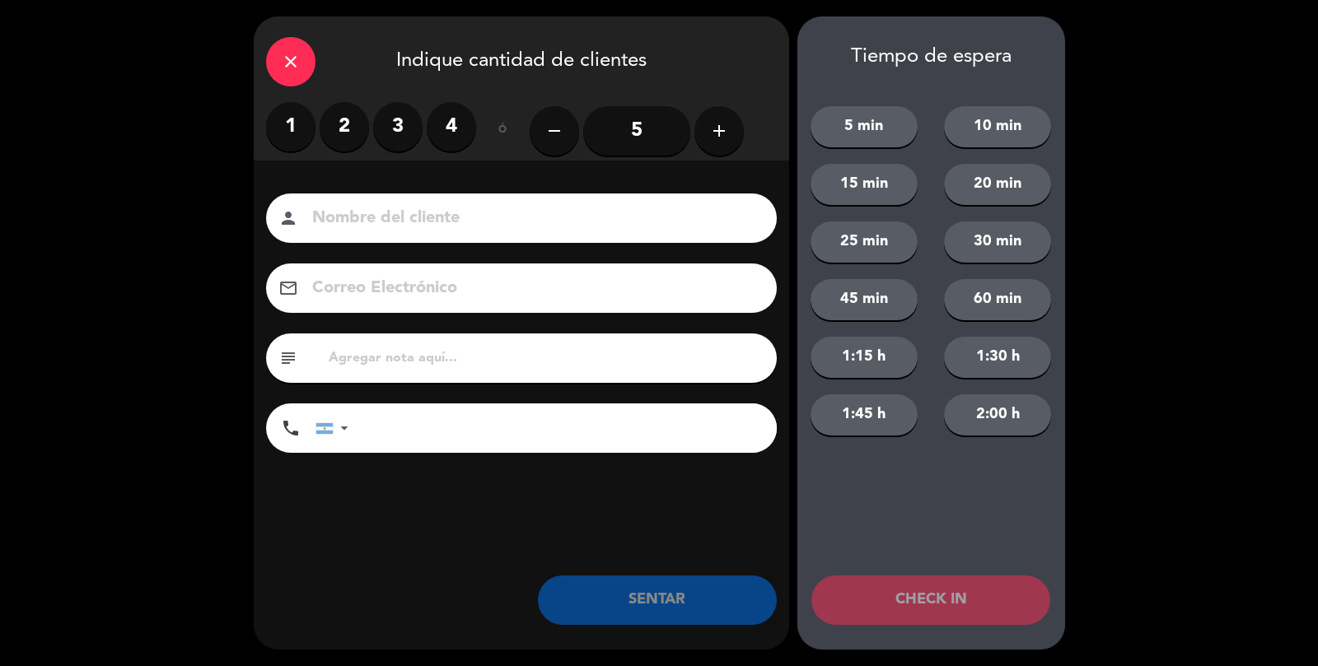
click at [319, 119] on div "1 2 3 4" at bounding box center [371, 126] width 210 height 49
click at [359, 139] on label "2" at bounding box center [344, 126] width 49 height 49
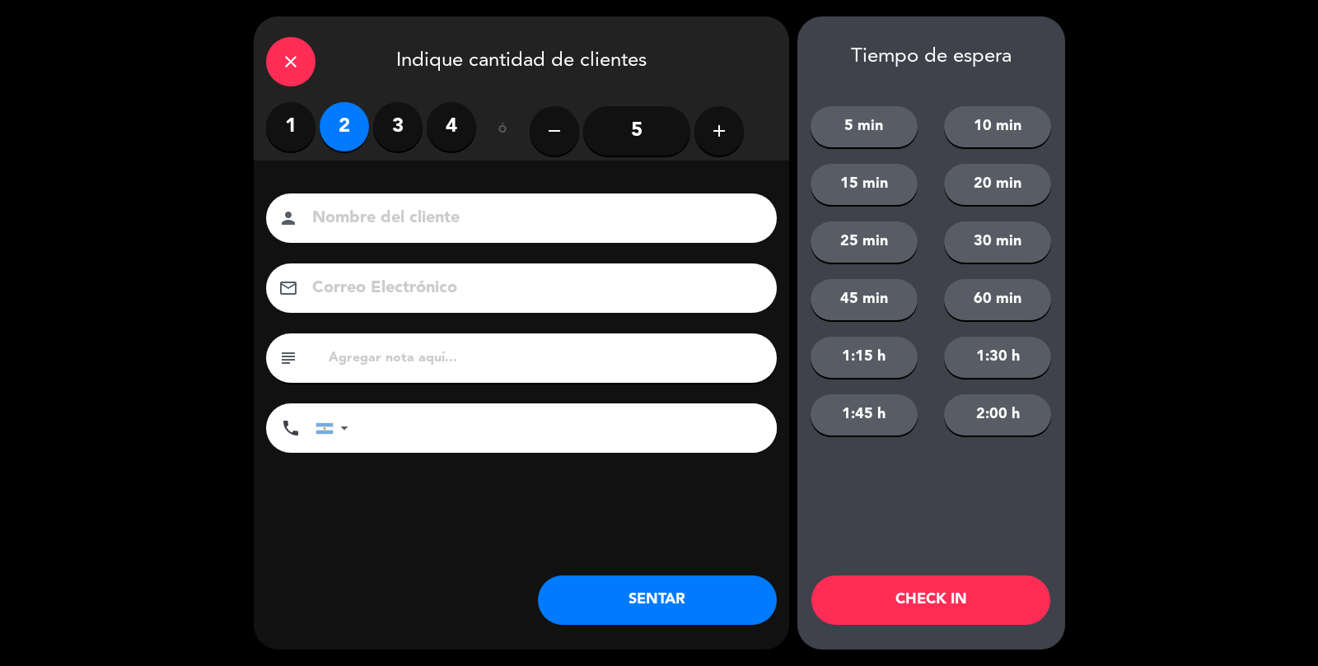
click at [343, 205] on input at bounding box center [532, 218] width 445 height 29
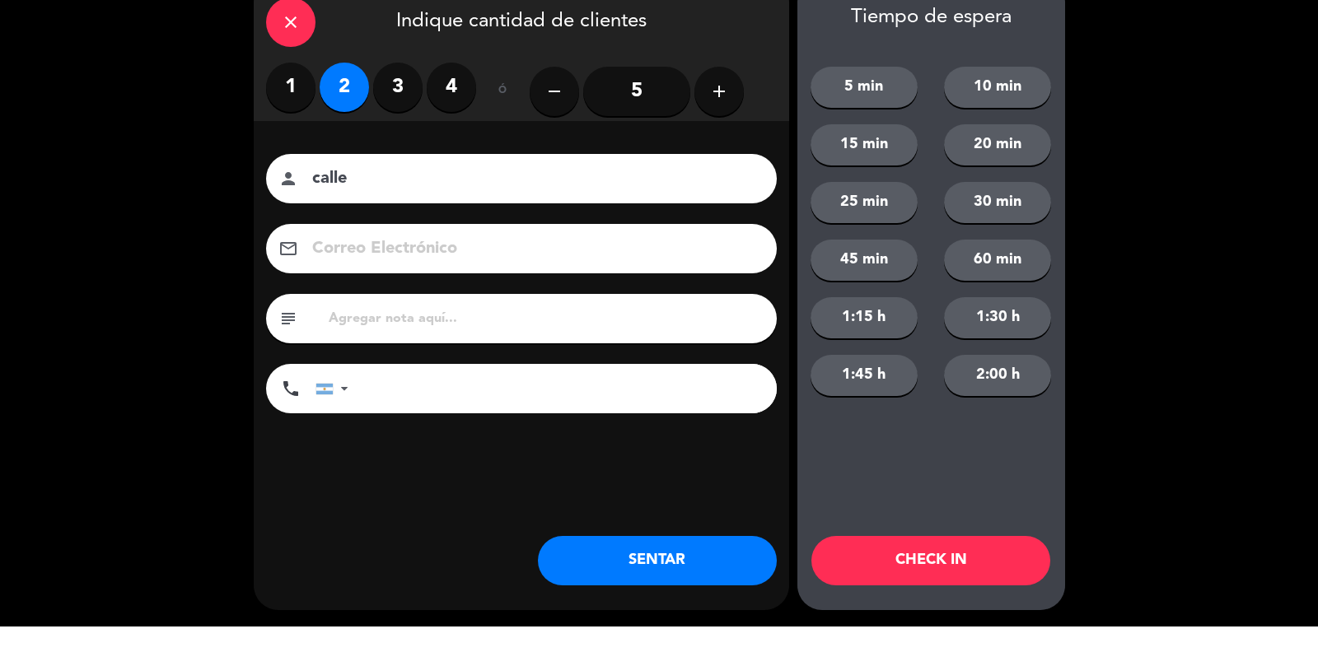
type input "calle"
click at [643, 595] on button "SENTAR" at bounding box center [657, 600] width 239 height 49
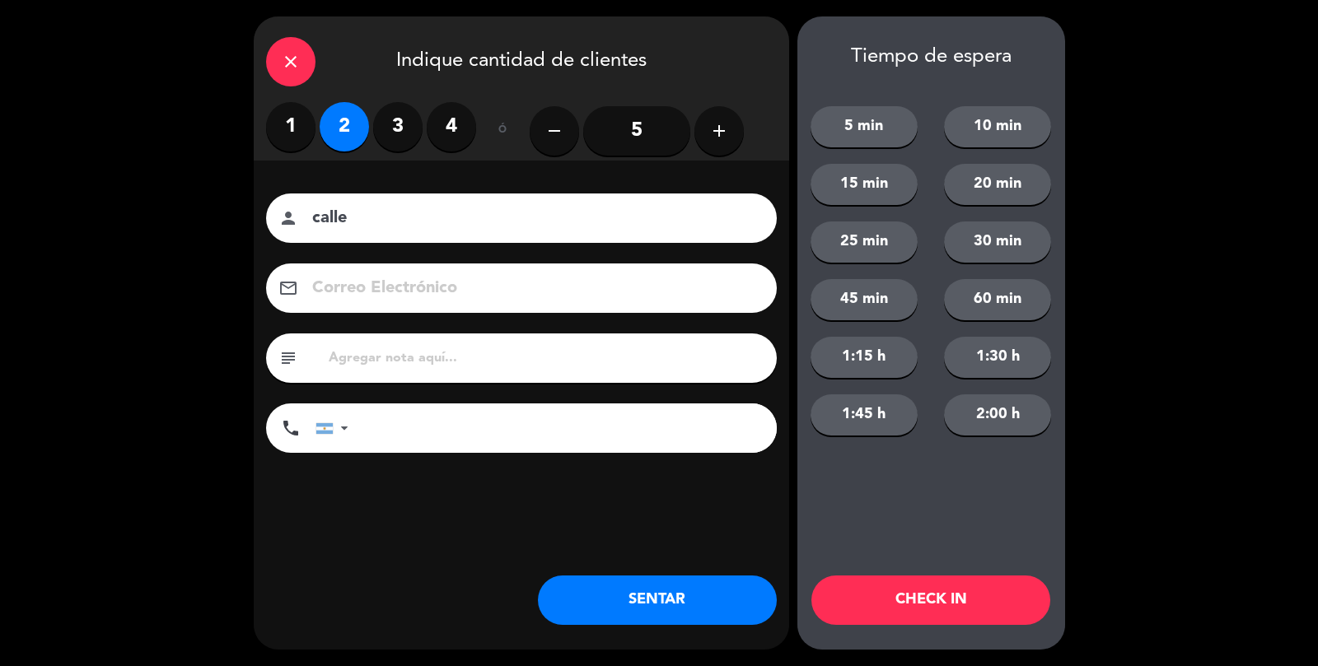
click at [604, 643] on div "close Indique cantidad de clientes 1 2 3 4 ó remove 5 add Nombre del cliente pe…" at bounding box center [521, 332] width 535 height 633
click at [660, 558] on div "close Indique cantidad de clientes 1 2 3 4 ó remove 5 add Nombre del cliente pe…" at bounding box center [521, 332] width 535 height 633
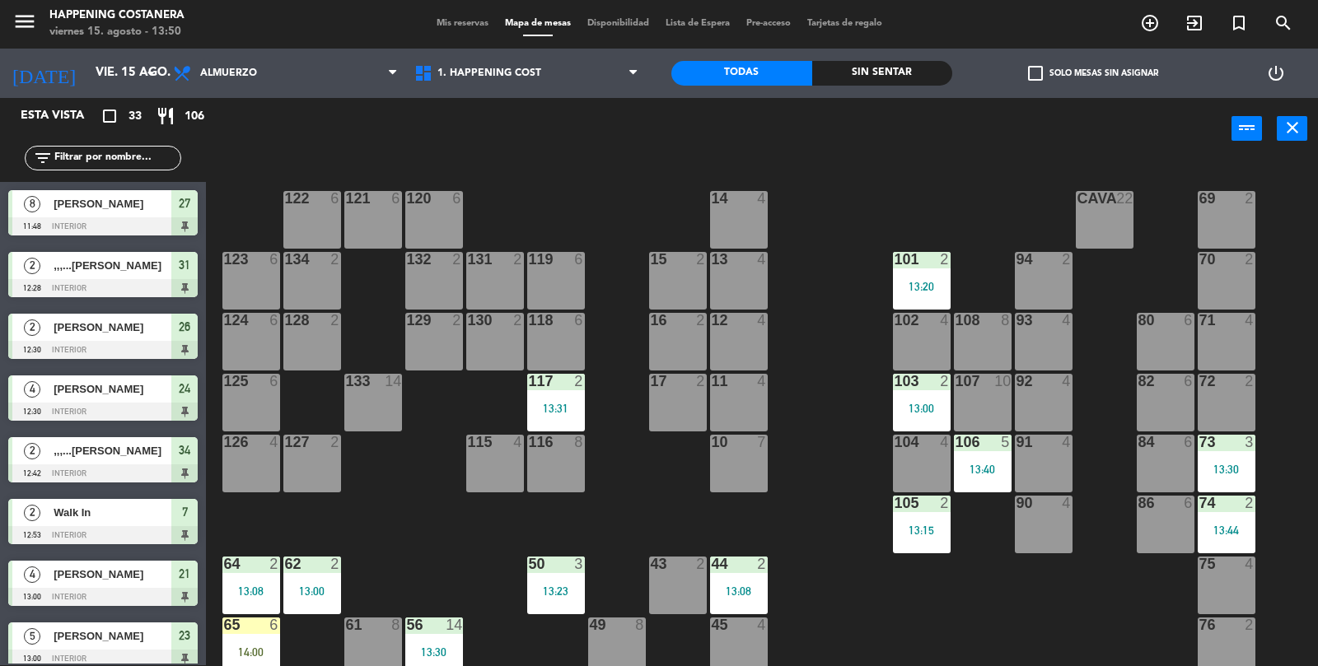
scroll to position [7, 0]
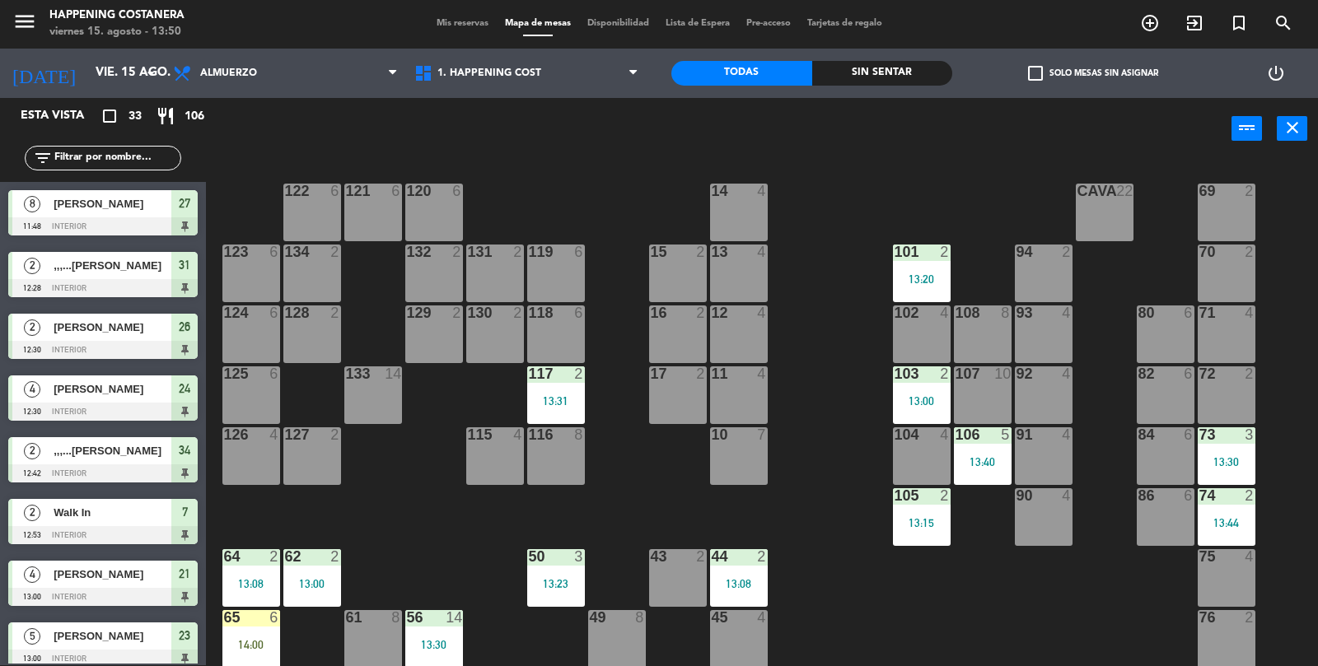
click at [1099, 628] on div "69 2 122 6 121 6 120 6 14 4 CAVA 22 101 2 13:20 94 2 70 2 123 6 131 2 134 2 132…" at bounding box center [768, 414] width 1099 height 506
click at [1030, 629] on div "69 2 122 6 121 6 120 6 14 4 CAVA 22 101 2 13:20 94 2 70 2 123 6 131 2 134 2 132…" at bounding box center [768, 414] width 1099 height 506
click at [1084, 594] on div "69 2 122 6 121 6 120 6 14 4 CAVA 22 101 2 13:20 94 2 70 2 123 6 131 2 134 2 132…" at bounding box center [768, 414] width 1099 height 506
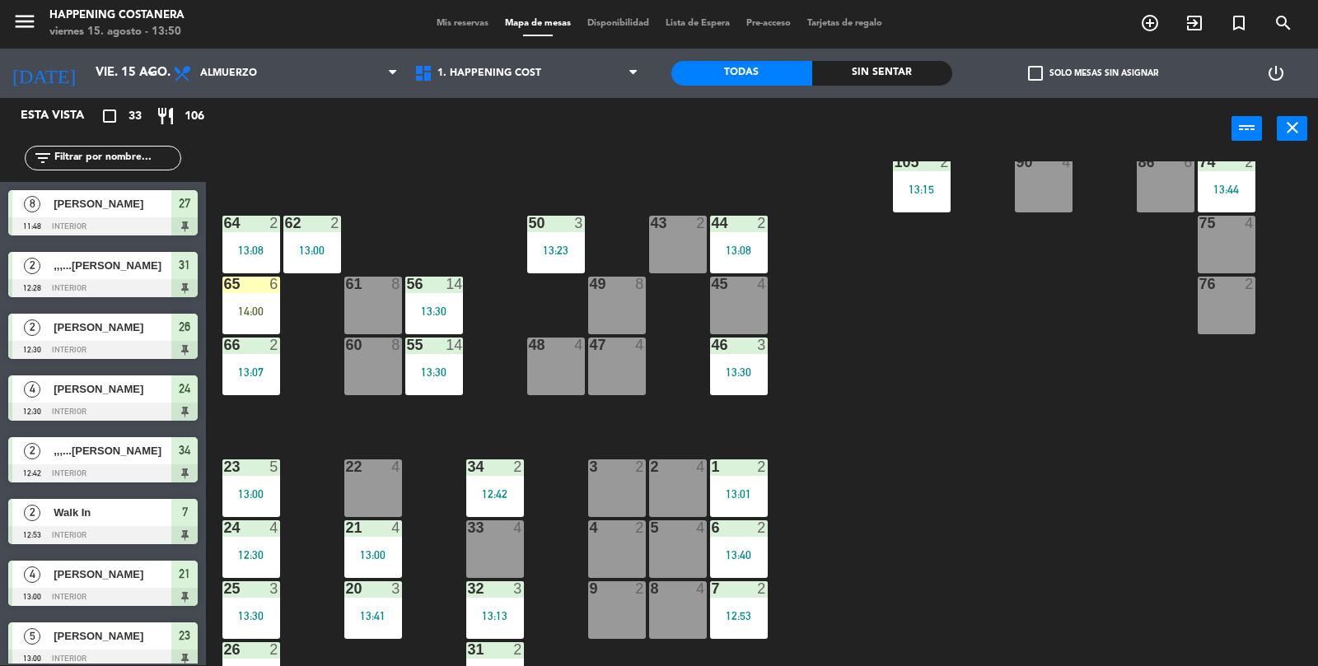
scroll to position [434, 0]
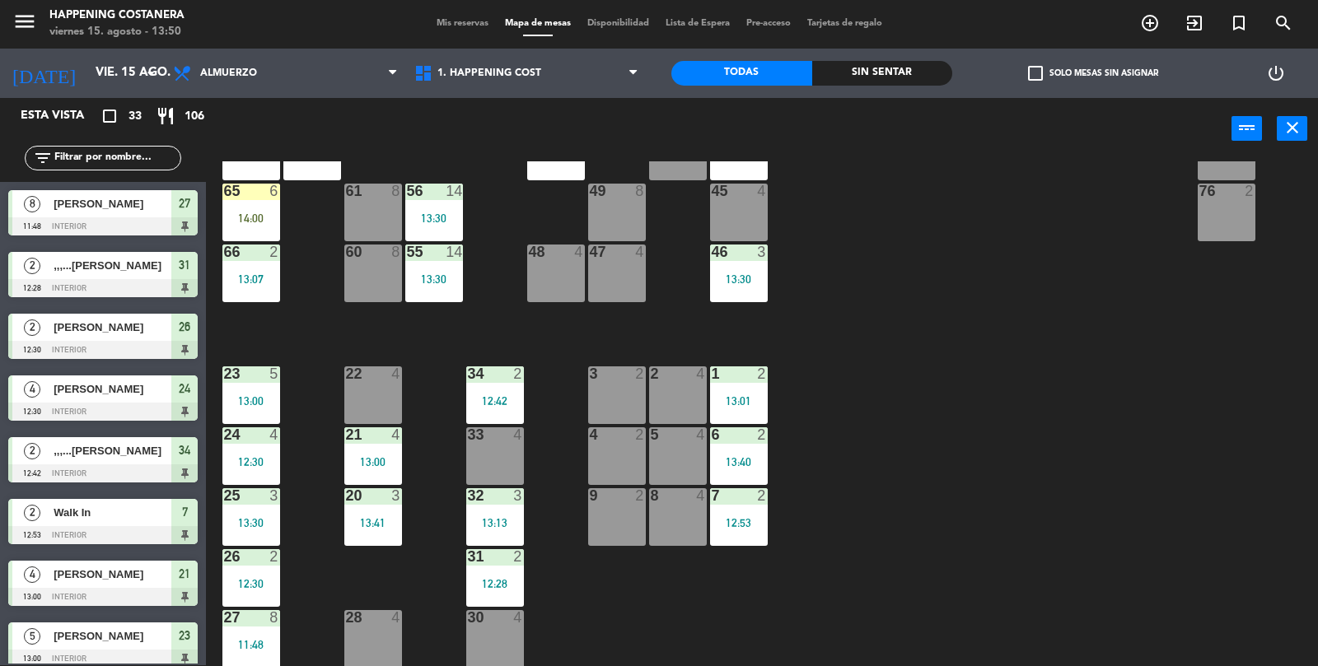
click at [891, 491] on div "69 2 122 6 121 6 120 6 14 4 CAVA 22 101 2 13:20 94 2 70 2 123 6 131 2 134 2 132…" at bounding box center [768, 414] width 1099 height 506
click at [511, 392] on div "34 2 12:42" at bounding box center [495, 395] width 58 height 58
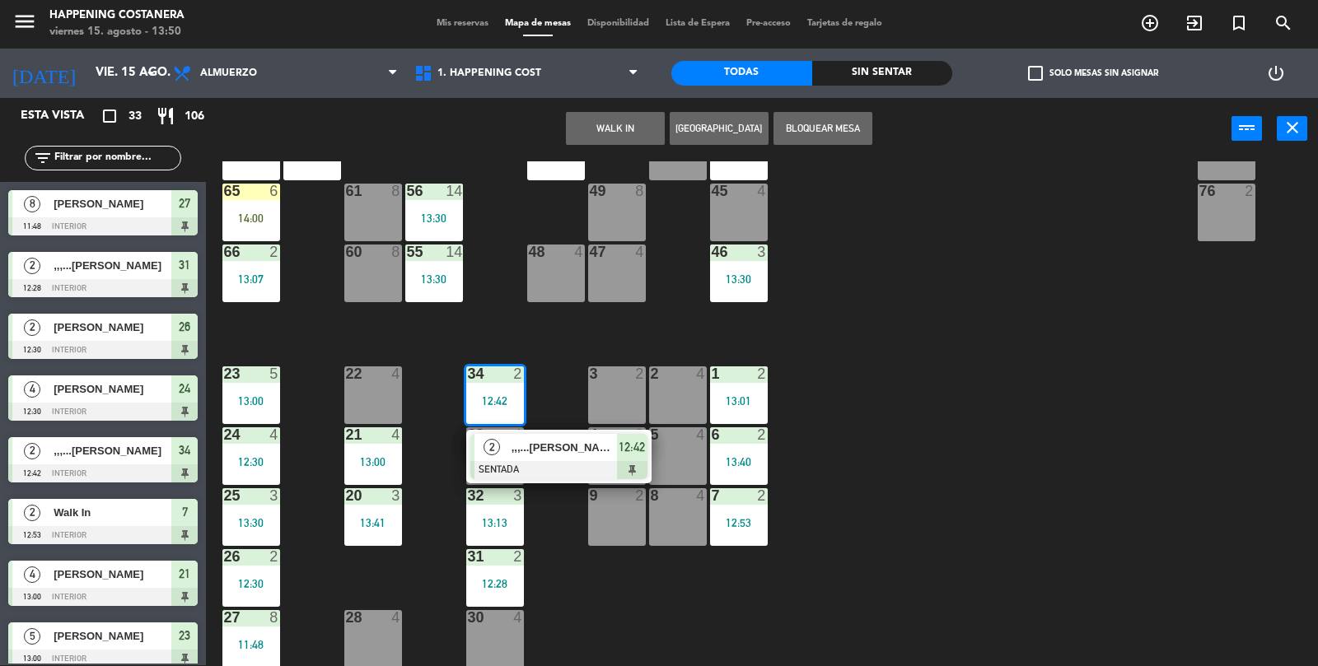
click at [498, 461] on div at bounding box center [558, 470] width 177 height 18
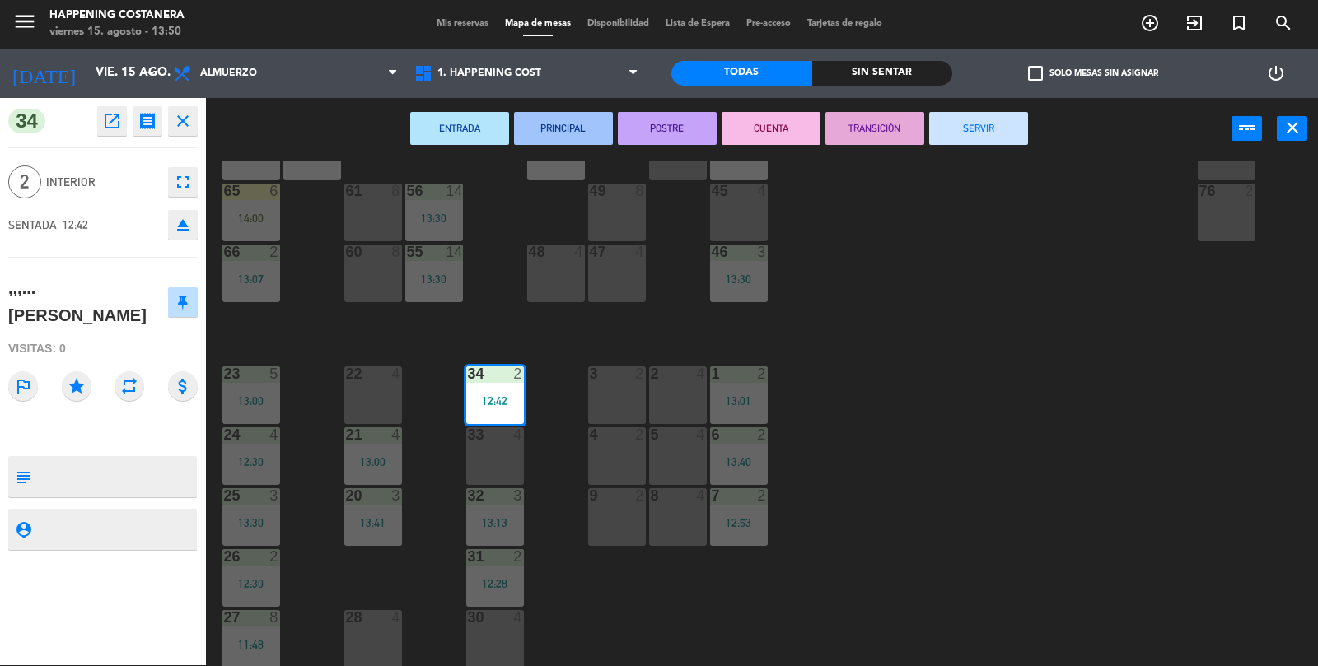
click at [1008, 138] on button "SERVIR" at bounding box center [978, 128] width 99 height 33
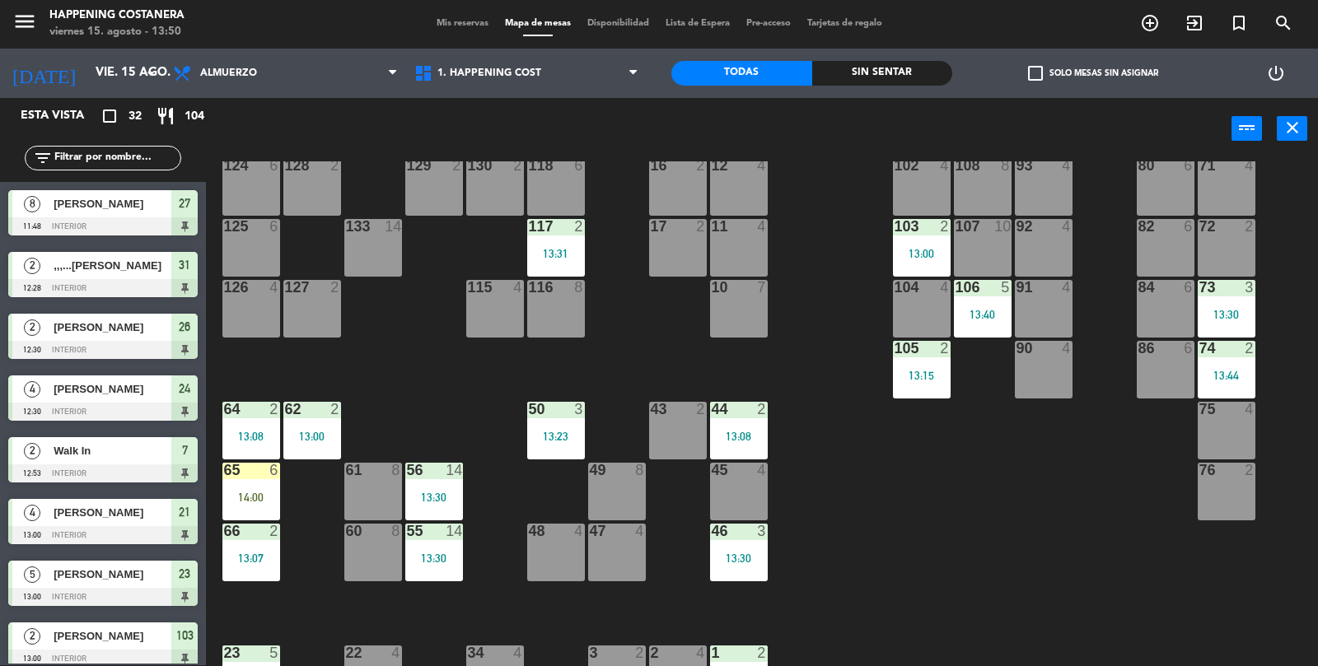
scroll to position [149, 0]
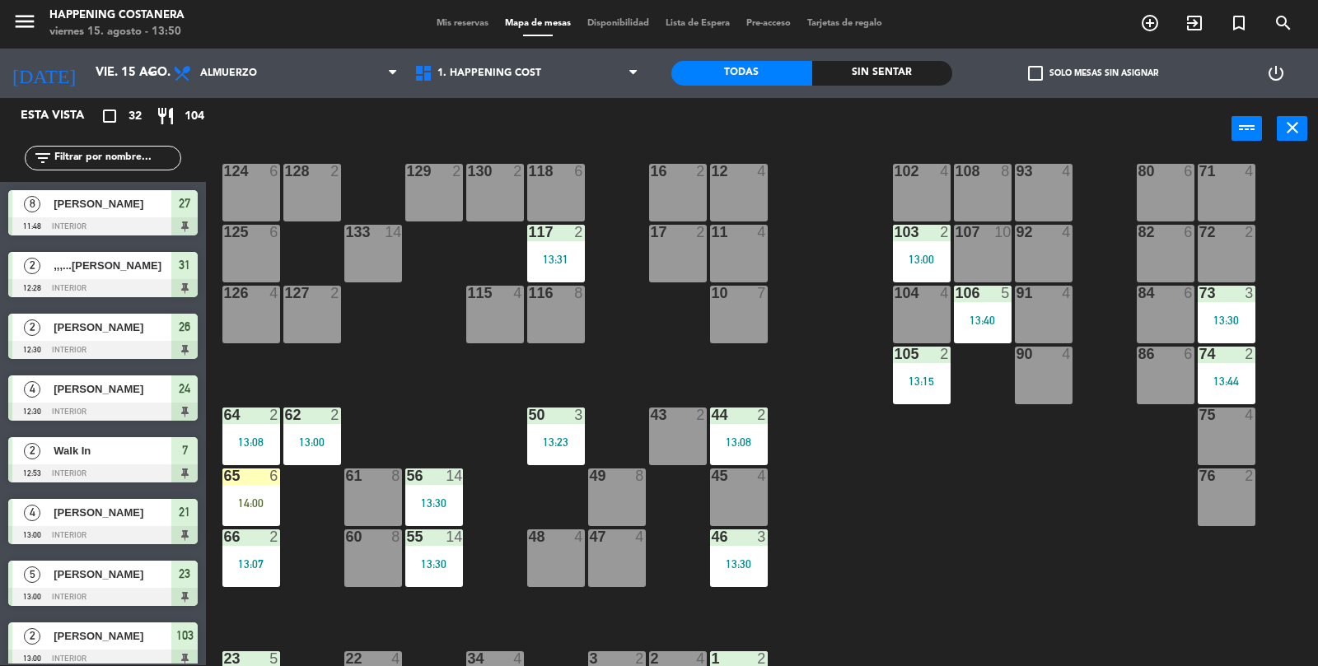
click at [1173, 19] on span "exit_to_app" at bounding box center [1194, 23] width 44 height 28
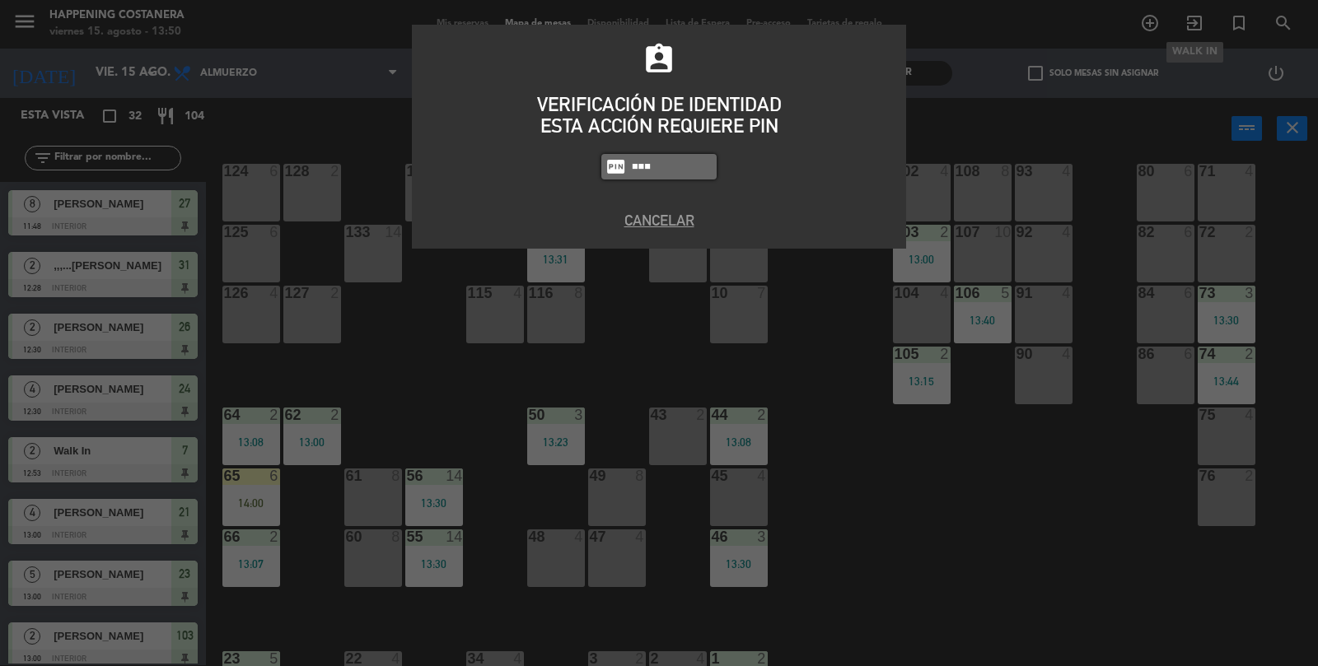
type input "9660"
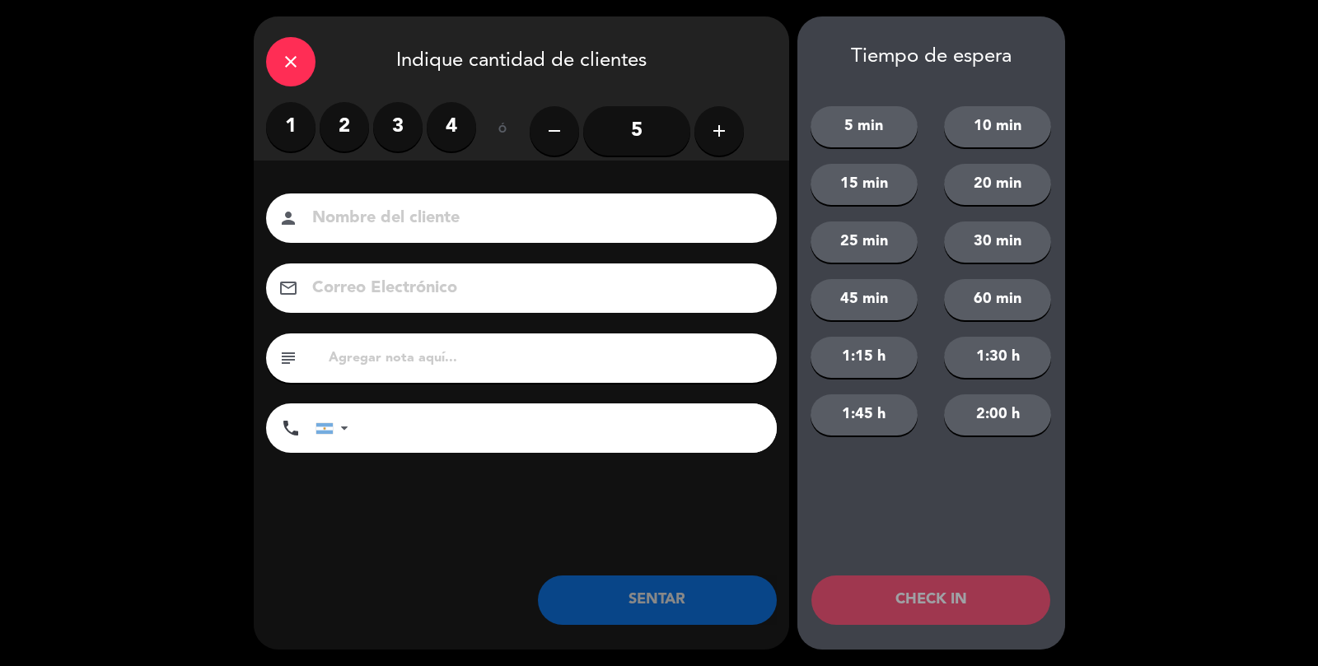
click at [364, 139] on label "2" at bounding box center [344, 126] width 49 height 49
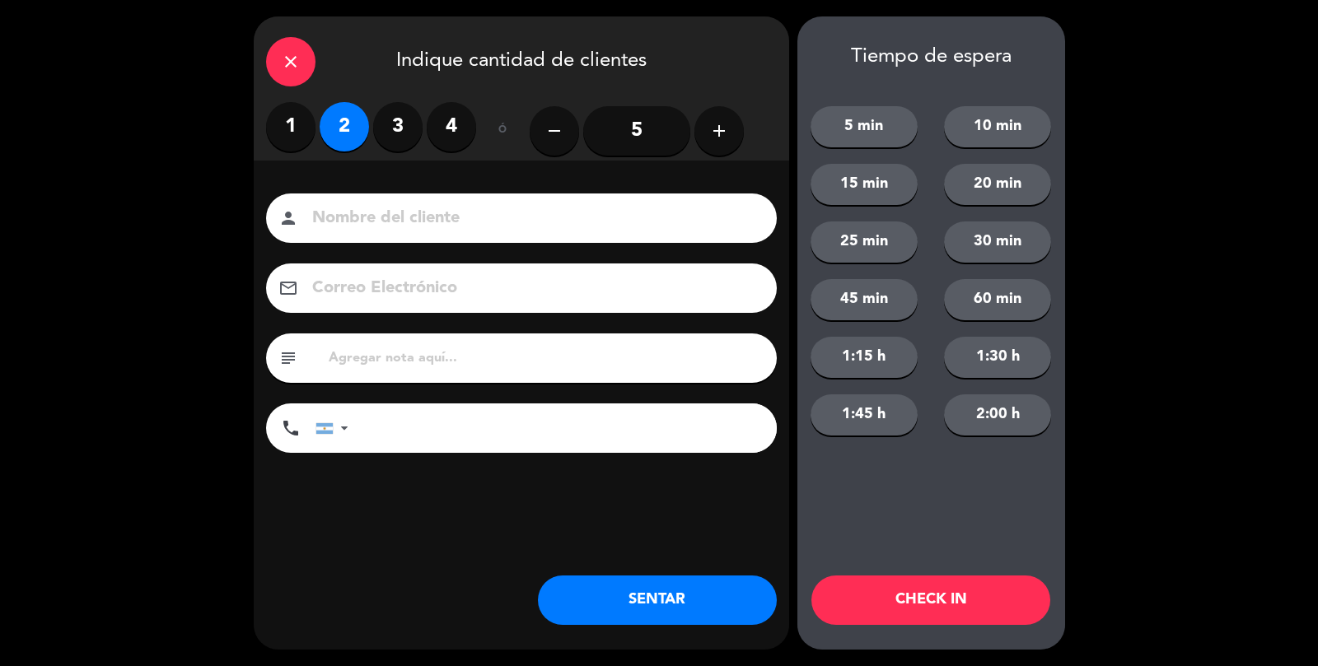
click at [258, 80] on div "close Indique cantidad de clientes" at bounding box center [521, 59] width 535 height 86
click at [290, 63] on icon "close" at bounding box center [291, 62] width 20 height 20
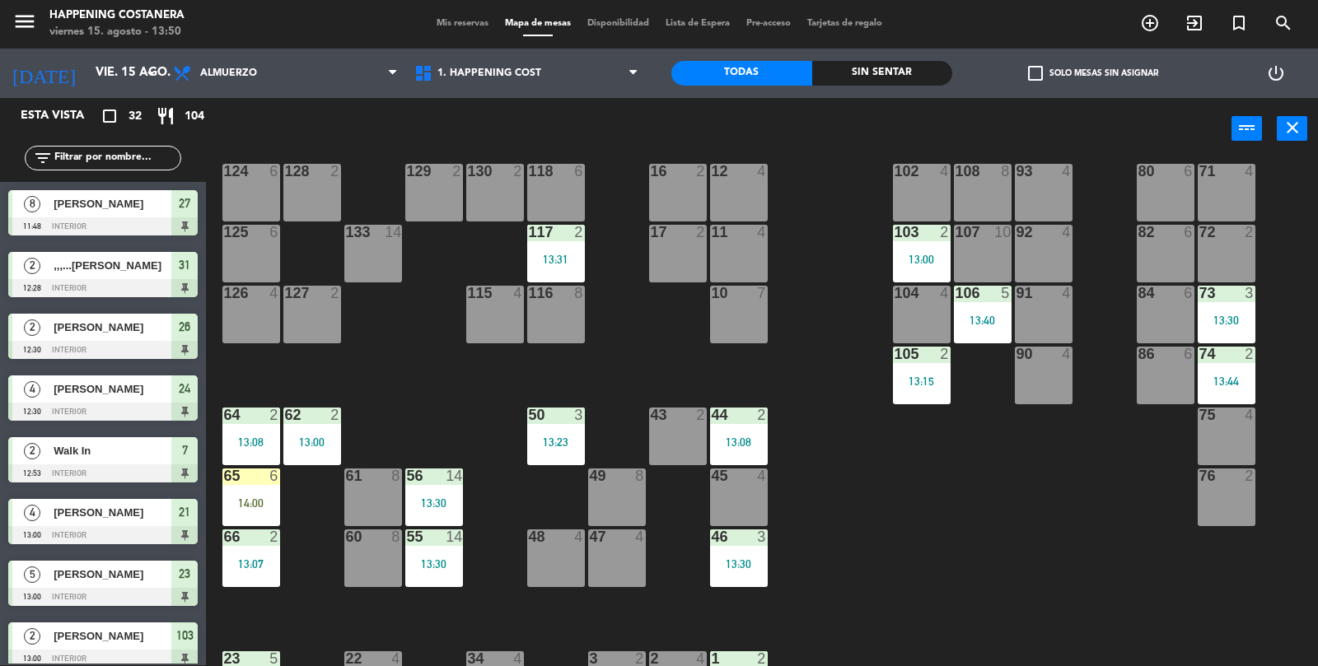
click at [1141, 23] on icon "add_circle_outline" at bounding box center [1150, 23] width 20 height 20
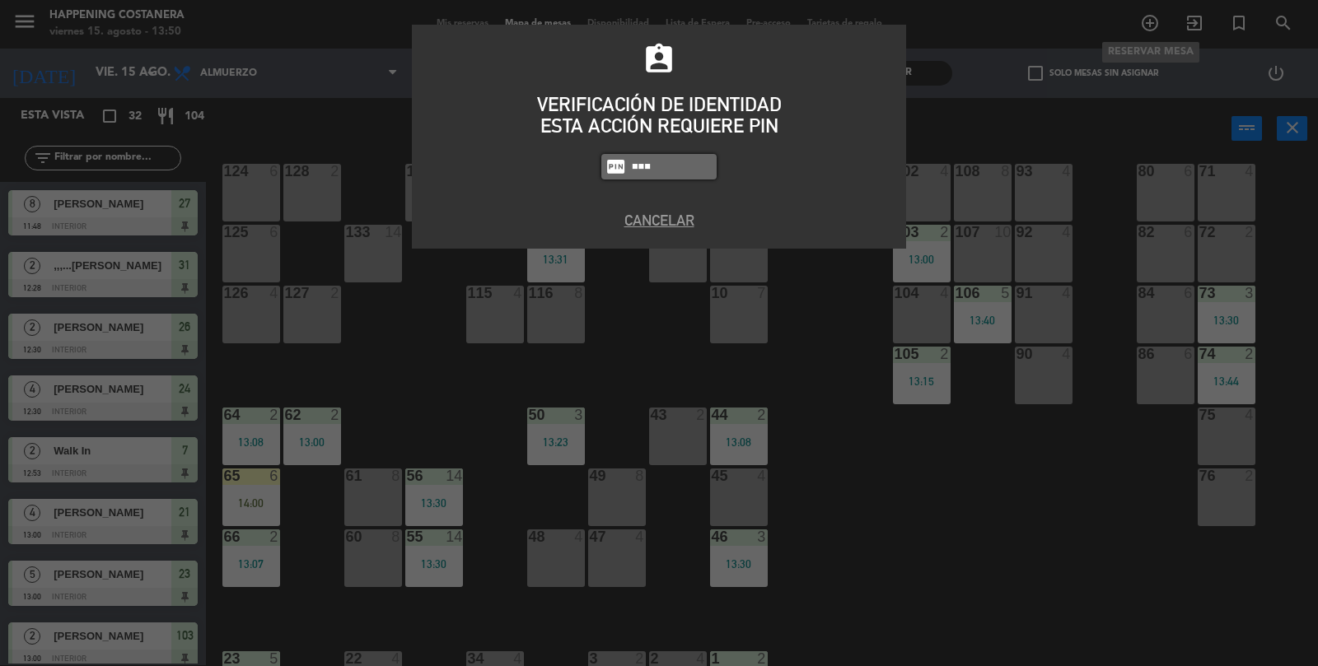
type input "9660"
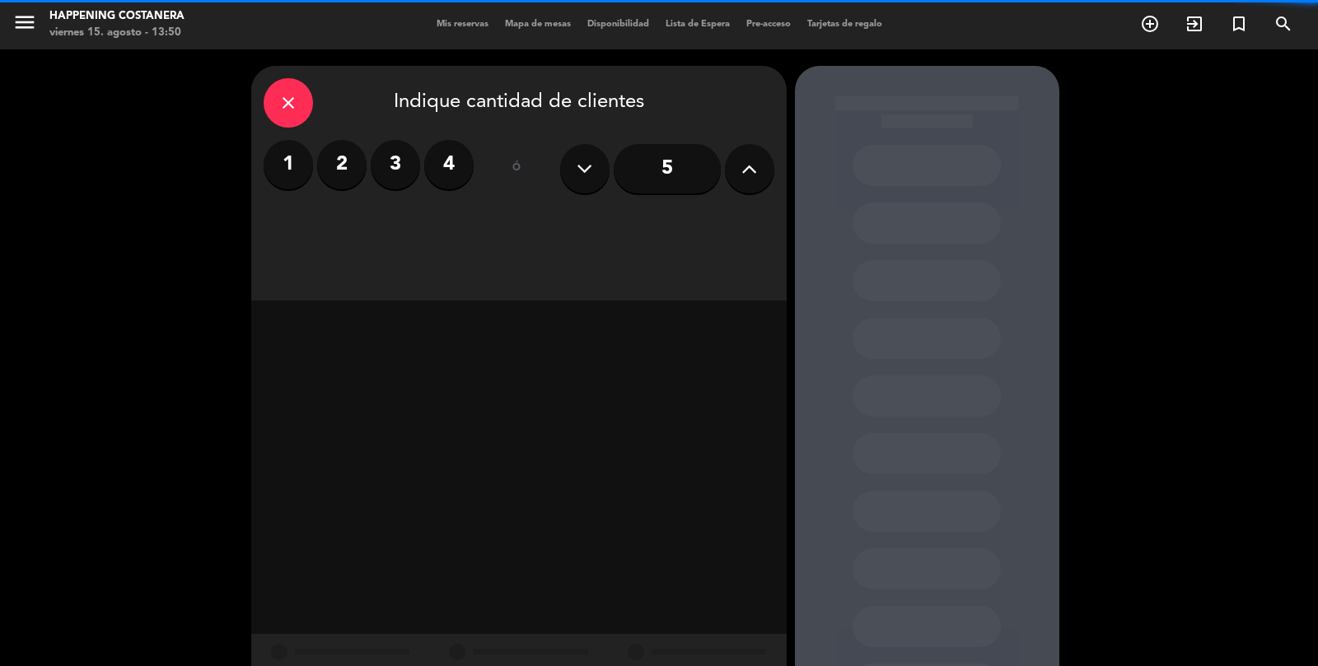
click at [391, 140] on label "3" at bounding box center [395, 164] width 49 height 49
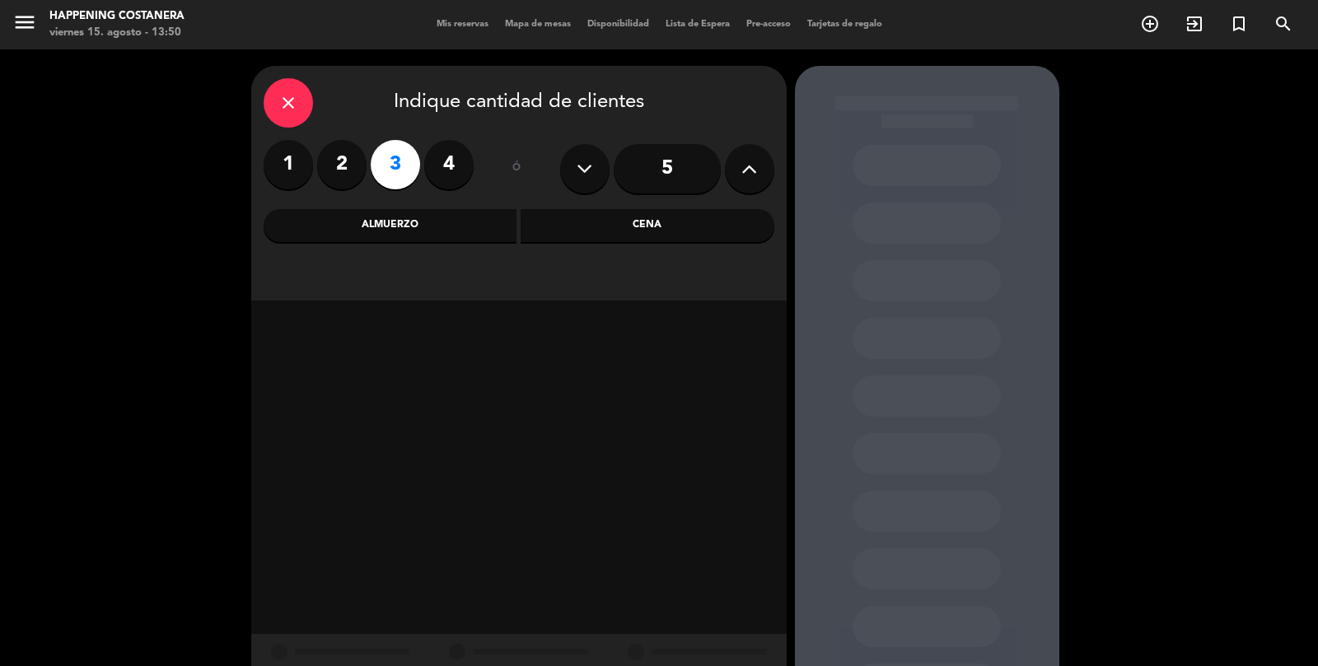
click at [631, 209] on div "Cena" at bounding box center [647, 225] width 254 height 33
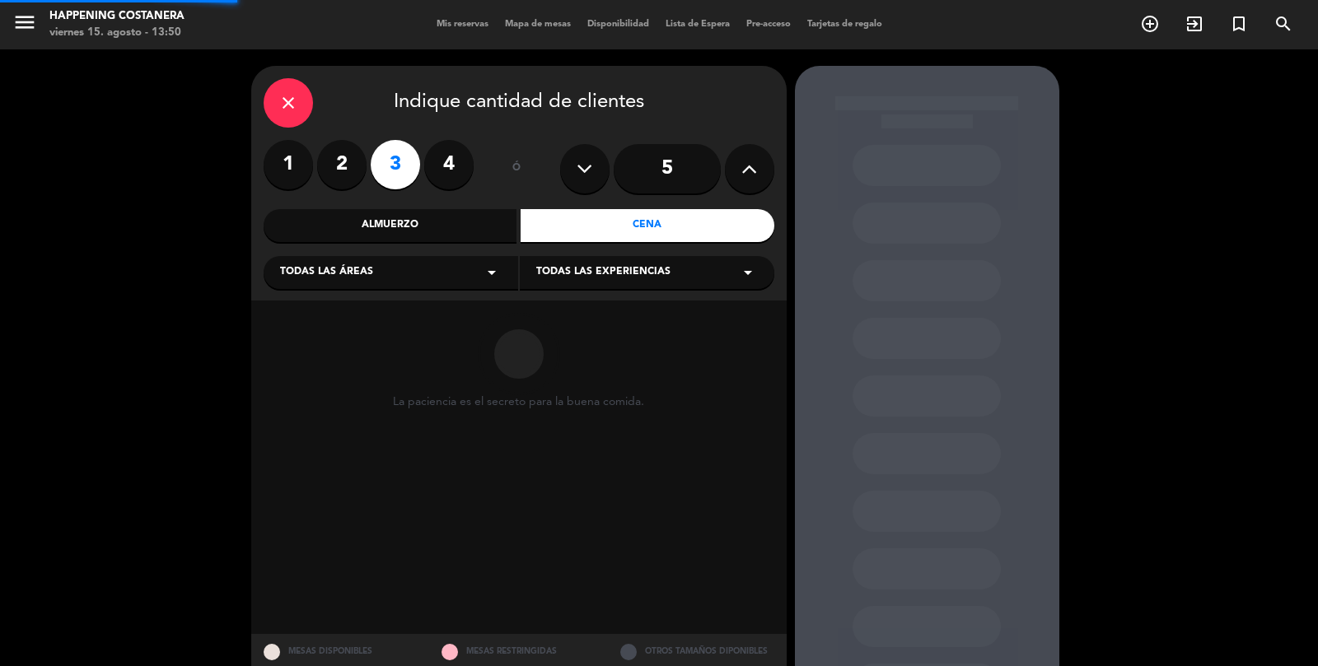
click at [450, 256] on div "Todas las áreas arrow_drop_down" at bounding box center [391, 272] width 254 height 33
click at [385, 304] on div "CAVA_ EXTERIOR INTERIOR" at bounding box center [391, 327] width 254 height 119
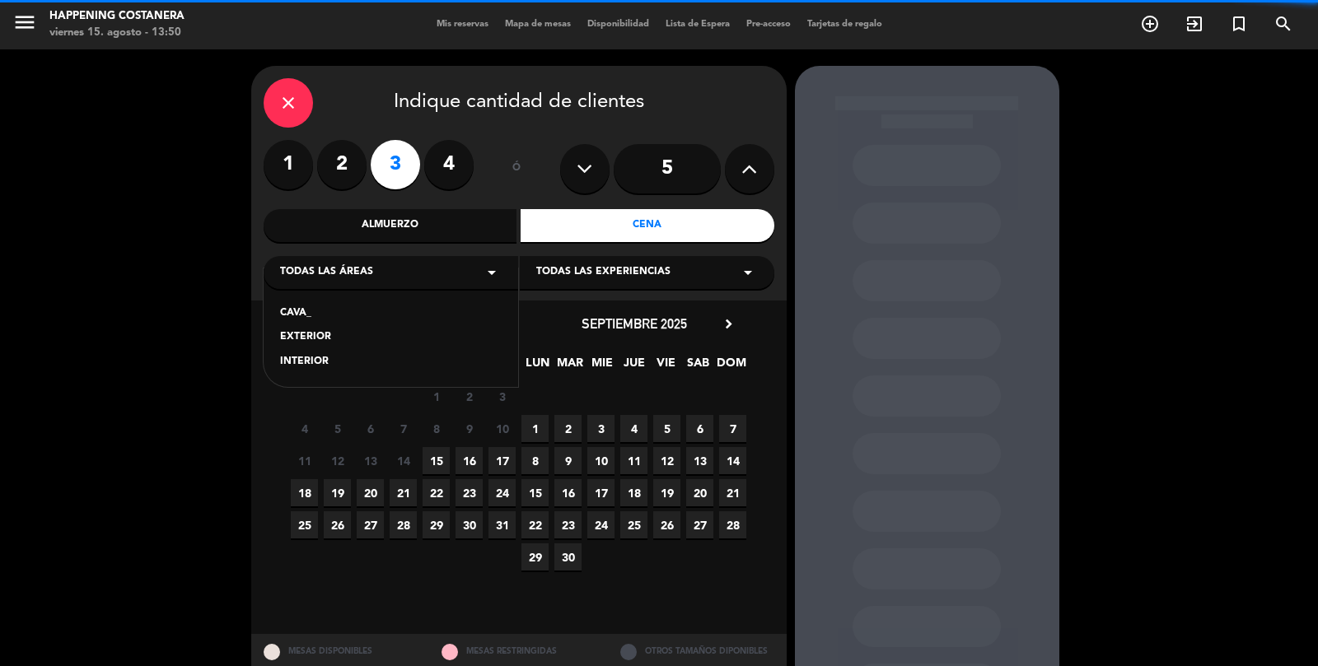
click at [446, 354] on div "INTERIOR" at bounding box center [391, 362] width 222 height 16
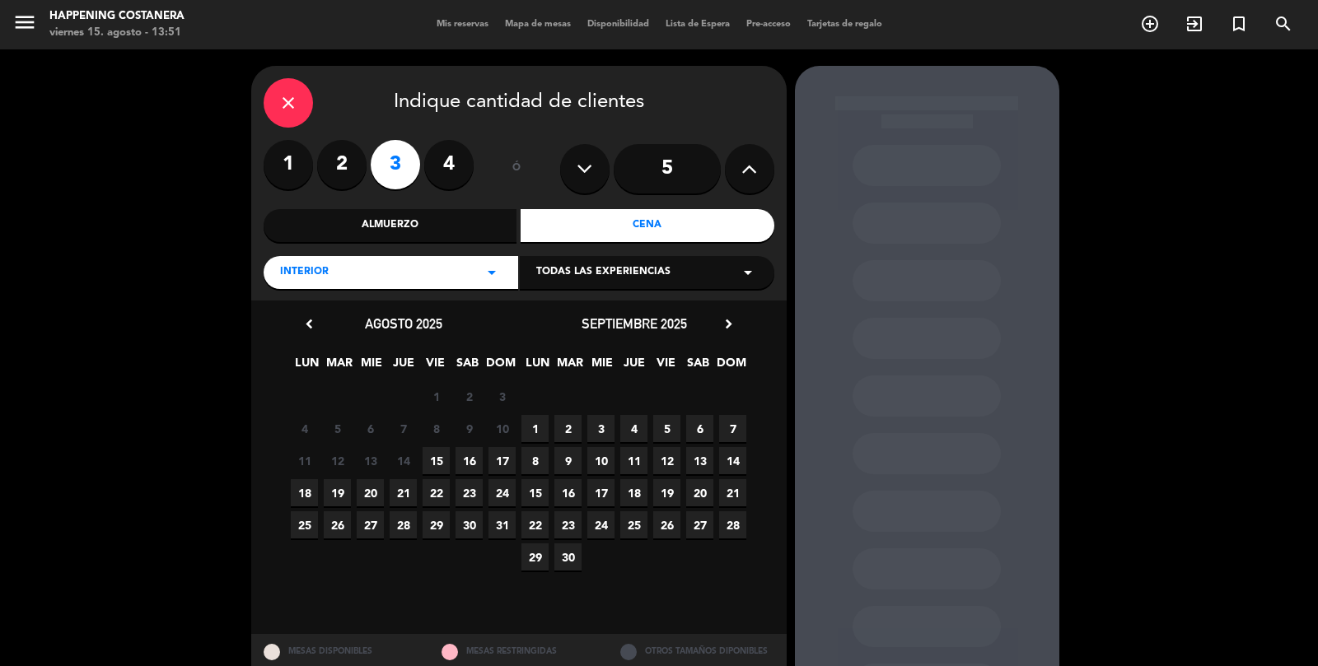
click at [434, 479] on span "22" at bounding box center [435, 492] width 27 height 27
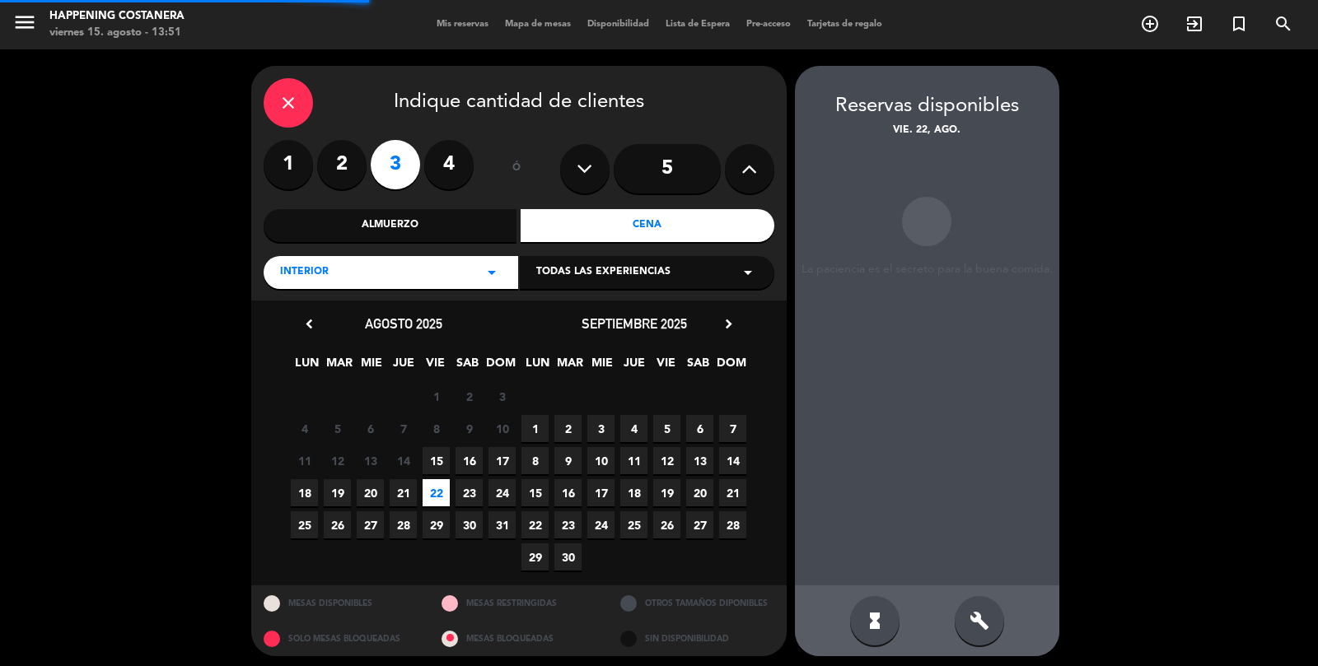
click at [429, 447] on span "15" at bounding box center [435, 460] width 27 height 27
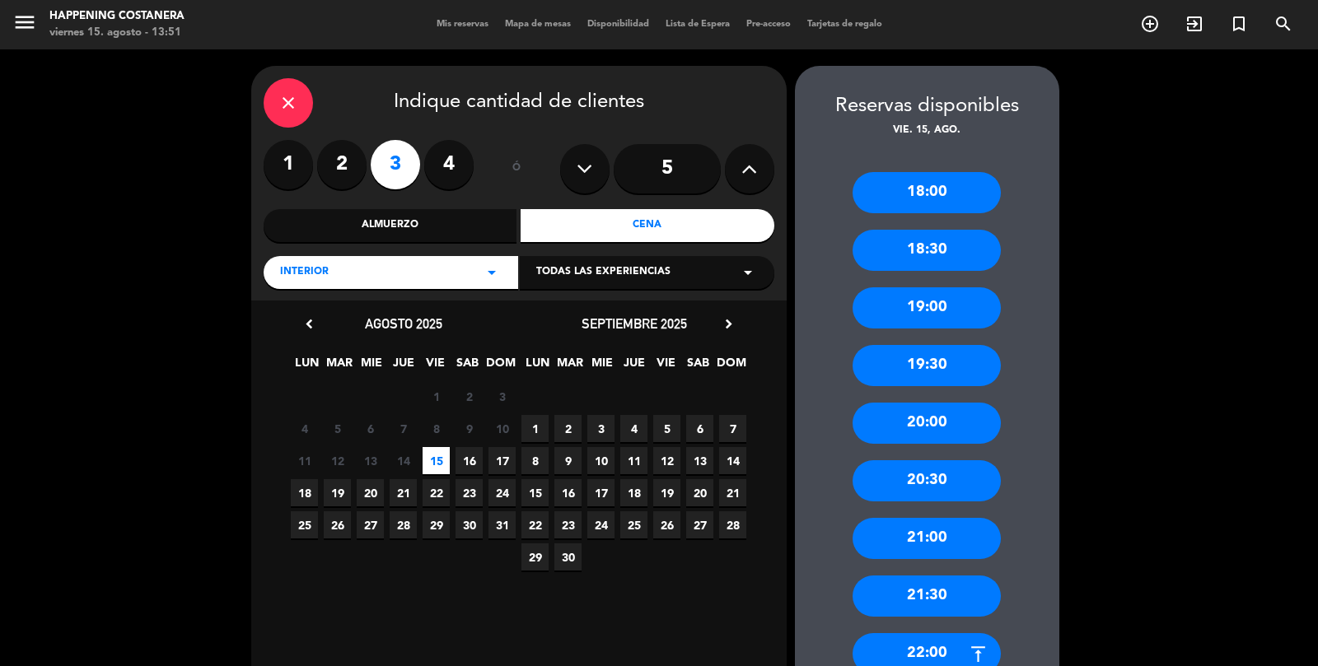
click at [939, 518] on div "21:00" at bounding box center [926, 538] width 148 height 41
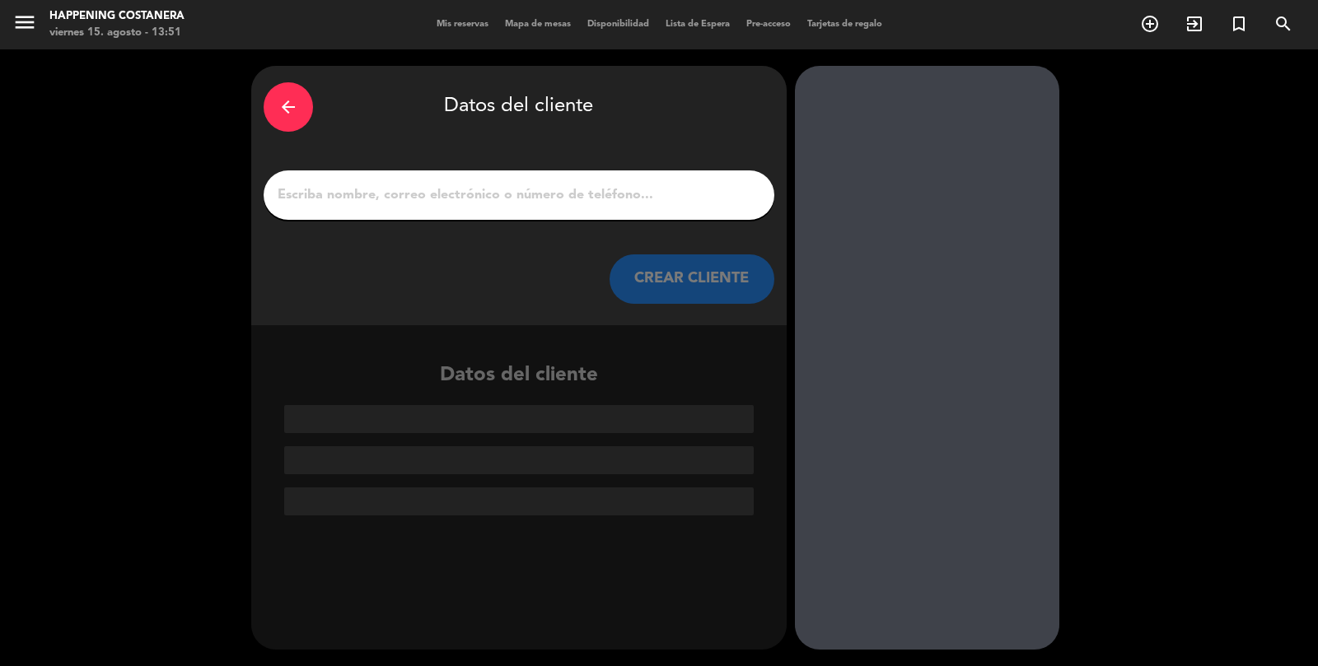
click at [596, 184] on input "1" at bounding box center [519, 195] width 486 height 23
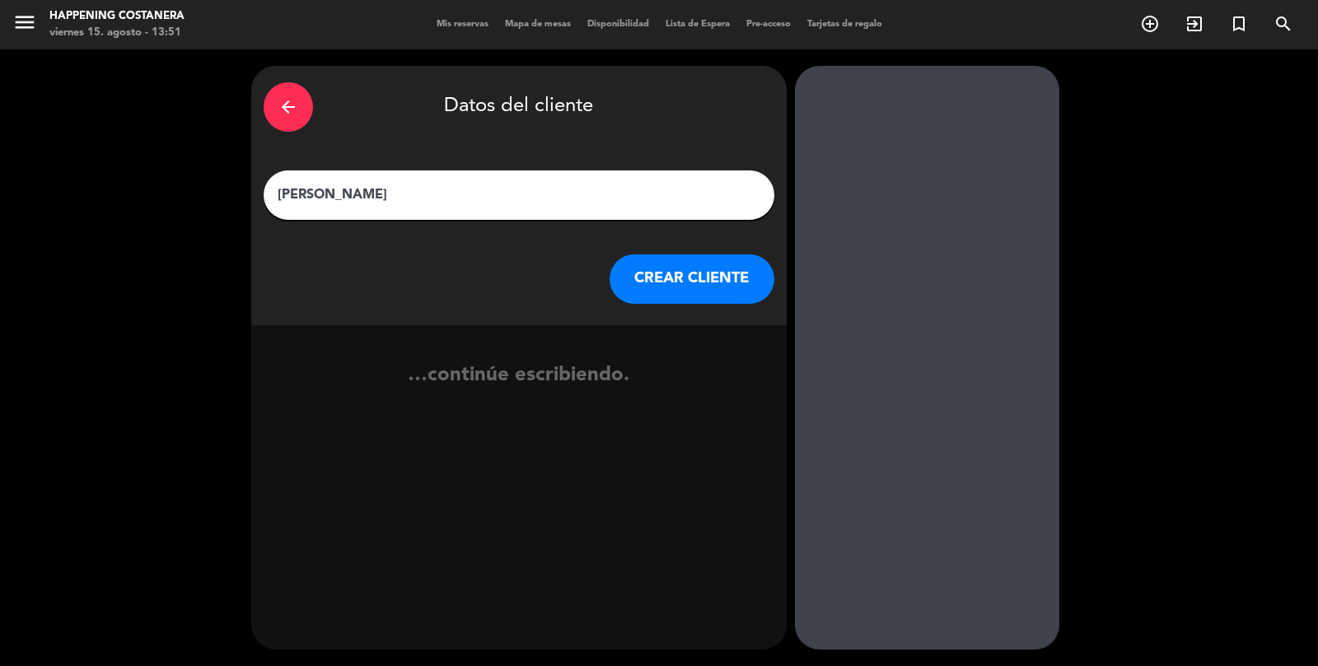
type input "[PERSON_NAME]"
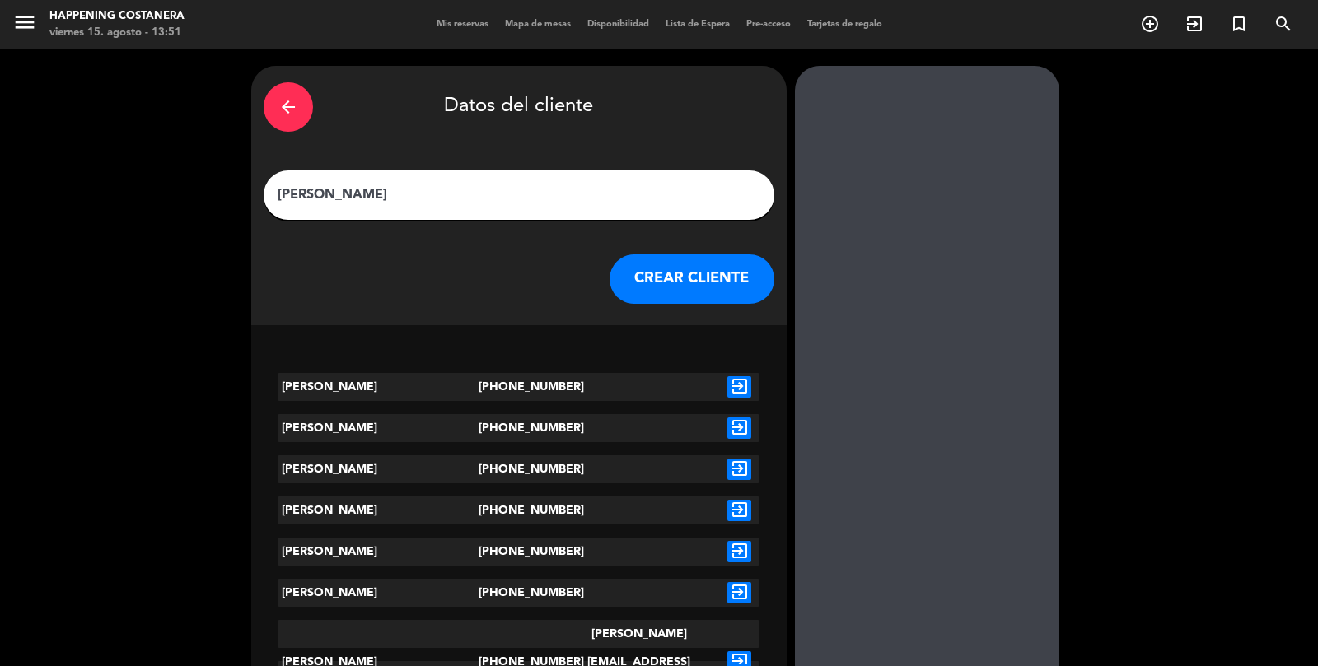
click at [741, 373] on div "exit_to_app" at bounding box center [739, 387] width 40 height 28
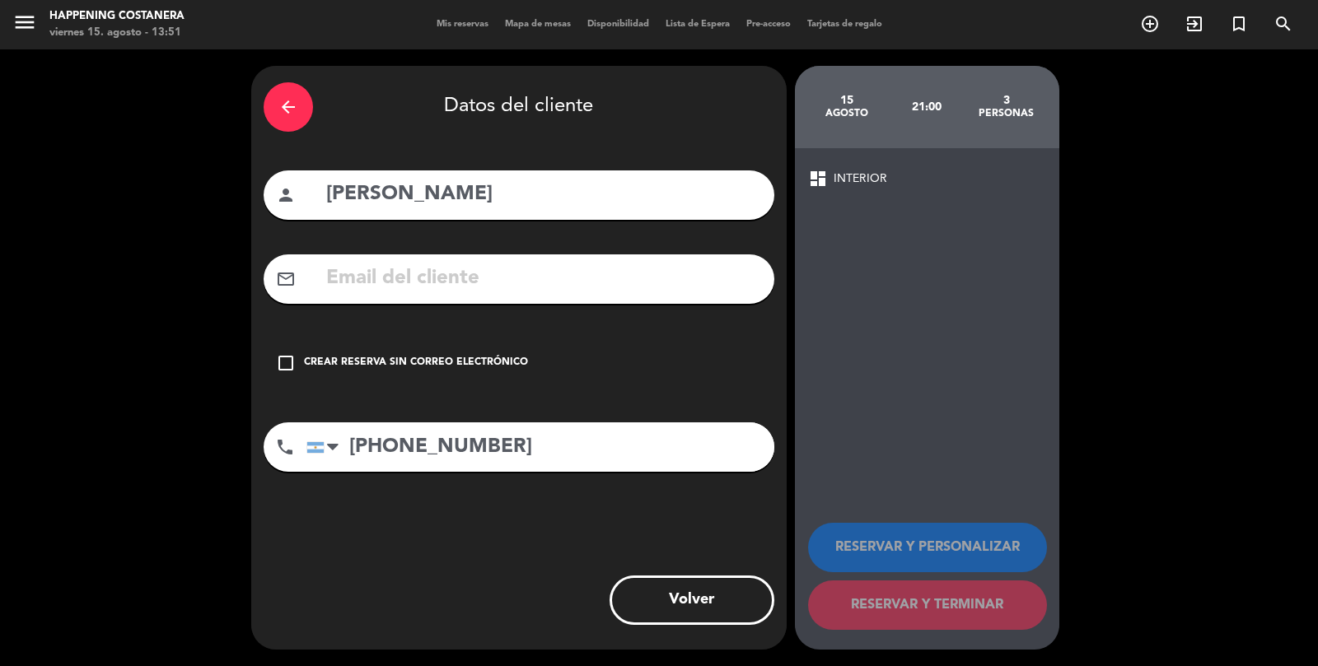
click at [266, 338] on div "check_box_outline_blank Crear reserva sin correo electrónico" at bounding box center [519, 362] width 511 height 49
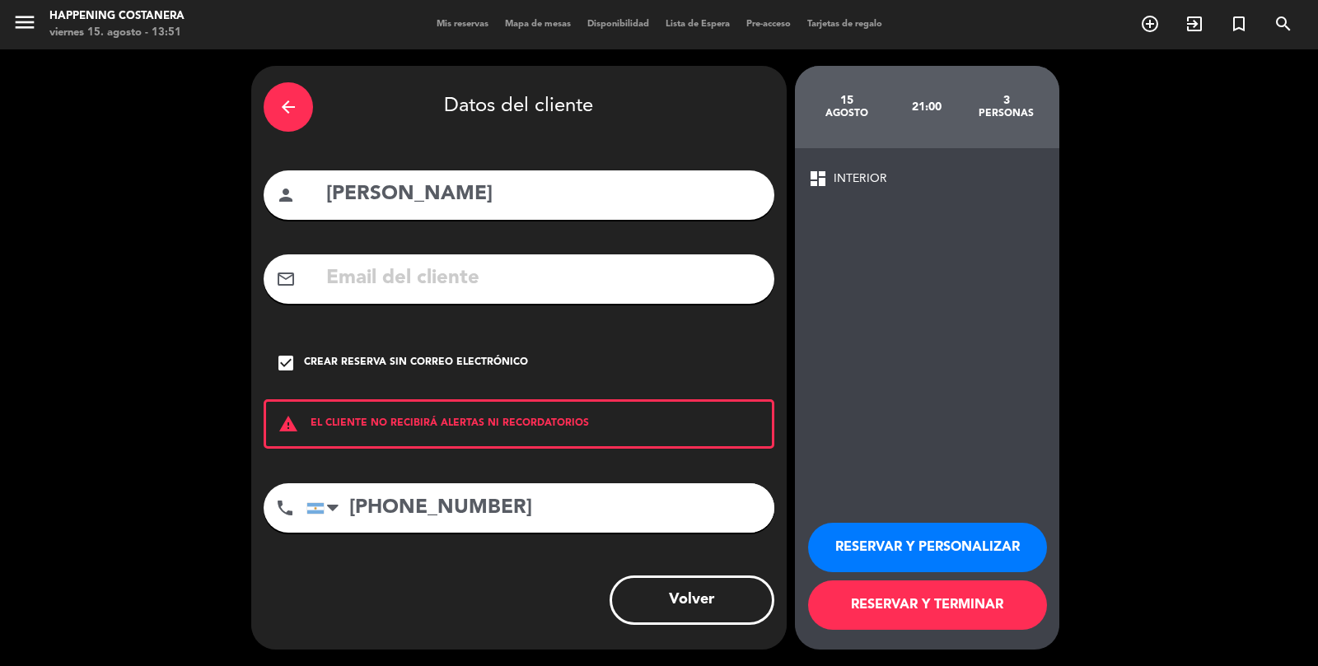
click at [890, 630] on button "RESERVAR Y TERMINAR" at bounding box center [927, 605] width 239 height 49
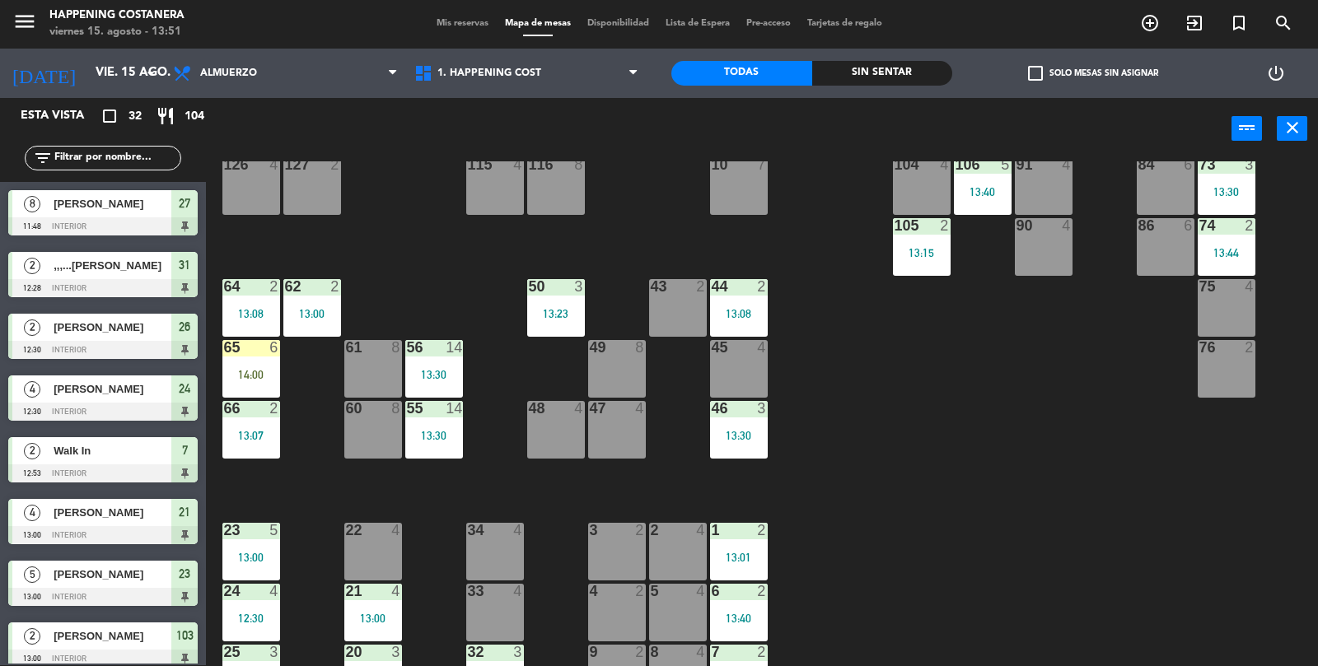
scroll to position [434, 0]
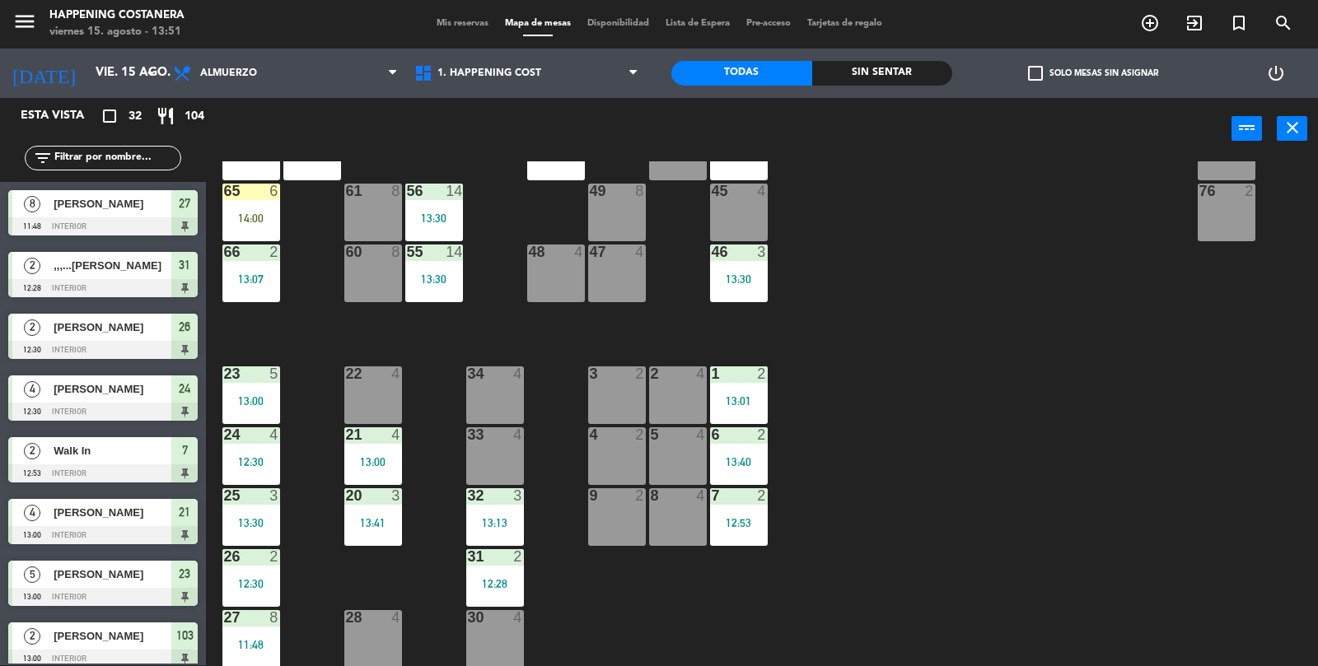
click at [466, 478] on div "33 4" at bounding box center [495, 456] width 58 height 58
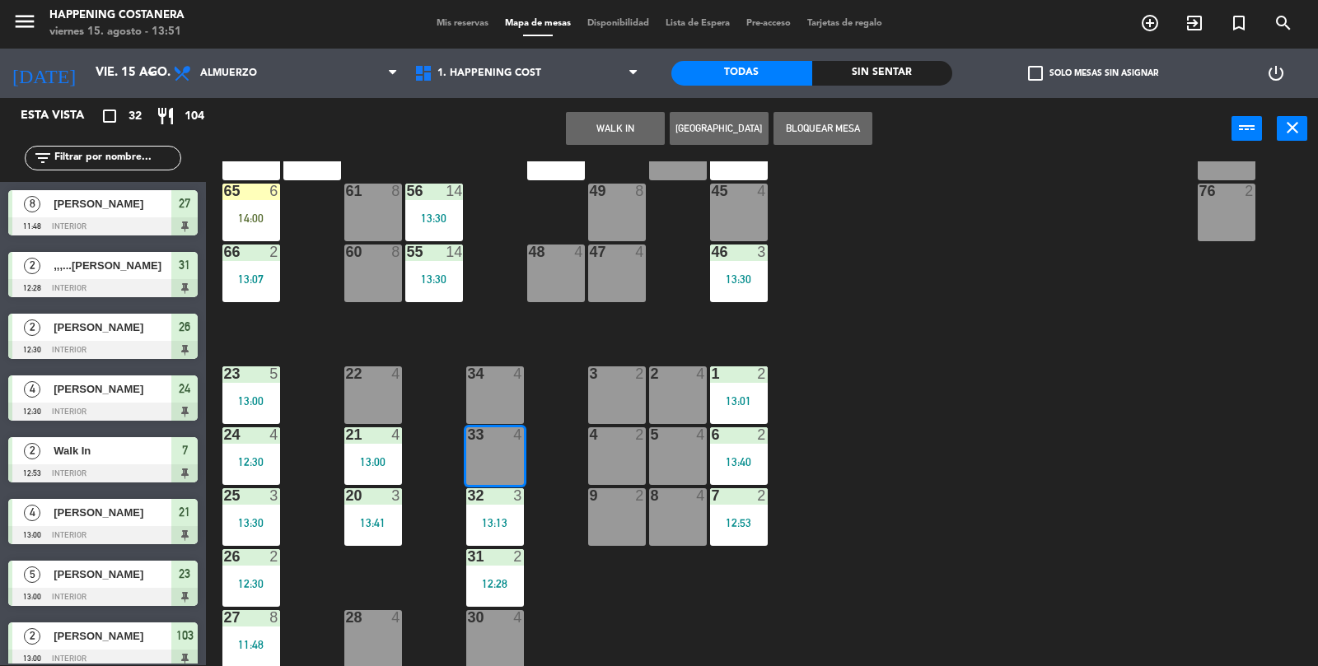
click at [616, 141] on button "WALK IN" at bounding box center [615, 128] width 99 height 33
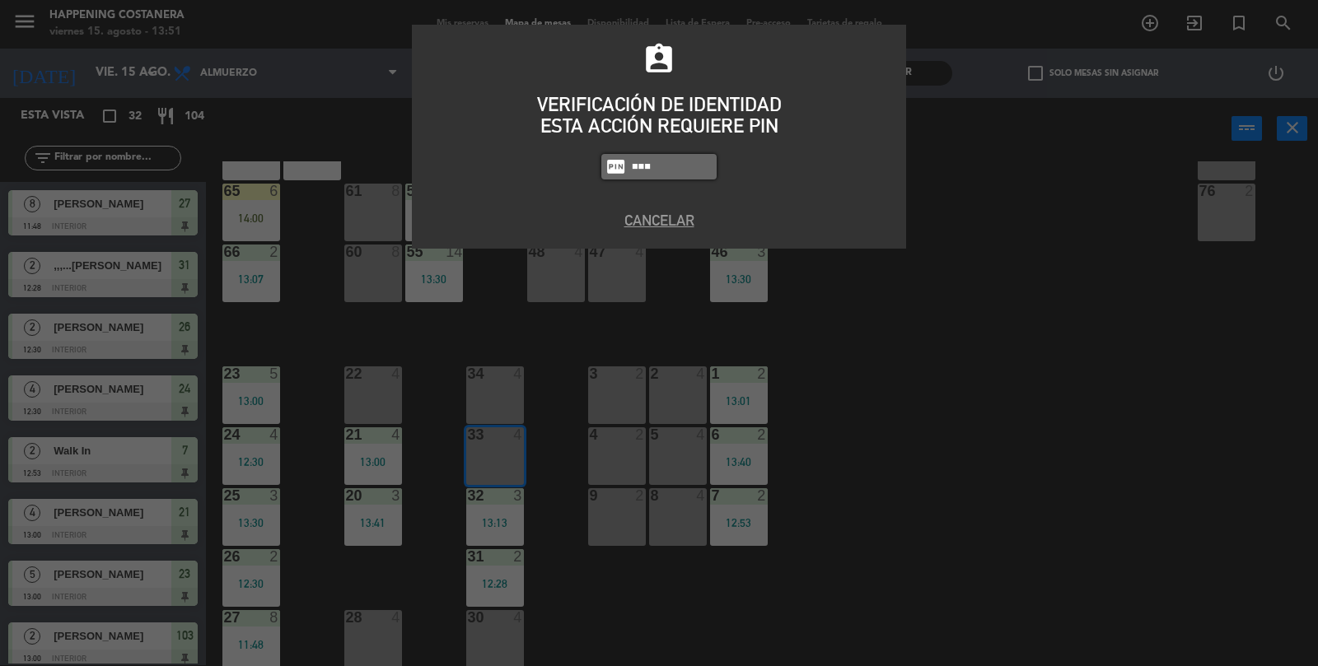
type input "9660"
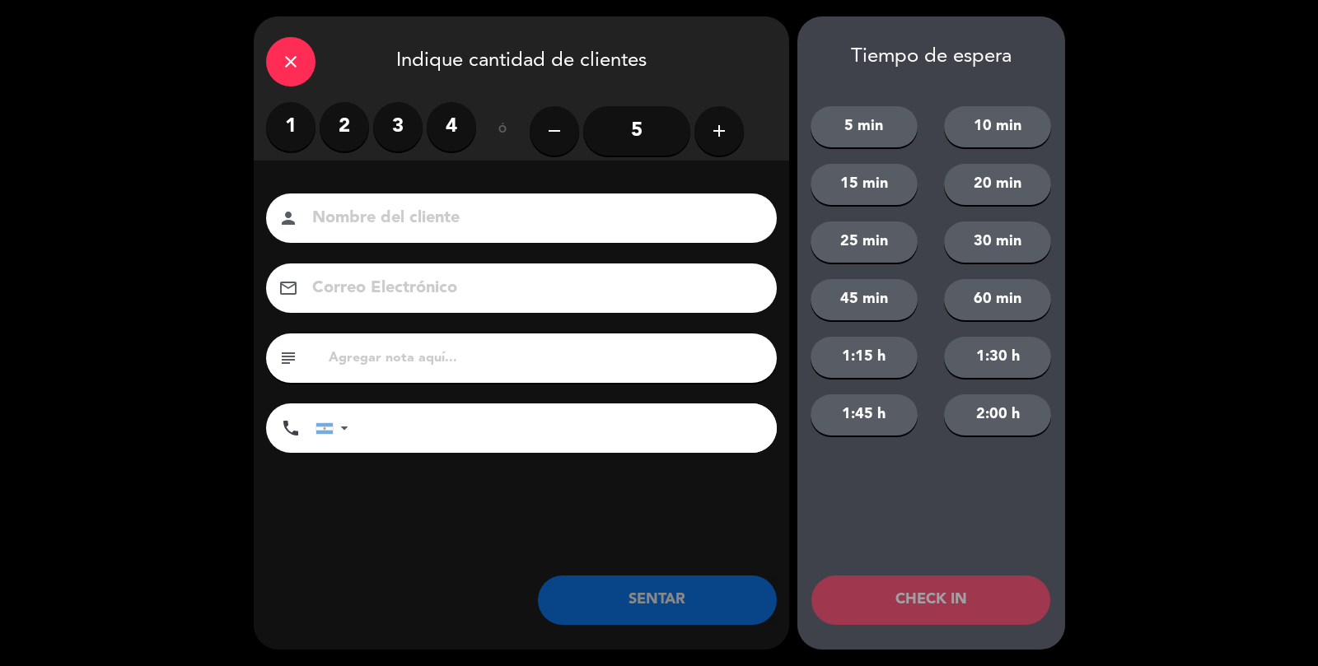
click at [413, 133] on label "3" at bounding box center [397, 126] width 49 height 49
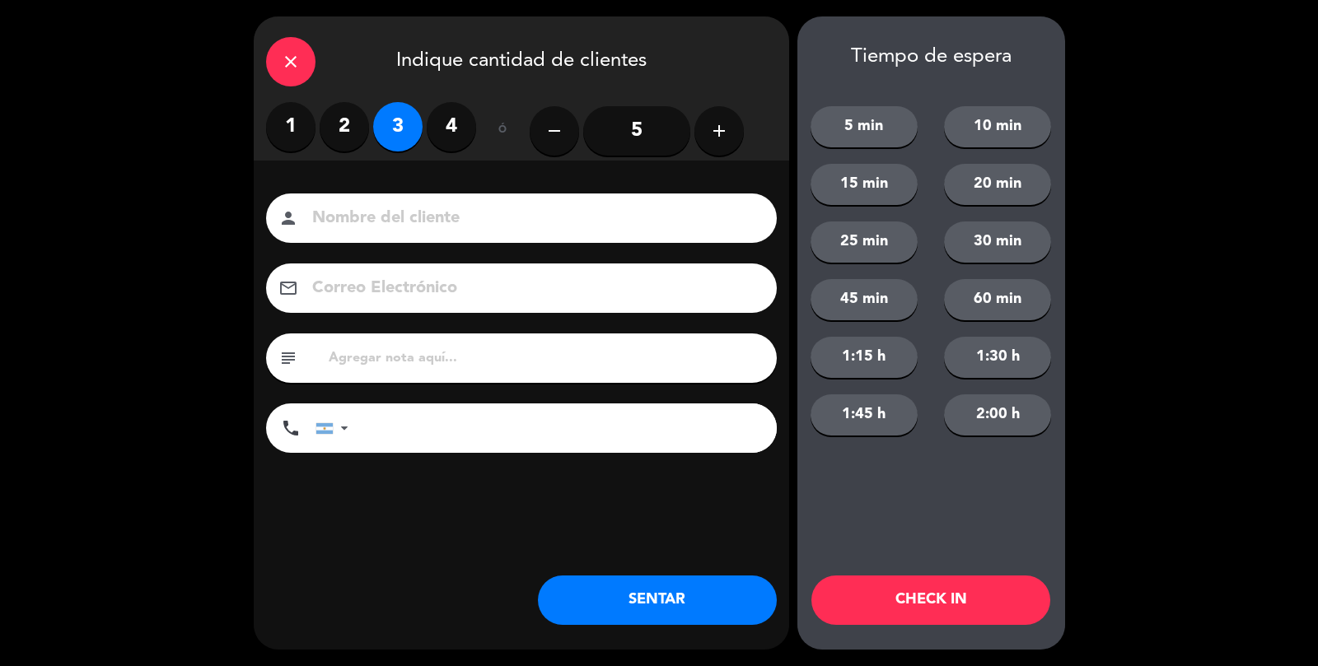
click at [388, 216] on input at bounding box center [532, 218] width 445 height 29
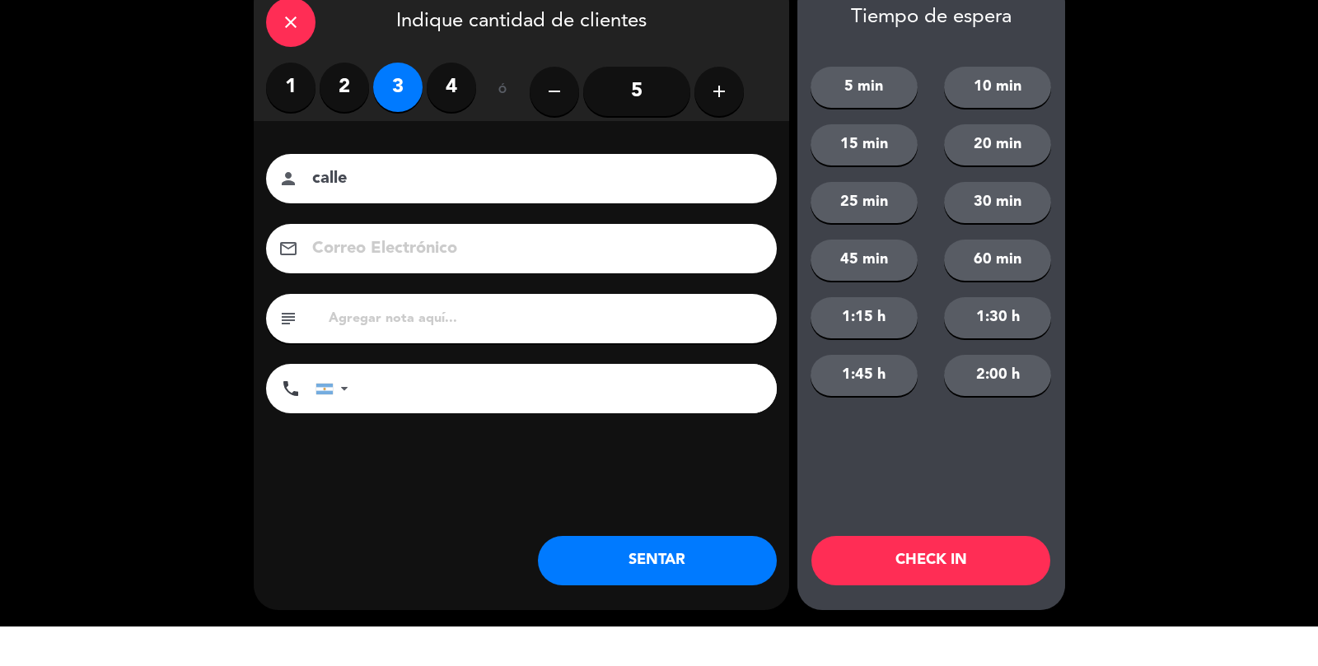
type input "calle"
click at [614, 607] on button "SENTAR" at bounding box center [657, 600] width 239 height 49
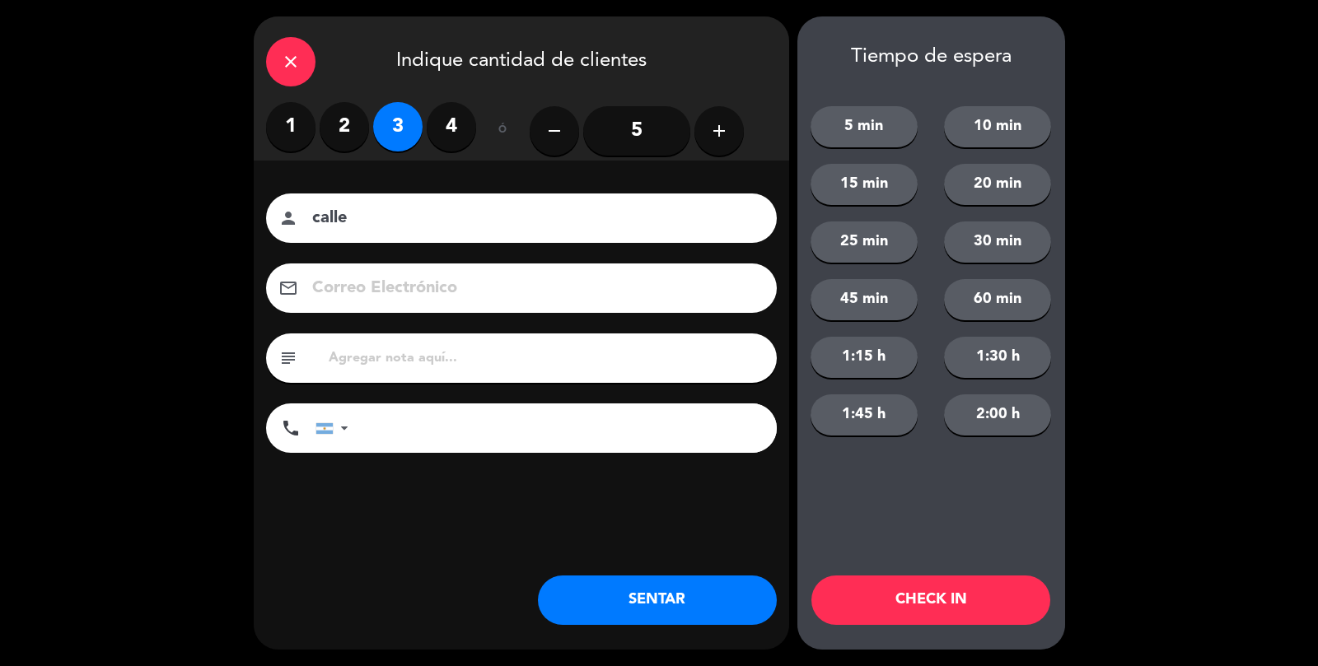
click at [626, 563] on div "close Indique cantidad de clientes 1 2 3 4 ó remove 5 add Nombre del cliente pe…" at bounding box center [521, 332] width 535 height 633
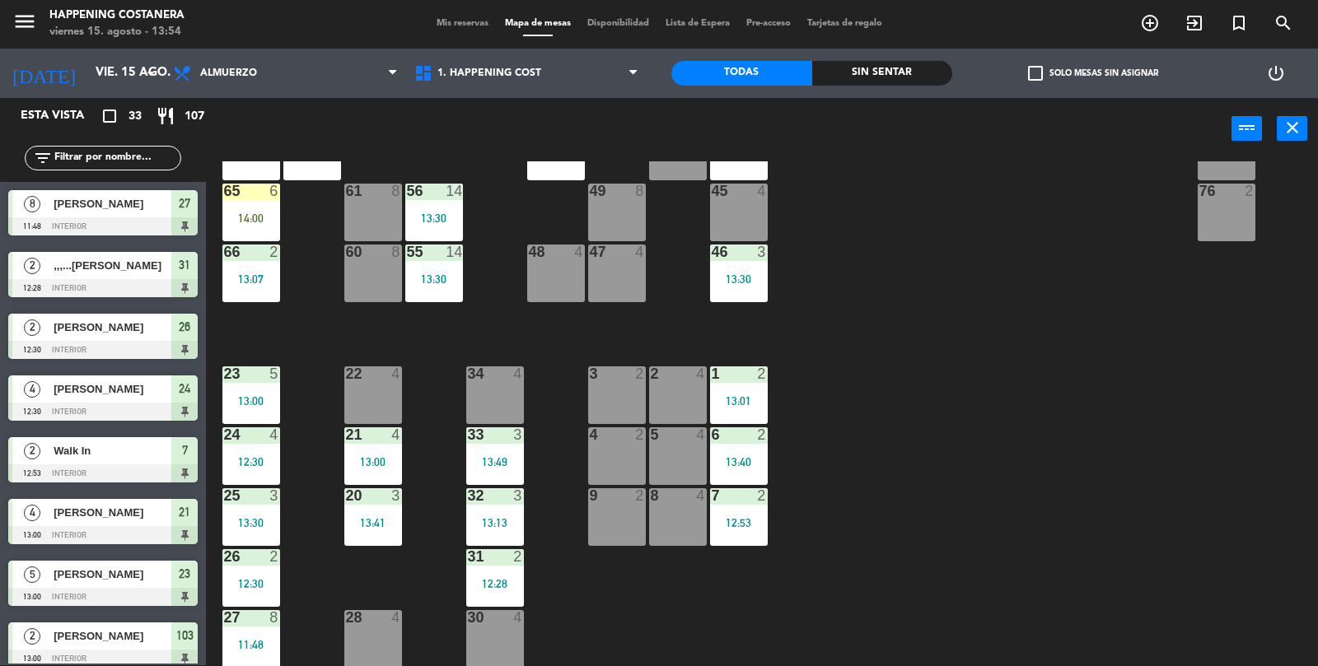
click at [1176, 492] on div "69 2 122 6 121 6 120 6 14 4 CAVA 22 101 2 13:20 94 2 70 2 123 6 131 2 134 2 132…" at bounding box center [768, 414] width 1099 height 506
click at [576, 250] on div "47" at bounding box center [589, 252] width 27 height 15
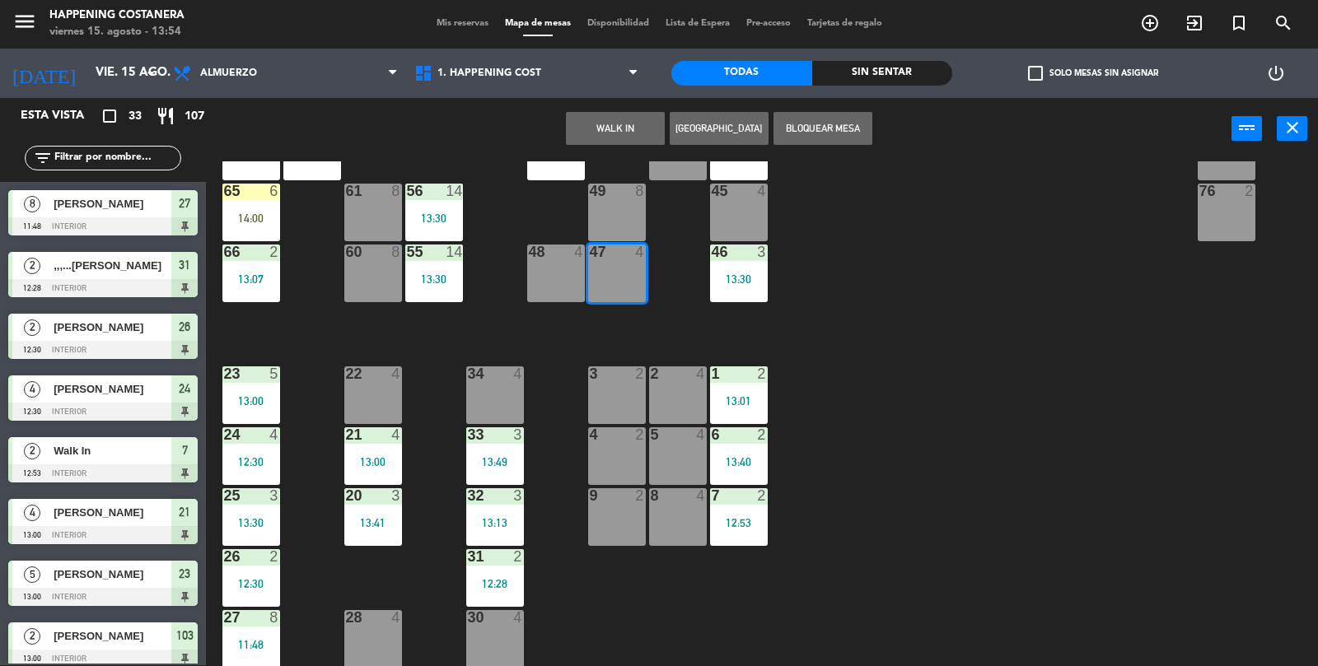
click at [1098, 376] on div "69 2 122 6 121 6 120 6 14 4 CAVA 22 101 2 13:20 94 2 70 2 123 6 131 2 134 2 132…" at bounding box center [768, 414] width 1099 height 506
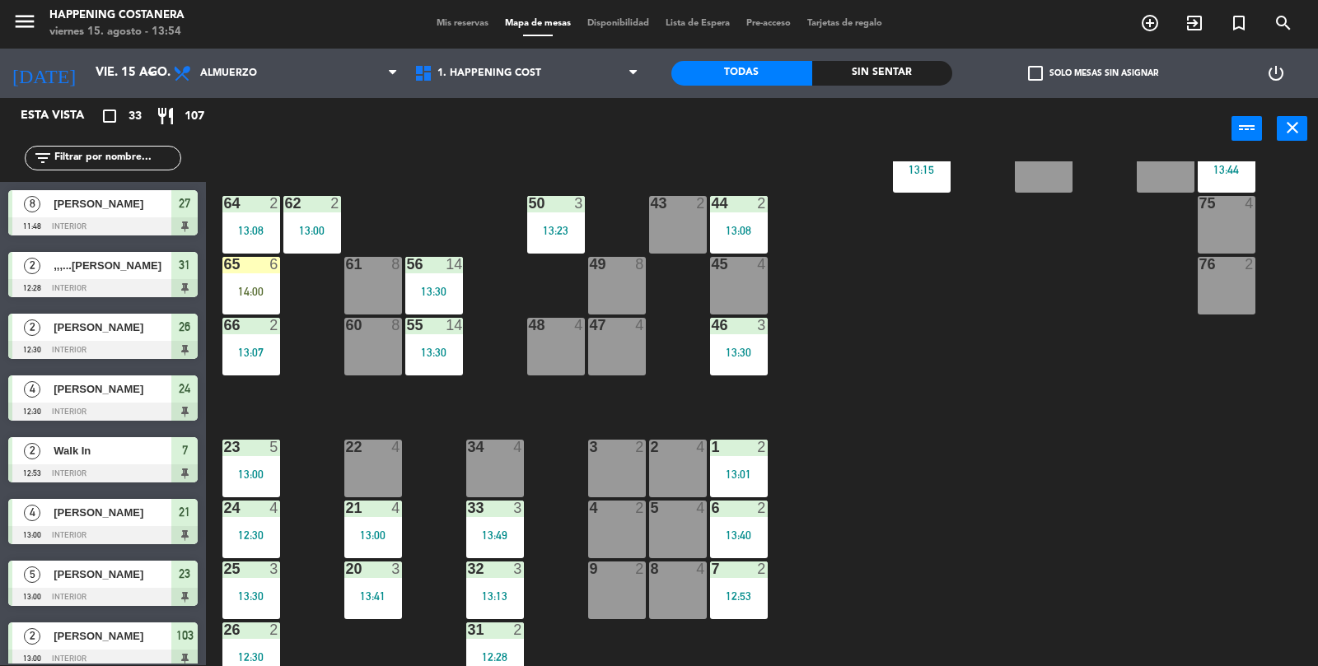
click at [1160, 418] on div "69 2 122 6 121 6 120 6 14 4 CAVA 22 101 2 13:20 94 2 70 2 123 6 131 2 134 2 132…" at bounding box center [768, 414] width 1099 height 506
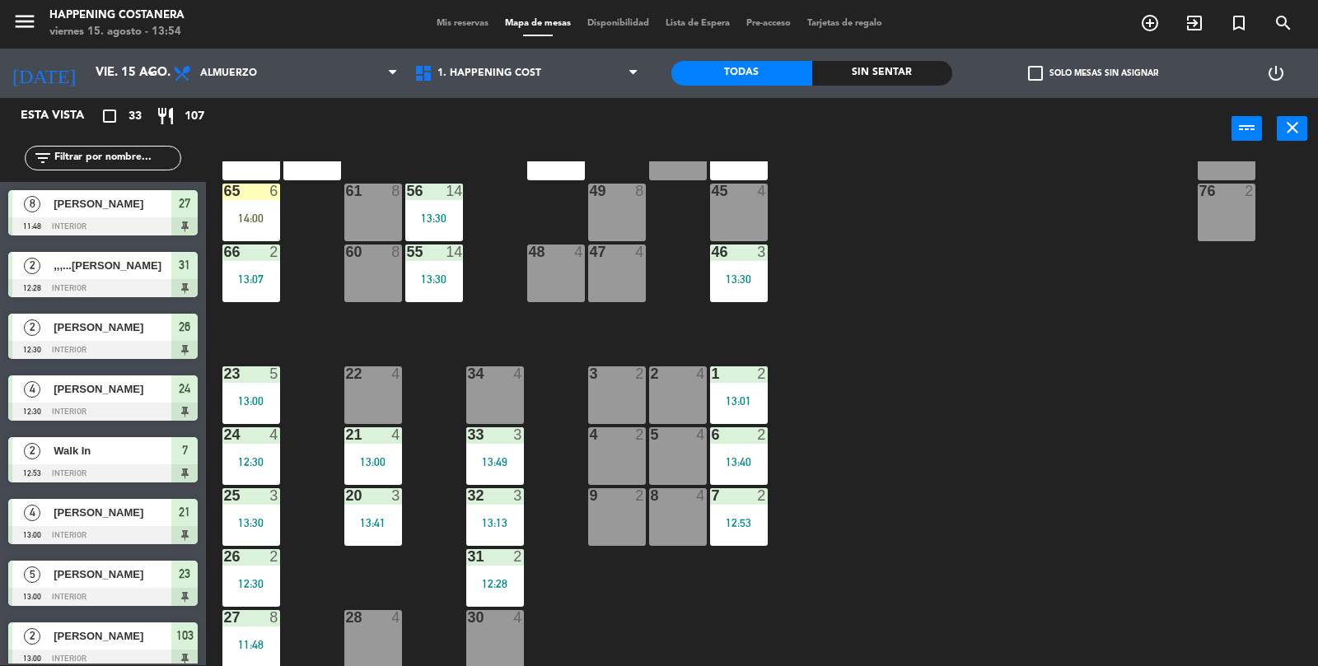
click at [600, 524] on div "9 2" at bounding box center [617, 517] width 58 height 58
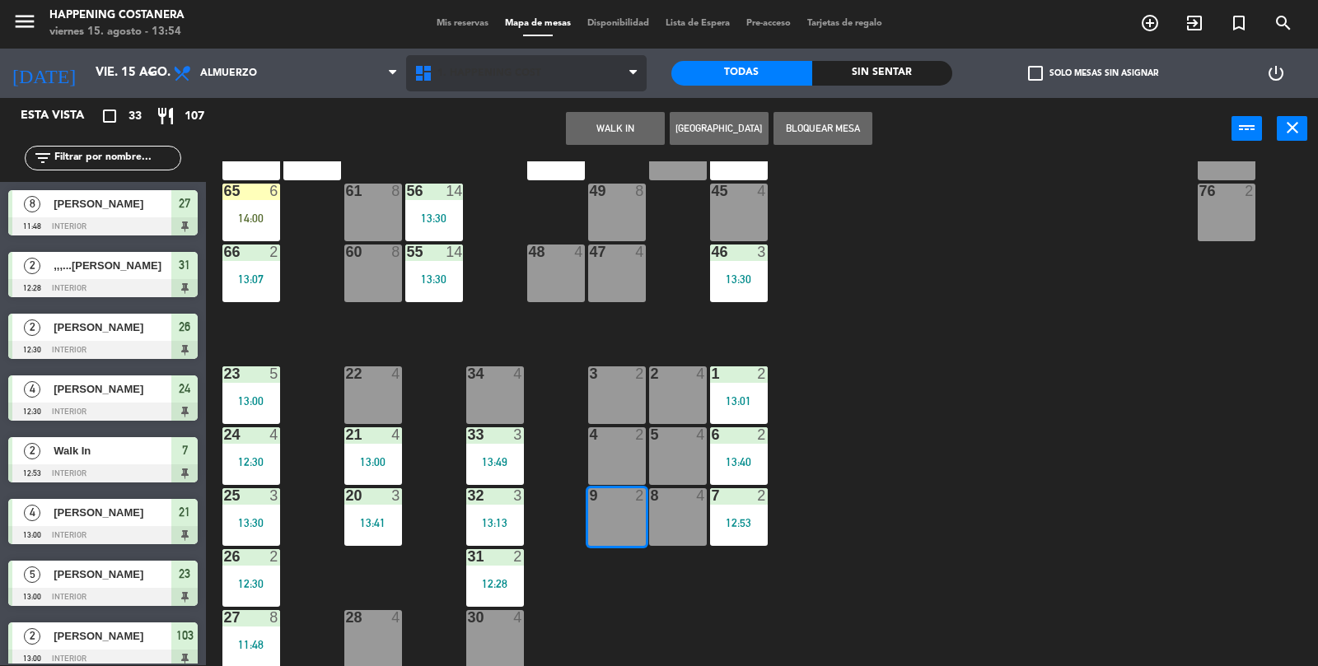
click at [619, 70] on span "1. HAPPENING COST" at bounding box center [526, 73] width 241 height 36
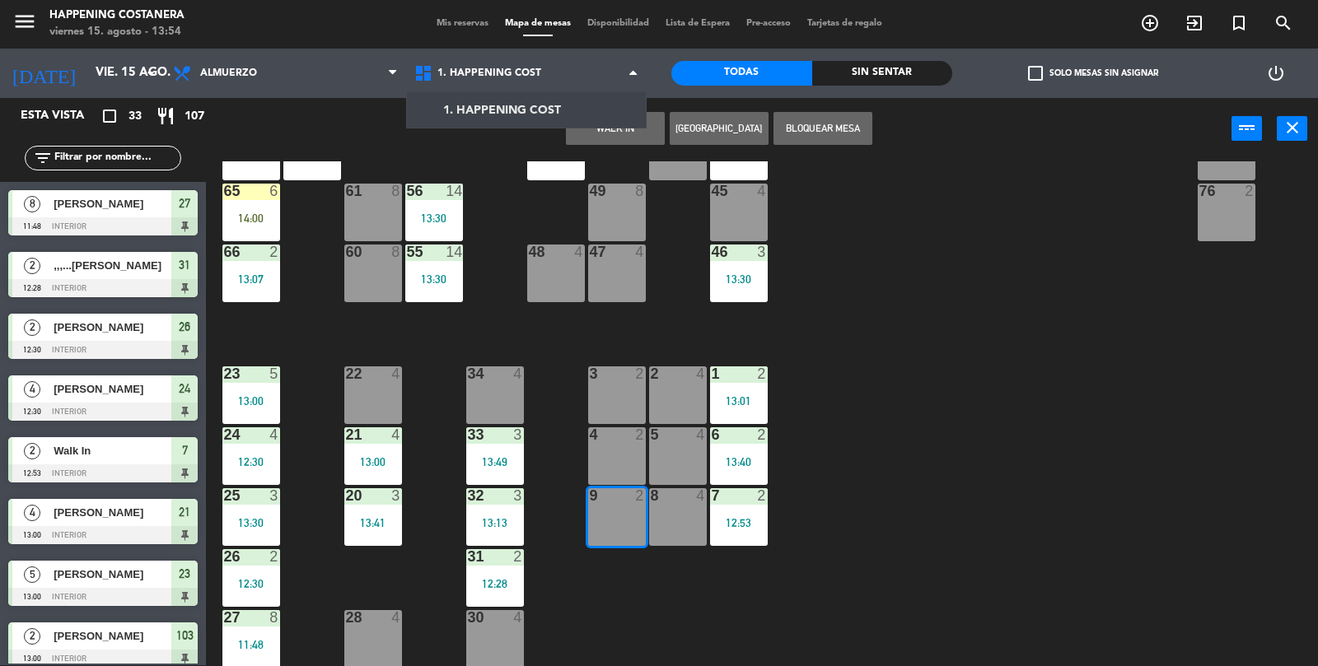
click at [1034, 404] on div "69 2 122 6 121 6 120 6 14 4 CAVA 22 101 2 13:20 94 2 70 2 123 6 131 2 134 2 132…" at bounding box center [768, 414] width 1099 height 506
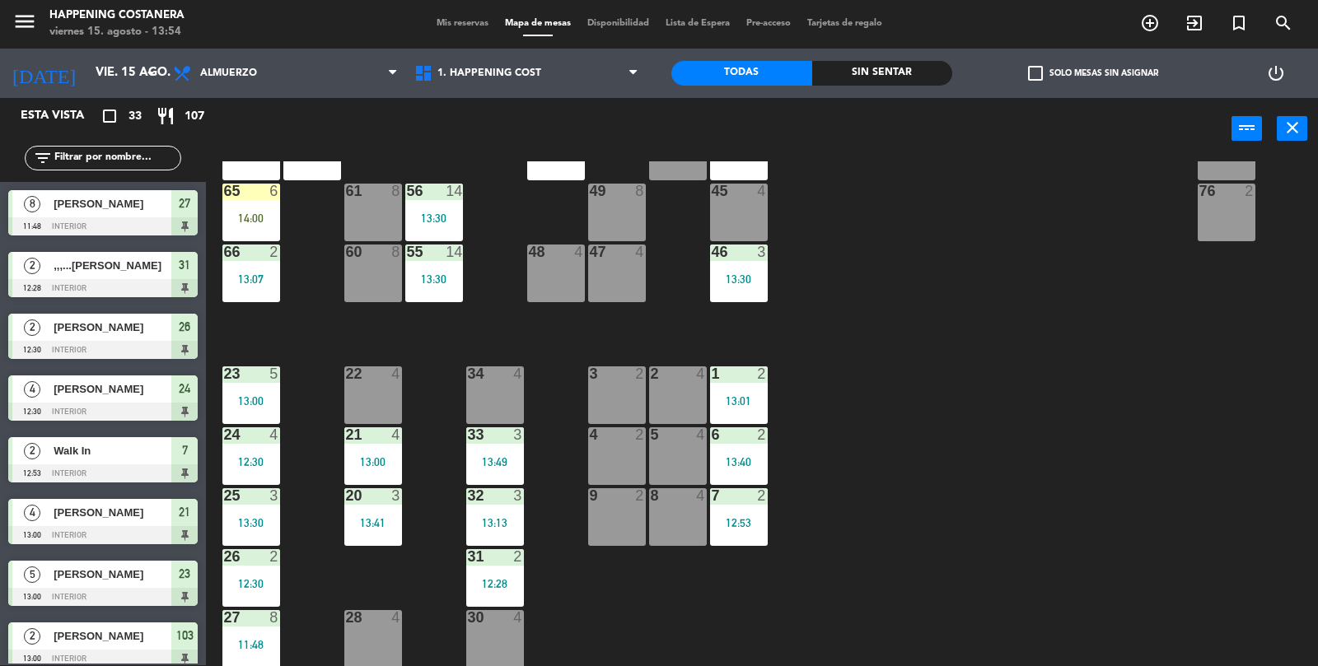
click at [620, 509] on div "9 2" at bounding box center [617, 517] width 58 height 58
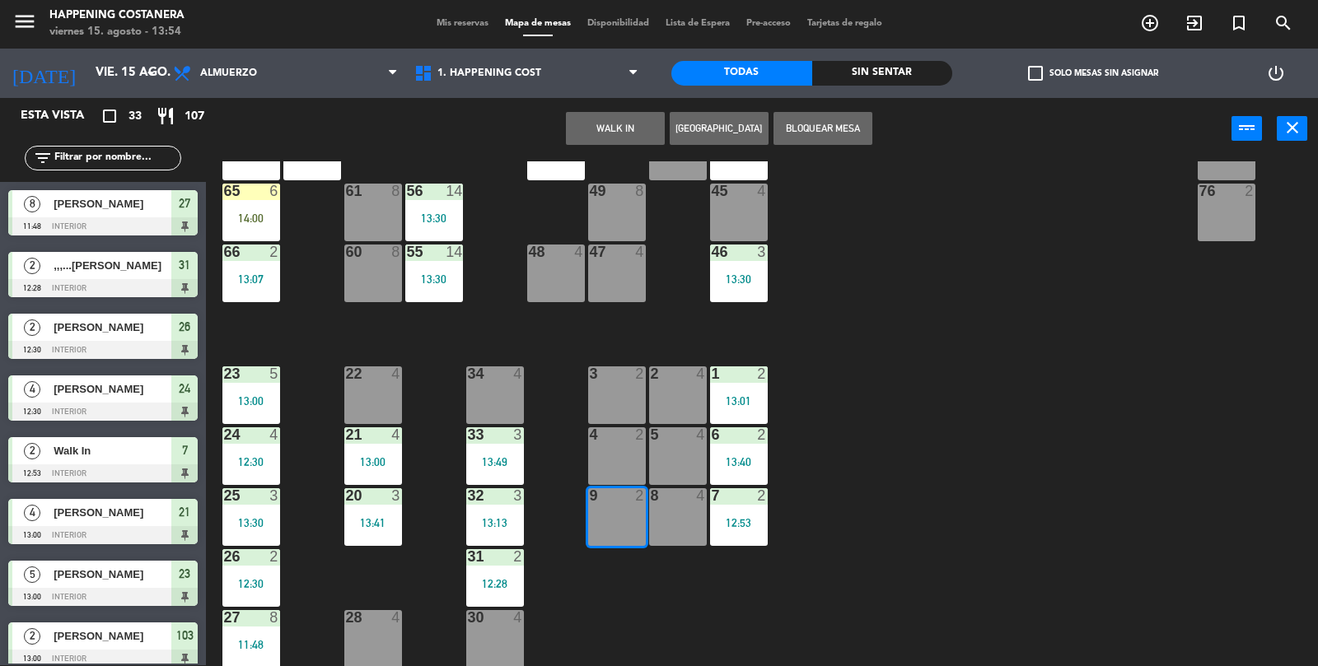
click at [600, 117] on button "WALK IN" at bounding box center [615, 128] width 99 height 33
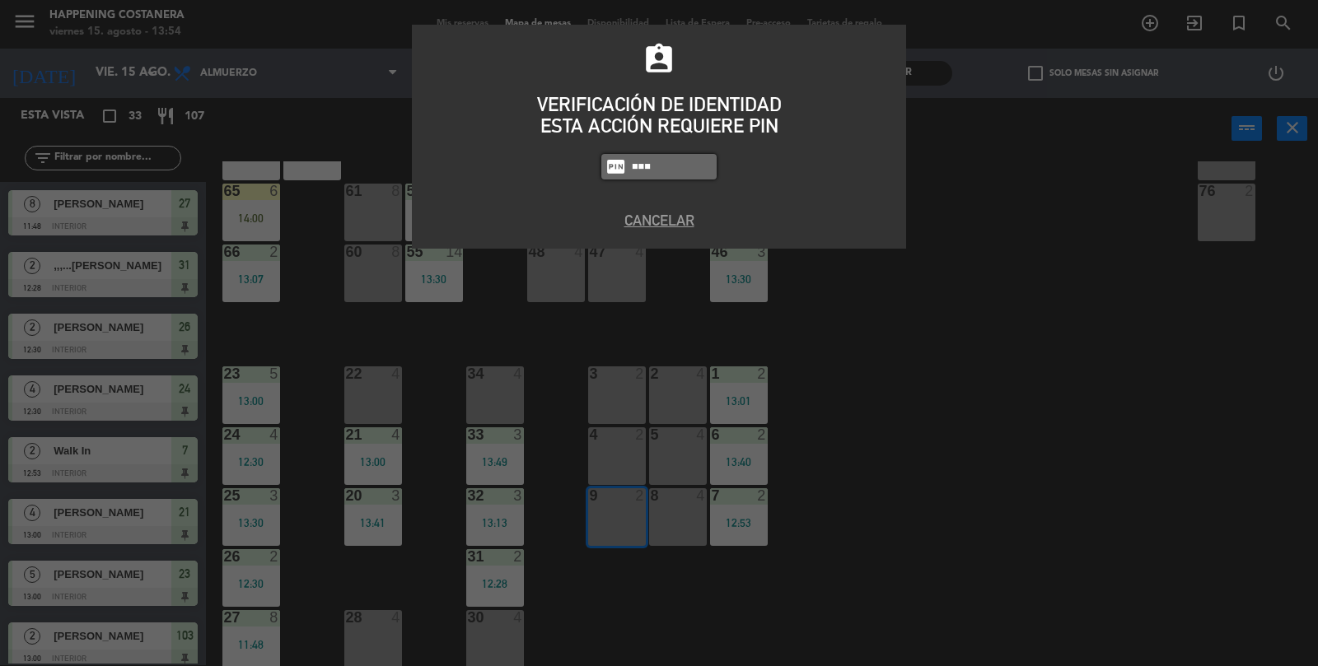
type input "9660"
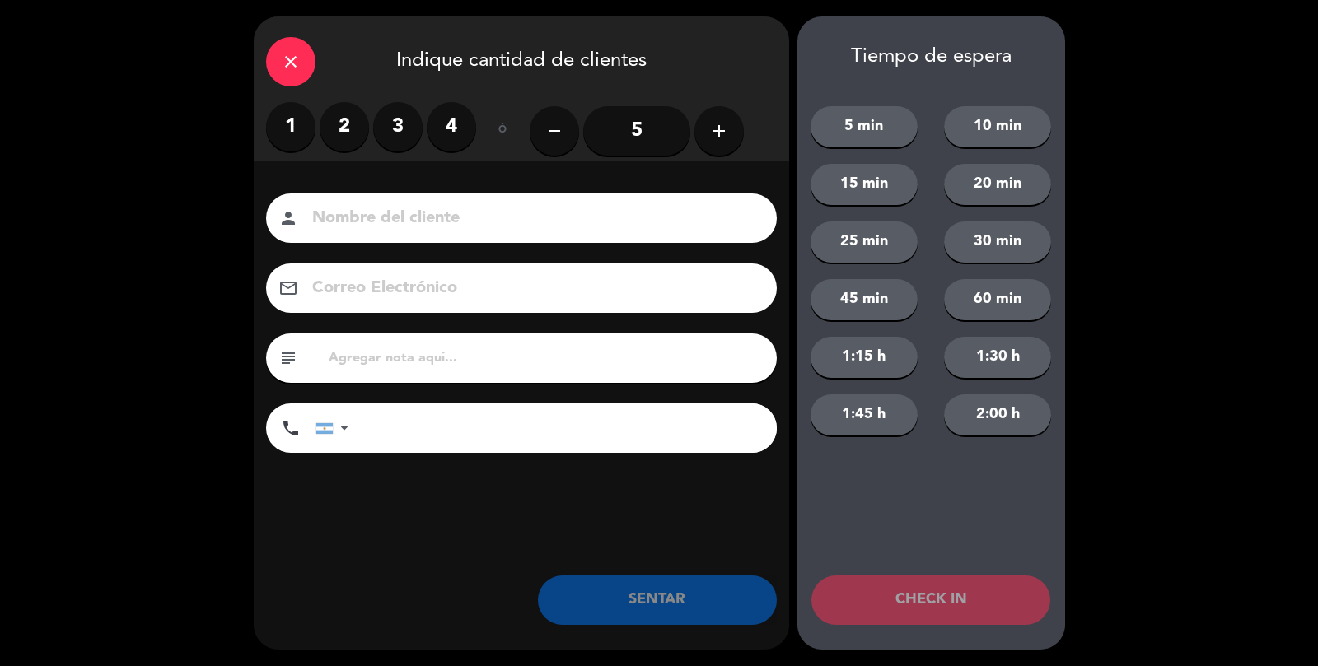
click at [339, 110] on label "2" at bounding box center [344, 126] width 49 height 49
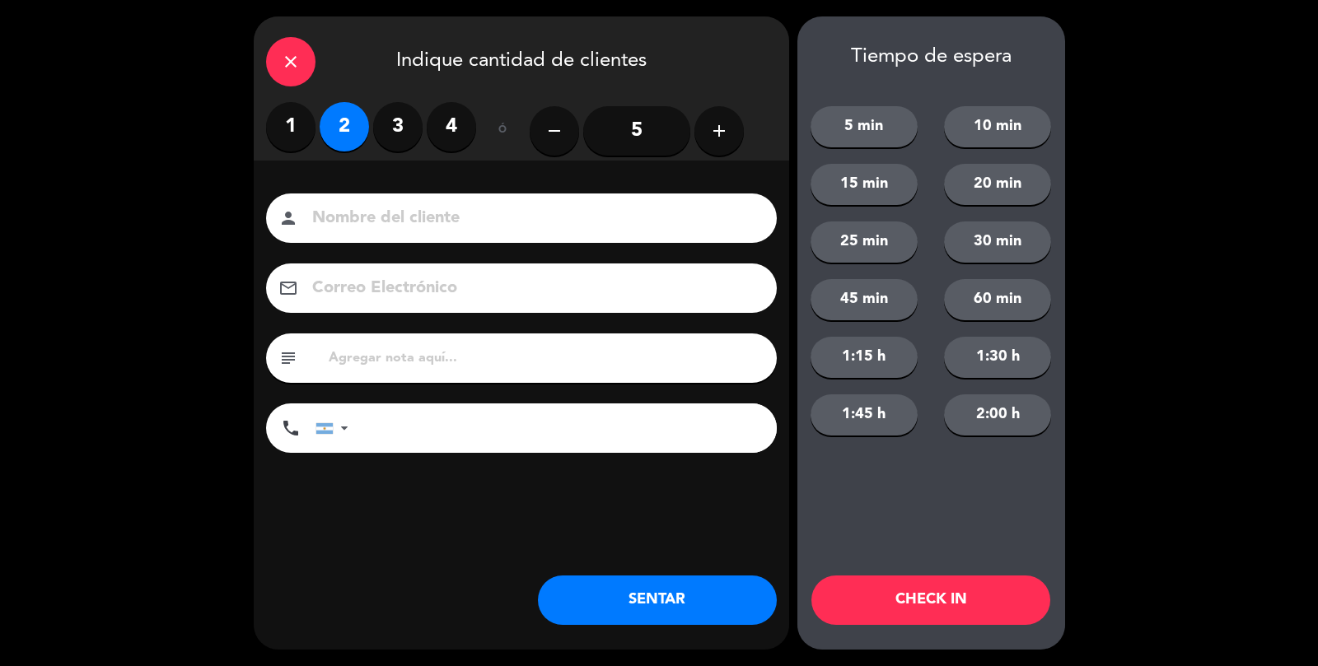
click at [376, 230] on input at bounding box center [532, 218] width 445 height 29
type input "[PERSON_NAME]"
click at [665, 615] on button "SENTAR" at bounding box center [657, 600] width 239 height 49
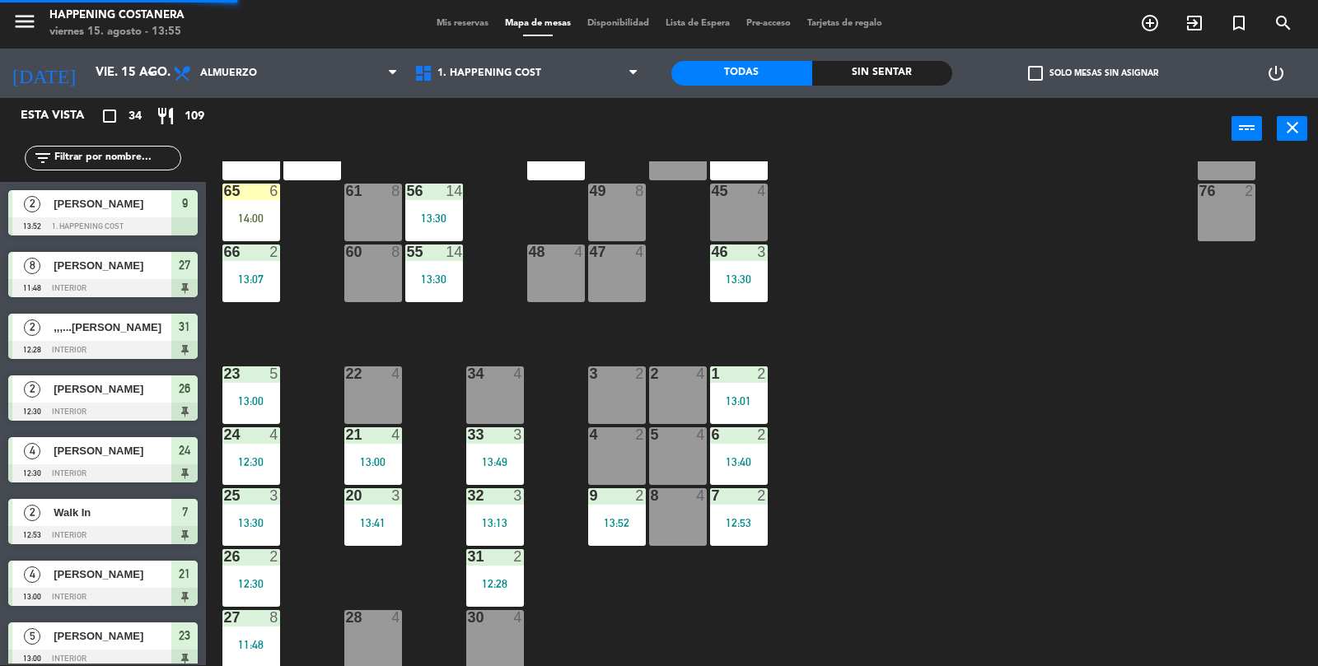
click at [637, 529] on div "9 2 13:52" at bounding box center [617, 517] width 58 height 58
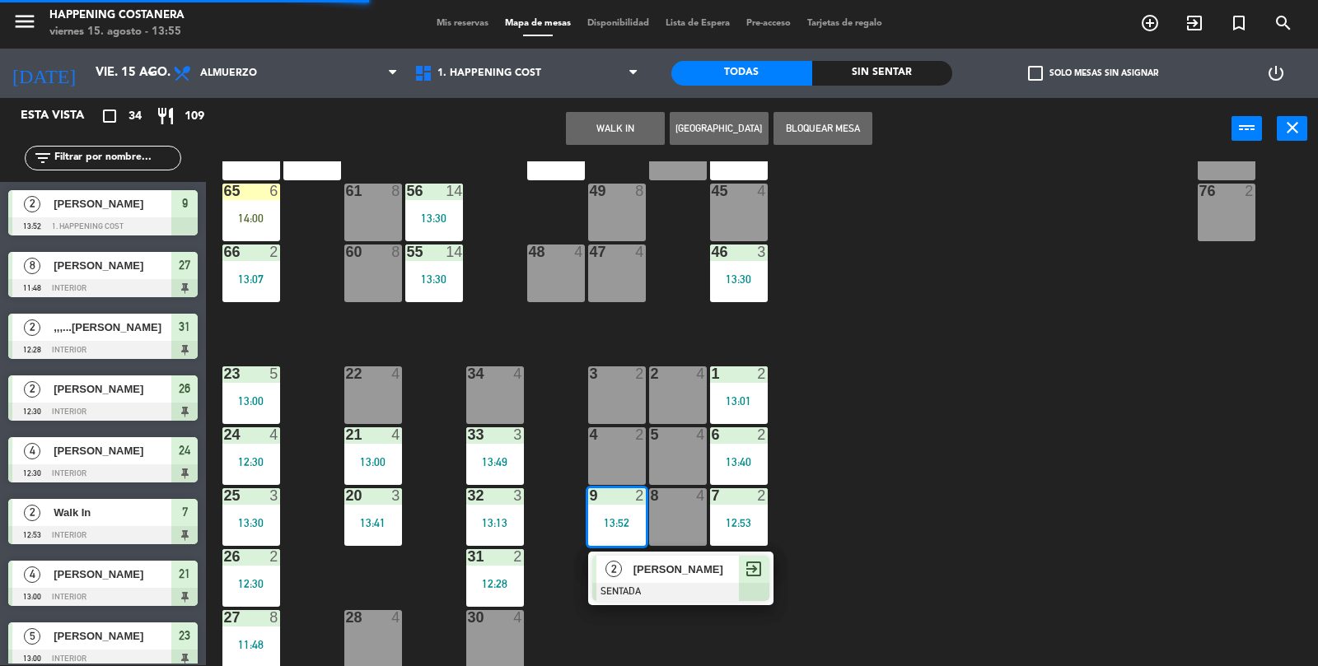
click at [607, 534] on div "9 2 13:52" at bounding box center [617, 517] width 58 height 58
click at [1023, 469] on div "69 2 122 6 121 6 120 6 14 4 CAVA 22 101 2 13:20 94 2 70 2 123 6 131 2 134 2 132…" at bounding box center [768, 414] width 1099 height 506
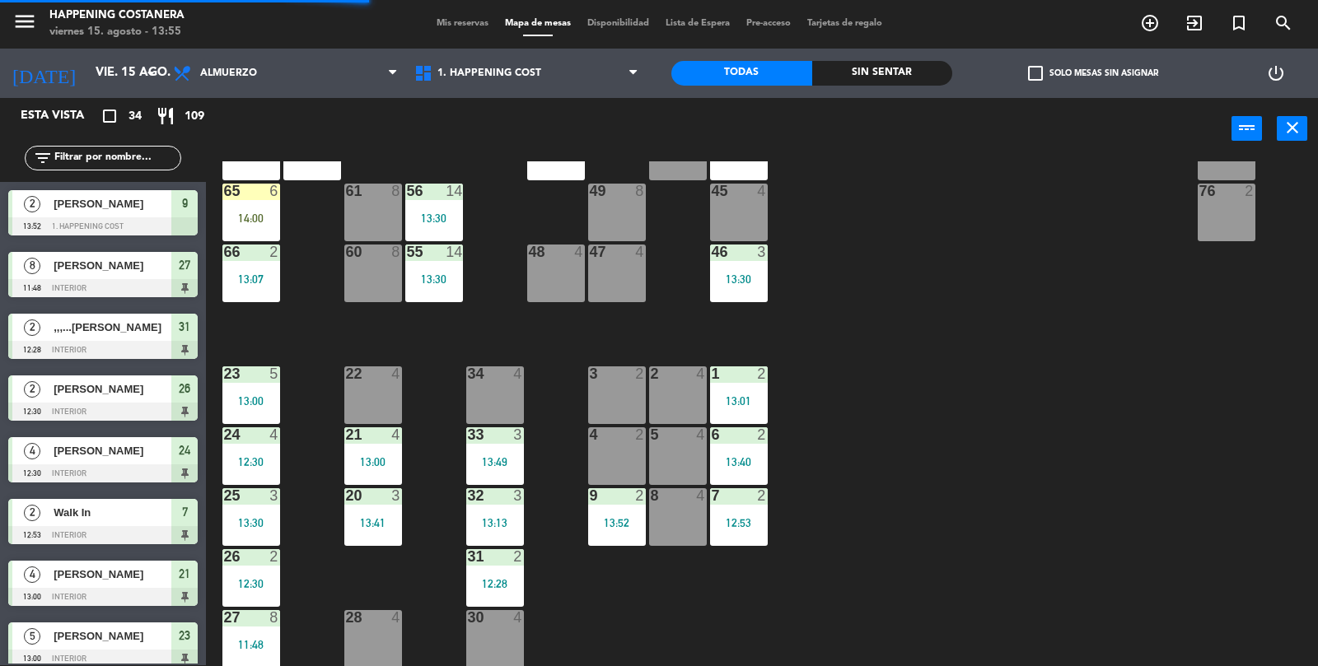
click at [1073, 375] on div "69 2 122 6 121 6 120 6 14 4 CAVA 22 101 2 13:20 94 2 70 2 123 6 131 2 134 2 132…" at bounding box center [768, 414] width 1099 height 506
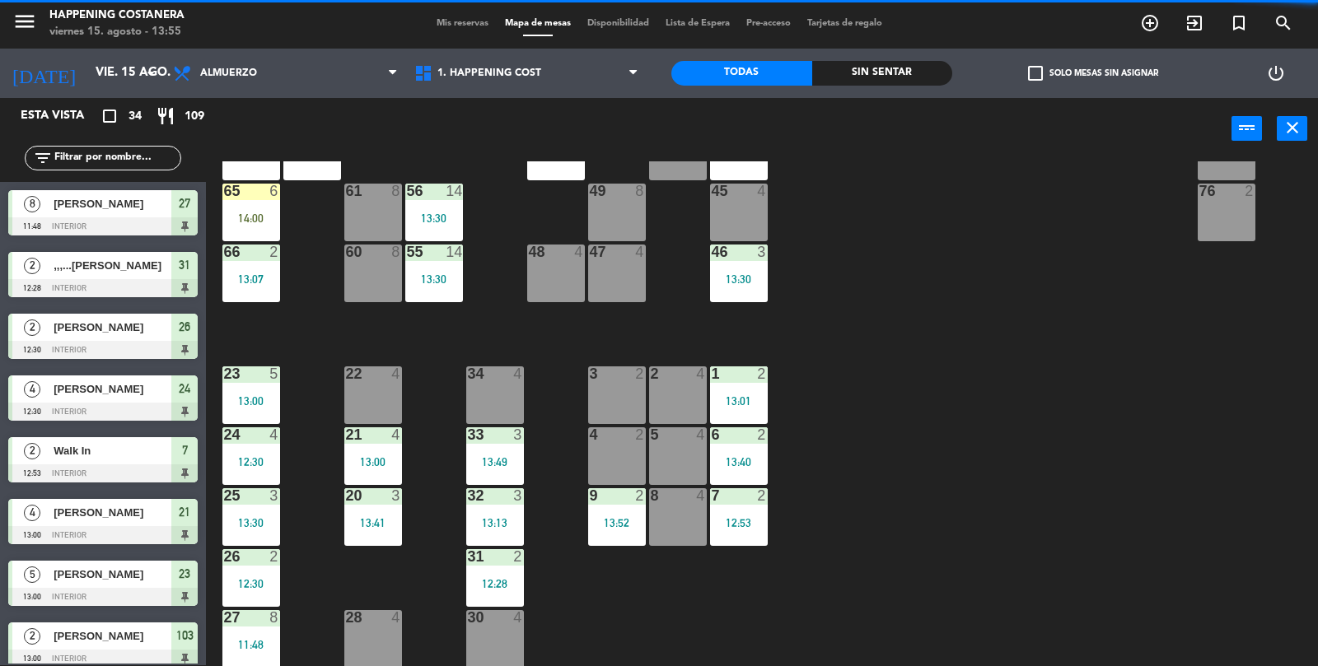
click at [953, 432] on div "69 2 122 6 121 6 120 6 14 4 CAVA 22 101 2 13:20 94 2 70 2 123 6 131 2 134 2 132…" at bounding box center [768, 414] width 1099 height 506
click at [594, 540] on div "9 2 13:52" at bounding box center [617, 517] width 58 height 58
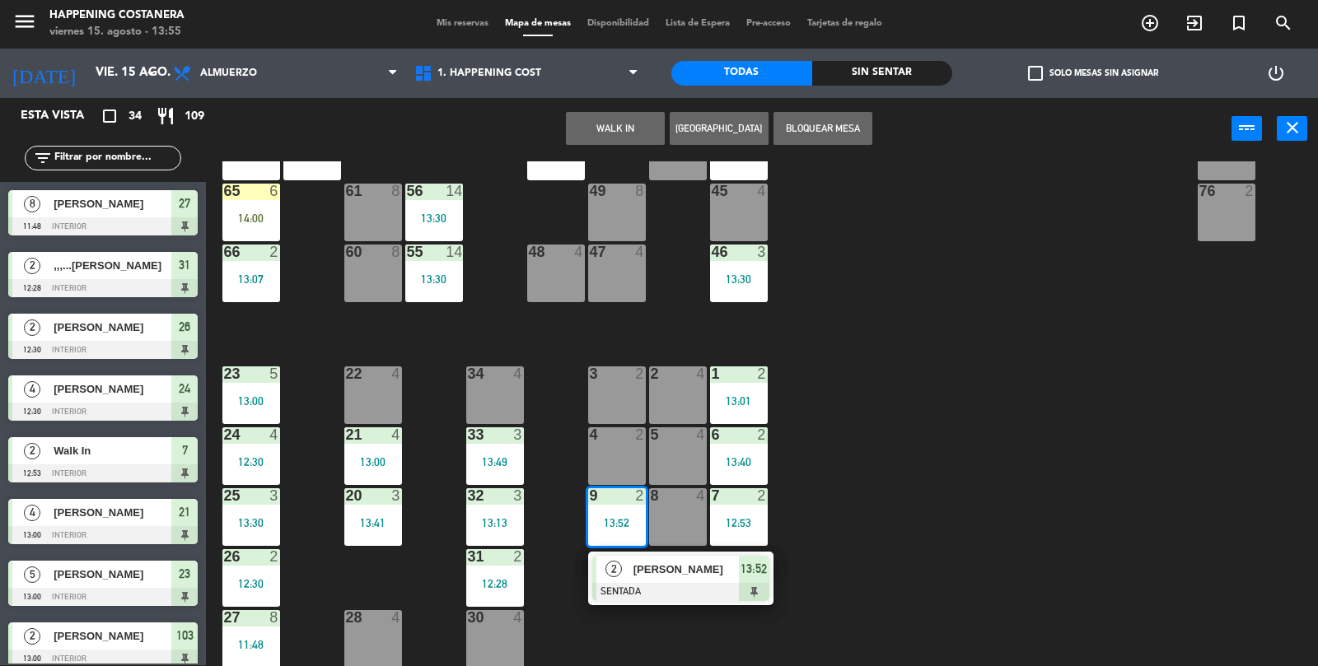
click at [604, 389] on div "3 2" at bounding box center [617, 395] width 58 height 58
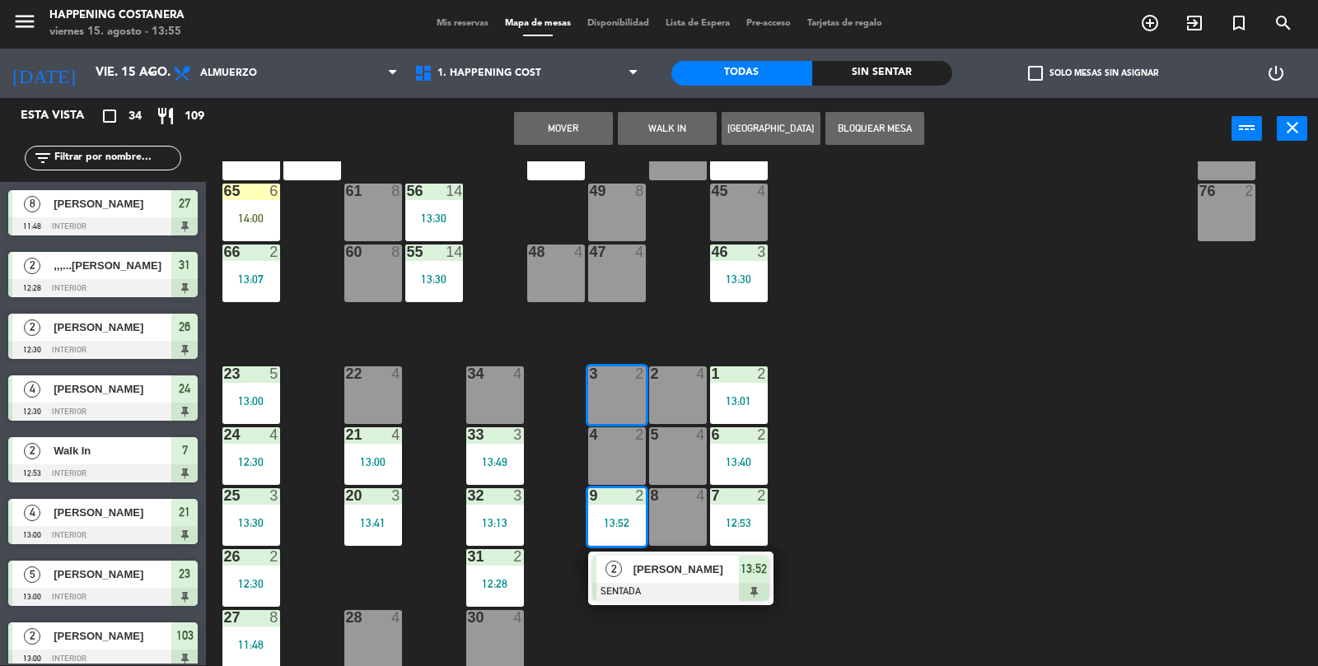
click at [560, 126] on button "Mover" at bounding box center [563, 128] width 99 height 33
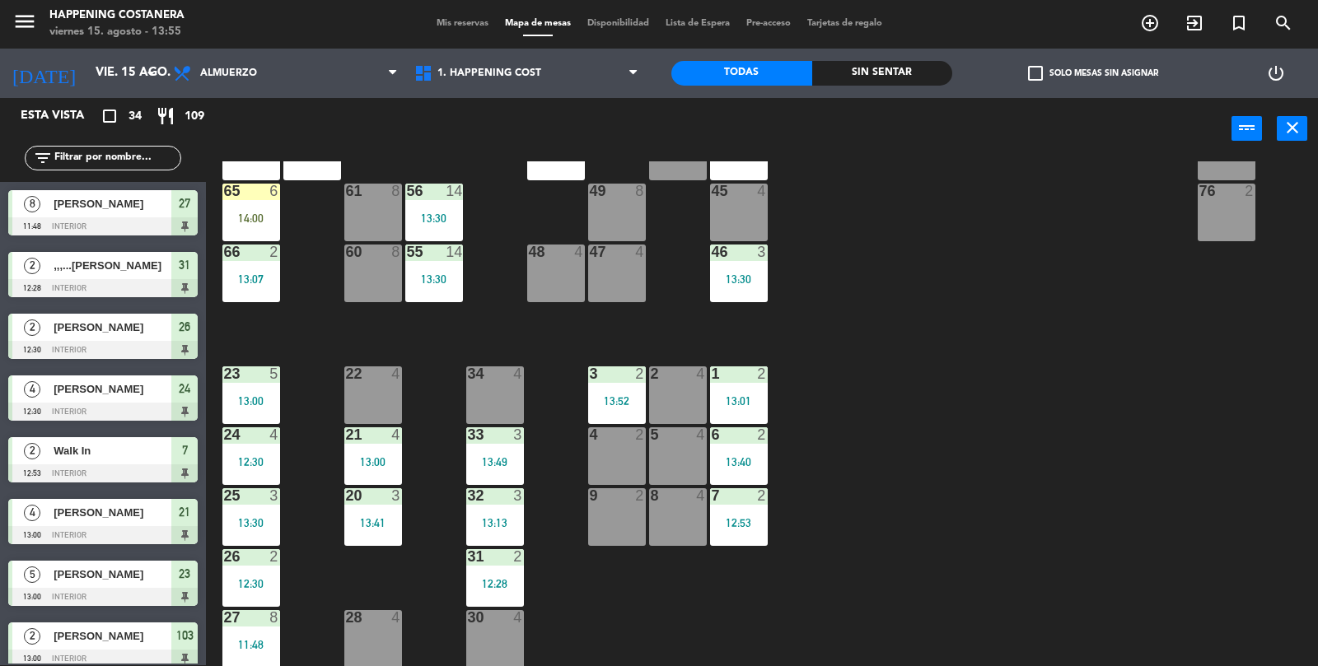
click at [362, 519] on div "13:41" at bounding box center [373, 523] width 58 height 12
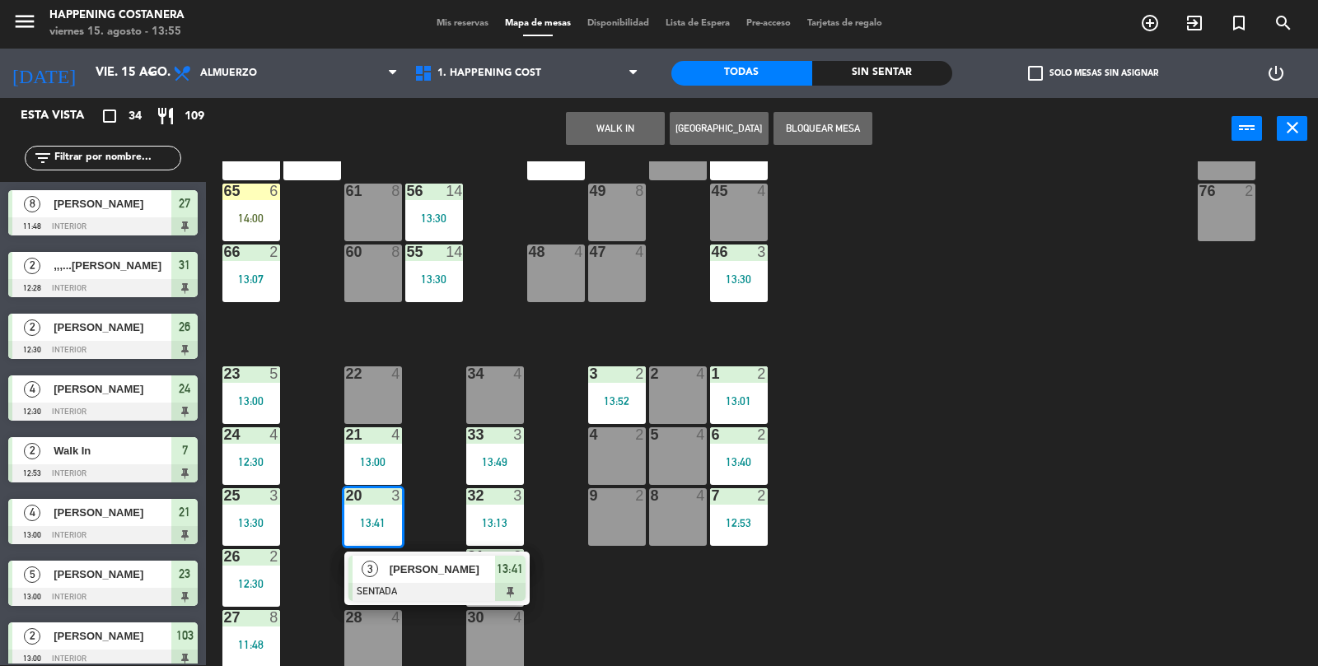
click at [999, 466] on div "69 2 122 6 121 6 120 6 14 4 CAVA 22 101 2 13:20 94 2 70 2 123 6 131 2 134 2 132…" at bounding box center [768, 414] width 1099 height 506
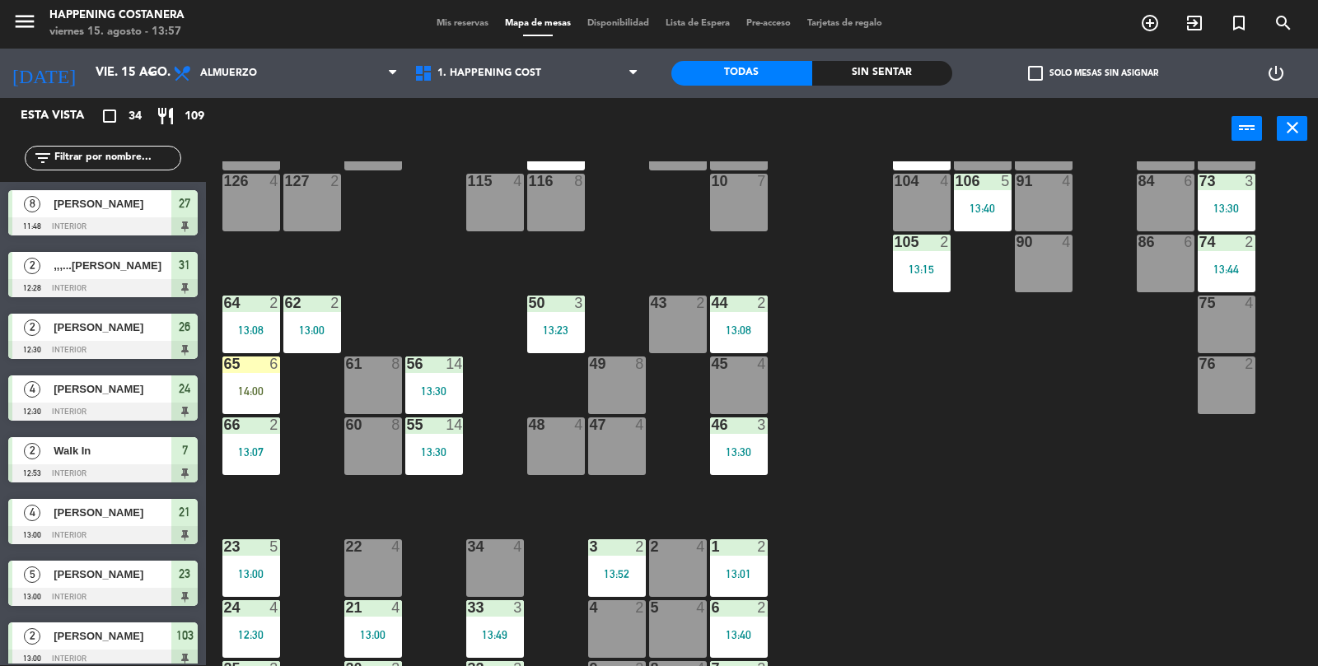
scroll to position [0, 0]
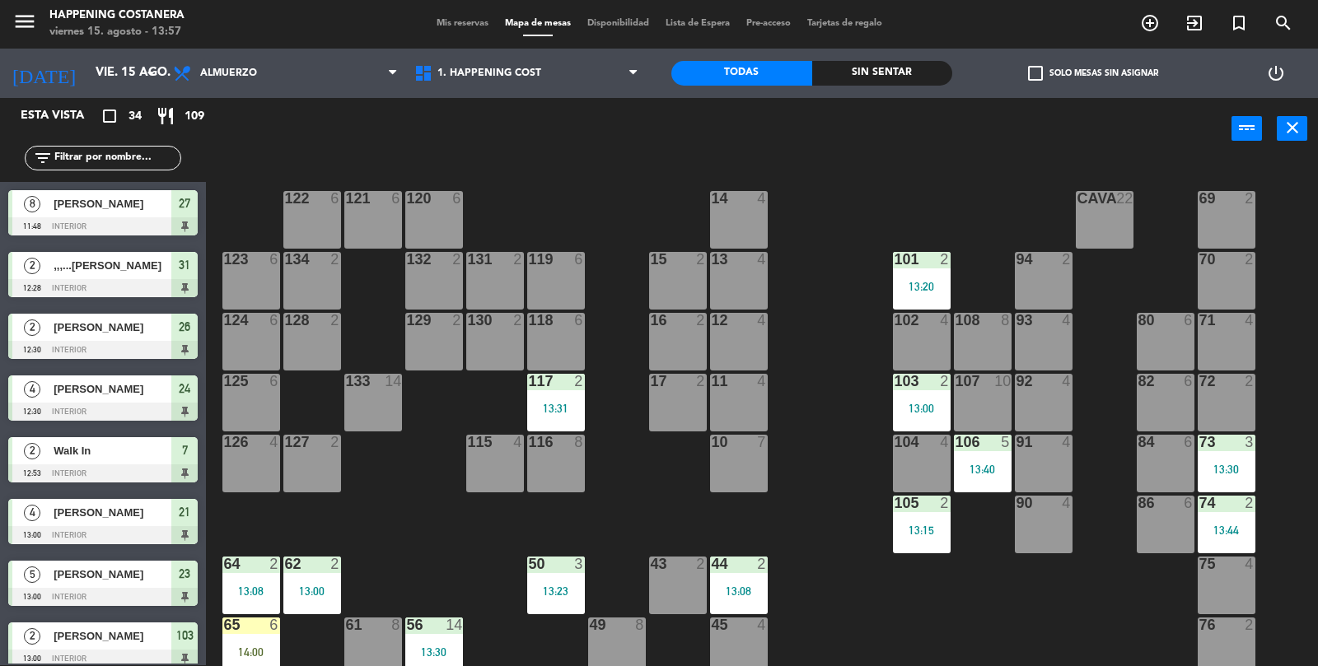
click at [1061, 542] on div "90 4" at bounding box center [1044, 525] width 58 height 58
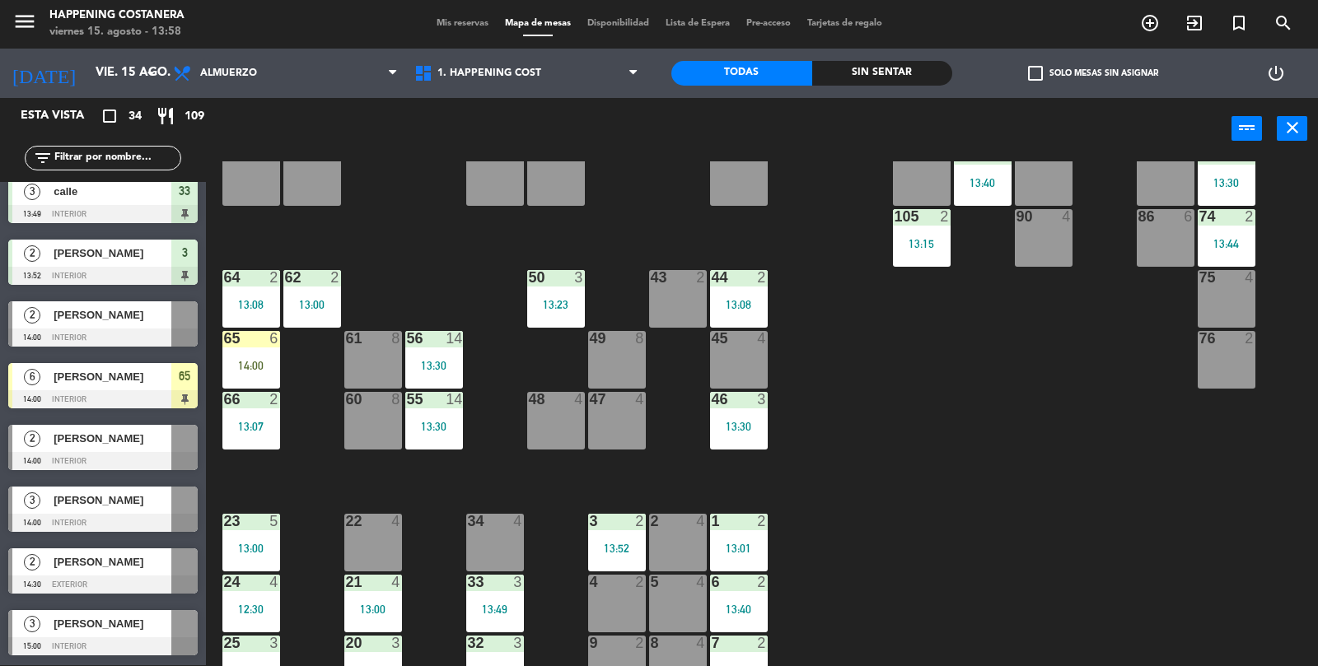
scroll to position [264, 0]
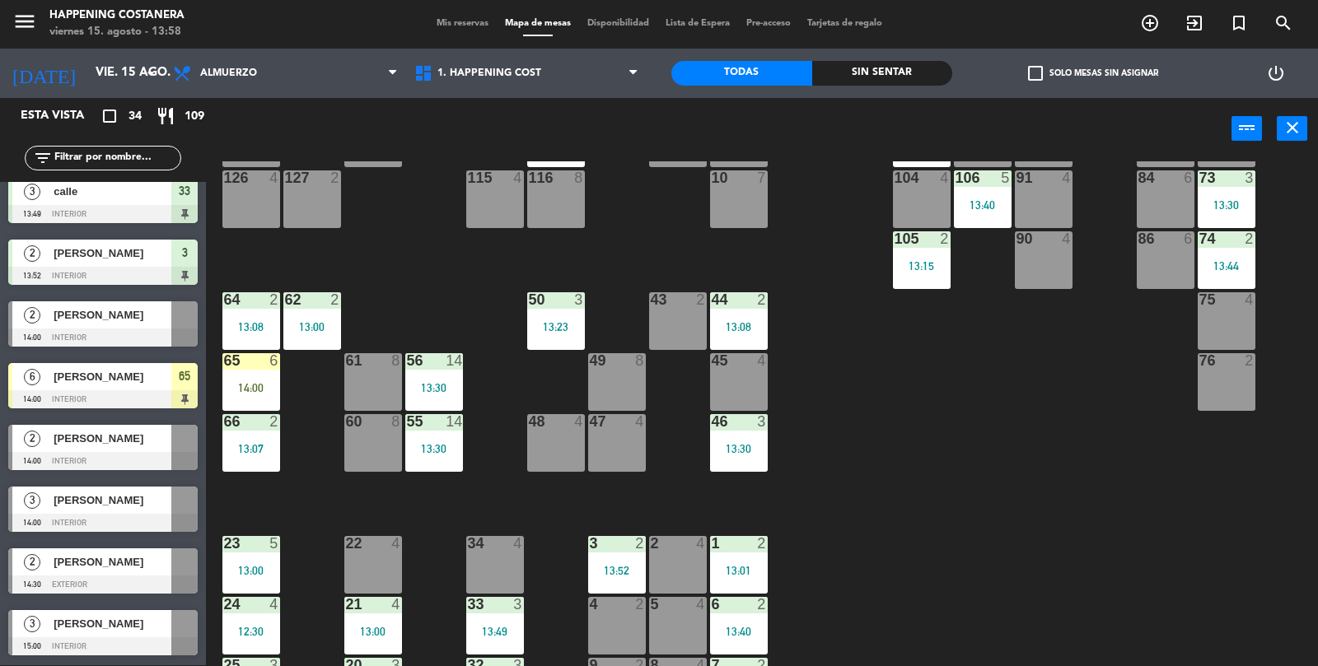
click at [277, 449] on div "13:07" at bounding box center [251, 449] width 58 height 12
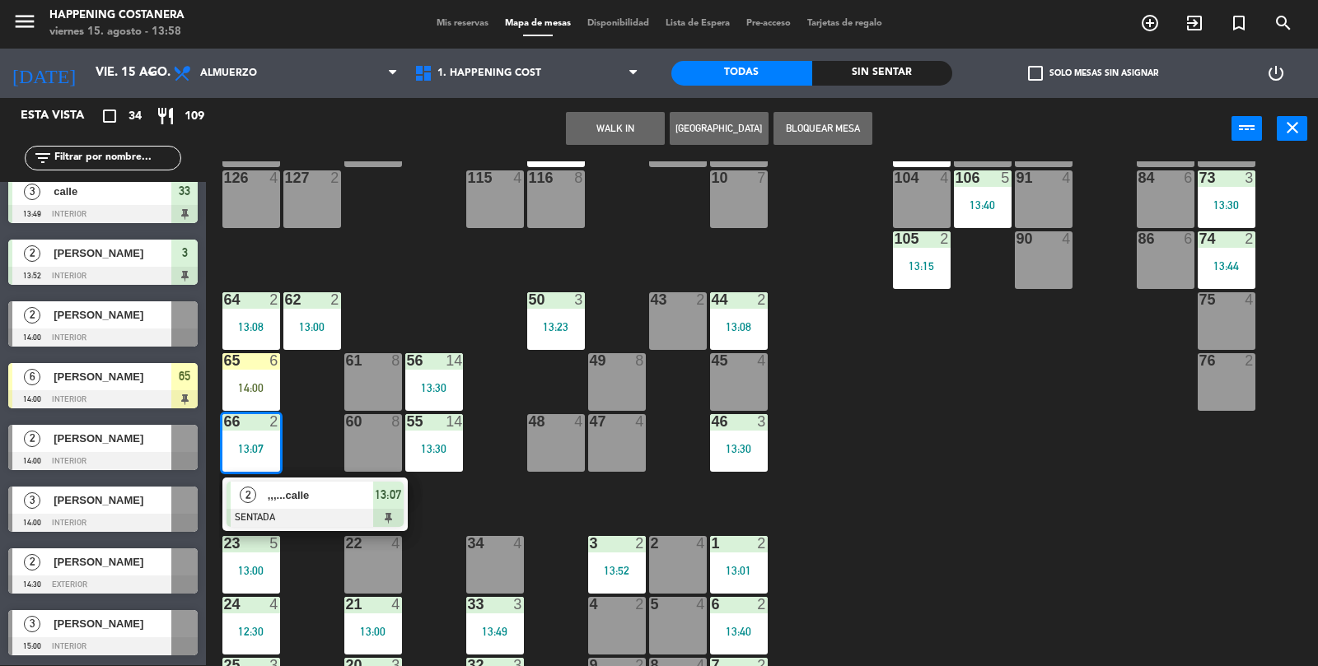
click at [318, 509] on div at bounding box center [314, 518] width 177 height 18
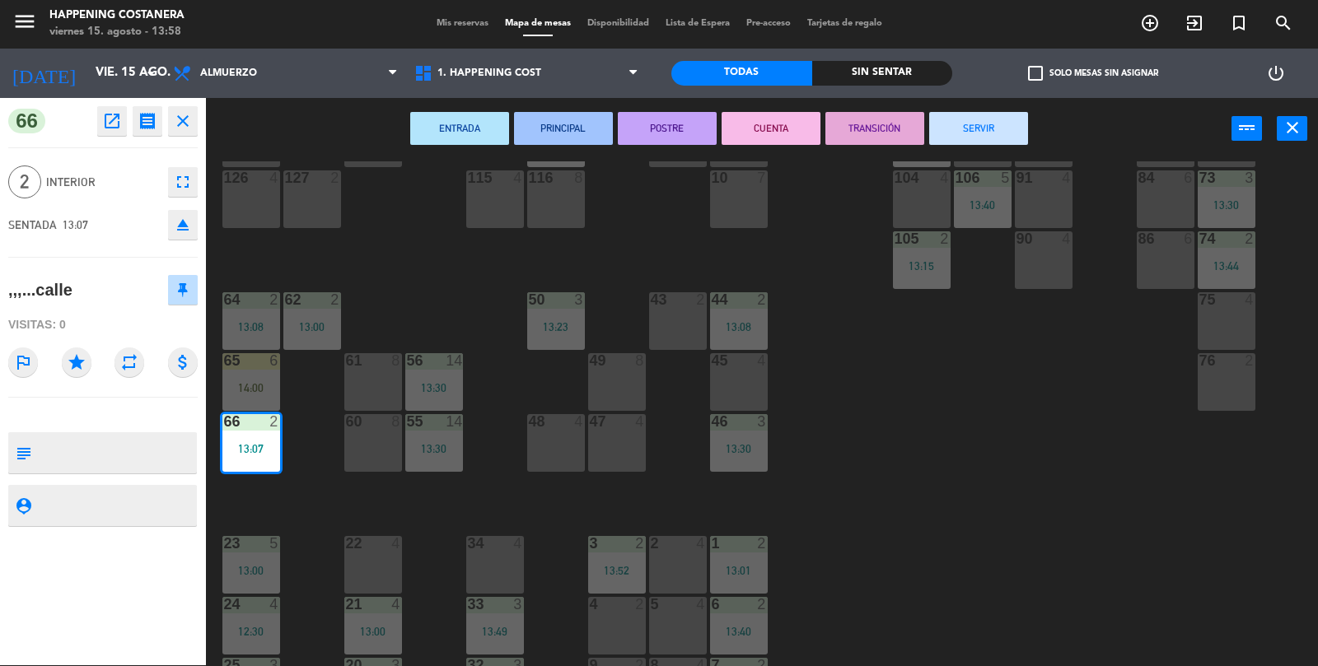
click at [997, 140] on button "SERVIR" at bounding box center [978, 128] width 99 height 33
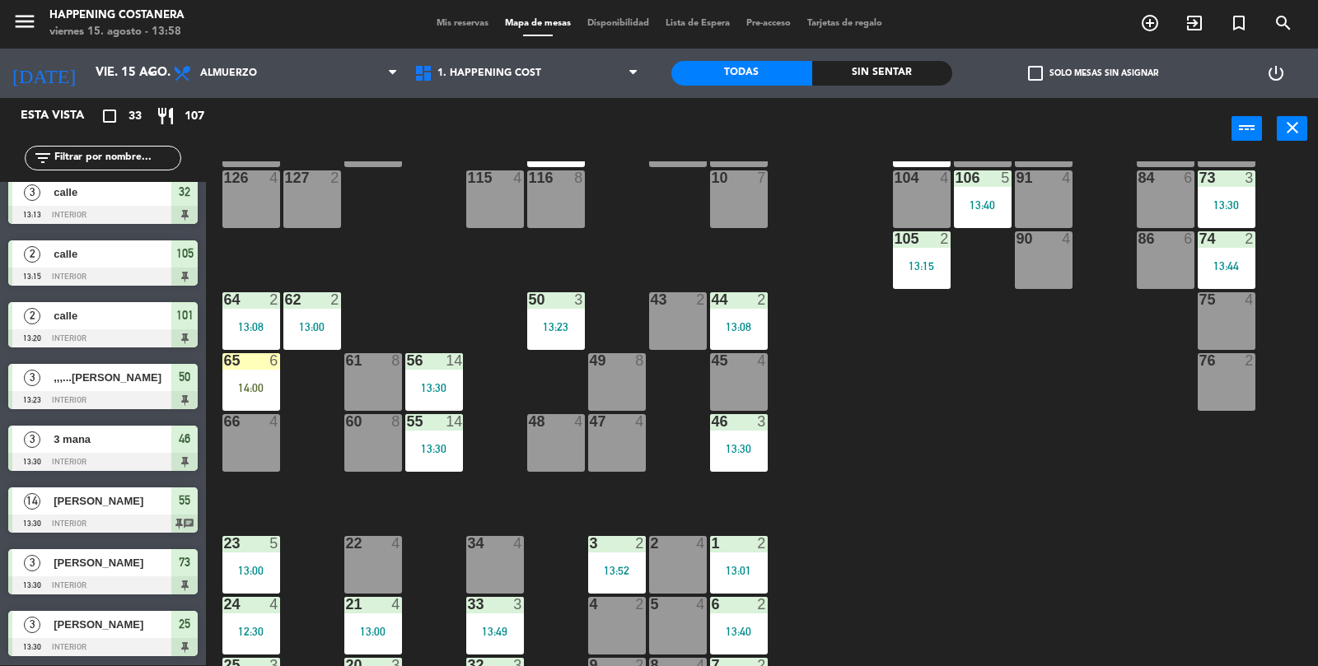
scroll to position [1556, 0]
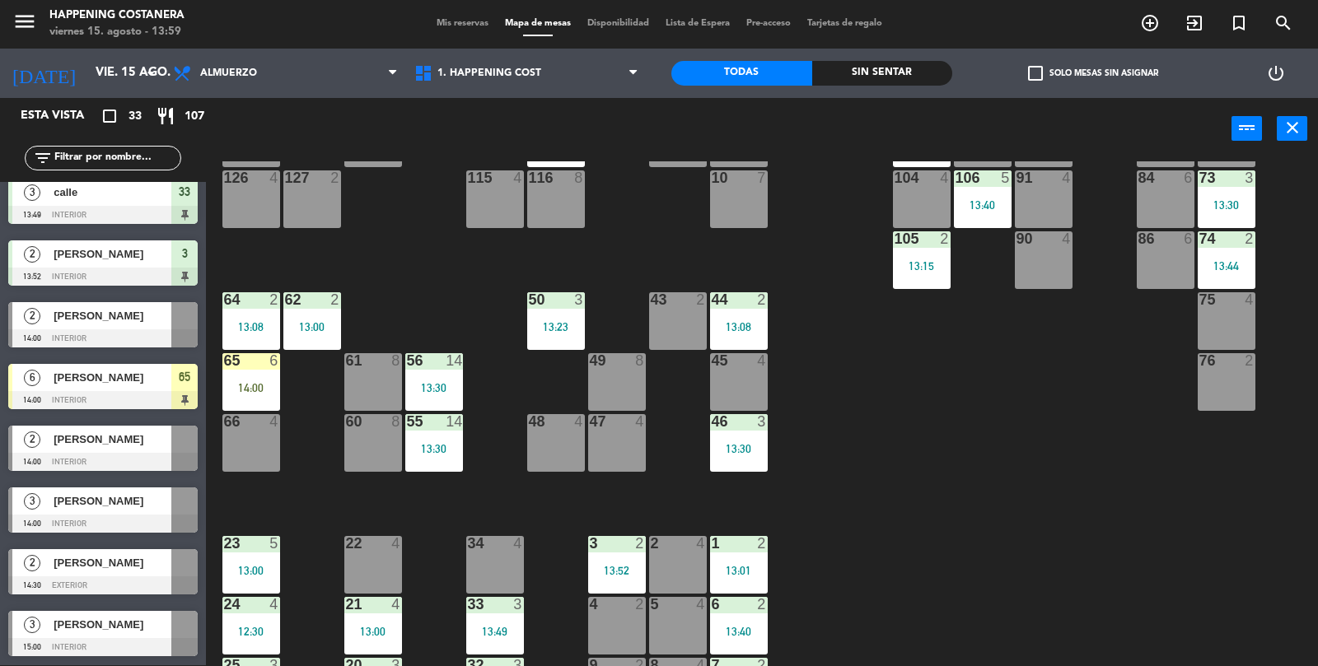
click at [79, 381] on span "[PERSON_NAME]" at bounding box center [113, 377] width 118 height 17
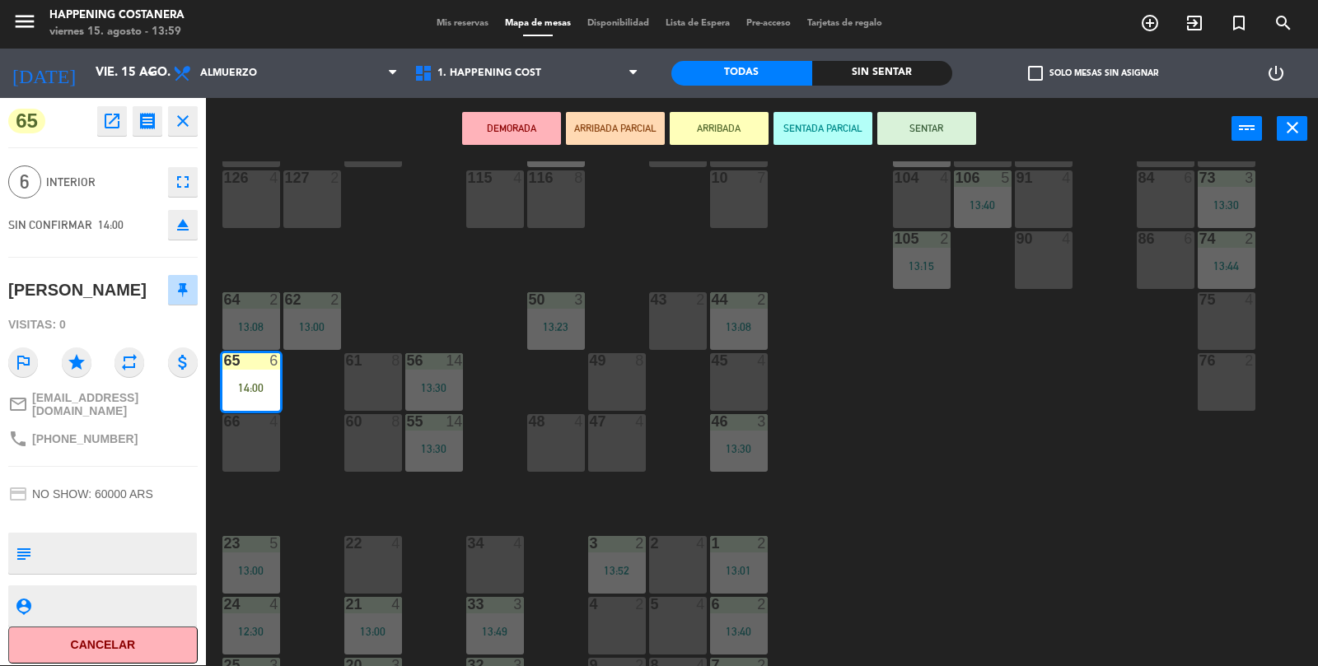
click at [1019, 553] on div "69 2 122 6 121 6 120 6 14 4 CAVA 22 101 2 13:20 94 2 70 2 123 6 131 2 134 2 132…" at bounding box center [768, 414] width 1099 height 506
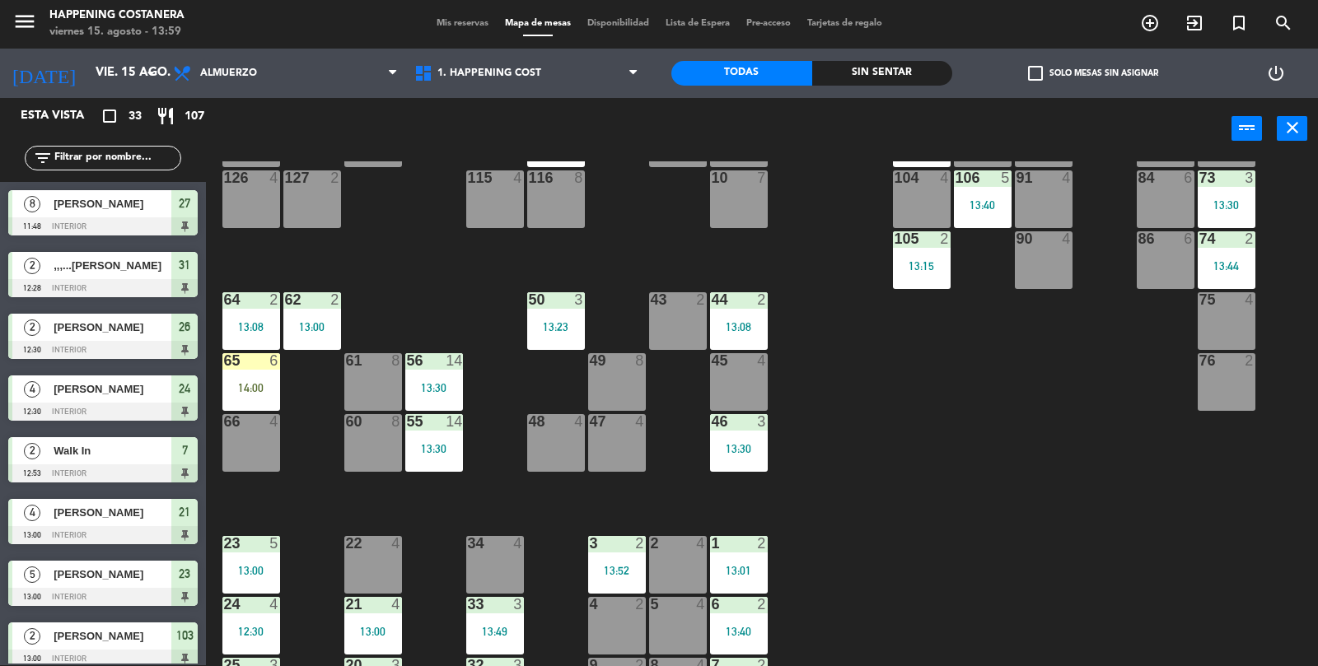
scroll to position [412, 0]
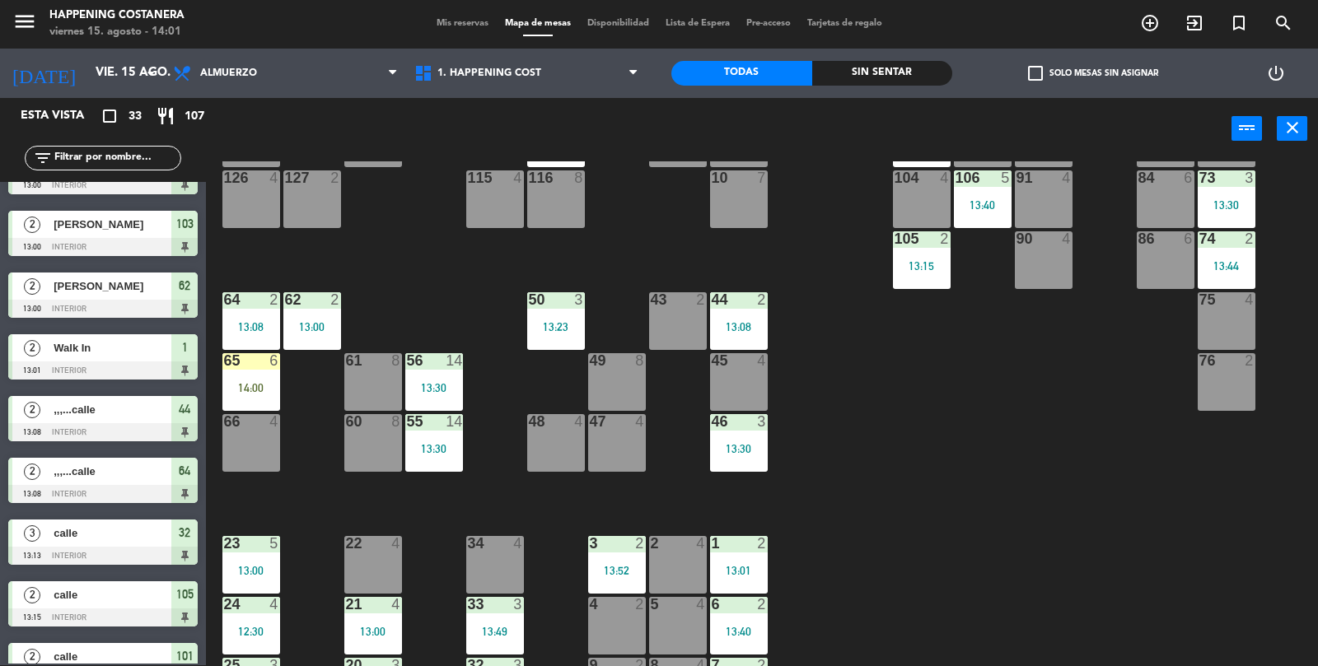
click at [116, 152] on input "text" at bounding box center [117, 158] width 128 height 18
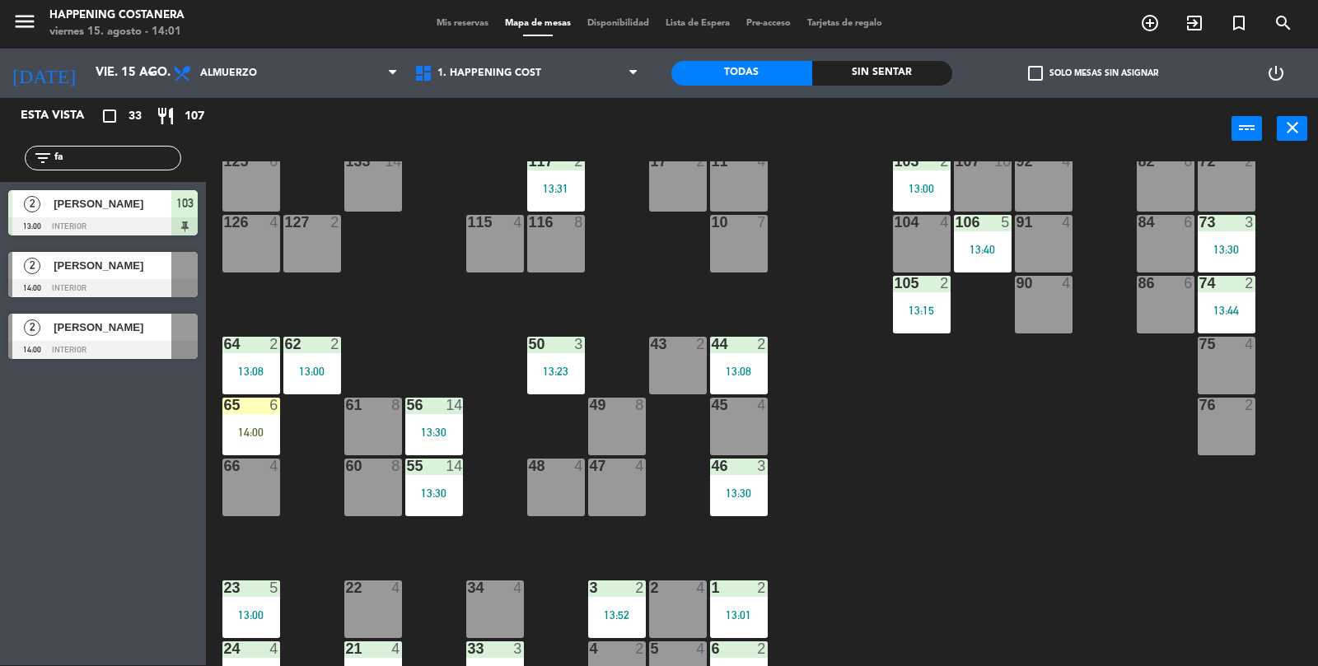
scroll to position [217, 0]
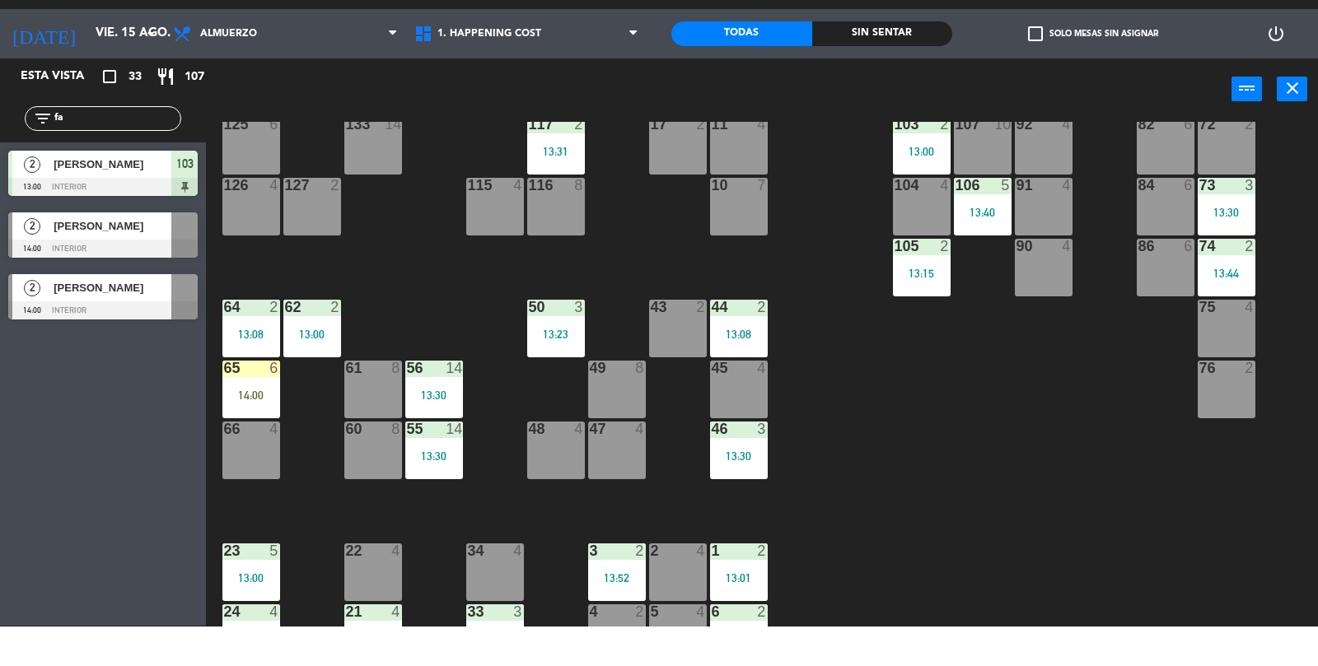
click at [94, 155] on input "fa" at bounding box center [117, 158] width 128 height 18
type input "f"
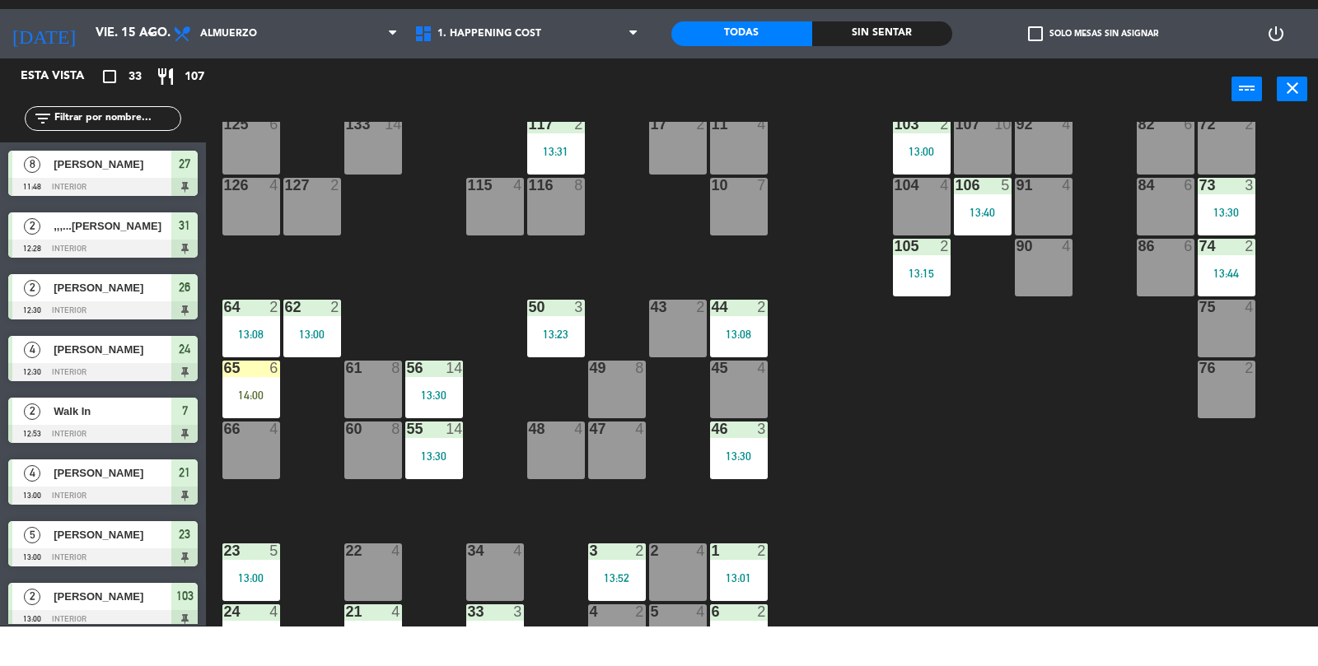
click at [259, 424] on div "65 6 14:00" at bounding box center [251, 429] width 58 height 58
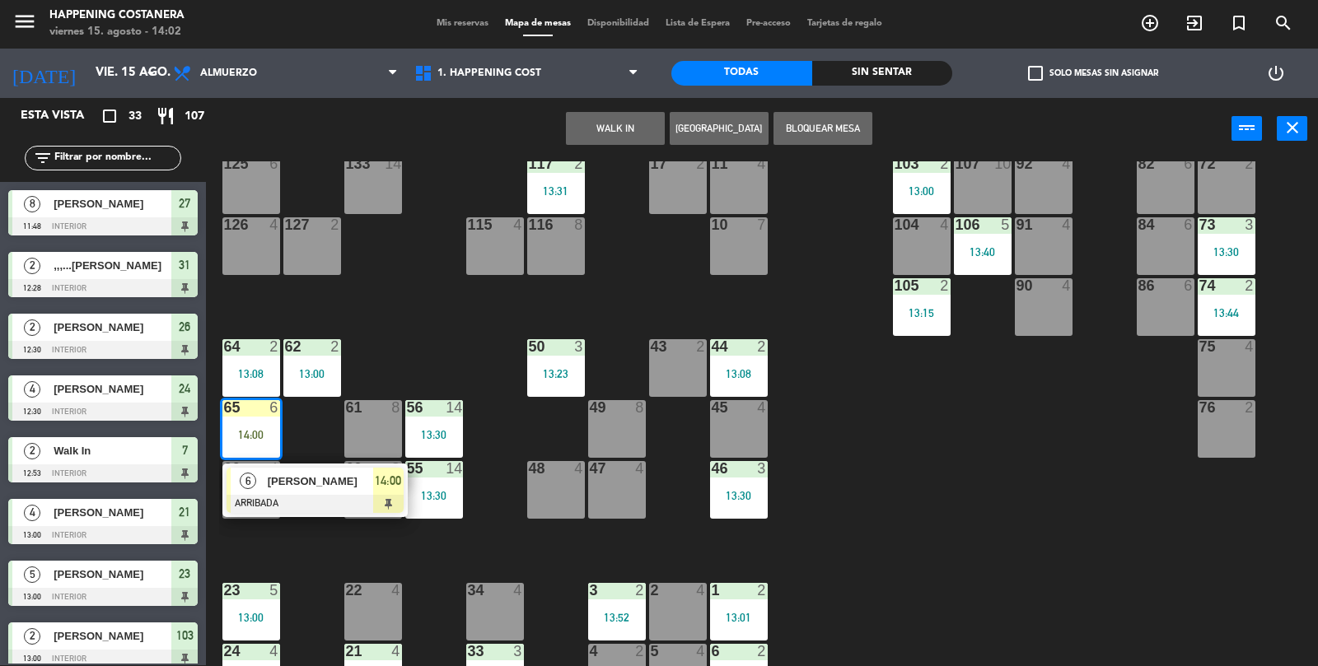
click at [273, 464] on div "6 [PERSON_NAME] ARRIBADA 14:00" at bounding box center [314, 491] width 185 height 54
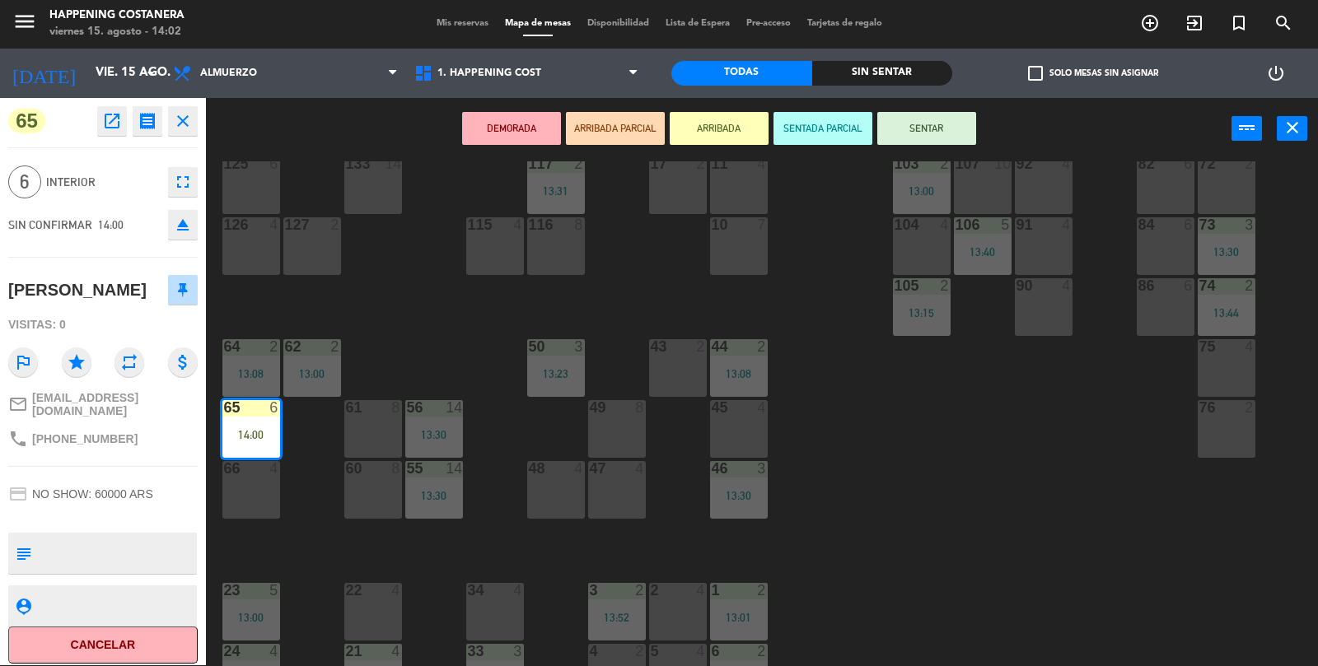
click at [942, 133] on button "SENTAR" at bounding box center [926, 128] width 99 height 33
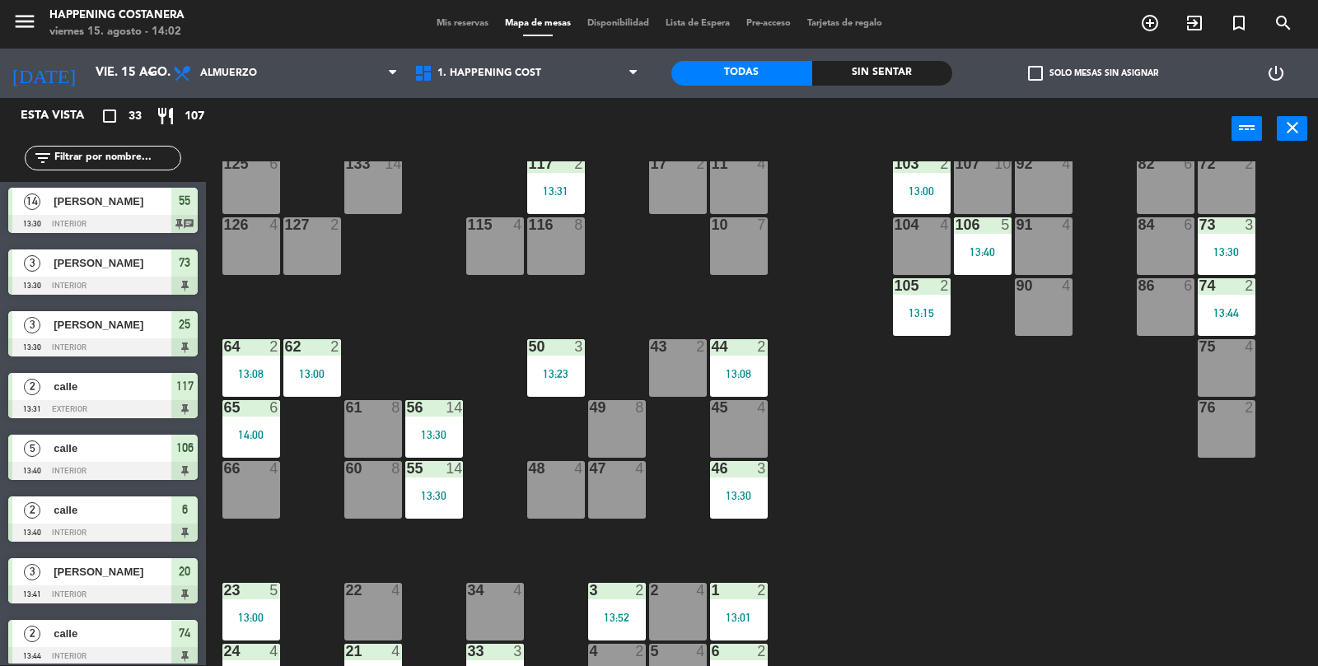
scroll to position [1556, 0]
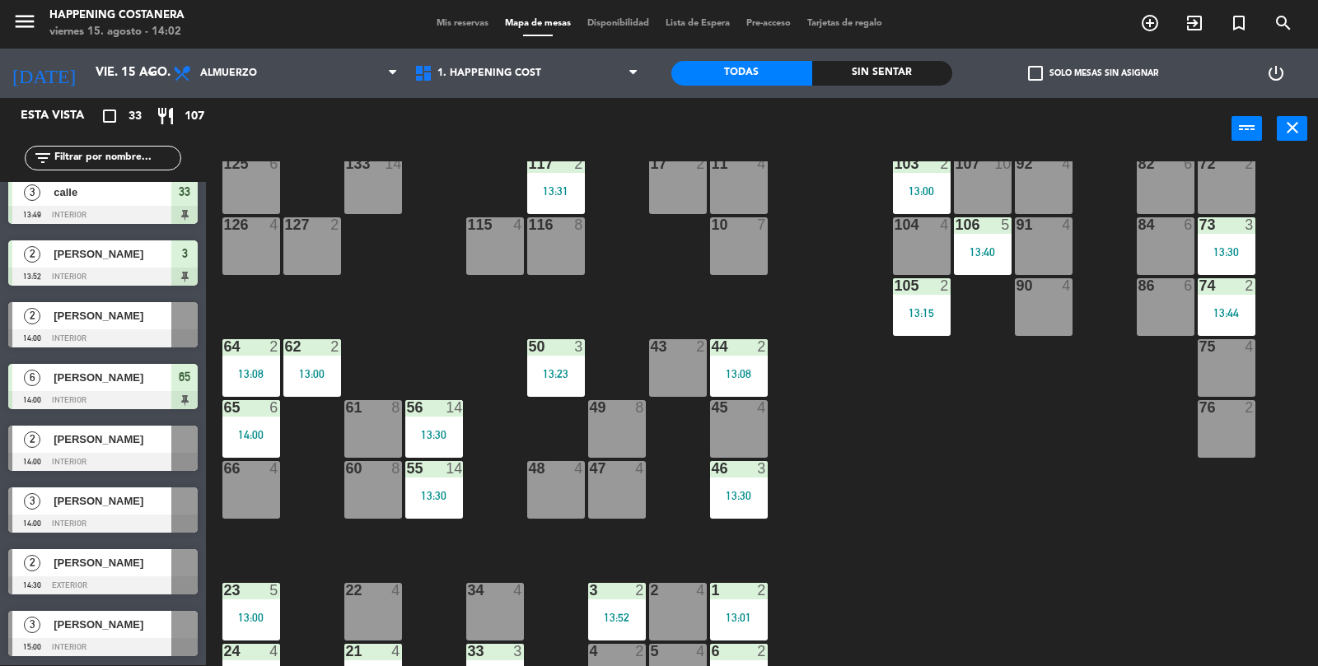
click at [129, 329] on div at bounding box center [102, 338] width 189 height 18
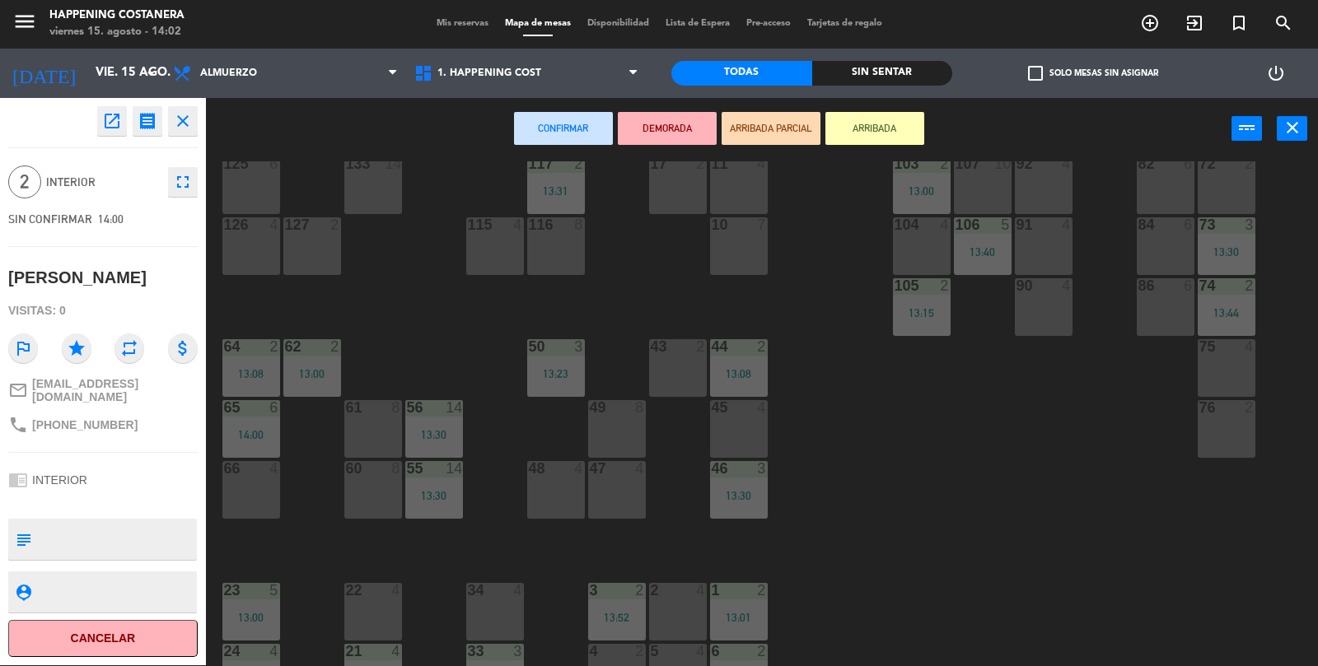
click at [741, 428] on div "45 4" at bounding box center [739, 429] width 58 height 58
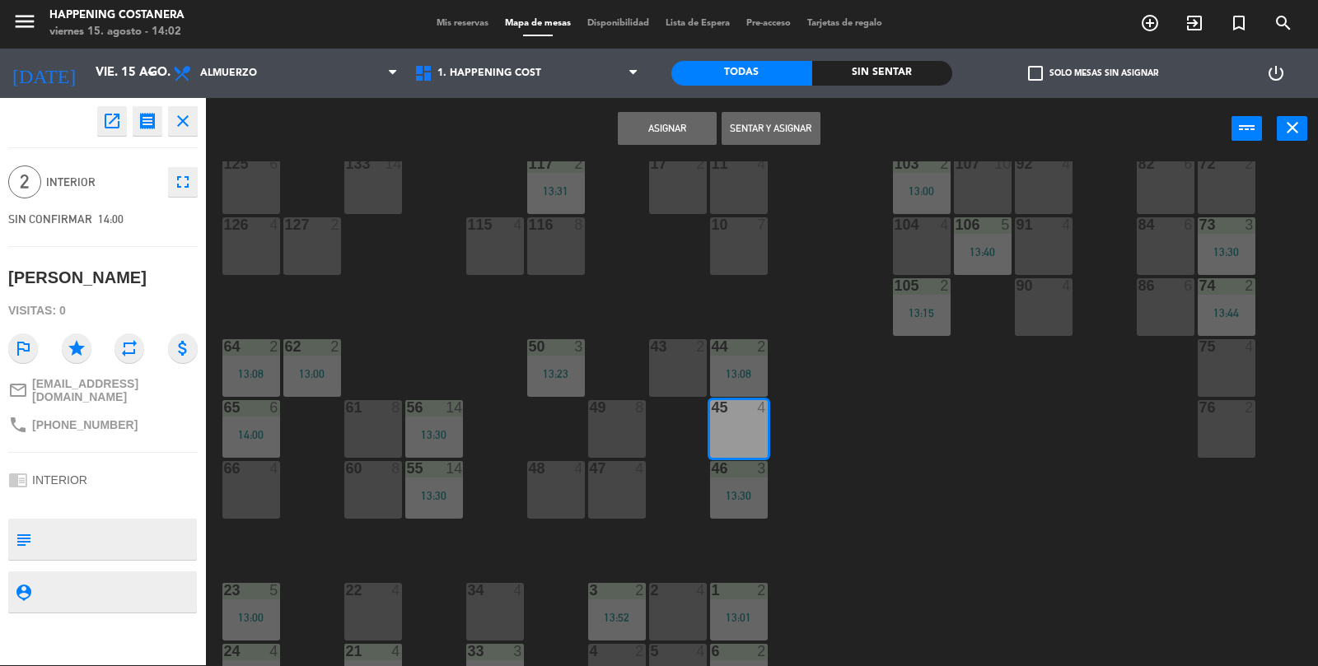
click at [784, 125] on button "Sentar y Asignar" at bounding box center [770, 128] width 99 height 33
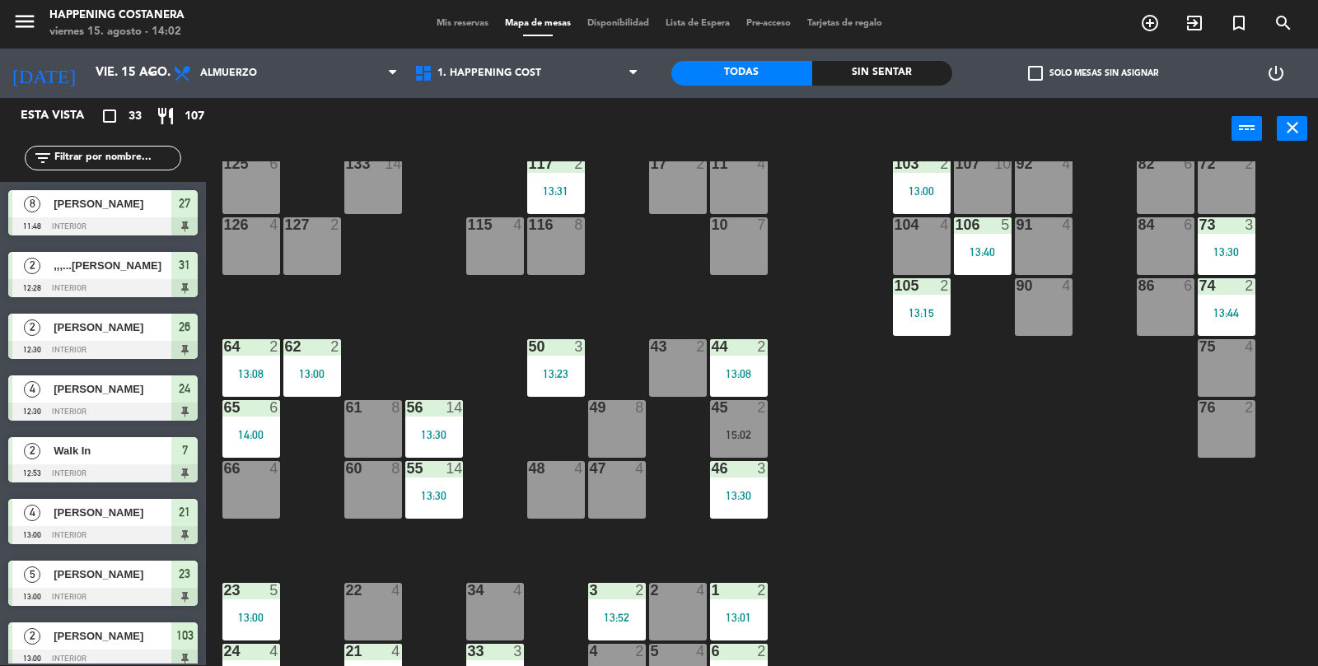
scroll to position [350, 0]
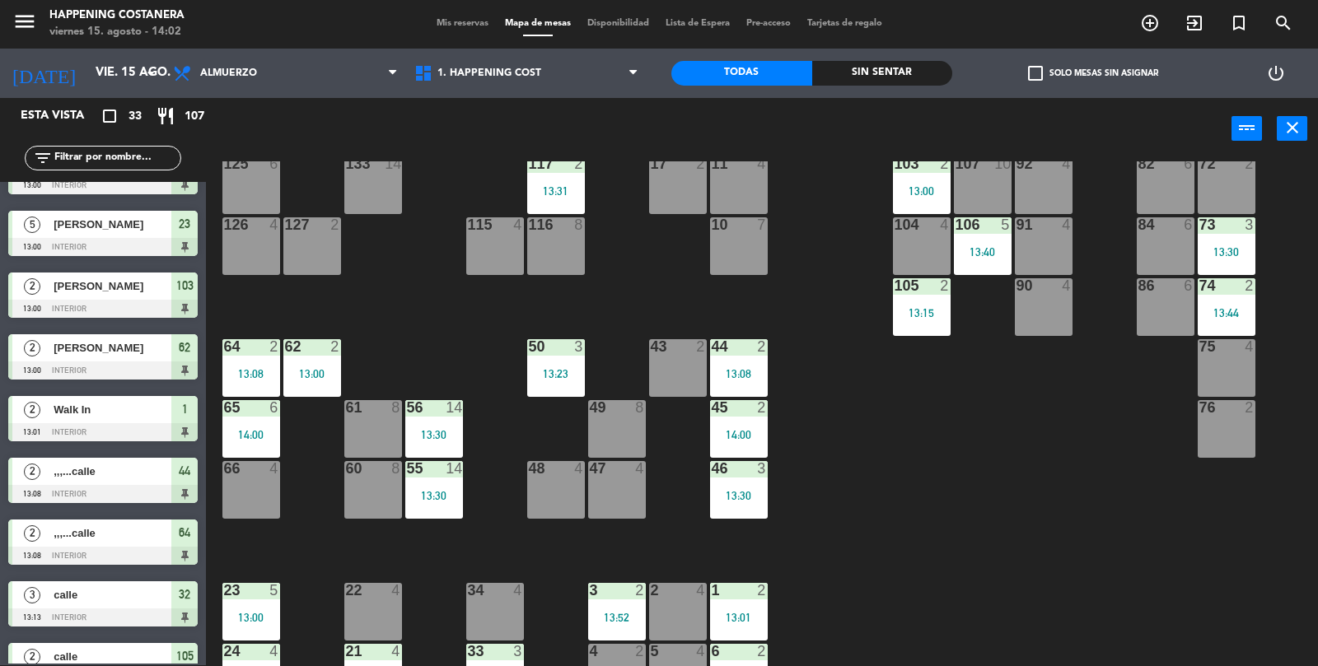
click at [652, 362] on div "43 2" at bounding box center [678, 368] width 58 height 58
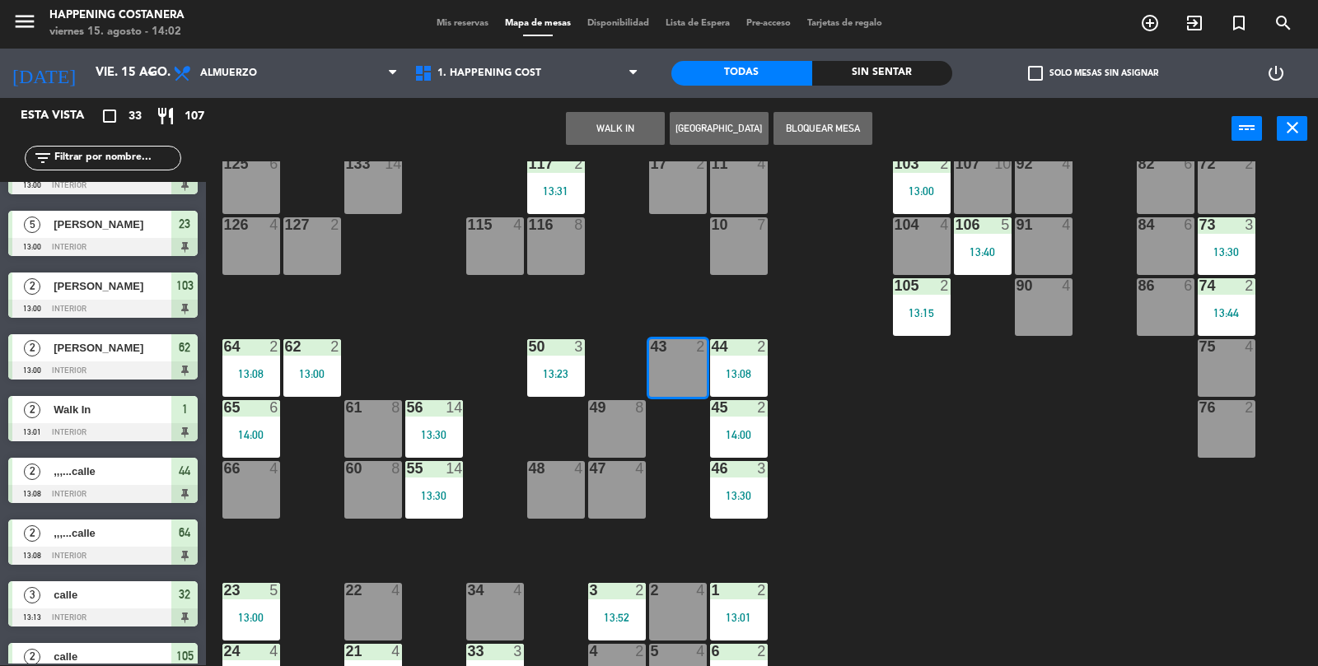
click at [620, 113] on button "WALK IN" at bounding box center [615, 128] width 99 height 33
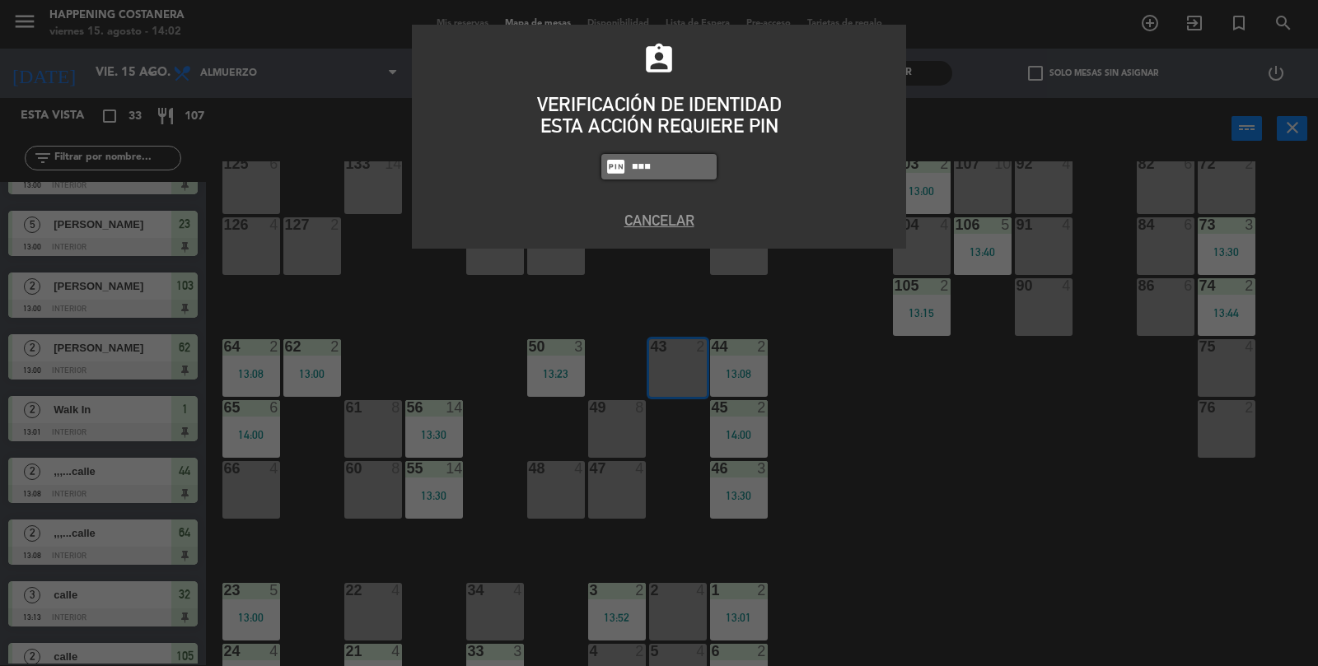
type input "9660"
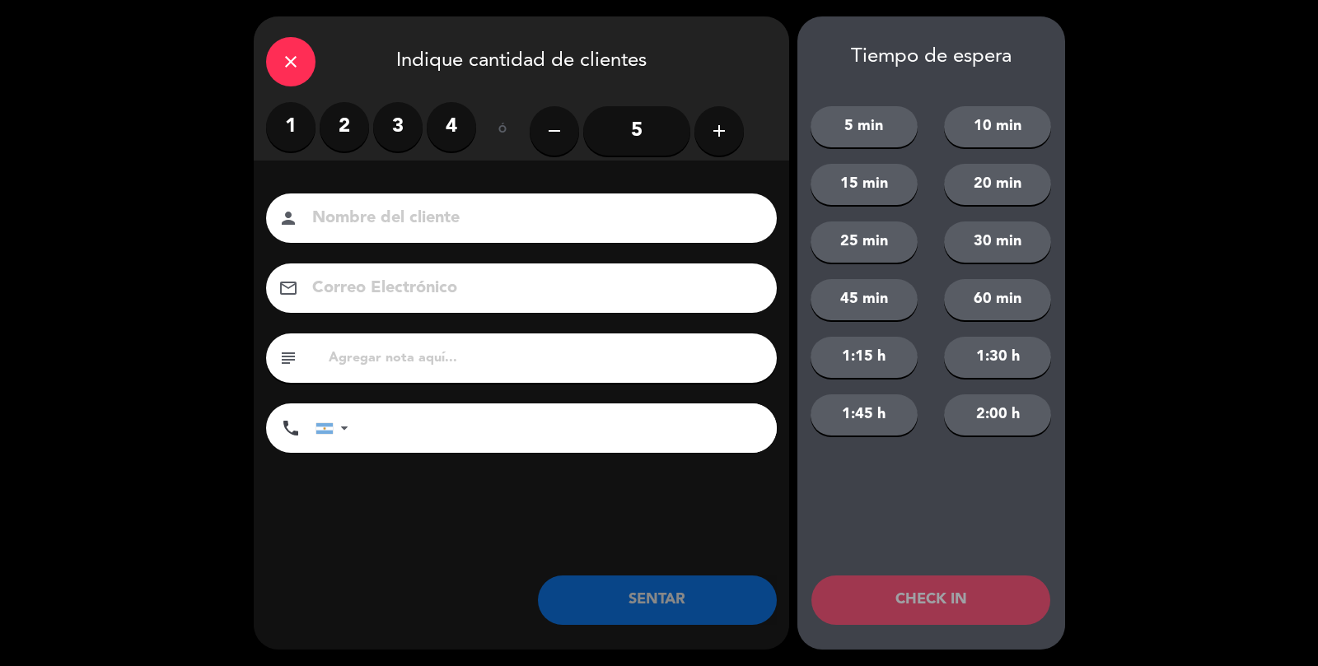
click at [341, 147] on label "2" at bounding box center [344, 126] width 49 height 49
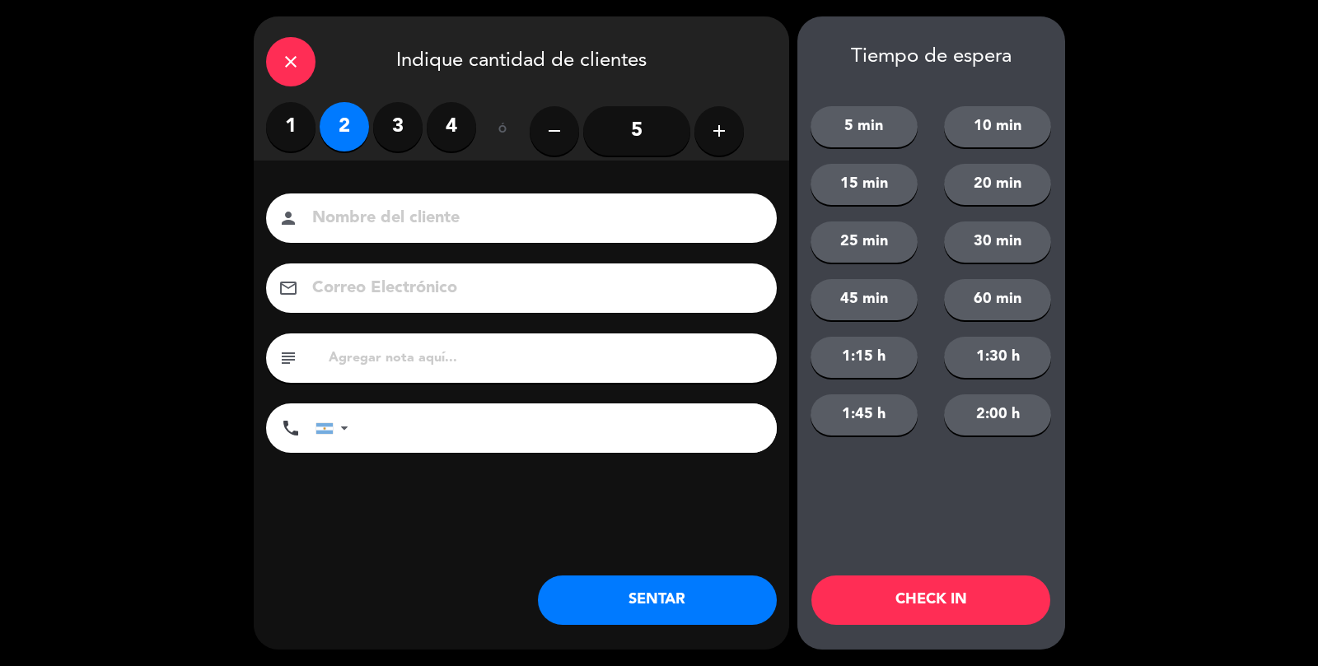
click at [366, 209] on input at bounding box center [532, 218] width 445 height 29
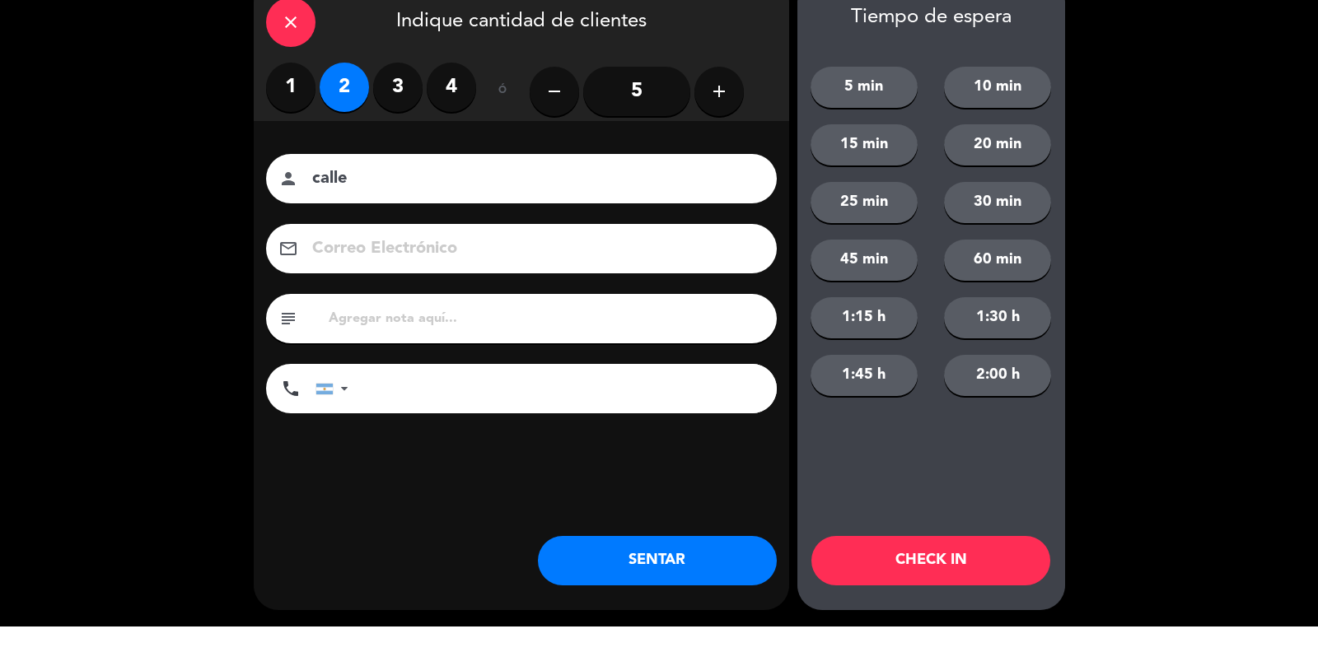
type input "calle"
click at [590, 623] on button "SENTAR" at bounding box center [657, 600] width 239 height 49
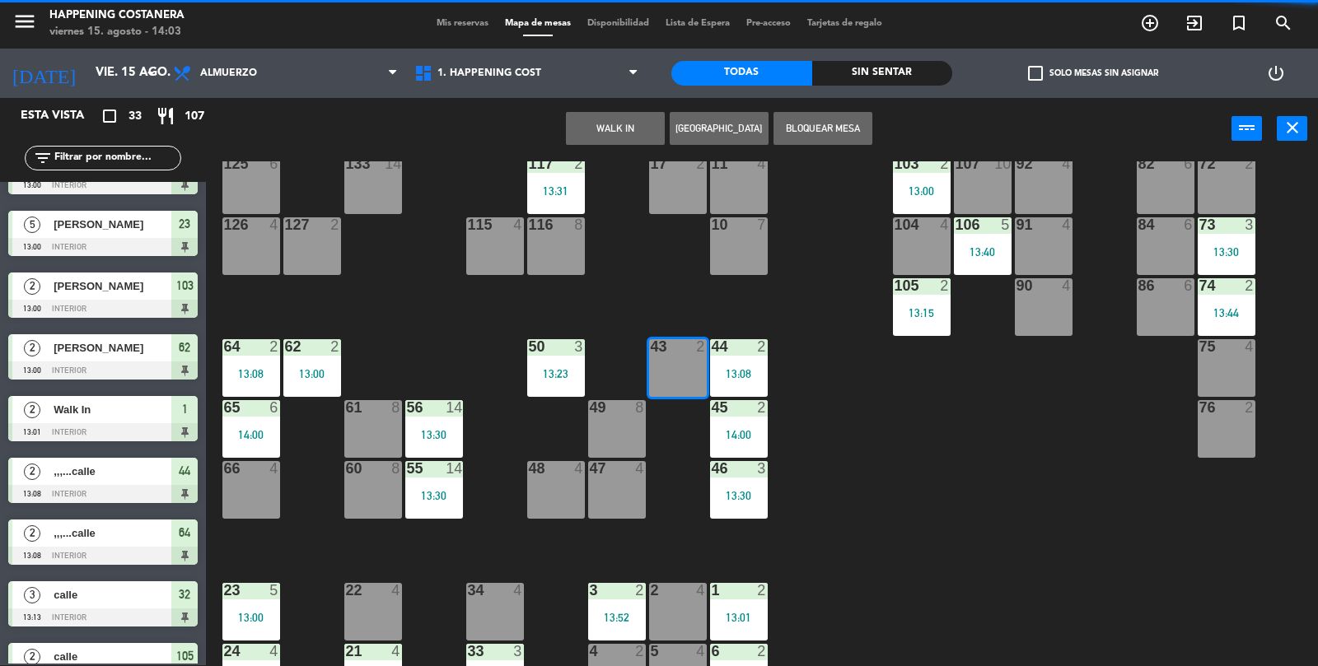
click at [590, 595] on div "3" at bounding box center [590, 590] width 1 height 15
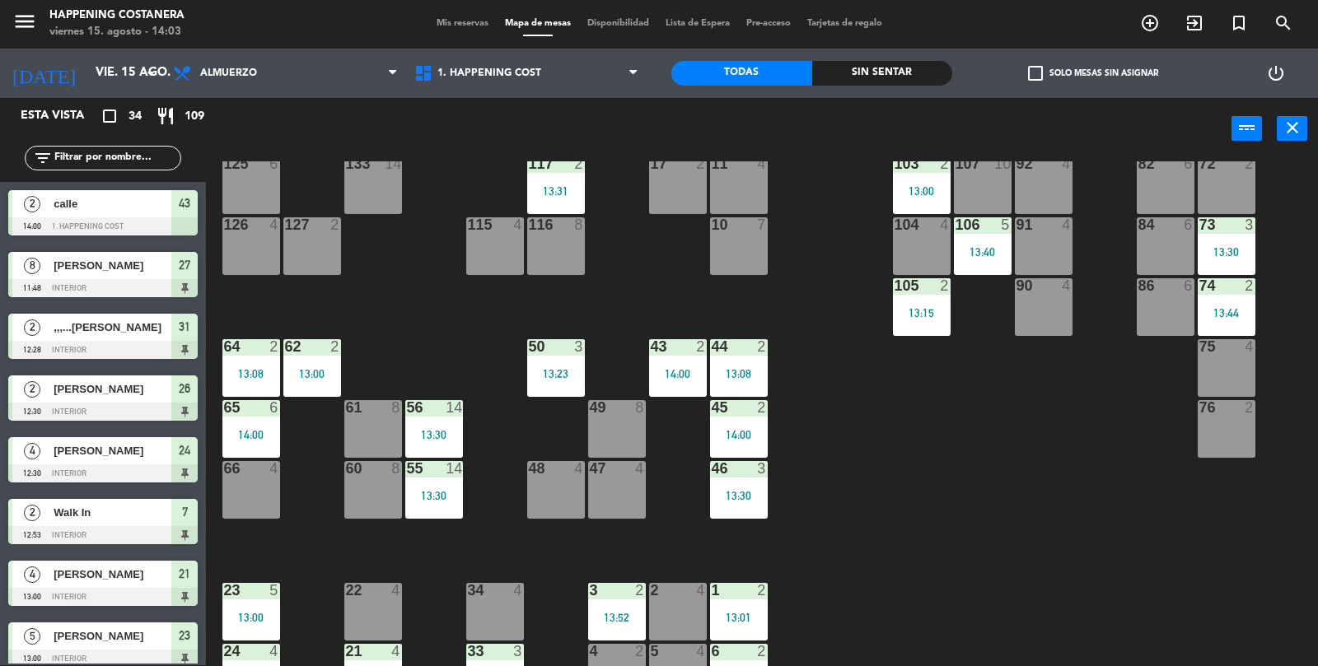
click at [1076, 575] on div "69 2 122 6 121 6 120 6 14 4 CAVA 22 101 2 13:20 94 2 70 2 123 6 131 2 134 2 132…" at bounding box center [768, 414] width 1099 height 506
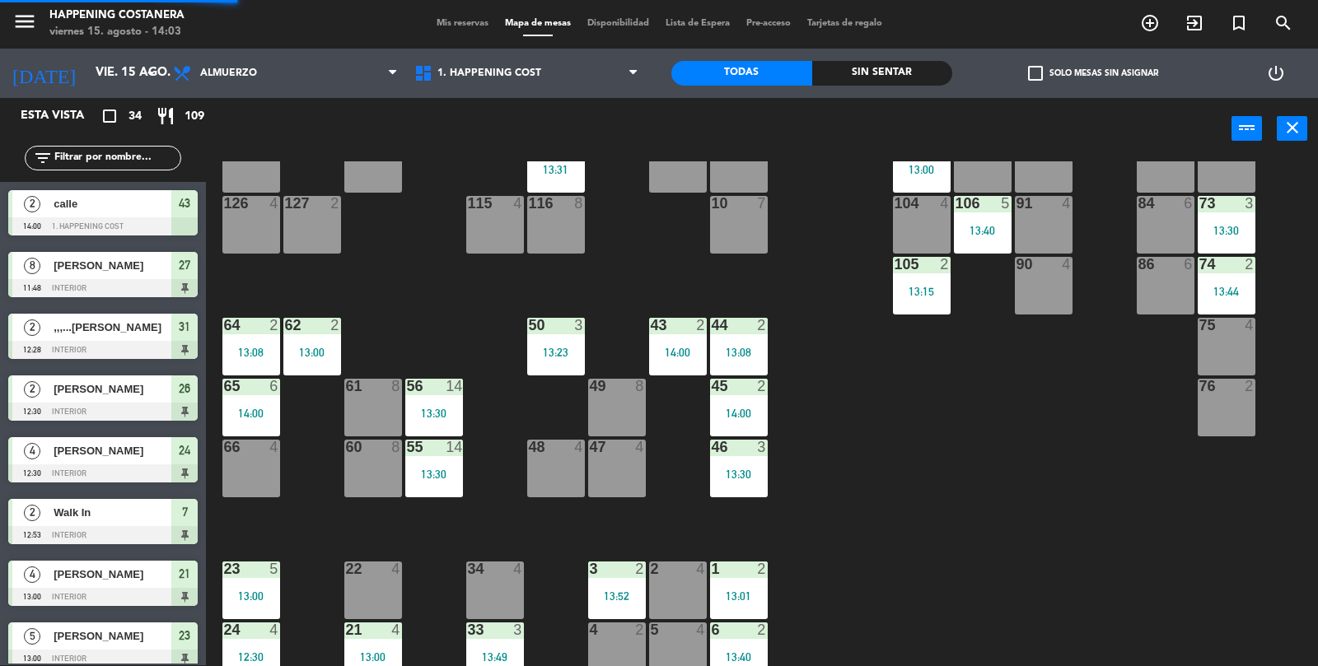
scroll to position [240, 0]
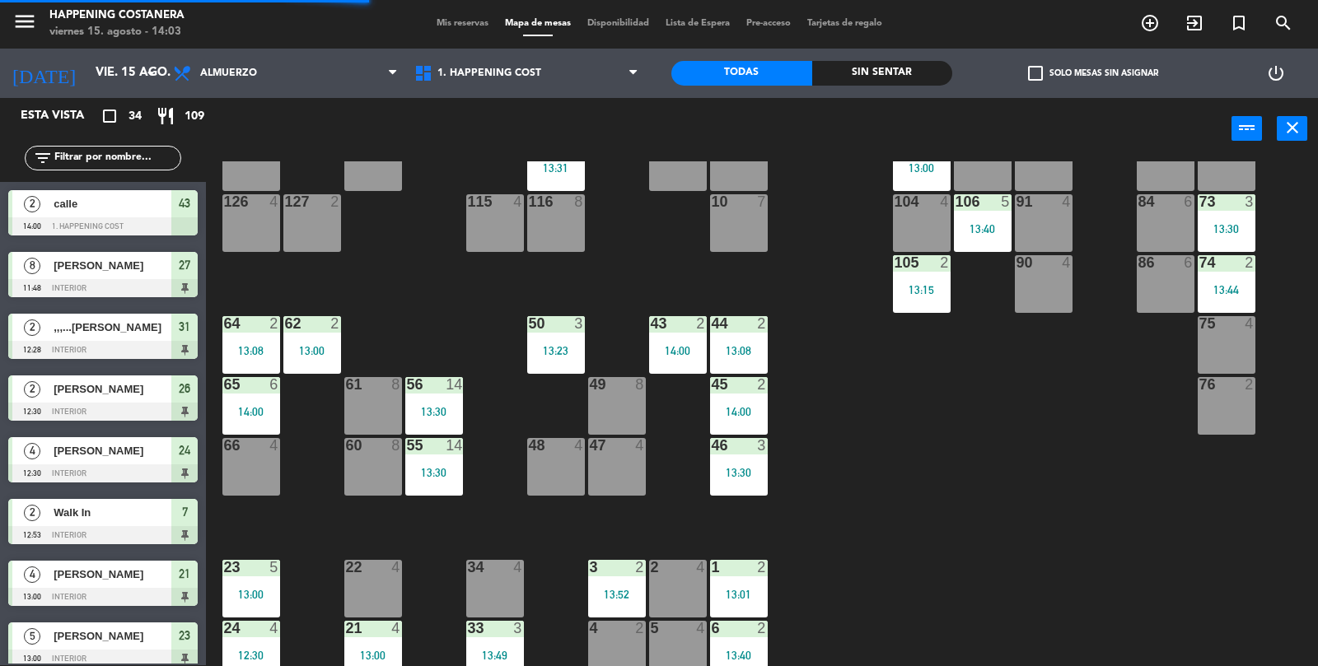
click at [245, 471] on div "66 4" at bounding box center [251, 467] width 58 height 58
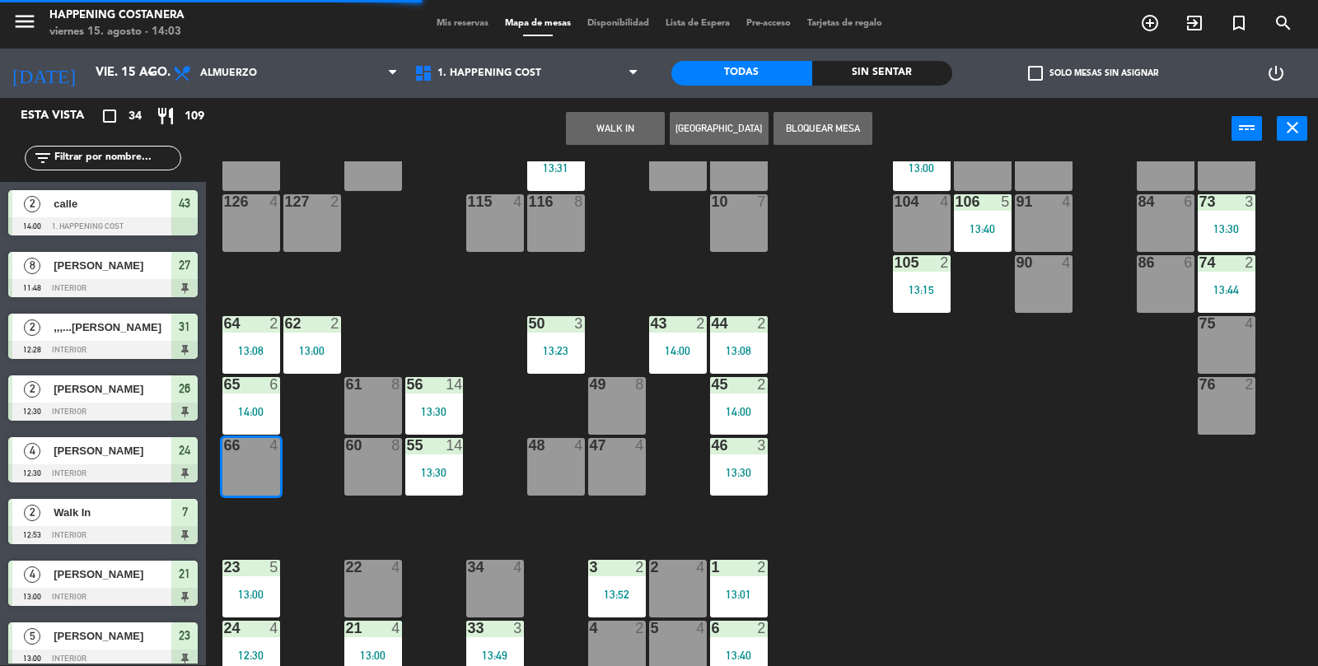
click at [624, 126] on button "WALK IN" at bounding box center [615, 128] width 99 height 33
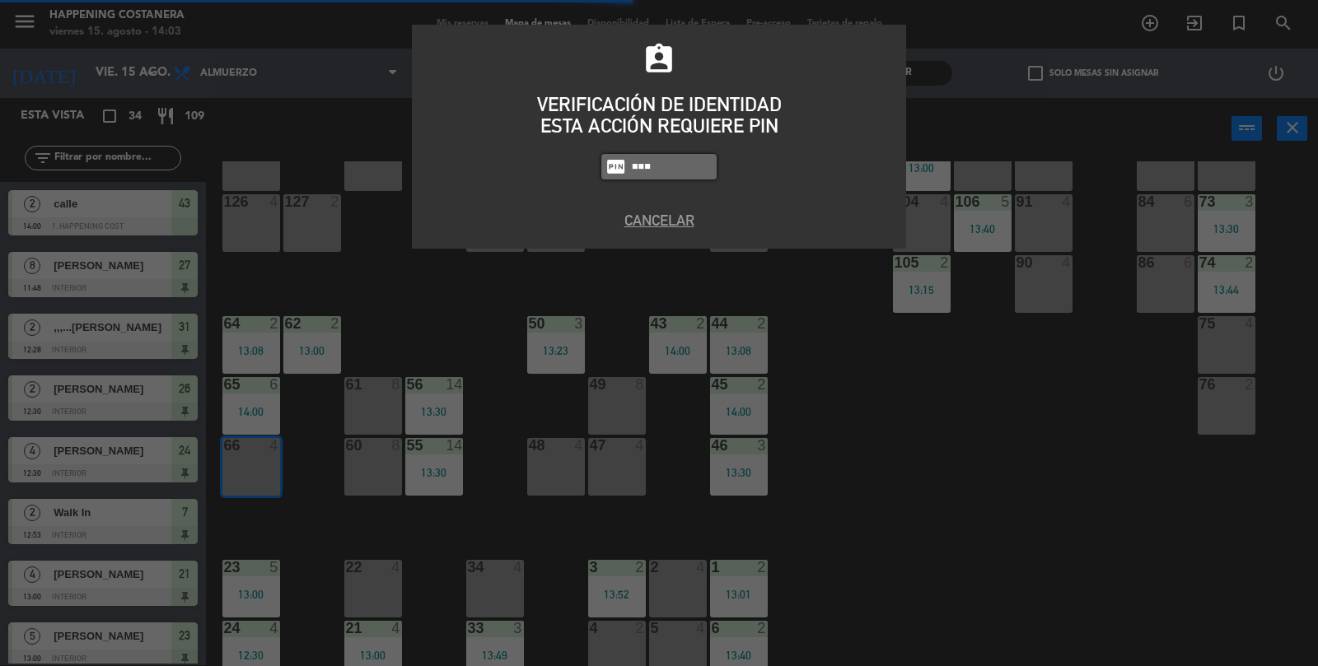
type input "9660"
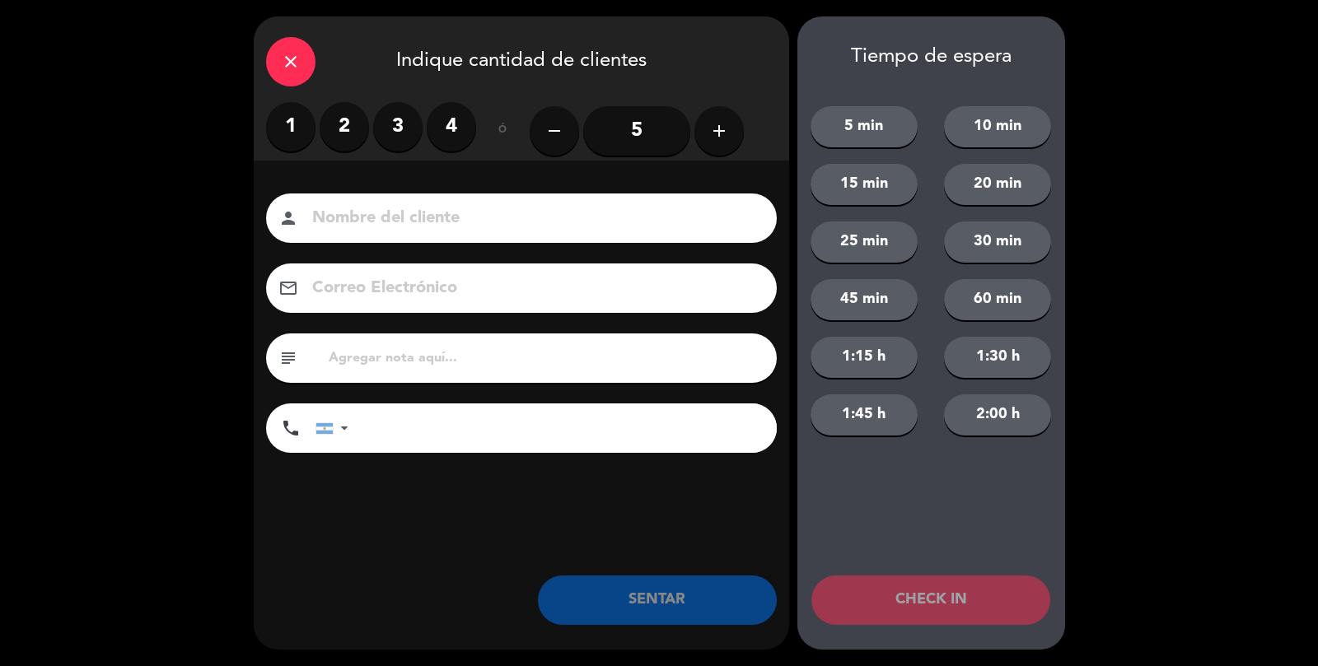
click at [359, 133] on label "2" at bounding box center [344, 126] width 49 height 49
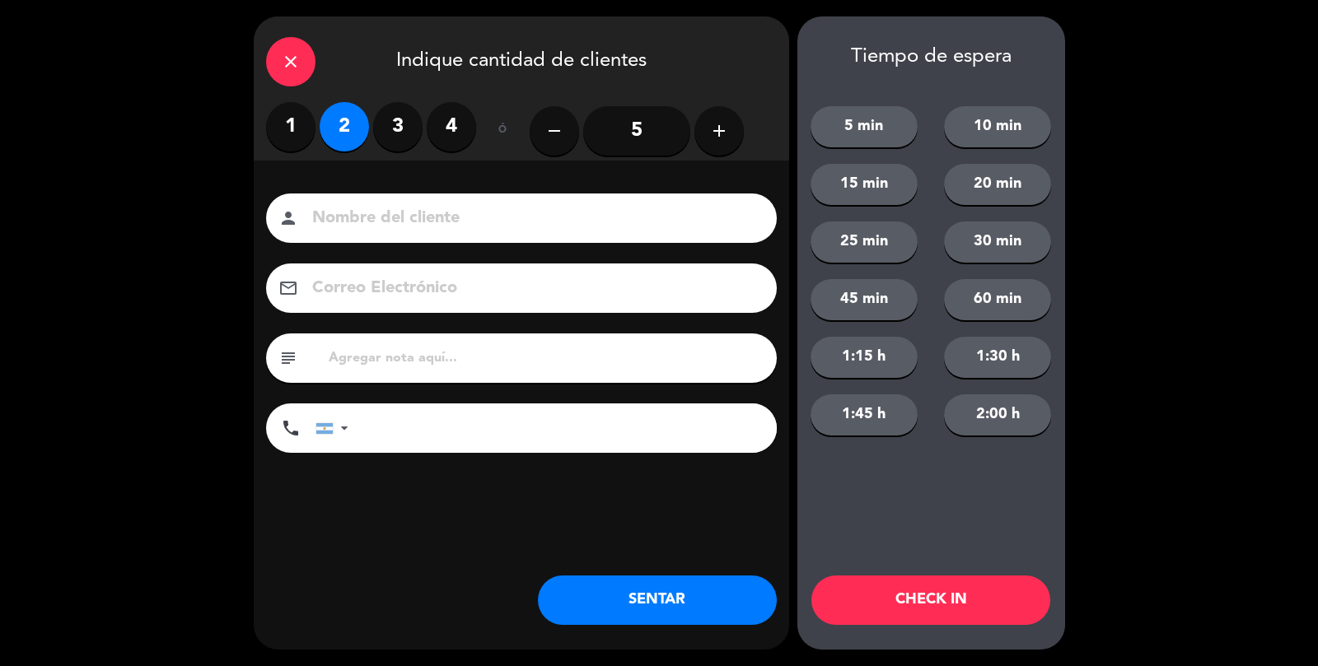
click at [365, 231] on input at bounding box center [532, 218] width 445 height 29
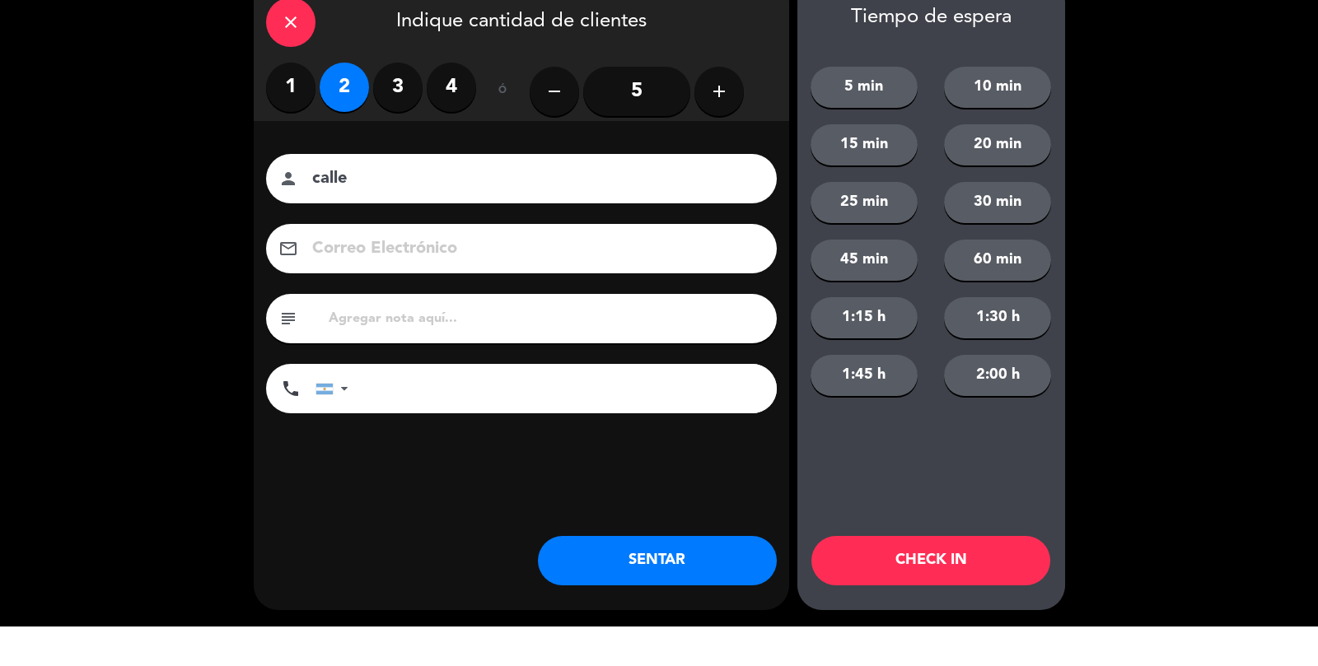
type input "calle"
click at [587, 596] on button "SENTAR" at bounding box center [657, 600] width 239 height 49
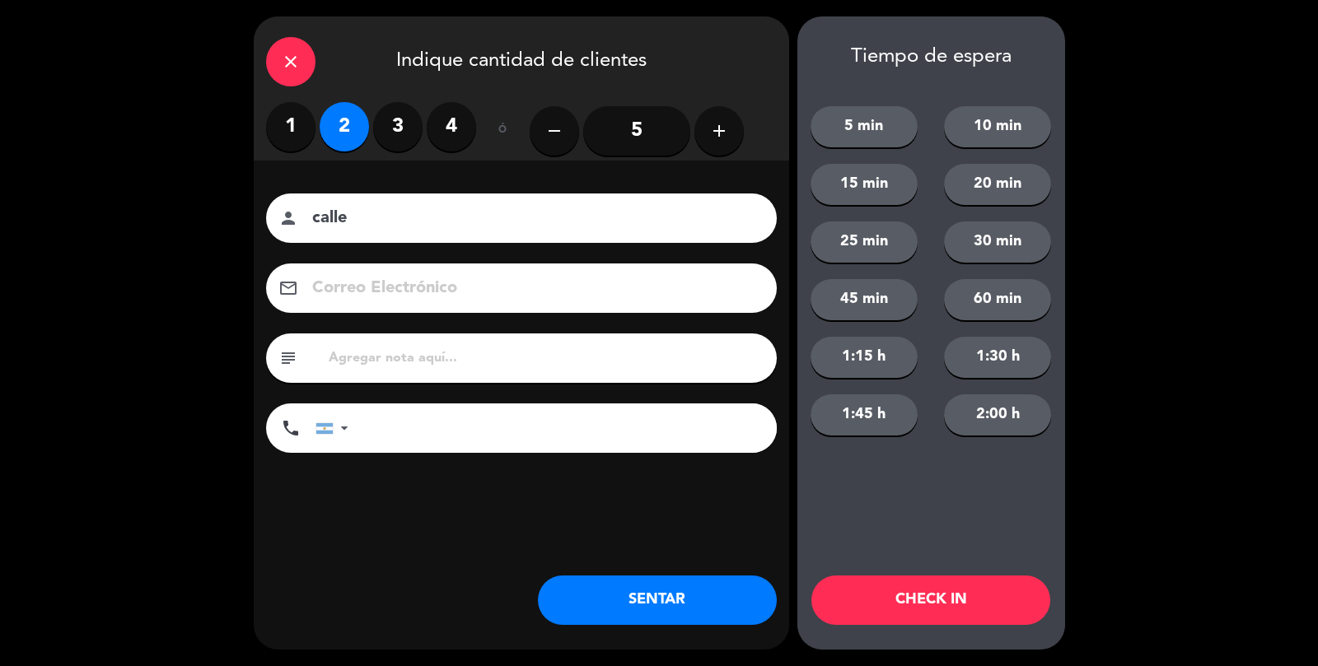
click at [584, 646] on div "close Indique cantidad de clientes 1 2 3 4 ó remove 5 add Nombre del cliente pe…" at bounding box center [521, 332] width 535 height 633
click at [599, 647] on div "close Indique cantidad de clientes 1 2 3 4 ó remove 5 add Nombre del cliente pe…" at bounding box center [521, 332] width 535 height 633
click at [593, 633] on div "close Indique cantidad de clientes 1 2 3 4 ó remove 5 add Nombre del cliente pe…" at bounding box center [521, 332] width 535 height 633
click at [603, 639] on div "close Indique cantidad de clientes 1 2 3 4 ó remove 5 add Nombre del cliente pe…" at bounding box center [521, 332] width 535 height 633
click at [588, 662] on div "close Indique cantidad de clientes 1 2 3 4 ó remove 5 add Nombre del cliente pe…" at bounding box center [659, 333] width 1318 height 666
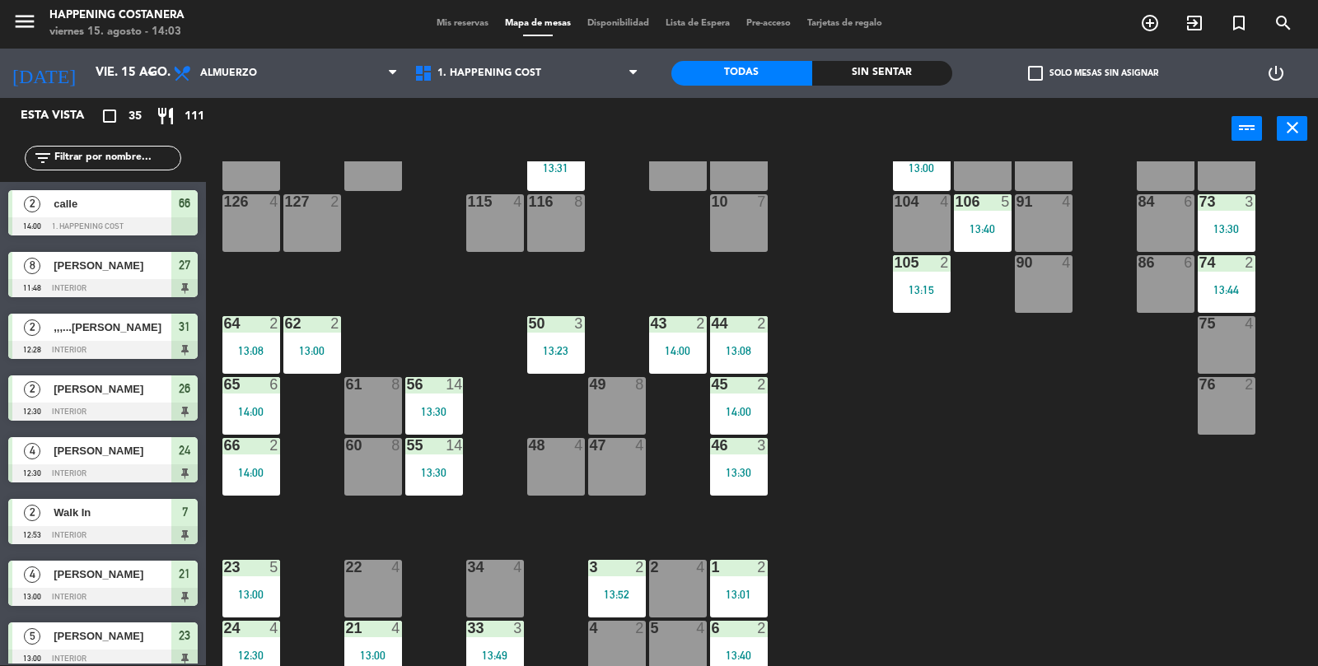
click at [1095, 590] on div "69 2 122 6 121 6 120 6 14 4 CAVA 22 101 2 13:20 94 2 70 2 123 6 131 2 134 2 132…" at bounding box center [768, 414] width 1099 height 506
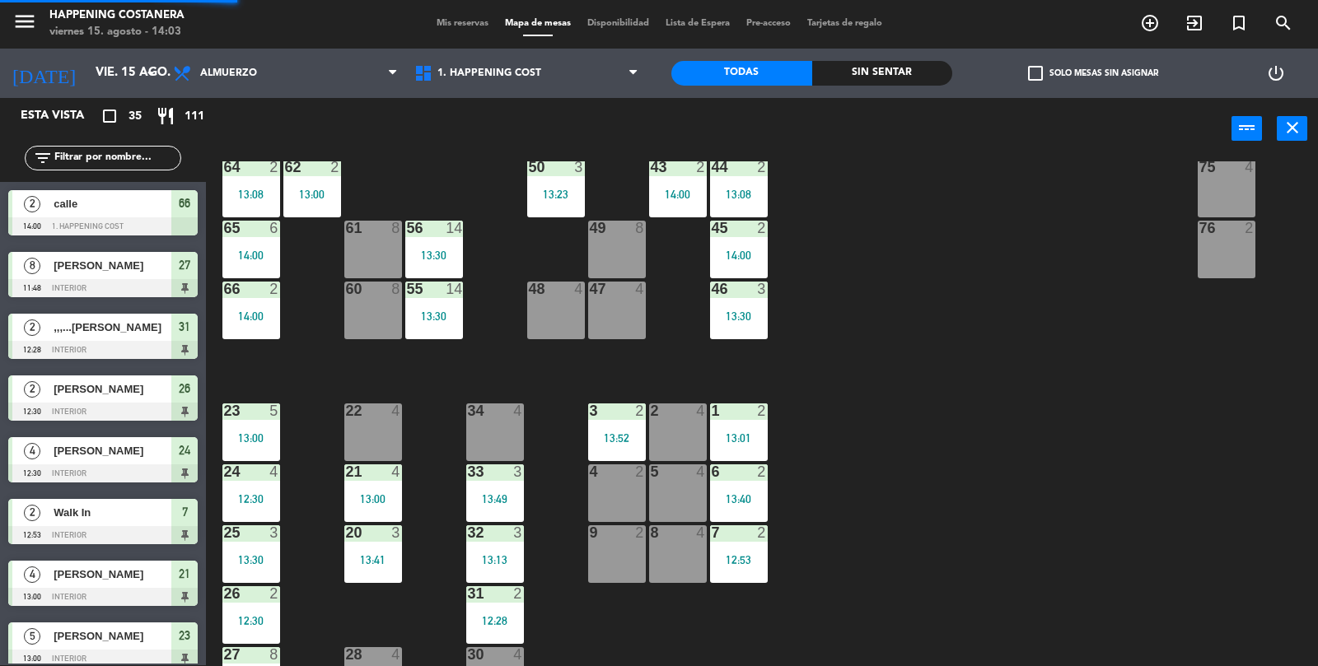
scroll to position [434, 0]
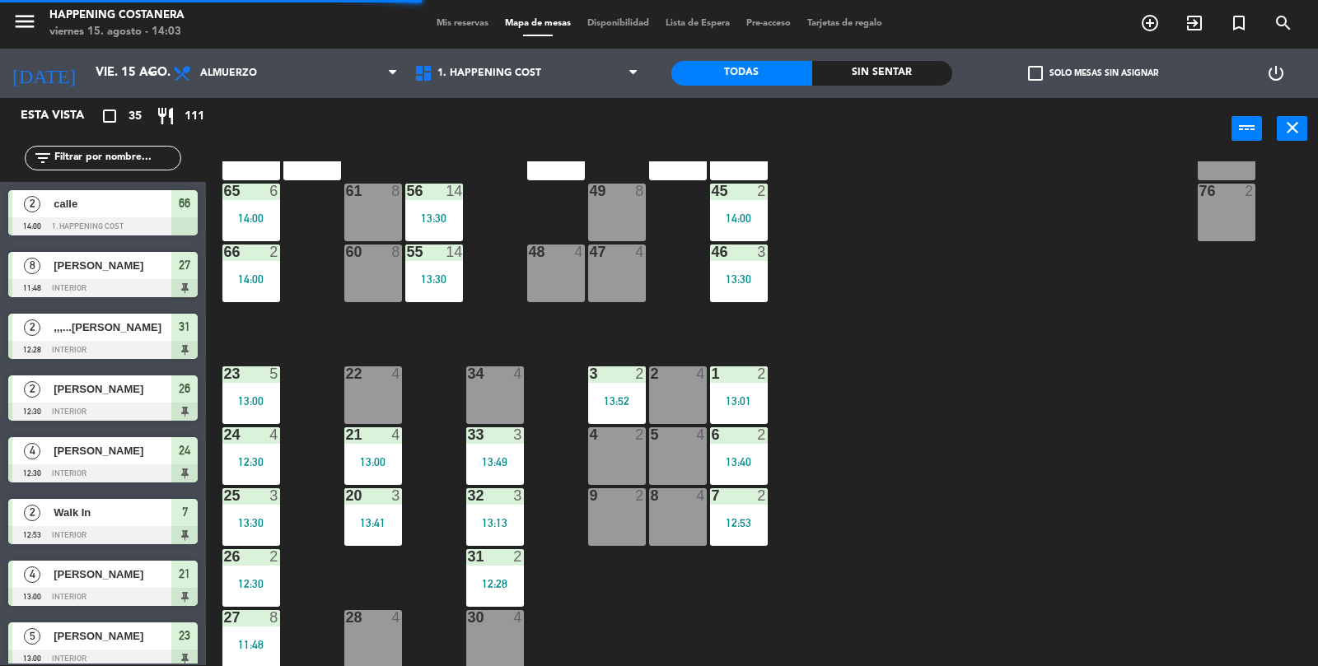
click at [1048, 77] on label "check_box_outline_blank Solo mesas sin asignar" at bounding box center [1093, 73] width 130 height 15
click at [1093, 73] on input "check_box_outline_blank Solo mesas sin asignar" at bounding box center [1093, 73] width 0 height 0
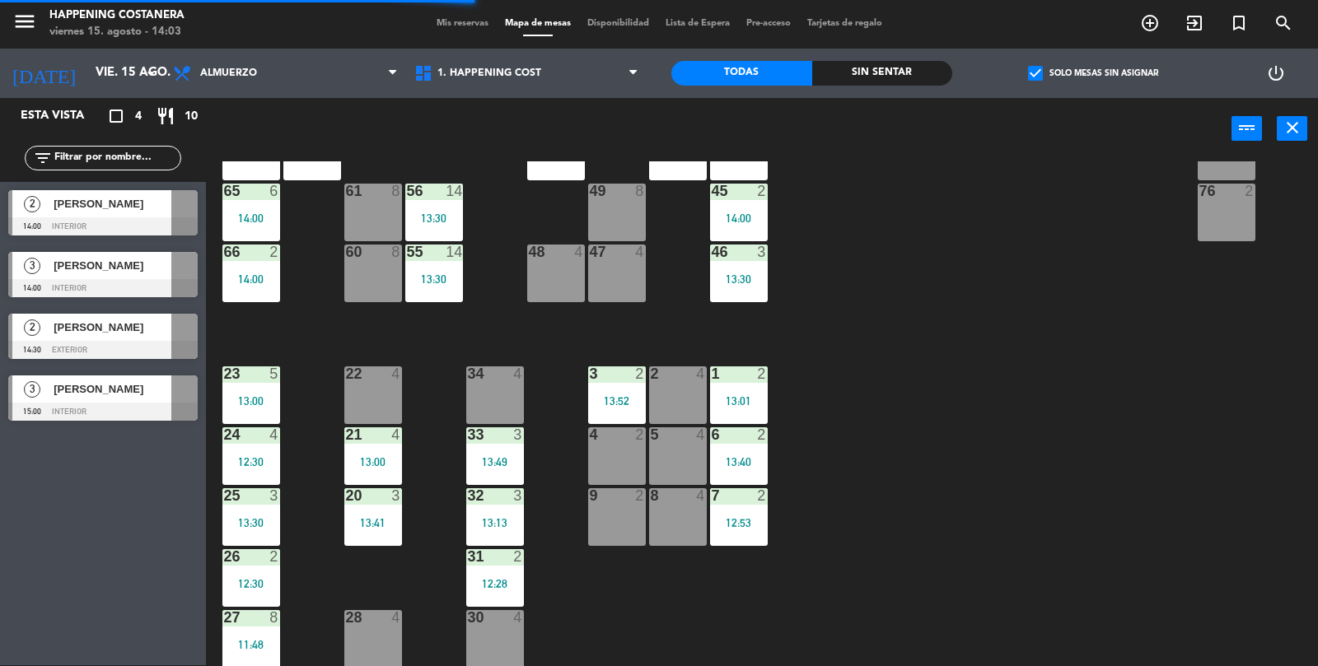
click at [1062, 76] on label "check_box Solo mesas sin asignar" at bounding box center [1093, 73] width 130 height 15
click at [1093, 73] on input "check_box Solo mesas sin asignar" at bounding box center [1093, 73] width 0 height 0
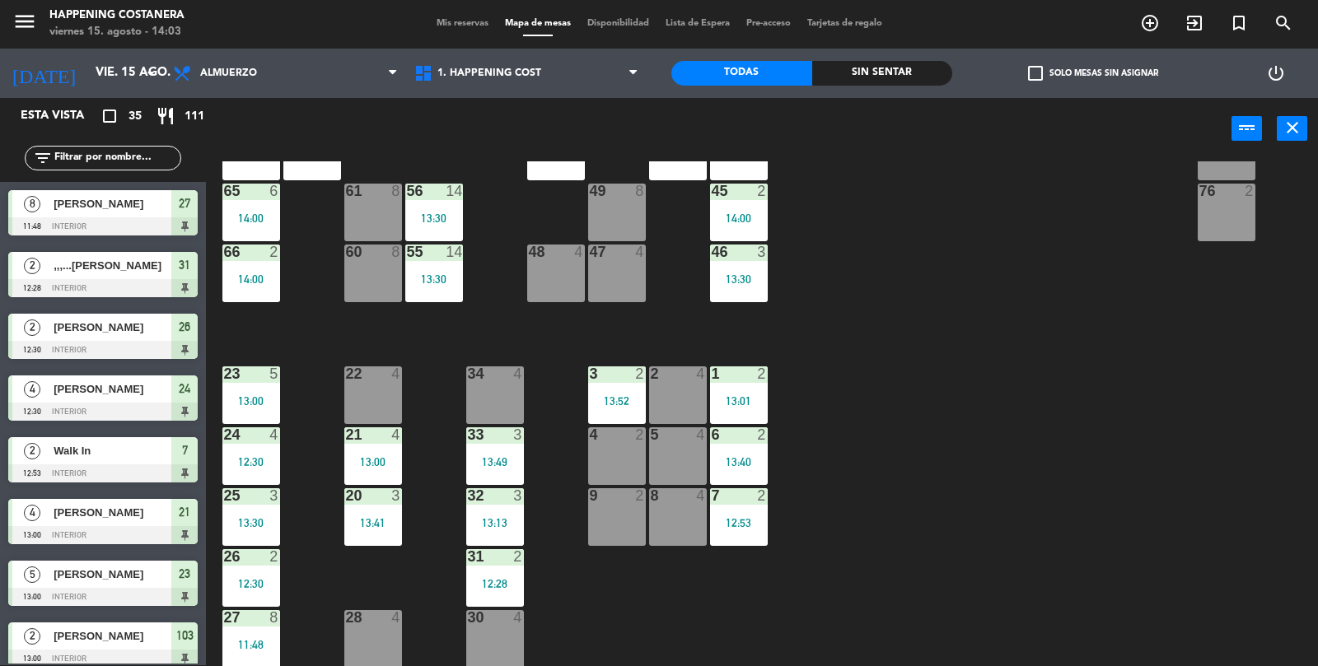
click at [1054, 564] on div "69 2 122 6 121 6 120 6 14 4 CAVA 22 101 2 13:20 94 2 70 2 123 6 131 2 134 2 132…" at bounding box center [768, 414] width 1099 height 506
click at [1055, 571] on div "69 2 122 6 121 6 120 6 14 4 CAVA 22 101 2 13:20 94 2 70 2 123 6 131 2 134 2 132…" at bounding box center [768, 414] width 1099 height 506
click at [1030, 113] on div "power_input close" at bounding box center [718, 129] width 1025 height 63
click at [1029, 79] on span "check_box_outline_blank" at bounding box center [1035, 73] width 15 height 15
click at [1093, 73] on input "check_box_outline_blank Solo mesas sin asignar" at bounding box center [1093, 73] width 0 height 0
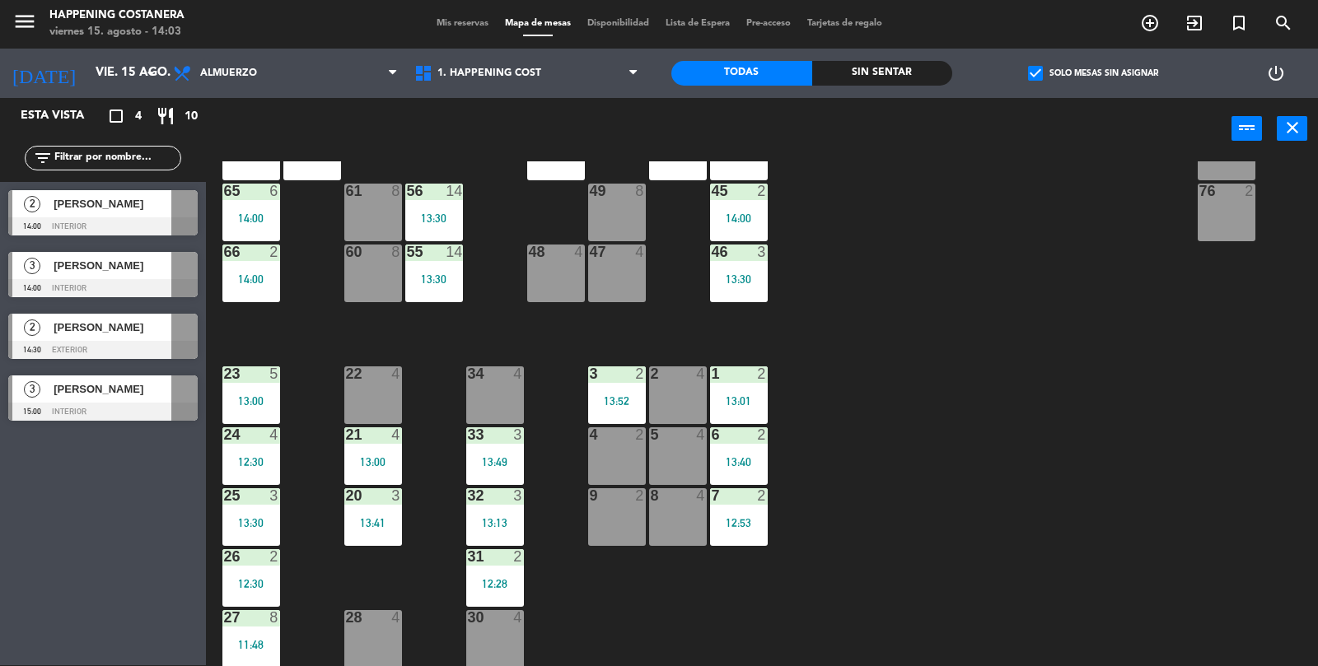
click at [1136, 369] on div "69 2 122 6 121 6 120 6 14 4 CAVA 22 101 2 13:20 94 2 70 2 123 6 131 2 134 2 132…" at bounding box center [768, 414] width 1099 height 506
click at [1035, 70] on span "check_box" at bounding box center [1035, 73] width 15 height 15
click at [1093, 73] on input "check_box Solo mesas sin asignar" at bounding box center [1093, 73] width 0 height 0
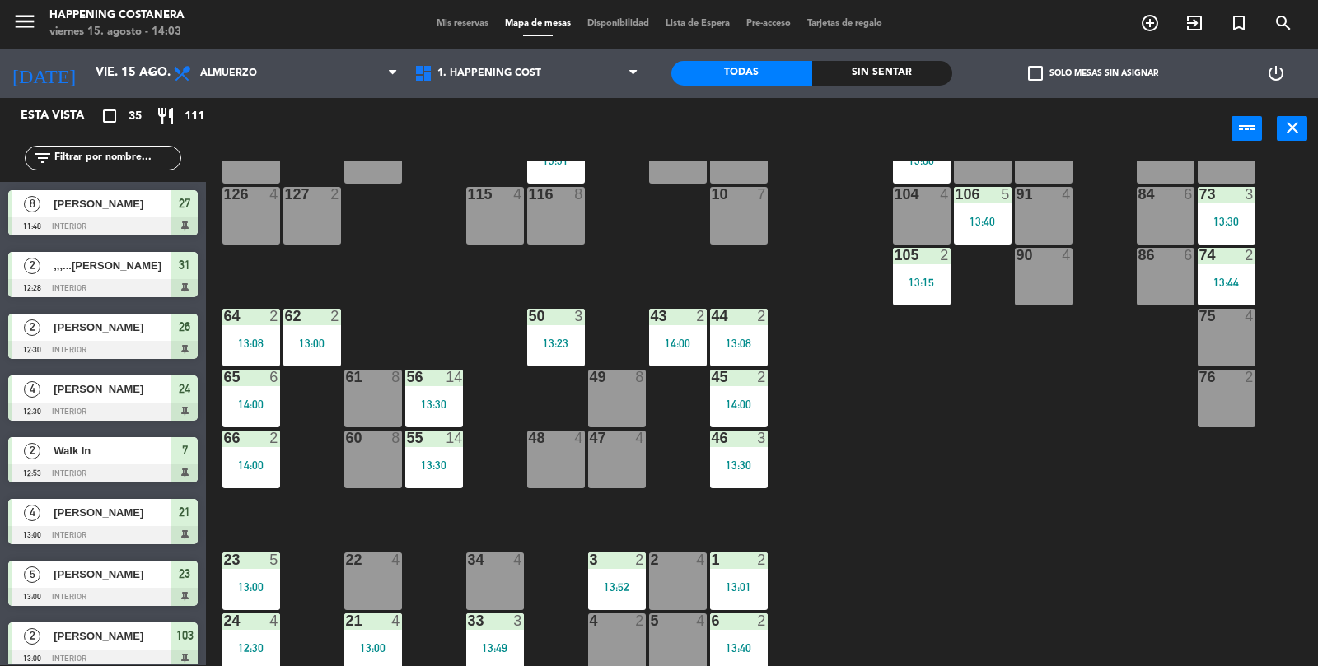
scroll to position [245, 0]
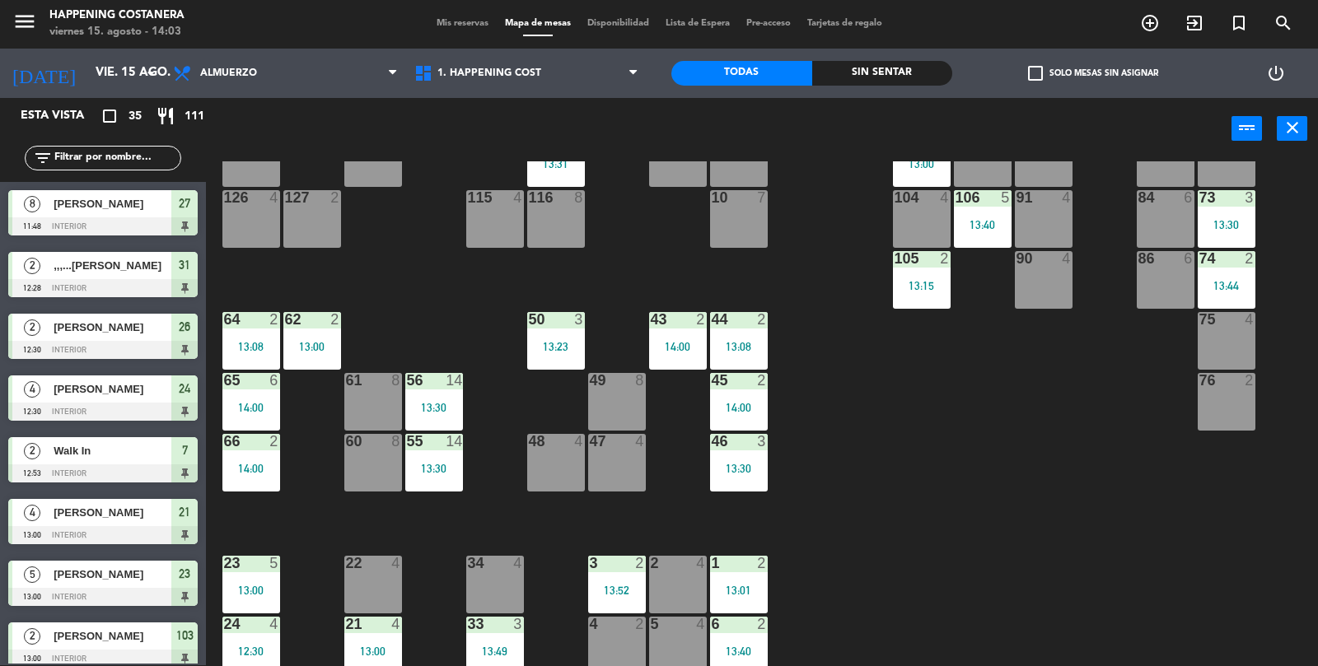
click at [995, 587] on div "69 2 122 6 121 6 120 6 14 4 CAVA 22 101 2 13:20 94 2 70 2 123 6 131 2 134 2 132…" at bounding box center [768, 414] width 1099 height 506
click at [985, 598] on div "69 2 122 6 121 6 120 6 14 4 CAVA 22 101 2 13:20 94 2 70 2 123 6 131 2 134 2 132…" at bounding box center [768, 414] width 1099 height 506
click at [1025, 567] on div "69 2 122 6 121 6 120 6 14 4 CAVA 22 101 2 13:20 94 2 70 2 123 6 131 2 134 2 132…" at bounding box center [768, 414] width 1099 height 506
click at [1034, 567] on div "69 2 122 6 121 6 120 6 14 4 CAVA 22 101 2 13:20 94 2 70 2 123 6 131 2 134 2 132…" at bounding box center [768, 414] width 1099 height 506
click at [1045, 576] on div "69 2 122 6 121 6 120 6 14 4 CAVA 22 101 2 13:20 94 2 70 2 123 6 131 2 134 2 132…" at bounding box center [768, 414] width 1099 height 506
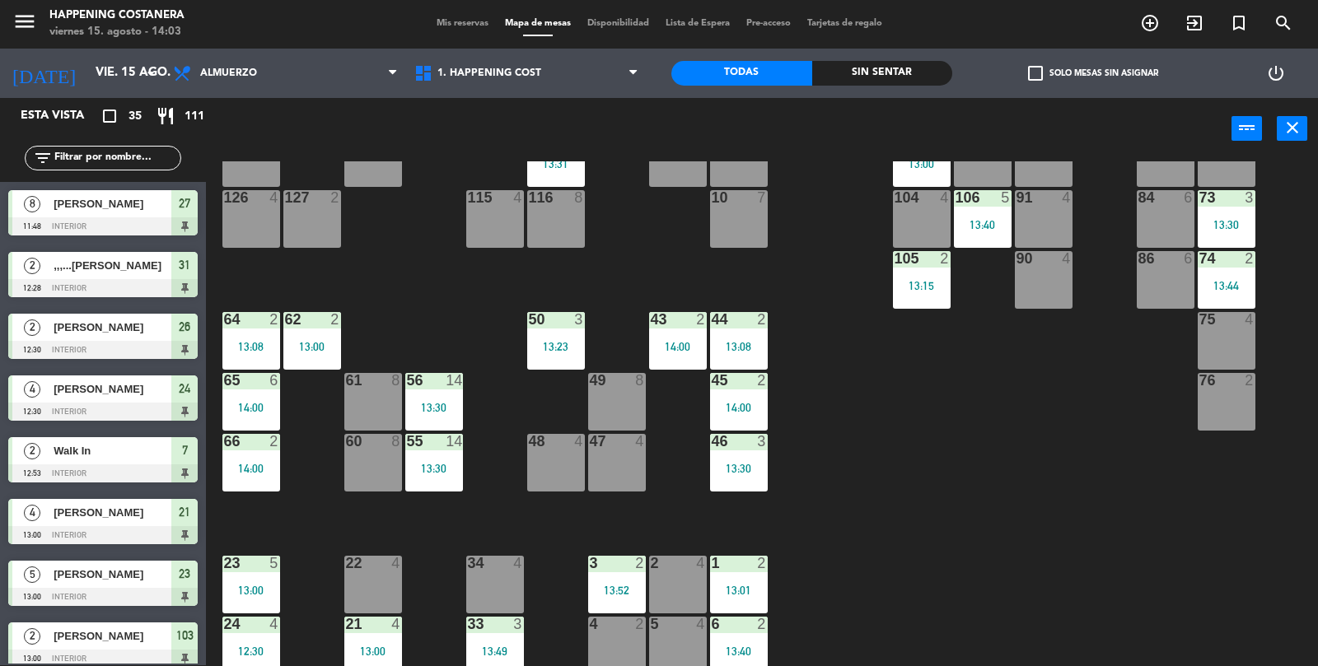
click at [1071, 548] on div "69 2 122 6 121 6 120 6 14 4 CAVA 22 101 2 13:20 94 2 70 2 123 6 131 2 134 2 132…" at bounding box center [768, 414] width 1099 height 506
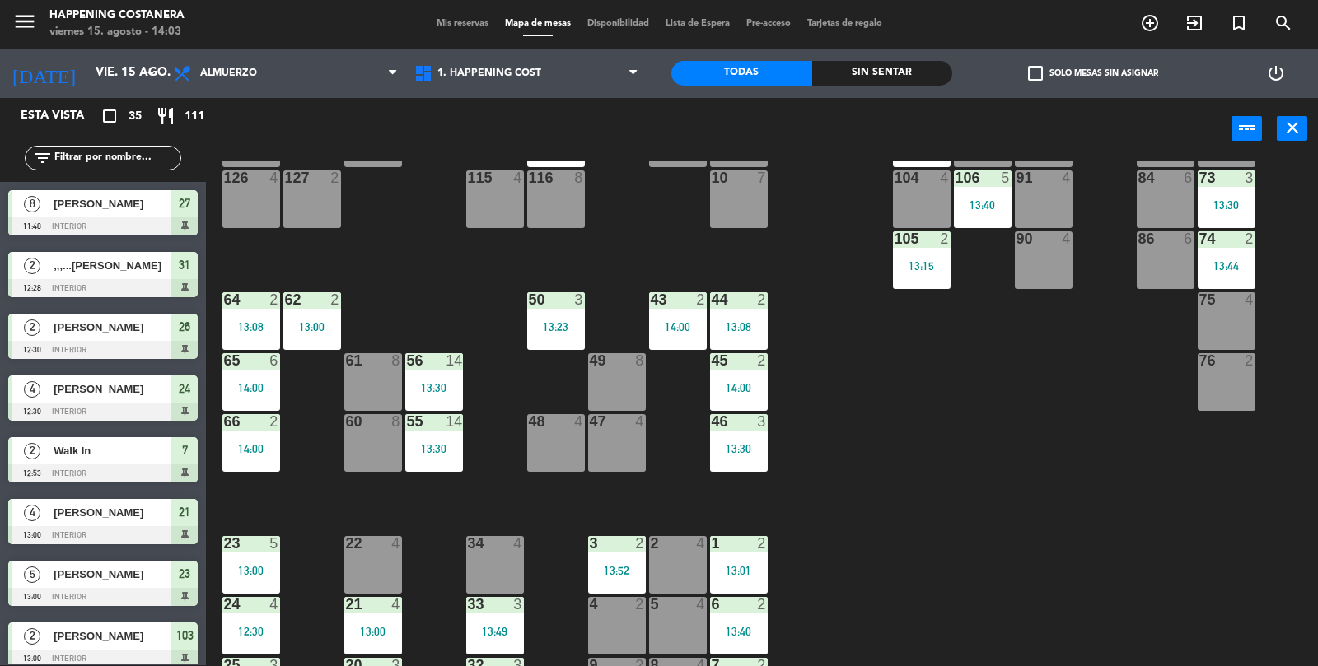
scroll to position [434, 0]
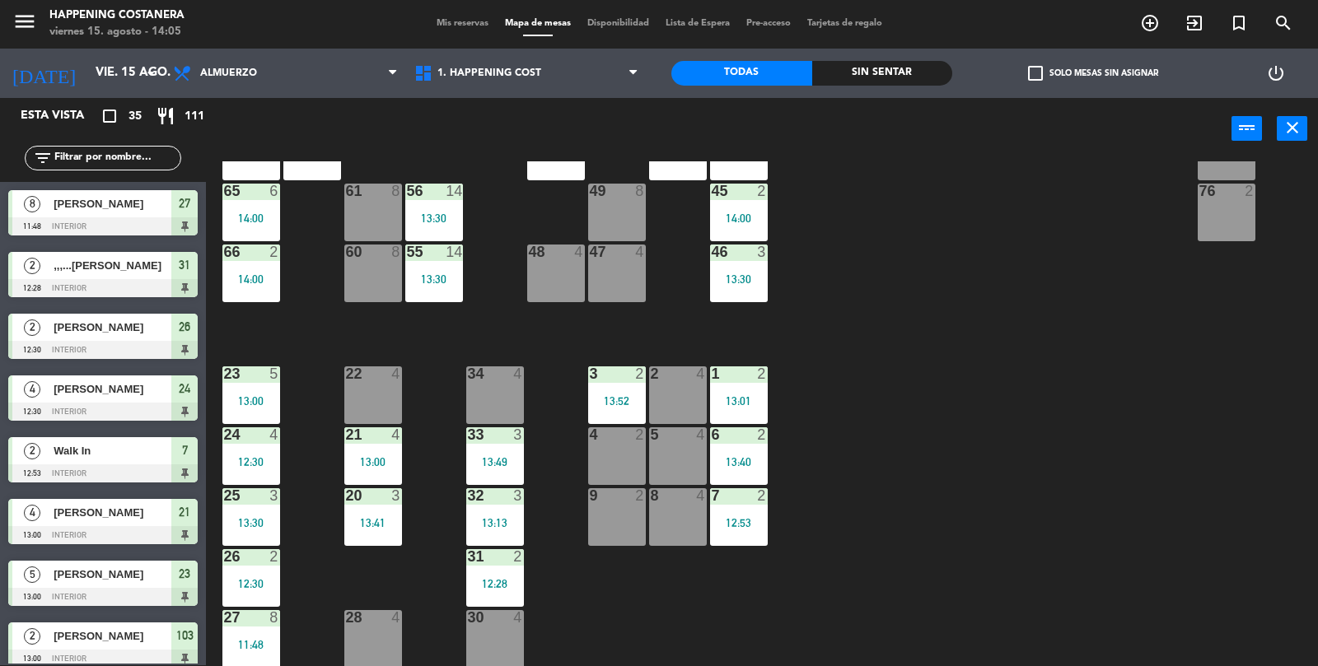
click at [759, 195] on div "2" at bounding box center [762, 191] width 10 height 15
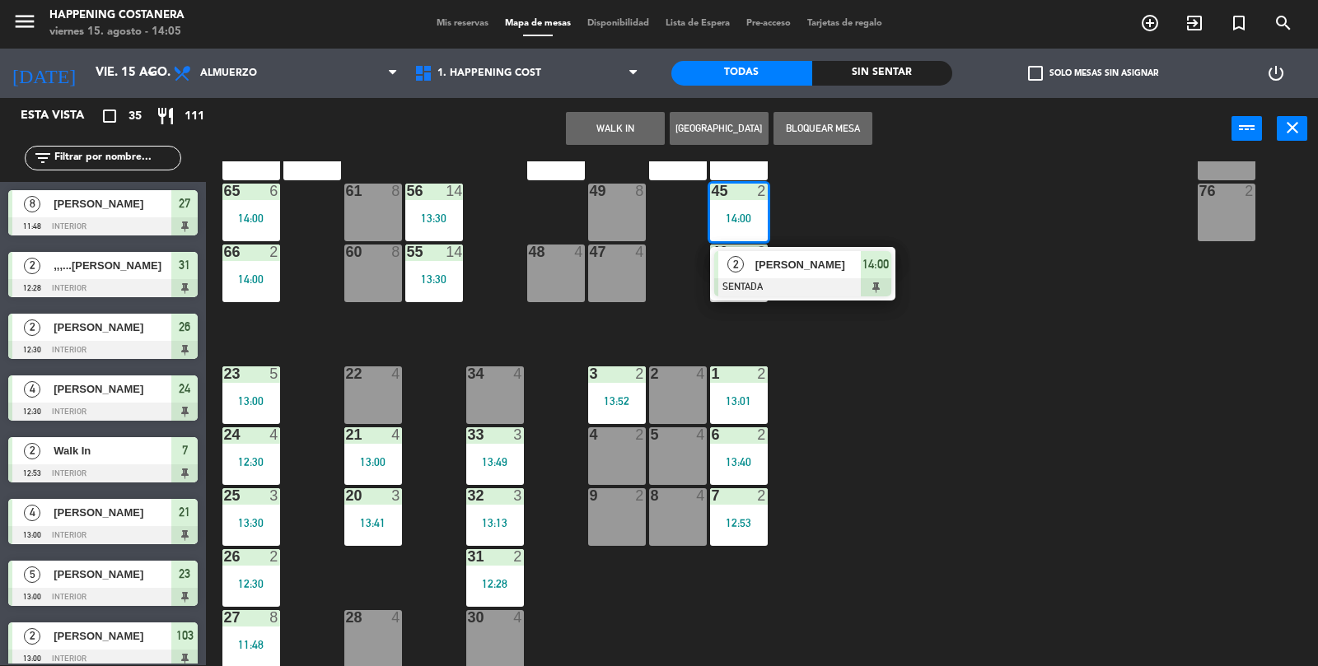
click at [1130, 561] on div "69 2 122 6 121 6 120 6 14 4 CAVA 22 101 2 13:20 94 2 70 2 123 6 131 2 134 2 132…" at bounding box center [768, 414] width 1099 height 506
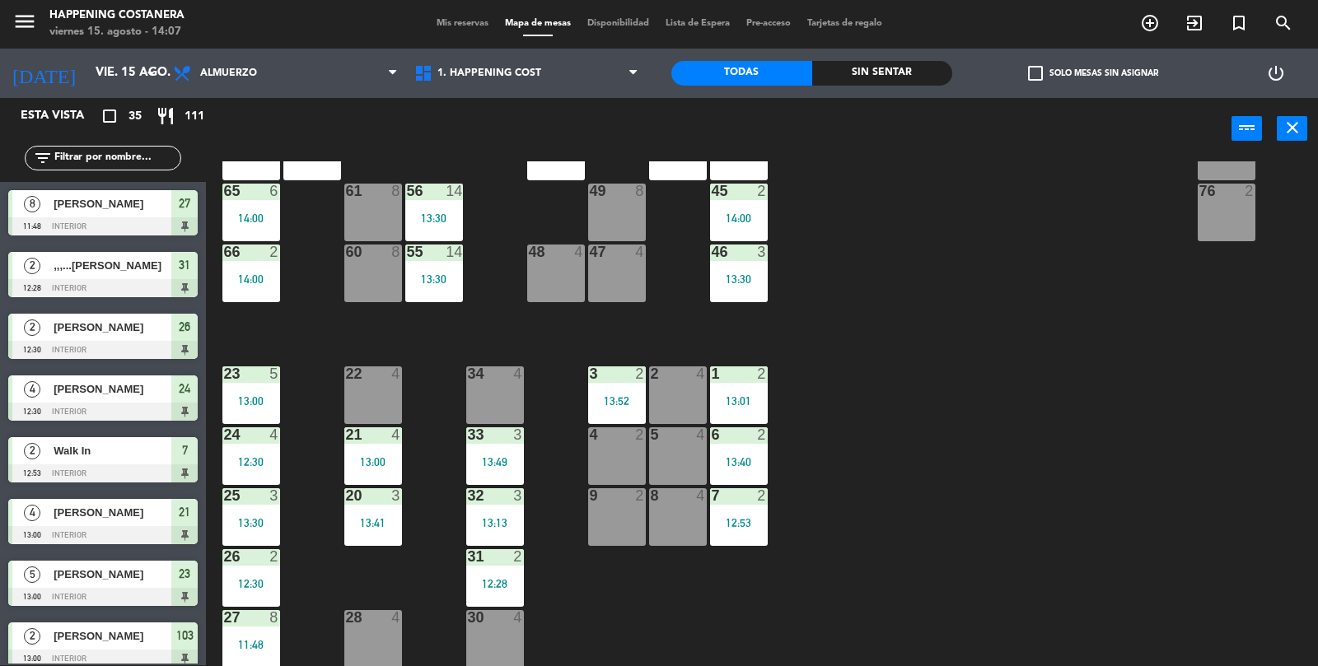
click at [1038, 66] on span "check_box_outline_blank" at bounding box center [1035, 73] width 15 height 15
click at [1093, 73] on input "check_box_outline_blank Solo mesas sin asignar" at bounding box center [1093, 73] width 0 height 0
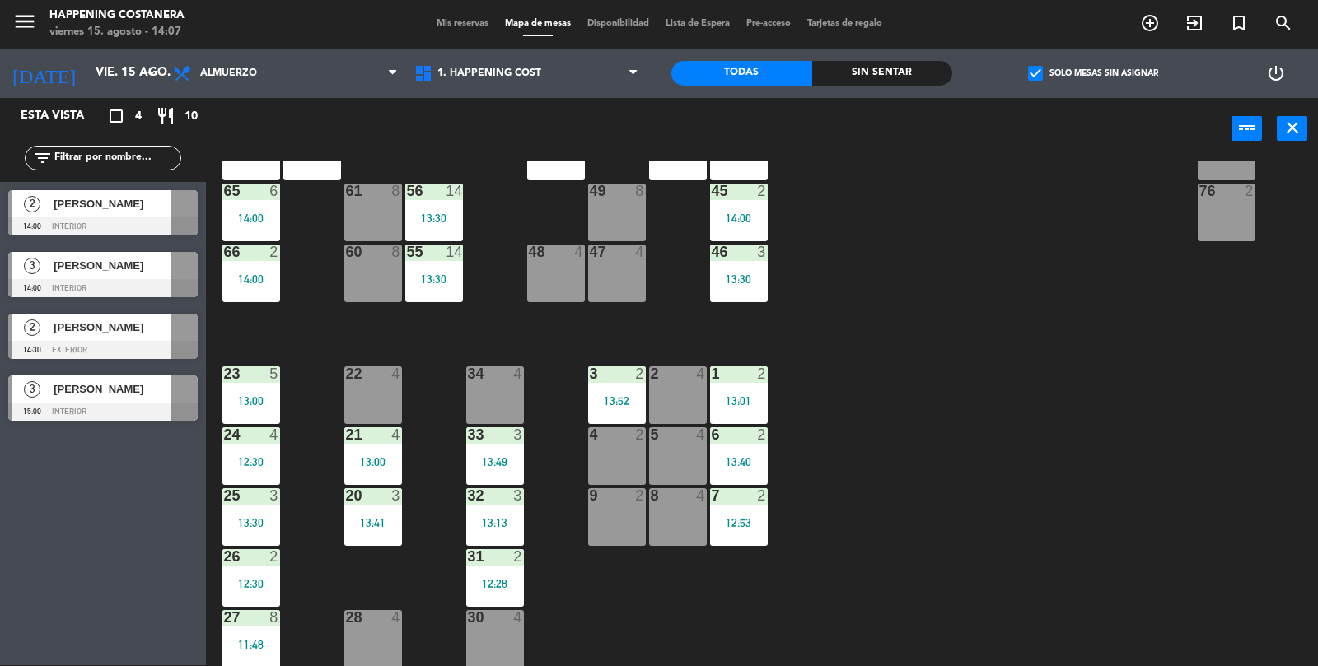
click at [1032, 77] on span "check_box" at bounding box center [1035, 73] width 15 height 15
click at [1093, 73] on input "check_box Solo mesas sin asignar" at bounding box center [1093, 73] width 0 height 0
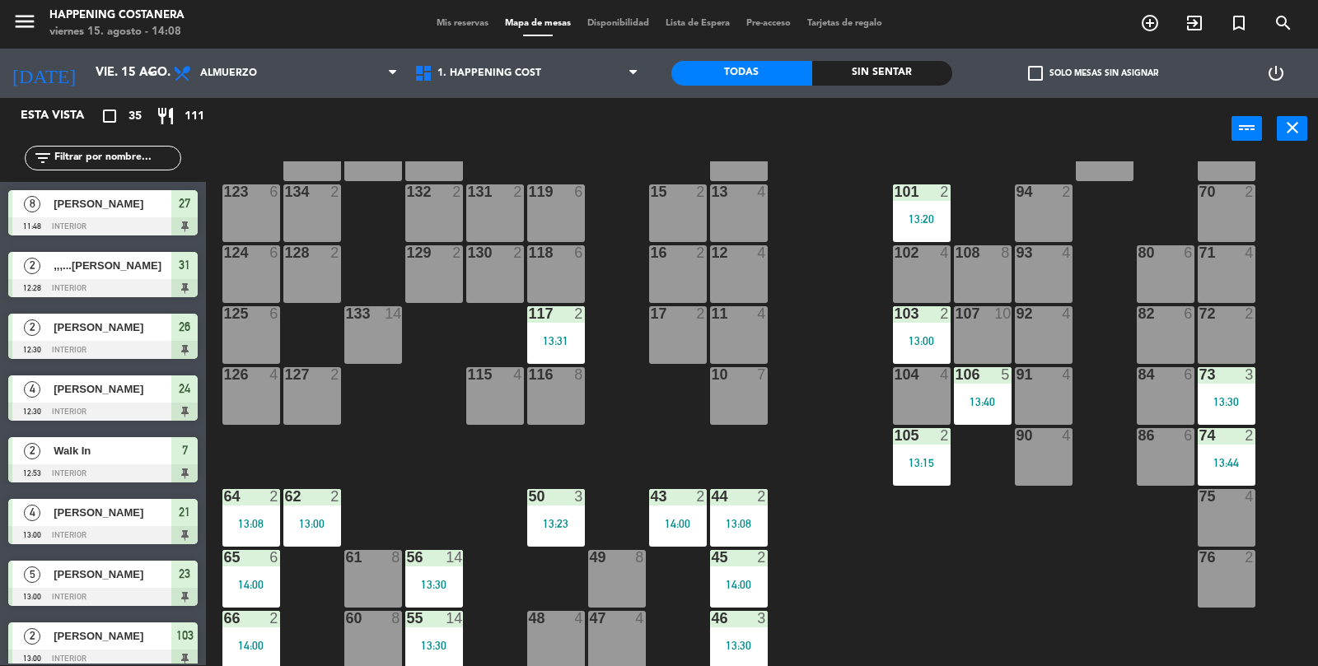
scroll to position [63, 0]
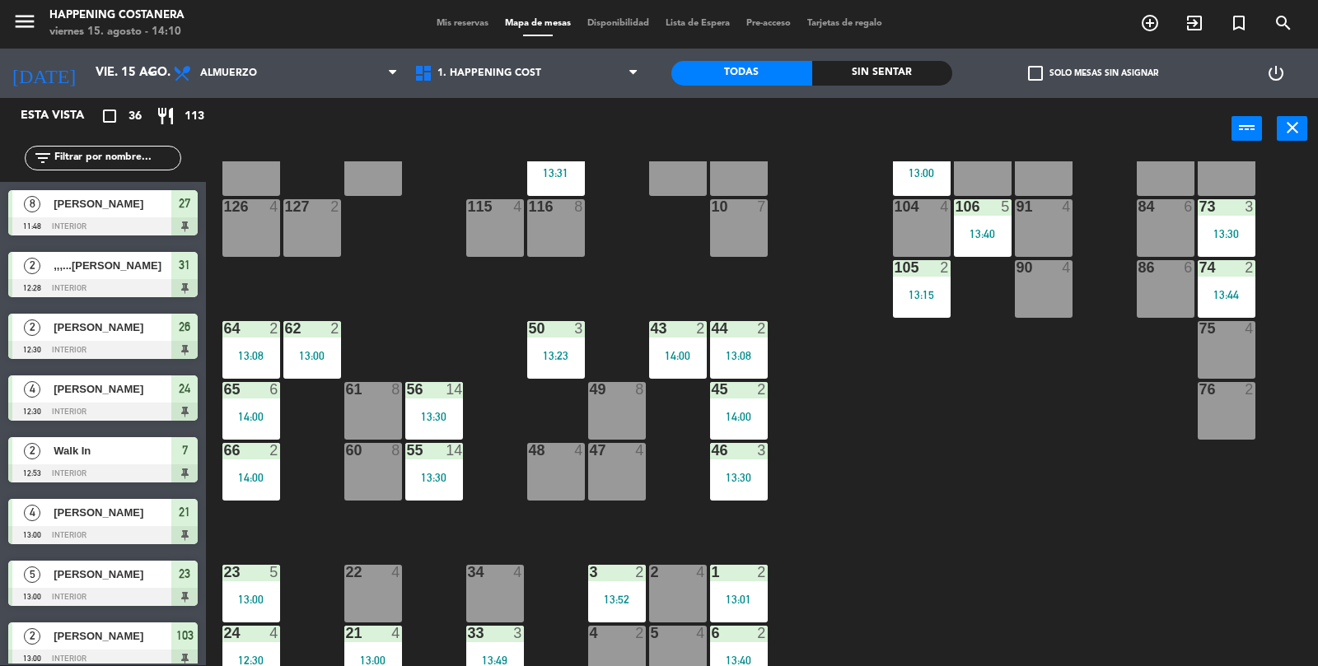
click at [1039, 580] on div "69 2 122 6 121 6 120 2 14:07 14 4 CAVA 22 101 2 13:20 94 2 70 2 123 6 131 2 134…" at bounding box center [768, 414] width 1099 height 506
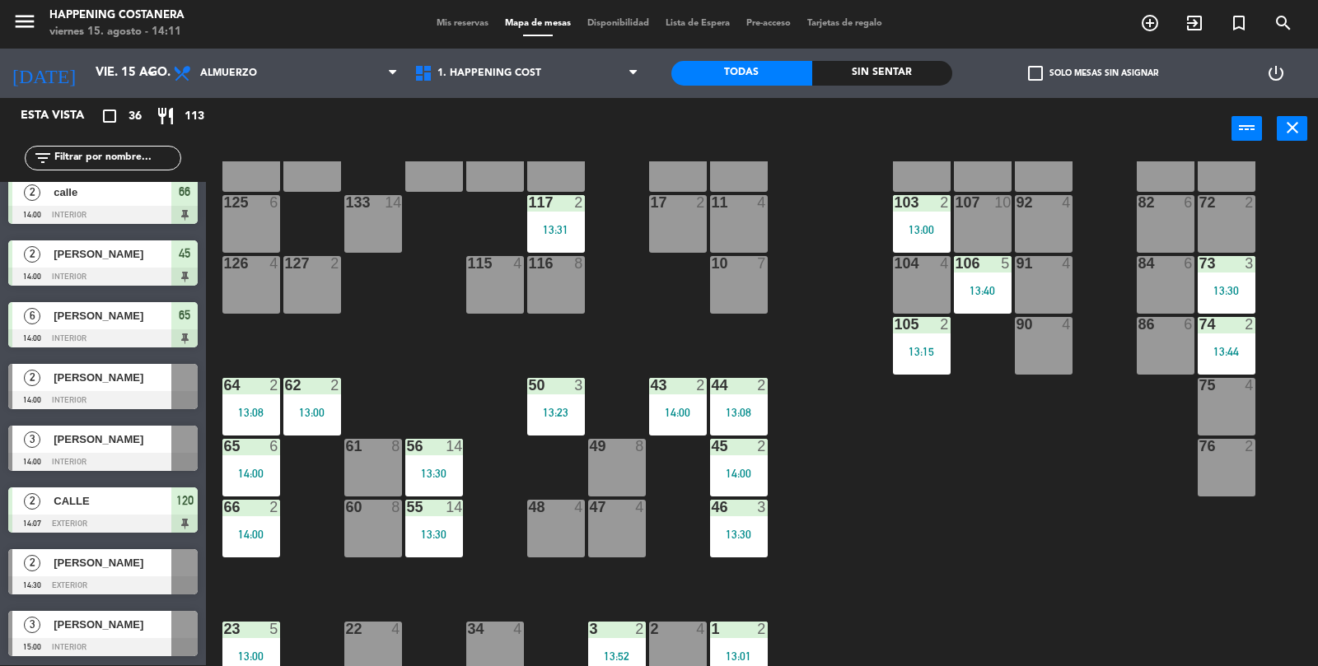
scroll to position [434, 0]
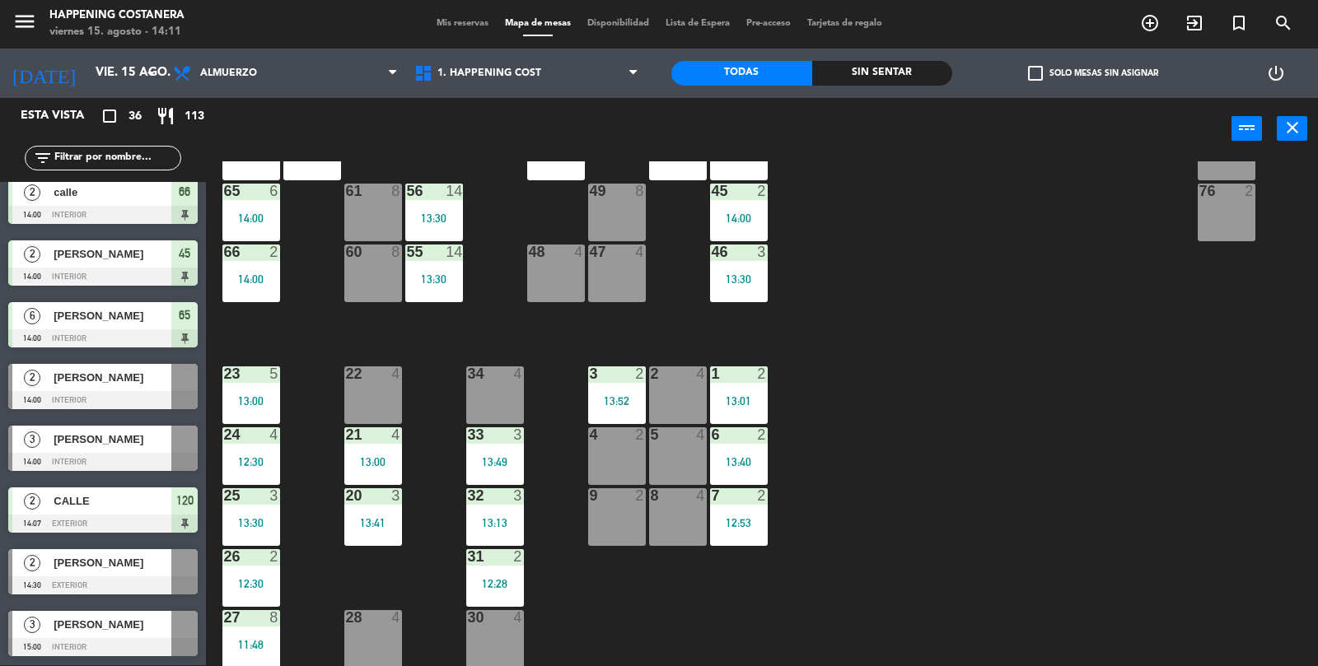
click at [1079, 437] on div "69 2 122 6 121 6 120 2 14:07 14 4 CAVA 22 101 2 13:20 94 2 70 2 123 6 131 2 134…" at bounding box center [768, 414] width 1099 height 506
click at [626, 456] on div "4 2" at bounding box center [617, 456] width 58 height 58
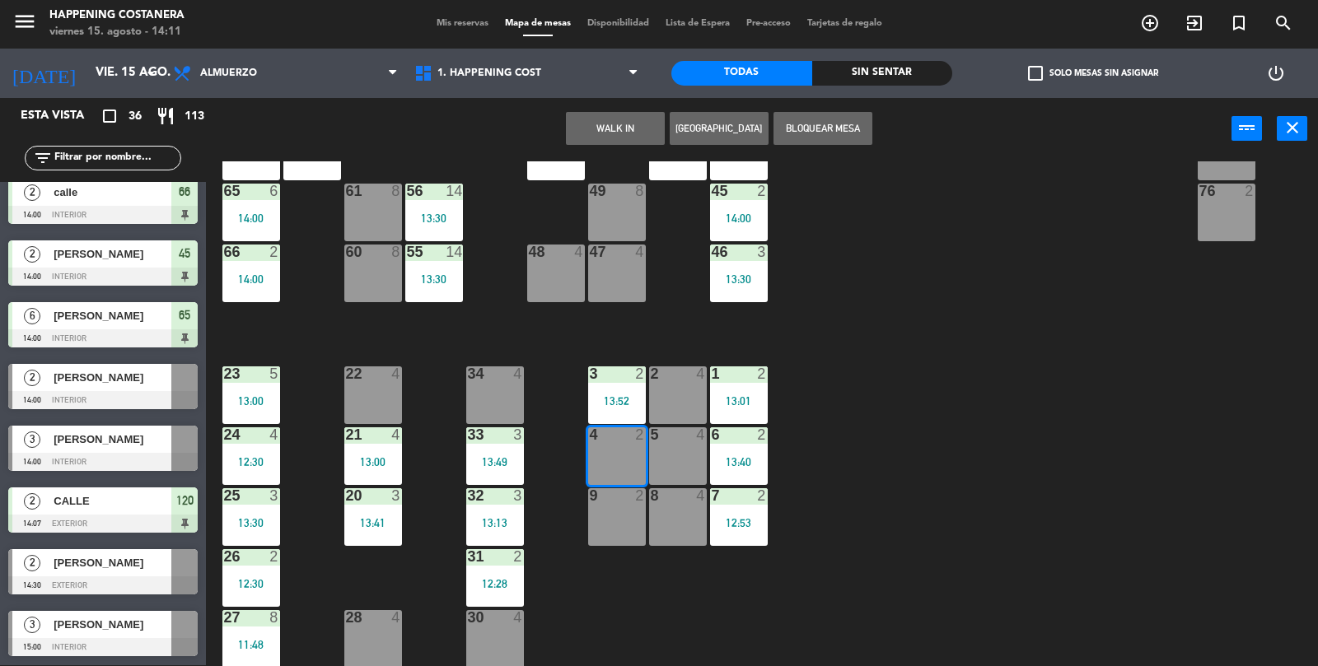
click at [1148, 488] on div "69 2 122 6 121 6 120 2 14:07 14 4 CAVA 22 101 2 13:20 94 2 70 2 123 6 131 2 134…" at bounding box center [768, 414] width 1099 height 506
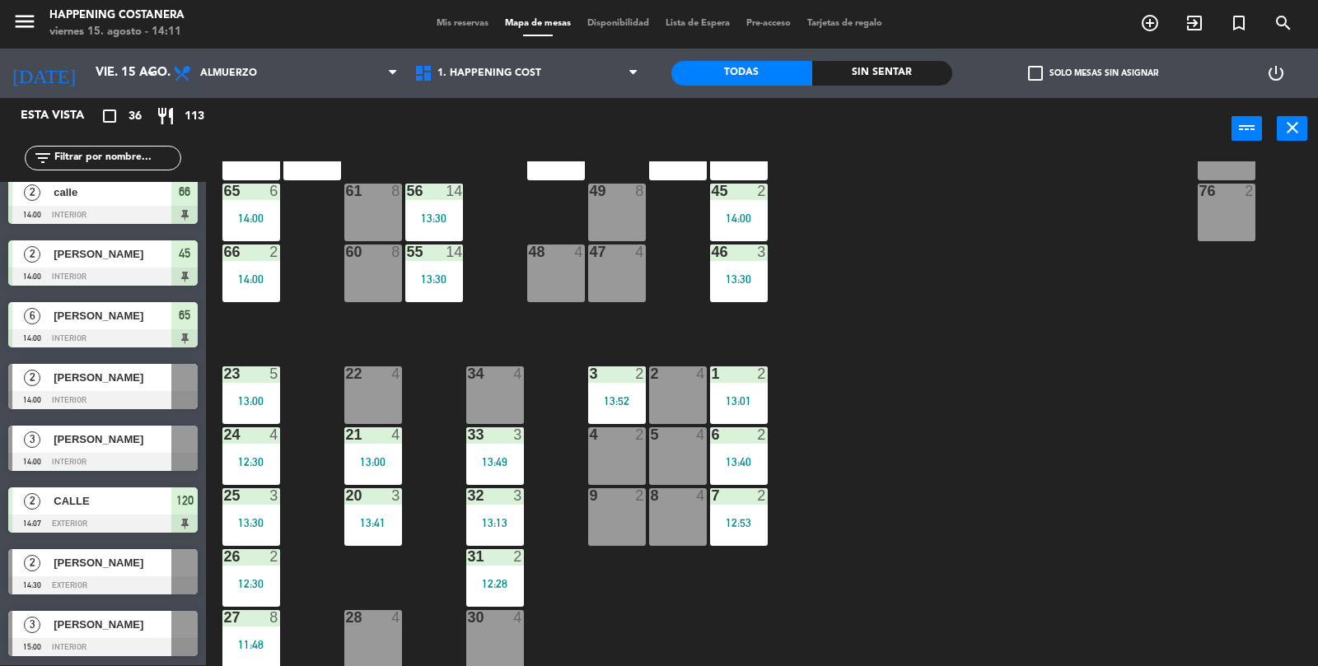
click at [1227, 454] on div "69 2 122 6 121 6 120 2 14:07 14 4 CAVA 22 101 2 13:20 94 2 70 2 123 6 131 2 134…" at bounding box center [768, 414] width 1099 height 506
click at [626, 520] on div "9 2" at bounding box center [617, 517] width 58 height 58
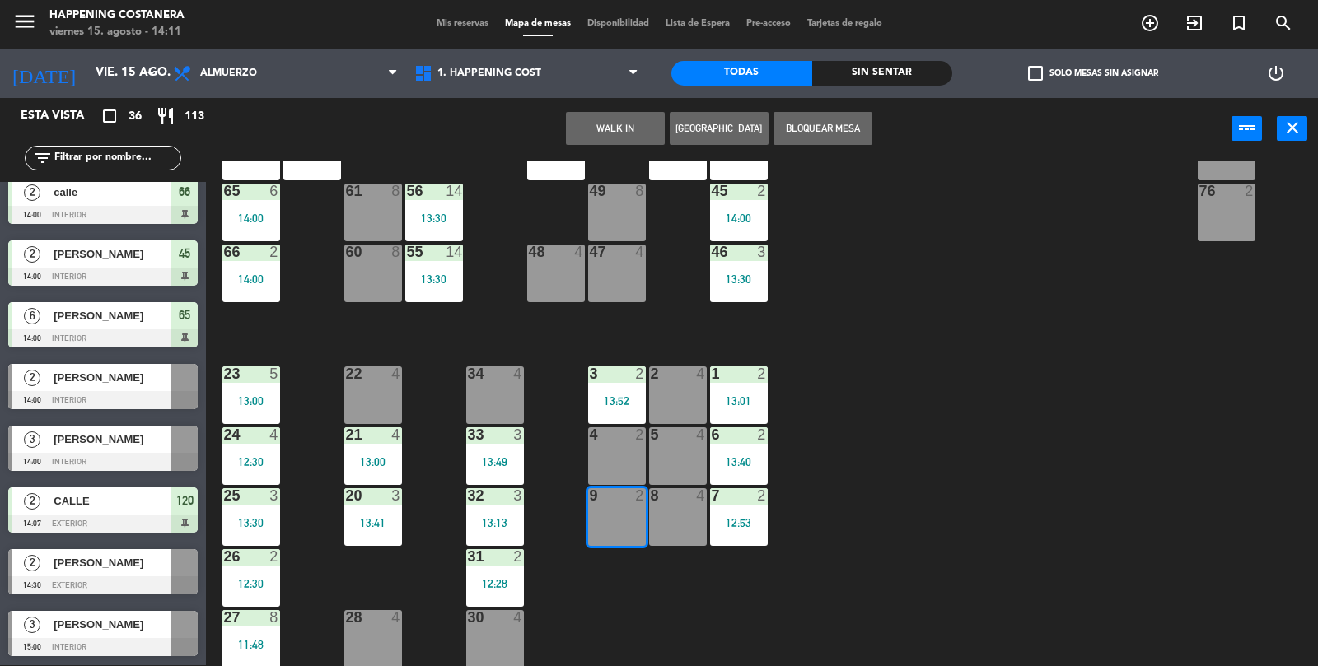
click at [602, 118] on button "WALK IN" at bounding box center [615, 128] width 99 height 33
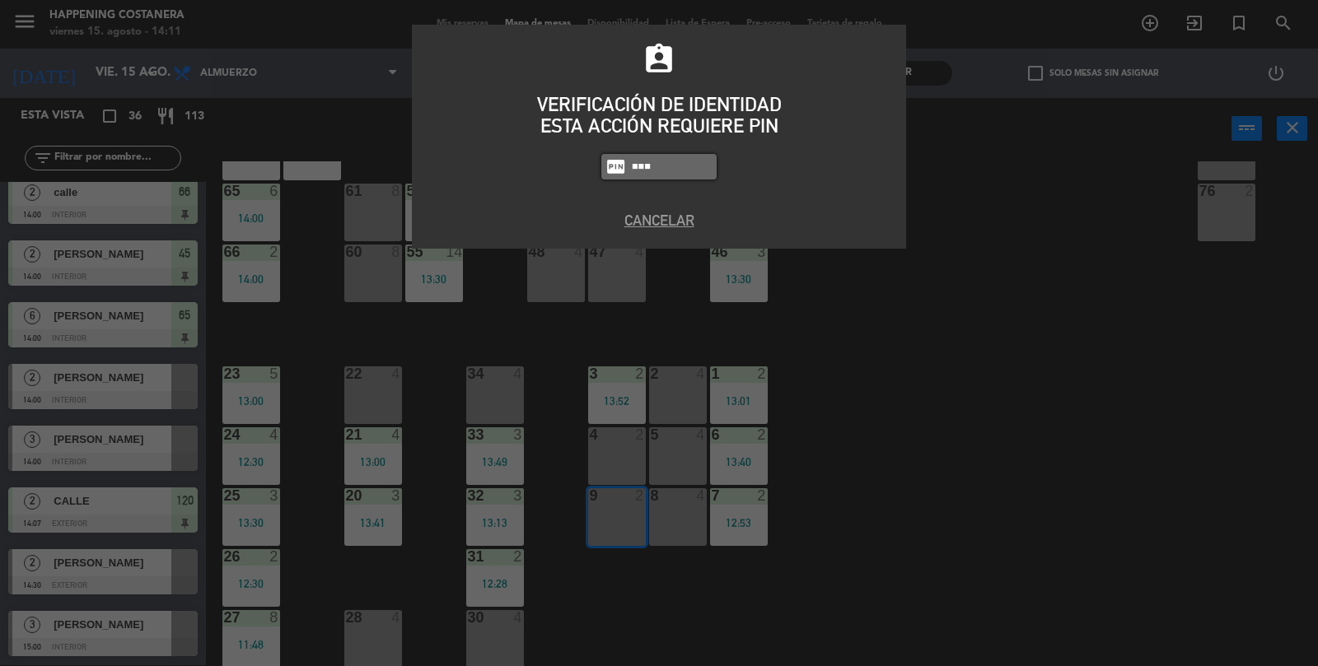
type input "9660"
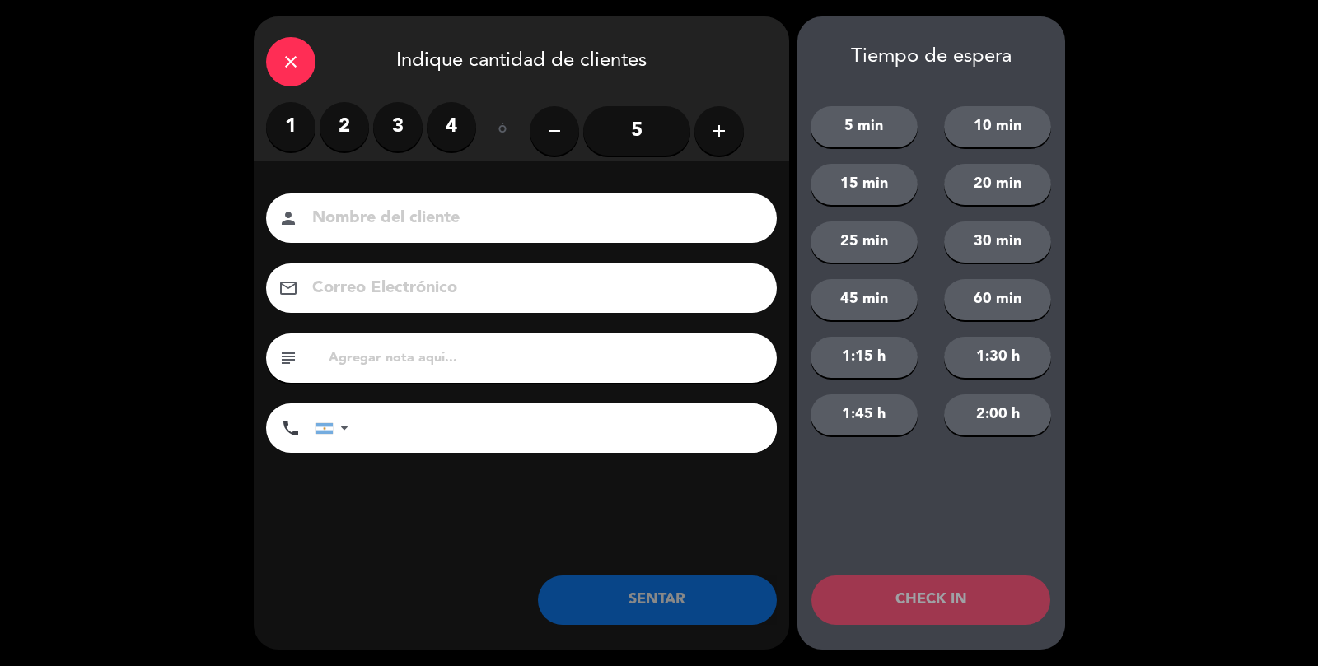
click at [305, 147] on div "1 2 3 4" at bounding box center [371, 126] width 210 height 49
click at [278, 129] on label "1" at bounding box center [290, 126] width 49 height 49
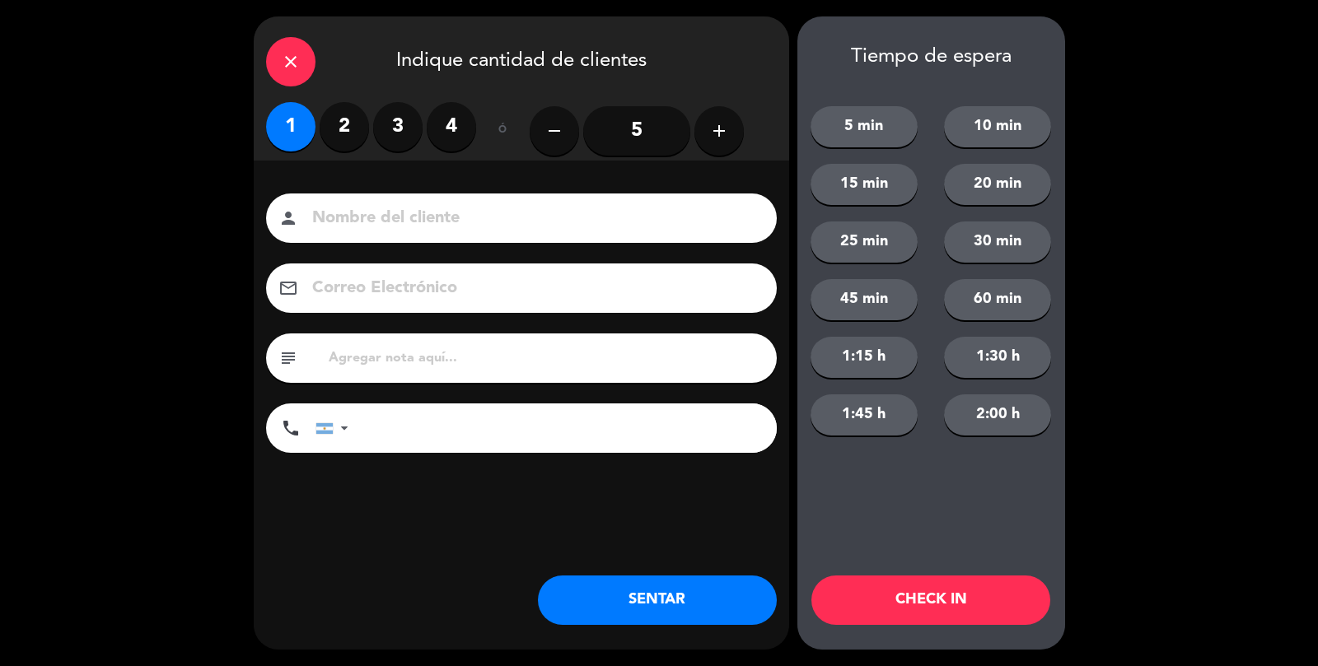
click at [380, 225] on input at bounding box center [532, 218] width 445 height 29
type input "calle"
click at [640, 603] on button "SENTAR" at bounding box center [657, 600] width 239 height 49
click at [675, 634] on div "close Indique cantidad de clientes 1 2 3 4 ó remove 5 add Nombre del cliente pe…" at bounding box center [521, 332] width 535 height 633
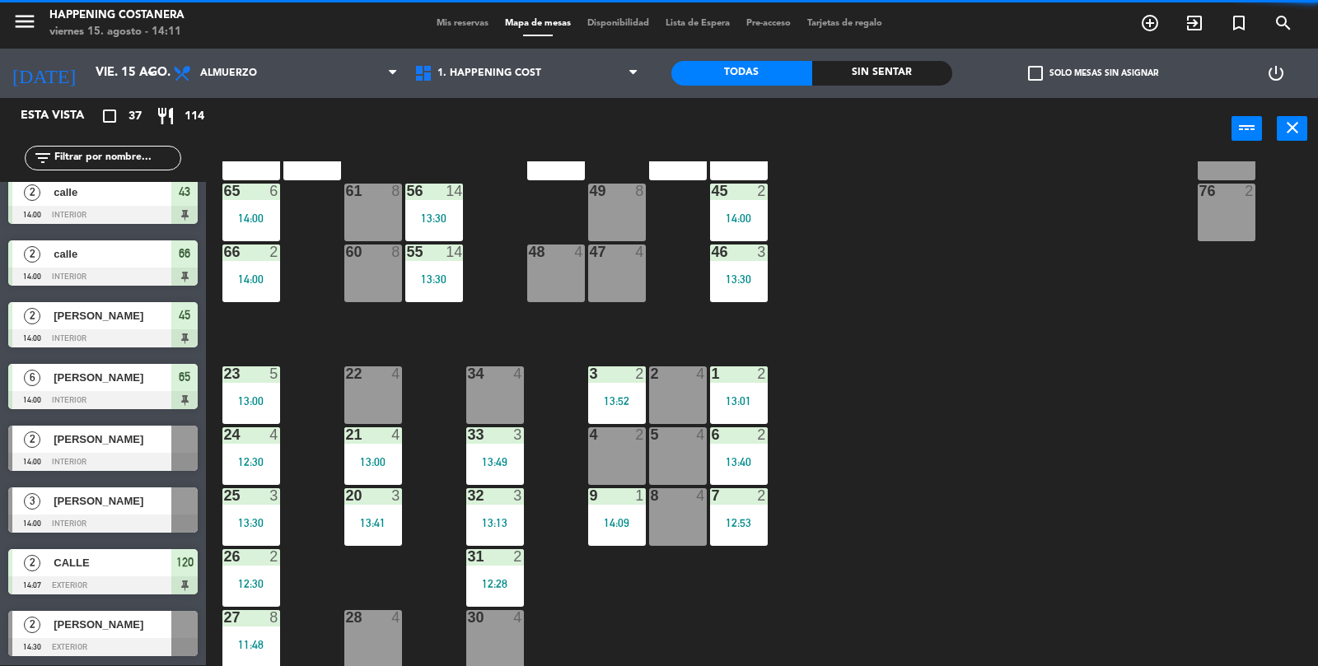
scroll to position [0, 0]
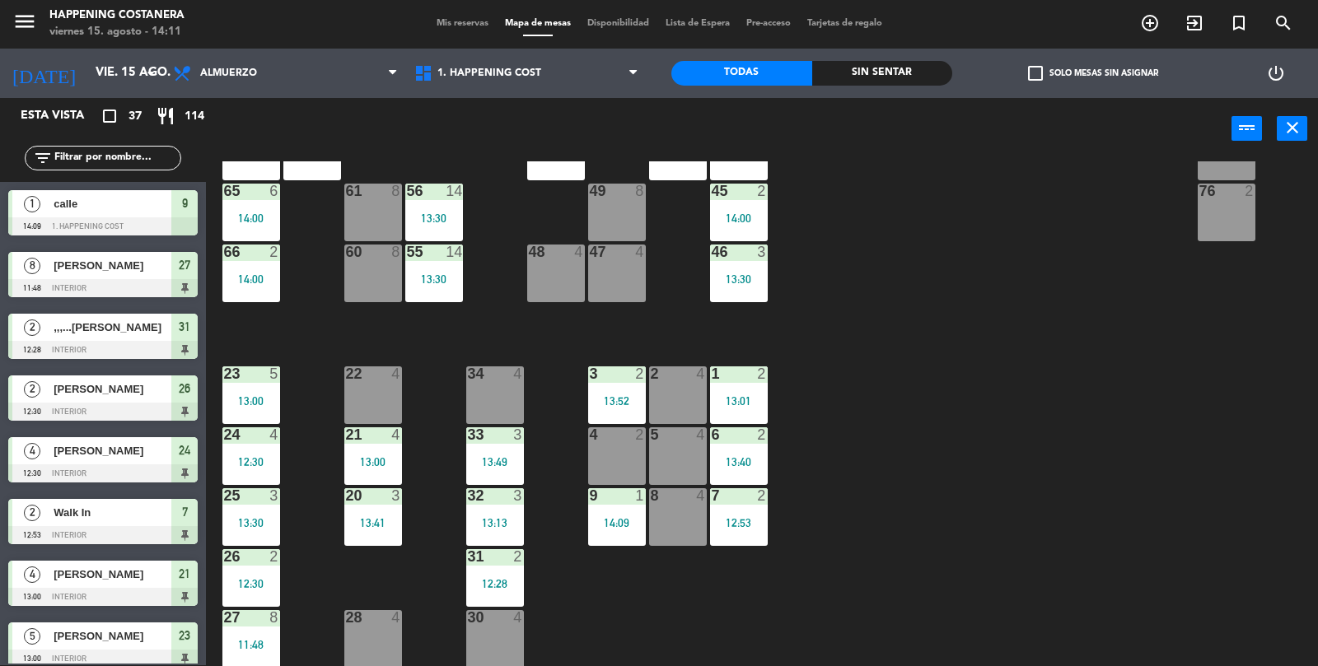
click at [1235, 505] on div "69 2 122 6 121 6 120 2 14:07 14 4 CAVA 22 101 2 13:20 94 2 70 2 123 6 131 2 134…" at bounding box center [768, 414] width 1099 height 506
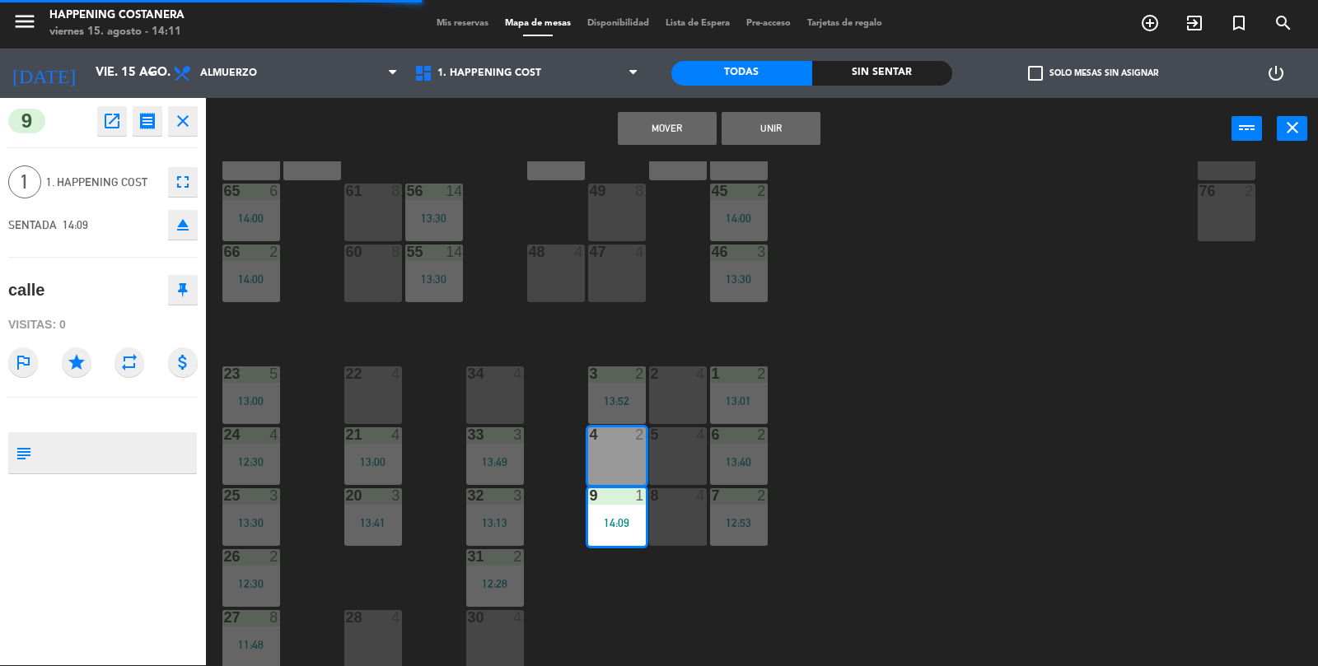
click at [677, 135] on button "Mover" at bounding box center [667, 128] width 99 height 33
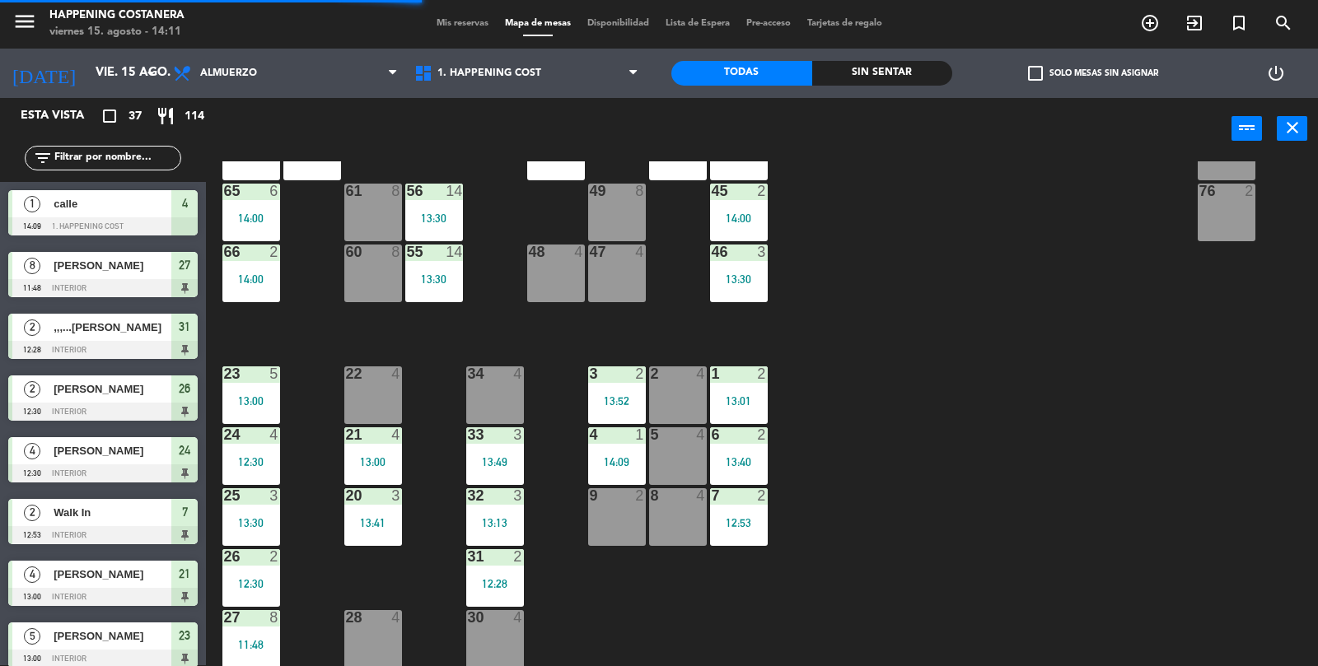
click at [683, 142] on div "power_input close" at bounding box center [718, 129] width 1025 height 63
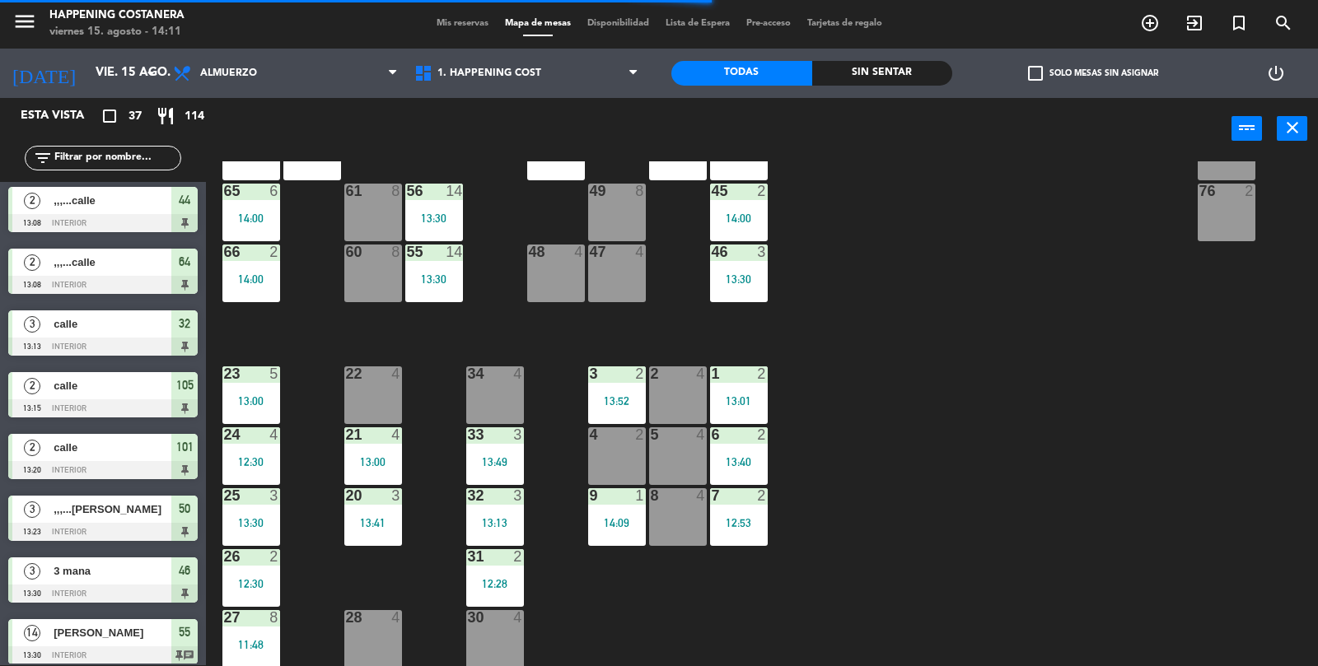
click at [1280, 494] on div "69 2 122 6 121 6 120 2 14:07 14 4 CAVA 22 101 2 13:20 94 2 70 2 123 6 131 2 134…" at bounding box center [768, 414] width 1099 height 506
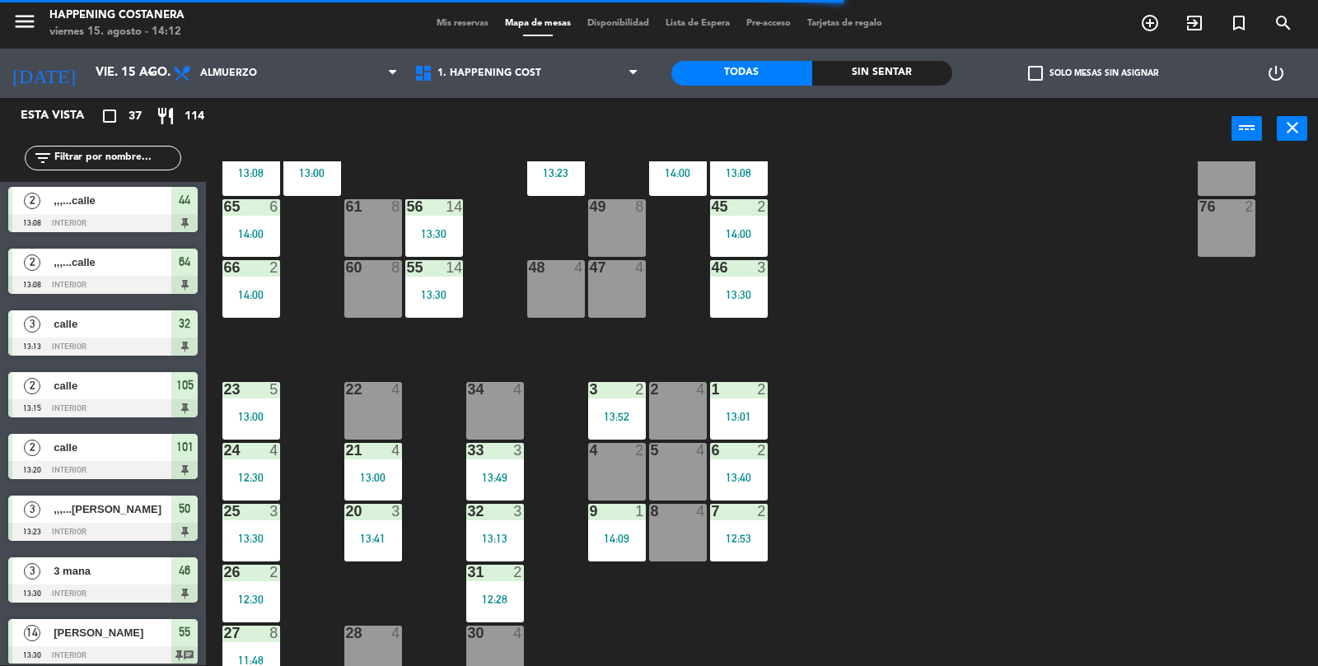
scroll to position [411, 0]
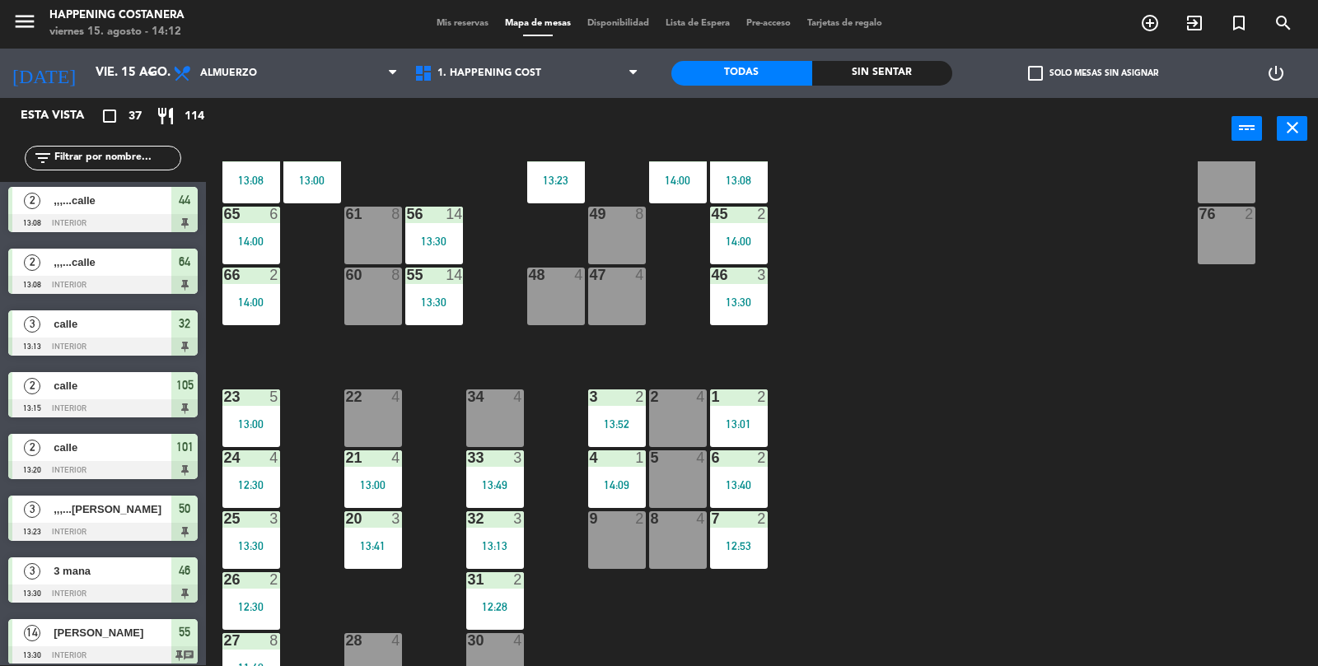
click at [1202, 543] on div "69 2 122 6 121 6 120 2 14:07 14 4 CAVA 22 101 2 13:20 94 2 70 2 123 6 131 2 134…" at bounding box center [768, 414] width 1099 height 506
click at [82, 163] on input "text" at bounding box center [117, 158] width 128 height 18
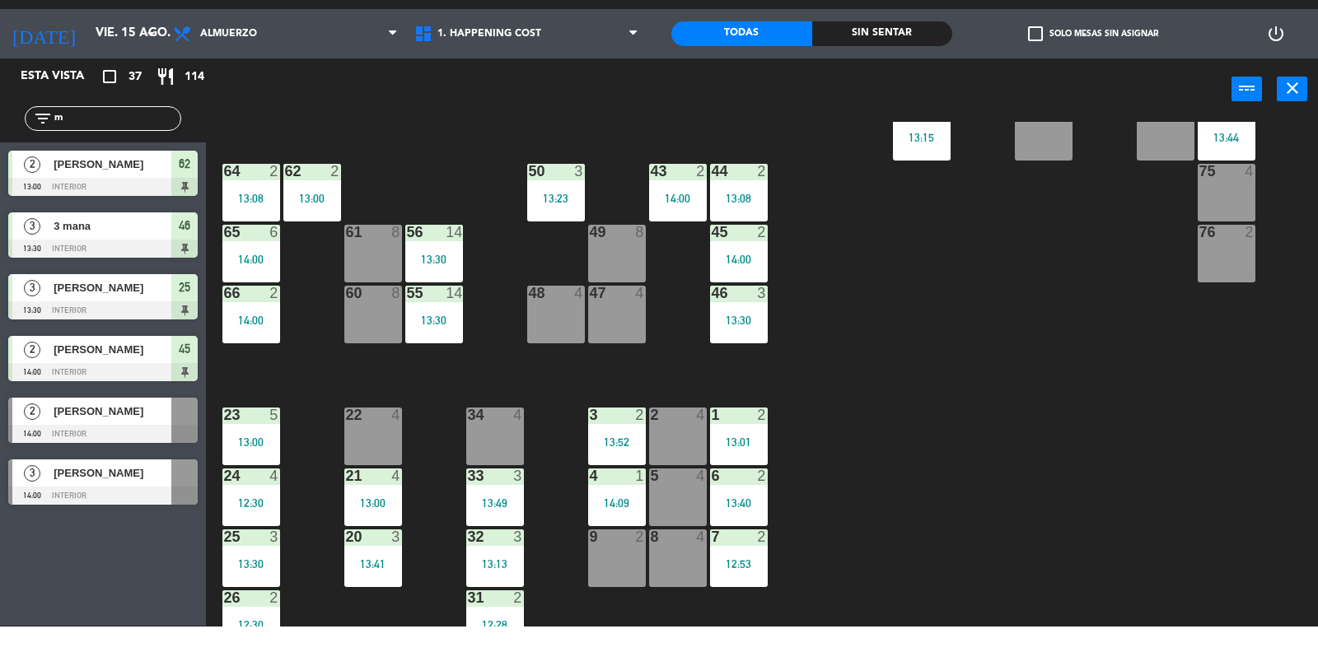
scroll to position [434, 0]
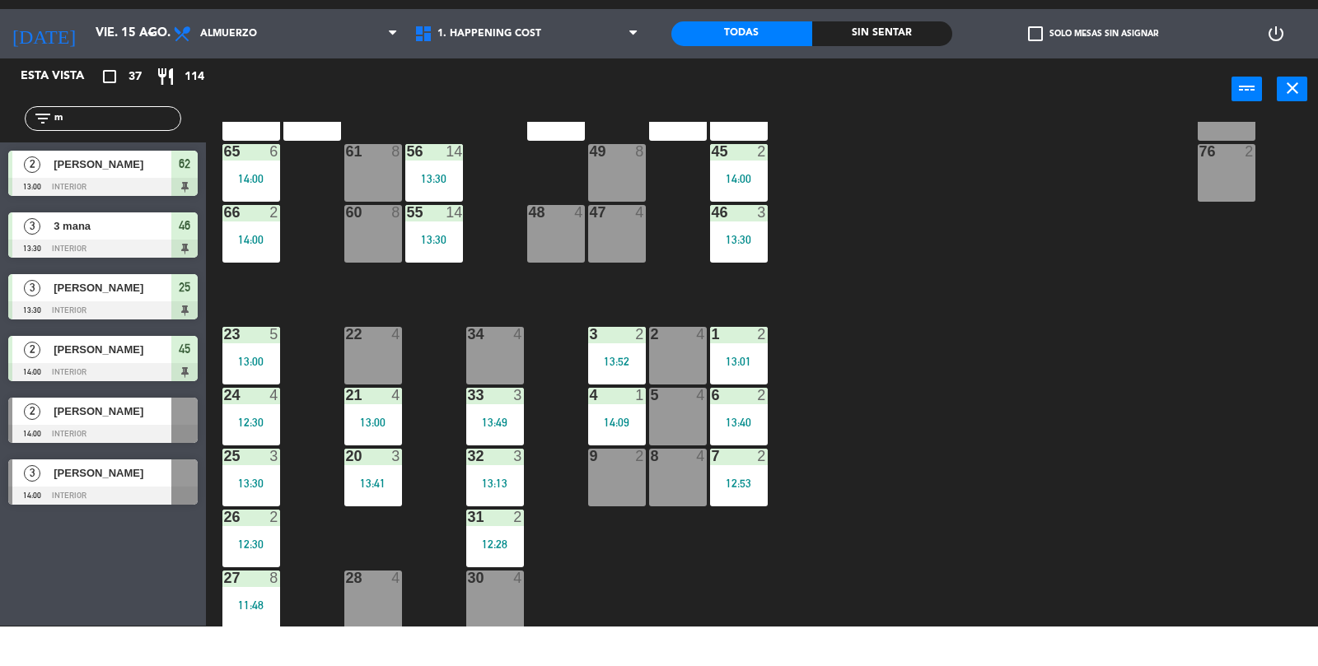
type input "m"
click at [988, 516] on div "69 2 122 6 121 6 120 2 14:07 14 4 CAVA 22 101 2 13:20 94 2 70 2 123 6 131 2 134…" at bounding box center [768, 414] width 1099 height 506
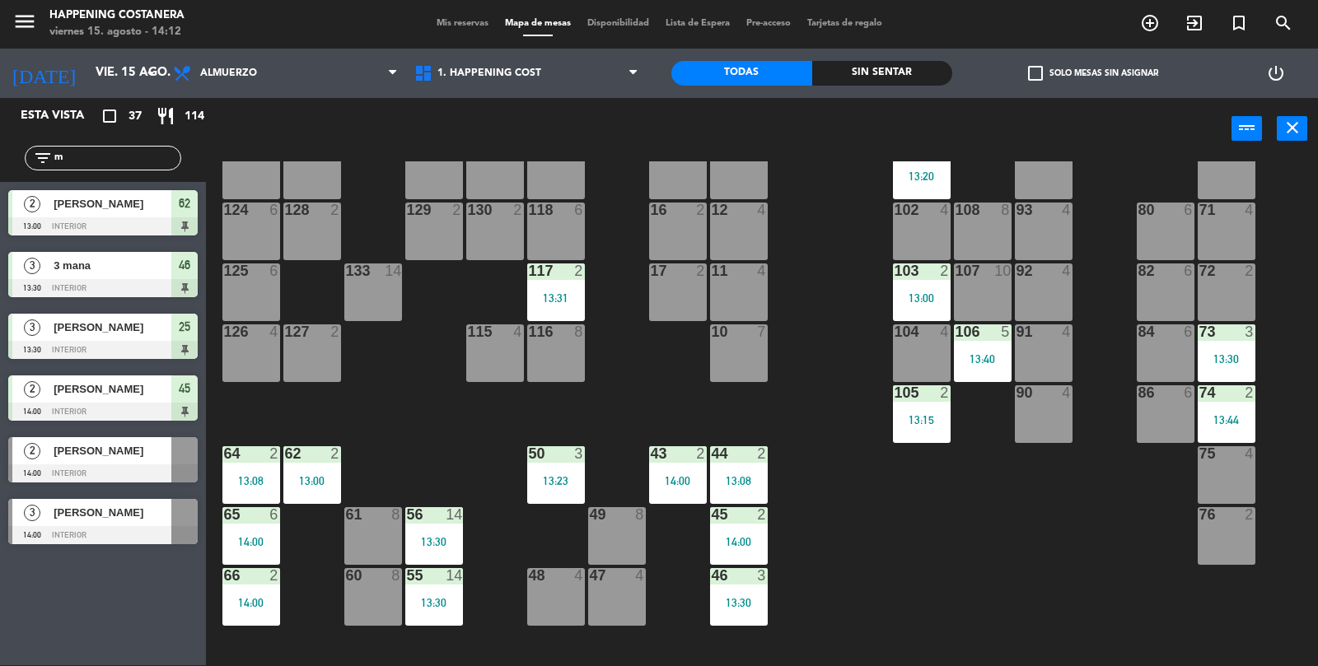
scroll to position [0, 0]
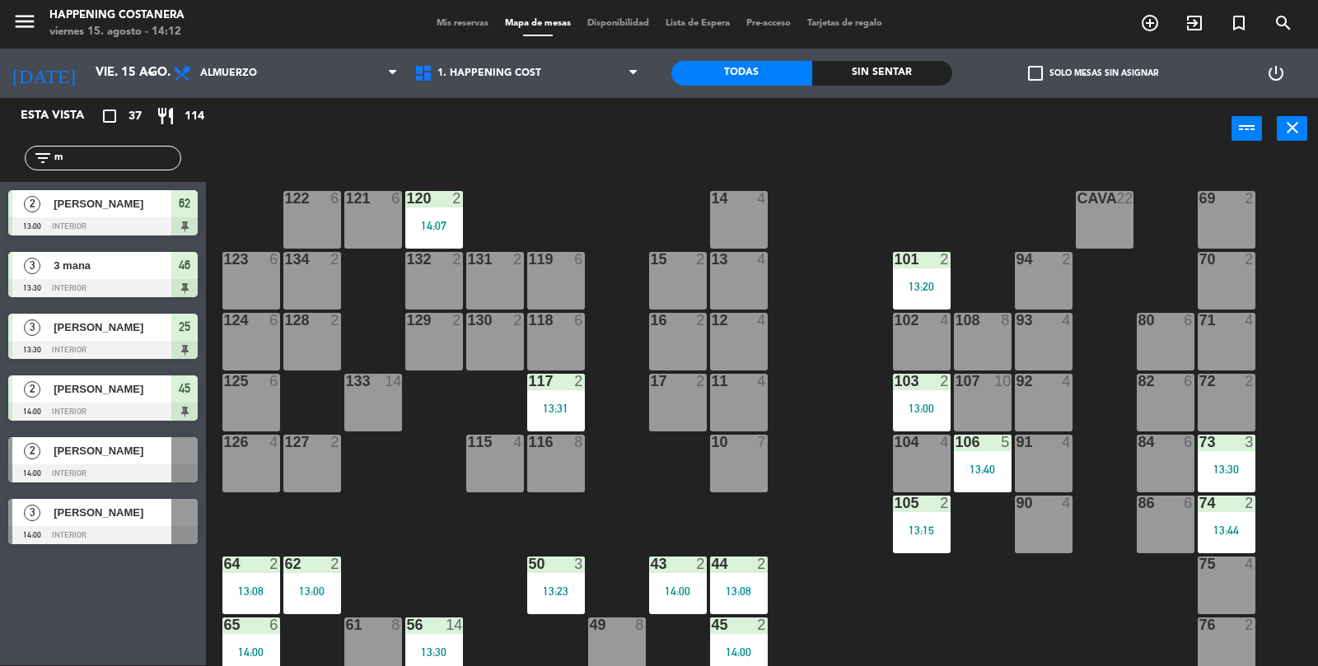
click at [63, 459] on span "[PERSON_NAME]" at bounding box center [113, 450] width 118 height 17
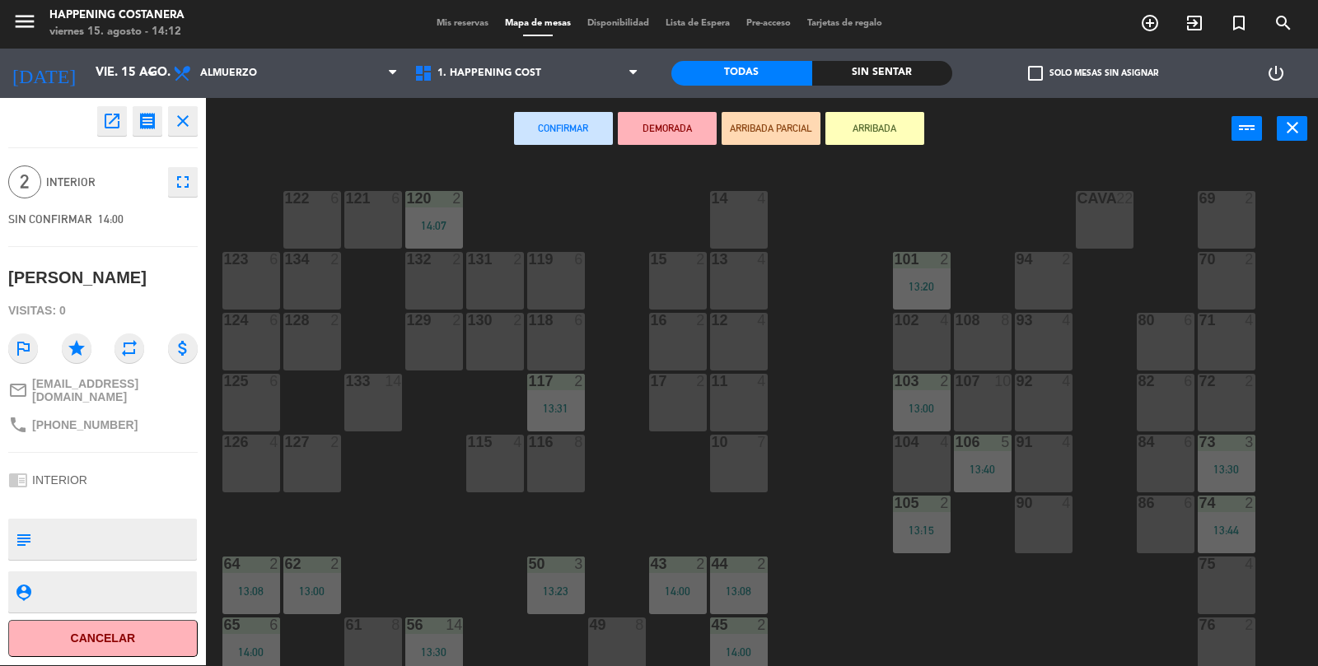
click at [921, 351] on div "102 4" at bounding box center [922, 342] width 58 height 58
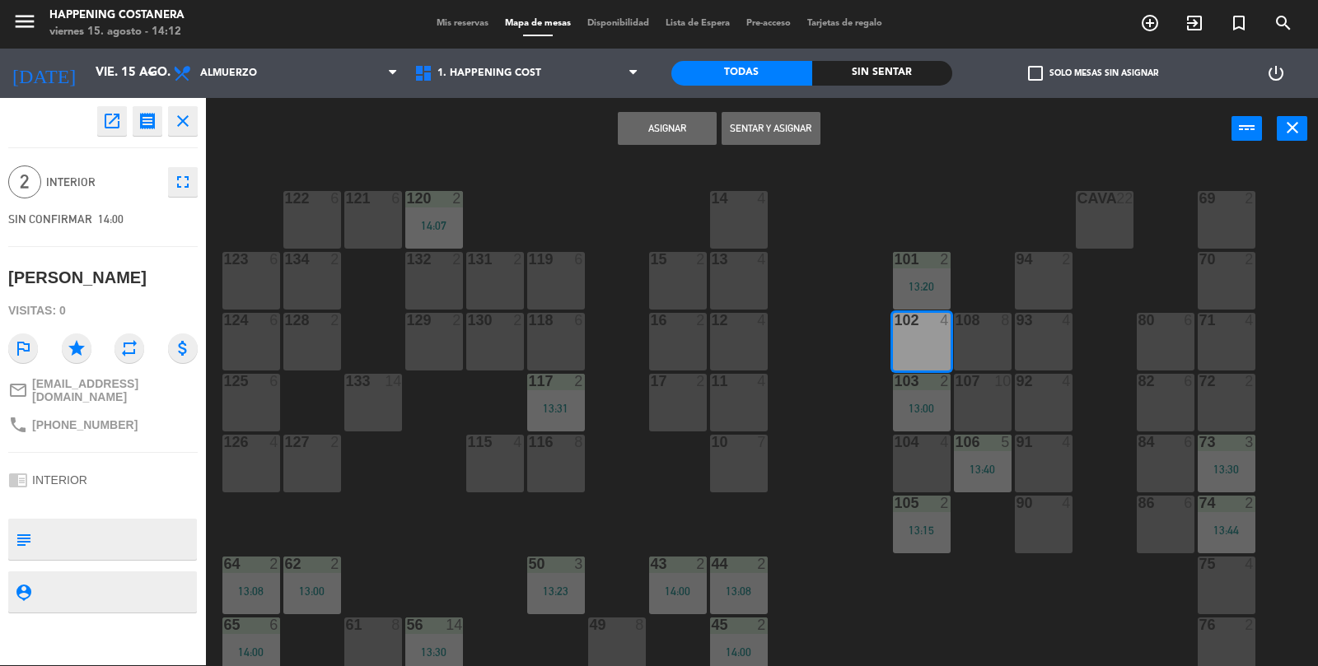
click at [796, 125] on button "Sentar y Asignar" at bounding box center [770, 128] width 99 height 33
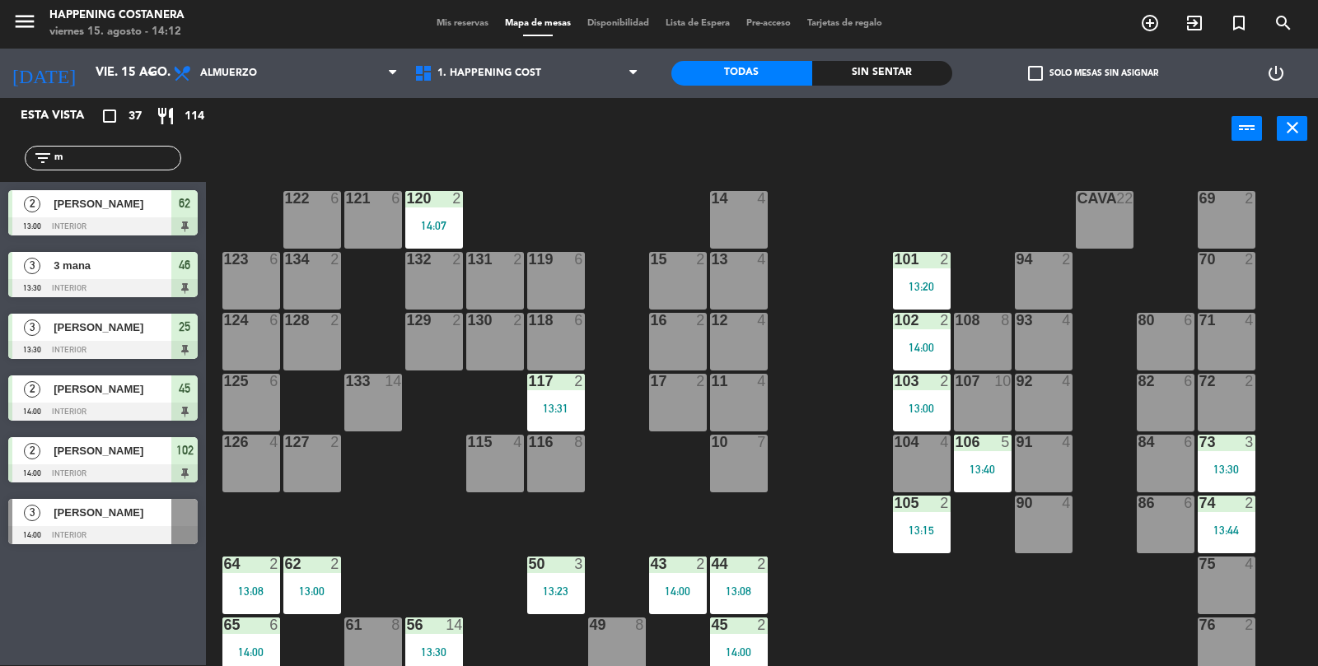
click at [106, 156] on input "m" at bounding box center [117, 158] width 128 height 18
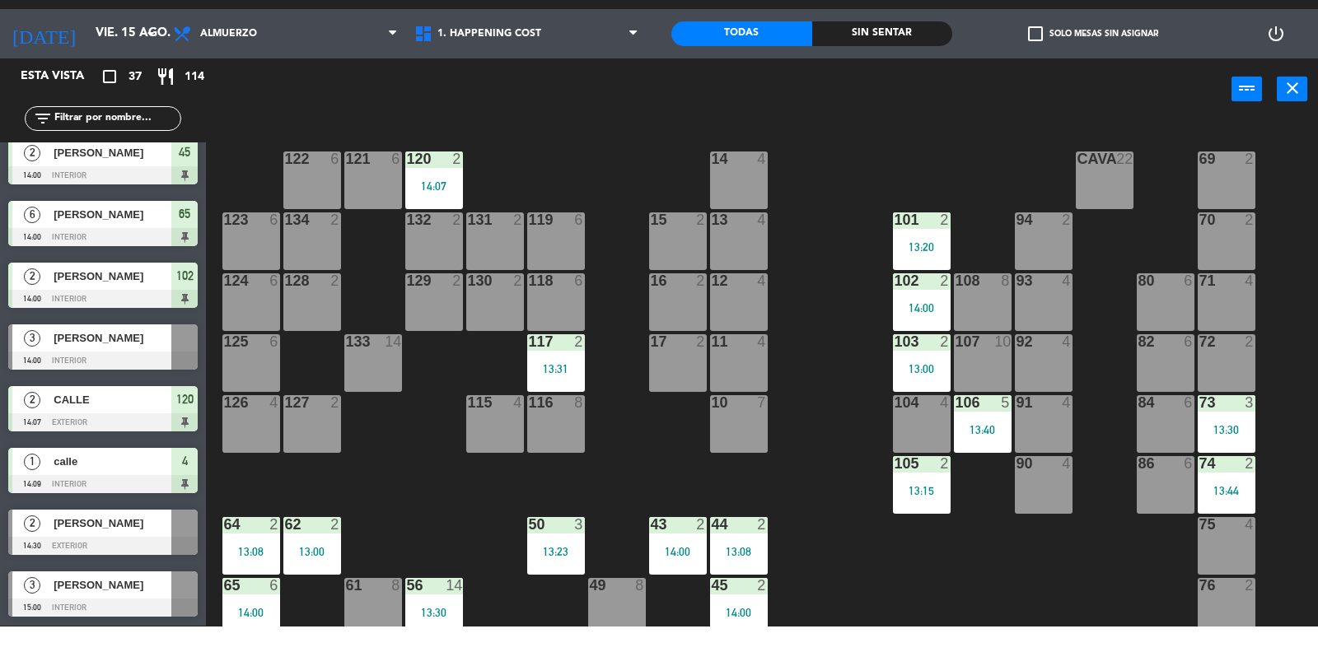
click at [940, 324] on div "2" at bounding box center [945, 320] width 10 height 15
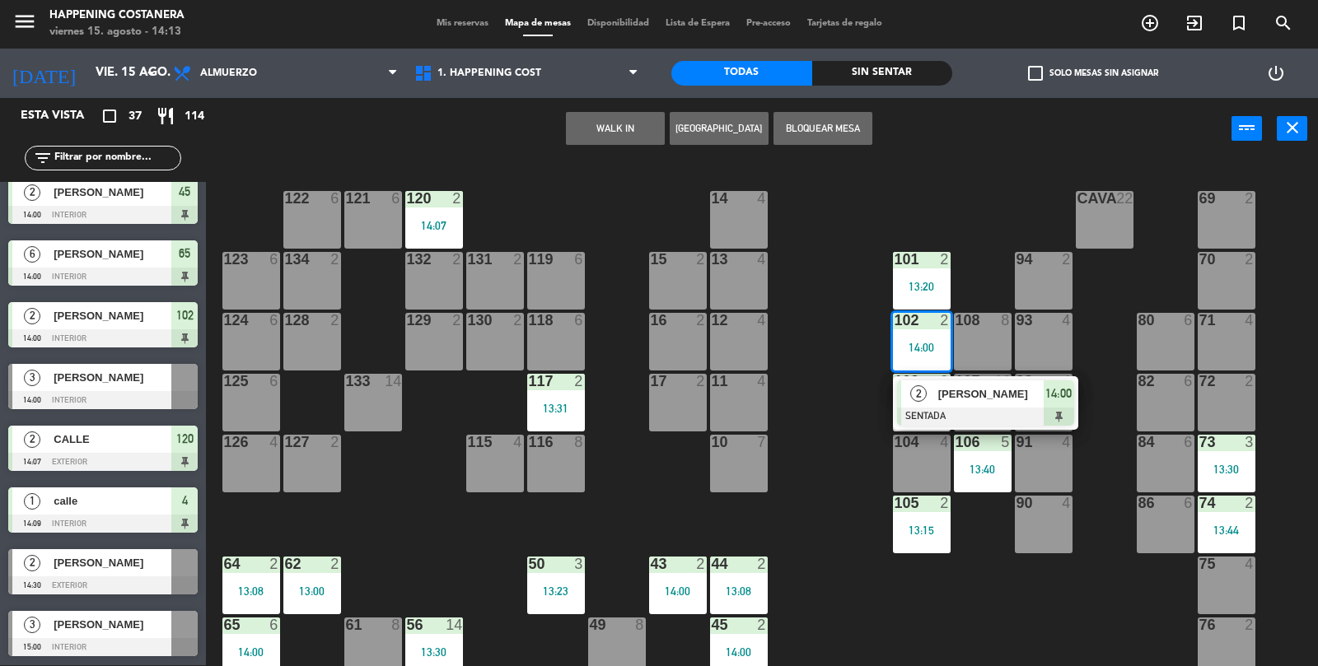
click at [928, 460] on div "104 4" at bounding box center [922, 464] width 58 height 58
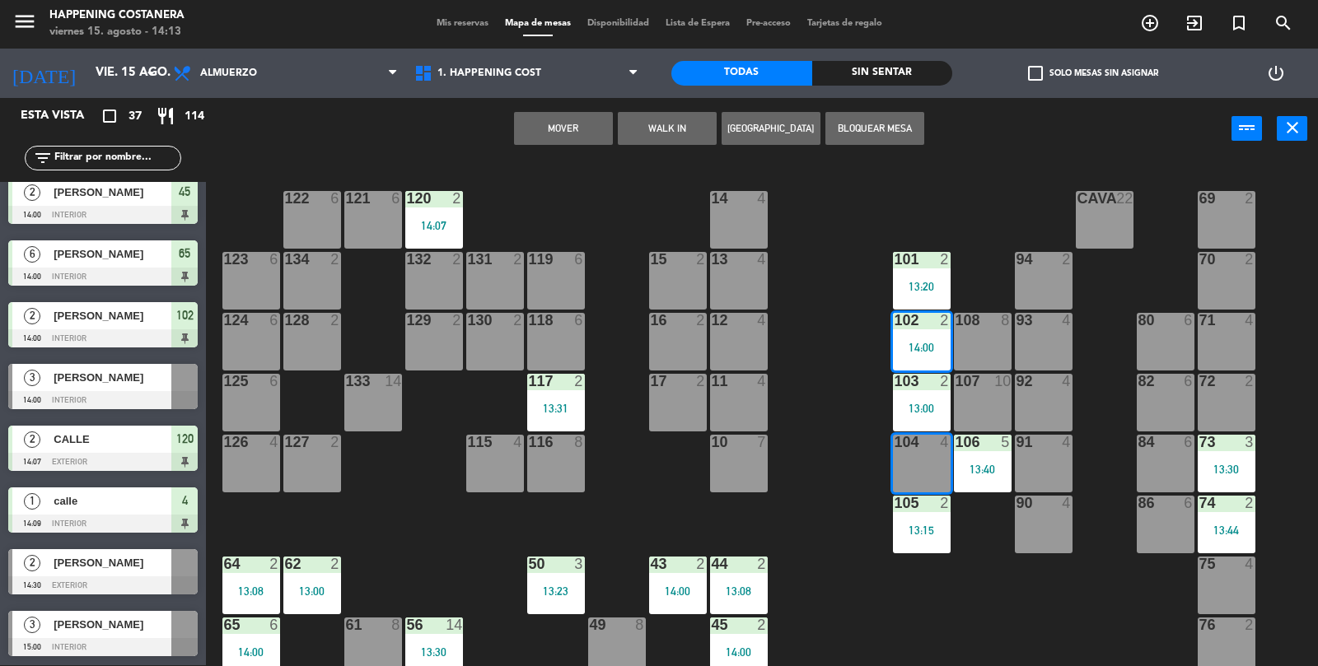
click at [550, 133] on button "Mover" at bounding box center [563, 128] width 99 height 33
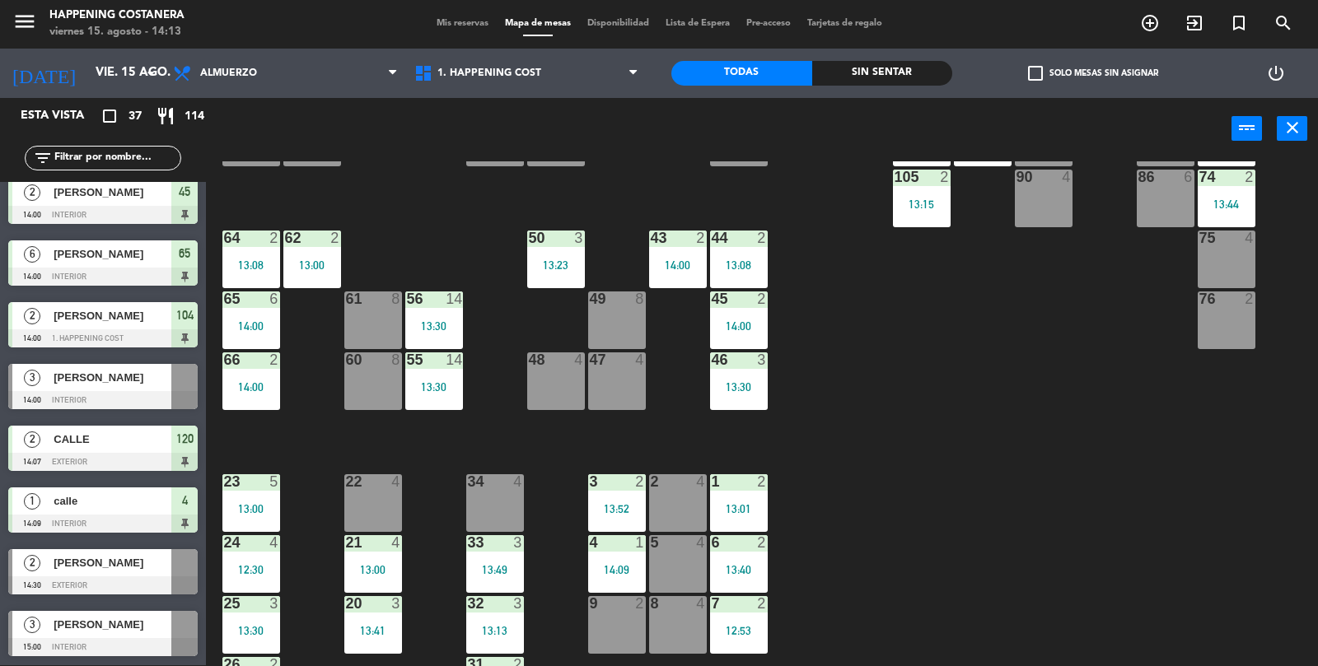
scroll to position [434, 0]
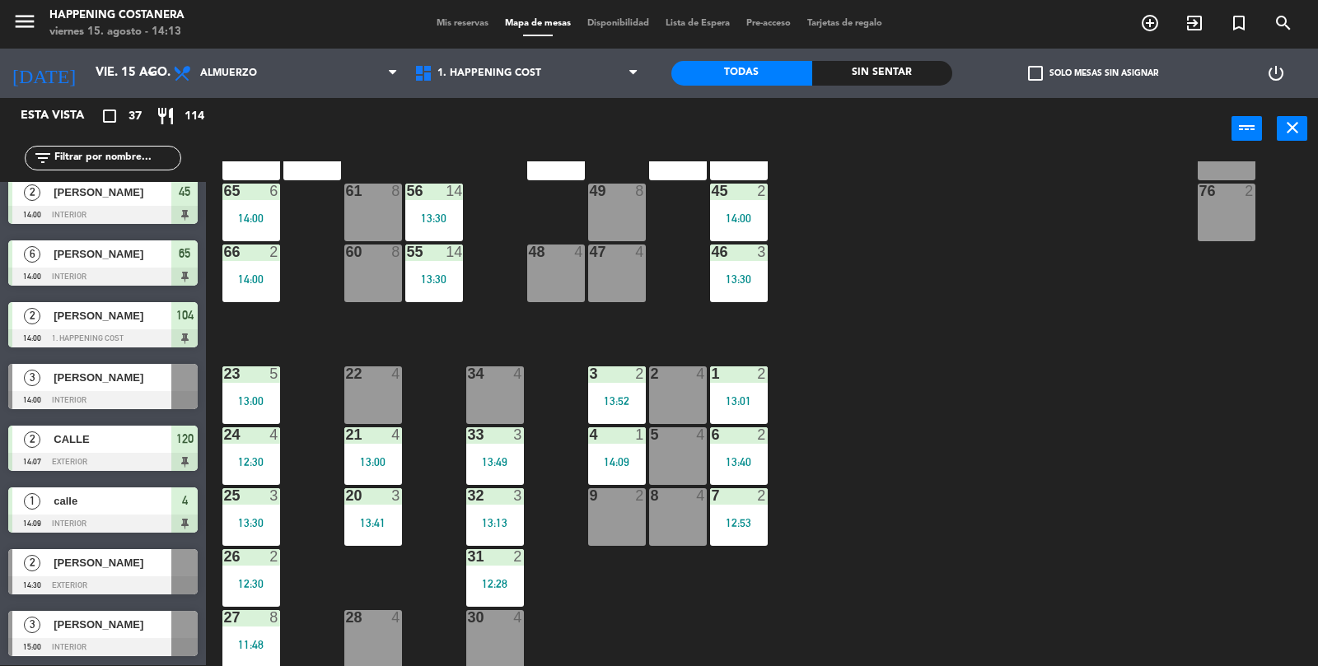
click at [610, 534] on div "9 2" at bounding box center [617, 517] width 58 height 58
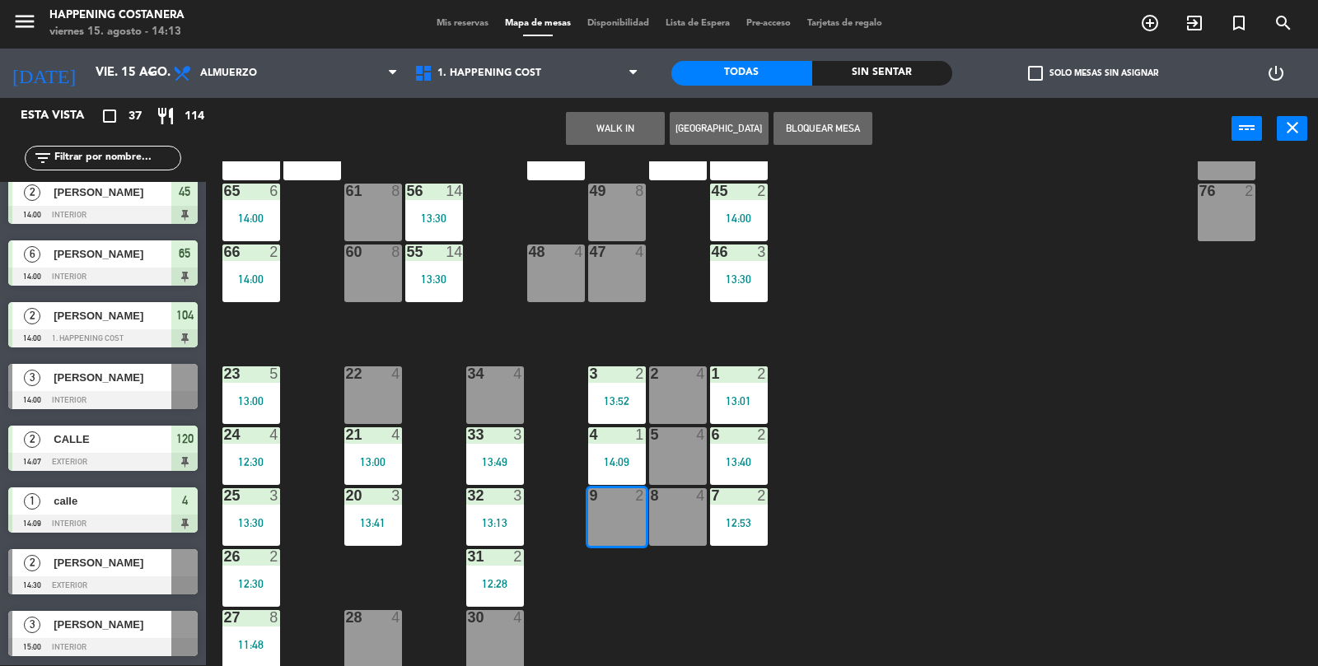
click at [604, 117] on button "WALK IN" at bounding box center [615, 128] width 99 height 33
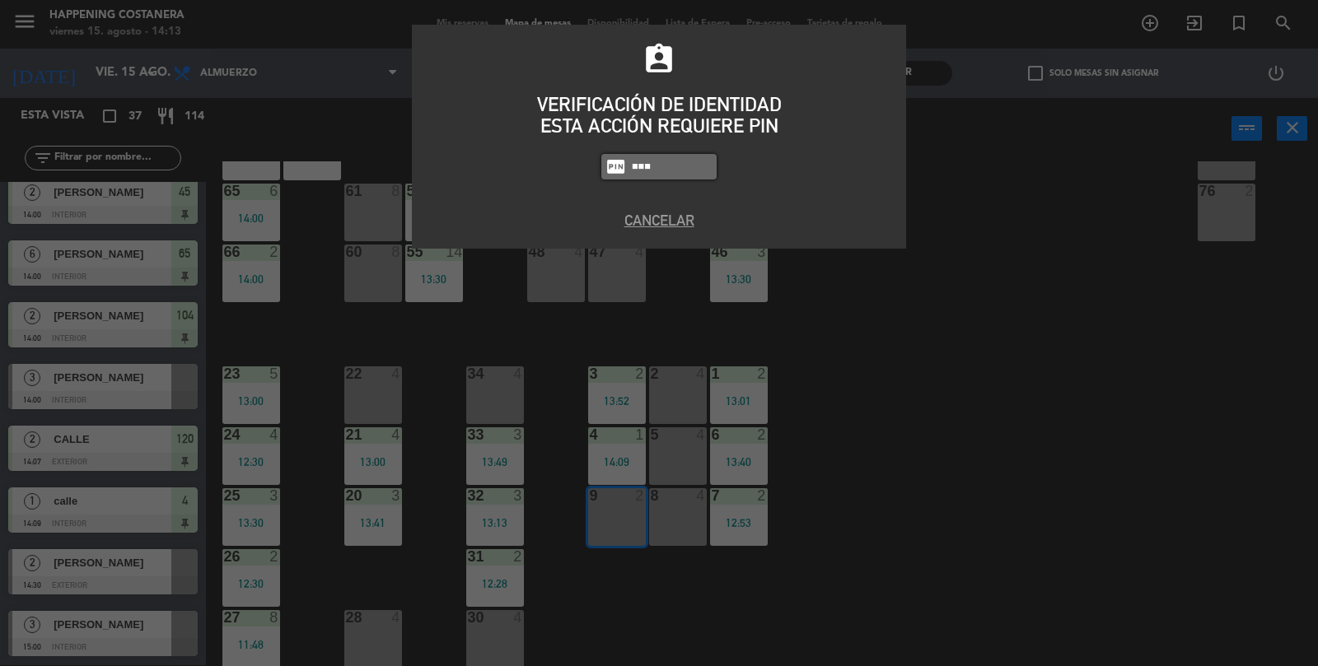
type input "9660"
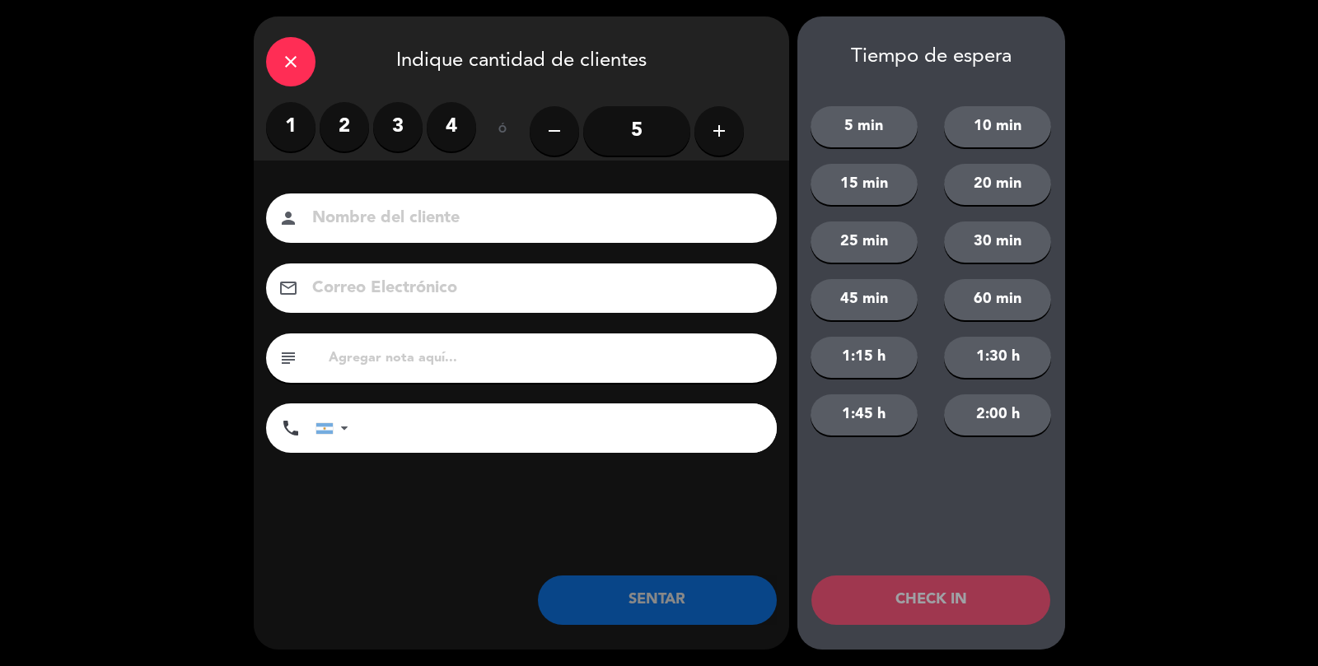
click at [351, 150] on div "1 2 3 4" at bounding box center [371, 126] width 210 height 49
click at [343, 216] on input at bounding box center [532, 218] width 445 height 29
type input "calle"
click at [354, 114] on label "2" at bounding box center [344, 126] width 49 height 49
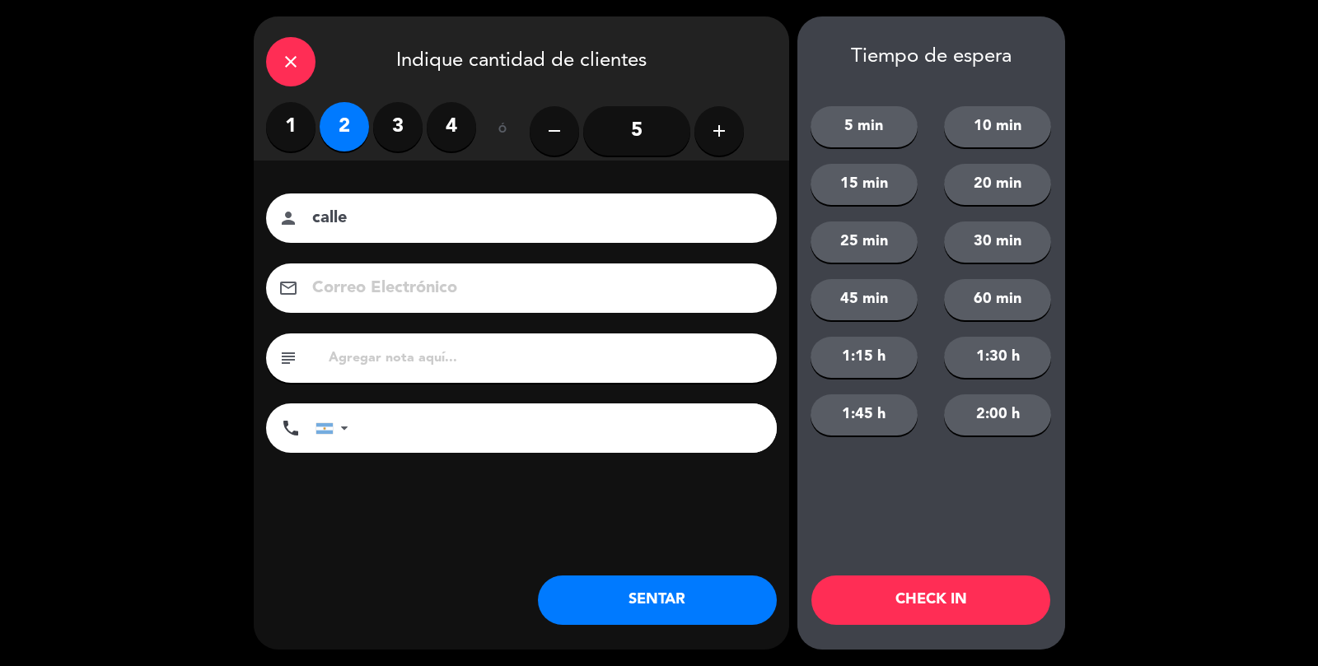
click at [581, 565] on div "close Indique cantidad de clientes 1 2 3 4 ó remove 5 add Nombre del cliente pe…" at bounding box center [521, 332] width 535 height 633
click at [590, 601] on button "SENTAR" at bounding box center [657, 600] width 239 height 49
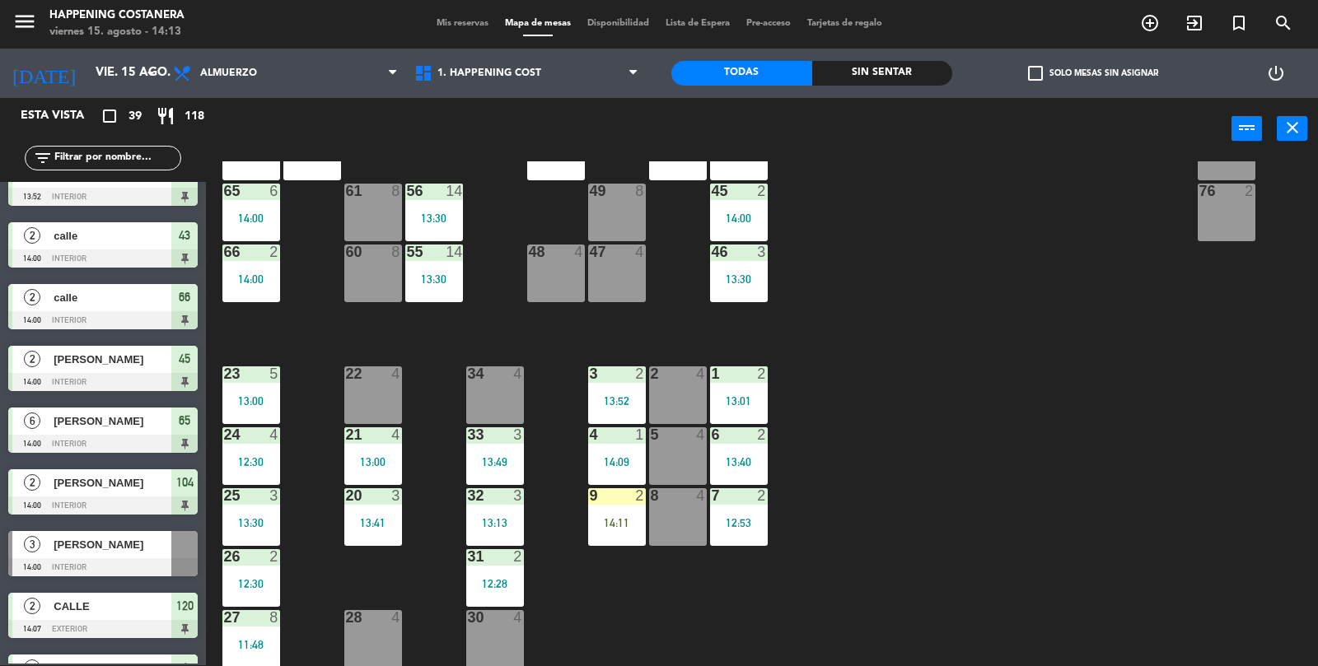
scroll to position [43, 0]
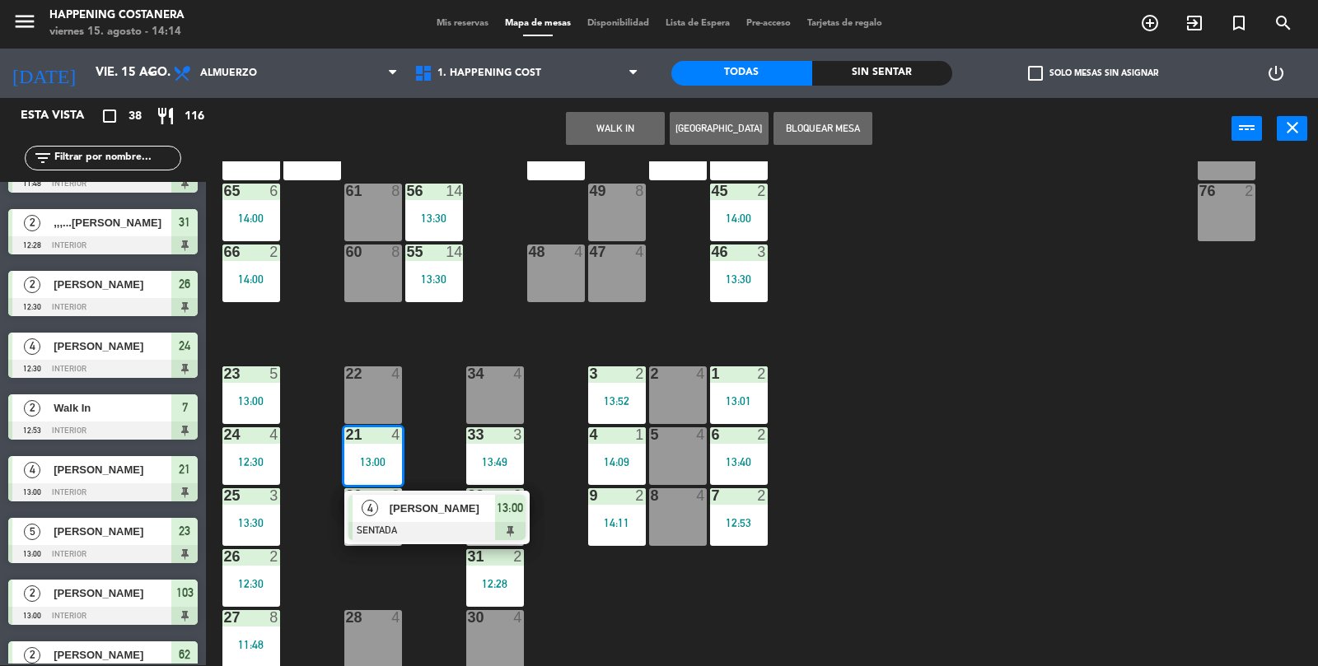
click at [416, 506] on span "[PERSON_NAME]" at bounding box center [442, 508] width 105 height 17
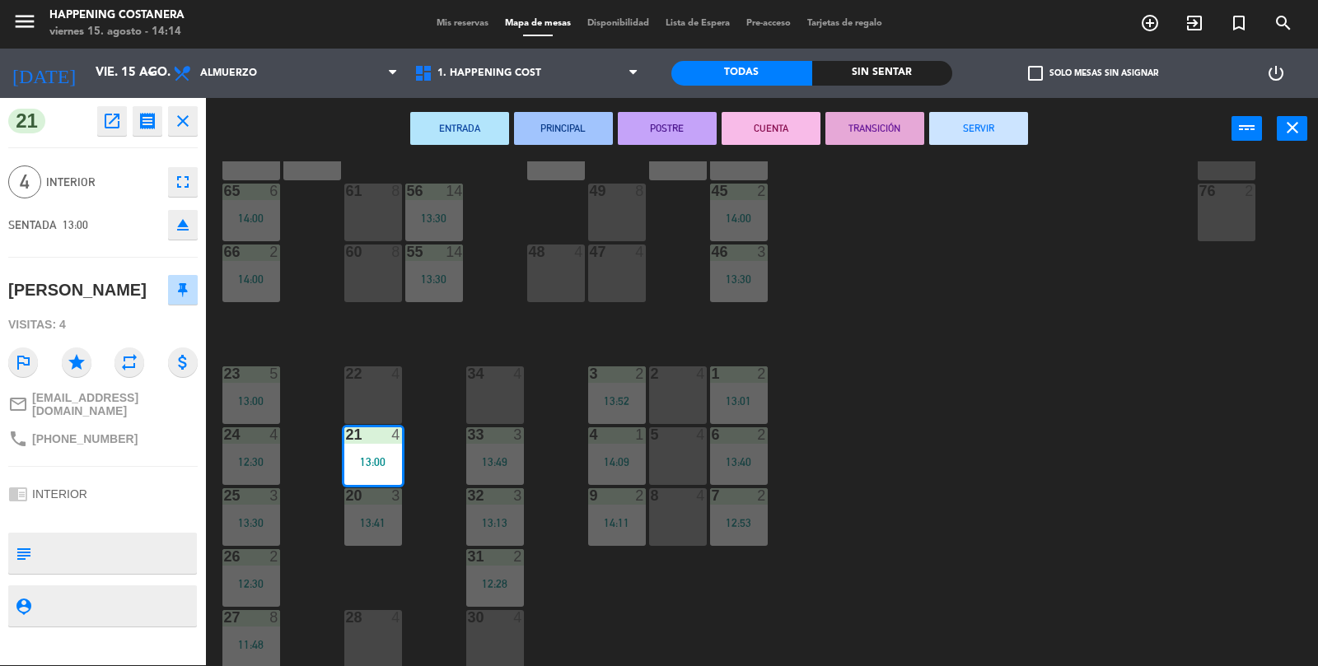
click at [974, 132] on button "SERVIR" at bounding box center [978, 128] width 99 height 33
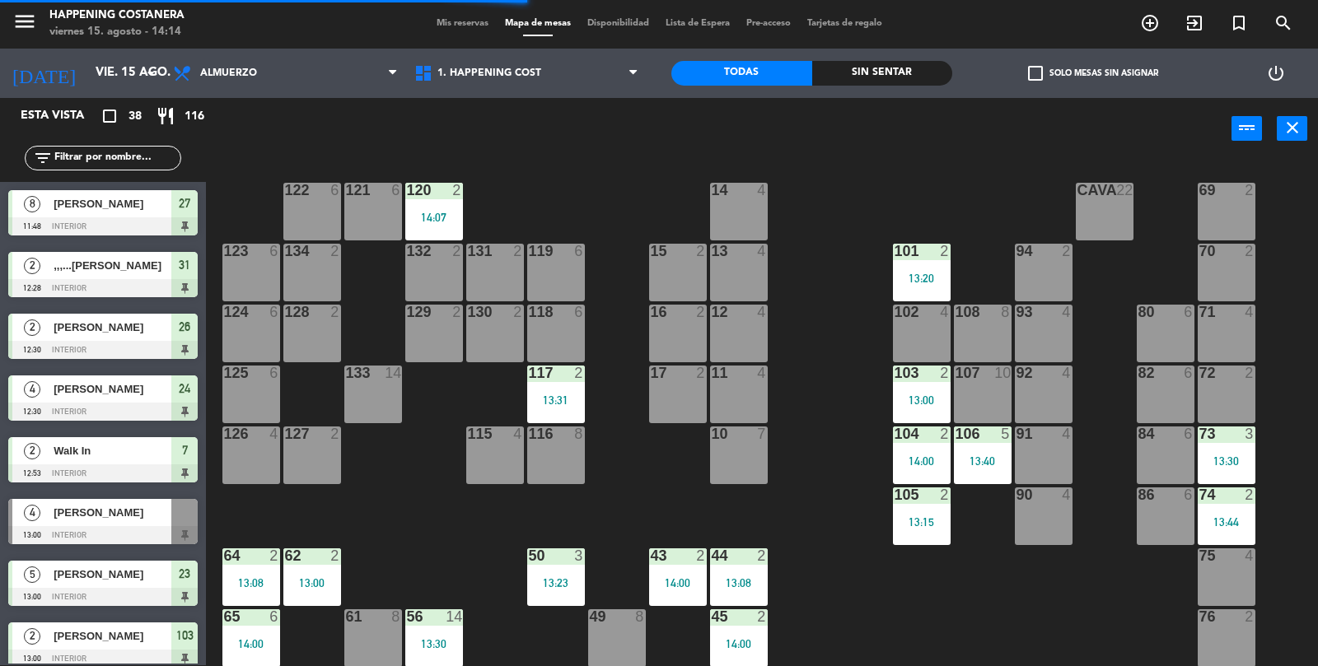
scroll to position [0, 0]
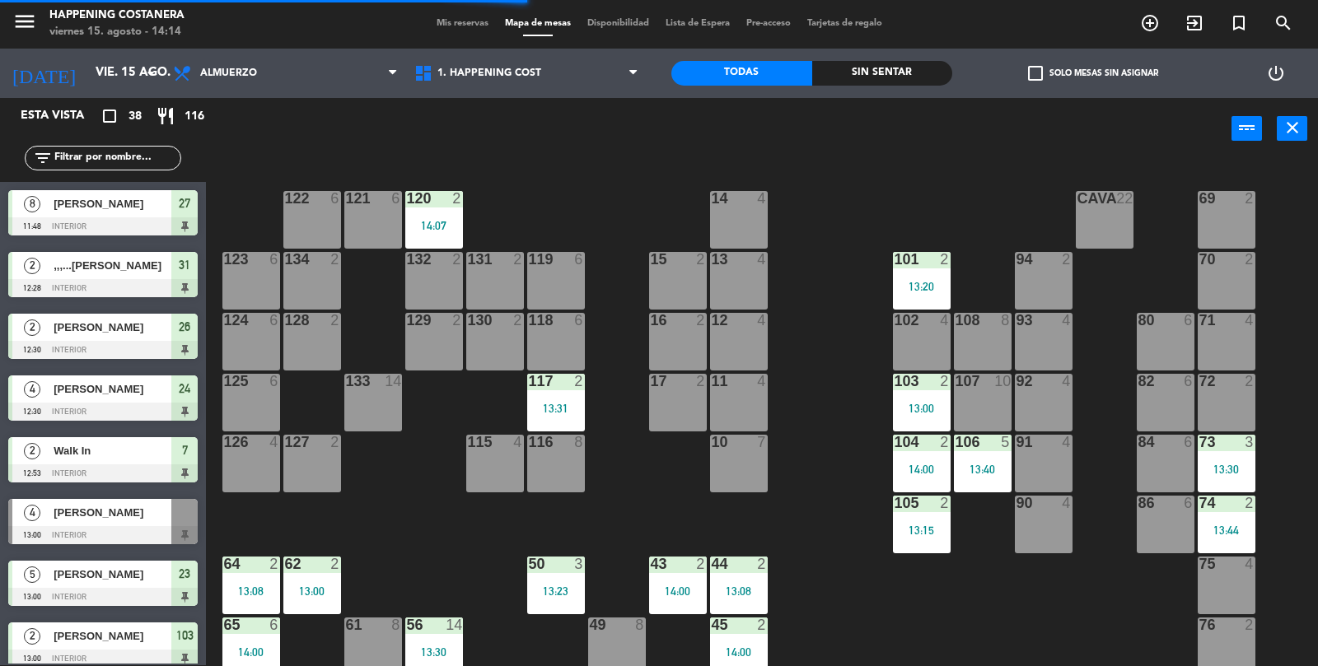
click at [971, 586] on div "69 2 122 6 121 6 120 2 14:07 14 4 CAVA 22 101 2 13:20 94 2 70 2 123 6 131 2 134…" at bounding box center [768, 414] width 1099 height 506
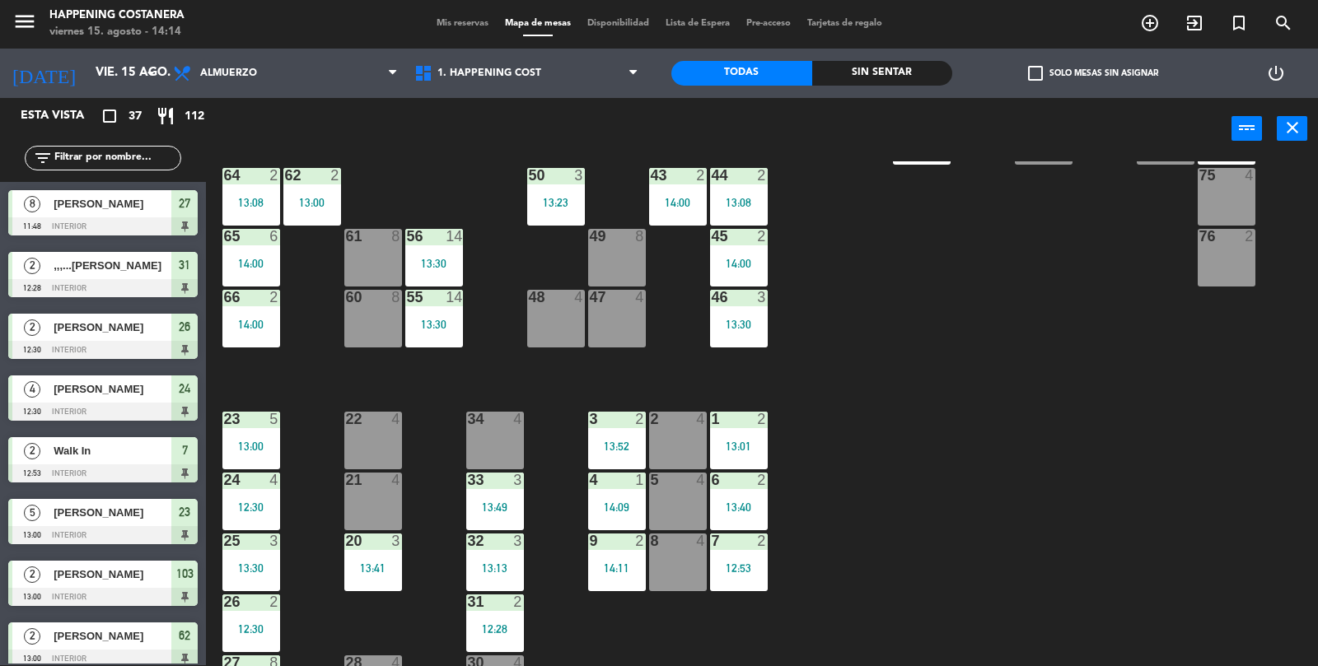
scroll to position [434, 0]
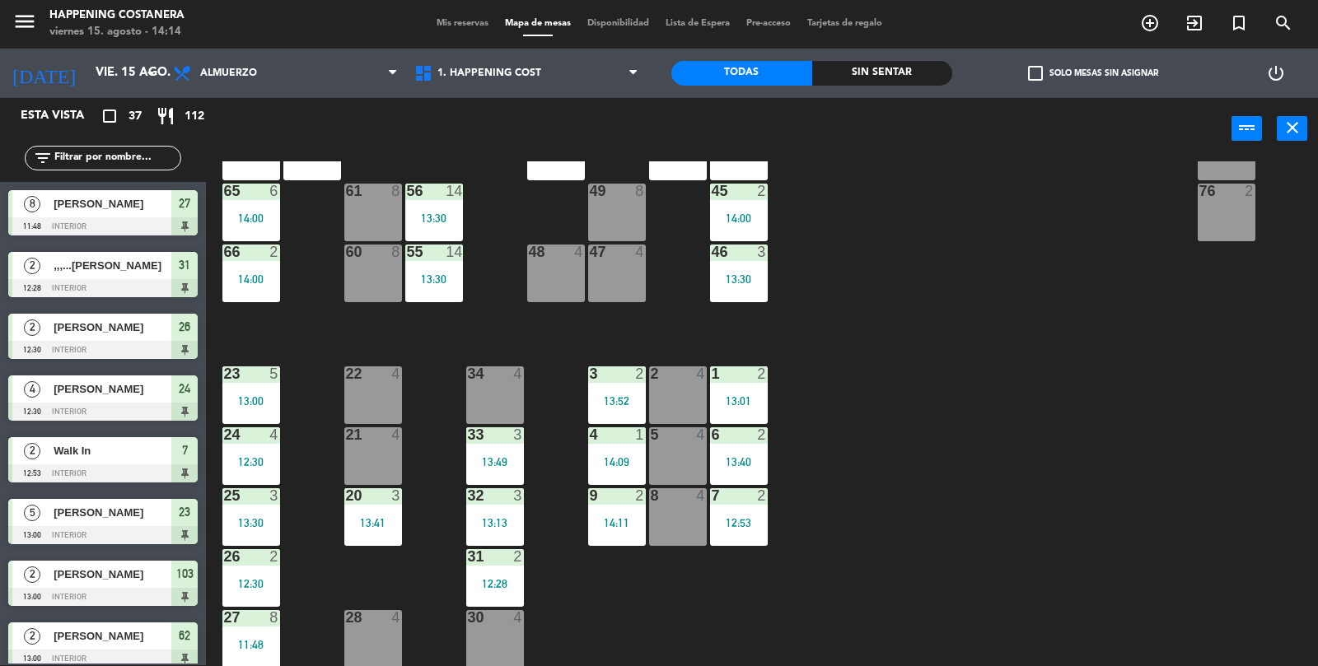
click at [1102, 585] on div "69 2 122 6 121 6 120 2 14:07 14 4 CAVA 22 101 2 13:20 94 2 70 2 123 6 131 2 134…" at bounding box center [768, 414] width 1099 height 506
click at [493, 581] on div "12:28" at bounding box center [495, 584] width 58 height 12
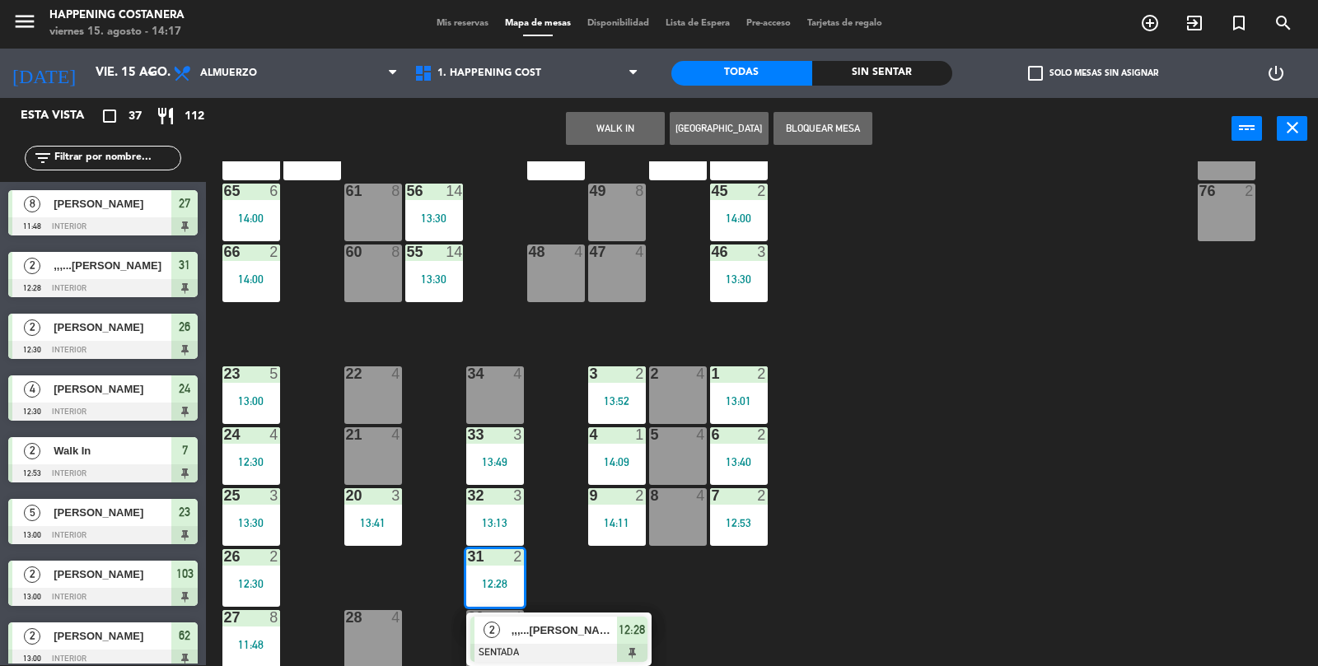
click at [514, 653] on div at bounding box center [558, 653] width 177 height 18
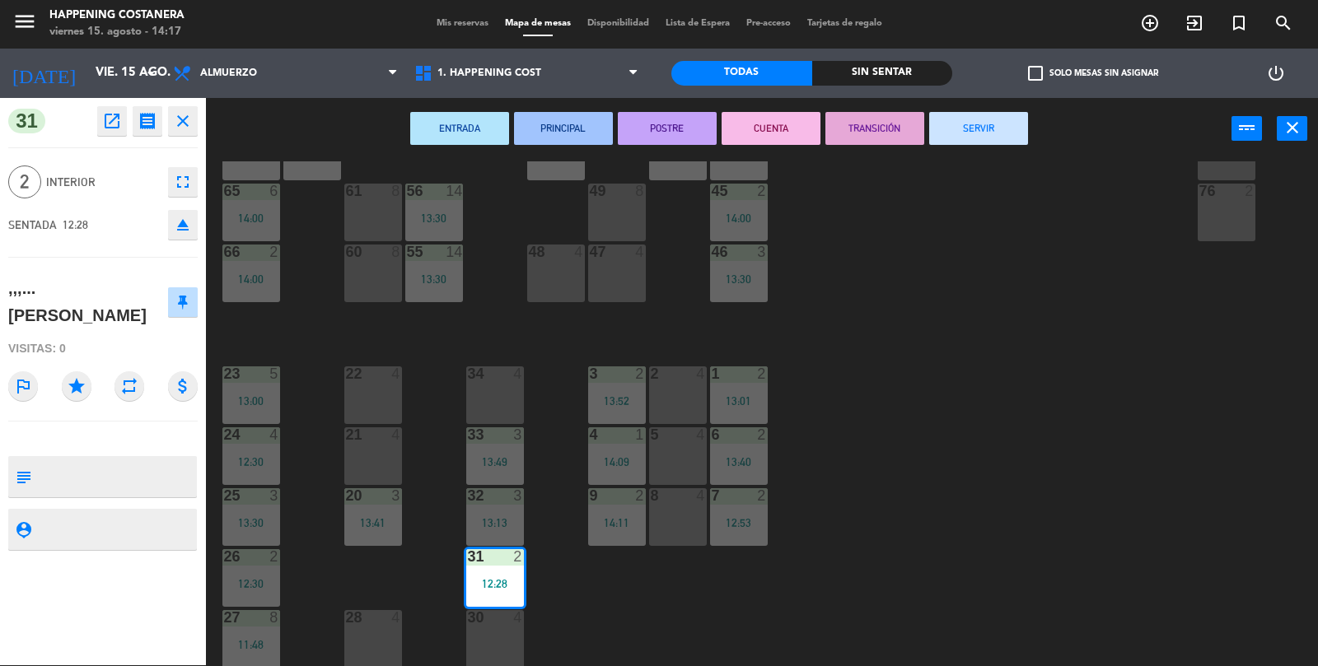
click at [985, 139] on button "SERVIR" at bounding box center [978, 128] width 99 height 33
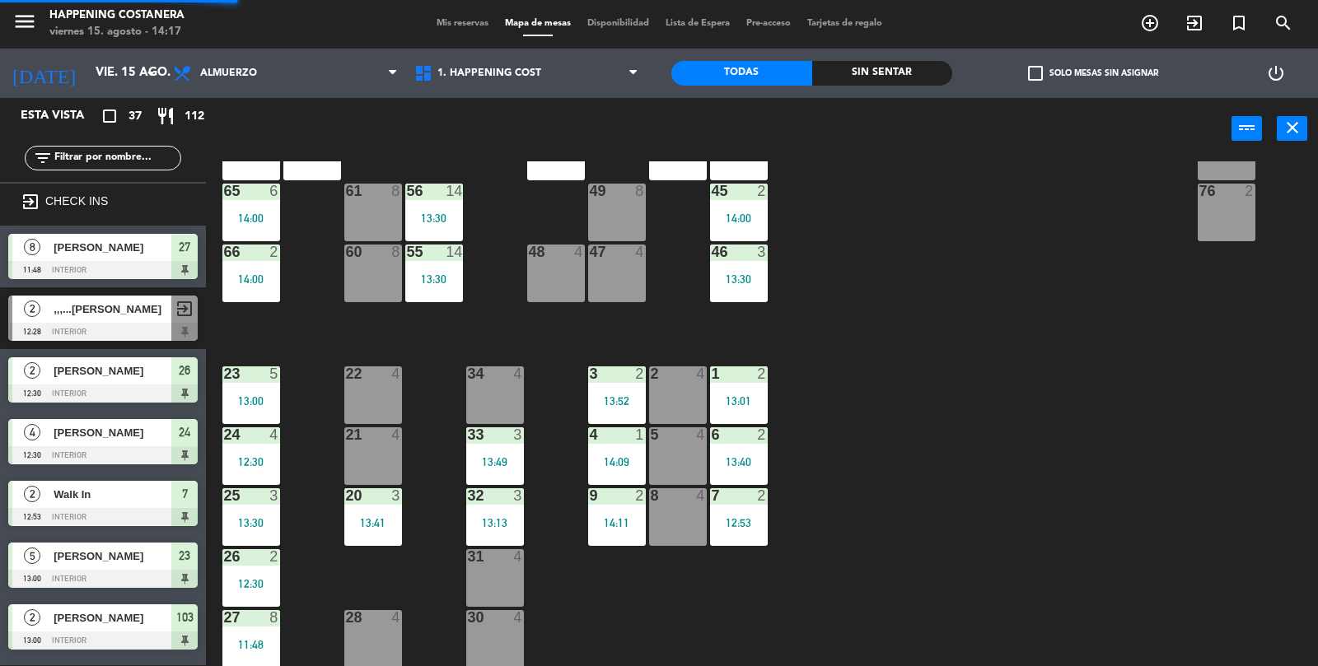
click at [1109, 525] on div "69 2 122 6 121 6 120 2 14:07 14 4 CAVA 22 101 2 13:20 94 2 70 2 123 6 131 2 134…" at bounding box center [768, 414] width 1099 height 506
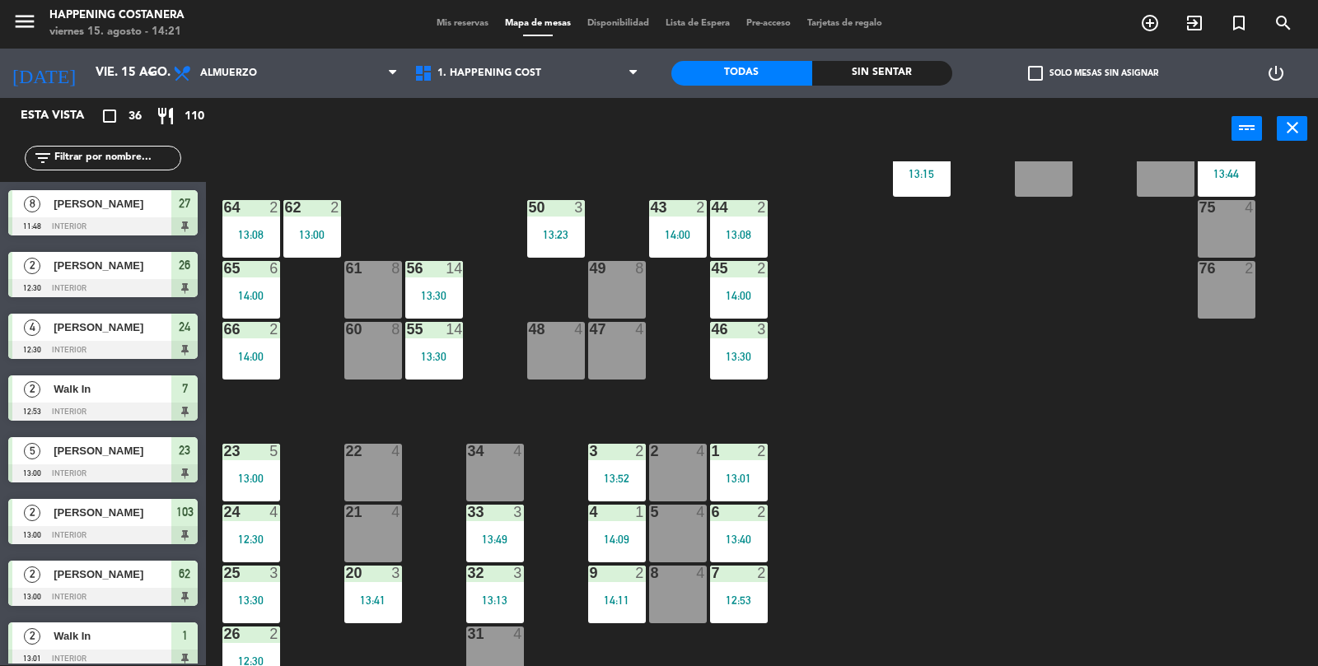
scroll to position [301, 0]
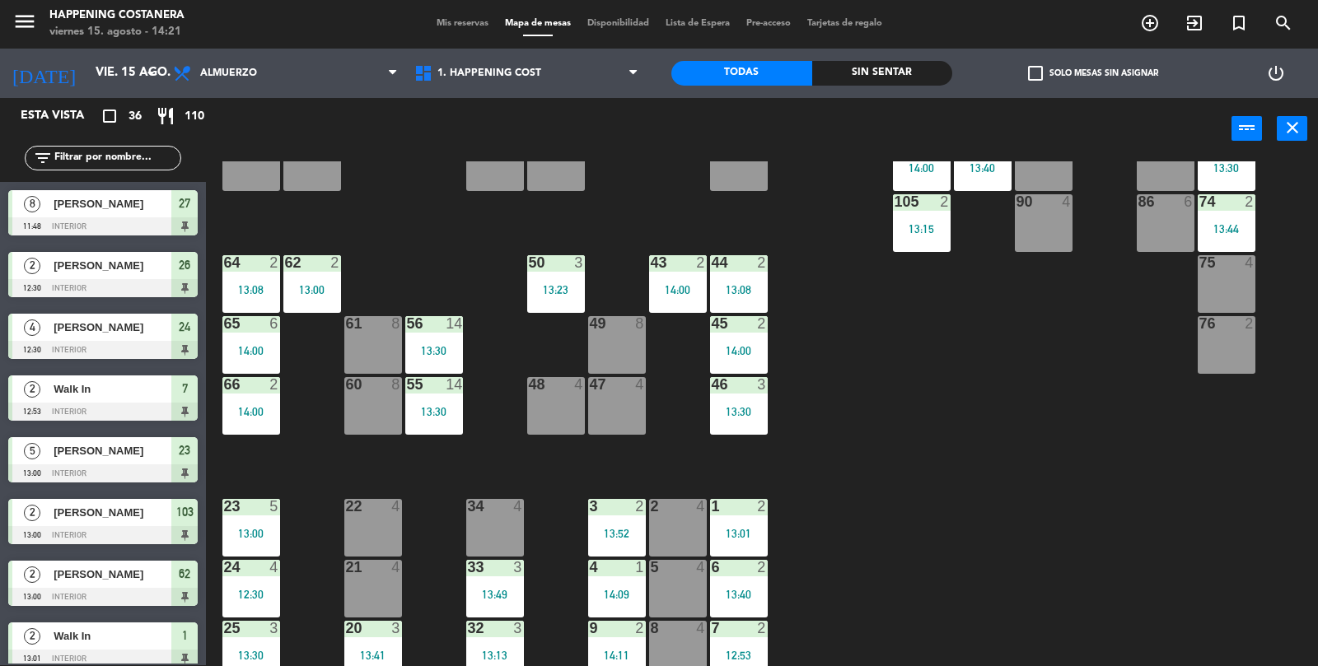
click at [1239, 563] on div "69 2 122 6 121 6 120 2 14:07 14 4 CAVA 22 101 2 13:20 94 2 70 2 123 6 131 2 134…" at bounding box center [768, 414] width 1099 height 506
click at [1005, 459] on div "69 2 122 6 121 6 120 2 14:07 14 4 CAVA 22 101 2 13:20 94 2 70 2 123 6 131 2 134…" at bounding box center [768, 414] width 1099 height 506
click at [1043, 68] on span "check_box_outline_blank" at bounding box center [1035, 73] width 15 height 15
click at [1093, 73] on input "check_box_outline_blank Solo mesas sin asignar" at bounding box center [1093, 73] width 0 height 0
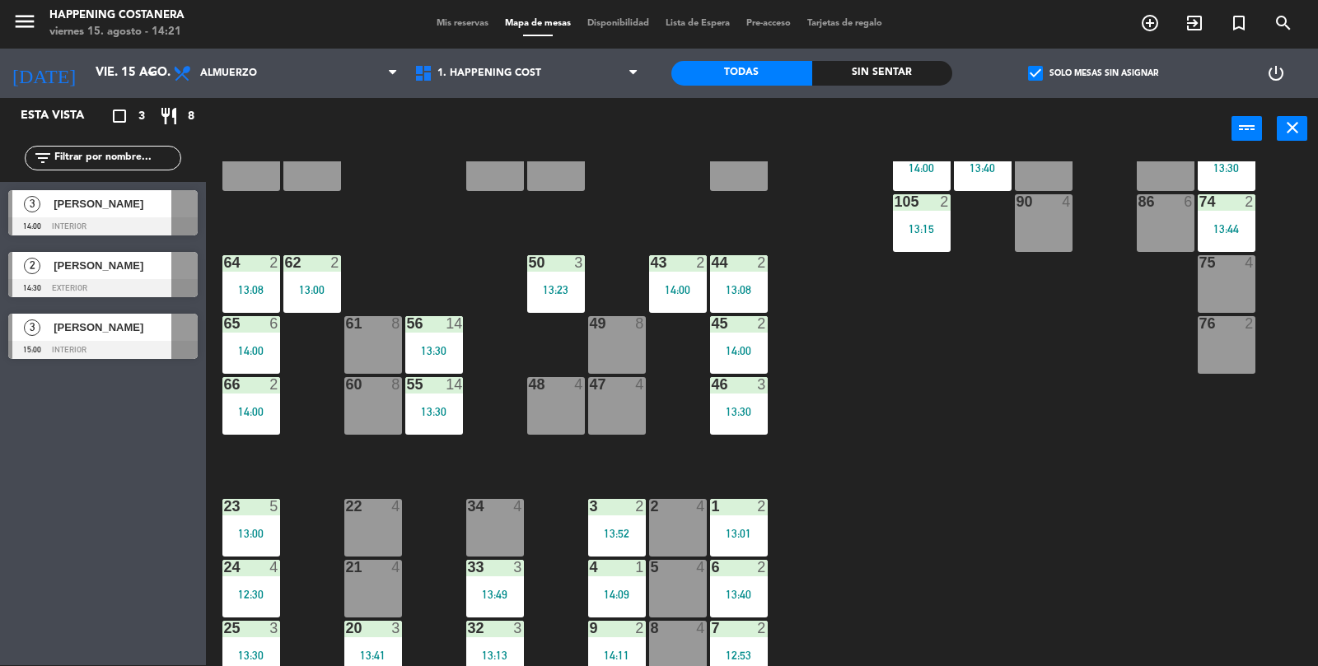
click at [1043, 68] on span "check_box" at bounding box center [1035, 73] width 15 height 15
click at [1093, 73] on input "check_box Solo mesas sin asignar" at bounding box center [1093, 73] width 0 height 0
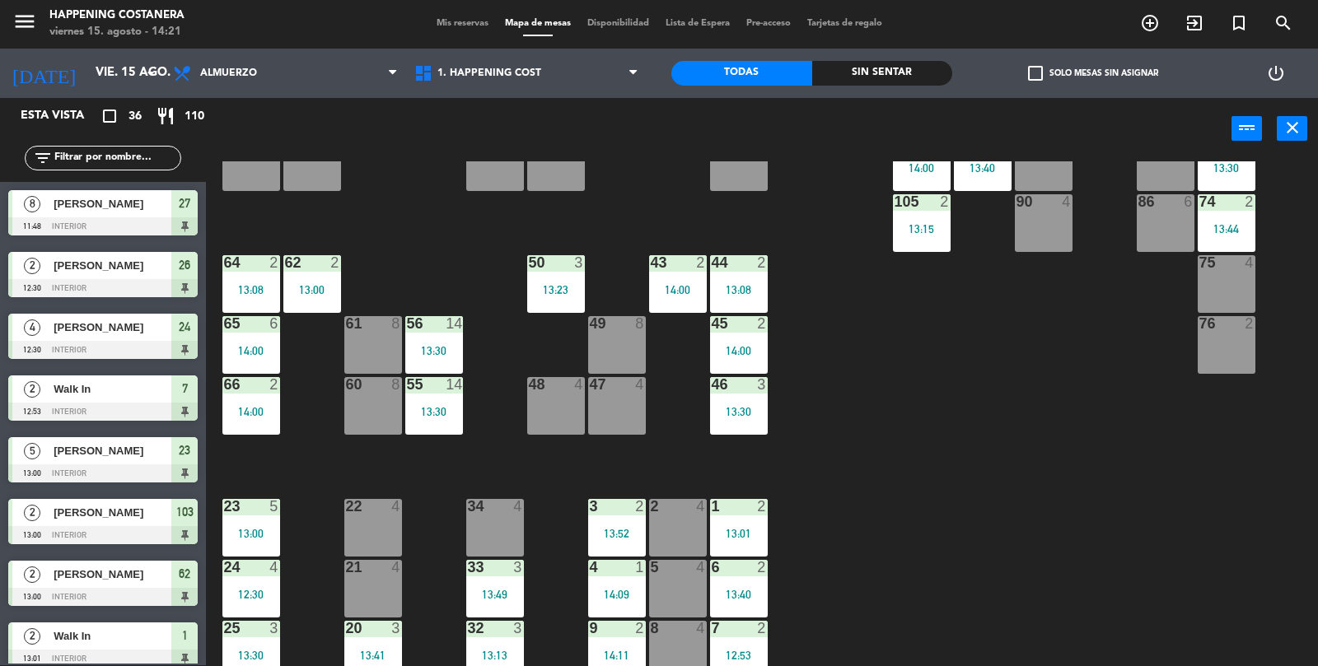
click at [1041, 393] on div "69 2 122 6 121 6 120 2 14:07 14 4 CAVA 22 101 2 13:20 94 2 70 2 123 6 131 2 134…" at bounding box center [768, 414] width 1099 height 506
click at [1075, 362] on div "69 2 122 6 121 6 120 2 14:07 14 4 CAVA 22 101 2 13:20 94 2 70 2 123 6 131 2 134…" at bounding box center [768, 414] width 1099 height 506
click at [1154, 306] on div "69 2 122 6 121 6 120 2 14:07 14 4 CAVA 22 101 2 13:20 94 2 70 2 123 6 131 2 134…" at bounding box center [768, 414] width 1099 height 506
click at [249, 589] on div "12:30" at bounding box center [251, 595] width 58 height 12
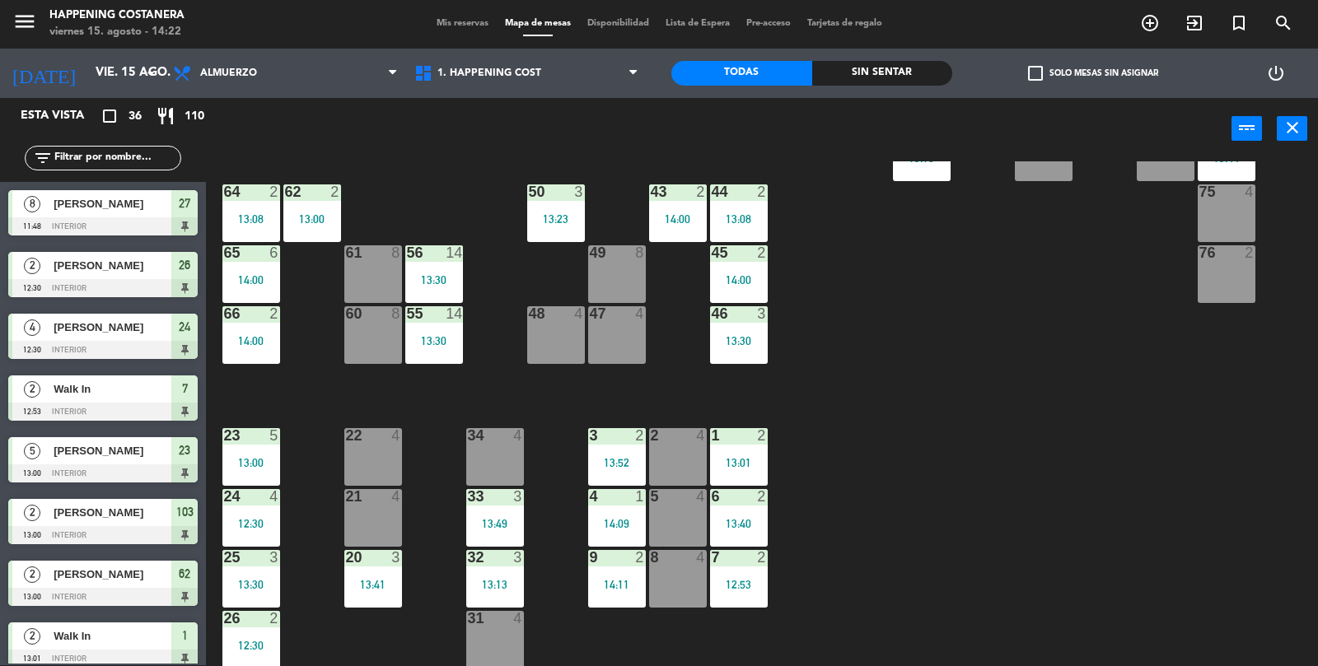
scroll to position [434, 0]
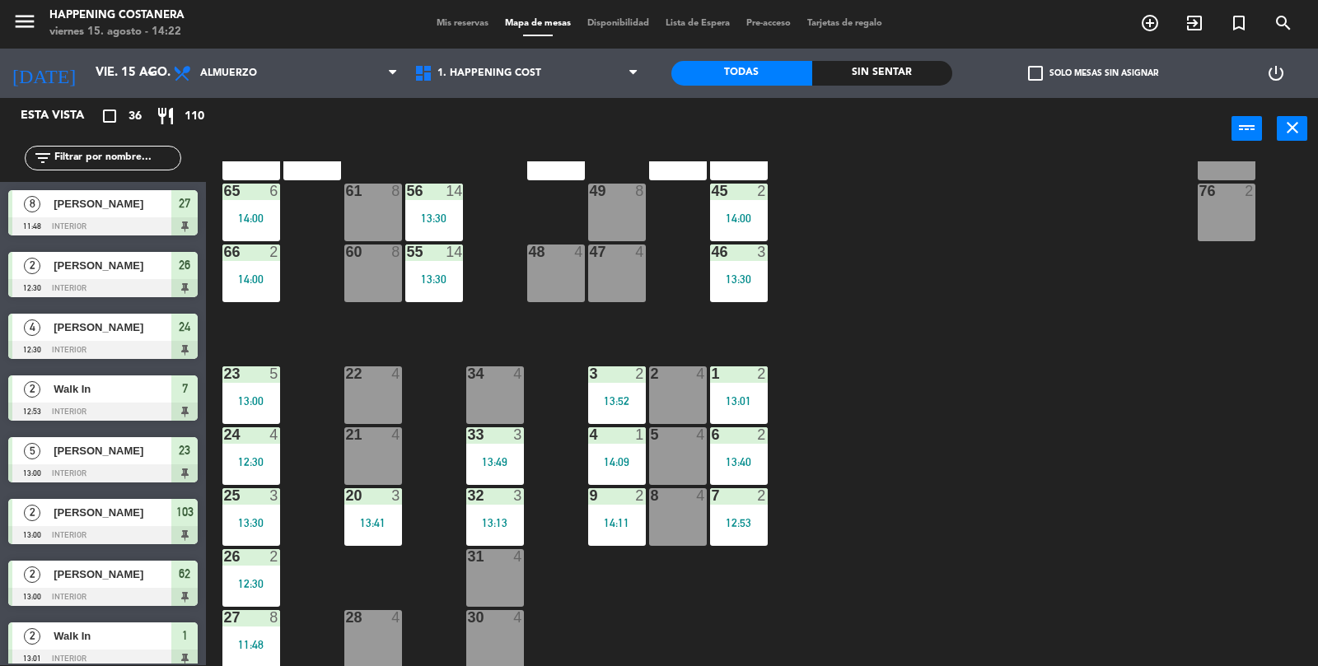
click at [254, 445] on div "24 4 12:30" at bounding box center [251, 456] width 58 height 58
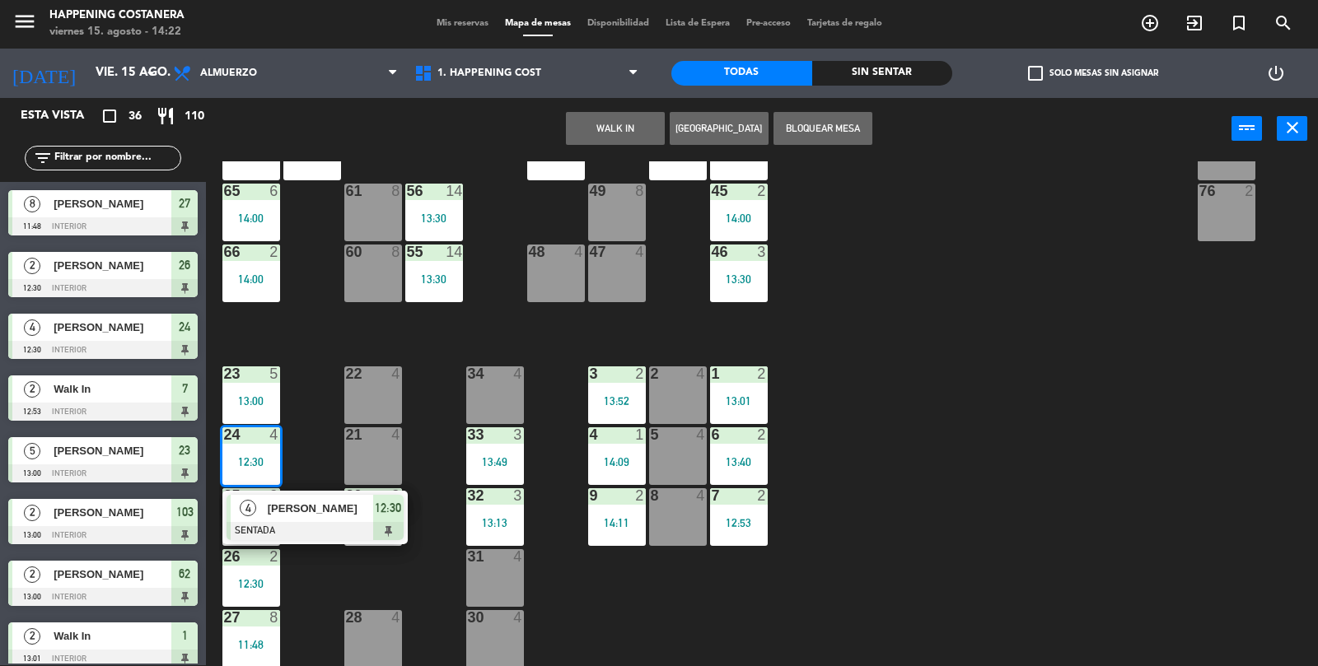
click at [320, 518] on div "[PERSON_NAME]" at bounding box center [319, 508] width 107 height 27
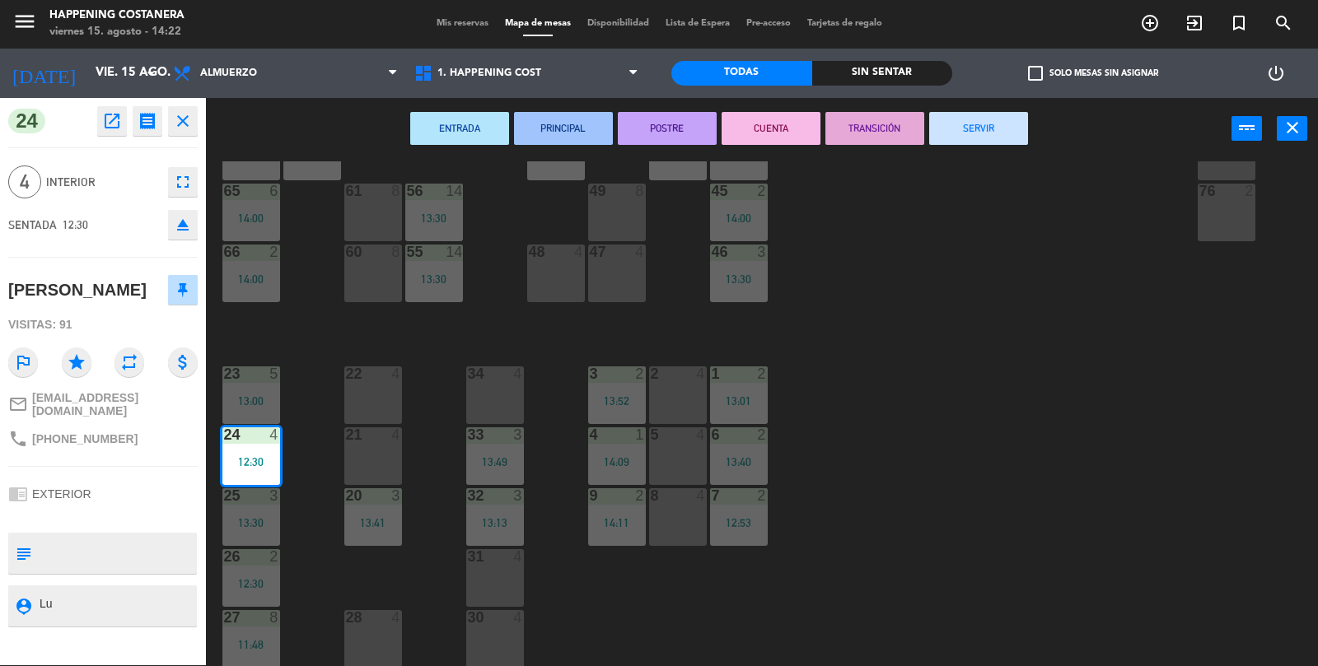
click at [999, 138] on button "SERVIR" at bounding box center [978, 128] width 99 height 33
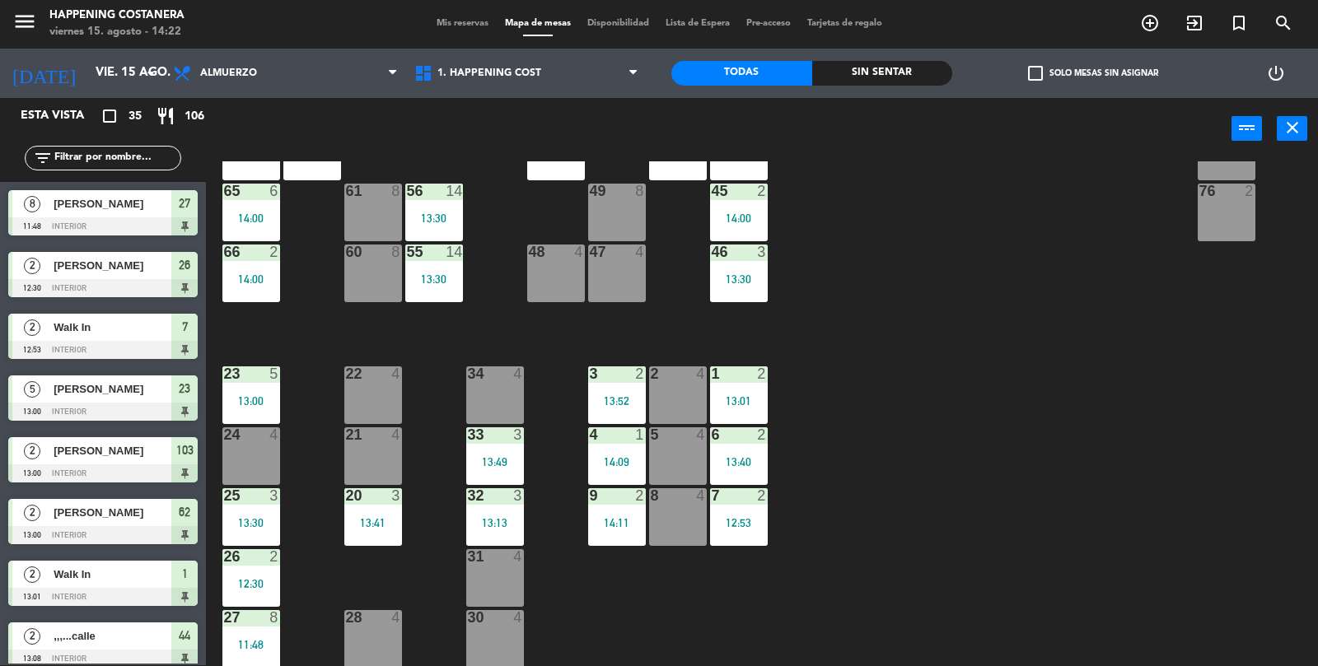
click at [259, 270] on div "66 2 14:00" at bounding box center [251, 274] width 58 height 58
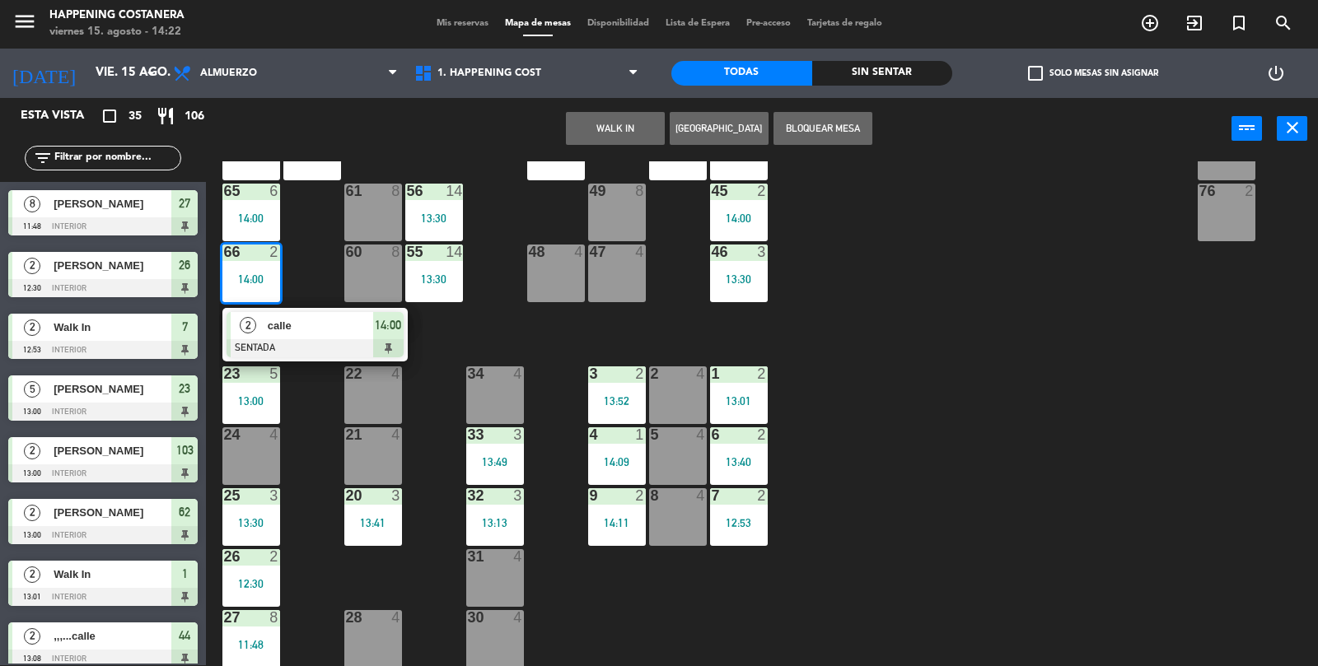
click at [320, 337] on div "calle" at bounding box center [319, 325] width 107 height 27
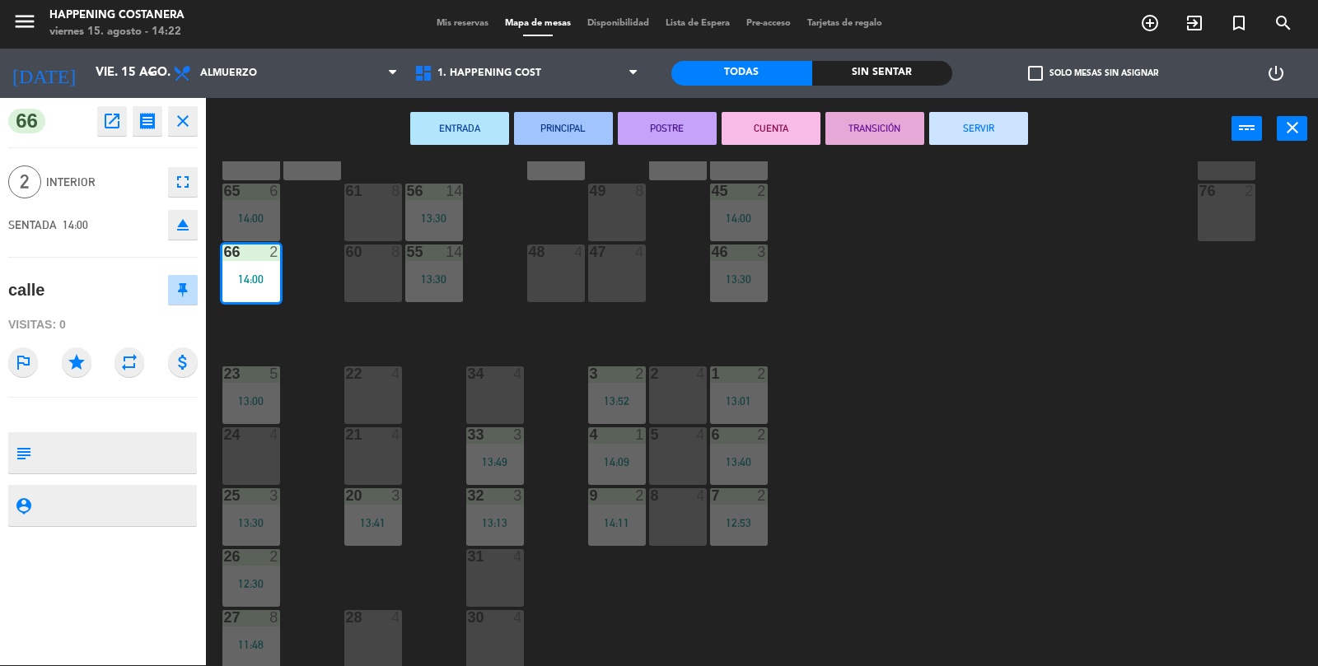
click at [1001, 119] on button "SERVIR" at bounding box center [978, 128] width 99 height 33
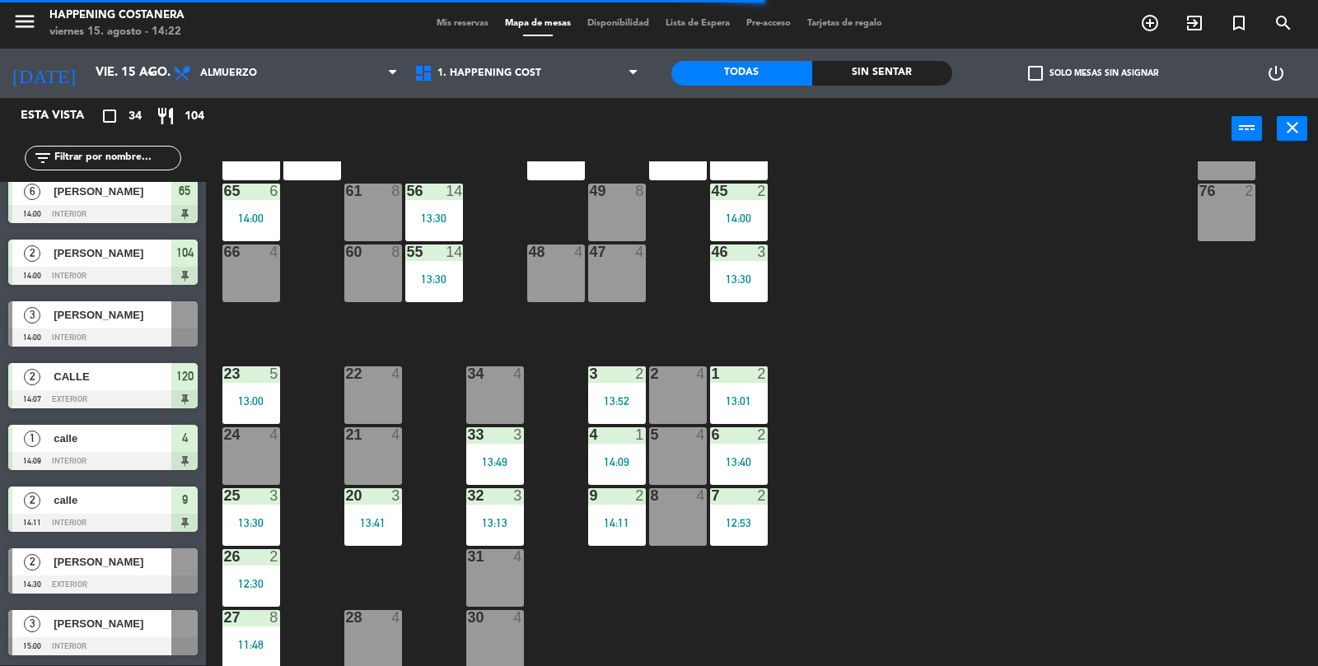
scroll to position [1618, 0]
click at [559, 287] on div "48 4" at bounding box center [556, 274] width 58 height 58
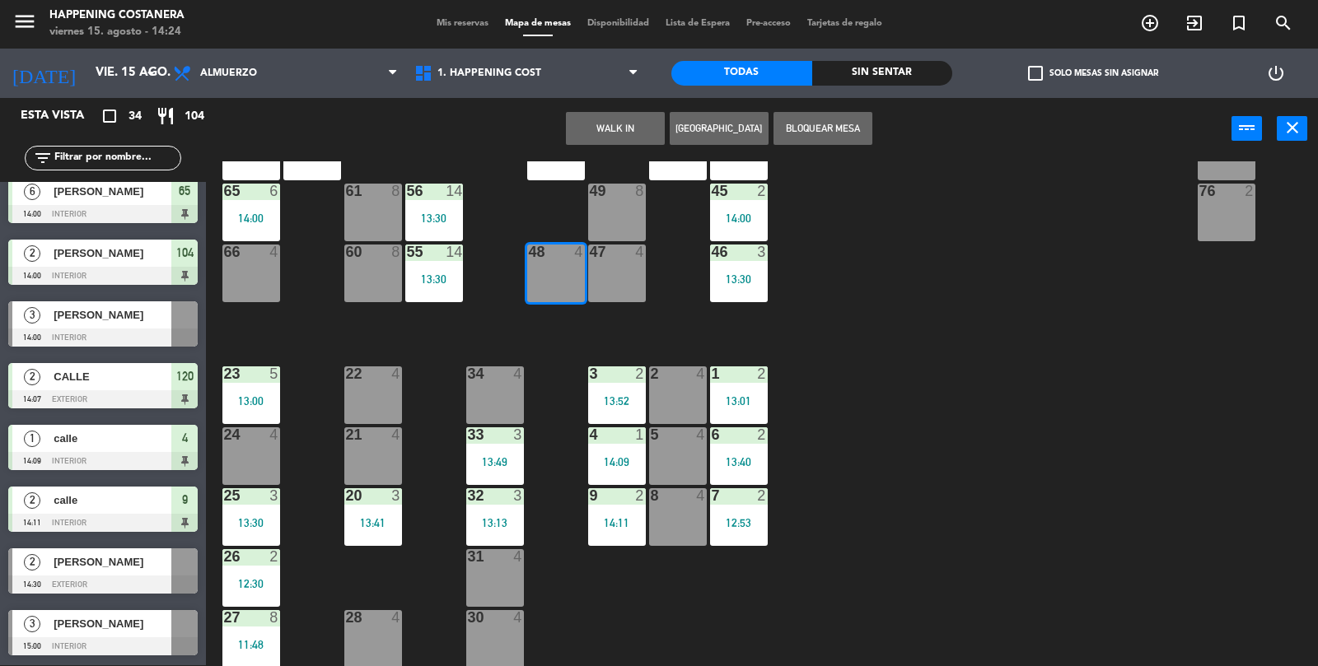
click at [607, 114] on button "WALK IN" at bounding box center [615, 128] width 99 height 33
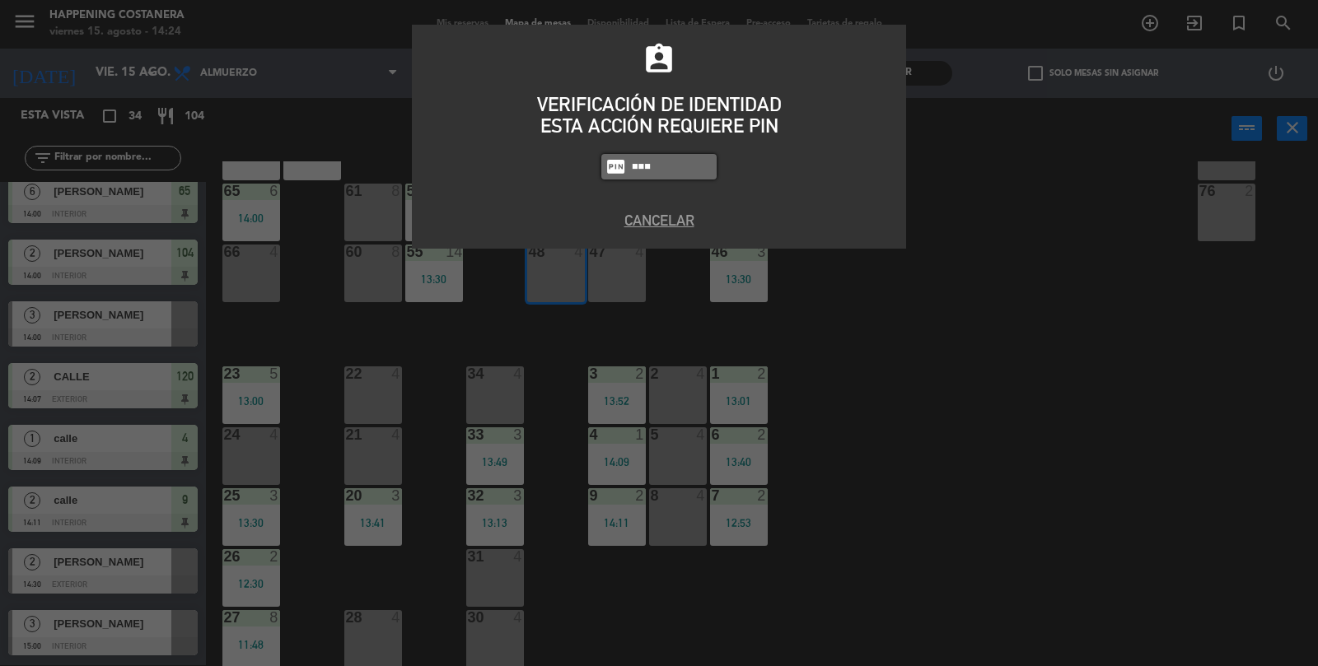
type input "6437"
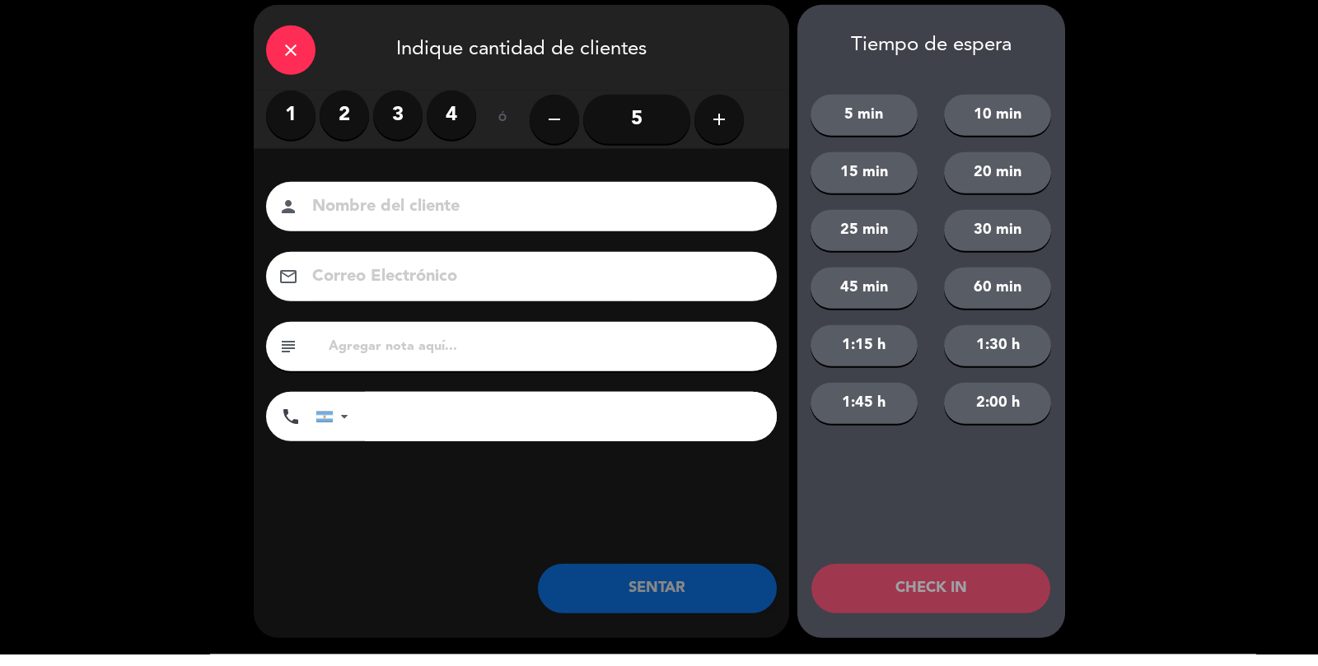
click at [326, 133] on label "2" at bounding box center [344, 126] width 49 height 49
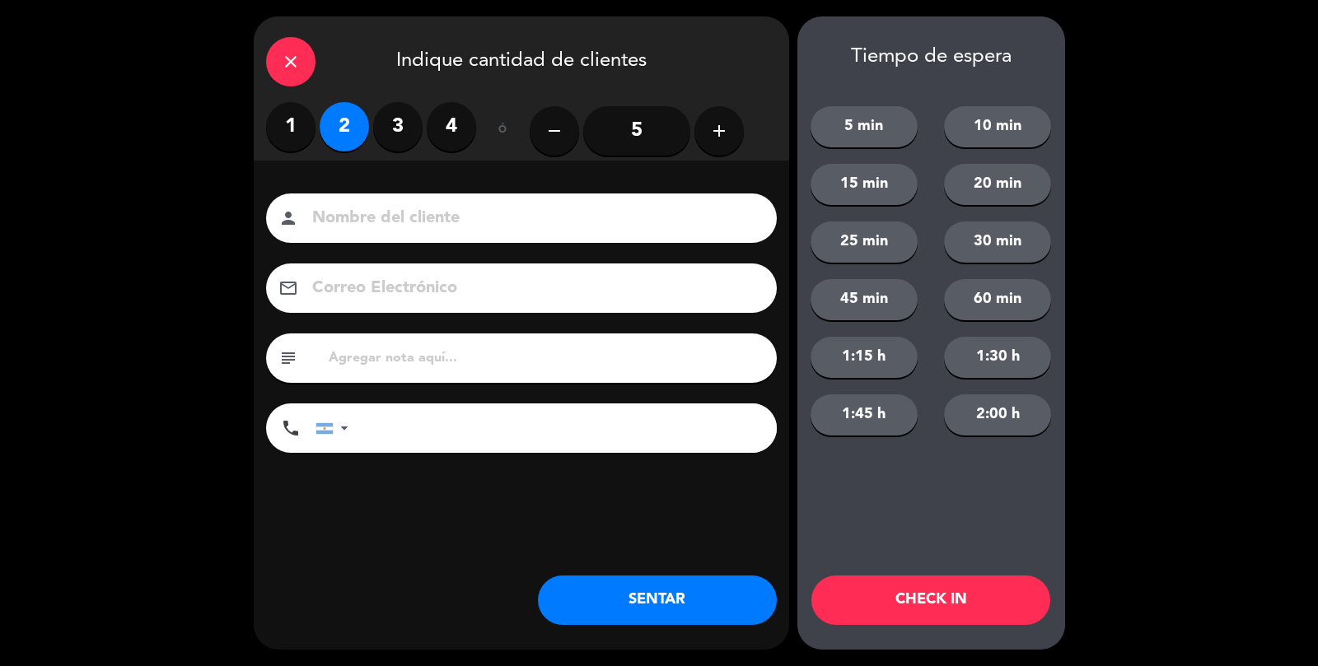
click at [656, 623] on button "SENTAR" at bounding box center [657, 600] width 239 height 49
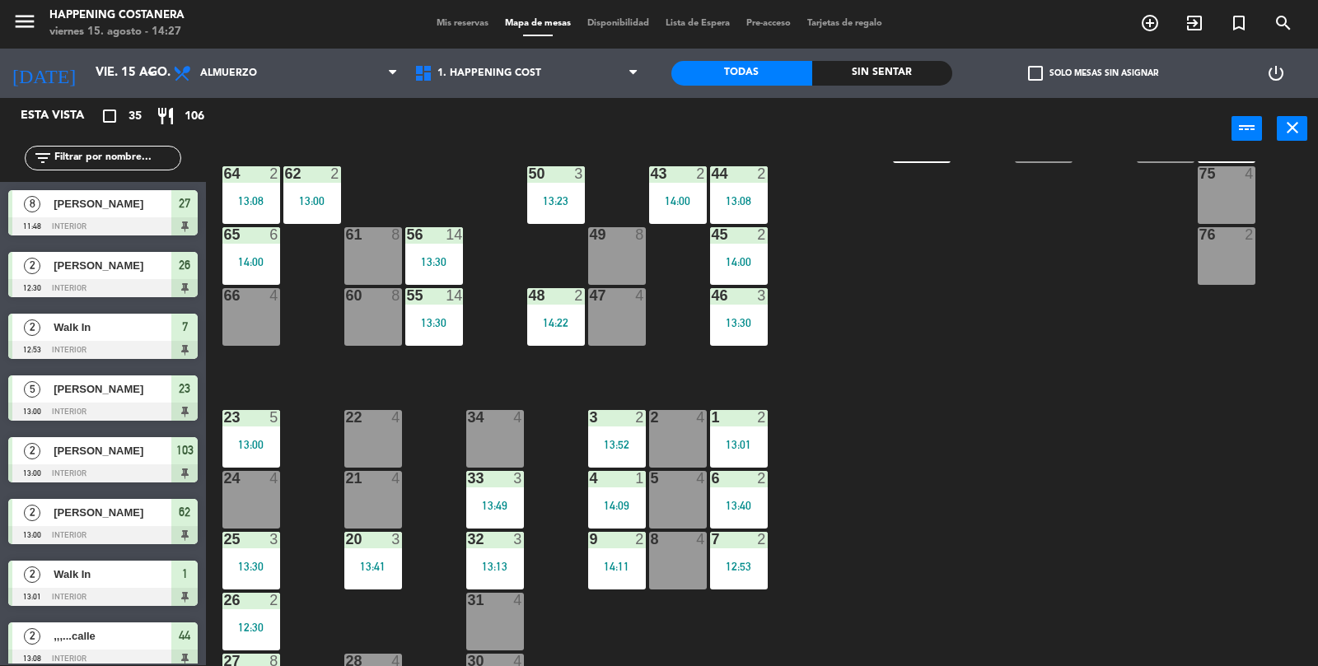
scroll to position [434, 0]
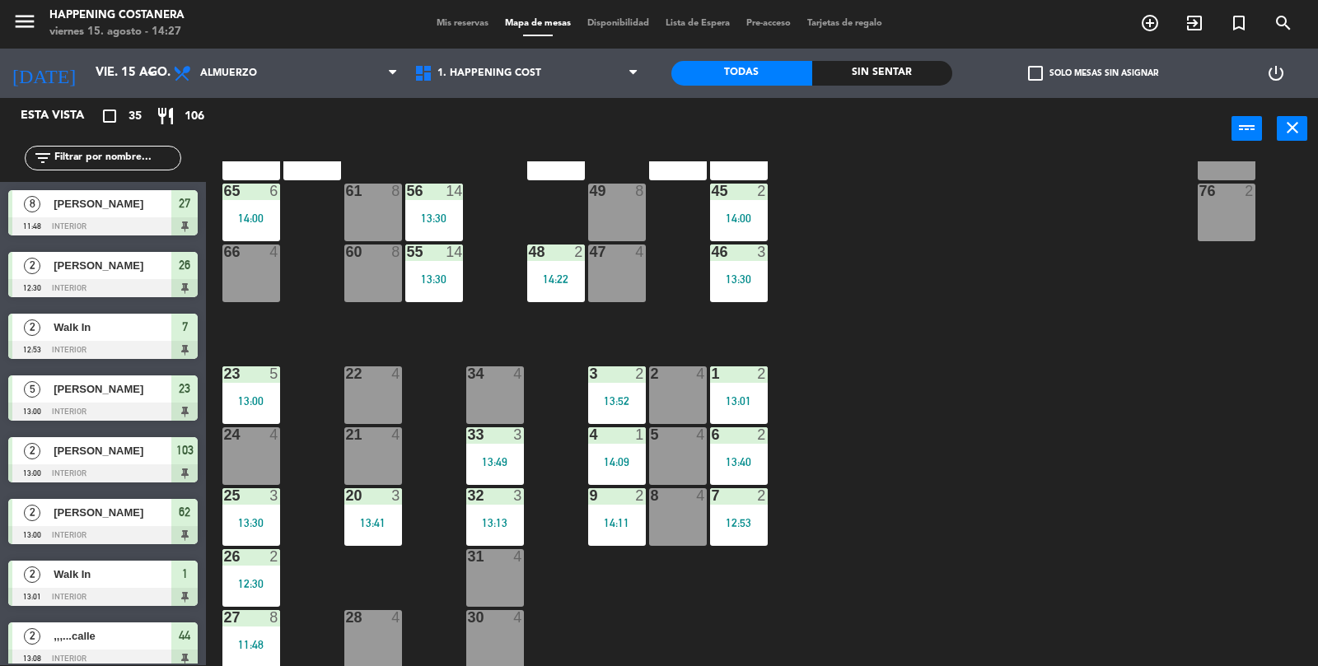
click at [1207, 544] on div "69 2 122 6 121 6 120 2 14:07 14 4 CAVA 22 101 2 13:20 94 2 70 2 123 6 131 2 134…" at bounding box center [768, 414] width 1099 height 506
click at [1210, 534] on div "69 2 122 6 121 6 120 2 14:07 14 4 CAVA 22 101 2 13:20 94 2 70 2 123 6 131 2 134…" at bounding box center [768, 414] width 1099 height 506
click at [1015, 43] on div "menu Happening Costanera viernes 15. agosto - 14:27 Mis reservas Mapa de mesas …" at bounding box center [659, 23] width 1318 height 49
click at [1035, 66] on span "check_box_outline_blank" at bounding box center [1035, 73] width 15 height 15
click at [1093, 73] on input "check_box_outline_blank Solo mesas sin asignar" at bounding box center [1093, 73] width 0 height 0
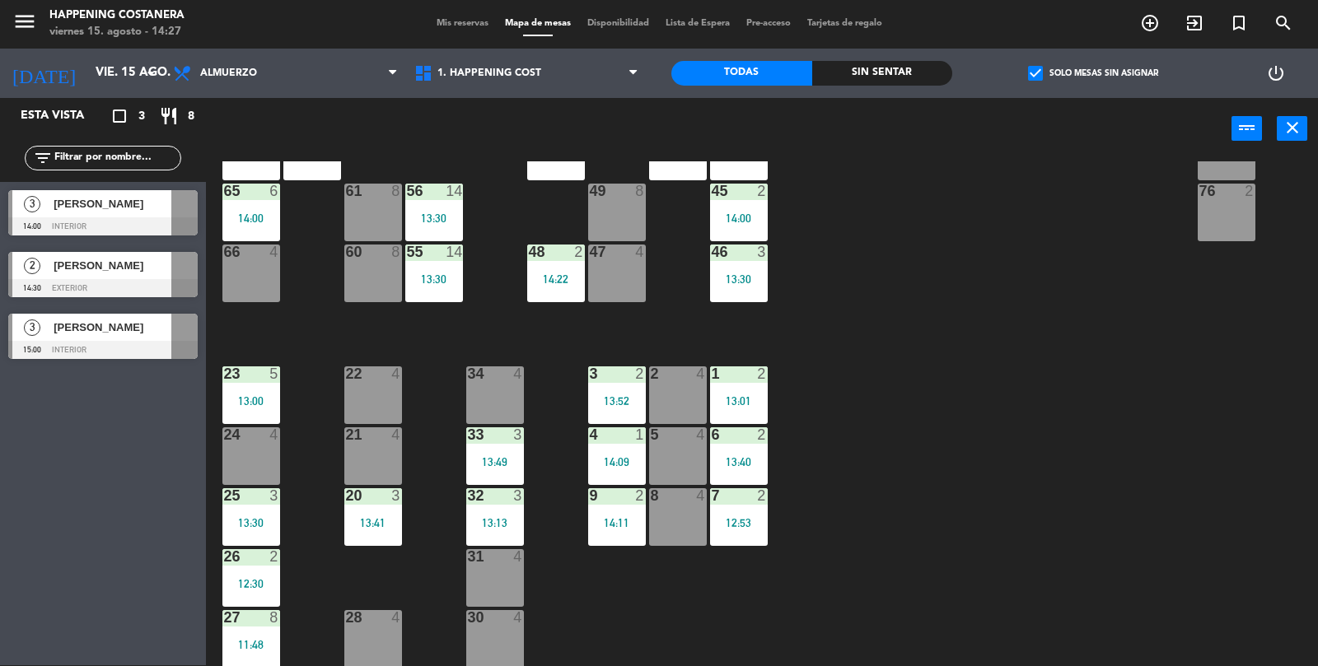
click at [1035, 81] on span "check_box" at bounding box center [1035, 73] width 15 height 15
click at [1093, 73] on input "check_box Solo mesas sin asignar" at bounding box center [1093, 73] width 0 height 0
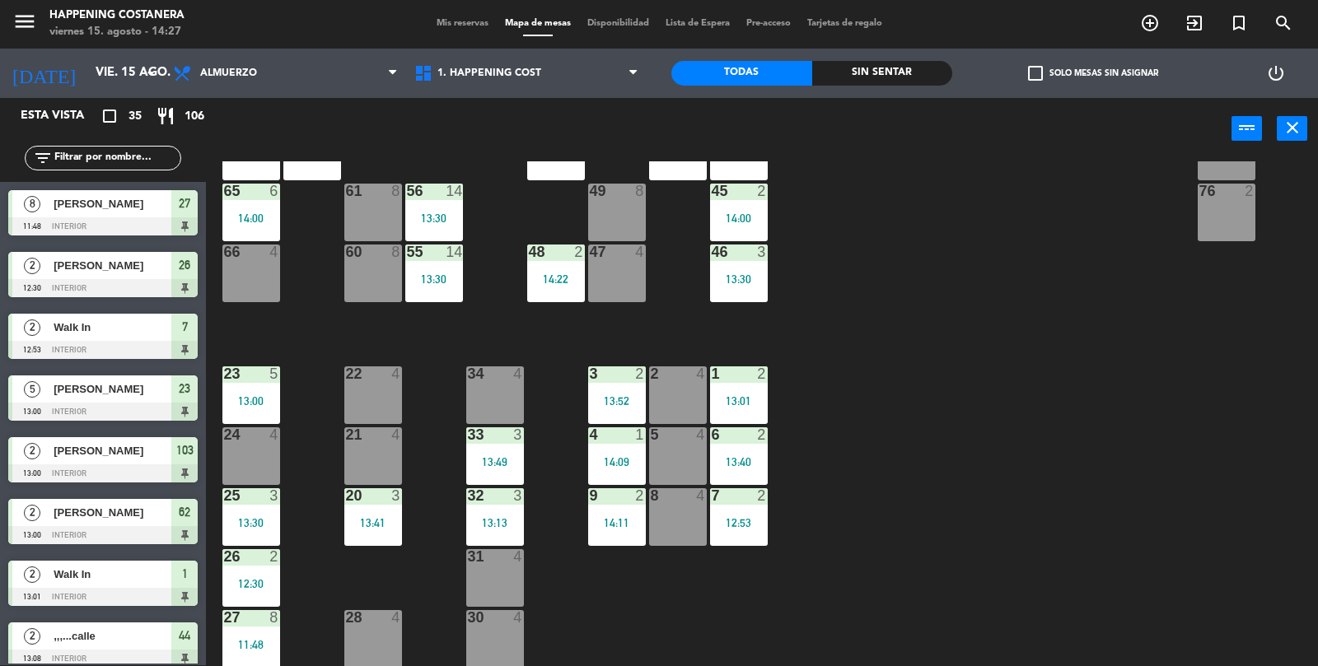
click at [1037, 81] on span "check_box_outline_blank" at bounding box center [1035, 73] width 15 height 15
click at [1093, 73] on input "check_box_outline_blank Solo mesas sin asignar" at bounding box center [1093, 73] width 0 height 0
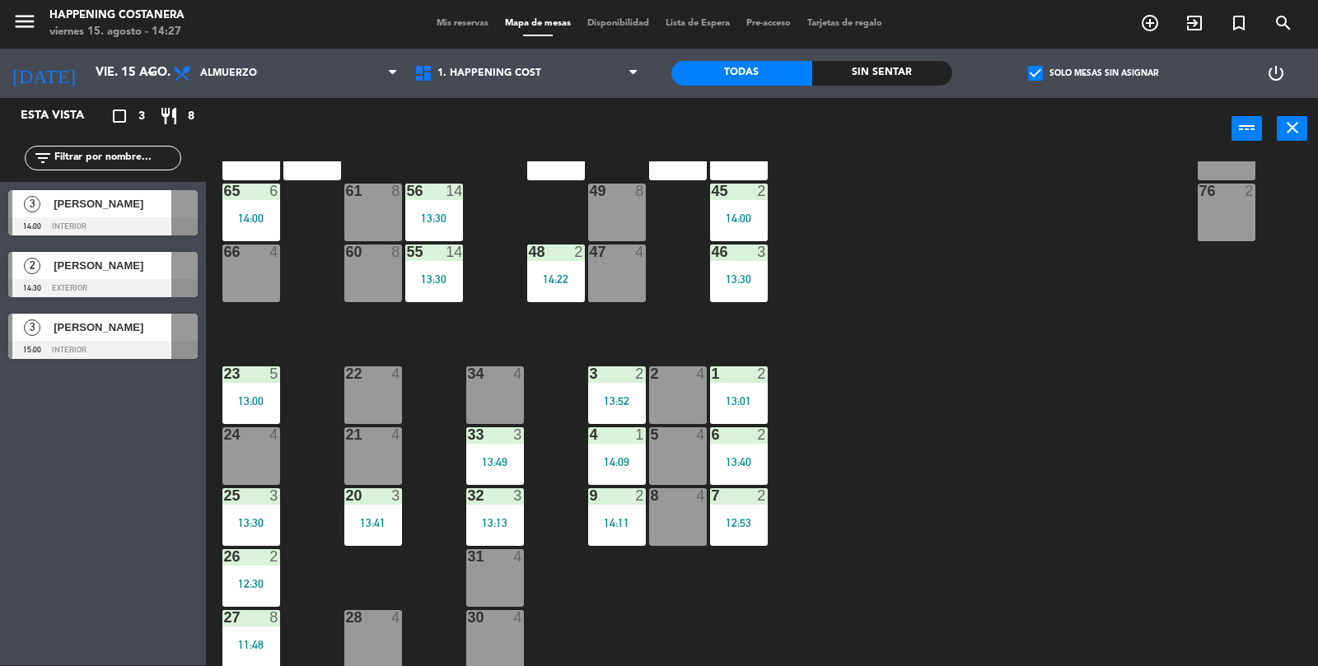
click at [1051, 68] on label "check_box Solo mesas sin asignar" at bounding box center [1093, 73] width 130 height 15
click at [1093, 73] on input "check_box Solo mesas sin asignar" at bounding box center [1093, 73] width 0 height 0
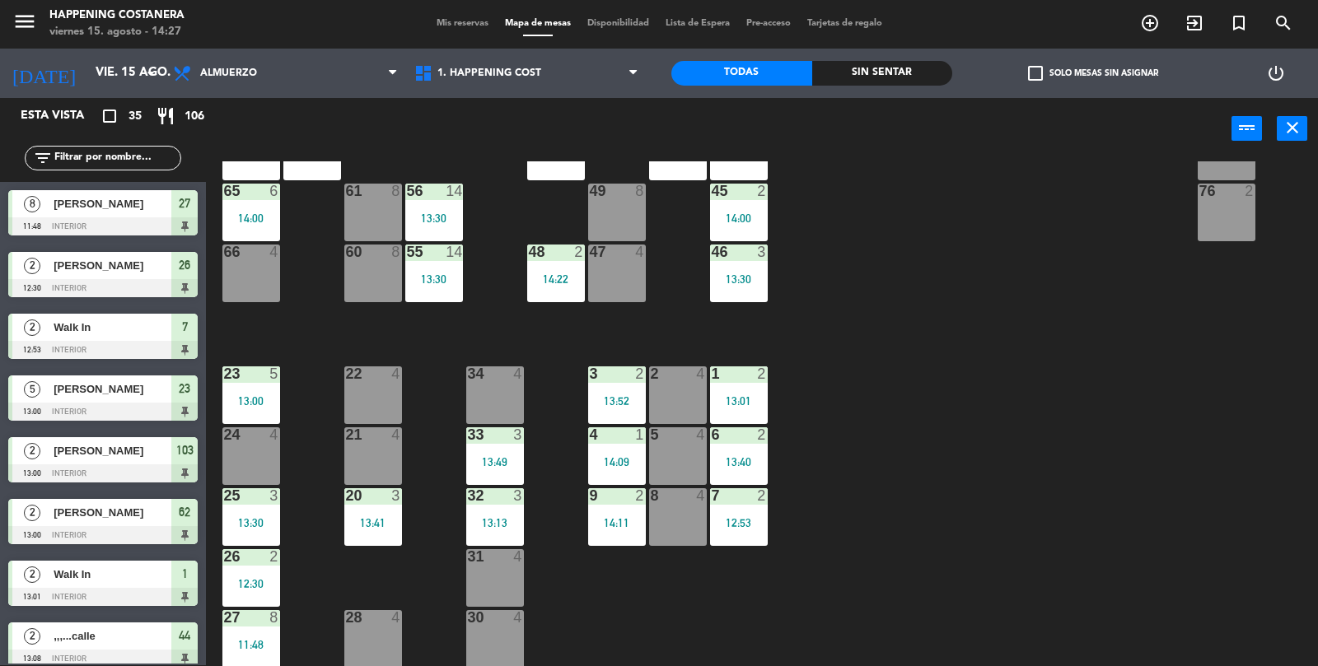
click at [1174, 488] on div "69 2 122 6 121 6 120 2 14:07 14 4 CAVA 22 101 2 13:20 94 2 70 2 123 6 131 2 134…" at bounding box center [768, 414] width 1099 height 506
click at [502, 520] on div "13:13" at bounding box center [495, 523] width 58 height 12
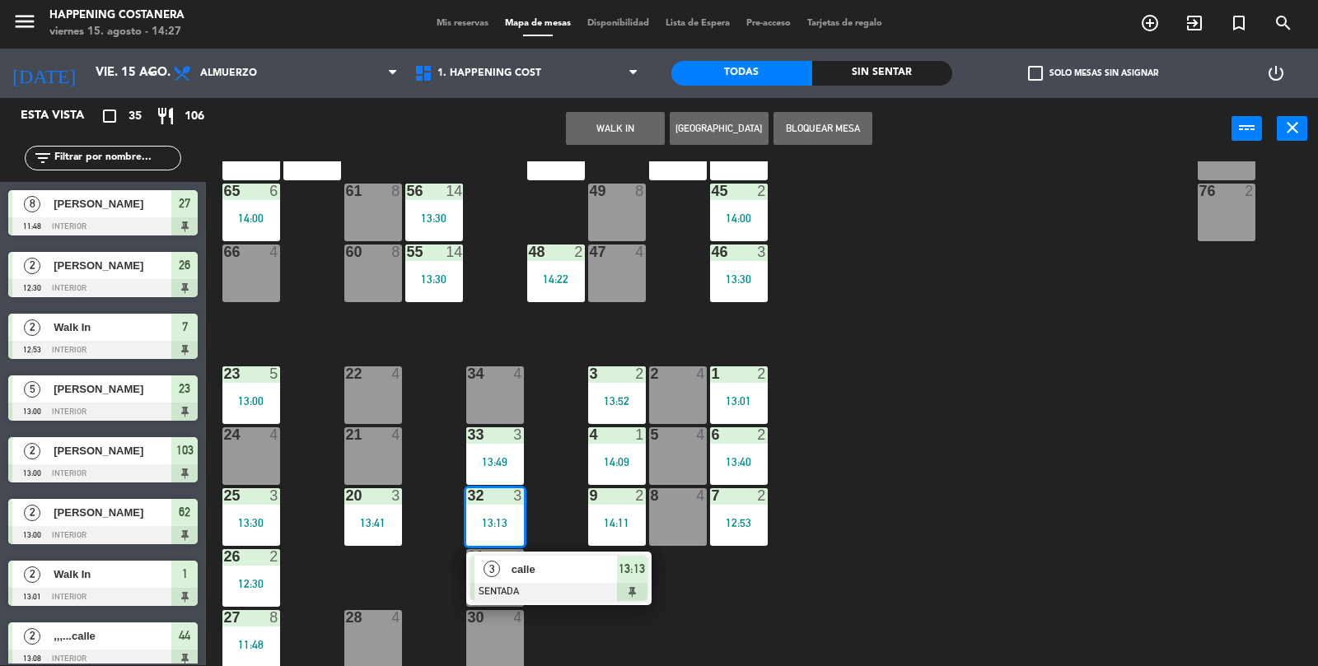
click at [501, 568] on div "3" at bounding box center [491, 569] width 35 height 27
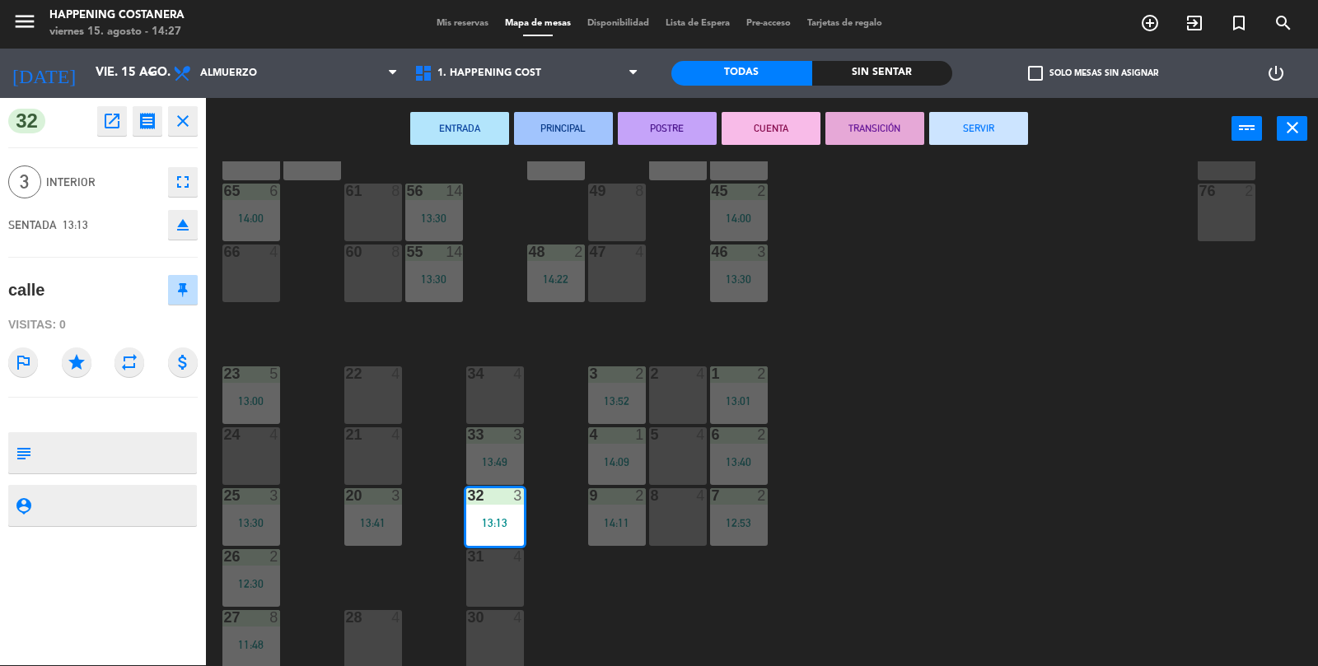
click at [1025, 136] on button "SERVIR" at bounding box center [978, 128] width 99 height 33
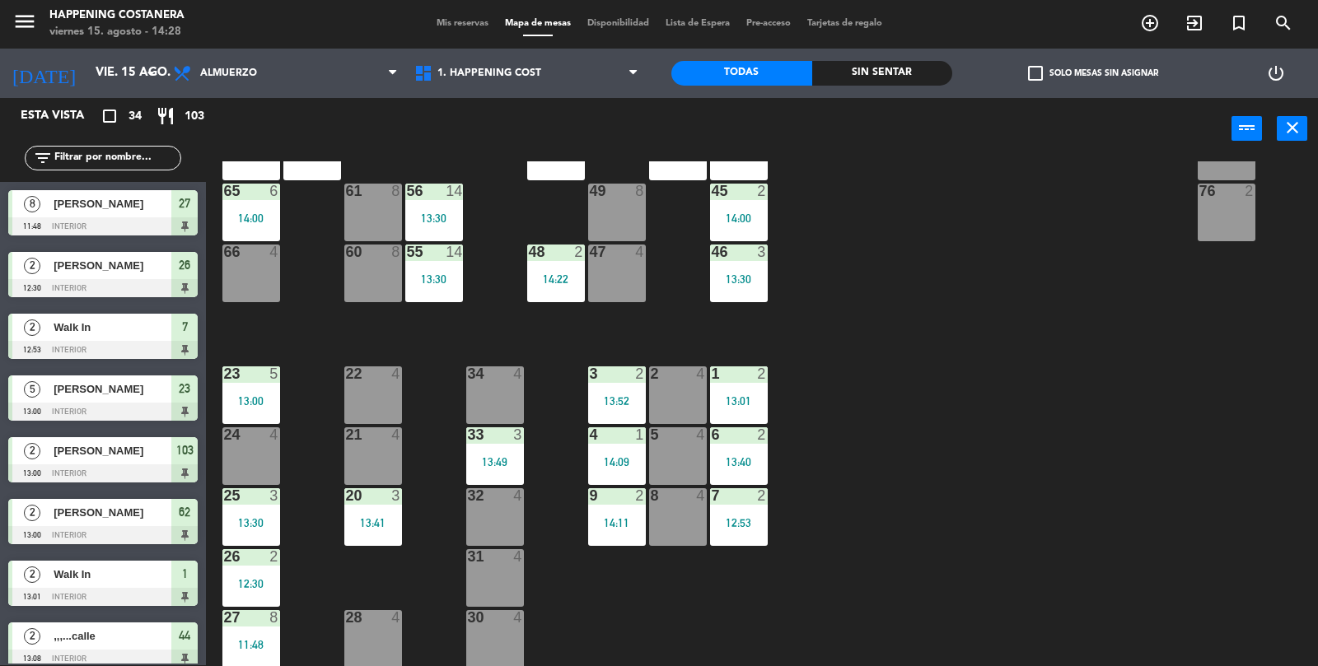
click at [1168, 630] on div "69 2 122 6 121 6 120 2 14:07 14 4 CAVA 22 101 2 13:20 94 2 70 2 123 6 131 2 134…" at bounding box center [768, 414] width 1099 height 506
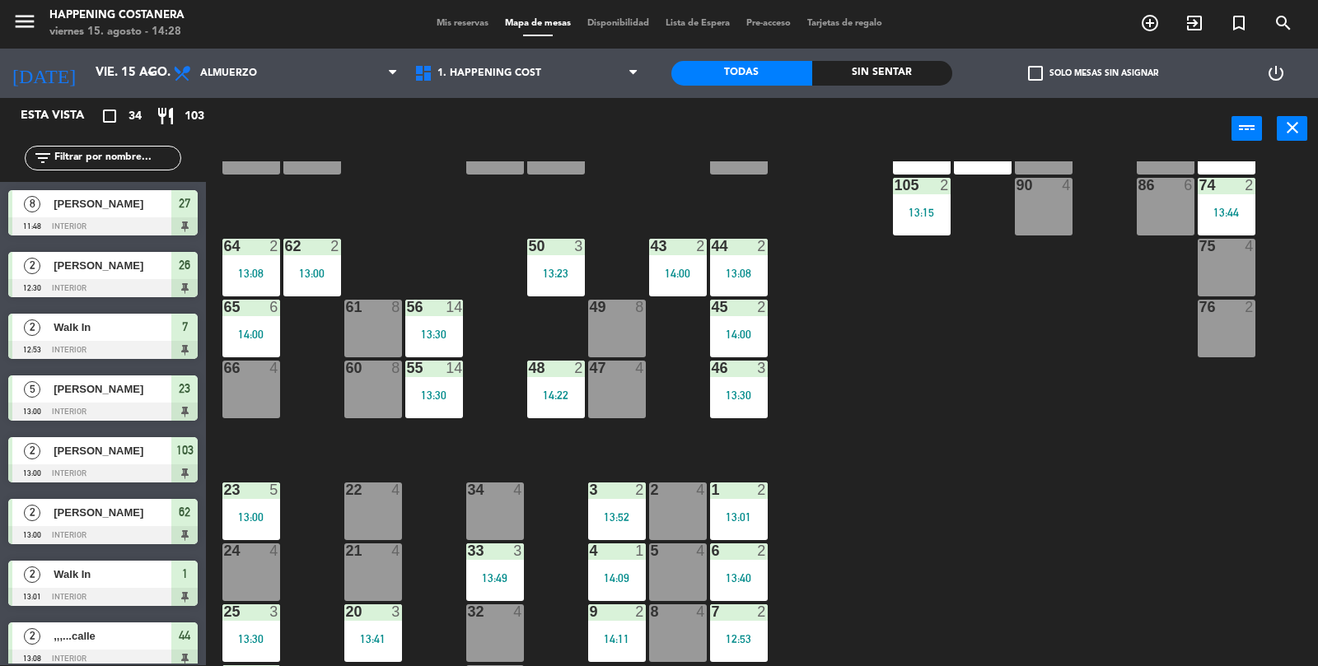
scroll to position [296, 0]
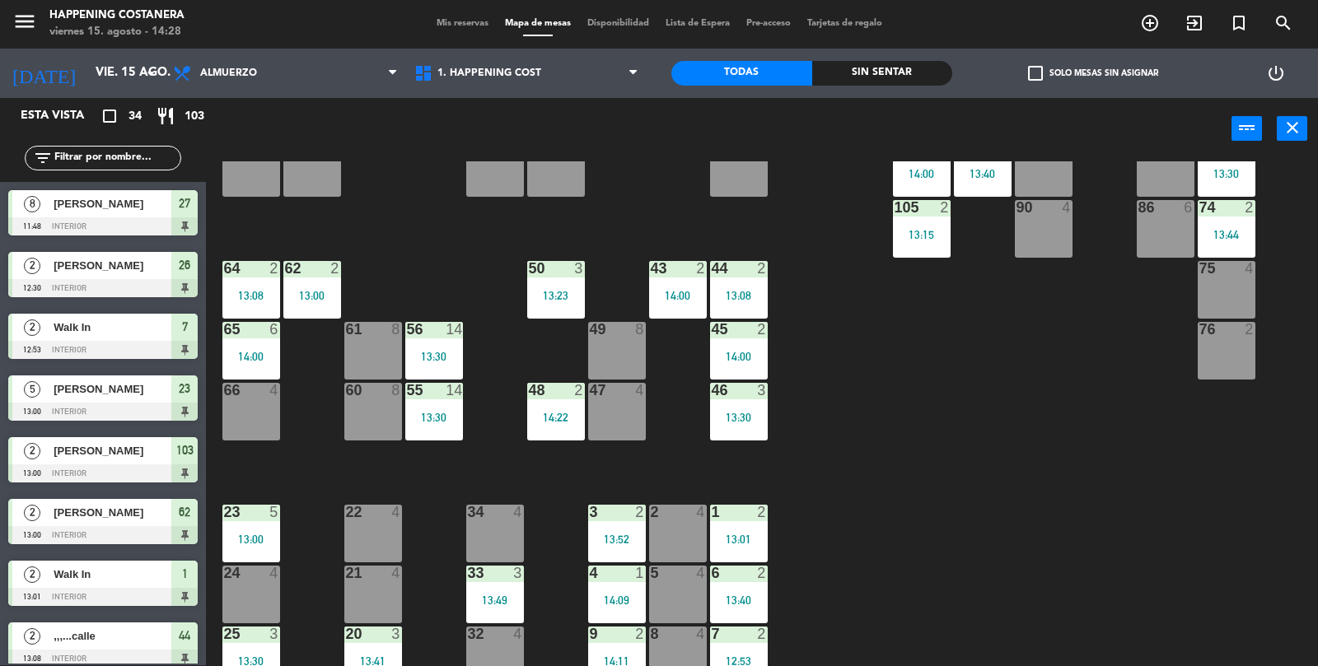
click at [715, 306] on div "44 2 13:08" at bounding box center [739, 290] width 58 height 58
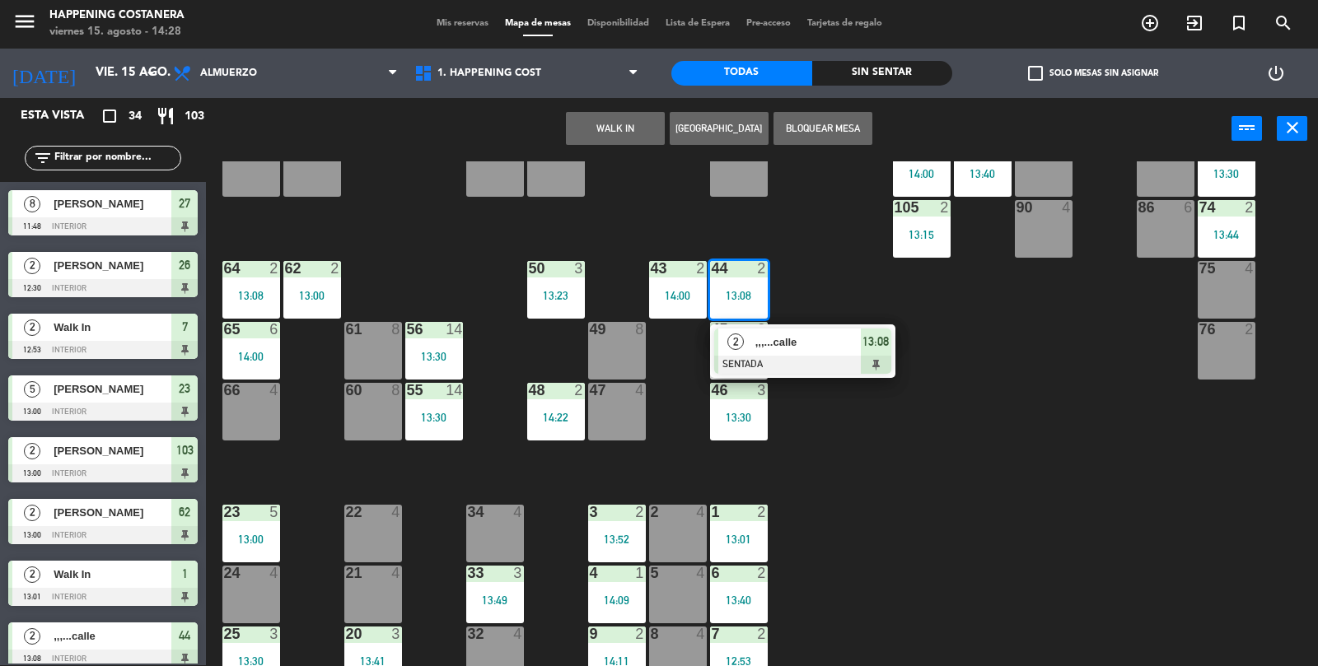
click at [814, 367] on div at bounding box center [802, 365] width 177 height 18
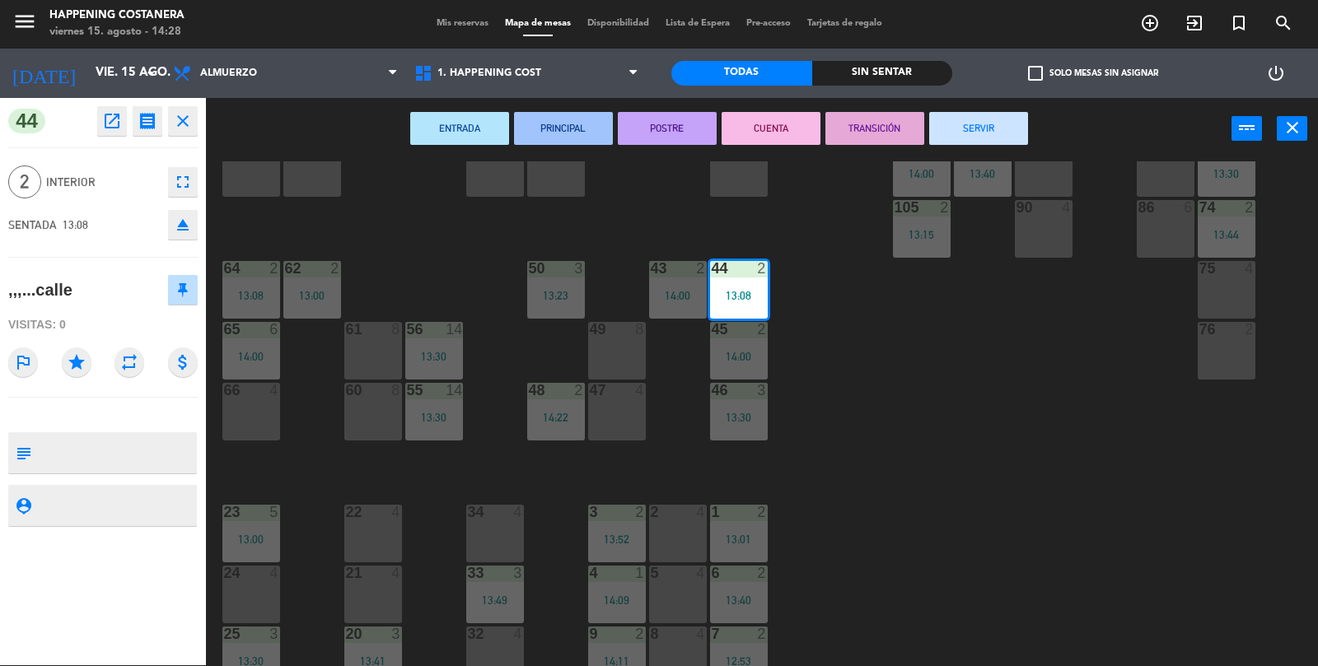
click at [1006, 125] on button "SERVIR" at bounding box center [978, 128] width 99 height 33
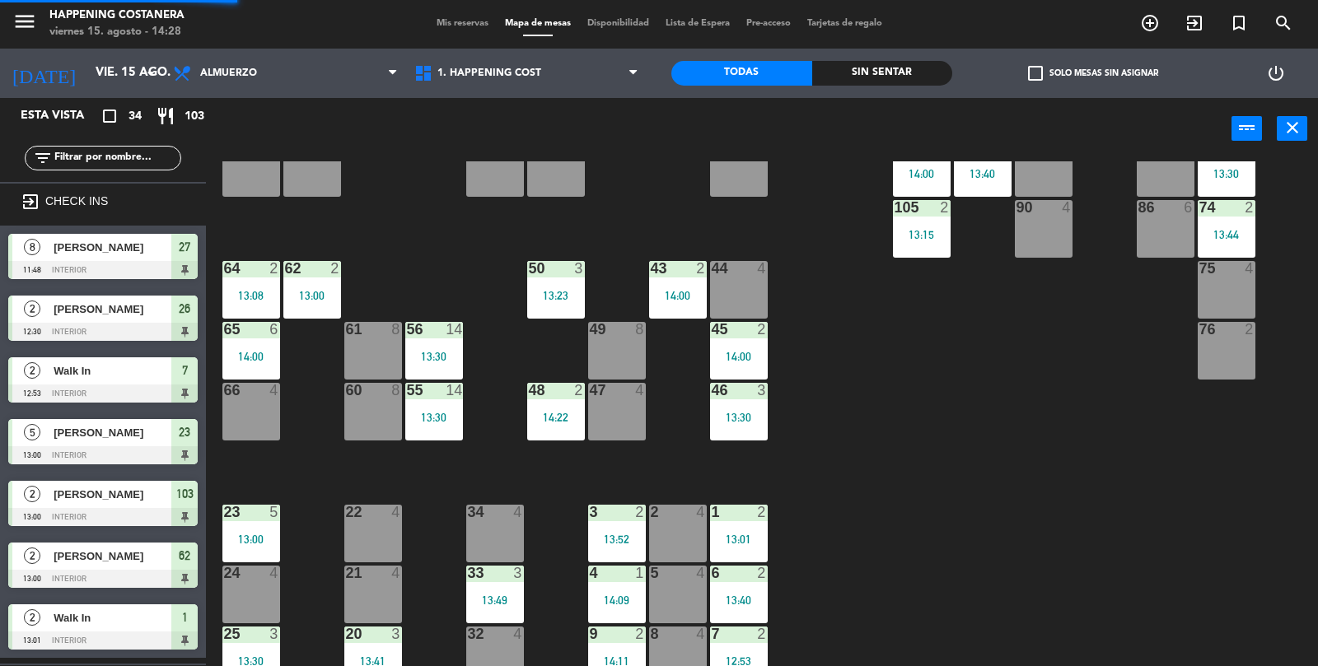
click at [1165, 495] on div "69 2 122 6 121 6 120 2 14:07 14 4 CAVA 22 101 2 13:20 94 2 70 2 123 6 131 2 134…" at bounding box center [768, 414] width 1099 height 506
click at [1192, 504] on div "69 2 122 6 121 6 120 2 14:07 14 4 CAVA 22 101 2 13:20 94 2 70 2 123 6 131 2 134…" at bounding box center [768, 414] width 1099 height 506
click at [1239, 597] on div "69 2 122 6 121 6 120 2 14:07 14 4 CAVA 22 101 2 13:20 94 2 70 2 123 6 131 2 134…" at bounding box center [768, 414] width 1099 height 506
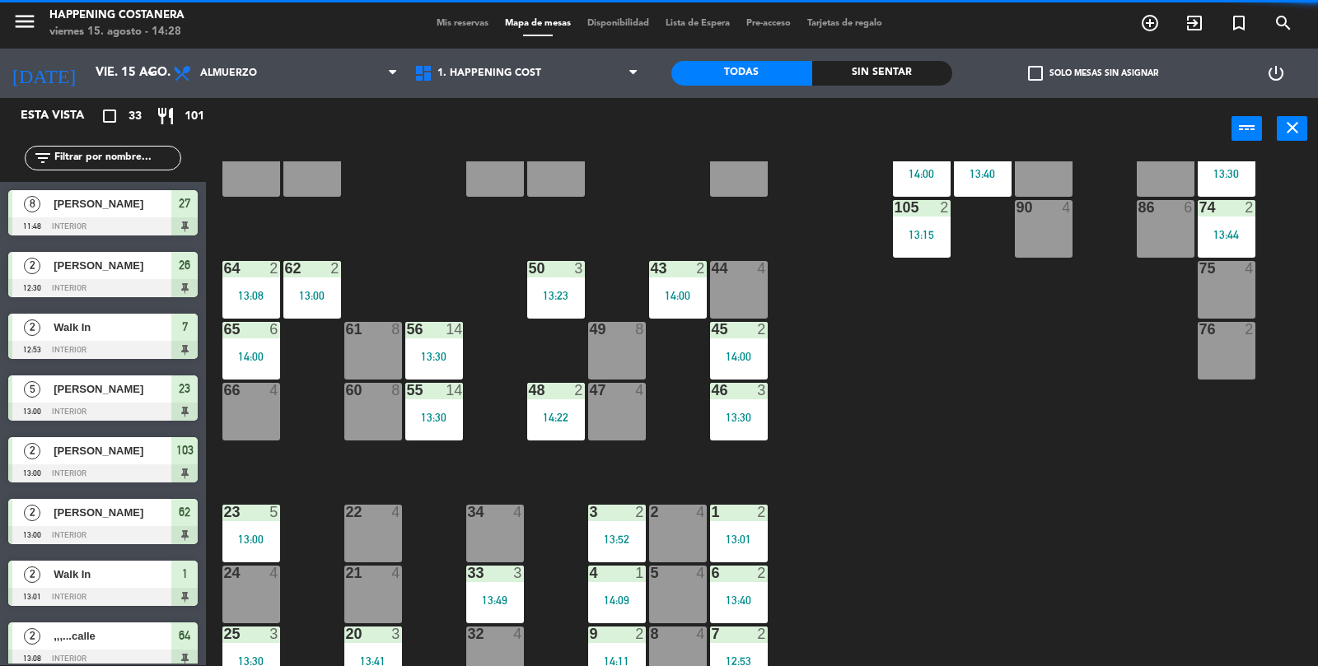
scroll to position [434, 0]
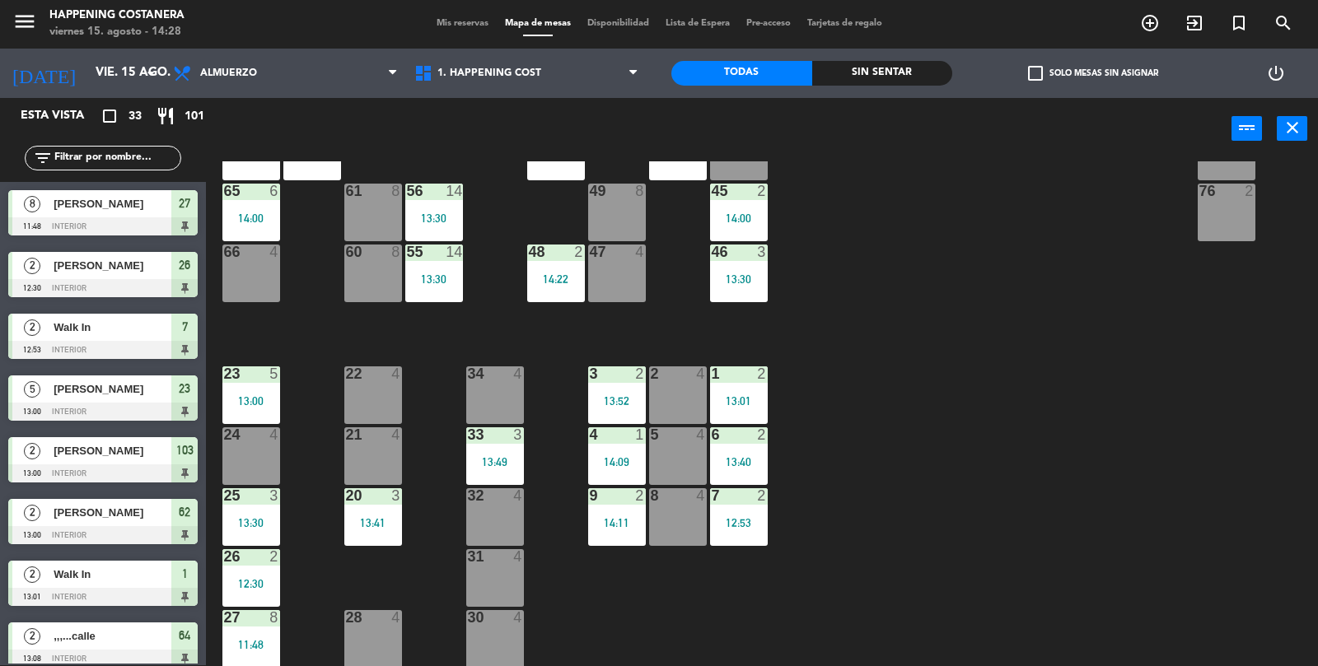
click at [1228, 448] on div "69 2 122 6 121 6 120 2 14:07 14 4 CAVA 22 101 2 13:20 94 2 70 2 123 6 131 2 134…" at bounding box center [768, 414] width 1099 height 506
click at [1251, 519] on div "69 2 122 6 121 6 120 2 14:07 14 4 CAVA 22 101 2 13:20 94 2 70 2 123 6 131 2 134…" at bounding box center [768, 414] width 1099 height 506
click at [1207, 485] on div "69 2 122 6 121 6 120 2 14:07 14 4 CAVA 22 101 2 13:20 94 2 70 2 123 6 131 2 134…" at bounding box center [768, 414] width 1099 height 506
click at [1208, 486] on div "69 2 122 6 121 6 120 2 14:07 14 4 CAVA 22 101 2 13:20 94 2 70 2 123 6 131 2 134…" at bounding box center [768, 414] width 1099 height 506
click at [1201, 489] on div "69 2 122 6 121 6 120 2 14:07 14 4 CAVA 22 101 2 13:20 94 2 70 2 123 6 131 2 134…" at bounding box center [768, 414] width 1099 height 506
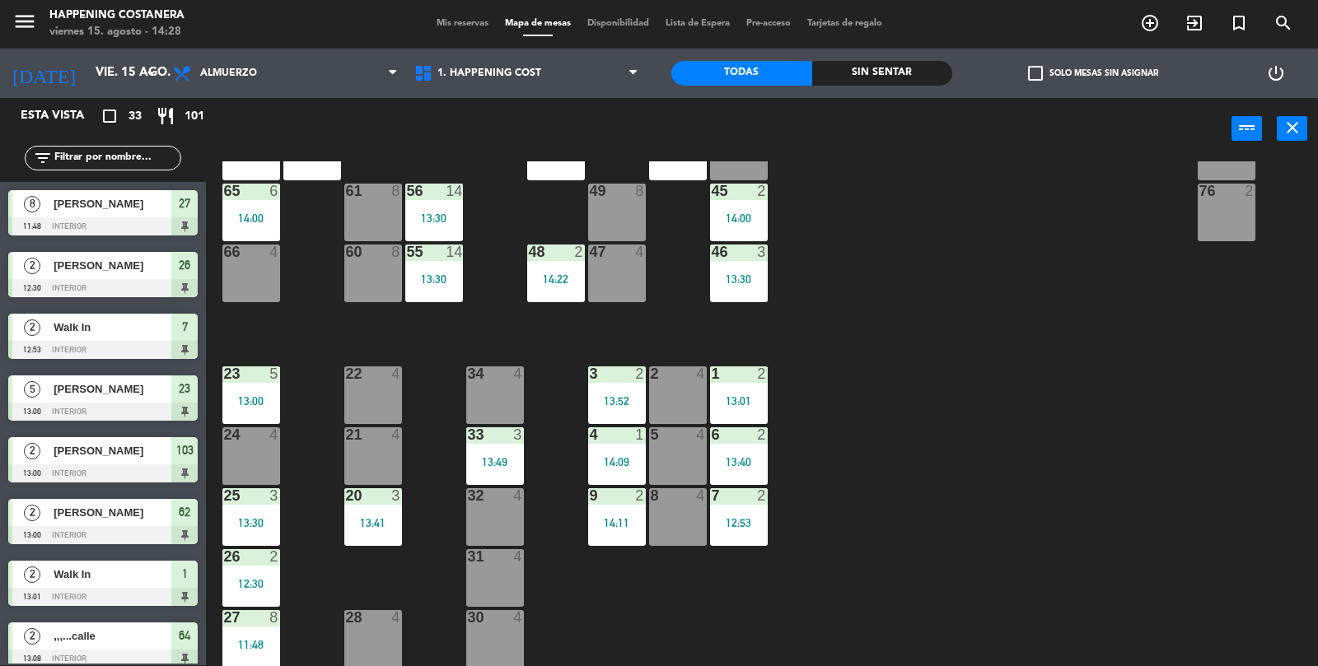
click at [1216, 494] on div "69 2 122 6 121 6 120 2 14:07 14 4 CAVA 22 101 2 13:20 94 2 70 2 123 6 131 2 134…" at bounding box center [768, 414] width 1099 height 506
click at [1209, 502] on div "69 2 122 6 121 6 120 2 14:07 14 4 CAVA 22 101 2 13:20 94 2 70 2 123 6 131 2 134…" at bounding box center [768, 414] width 1099 height 506
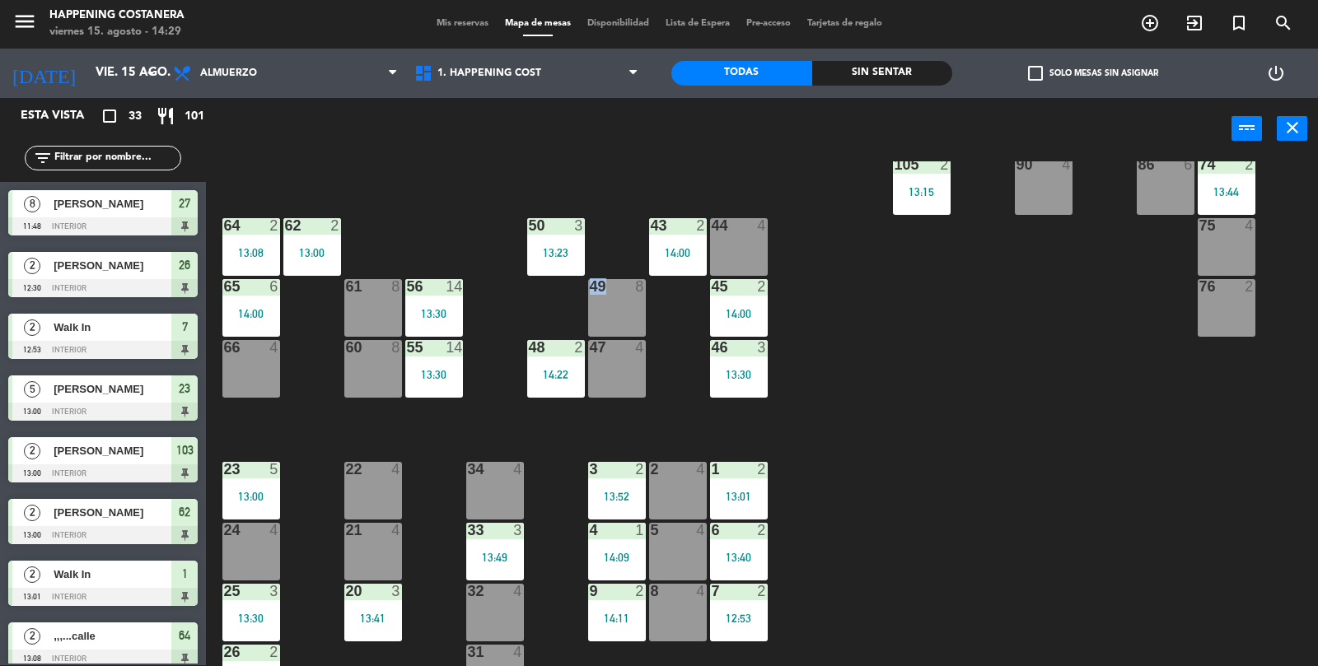
click at [976, 404] on div "69 2 122 6 121 6 120 2 14:07 14 4 CAVA 22 101 2 13:20 94 2 70 2 123 6 131 2 134…" at bounding box center [768, 414] width 1099 height 506
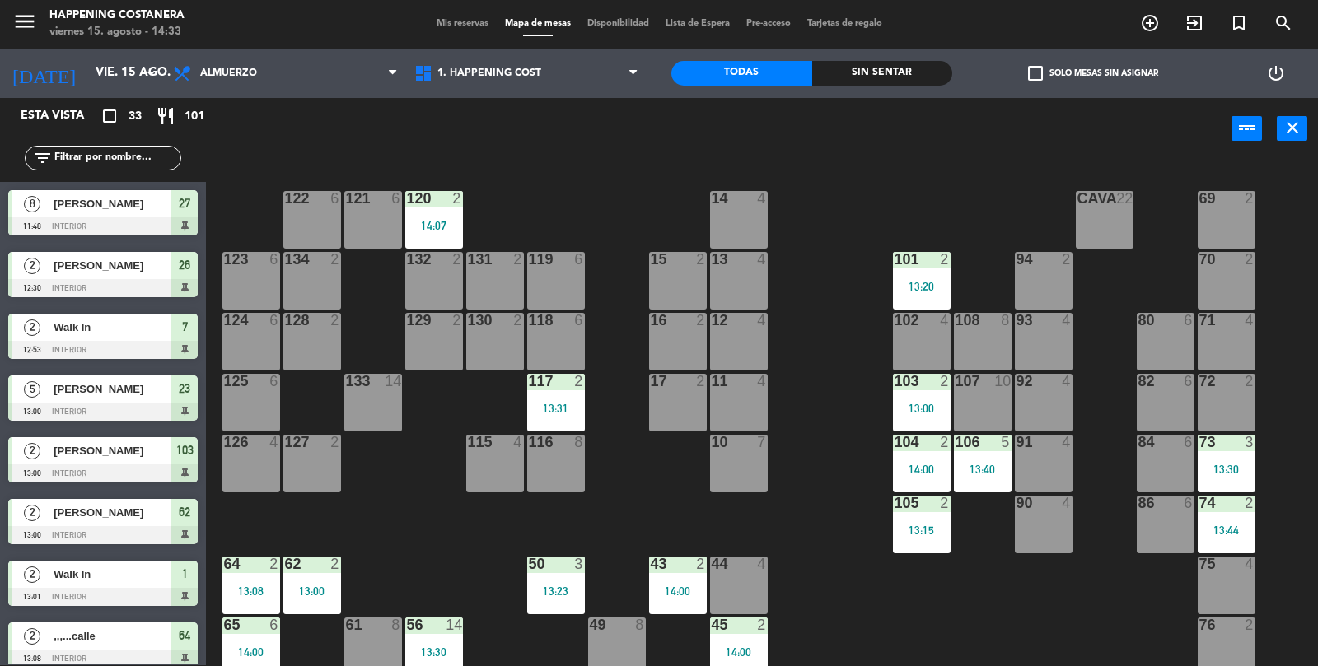
scroll to position [434, 0]
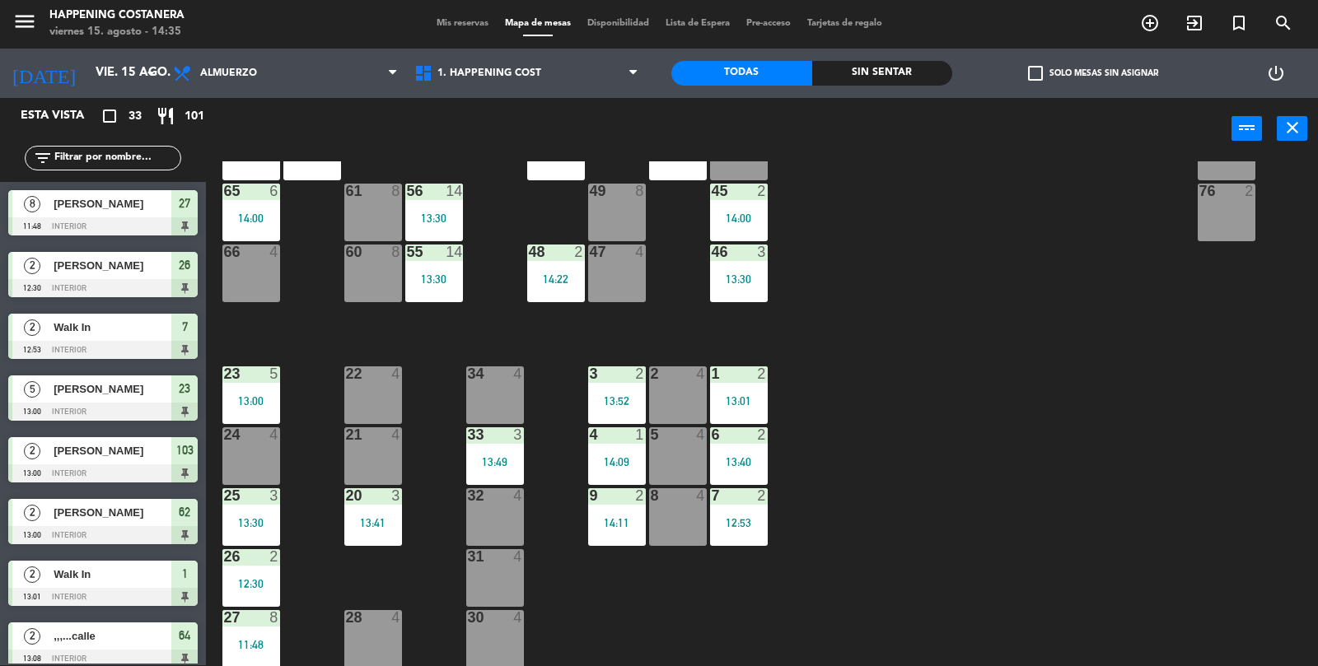
click at [225, 378] on div "23" at bounding box center [224, 373] width 1 height 15
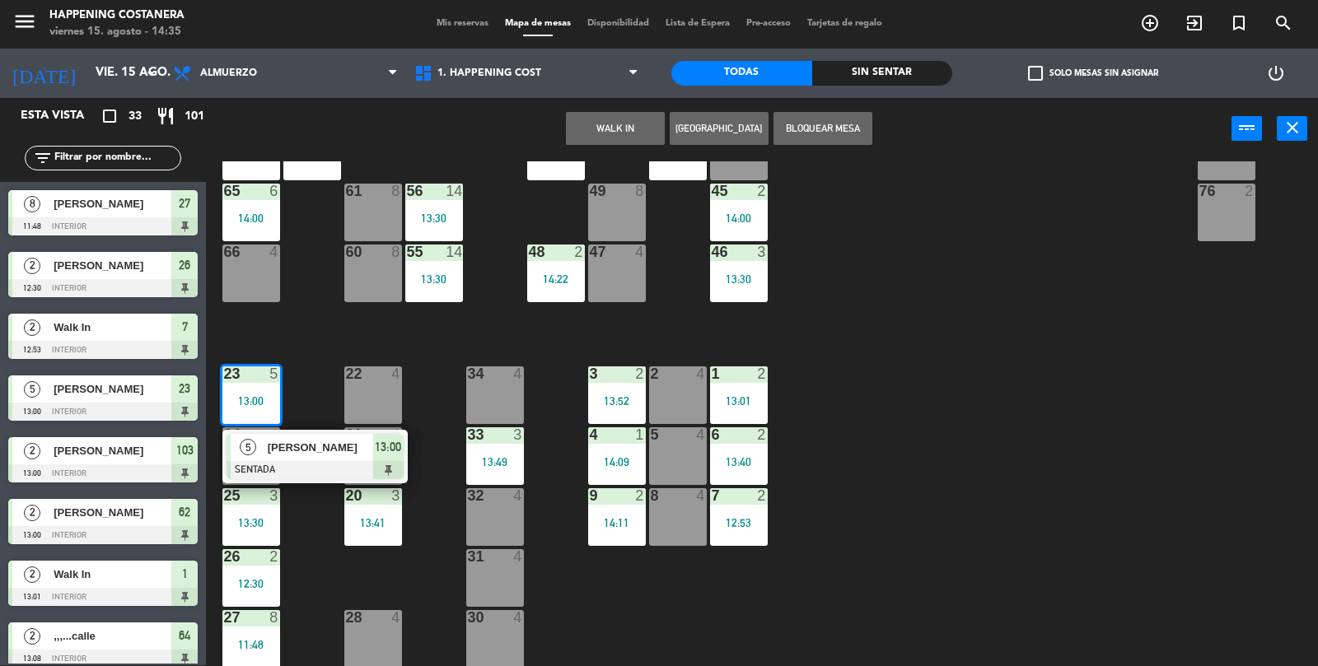
click at [314, 441] on span "[PERSON_NAME]" at bounding box center [320, 447] width 105 height 17
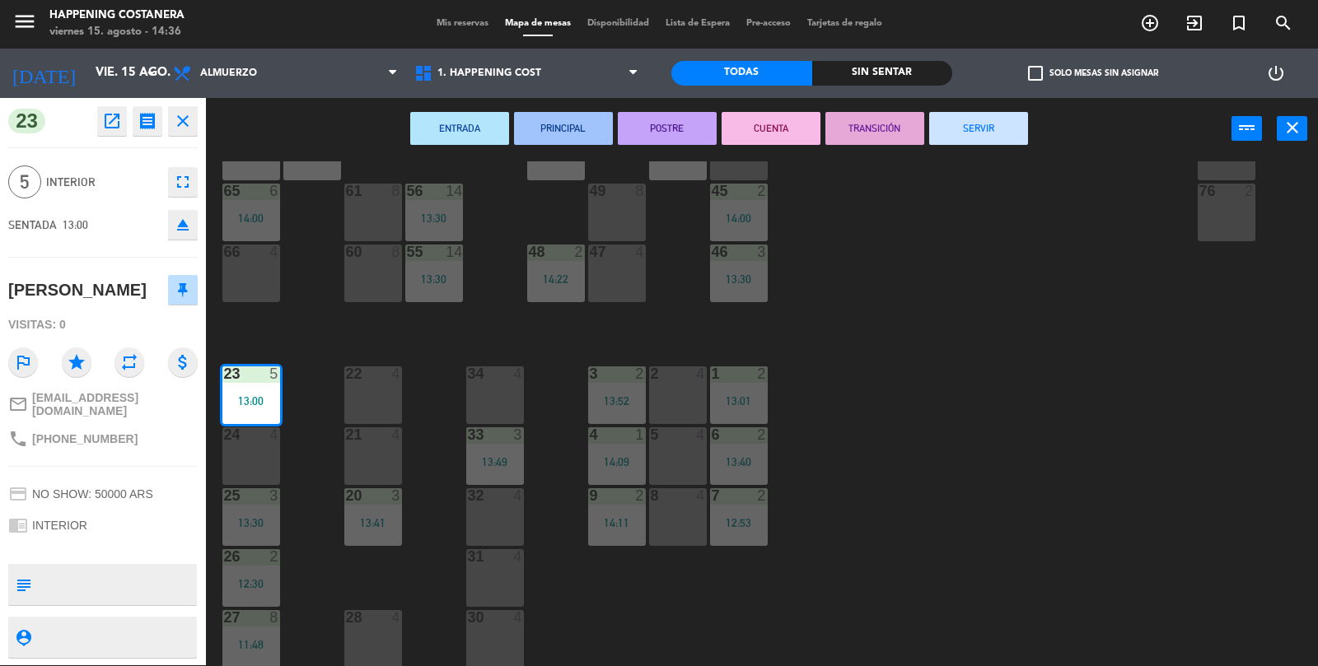
click at [1010, 135] on button "SERVIR" at bounding box center [978, 128] width 99 height 33
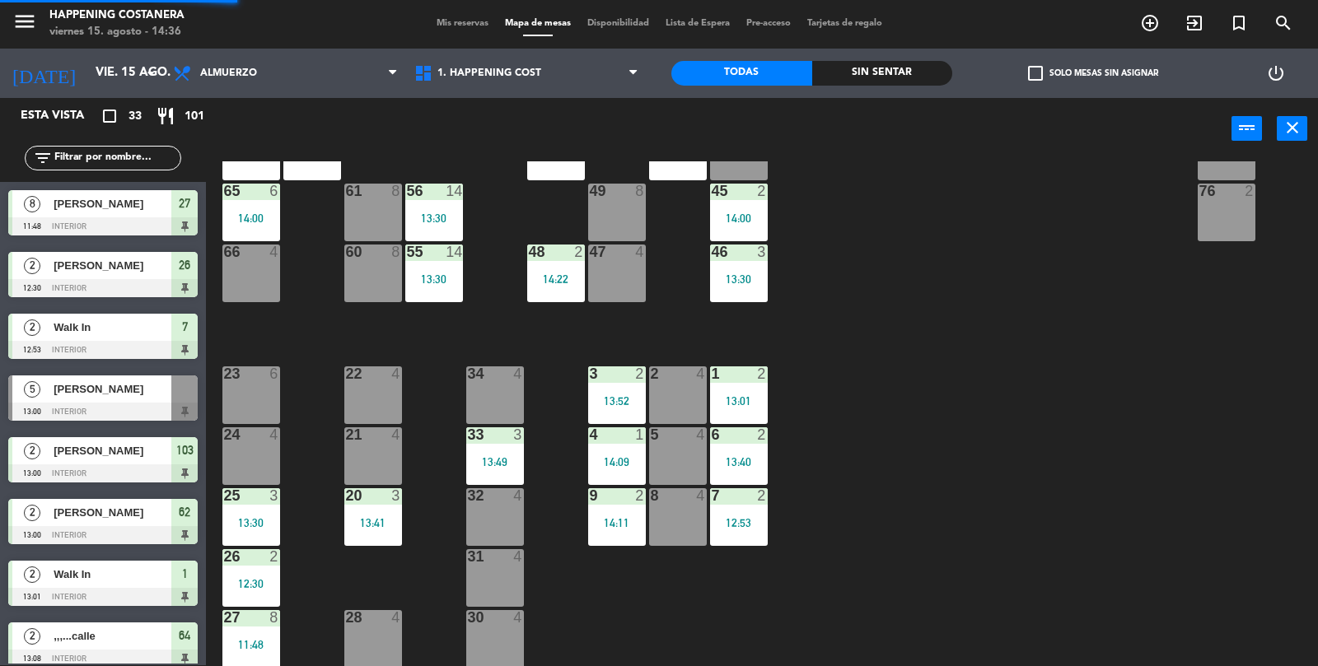
click at [245, 454] on div "24 4" at bounding box center [251, 456] width 58 height 58
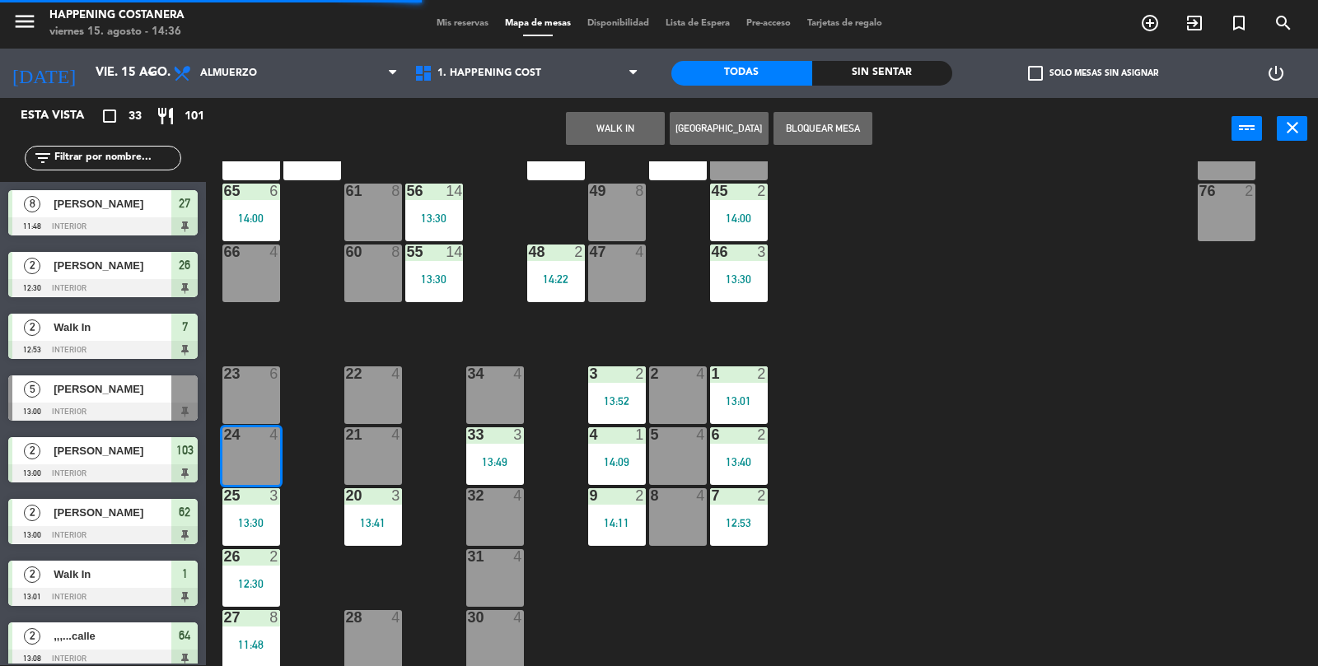
click at [618, 119] on button "WALK IN" at bounding box center [615, 128] width 99 height 33
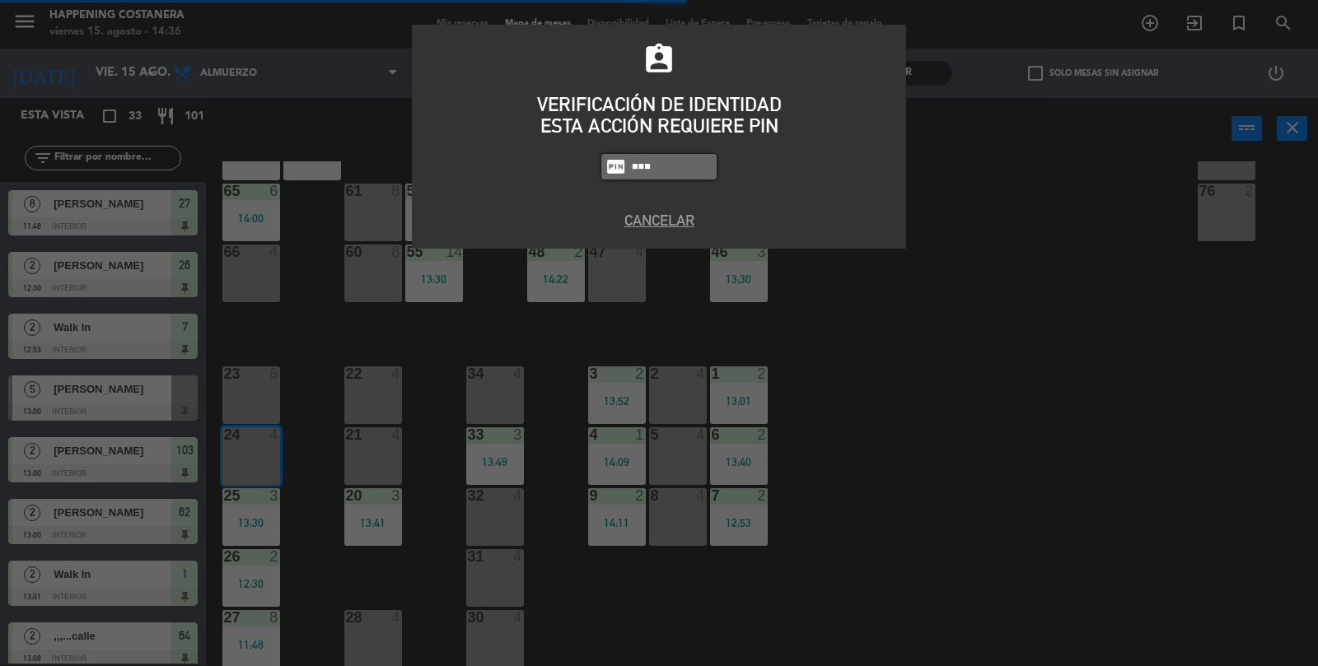
type input "6437"
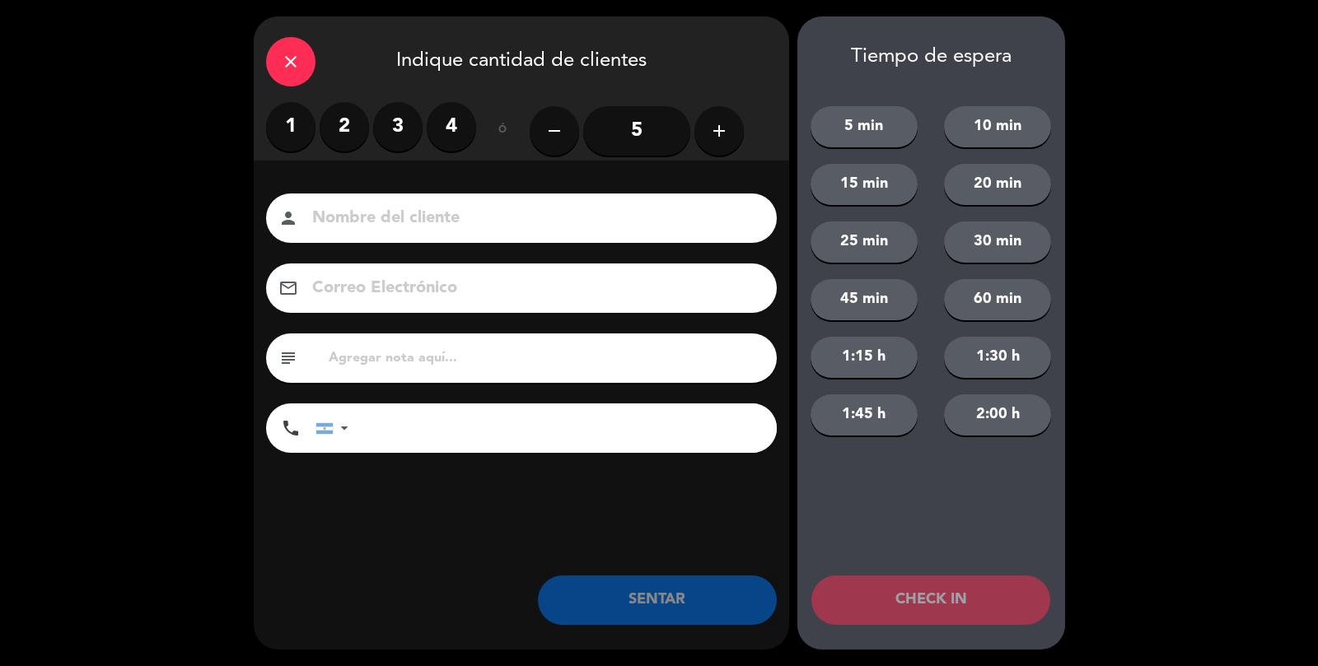
click at [393, 119] on label "3" at bounding box center [397, 126] width 49 height 49
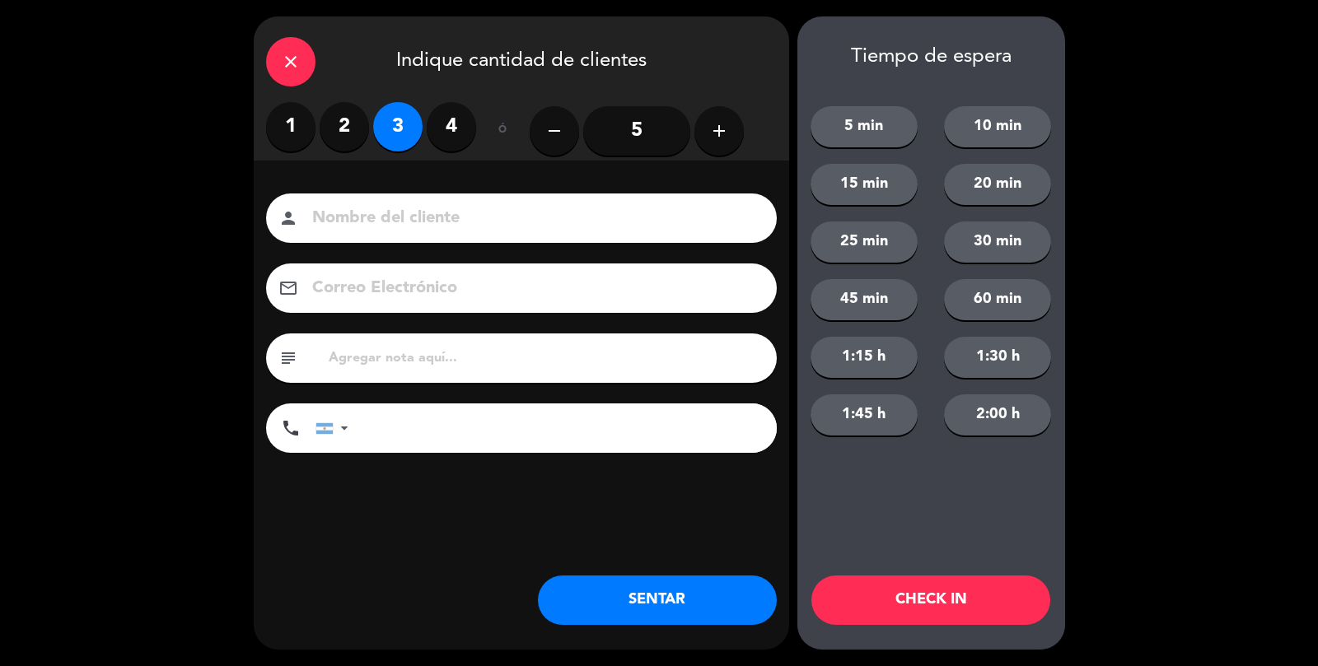
click at [646, 593] on button "SENTAR" at bounding box center [657, 600] width 239 height 49
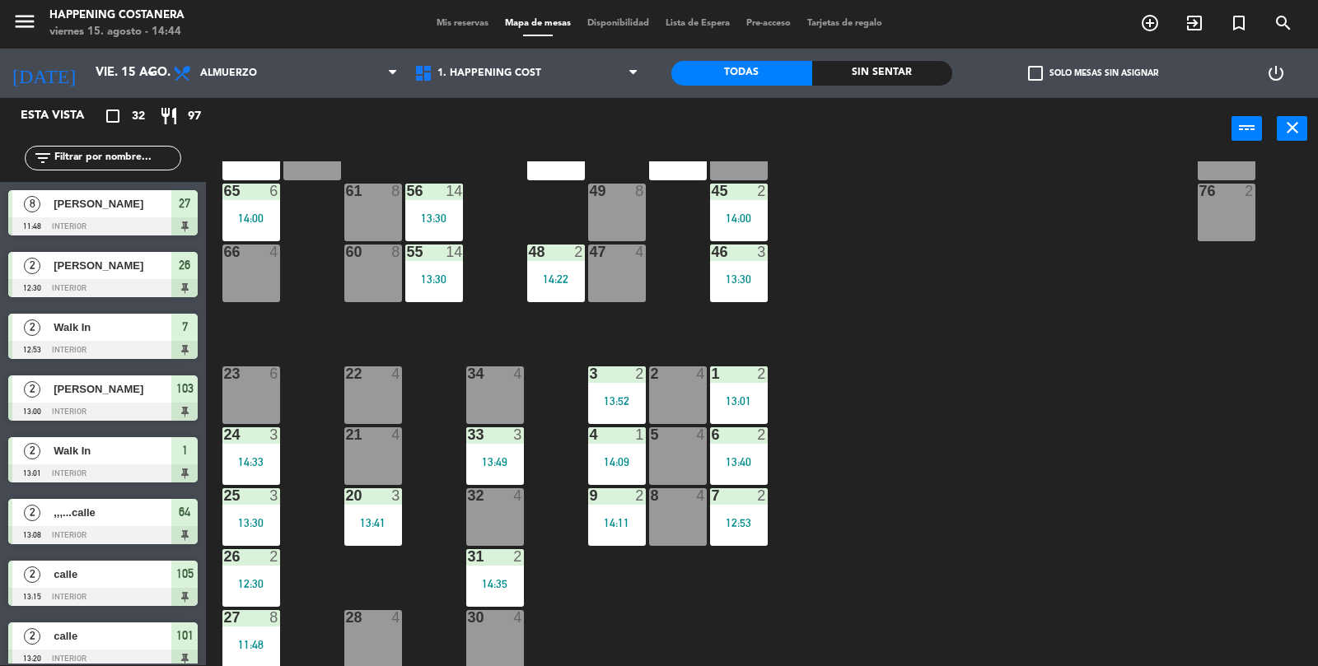
click at [469, 23] on span "Mis reservas" at bounding box center [462, 23] width 68 height 9
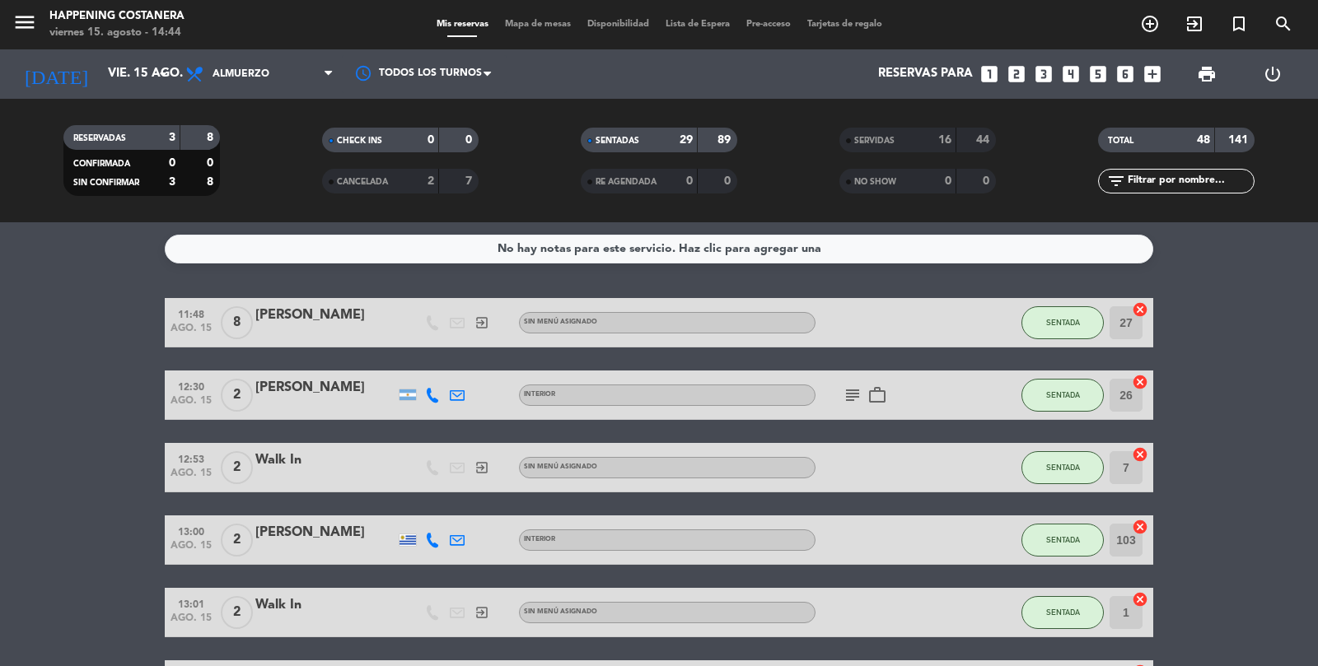
click at [558, 25] on span "Mapa de mesas" at bounding box center [538, 24] width 82 height 9
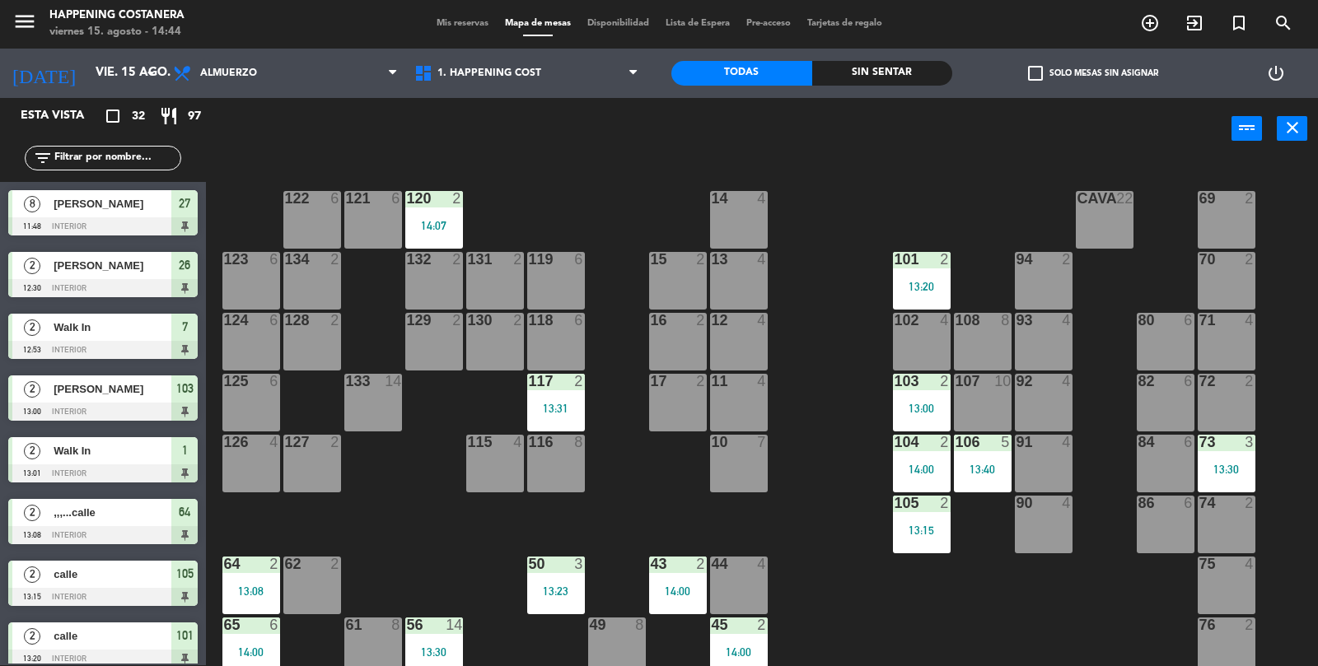
click at [1092, 604] on div "69 2 122 6 121 6 120 2 14:07 14 4 CAVA 22 101 2 13:20 94 2 70 2 123 6 131 2 134…" at bounding box center [768, 414] width 1099 height 506
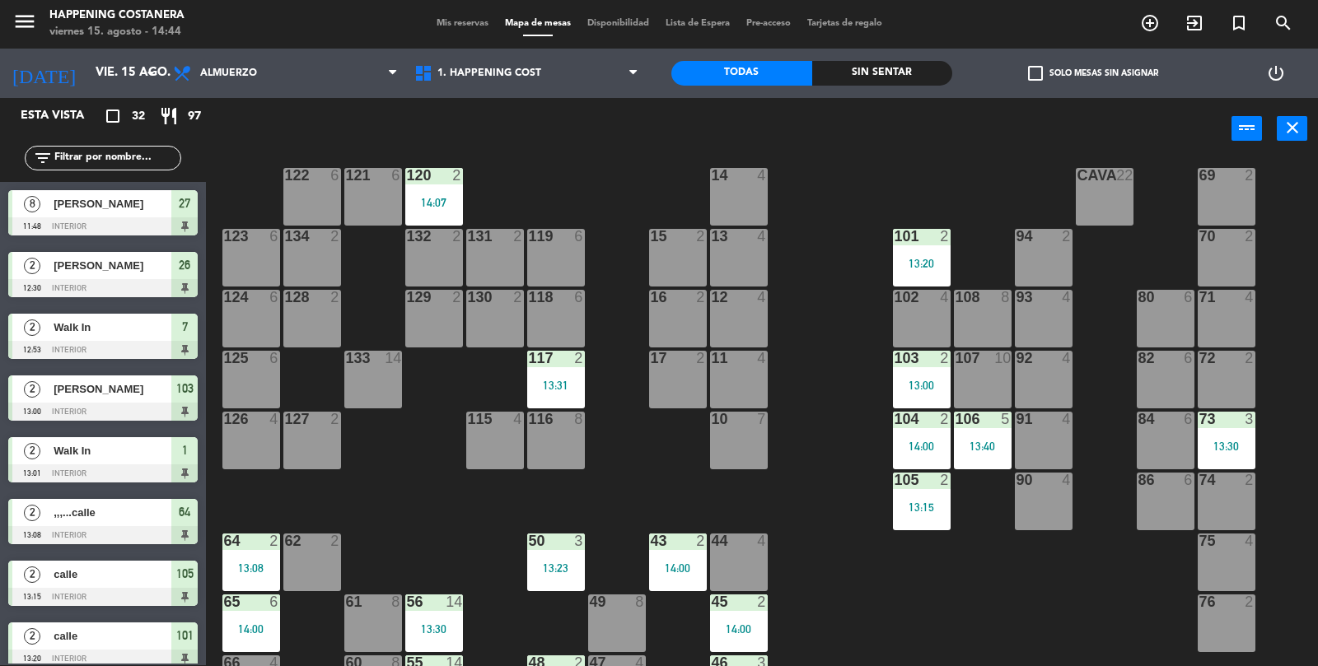
scroll to position [39, 0]
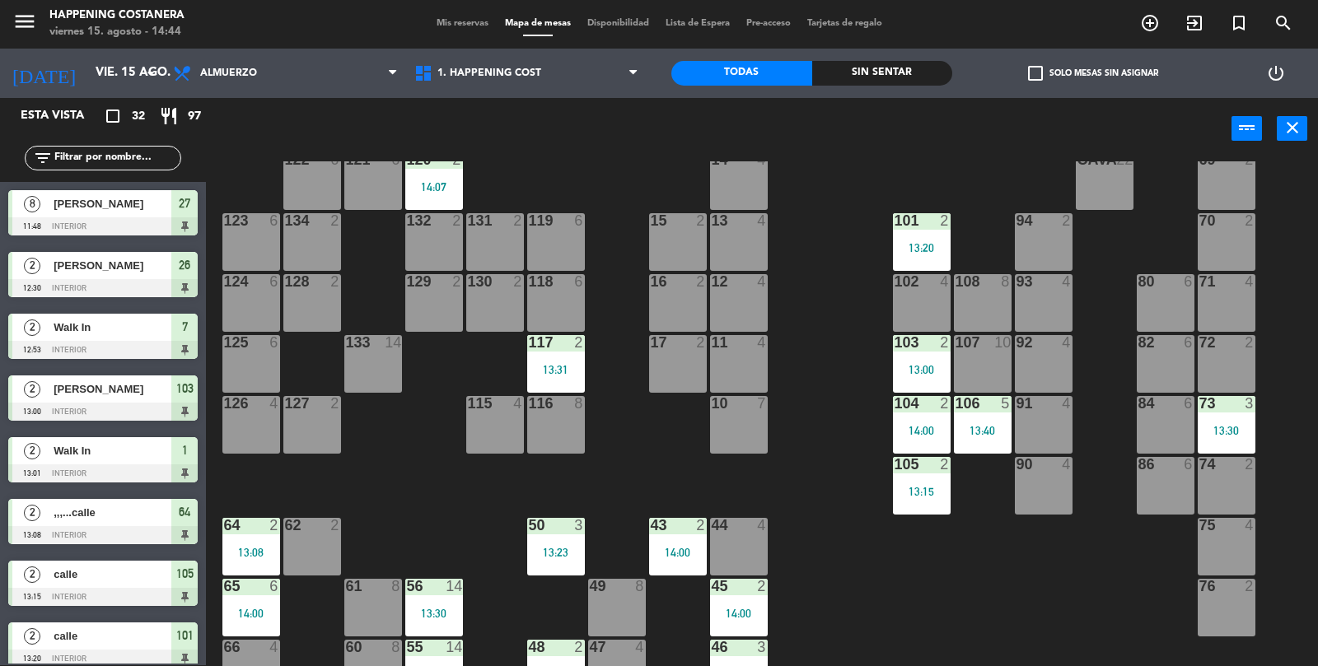
click at [1129, 603] on div "69 2 122 6 121 6 120 2 14:07 14 4 CAVA 22 101 2 13:20 94 2 70 2 123 6 131 2 134…" at bounding box center [768, 414] width 1099 height 506
click at [1115, 623] on div "69 2 122 6 121 6 120 2 14:07 14 4 CAVA 22 101 2 13:20 94 2 70 2 123 6 131 2 134…" at bounding box center [768, 414] width 1099 height 506
click at [1109, 581] on div "69 2 122 6 121 6 120 2 14:07 14 4 CAVA 22 101 2 13:20 94 2 70 2 123 6 131 2 134…" at bounding box center [768, 414] width 1099 height 506
click at [1104, 608] on div "69 2 122 6 121 6 120 2 14:07 14 4 CAVA 22 101 2 13:20 94 2 70 2 123 6 131 2 134…" at bounding box center [768, 414] width 1099 height 506
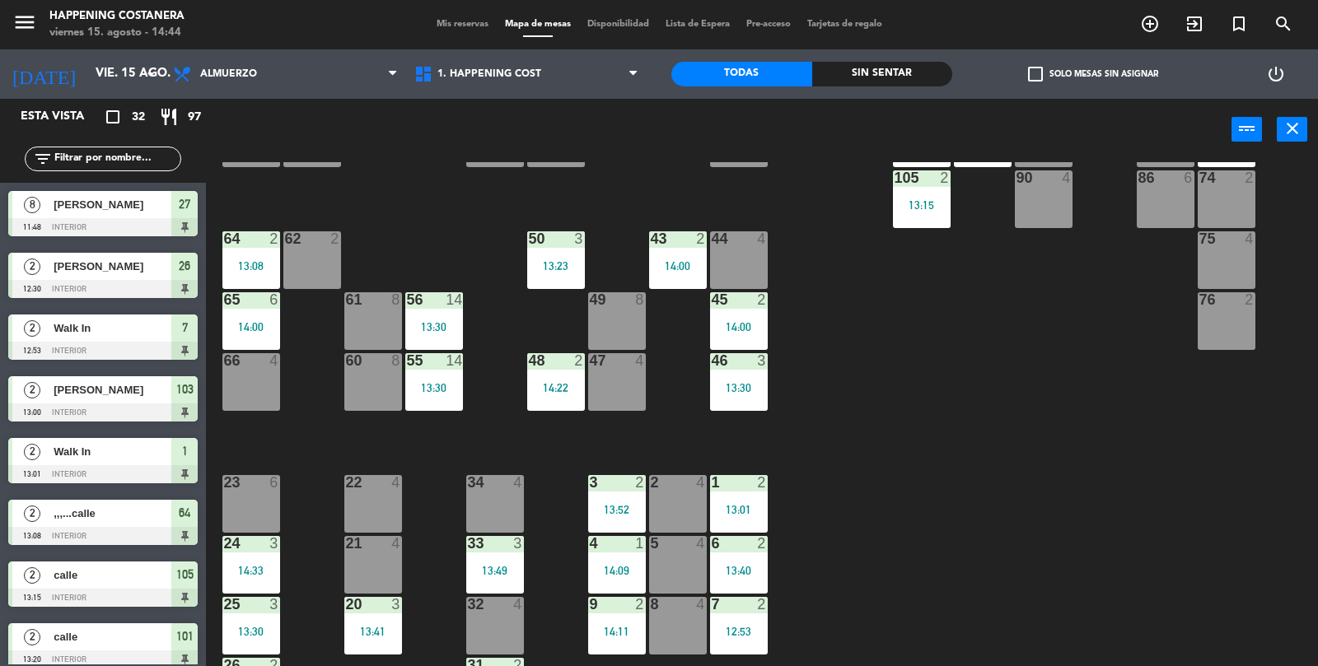
scroll to position [434, 0]
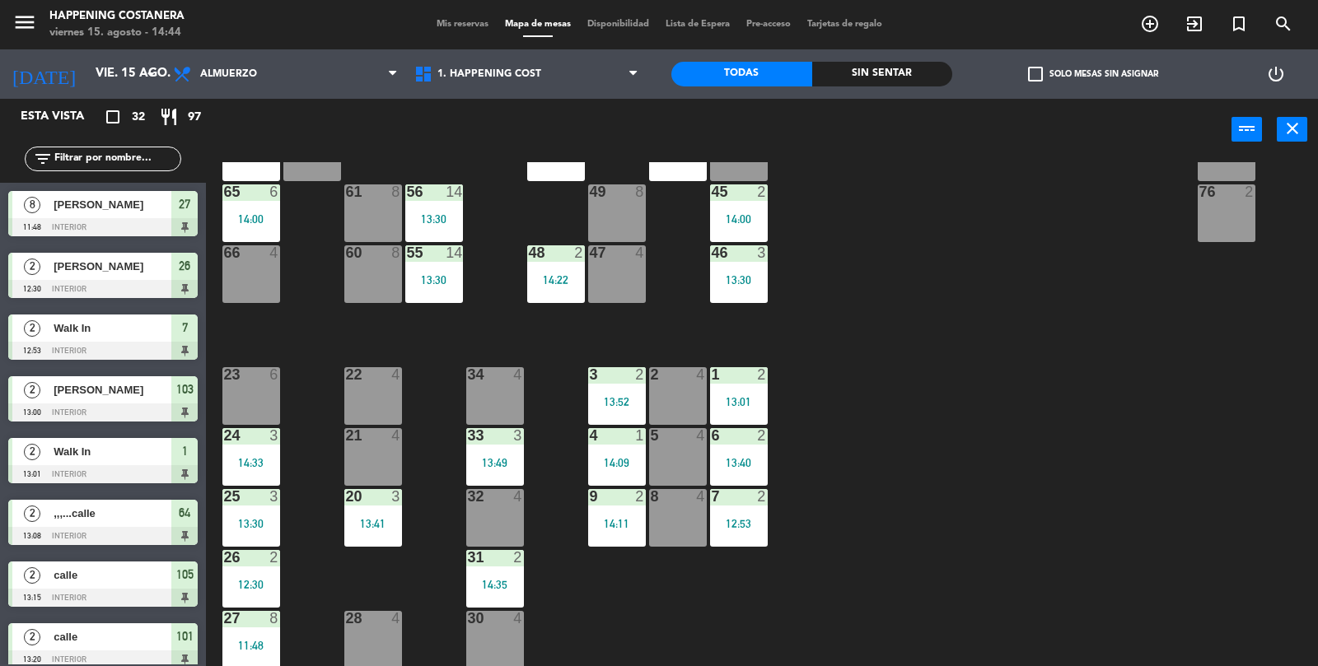
click at [1158, 583] on div "69 2 122 6 121 6 120 2 14:07 14 4 CAVA 22 101 2 13:20 94 2 70 2 123 6 131 2 134…" at bounding box center [768, 415] width 1099 height 506
click at [1168, 575] on div "69 2 122 6 121 6 120 2 14:07 14 4 CAVA 22 101 2 13:20 94 2 70 2 123 6 131 2 134…" at bounding box center [768, 415] width 1099 height 506
click at [1181, 586] on div "69 2 122 6 121 6 120 2 14:07 14 4 CAVA 22 101 2 13:20 94 2 70 2 123 6 131 2 134…" at bounding box center [768, 415] width 1099 height 506
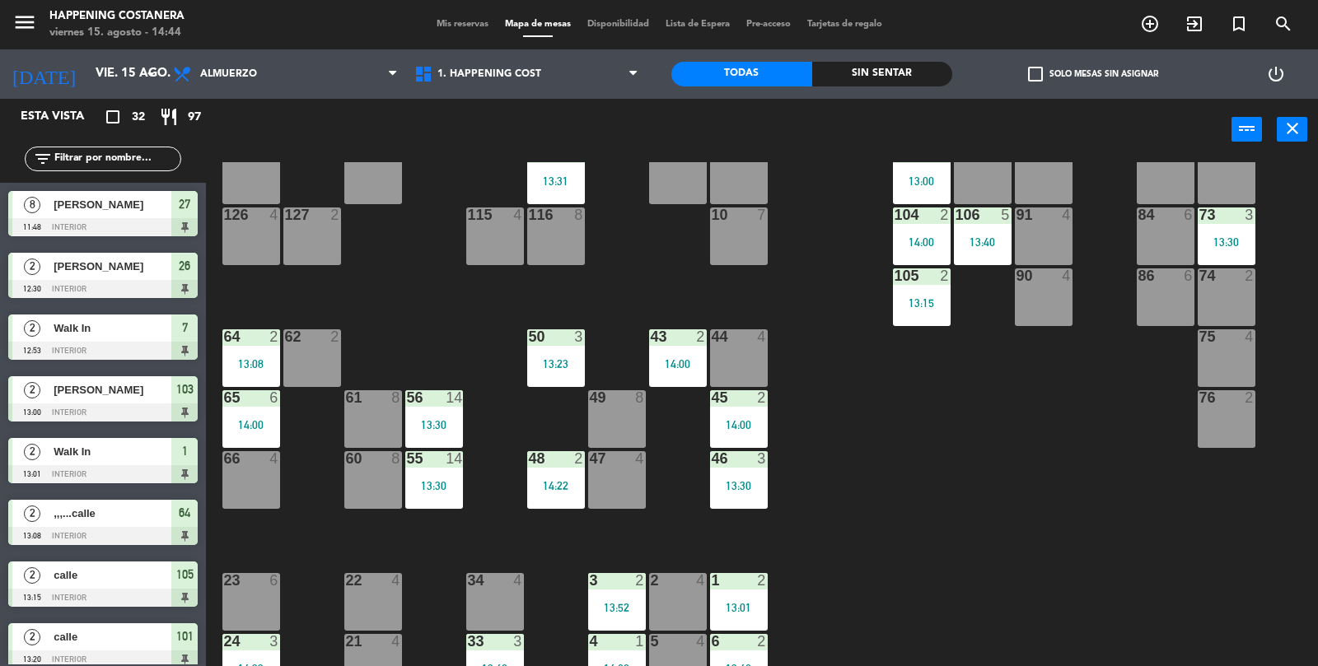
scroll to position [222, 0]
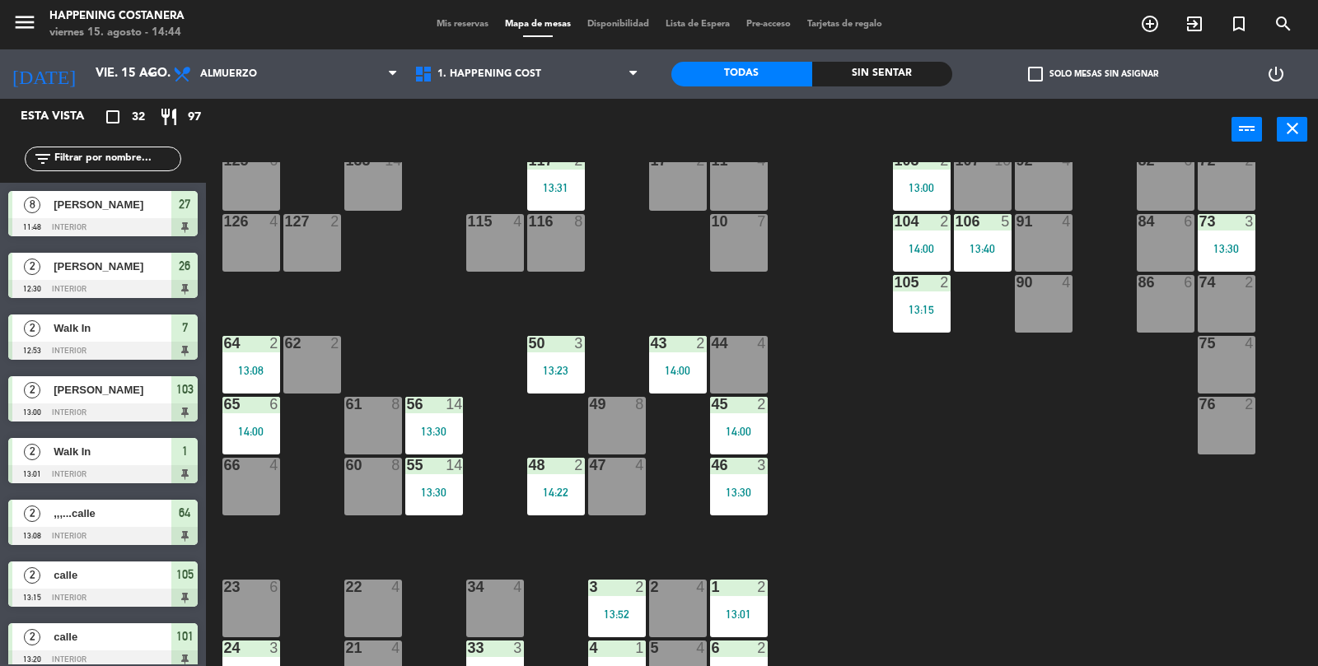
click at [1183, 494] on div "69 2 122 6 121 6 120 2 14:07 14 4 CAVA 22 101 2 13:20 94 2 70 2 123 6 131 2 134…" at bounding box center [768, 415] width 1099 height 506
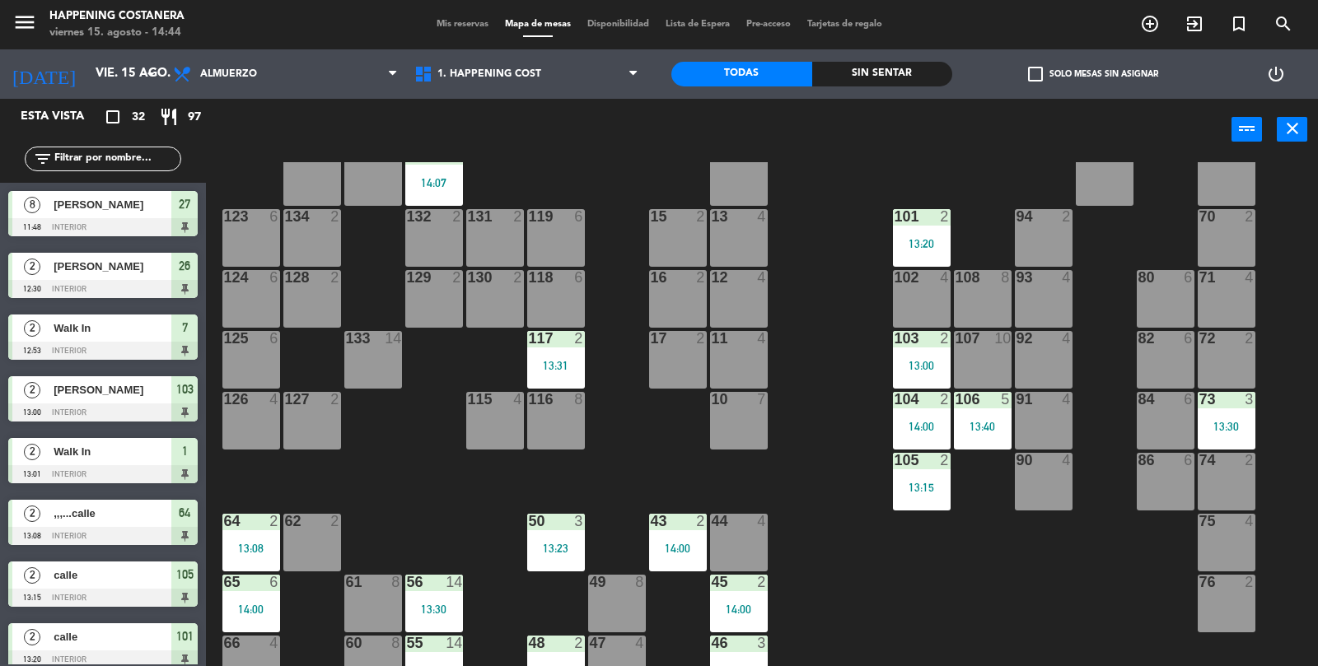
scroll to position [40, 0]
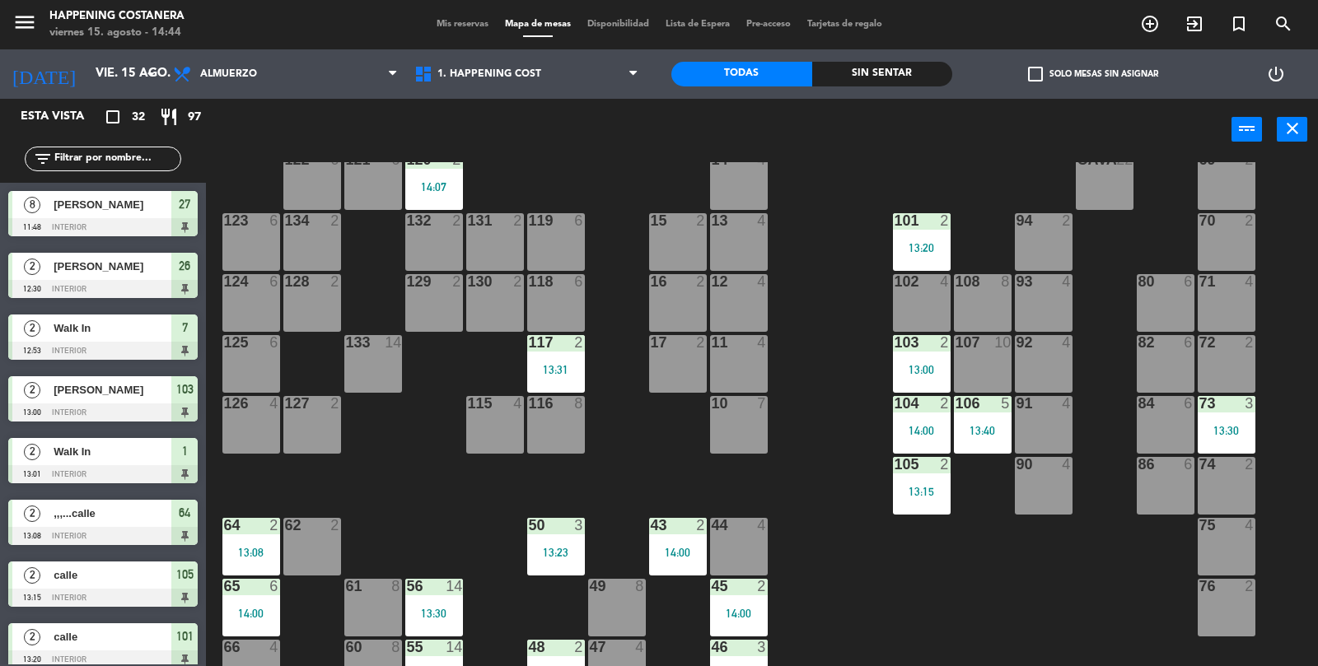
click at [1045, 572] on div "69 2 122 6 121 6 120 2 14:07 14 4 CAVA 22 101 2 13:20 94 2 70 2 123 6 131 2 134…" at bounding box center [768, 415] width 1099 height 506
click at [1027, 572] on div "69 2 122 6 121 6 120 2 14:07 14 4 CAVA 22 101 2 13:20 94 2 70 2 123 6 131 2 134…" at bounding box center [768, 415] width 1099 height 506
click at [912, 368] on div "13:00" at bounding box center [922, 370] width 58 height 12
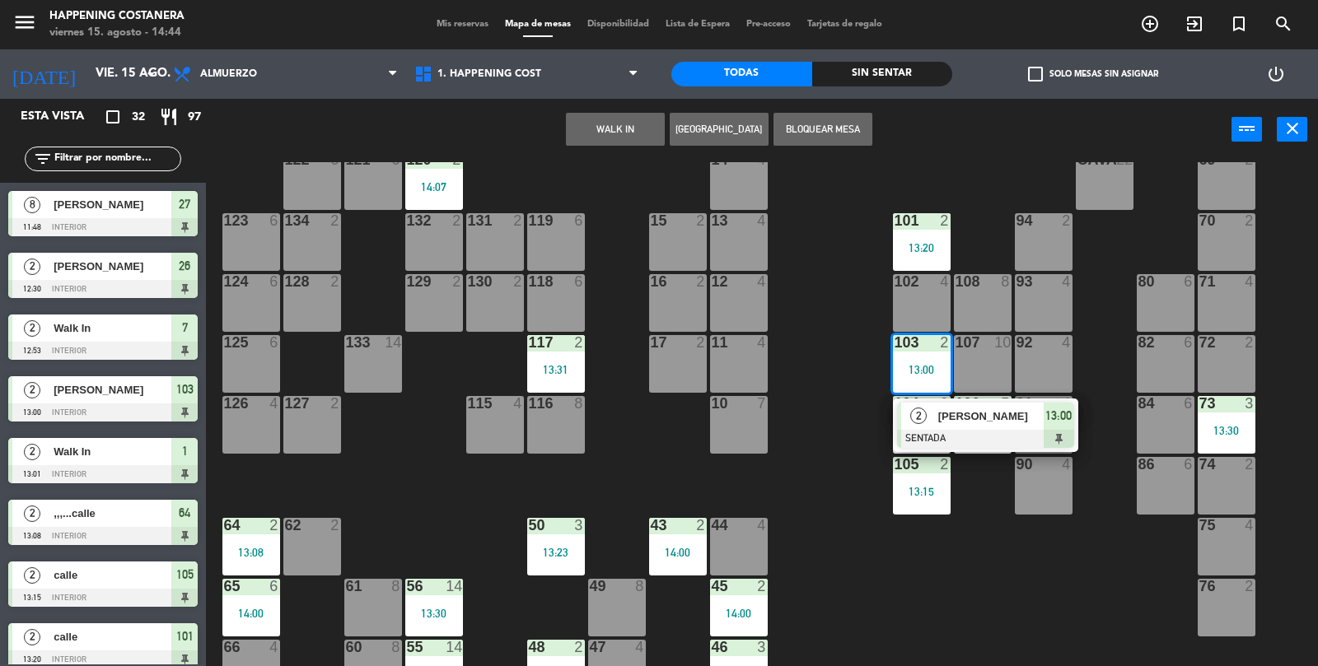
click at [1041, 548] on div "69 2 122 6 121 6 120 2 14:07 14 4 CAVA 22 101 2 13:20 94 2 70 2 123 6 131 2 134…" at bounding box center [768, 415] width 1099 height 506
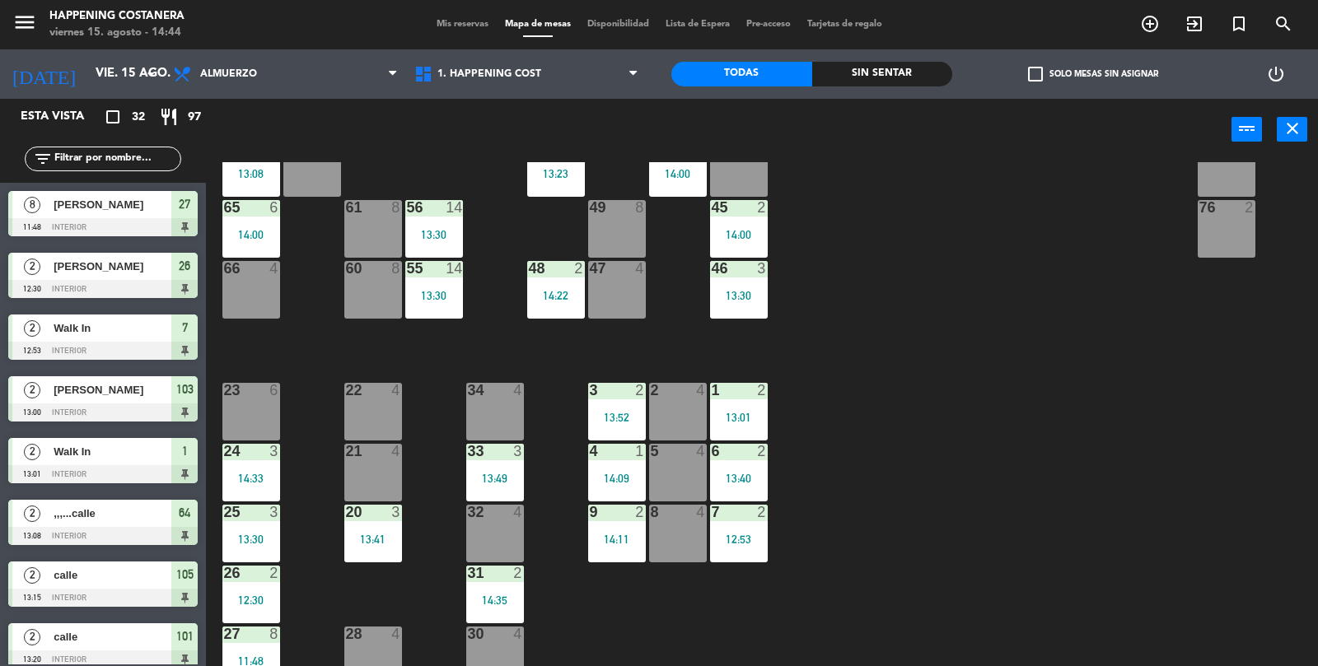
scroll to position [434, 0]
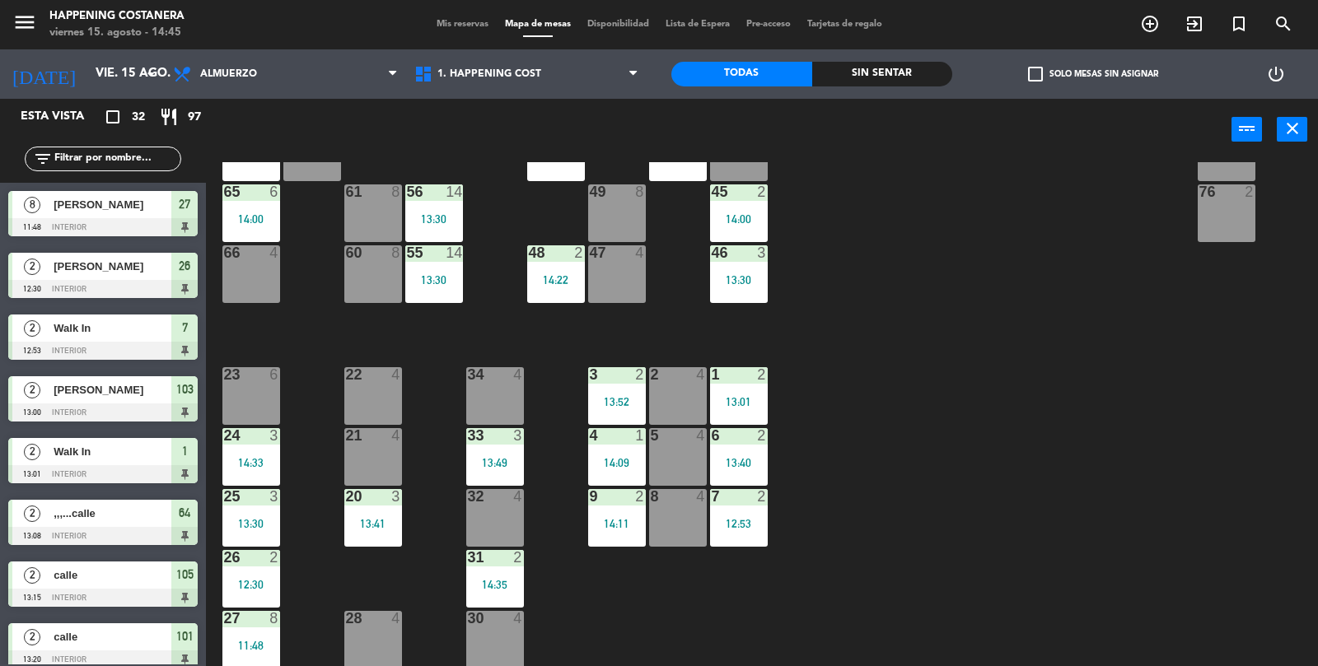
click at [1187, 611] on div "69 2 122 6 121 6 120 2 14:07 14 4 CAVA 22 101 2 13:20 94 2 70 2 123 6 131 2 134…" at bounding box center [768, 415] width 1099 height 506
click at [1202, 598] on div "69 2 122 6 121 6 120 2 14:07 14 4 CAVA 22 101 2 13:20 94 2 70 2 123 6 131 2 134…" at bounding box center [768, 415] width 1099 height 506
click at [114, 73] on input "vie. 15 ago." at bounding box center [166, 73] width 159 height 31
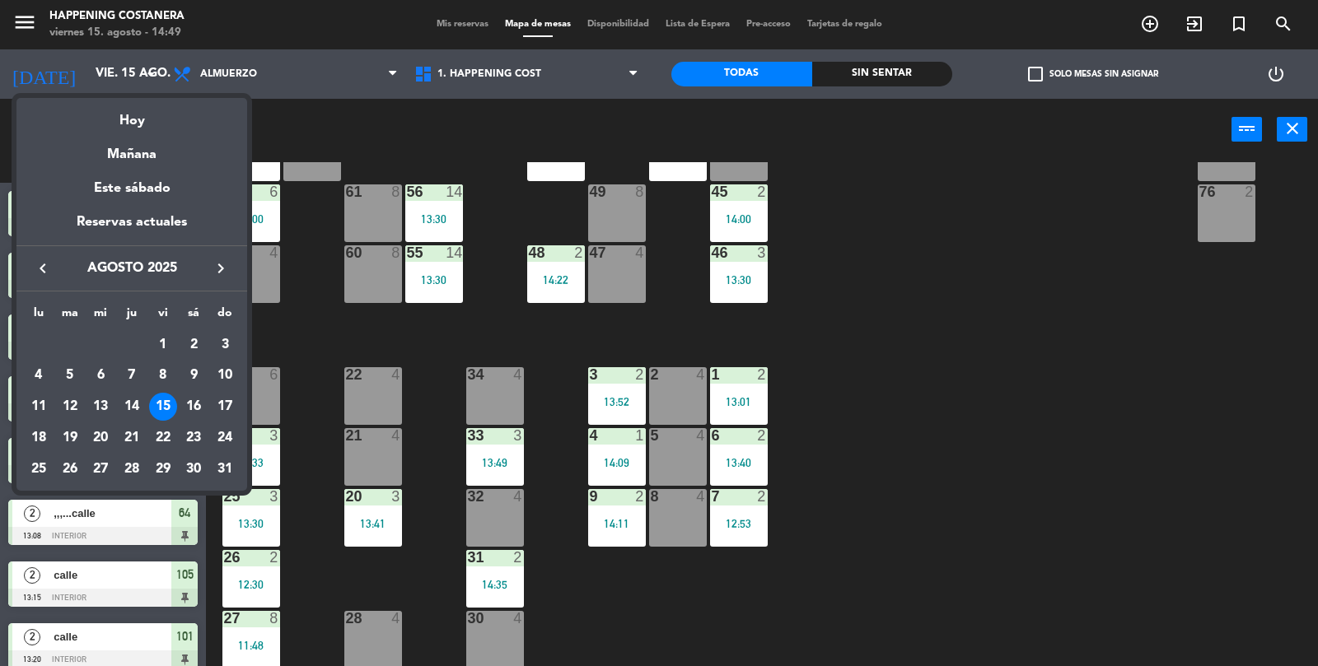
click at [894, 488] on div at bounding box center [659, 333] width 1318 height 666
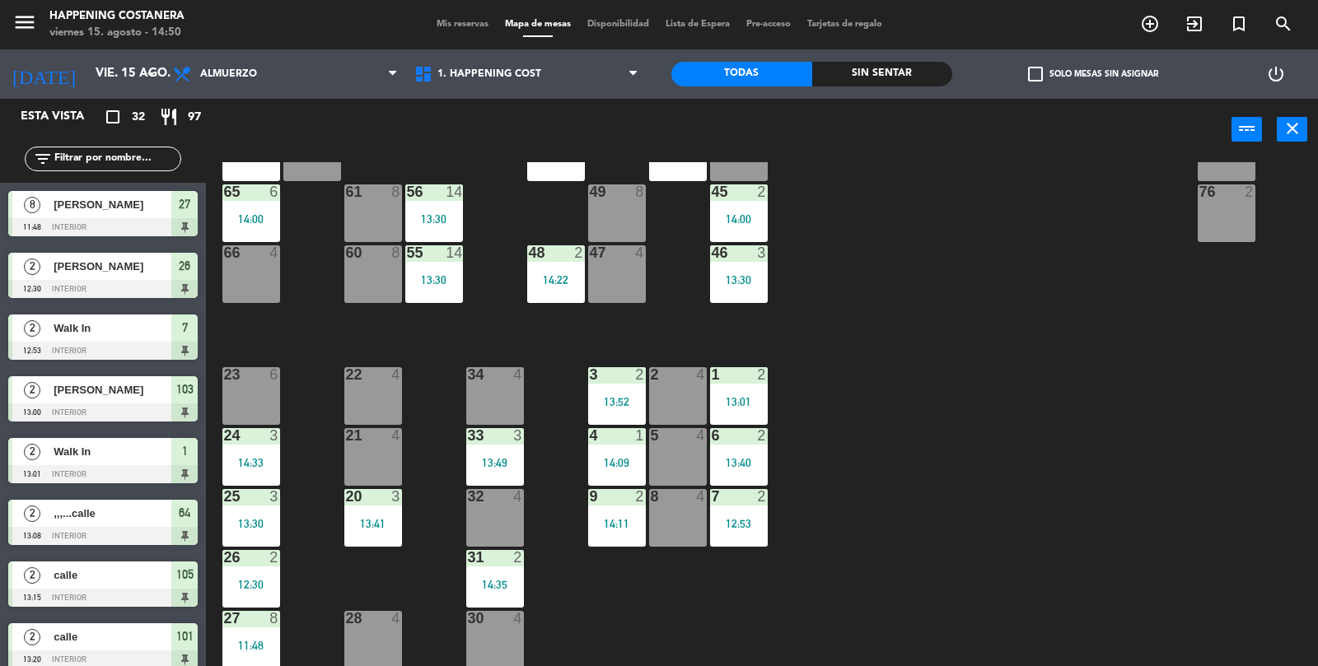
click at [1156, 18] on icon "add_circle_outline" at bounding box center [1150, 24] width 20 height 20
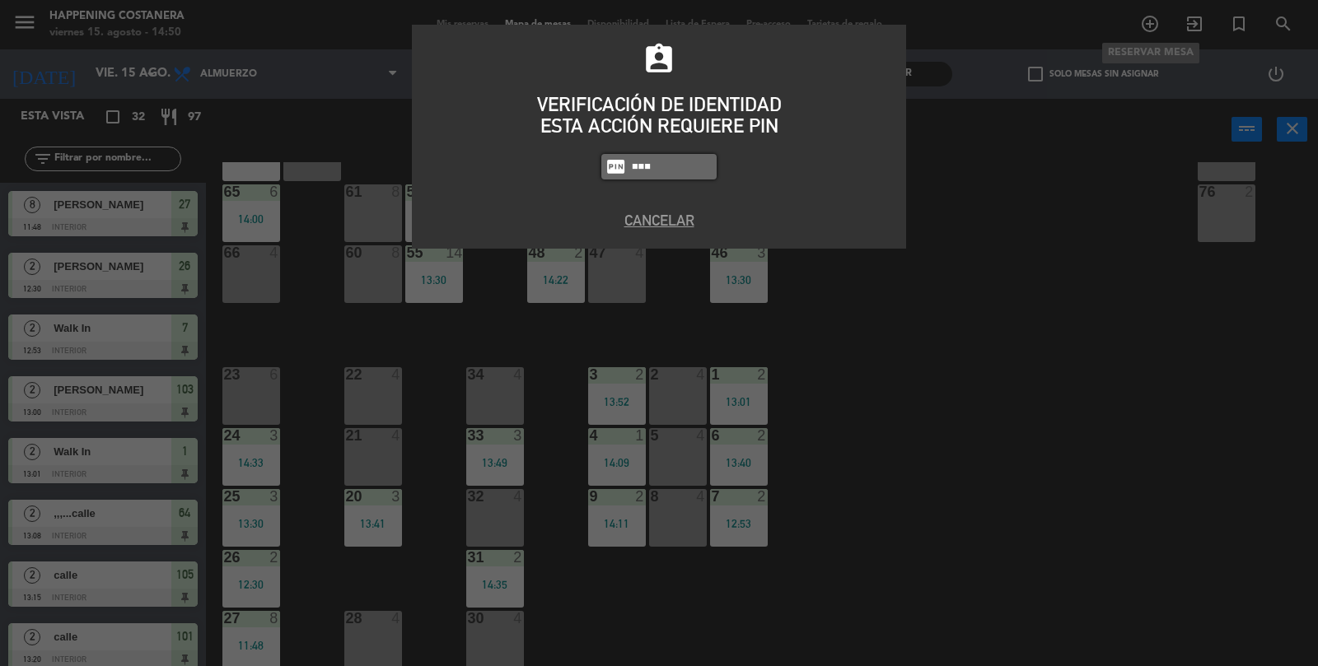
type input "8116"
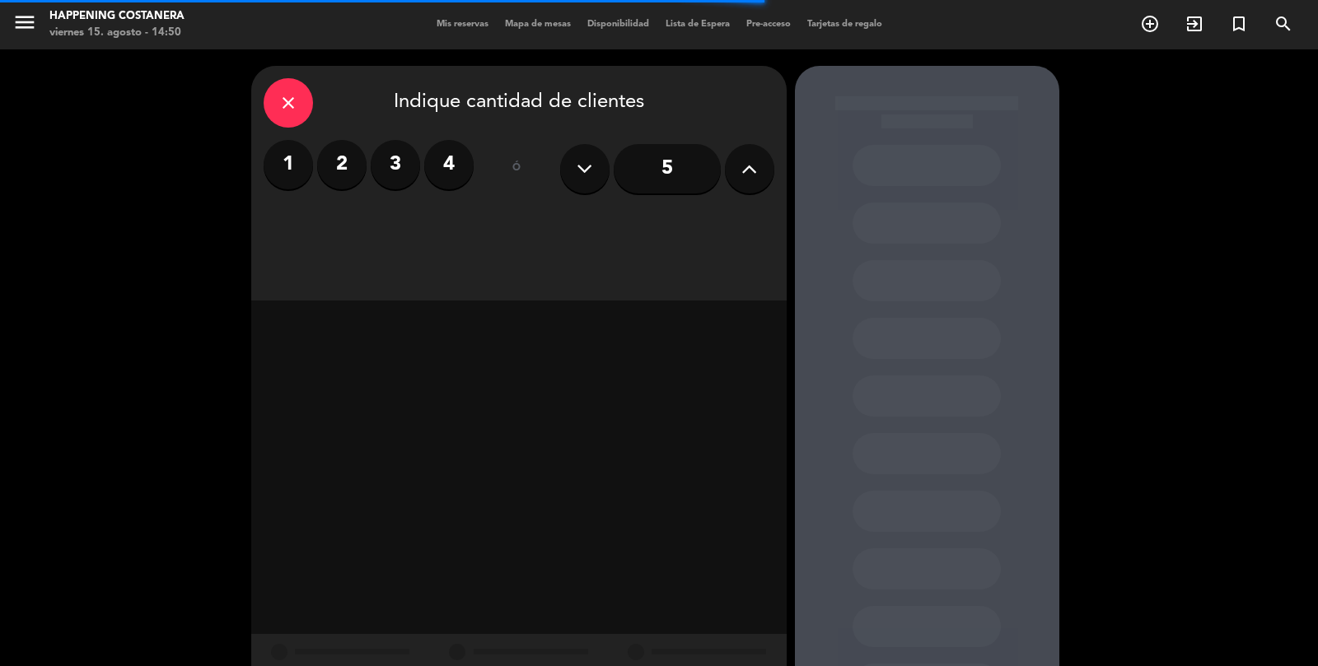
click at [754, 183] on button at bounding box center [749, 168] width 49 height 49
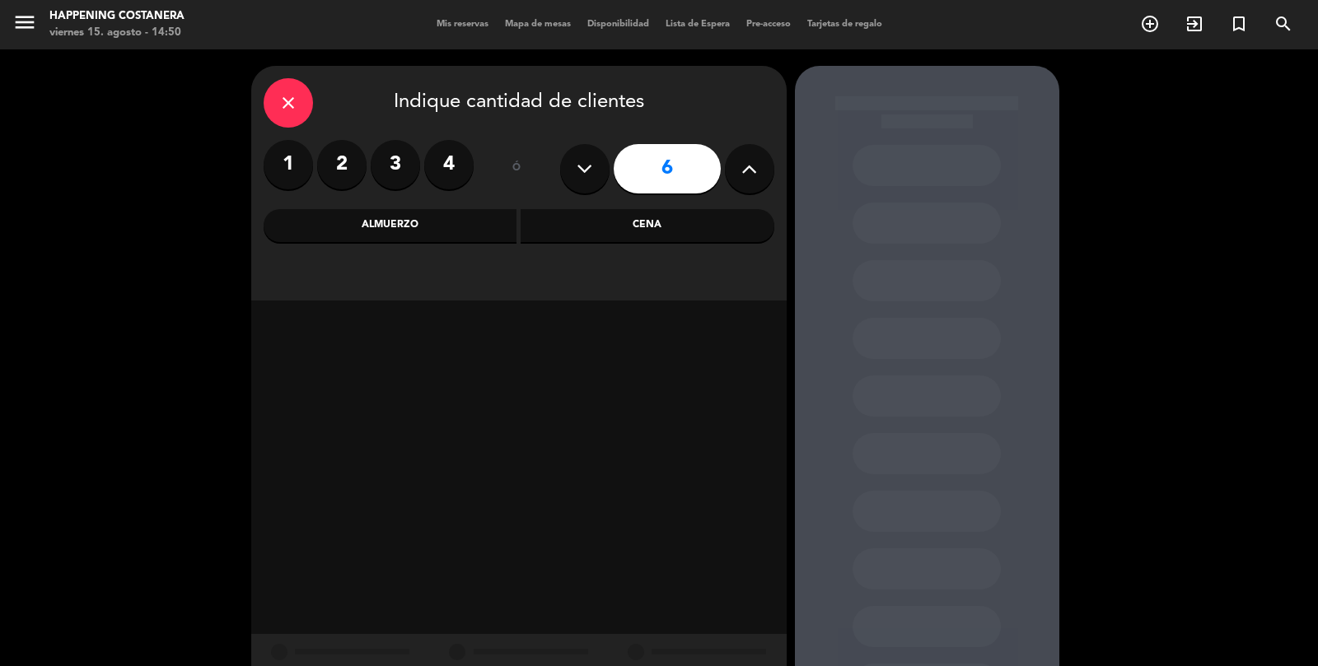
click at [413, 238] on div "Almuerzo" at bounding box center [391, 225] width 254 height 33
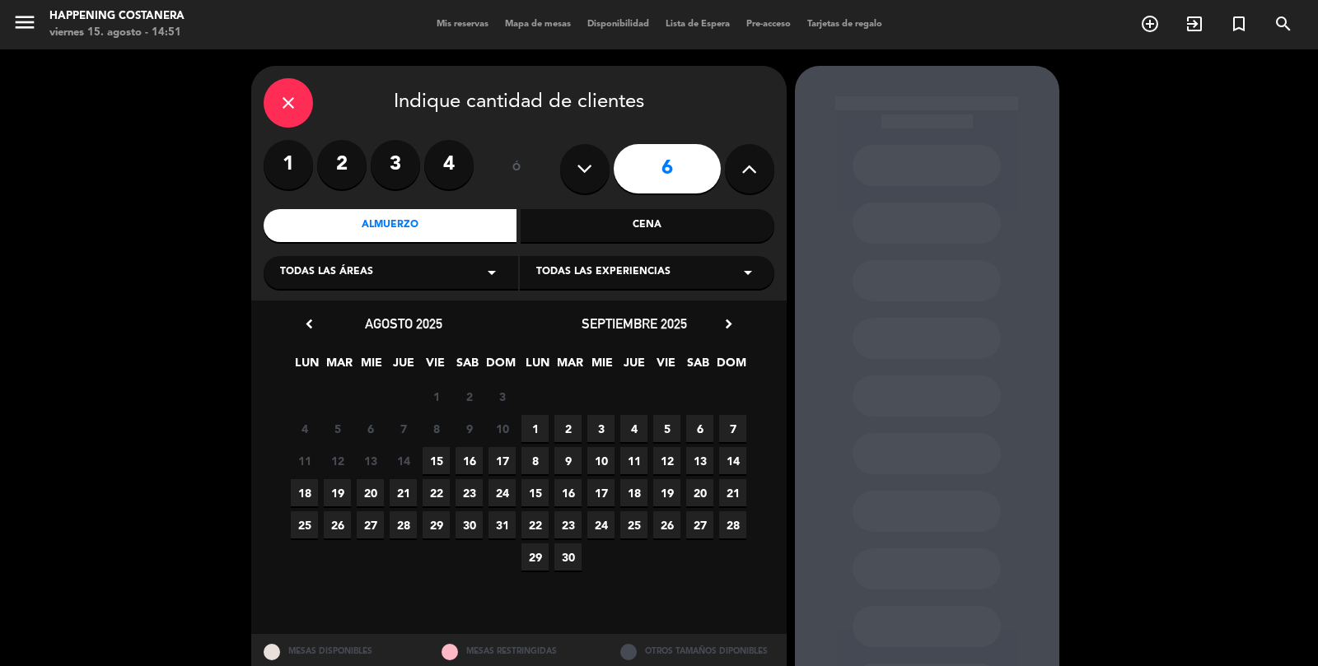
click at [478, 462] on span "16" at bounding box center [468, 460] width 27 height 27
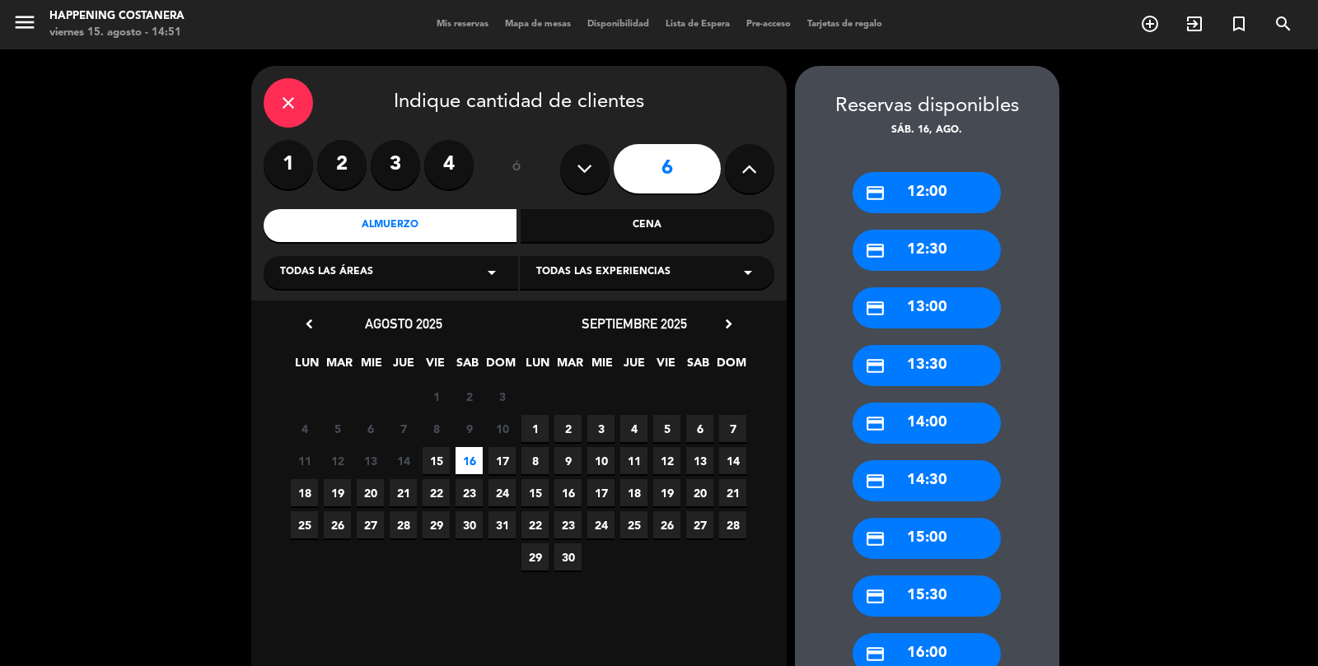
click at [944, 315] on div "credit_card 13:00" at bounding box center [926, 307] width 148 height 41
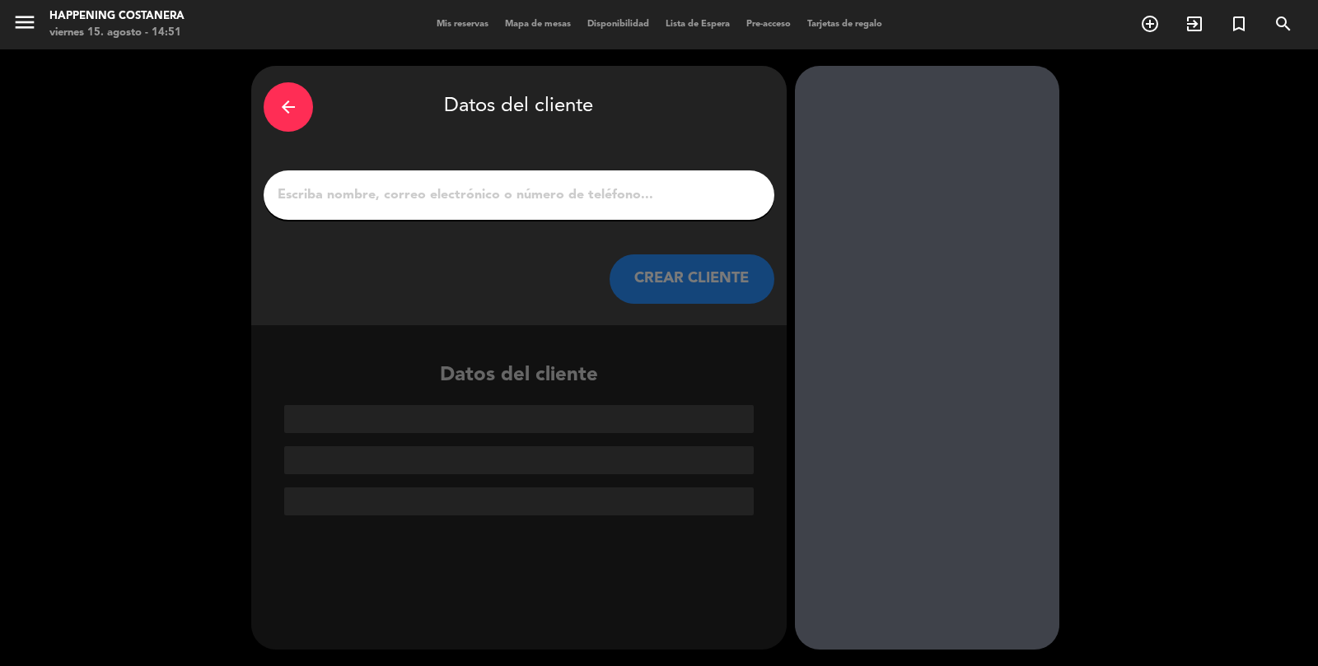
click at [340, 204] on input "1" at bounding box center [519, 195] width 486 height 23
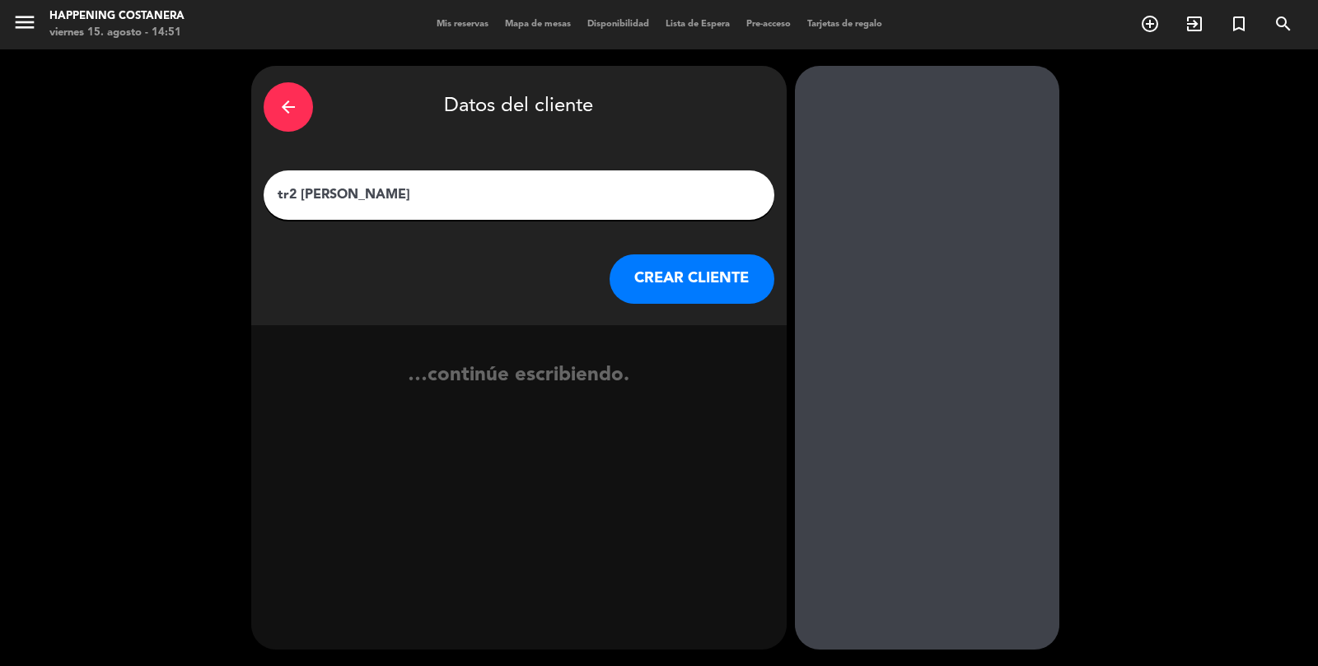
type input "tr2 camila hadad"
click at [697, 286] on button "CREAR CLIENTE" at bounding box center [691, 278] width 165 height 49
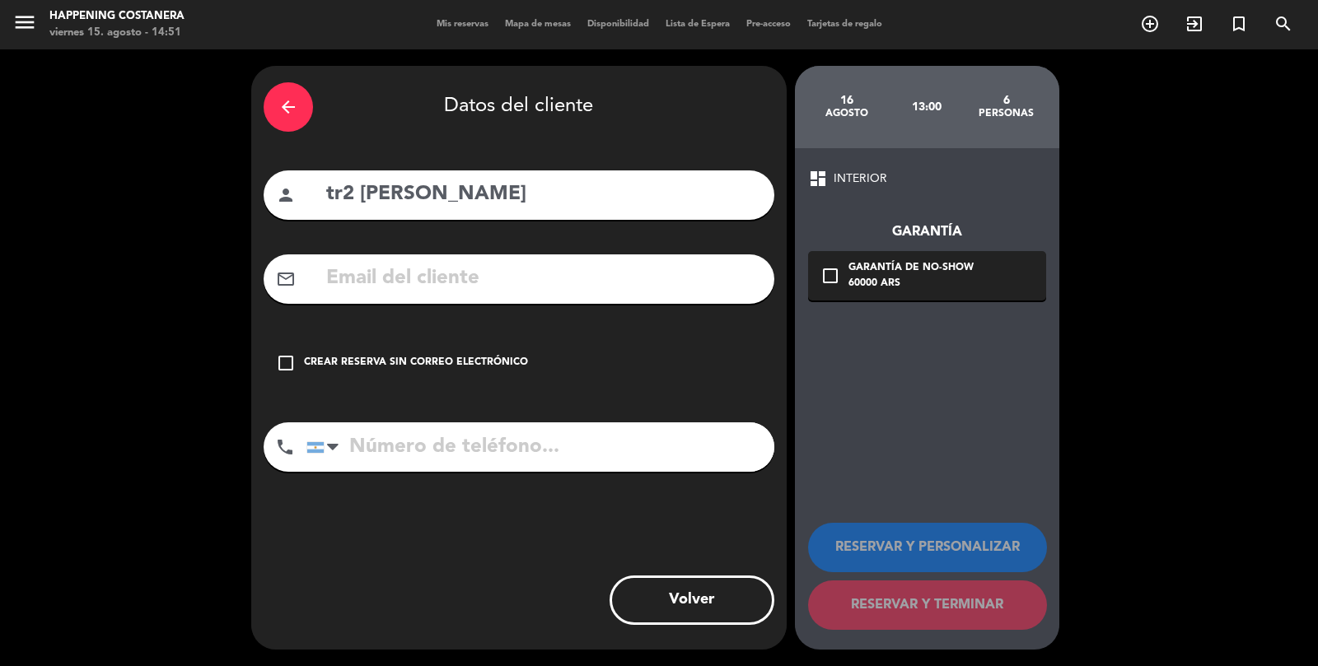
click at [520, 359] on div "Crear reserva sin correo electrónico" at bounding box center [416, 363] width 224 height 16
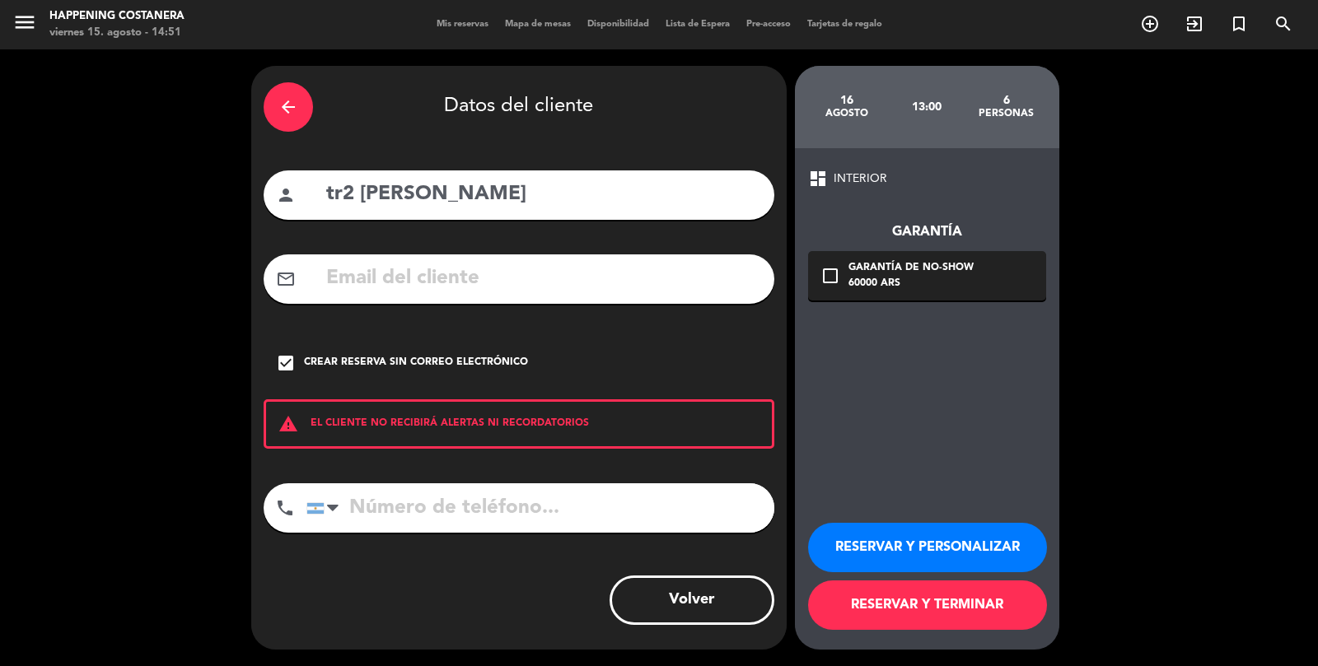
click at [918, 572] on button "RESERVAR Y PERSONALIZAR" at bounding box center [927, 547] width 239 height 49
